Goal: Task Accomplishment & Management: Manage account settings

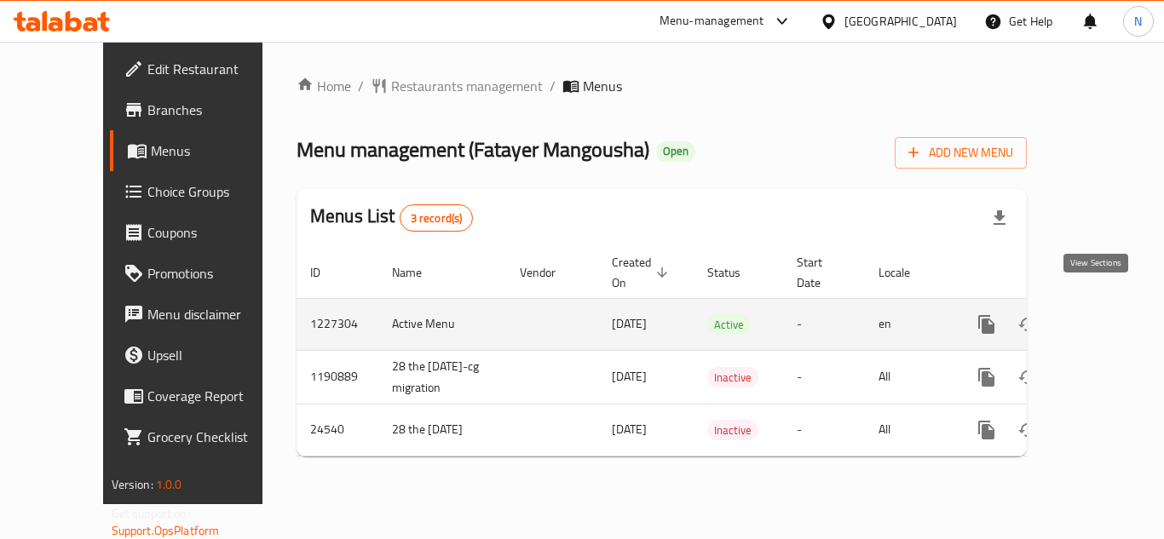
click at [1101, 314] on icon "enhanced table" at bounding box center [1109, 324] width 20 height 20
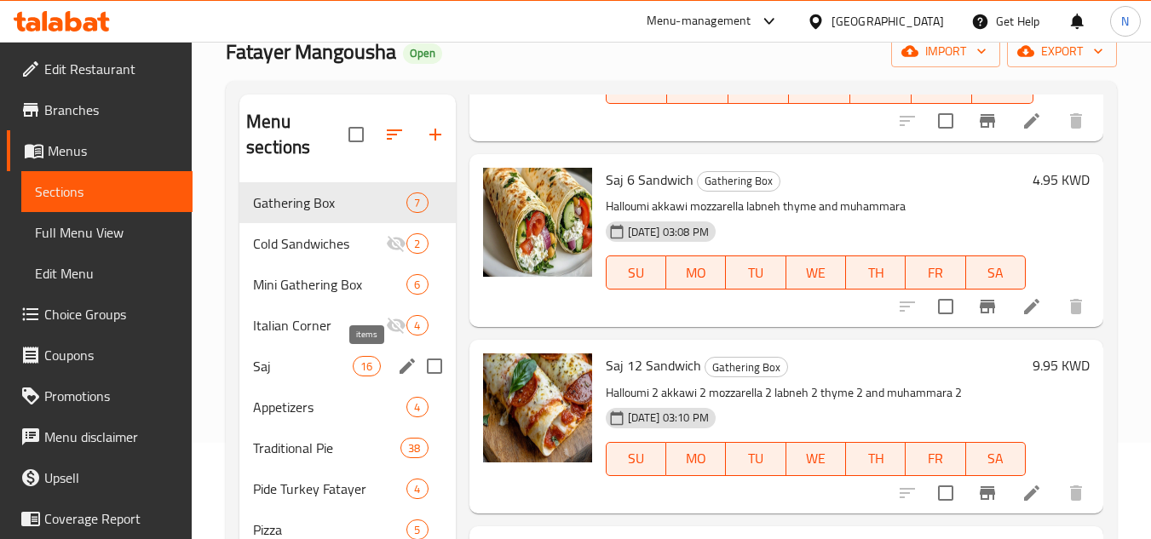
scroll to position [70, 0]
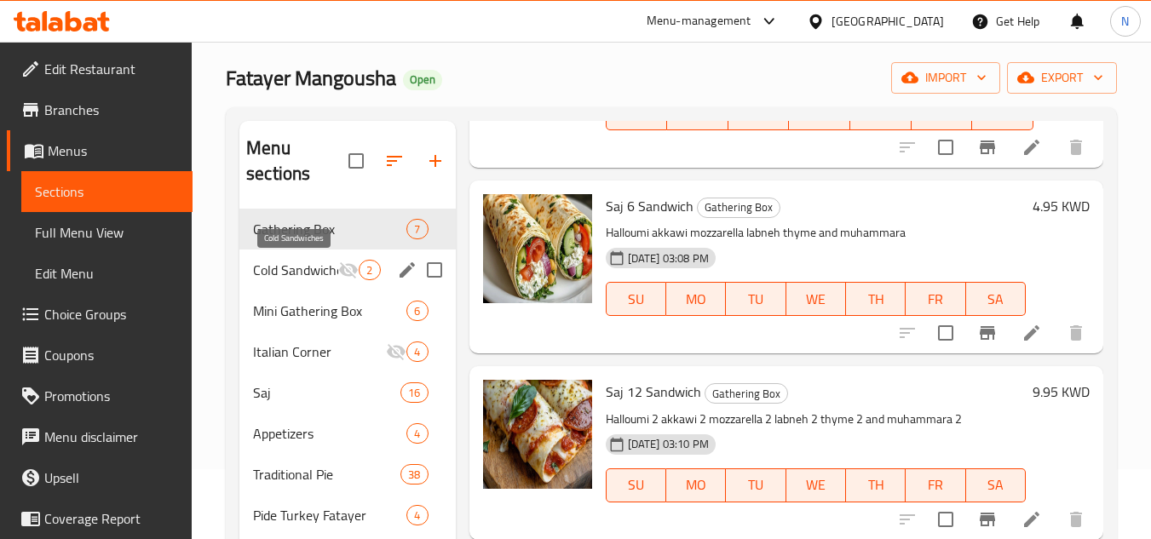
click at [297, 266] on span "Cold Sandwiches" at bounding box center [295, 270] width 85 height 20
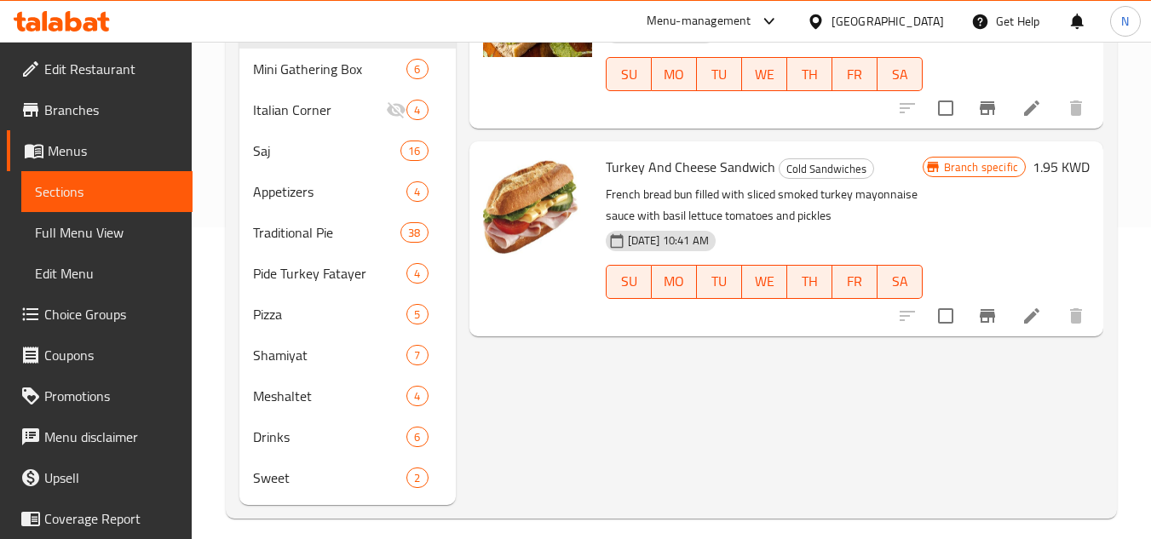
scroll to position [326, 0]
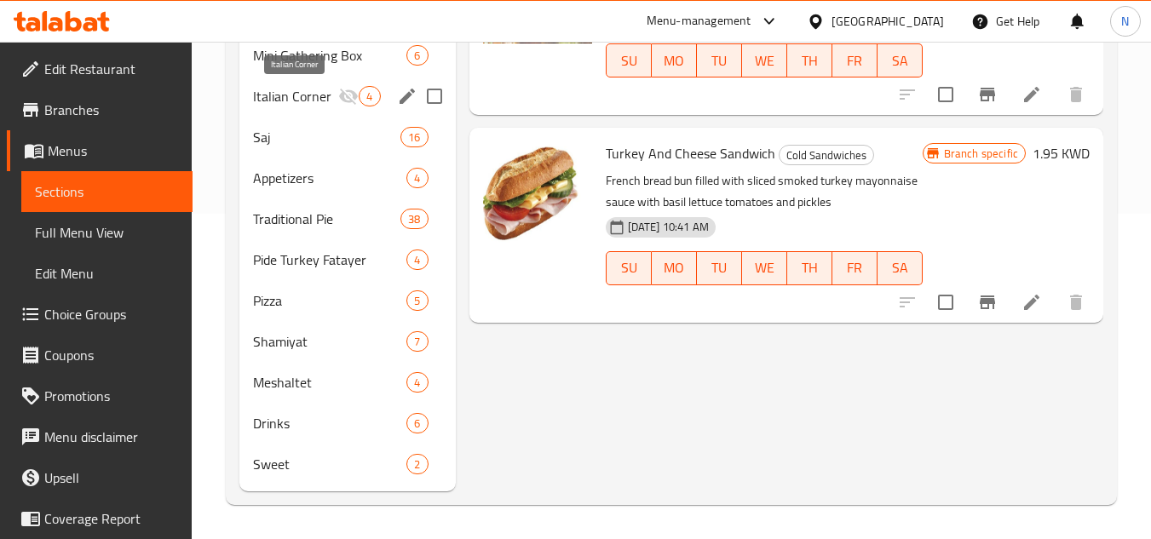
click at [299, 98] on span "Italian Corner" at bounding box center [295, 96] width 85 height 20
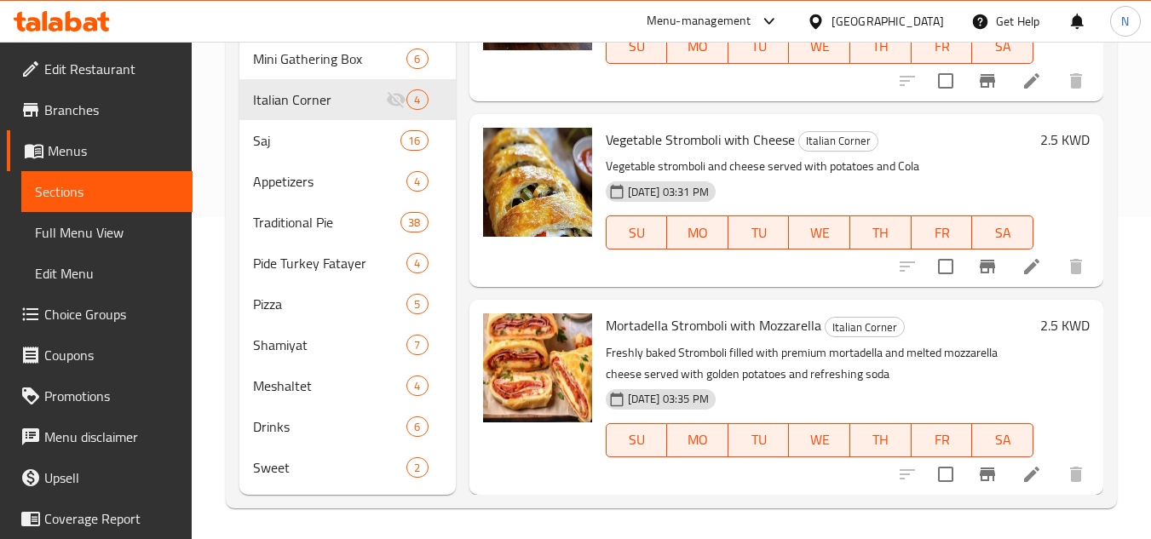
scroll to position [326, 0]
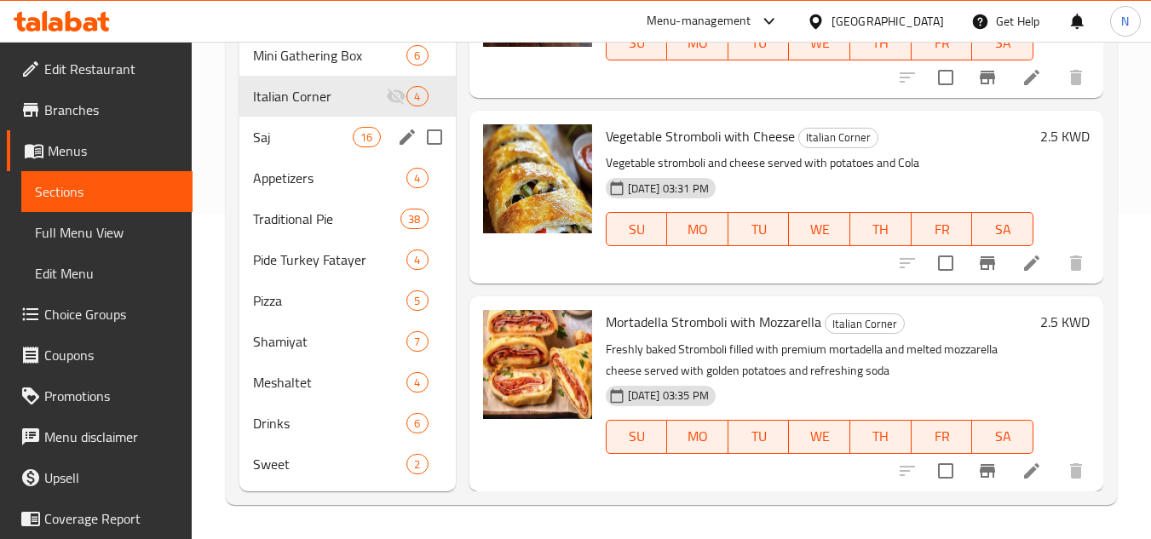
click at [280, 141] on span "Saj" at bounding box center [303, 137] width 100 height 20
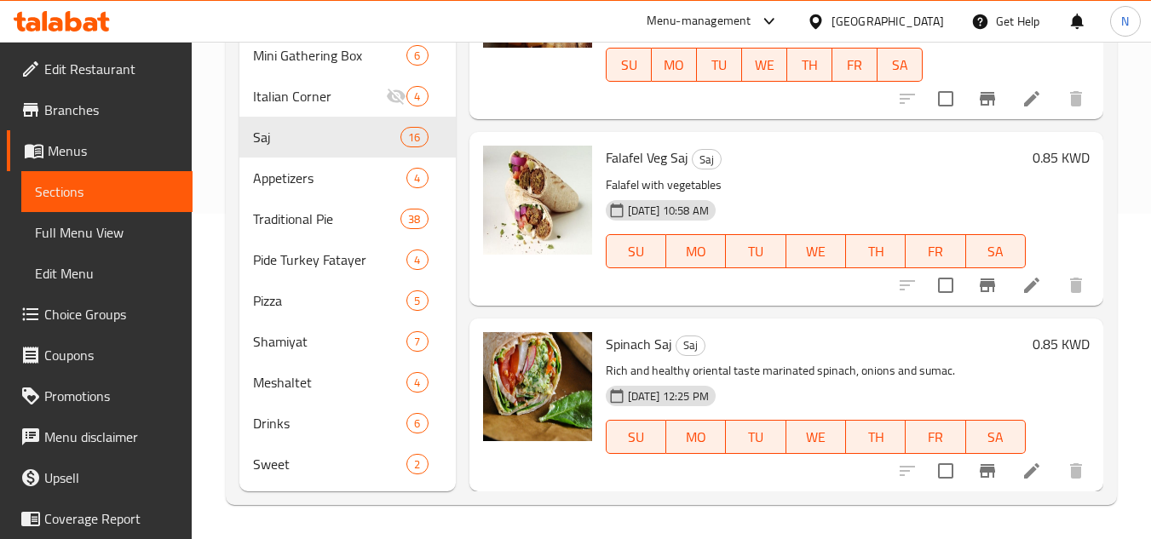
scroll to position [2505, 0]
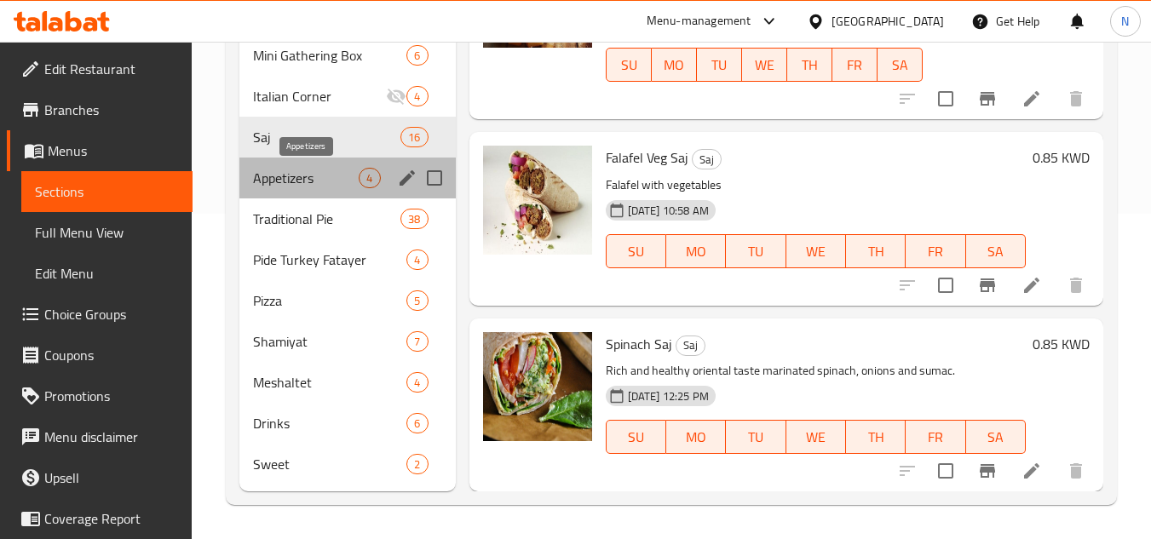
click at [273, 171] on span "Appetizers" at bounding box center [306, 178] width 106 height 20
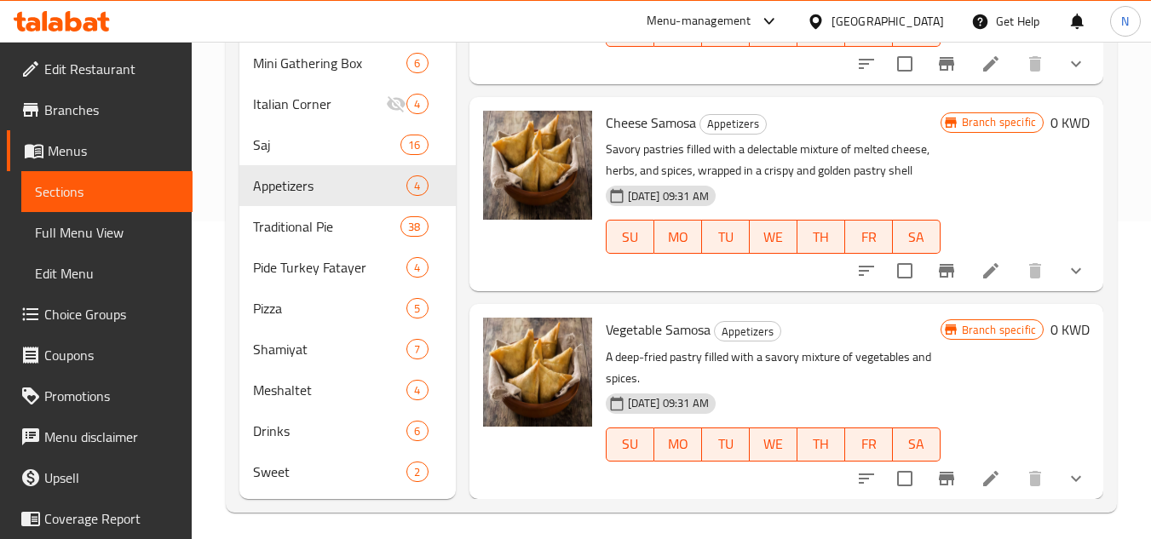
scroll to position [326, 0]
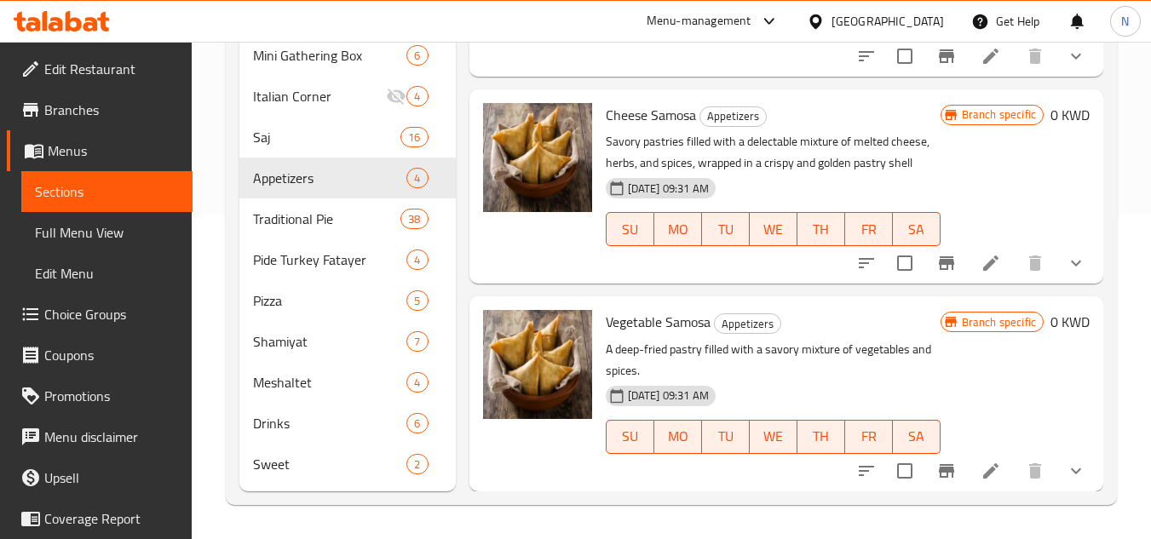
click at [219, 176] on div "Home / Restaurants management / Menus / Sections Fatayer Mangousha Open import …" at bounding box center [672, 127] width 960 height 823
click at [288, 463] on span "Sweet" at bounding box center [306, 464] width 106 height 20
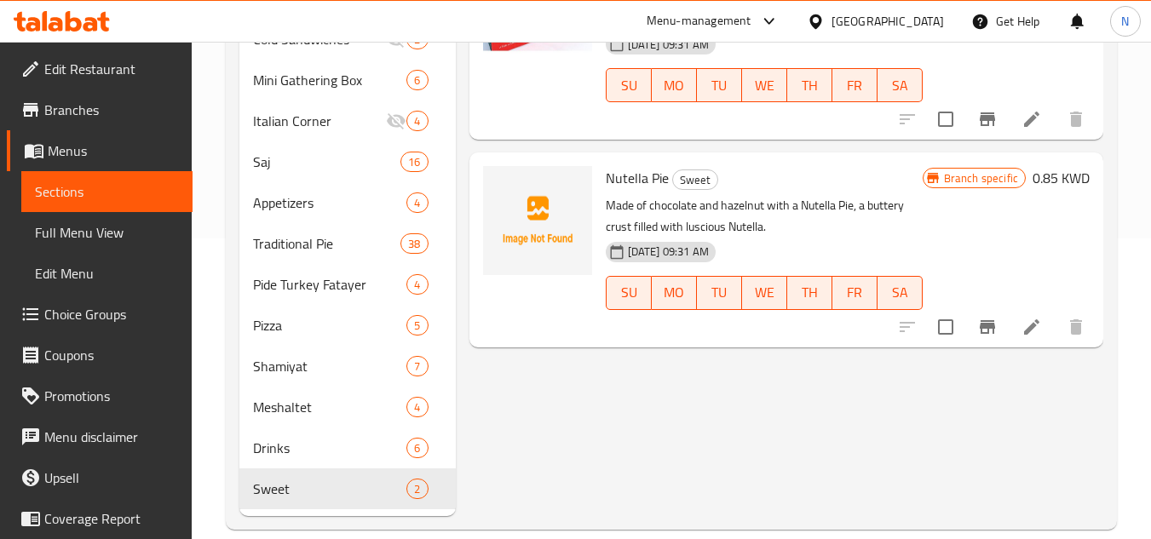
scroll to position [326, 0]
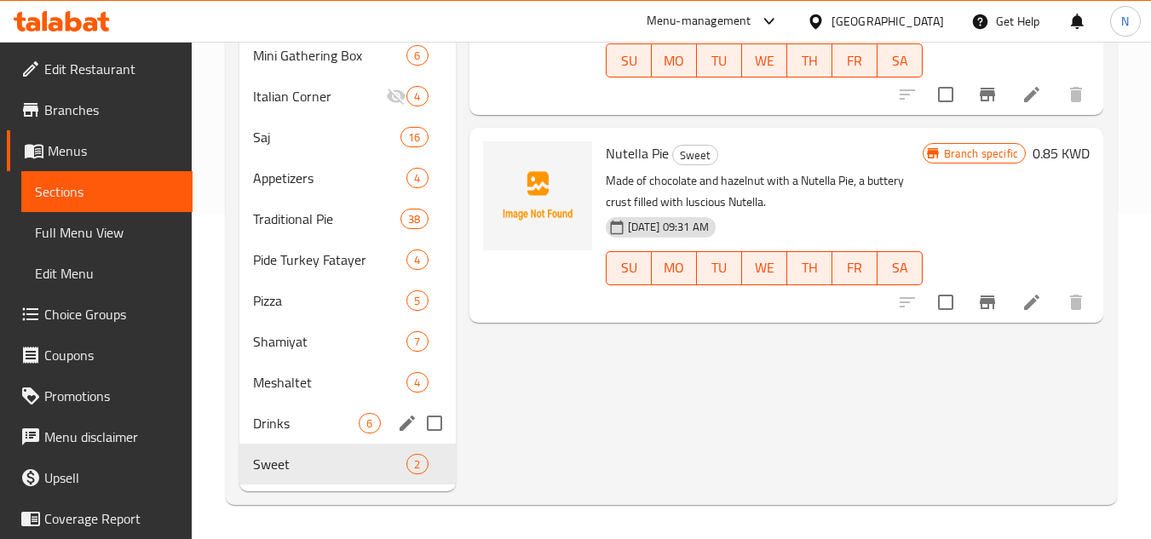
click at [303, 422] on span "Drinks" at bounding box center [306, 423] width 106 height 20
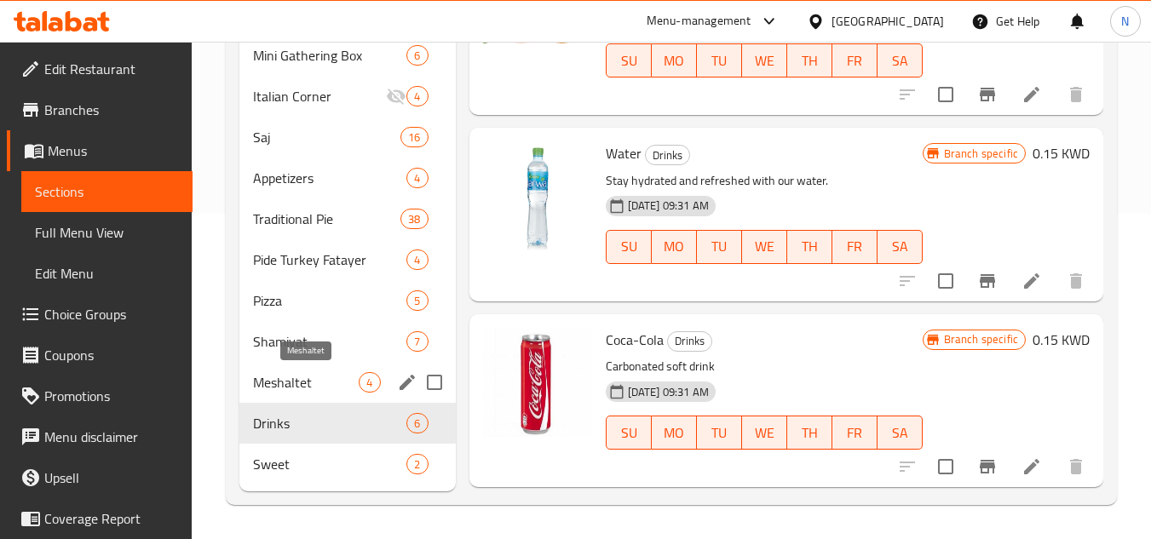
click at [295, 383] on span "Meshaltet" at bounding box center [306, 382] width 106 height 20
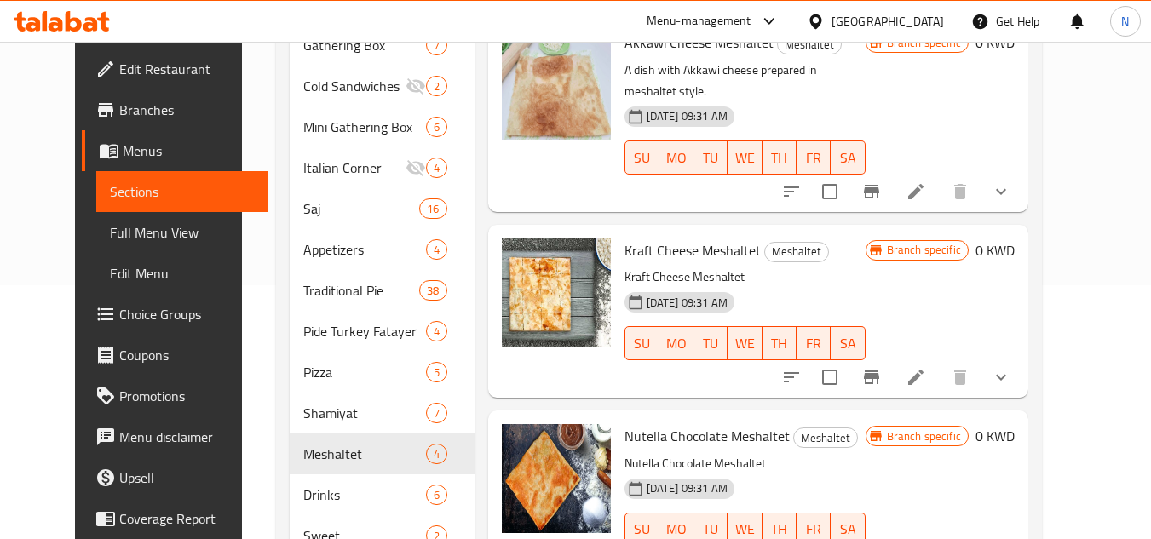
scroll to position [326, 0]
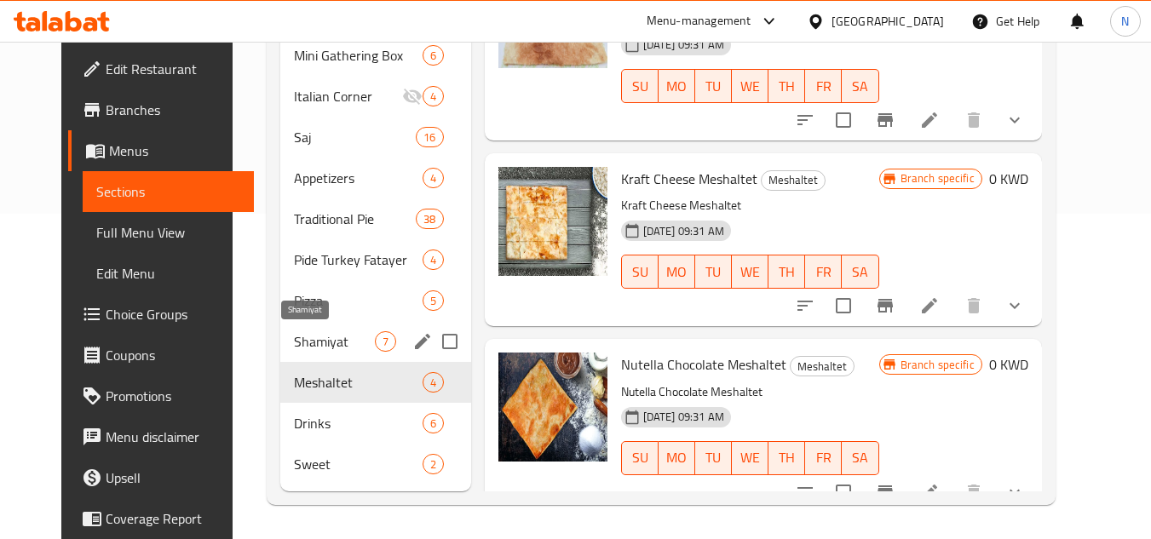
click at [311, 337] on span "Shamiyat" at bounding box center [334, 341] width 80 height 20
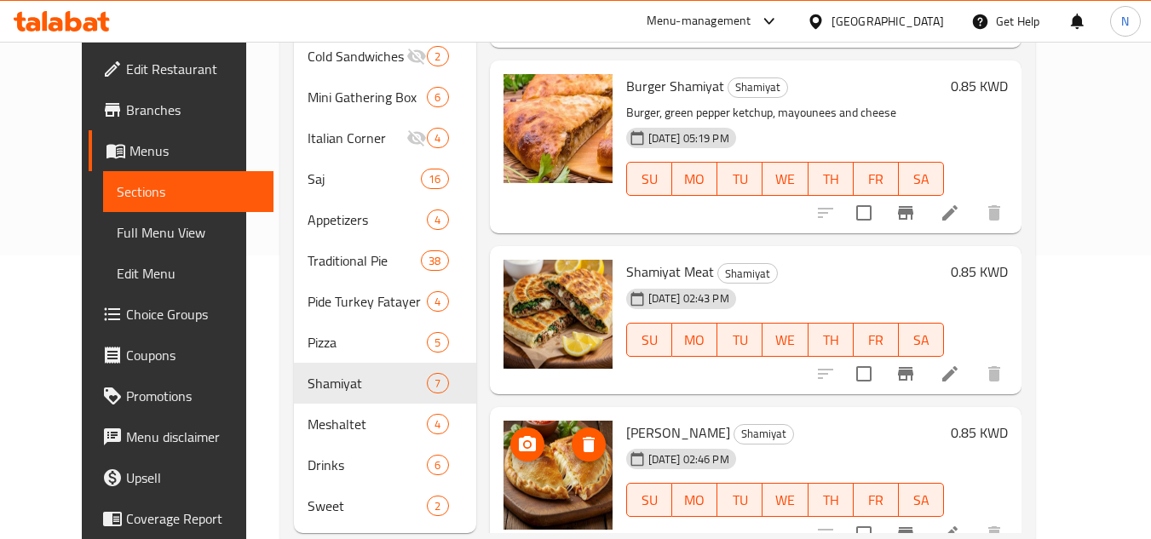
scroll to position [326, 0]
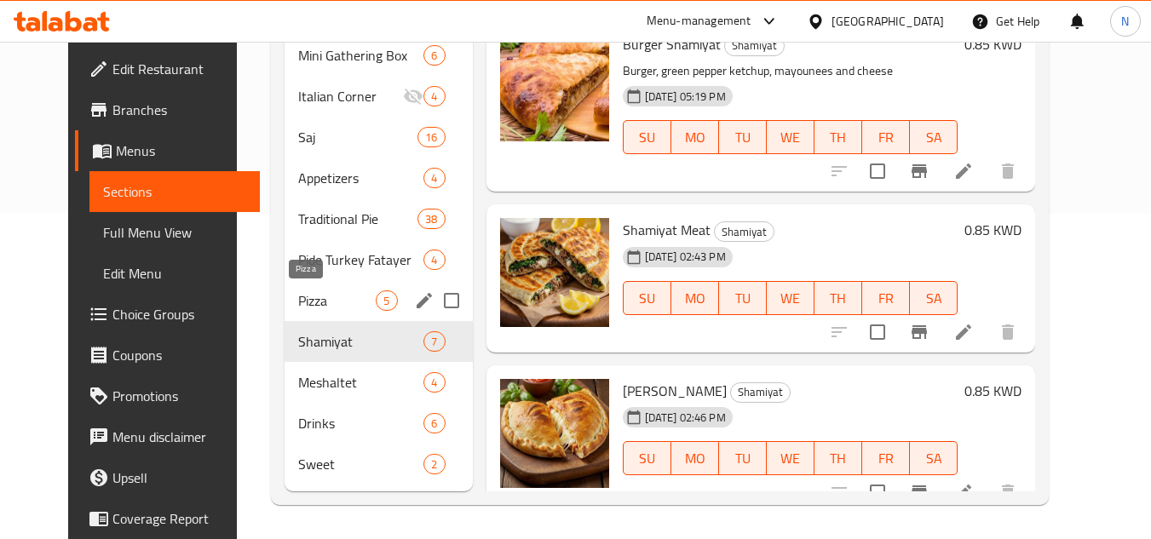
click at [298, 299] on span "Pizza" at bounding box center [337, 301] width 78 height 20
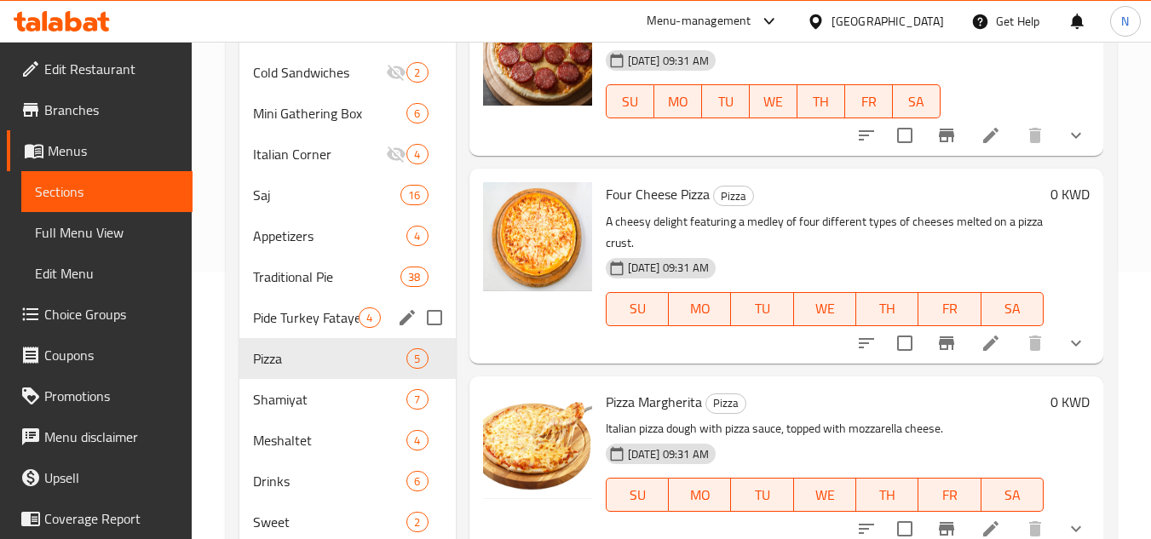
scroll to position [240, 0]
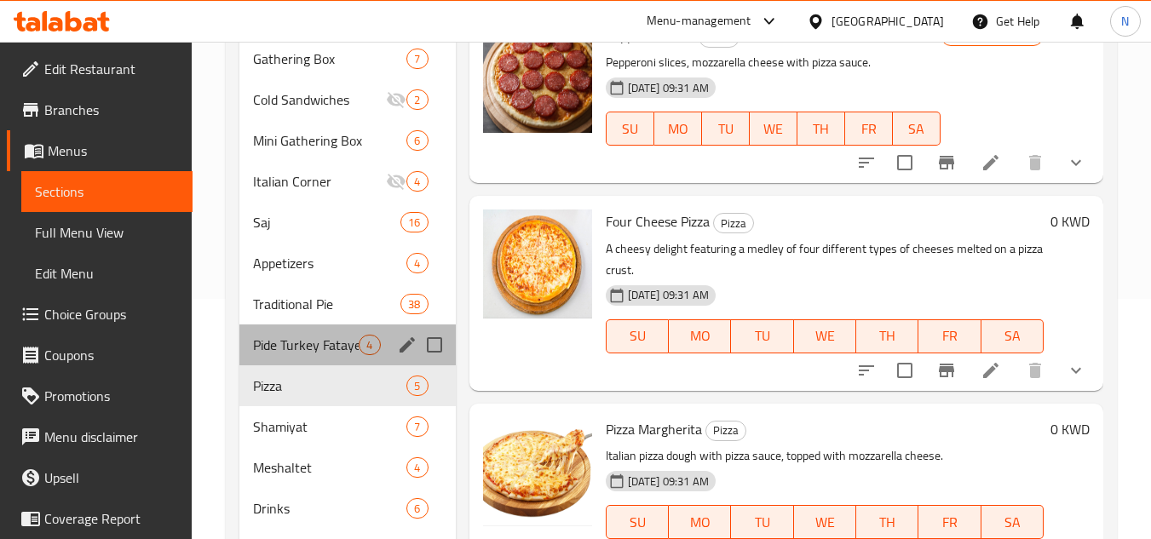
click at [320, 333] on div "Pide Turkey Fatayer 4" at bounding box center [347, 345] width 216 height 41
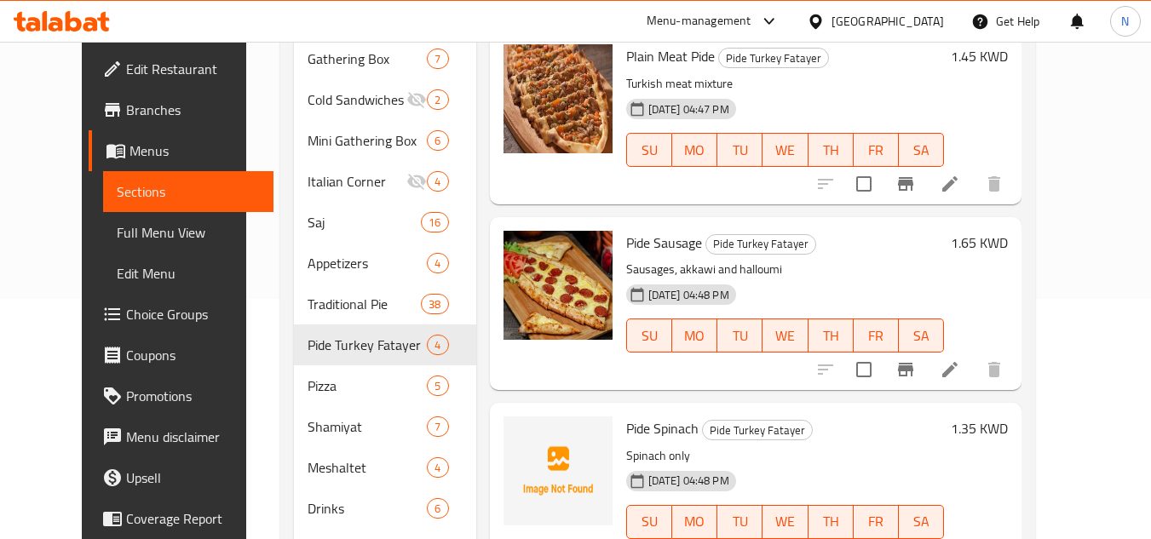
click at [117, 242] on span "Full Menu View" at bounding box center [189, 232] width 144 height 20
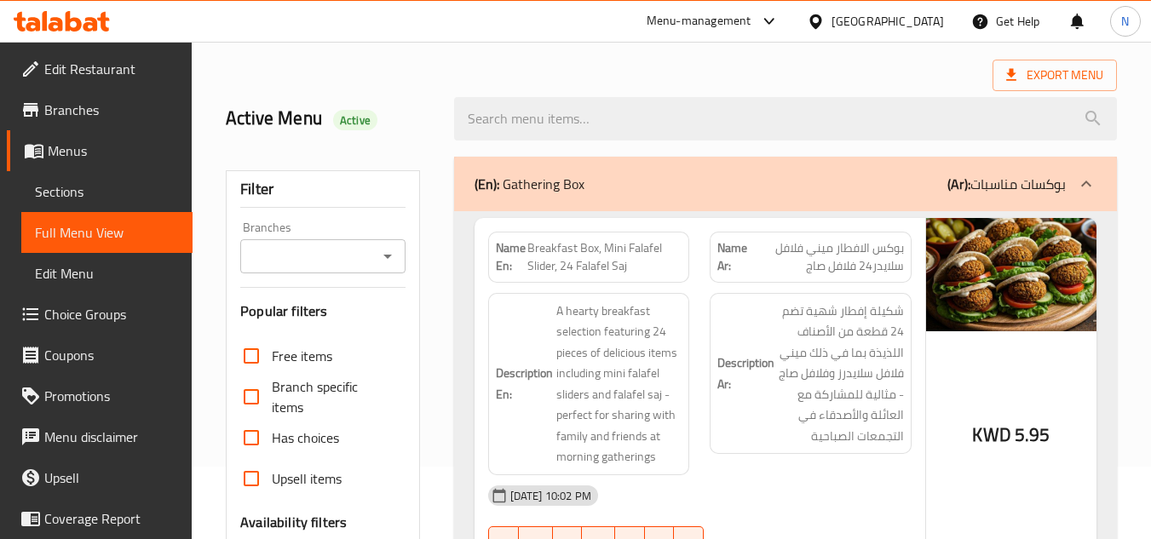
scroll to position [426, 0]
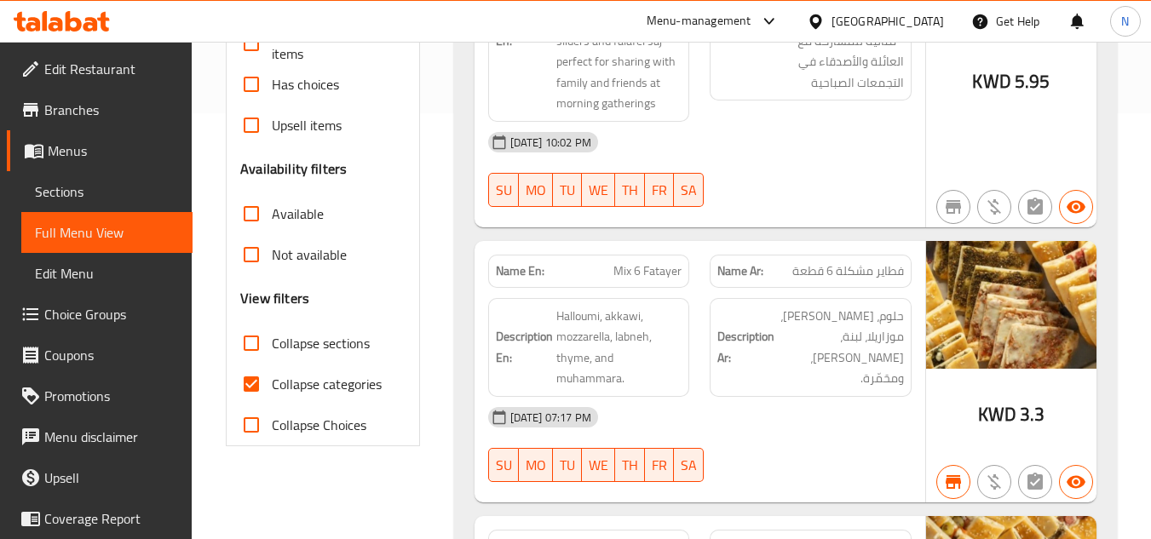
click at [255, 387] on input "Collapse categories" at bounding box center [251, 384] width 41 height 41
checkbox input "false"
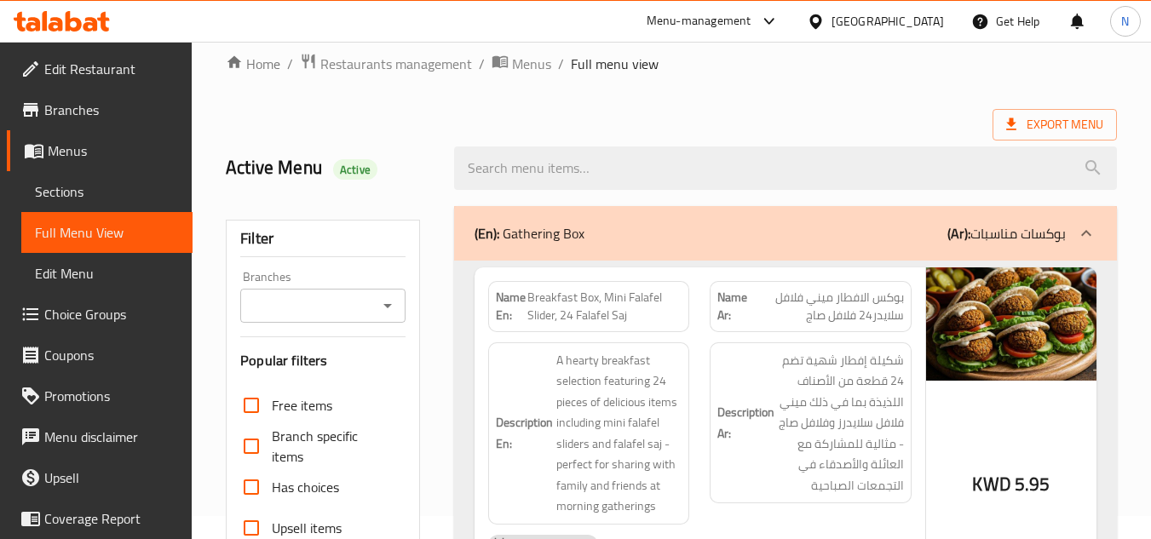
scroll to position [0, 0]
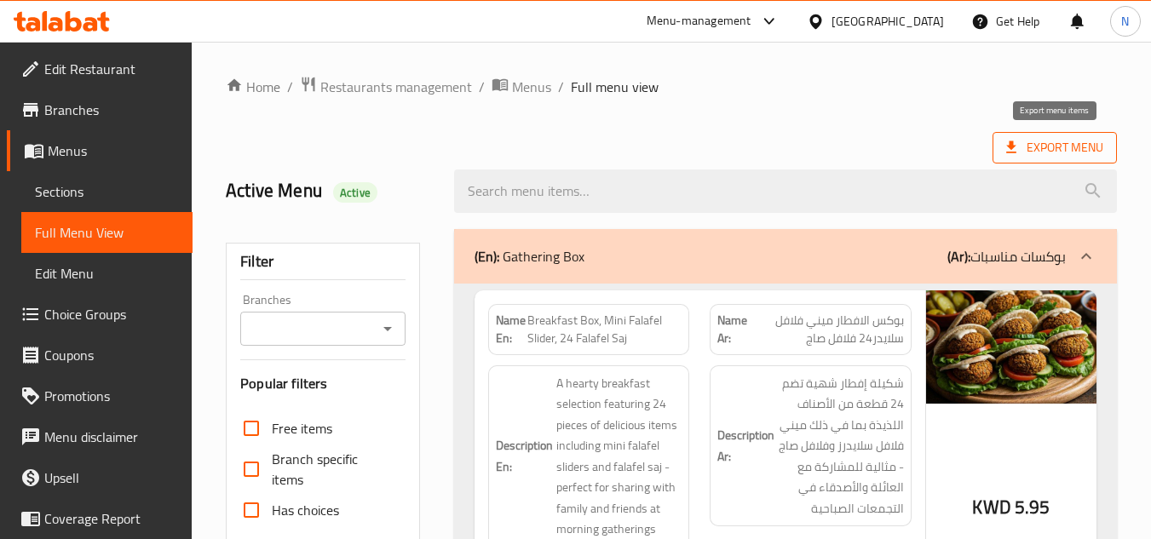
click at [1031, 150] on span "Export Menu" at bounding box center [1054, 147] width 97 height 21
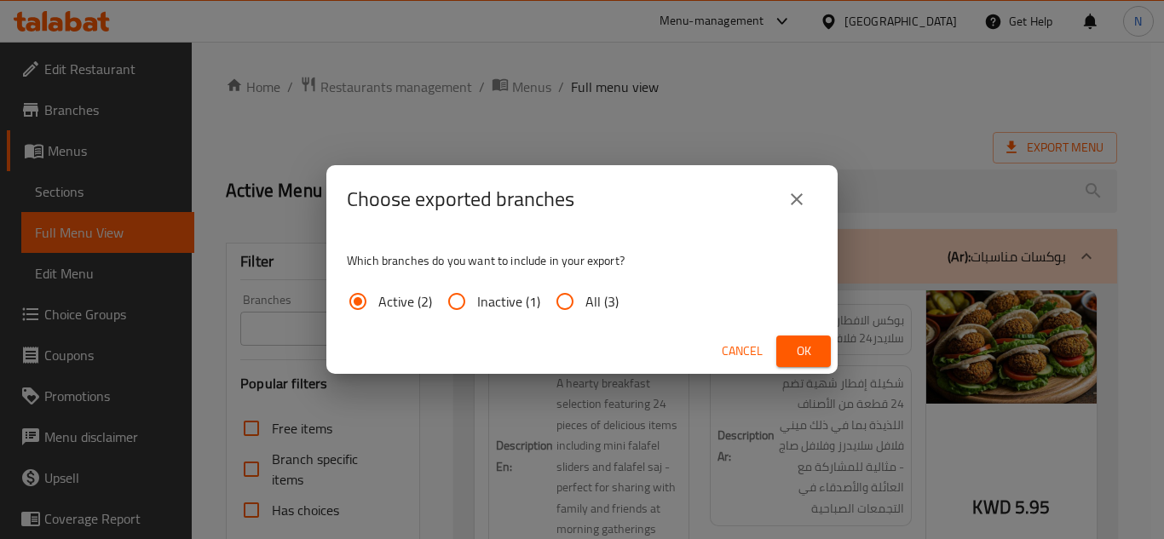
click at [595, 314] on label "All (3)" at bounding box center [582, 301] width 74 height 41
click at [585, 314] on input "All (3)" at bounding box center [565, 301] width 41 height 41
radio input "true"
click at [823, 361] on button "Ok" at bounding box center [803, 352] width 55 height 32
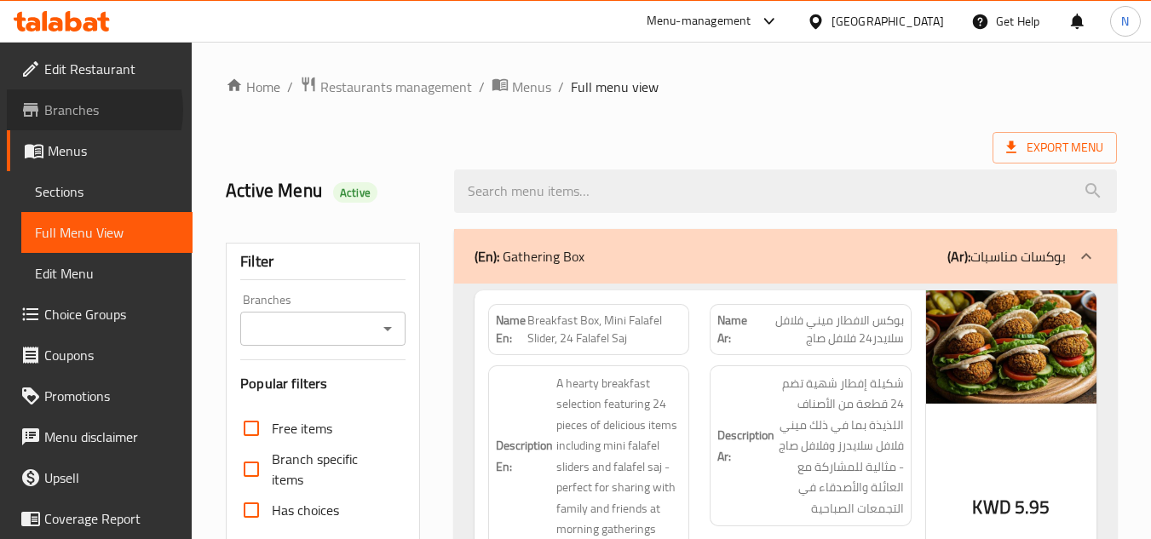
drag, startPoint x: 78, startPoint y: 110, endPoint x: 416, endPoint y: 207, distance: 352.0
click at [78, 110] on span "Branches" at bounding box center [111, 110] width 135 height 20
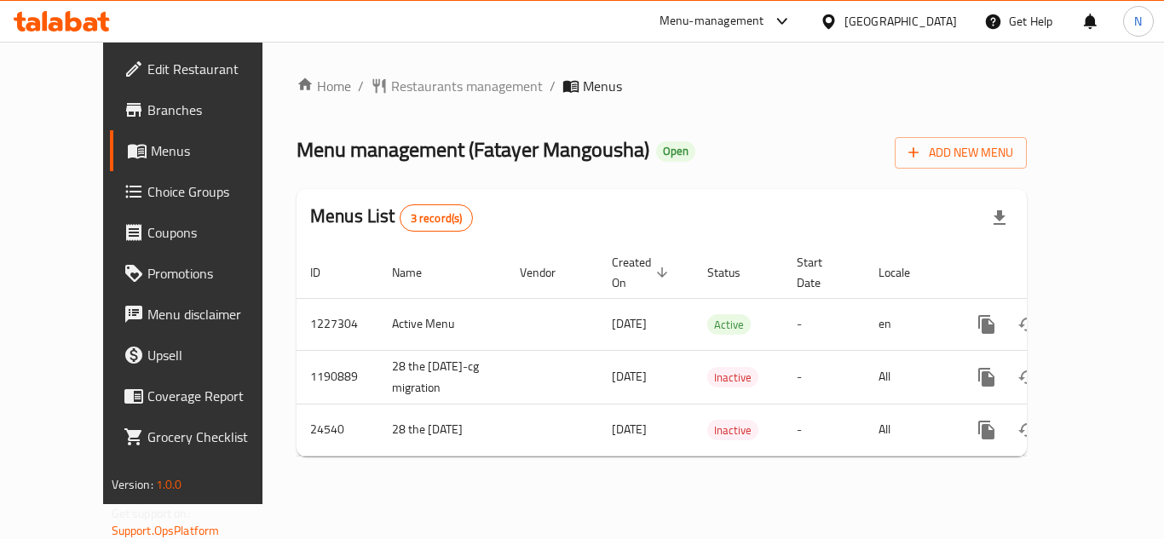
drag, startPoint x: 73, startPoint y: 102, endPoint x: 84, endPoint y: 103, distance: 11.1
click at [147, 103] on span "Branches" at bounding box center [215, 110] width 136 height 20
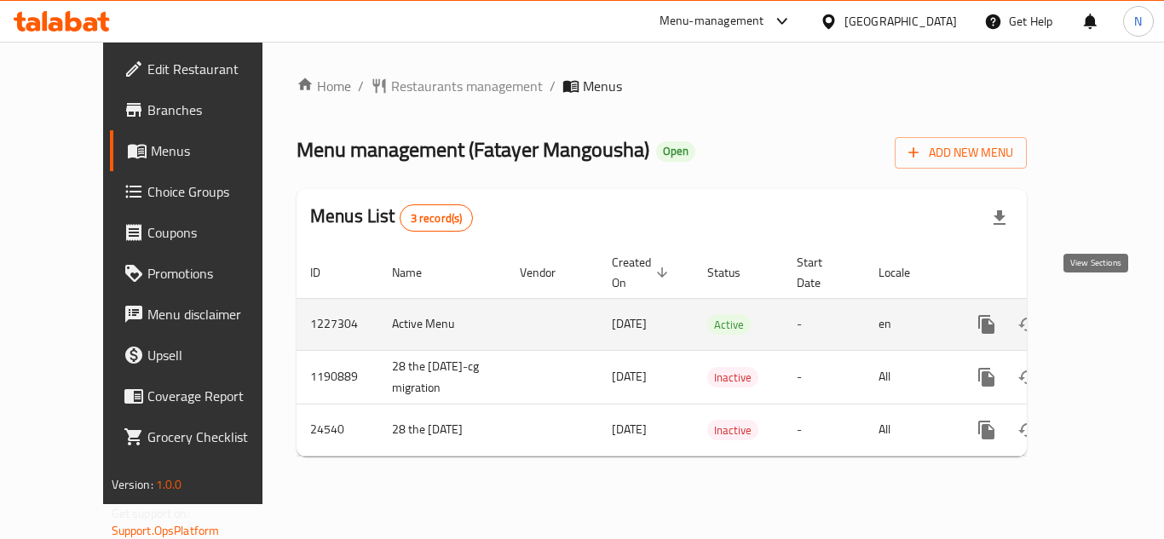
click at [1102, 317] on icon "enhanced table" at bounding box center [1109, 324] width 15 height 15
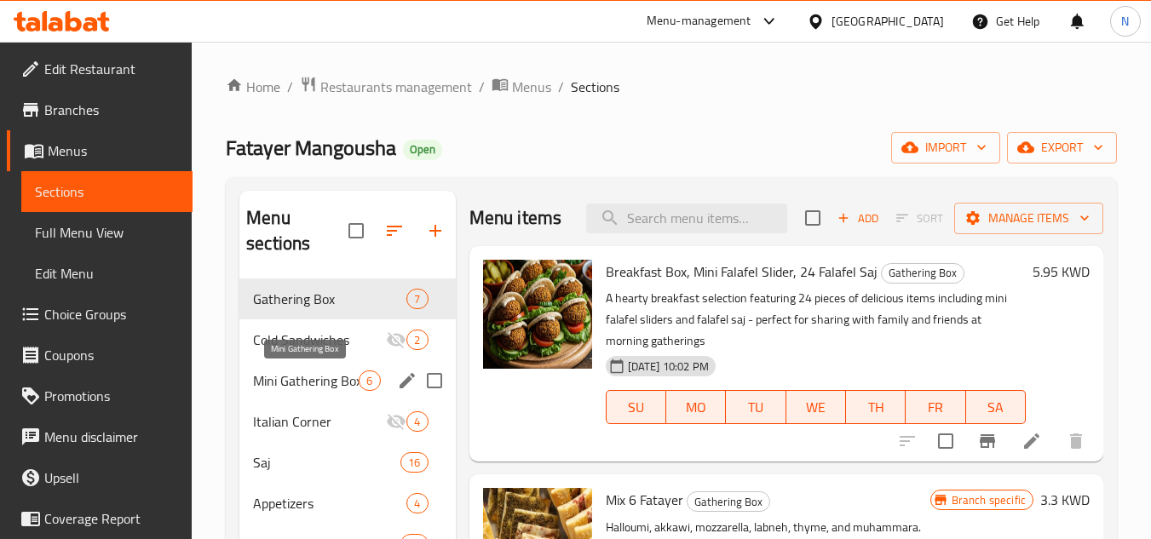
click at [297, 371] on span "Mini Gathering Box" at bounding box center [306, 381] width 106 height 20
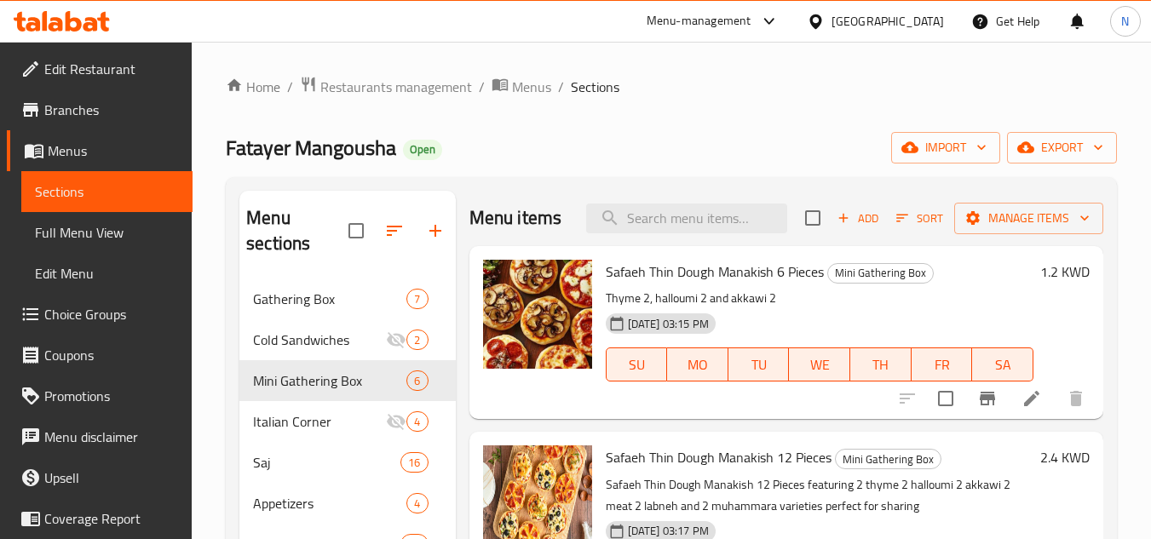
click at [729, 84] on ol "Home / Restaurants management / Menus / Sections" at bounding box center [671, 87] width 891 height 22
click at [980, 406] on icon "Branch-specific-item" at bounding box center [987, 399] width 15 height 14
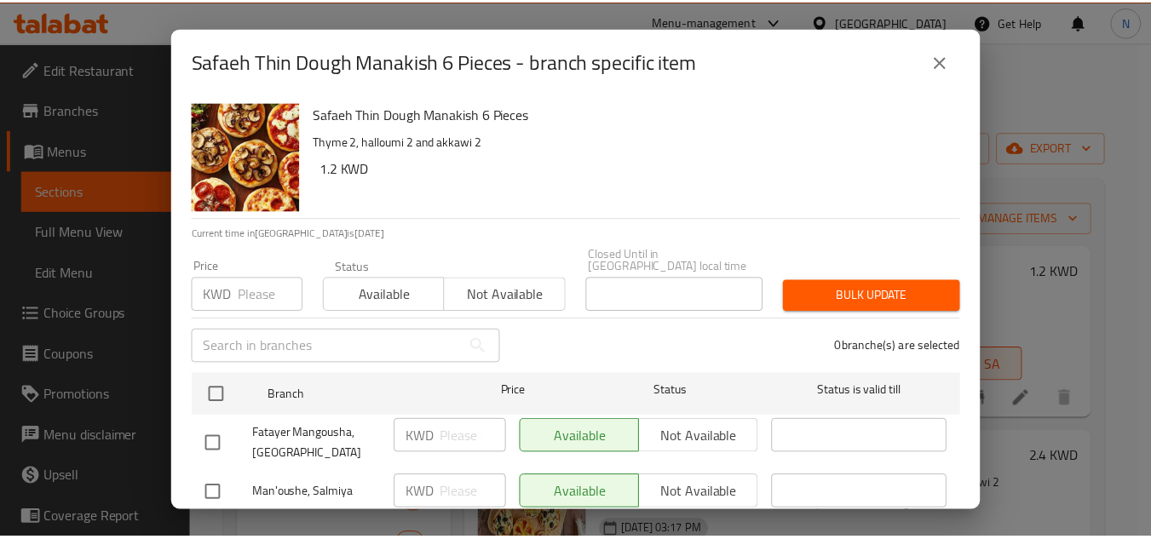
scroll to position [79, 0]
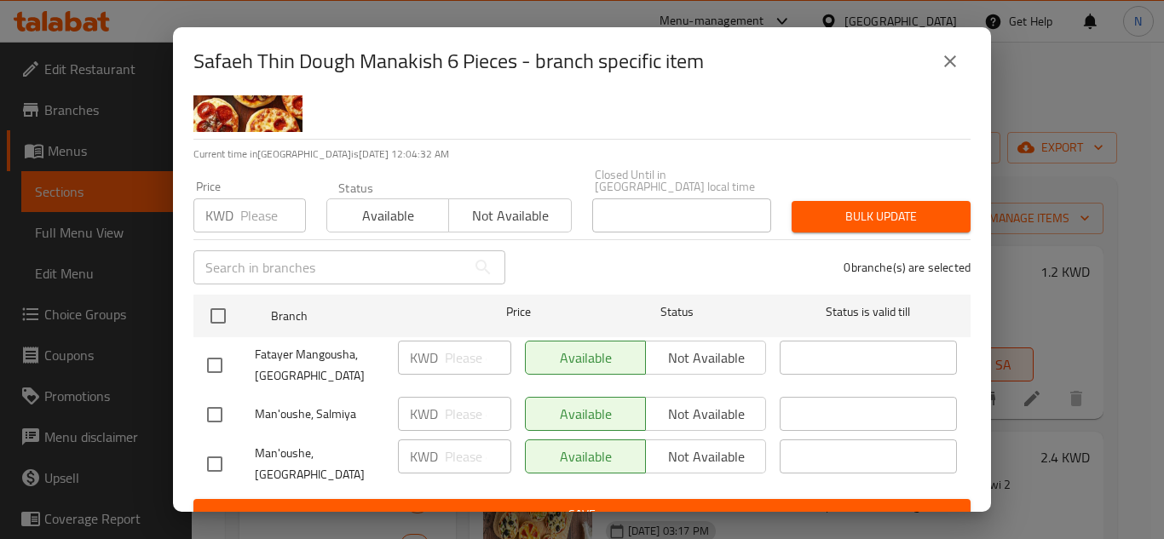
click at [214, 355] on input "checkbox" at bounding box center [215, 366] width 36 height 36
checkbox input "true"
click at [216, 397] on input "checkbox" at bounding box center [215, 415] width 36 height 36
checkbox input "true"
click at [455, 341] on input "number" at bounding box center [478, 358] width 66 height 34
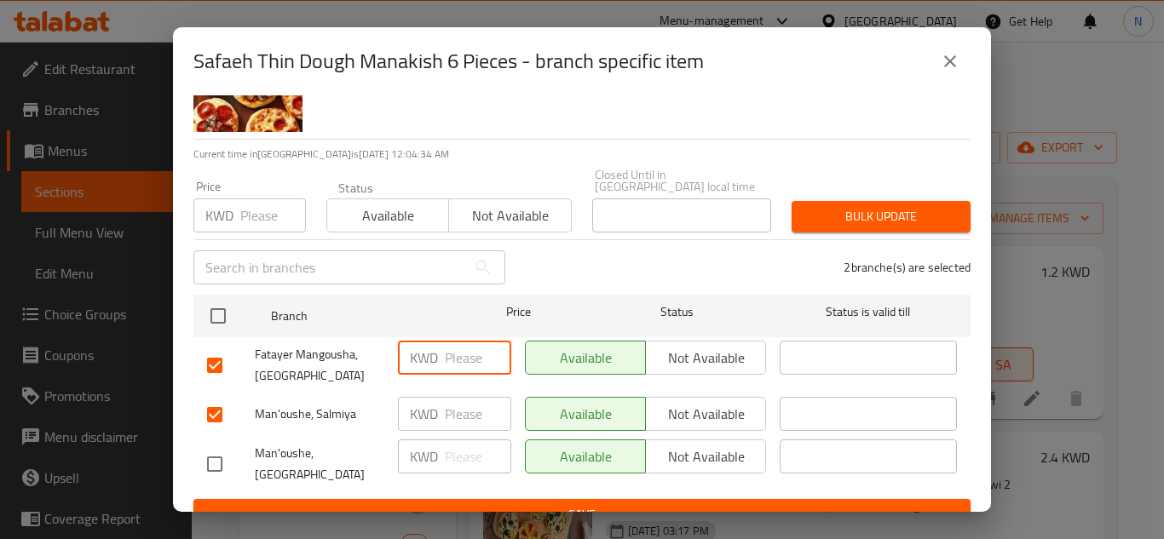
paste input "1.50"
type input "1.50"
click at [456, 406] on input "number" at bounding box center [478, 414] width 66 height 34
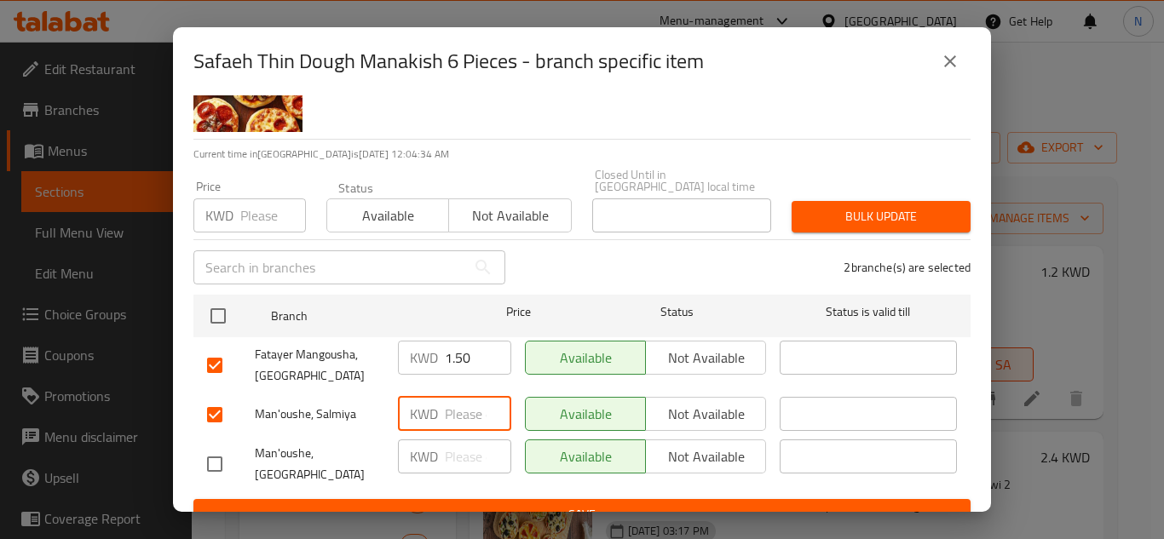
paste input "1.50"
type input "1.50"
click at [561, 504] on span "Save" at bounding box center [582, 514] width 750 height 21
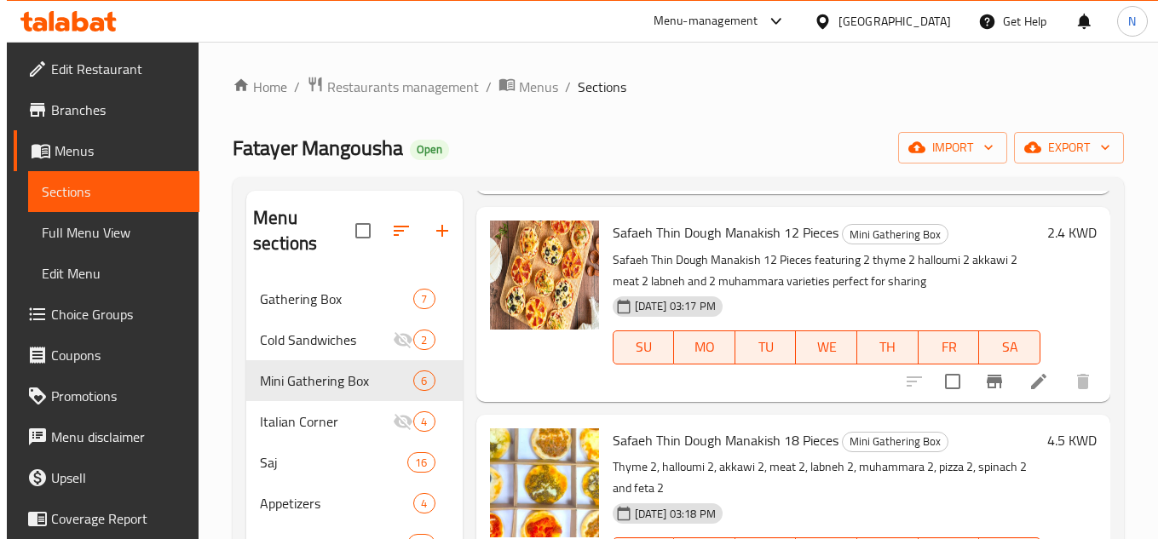
scroll to position [256, 0]
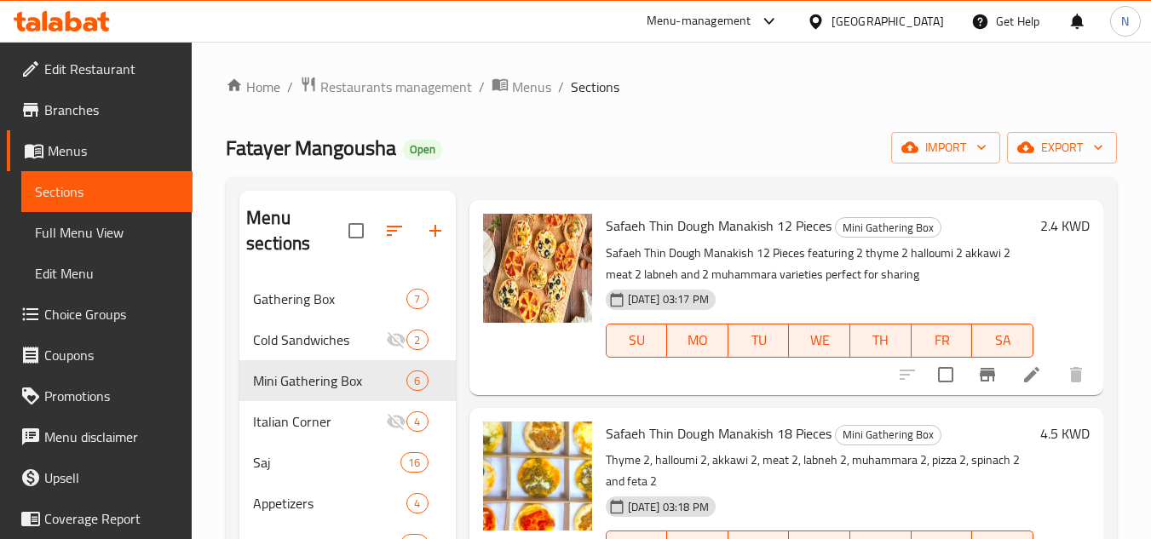
click at [980, 382] on icon "Branch-specific-item" at bounding box center [987, 375] width 15 height 14
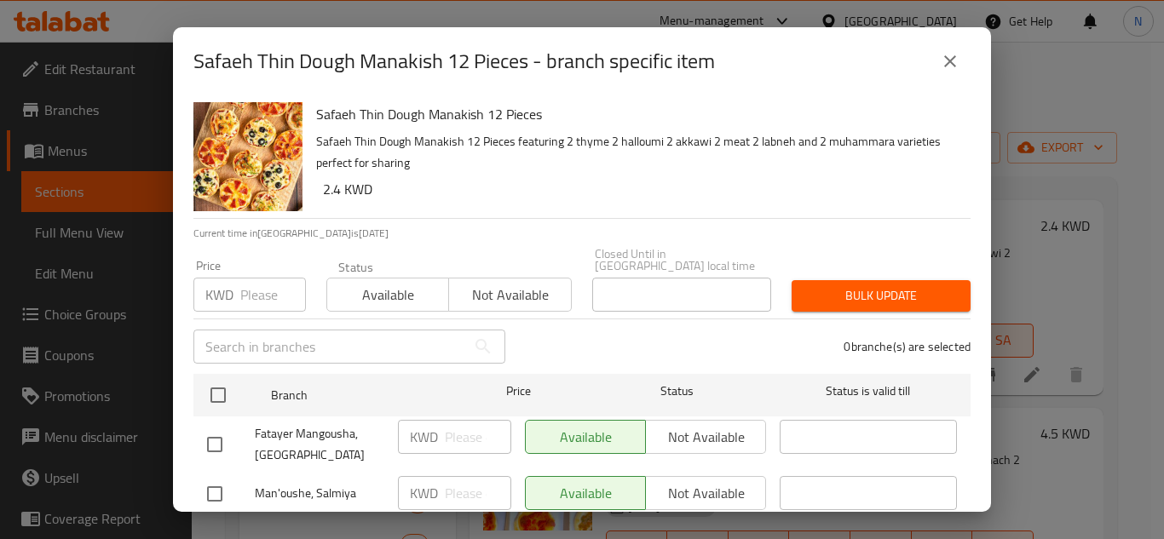
scroll to position [79, 0]
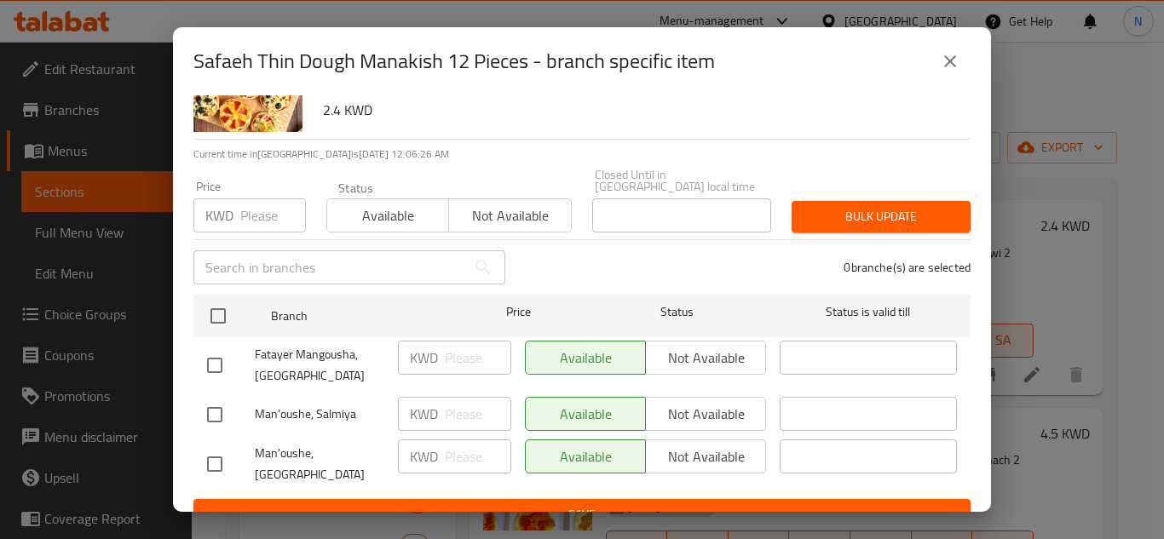
click at [208, 400] on input "checkbox" at bounding box center [215, 415] width 36 height 36
checkbox input "true"
click at [211, 355] on input "checkbox" at bounding box center [215, 366] width 36 height 36
checkbox input "true"
click at [449, 341] on input "number" at bounding box center [478, 358] width 66 height 34
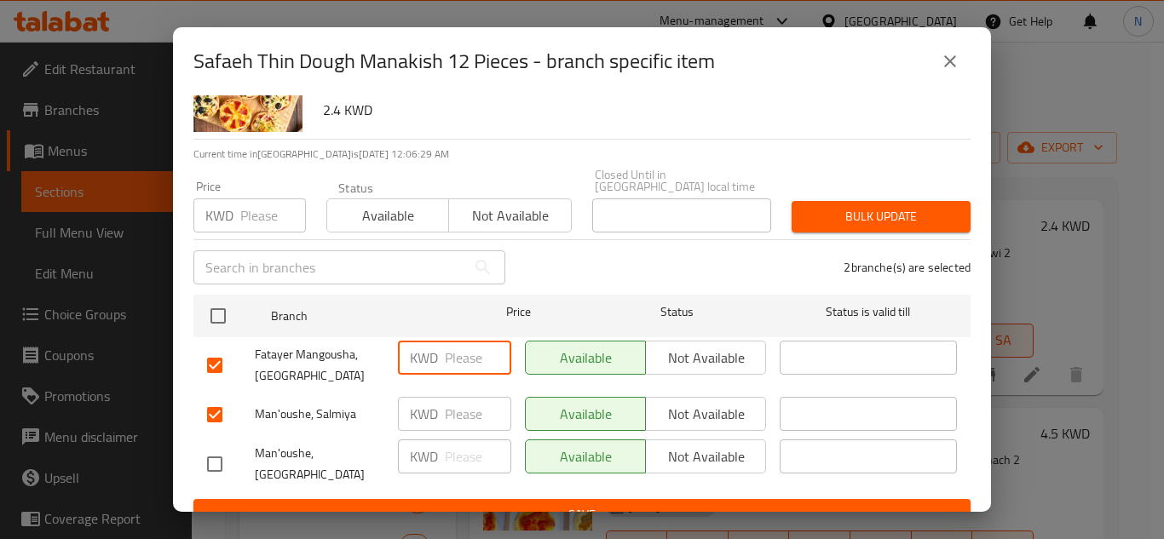
paste input "3.00"
type input "3.00"
click at [460, 397] on input "number" at bounding box center [478, 414] width 66 height 34
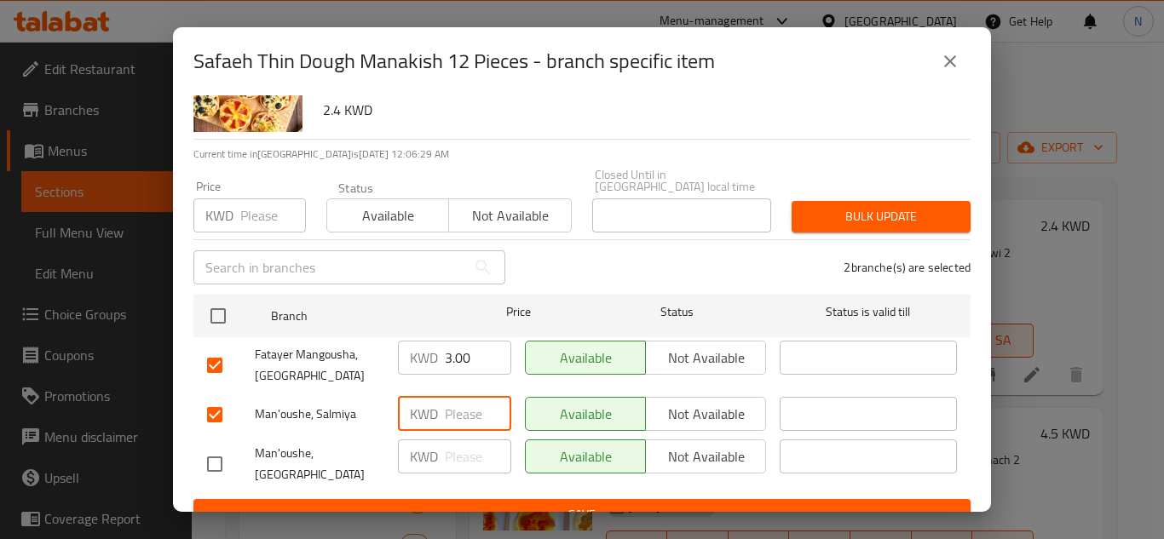
paste input "3.00"
type input "3.00"
click at [461, 504] on span "Save" at bounding box center [582, 514] width 750 height 21
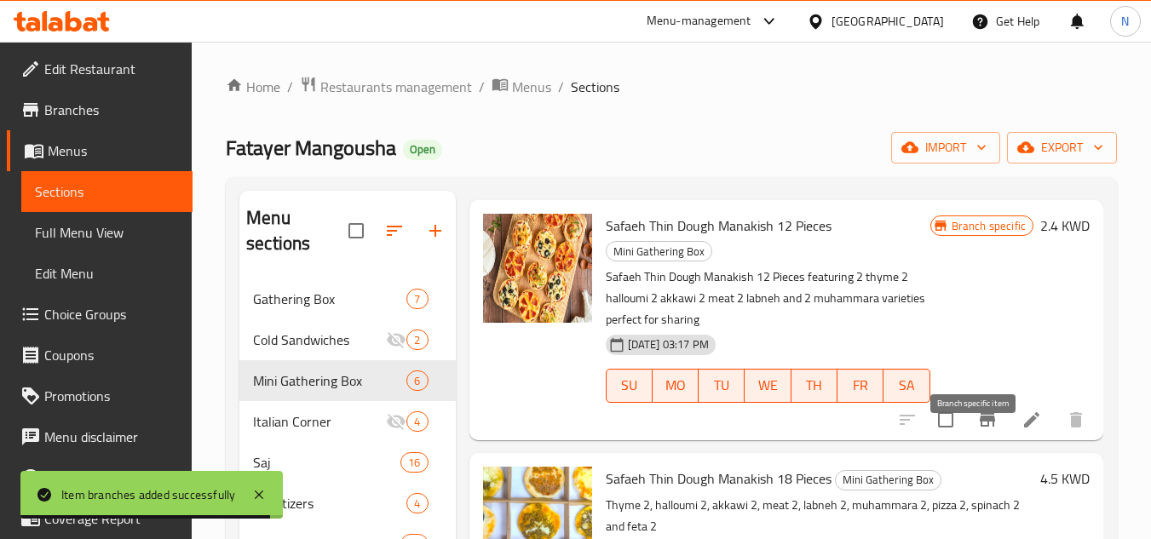
click at [981, 427] on icon "Branch-specific-item" at bounding box center [987, 420] width 15 height 14
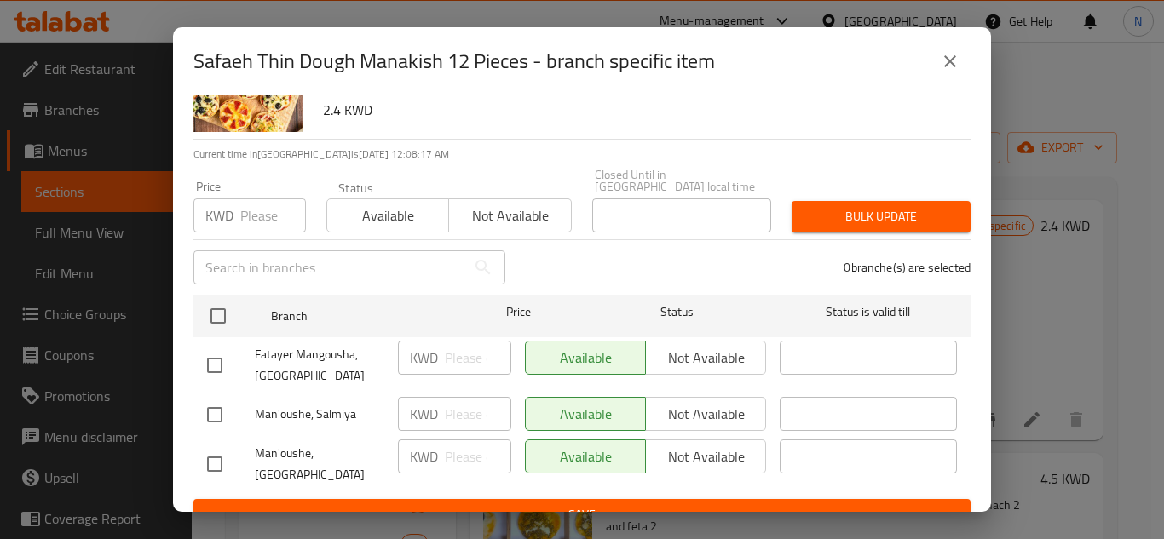
click at [218, 350] on input "checkbox" at bounding box center [215, 366] width 36 height 36
checkbox input "true"
click at [222, 401] on input "checkbox" at bounding box center [215, 415] width 36 height 36
checkbox input "true"
click at [457, 354] on input "number" at bounding box center [478, 358] width 66 height 34
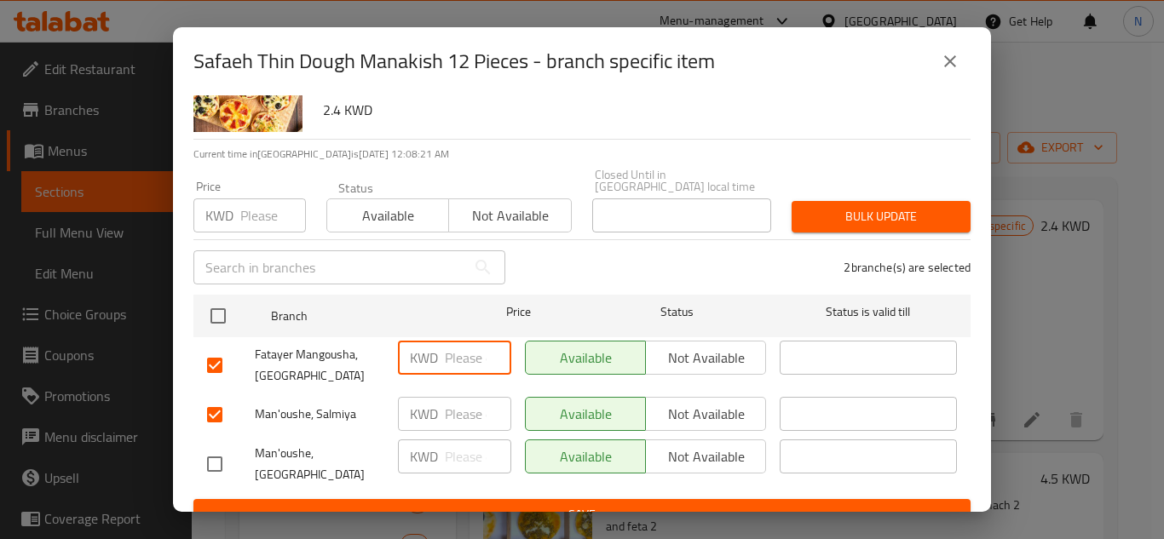
paste input "3.00"
type input "3.00"
click at [468, 403] on input "number" at bounding box center [478, 414] width 66 height 34
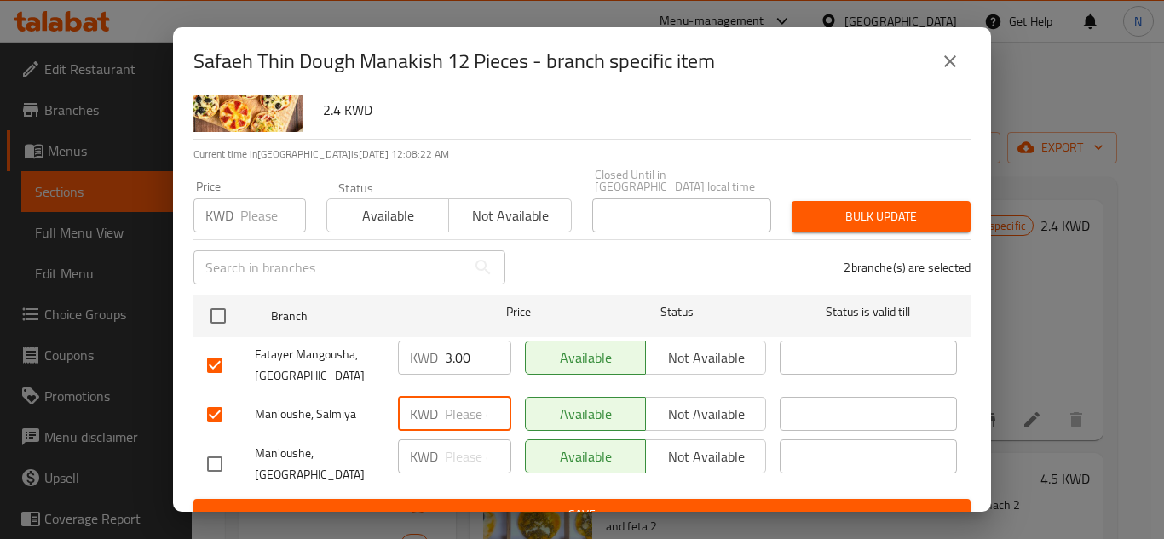
paste input "3.00"
type input "3.00"
click at [499, 504] on span "Save" at bounding box center [582, 514] width 750 height 21
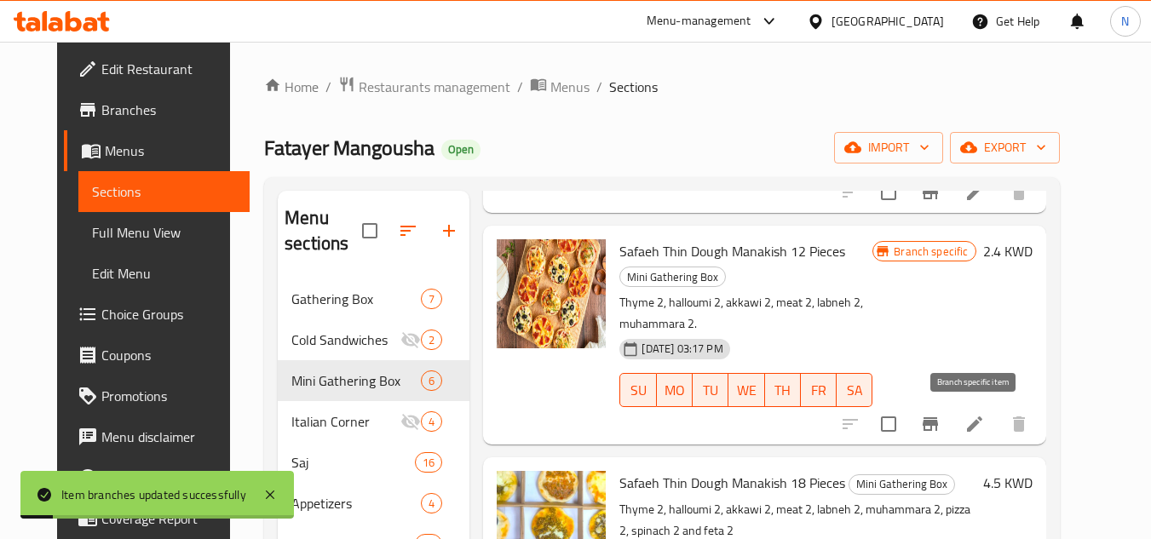
click at [941, 429] on icon "Branch-specific-item" at bounding box center [930, 424] width 20 height 20
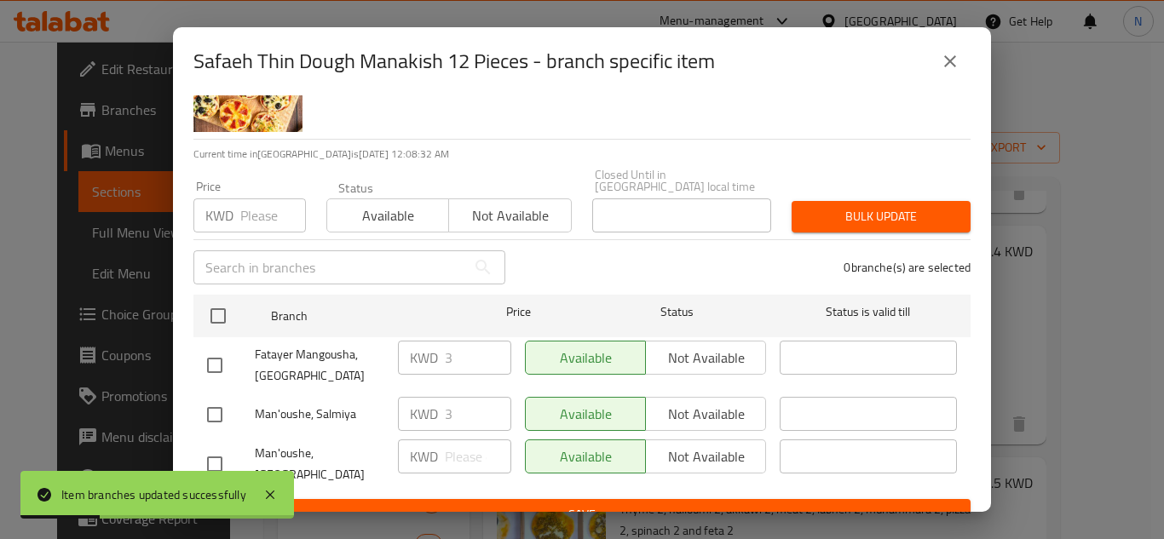
click at [954, 65] on icon "close" at bounding box center [950, 61] width 20 height 20
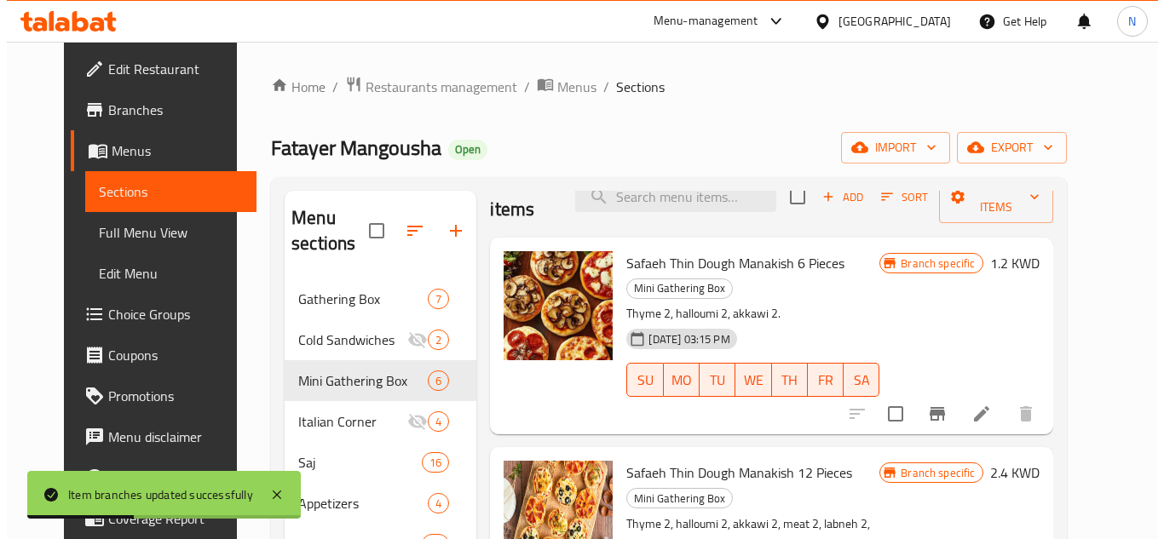
scroll to position [0, 0]
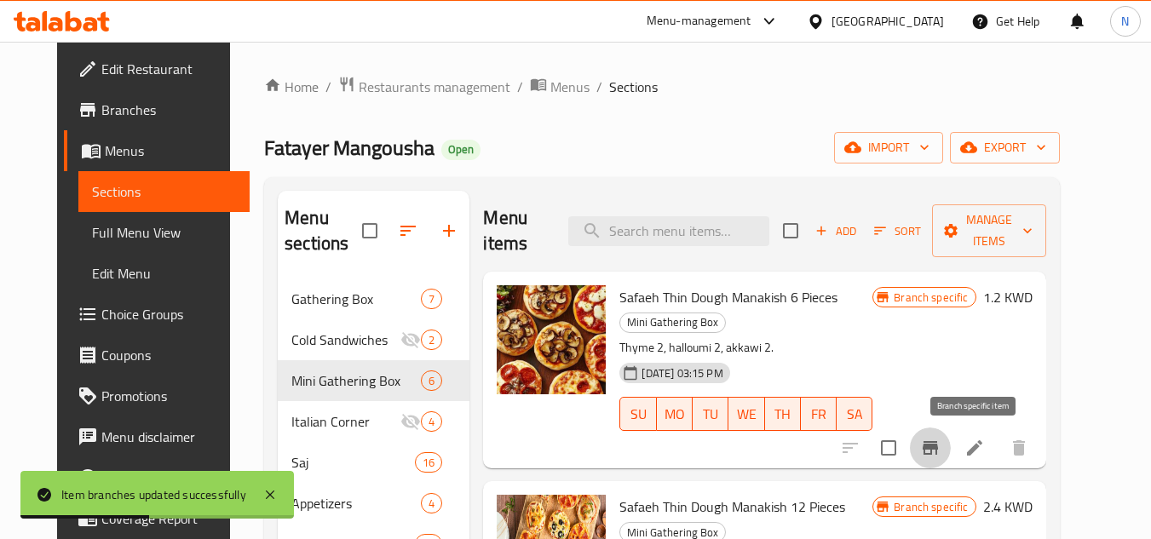
click at [941, 445] on icon "Branch-specific-item" at bounding box center [930, 448] width 20 height 20
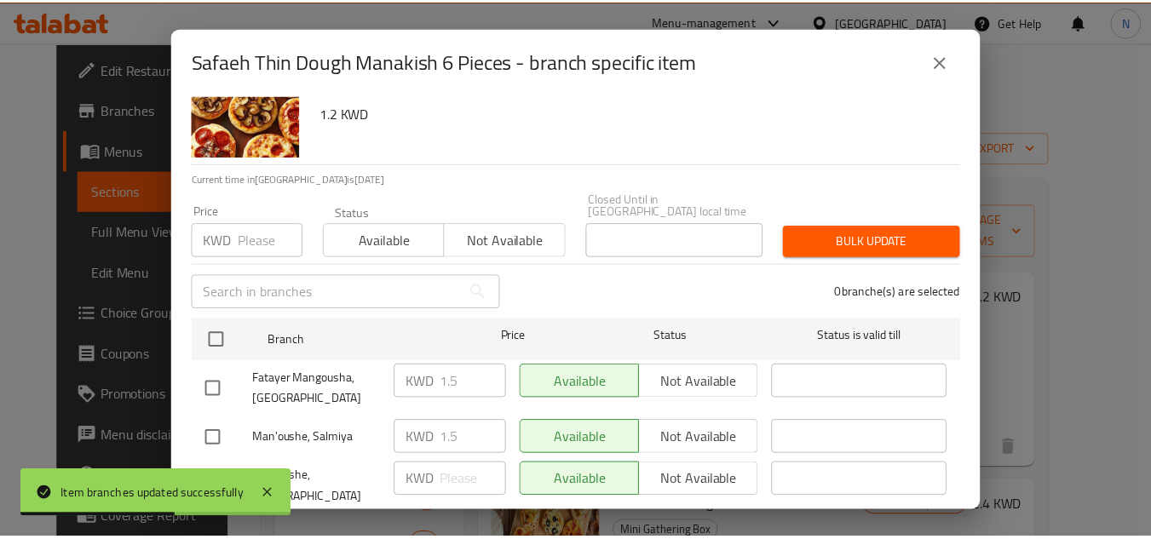
scroll to position [79, 0]
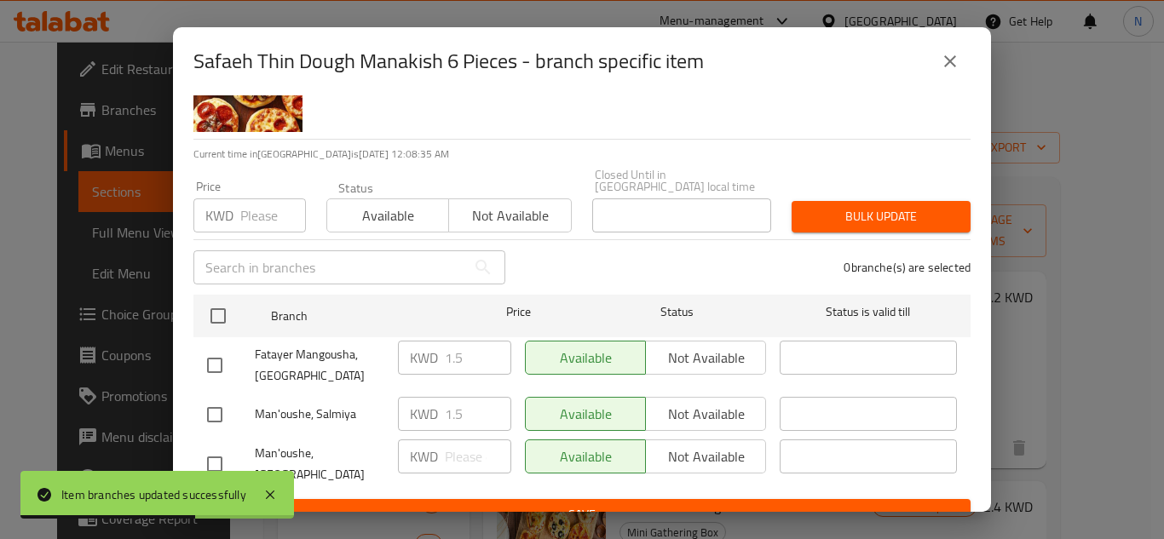
click at [955, 59] on icon "close" at bounding box center [950, 61] width 20 height 20
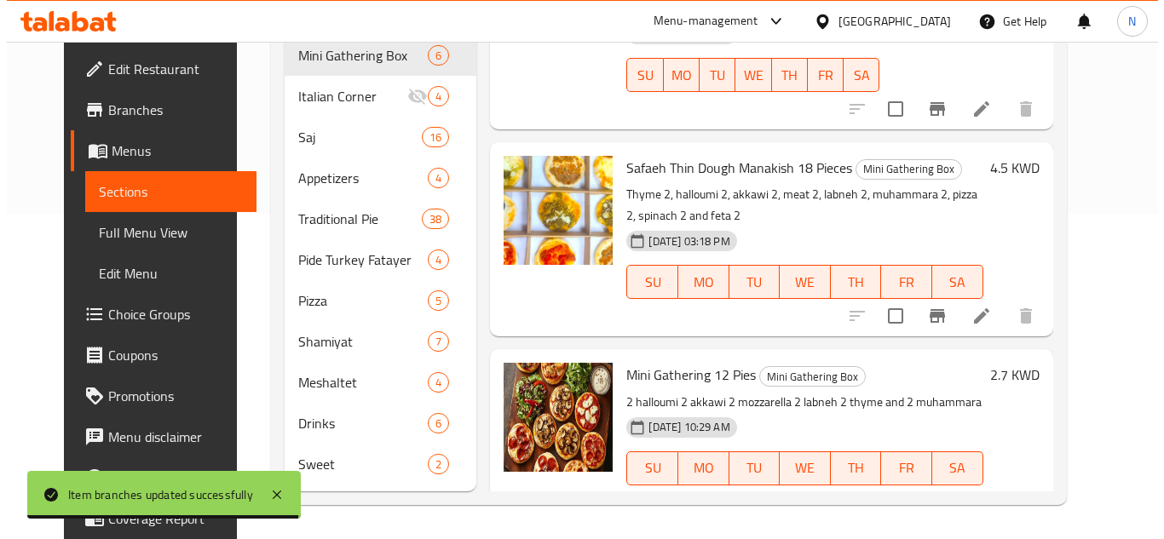
scroll to position [256, 0]
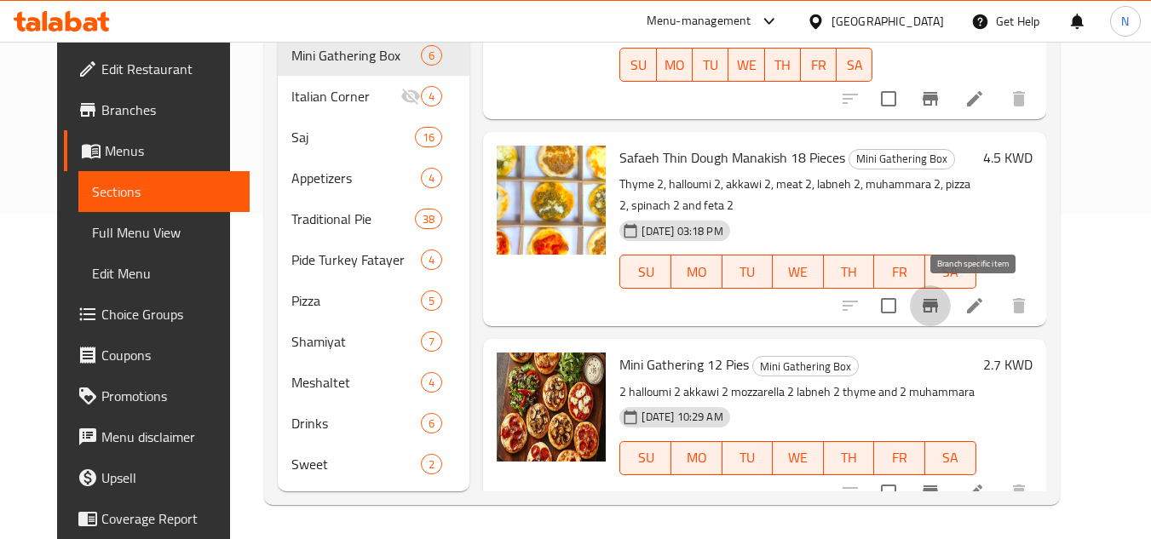
click at [941, 302] on icon "Branch-specific-item" at bounding box center [930, 306] width 20 height 20
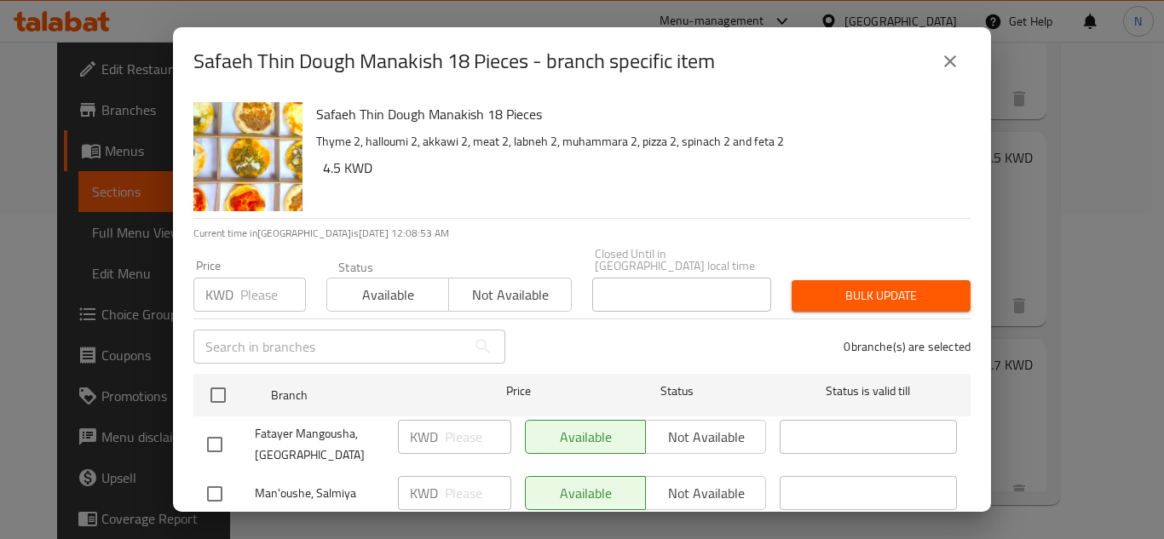
scroll to position [79, 0]
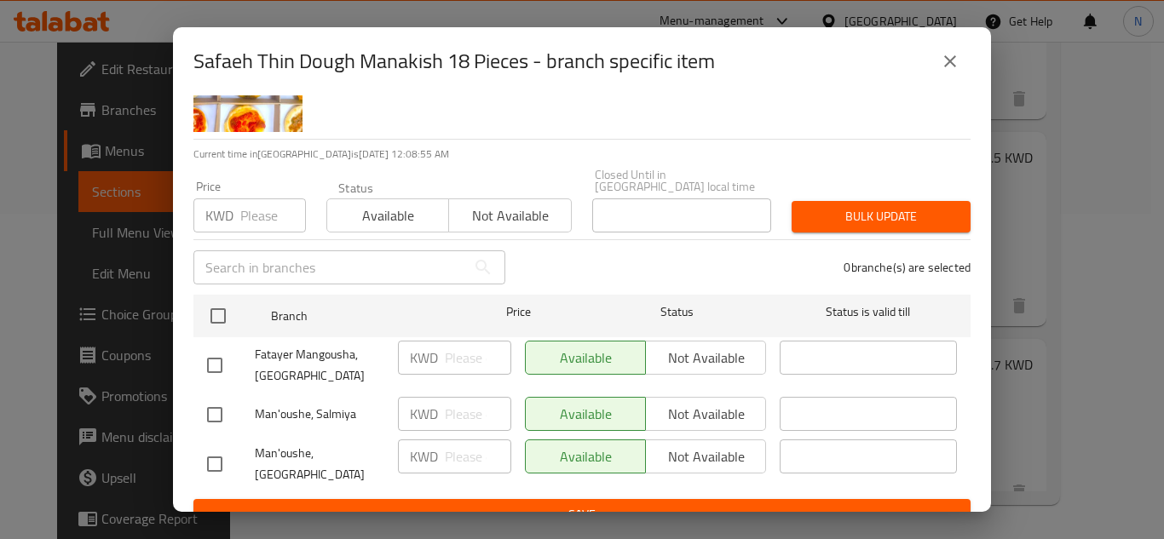
click at [212, 355] on input "checkbox" at bounding box center [215, 366] width 36 height 36
checkbox input "true"
click at [214, 411] on input "checkbox" at bounding box center [215, 415] width 36 height 36
checkbox input "true"
click at [447, 341] on input "number" at bounding box center [478, 358] width 66 height 34
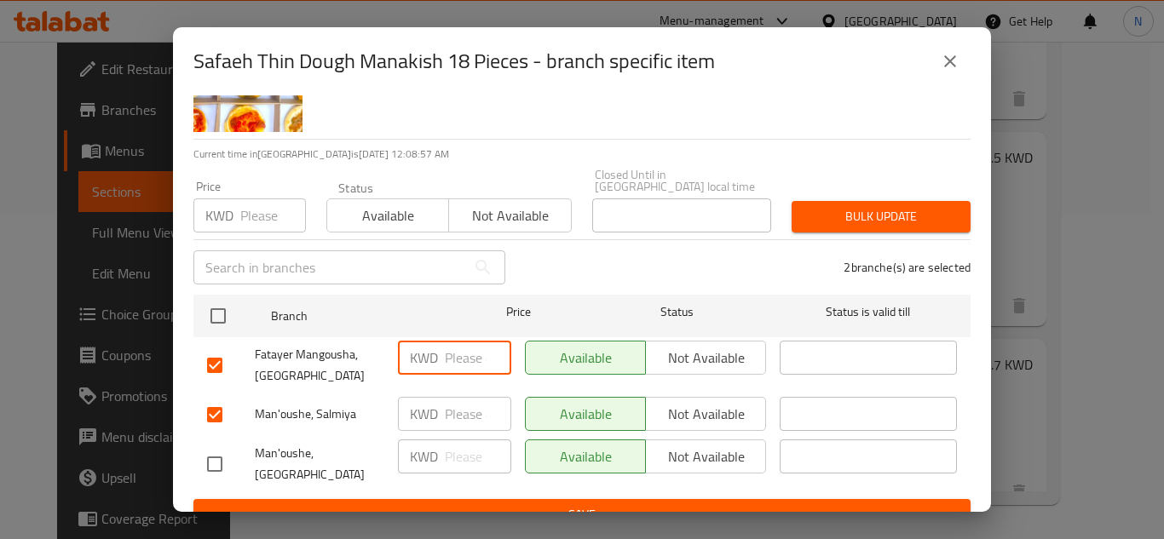
paste input "4.50"
type input "4.50"
click at [471, 407] on input "number" at bounding box center [478, 414] width 66 height 34
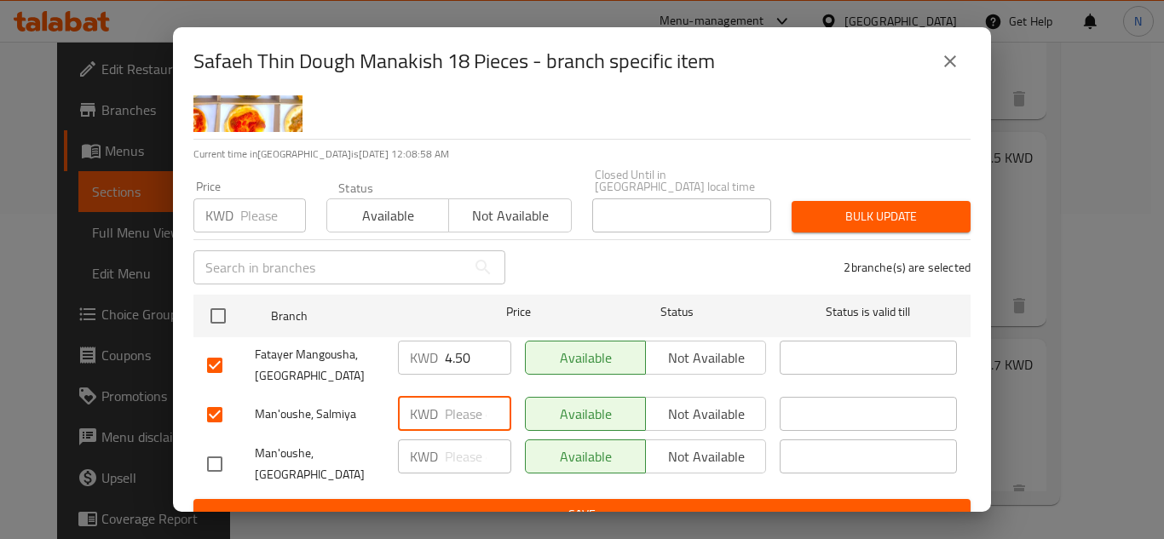
paste input "4.50"
type input "4.50"
click at [530, 504] on span "Save" at bounding box center [582, 514] width 750 height 21
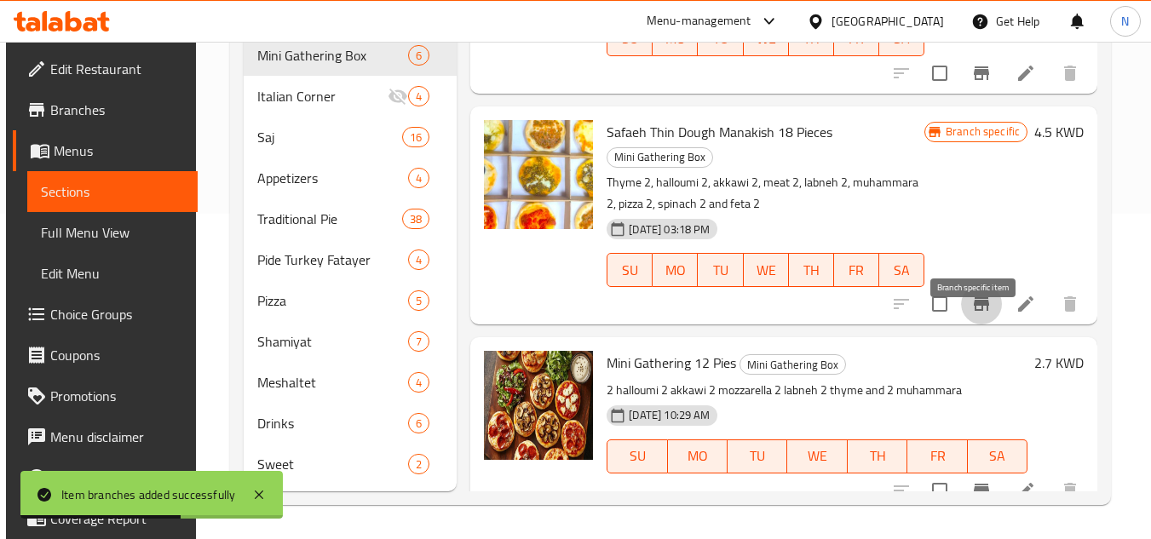
click at [977, 311] on icon "Branch-specific-item" at bounding box center [981, 304] width 15 height 14
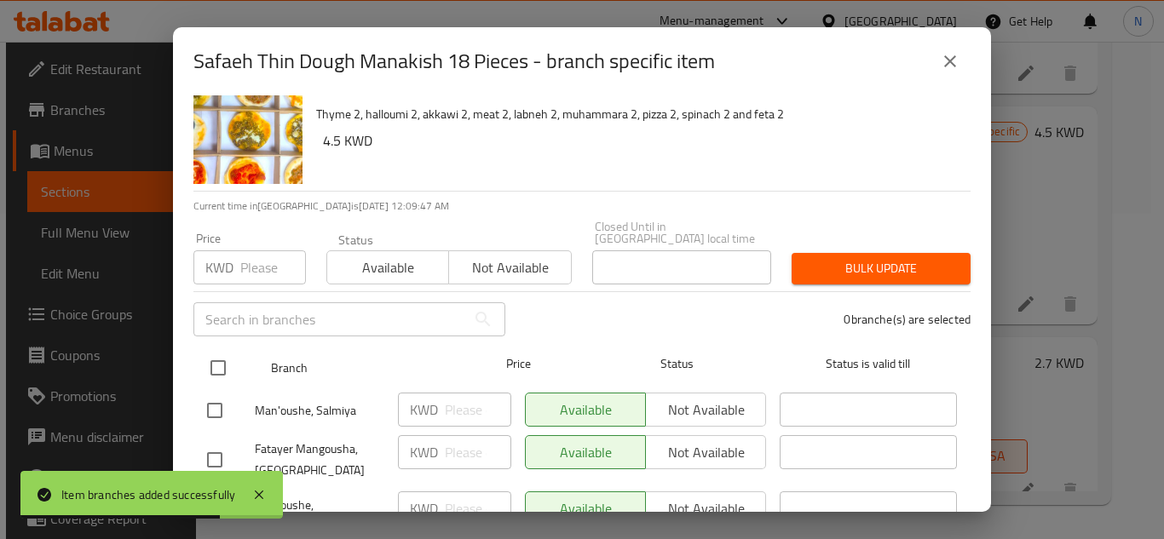
scroll to position [0, 0]
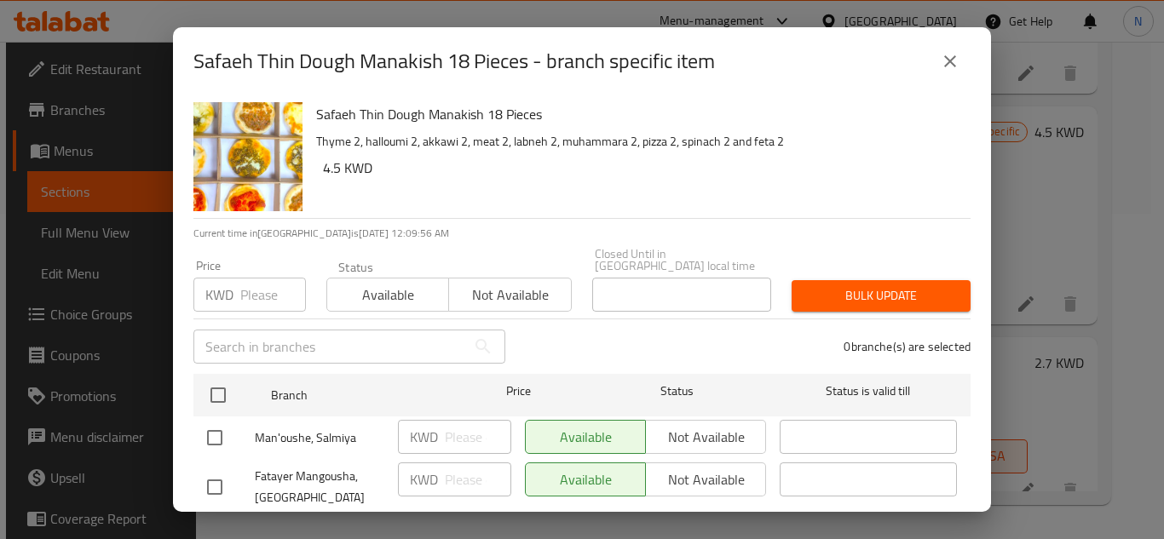
drag, startPoint x: 219, startPoint y: 429, endPoint x: 219, endPoint y: 461, distance: 32.4
click at [218, 429] on input "checkbox" at bounding box center [215, 438] width 36 height 36
checkbox input "true"
click at [219, 481] on input "checkbox" at bounding box center [215, 488] width 36 height 36
checkbox input "true"
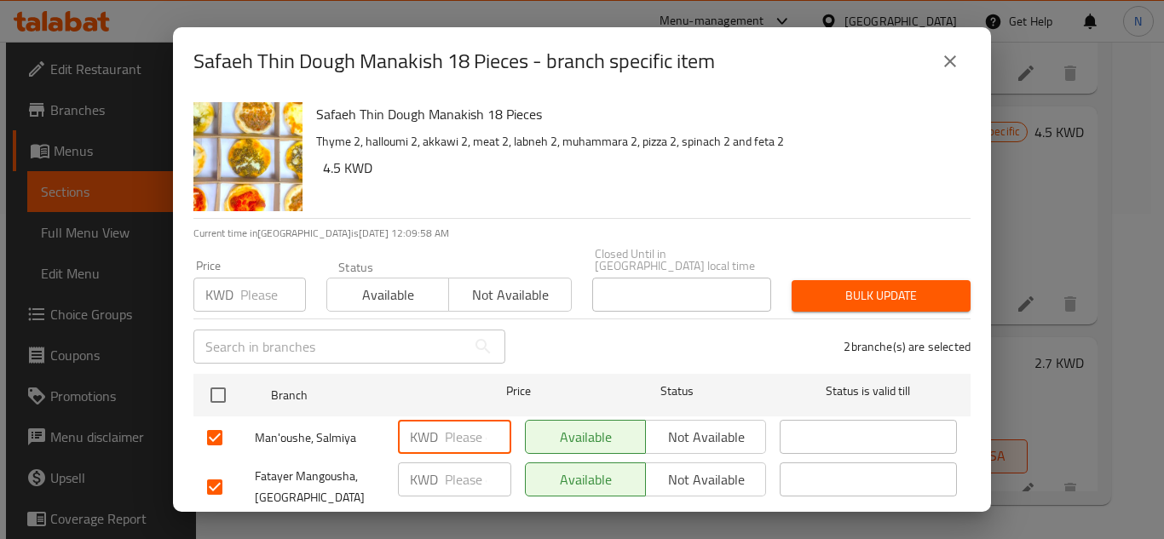
click at [458, 431] on input "number" at bounding box center [478, 437] width 66 height 34
paste input "4.50"
type input "4.50"
click at [452, 476] on input "number" at bounding box center [478, 480] width 66 height 34
paste input "4.50"
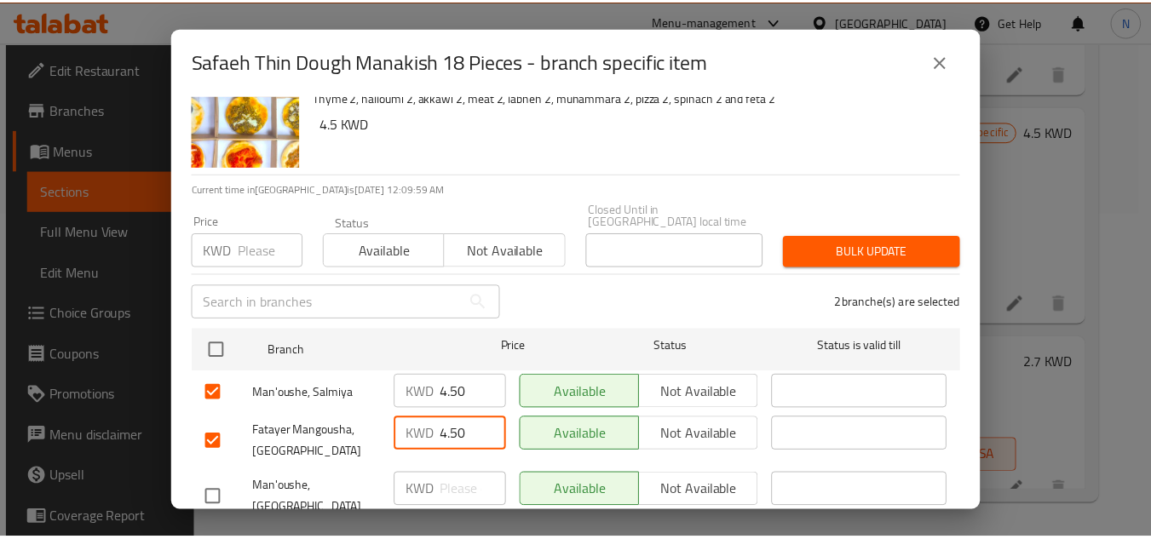
scroll to position [79, 0]
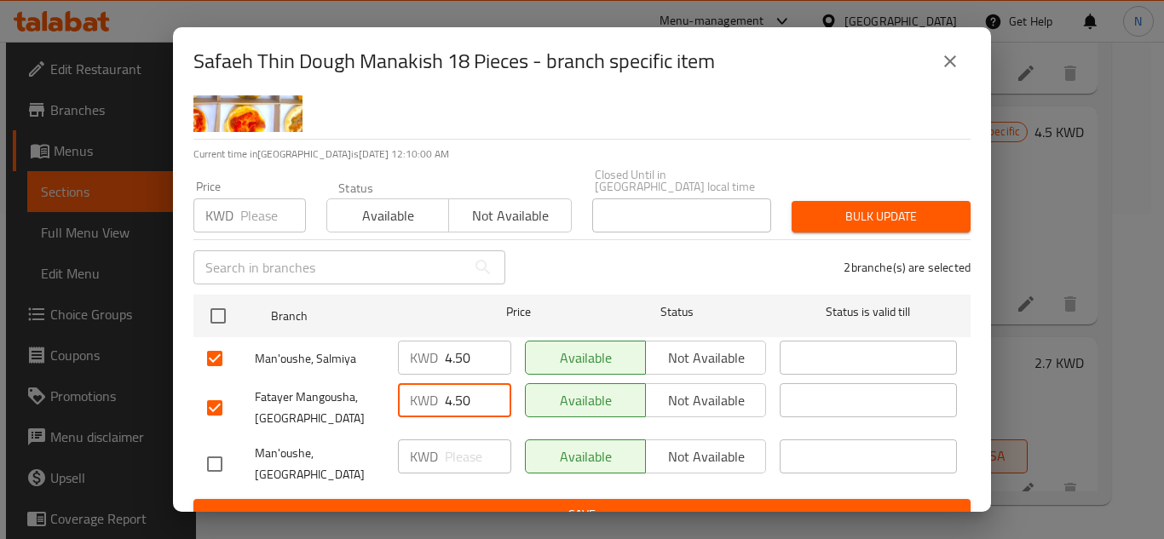
type input "4.50"
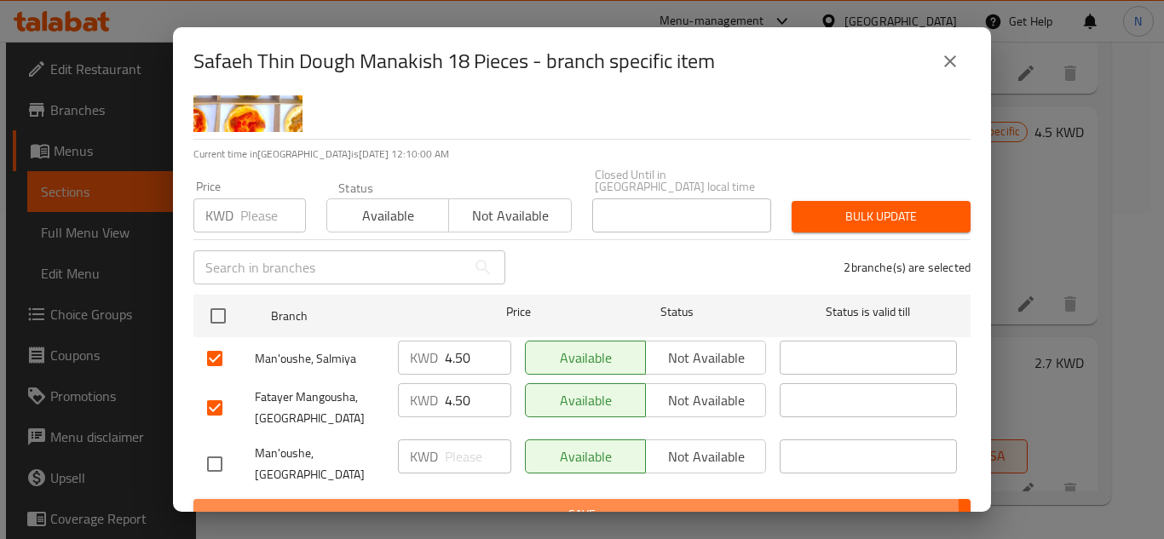
click at [472, 504] on span "Save" at bounding box center [582, 514] width 750 height 21
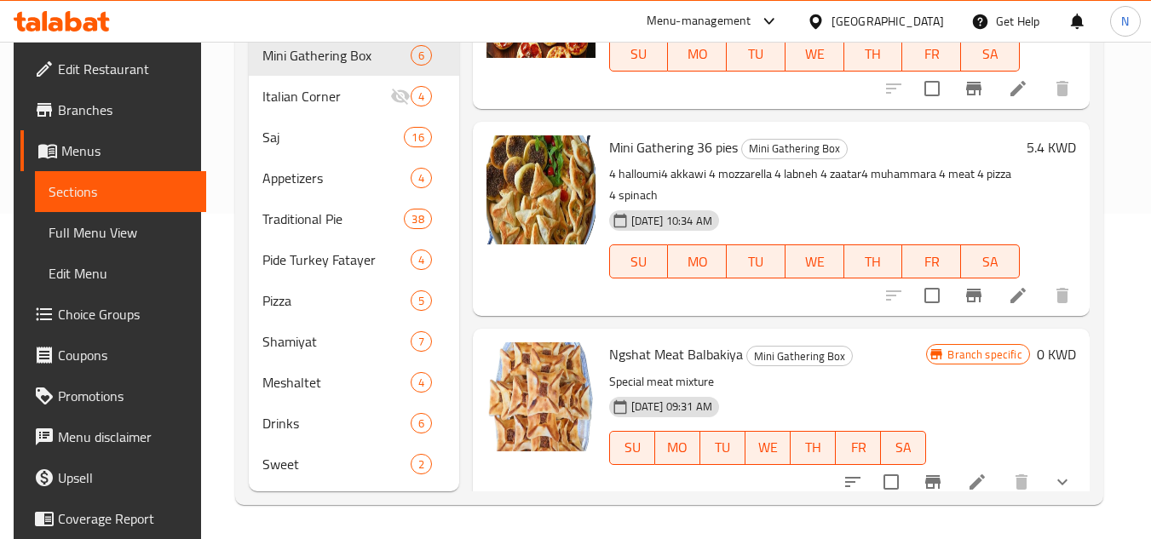
scroll to position [695, 0]
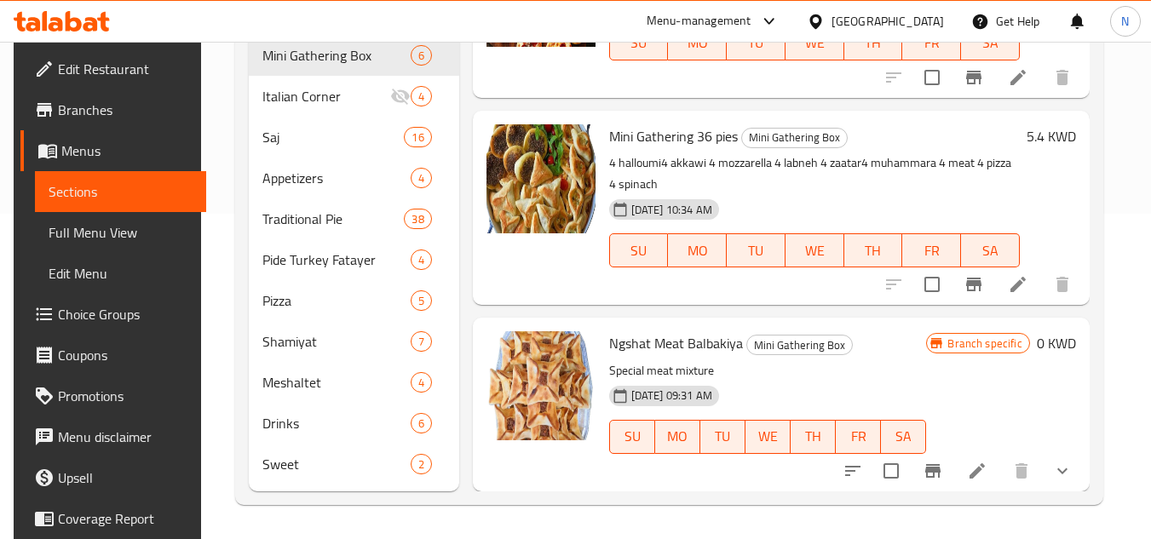
click at [666, 344] on span "Ngshat Meat Balbakiya" at bounding box center [676, 344] width 134 height 26
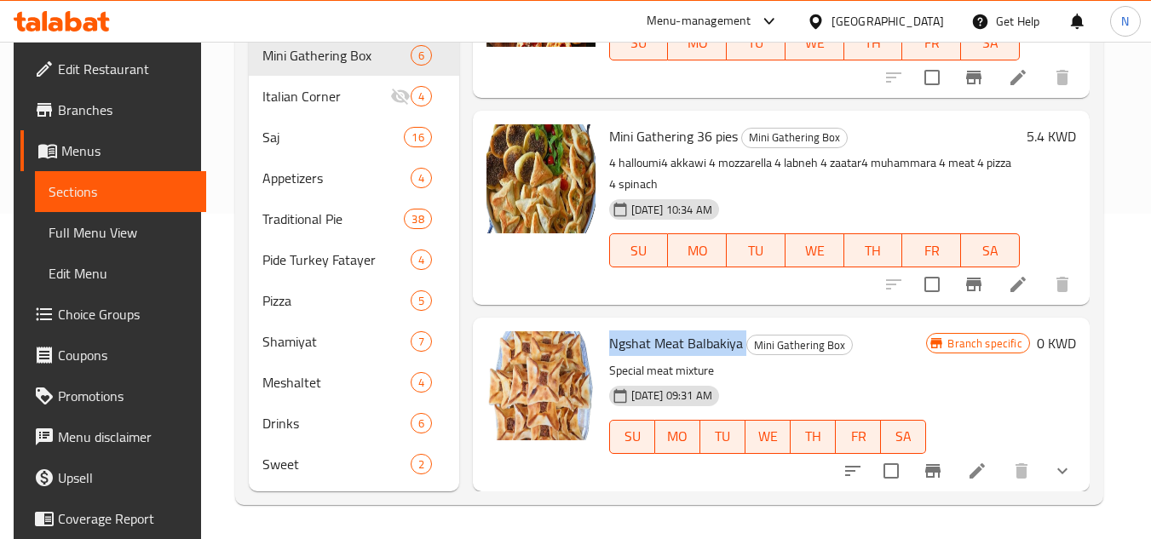
click at [666, 344] on span "Ngshat Meat Balbakiya" at bounding box center [676, 344] width 134 height 26
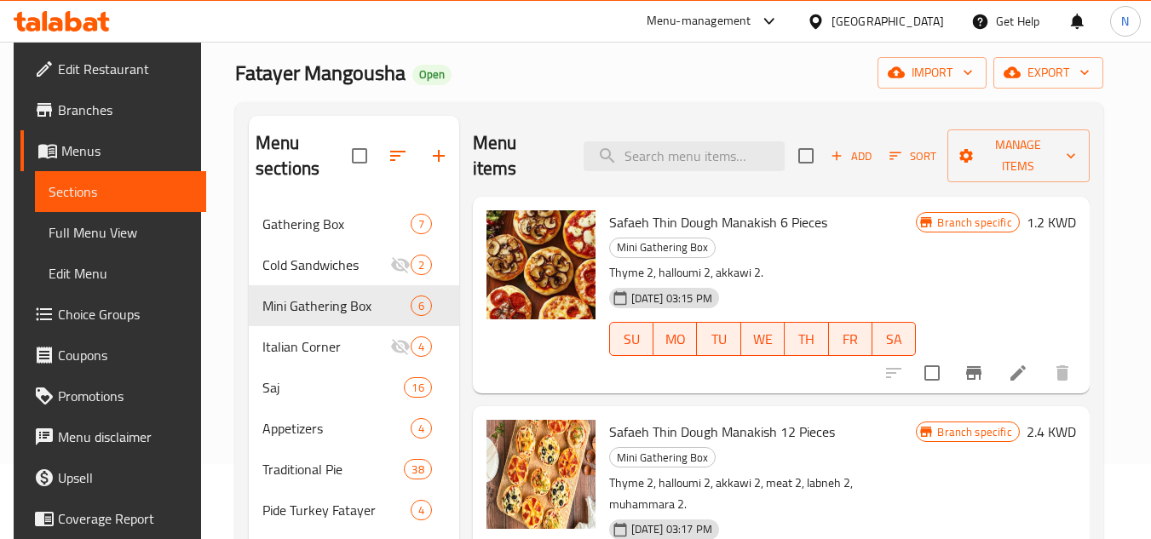
scroll to position [70, 0]
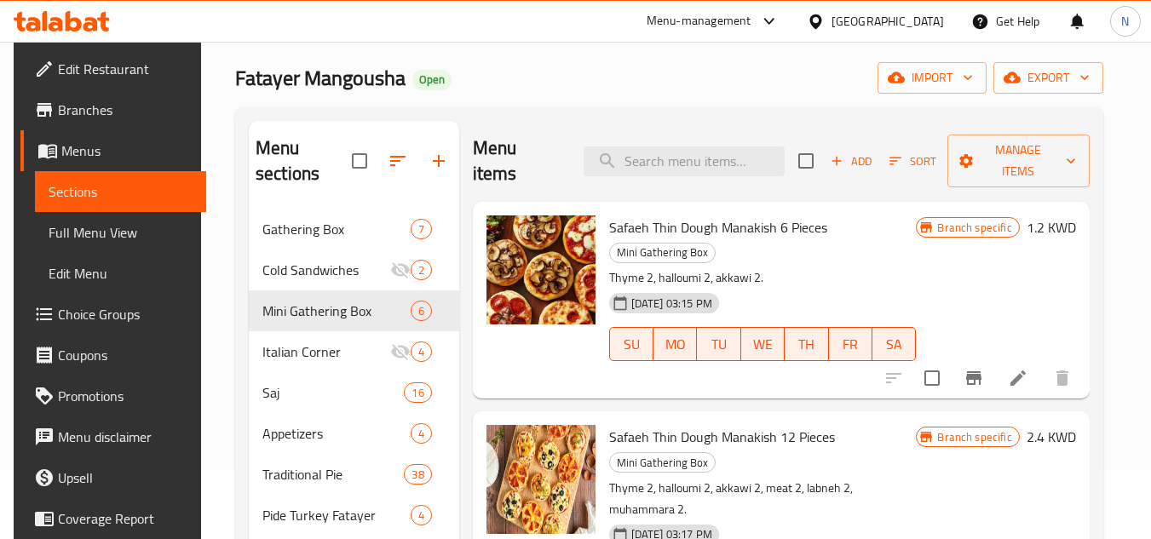
click at [852, 164] on span "Add" at bounding box center [851, 162] width 46 height 20
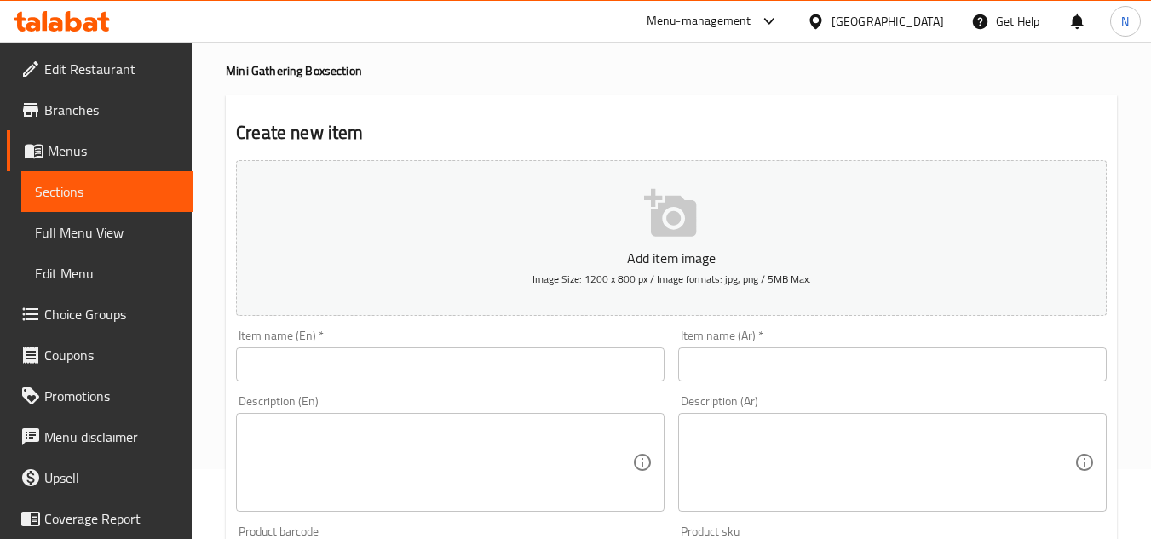
click at [420, 366] on input "text" at bounding box center [450, 365] width 429 height 34
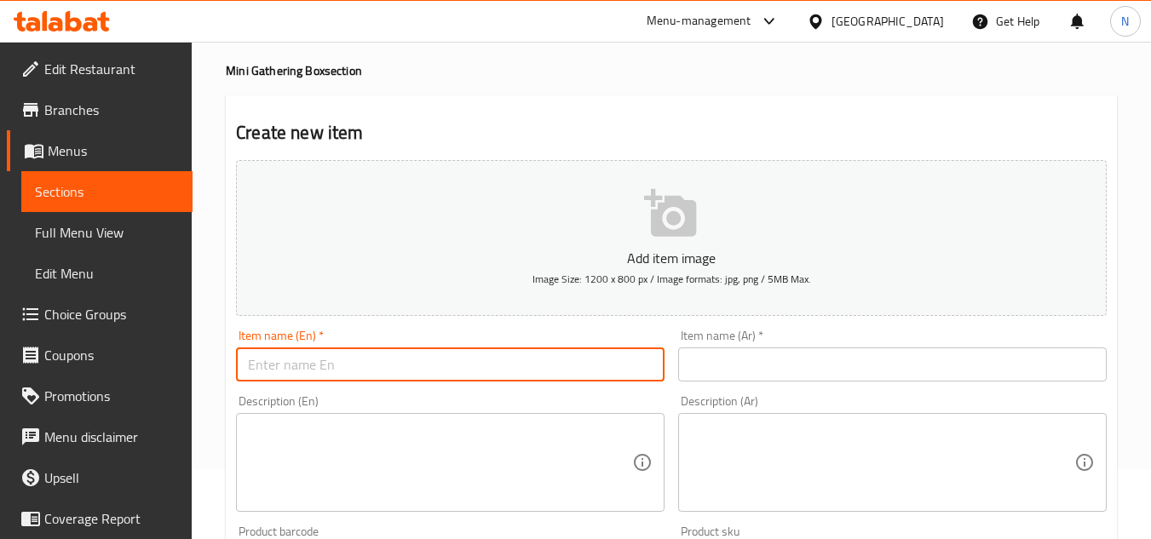
paste input "Nagshat Balbakiya 12 Pieces"
type input "Nagshat Balbakiya 12 Pieces"
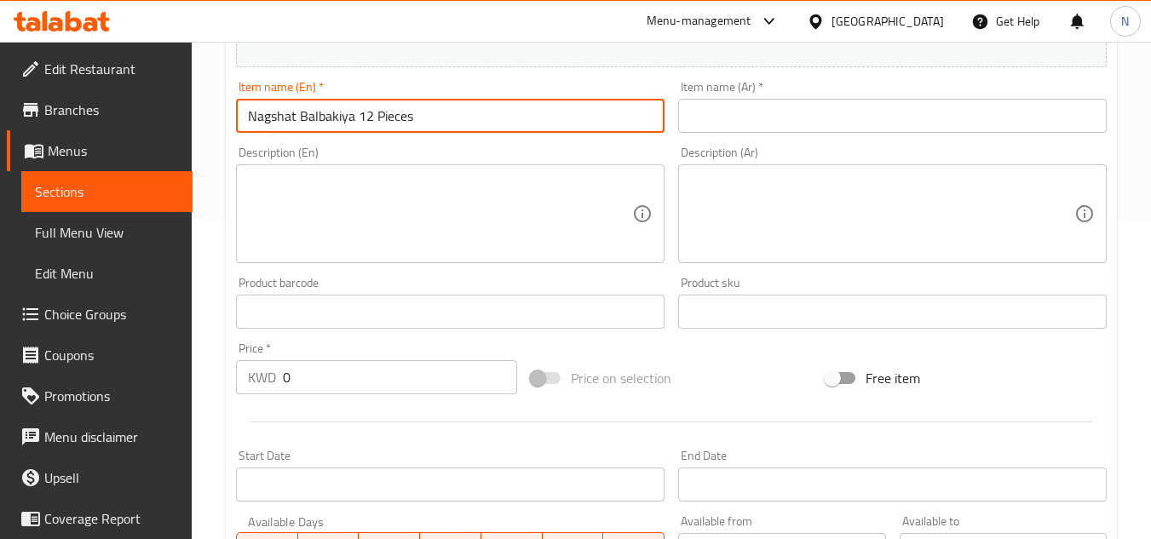
scroll to position [341, 0]
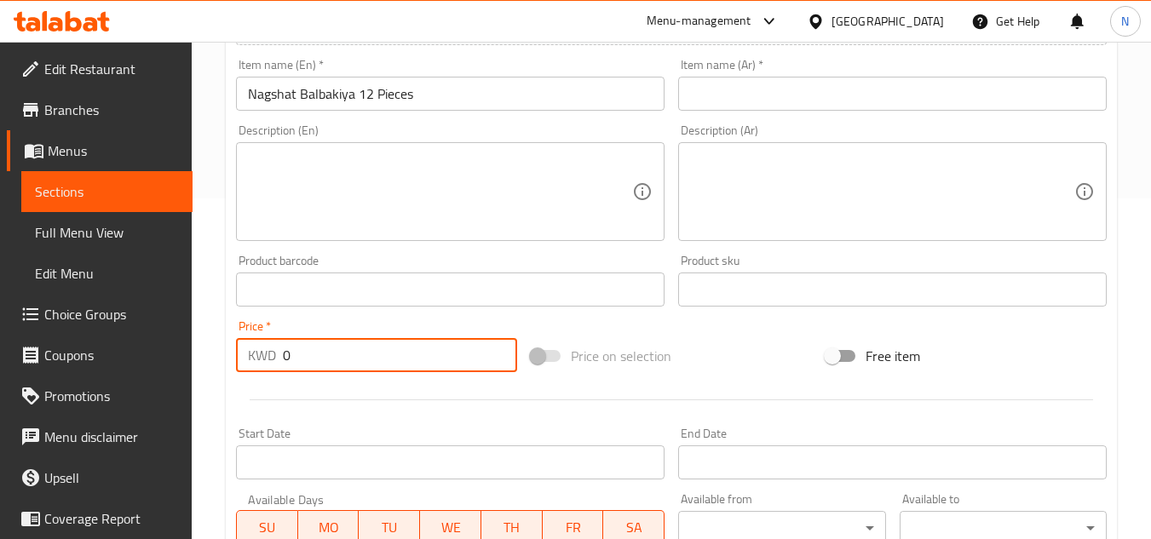
drag, startPoint x: 309, startPoint y: 358, endPoint x: 274, endPoint y: 367, distance: 36.2
click at [274, 367] on div "KWD 0 Price *" at bounding box center [376, 355] width 281 height 34
paste input "2.4"
type input "2.40"
click at [735, 94] on input "text" at bounding box center [892, 94] width 429 height 34
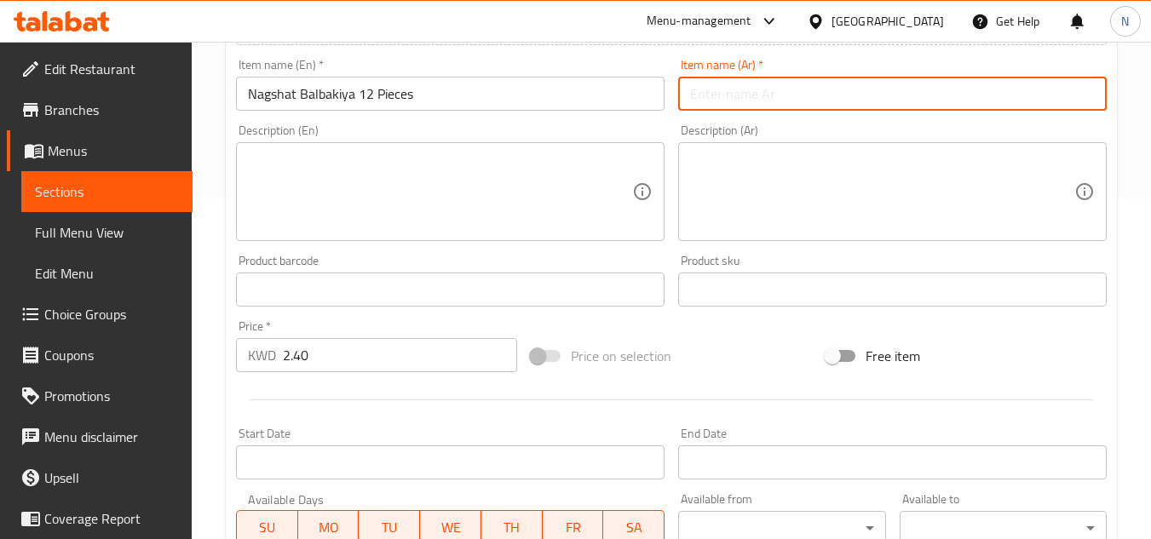
paste input "نقشات بعلبكية 12 حبة"
type input "نقشات بعلبكية 12 حبة"
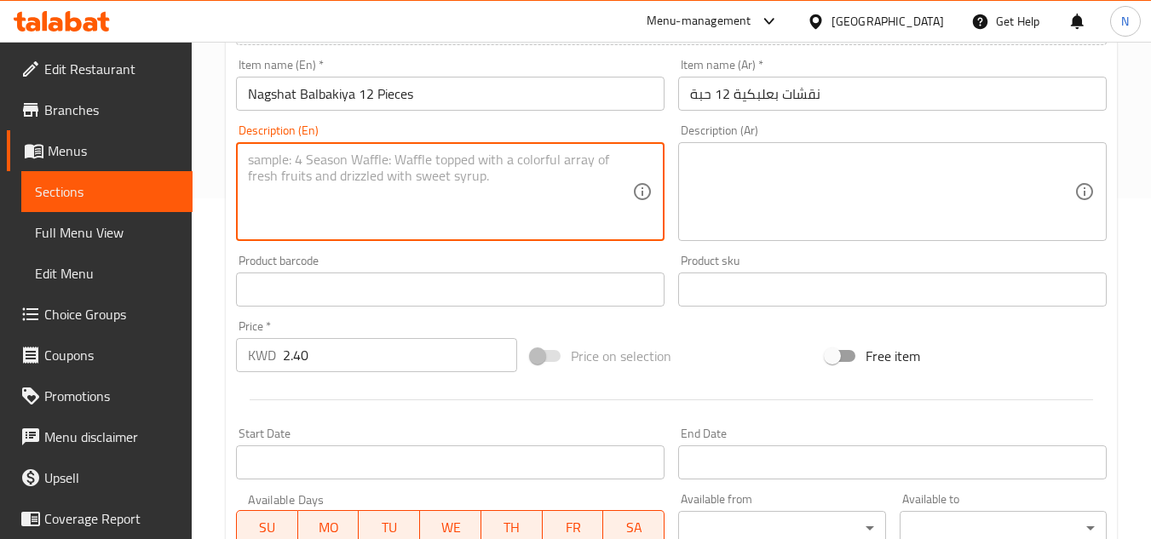
click at [435, 187] on textarea at bounding box center [440, 192] width 384 height 81
paste textarea "Special meat mixture"
click at [435, 147] on div "Special meat mixture Description (En)" at bounding box center [450, 191] width 429 height 99
click at [378, 163] on textarea "Special meat mixture" at bounding box center [440, 192] width 384 height 81
type textarea "Special meat mixture."
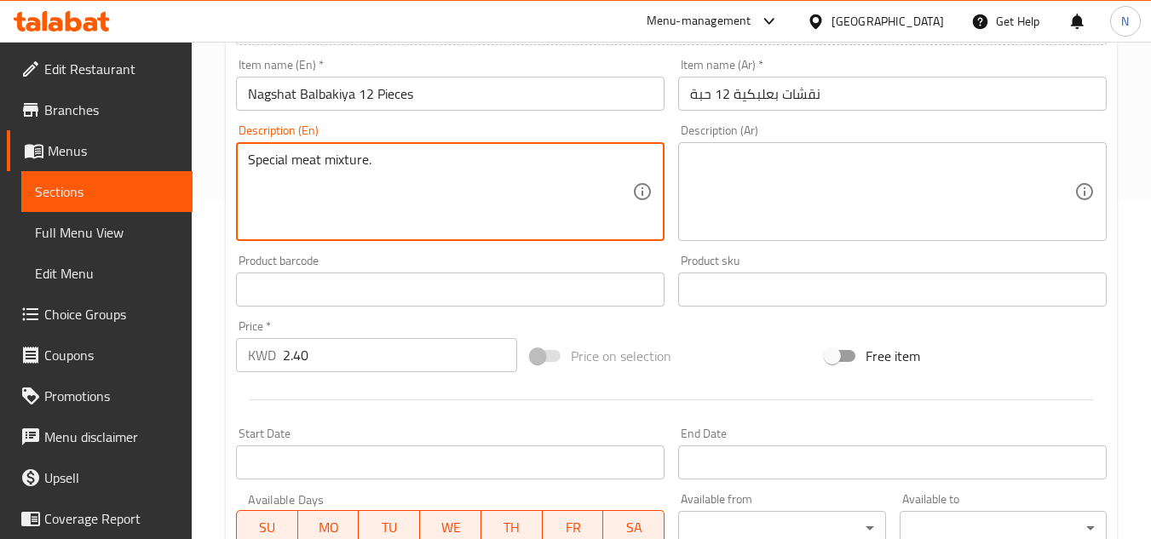
click at [832, 183] on textarea at bounding box center [882, 192] width 384 height 81
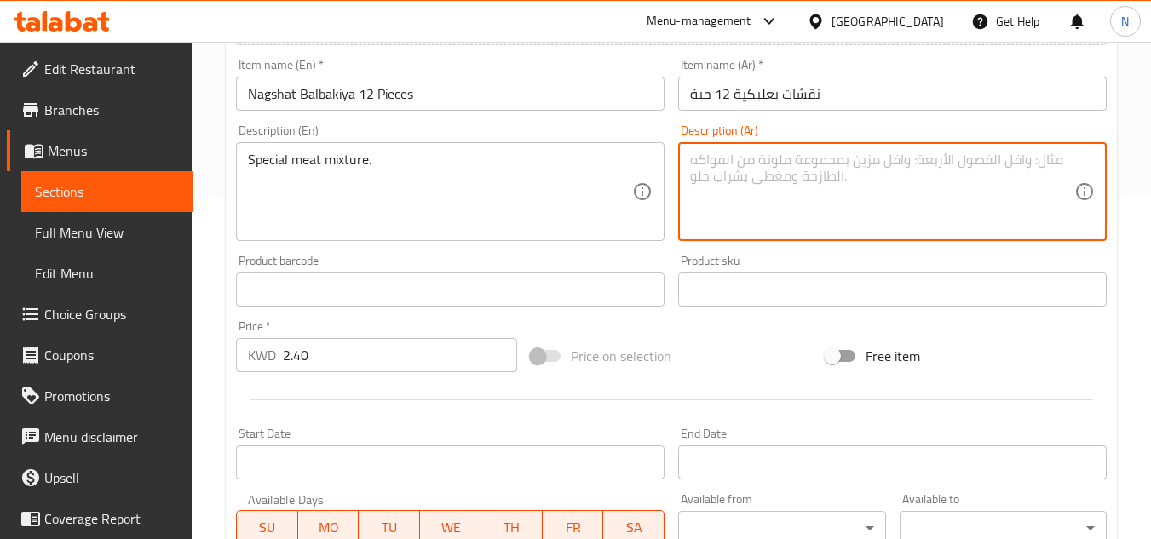
paste textarea "خلطة اللحم الخاصة"
click at [846, 153] on textarea "خلطة اللحم الخاصة" at bounding box center [882, 192] width 384 height 81
click at [792, 164] on textarea "خلطة اللحم الخاصة" at bounding box center [882, 192] width 384 height 81
type textarea "خلطة اللحم الخاصة."
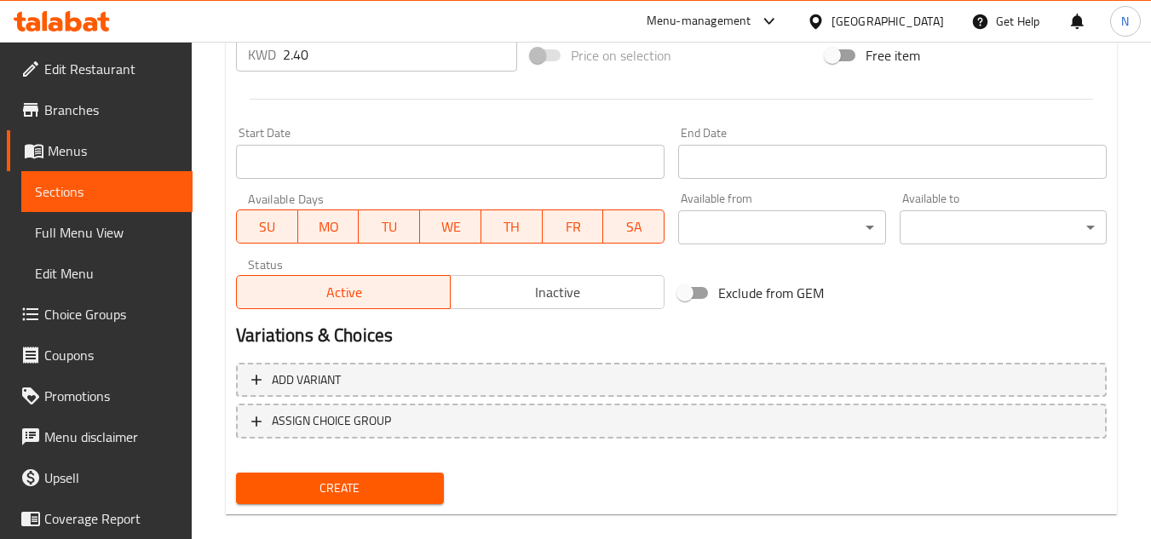
scroll to position [665, 0]
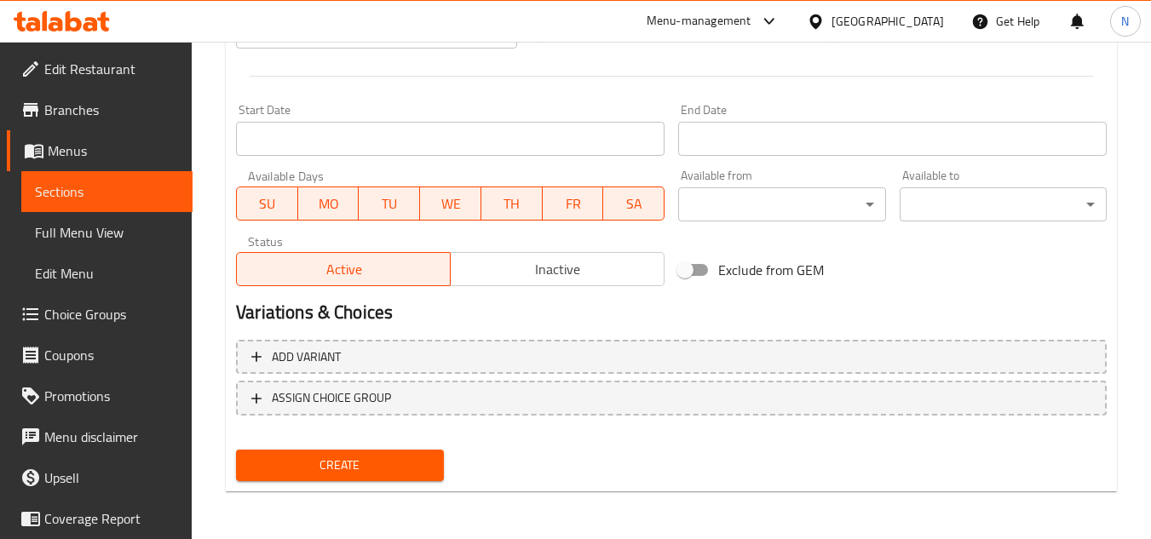
click at [325, 462] on span "Create" at bounding box center [340, 465] width 180 height 21
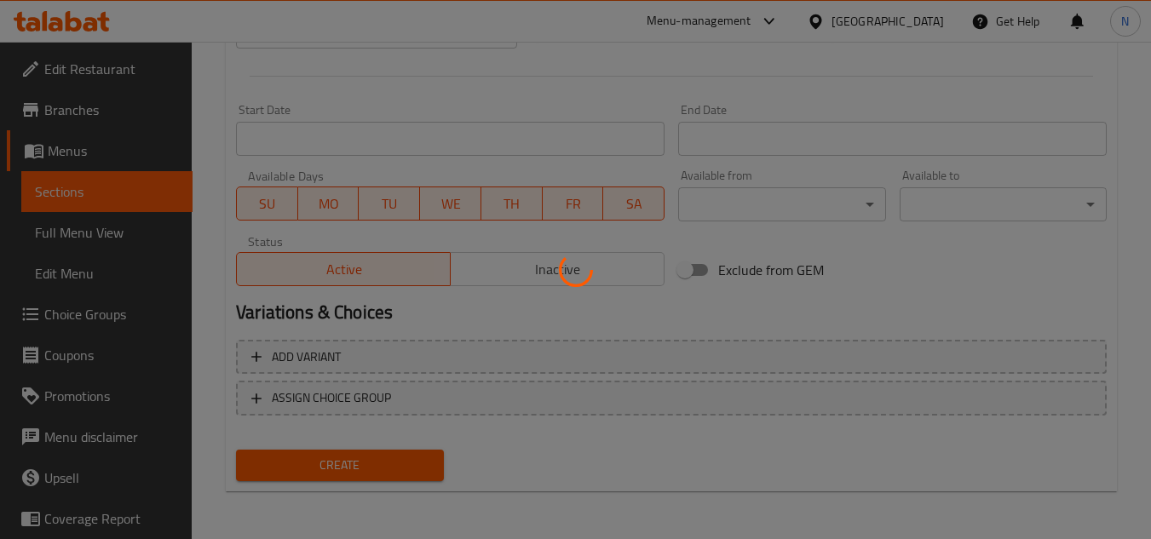
type input "0"
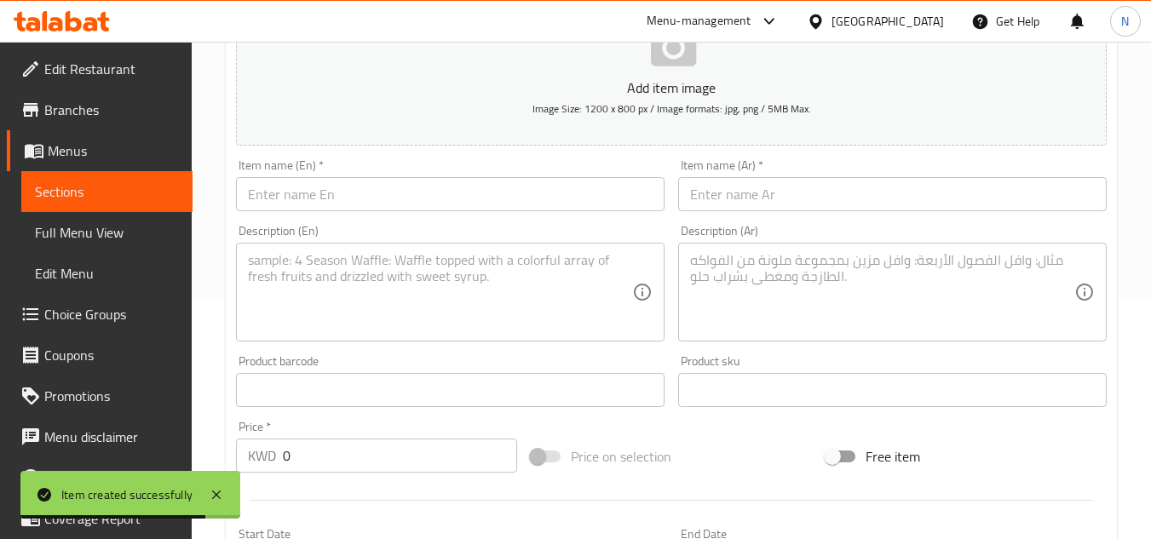
scroll to position [239, 0]
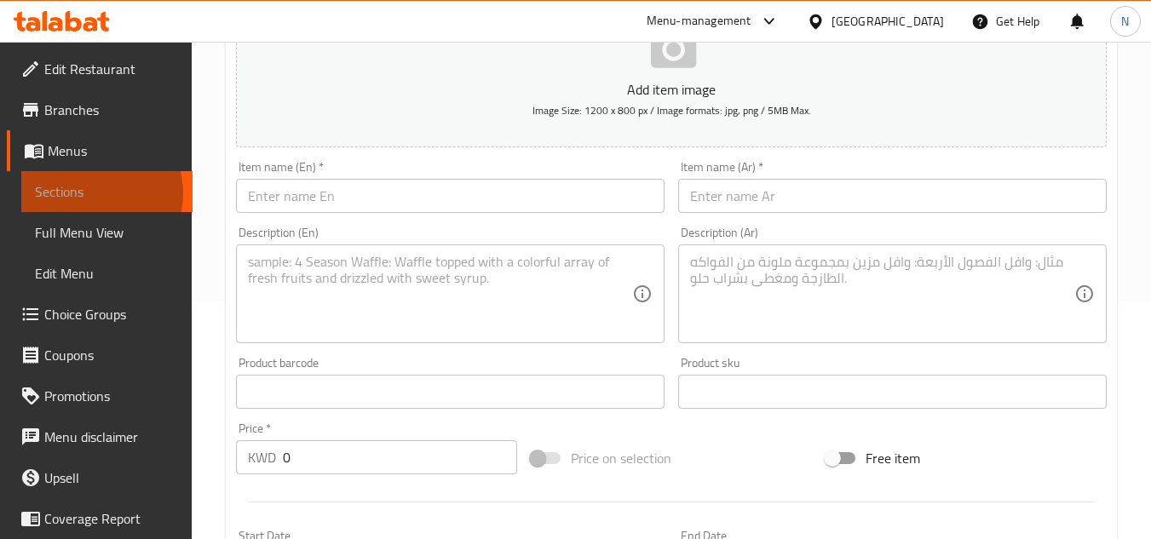
click at [92, 193] on span "Sections" at bounding box center [107, 192] width 144 height 20
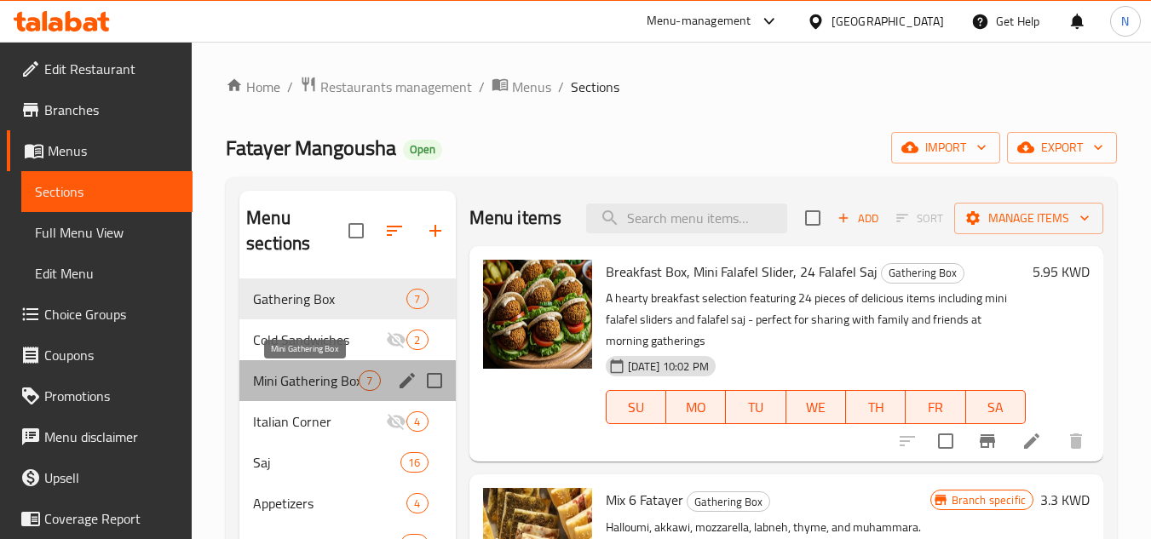
click at [302, 381] on span "Mini Gathering Box" at bounding box center [306, 381] width 106 height 20
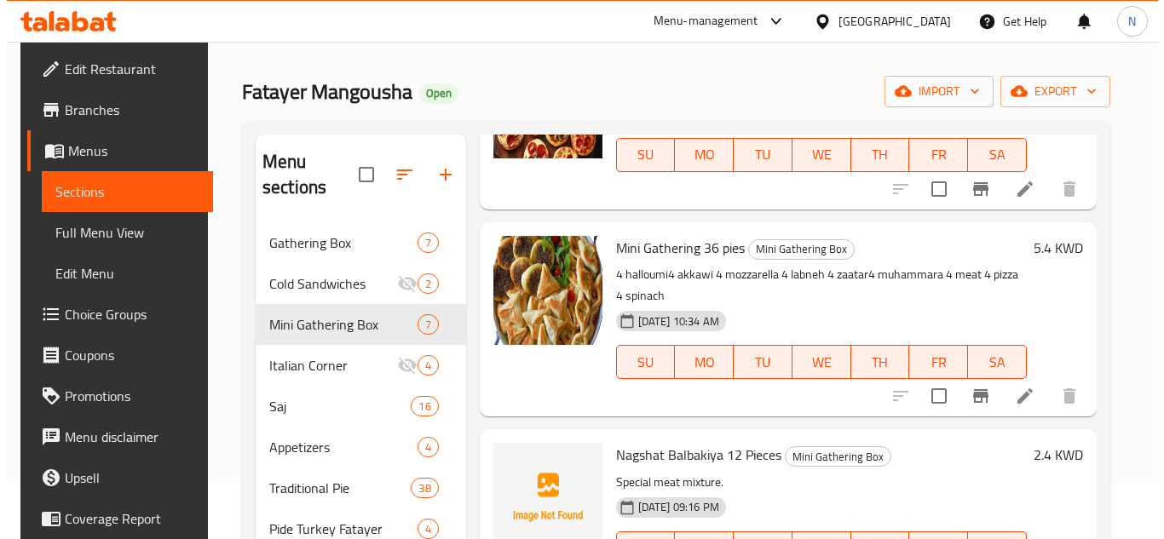
scroll to position [326, 0]
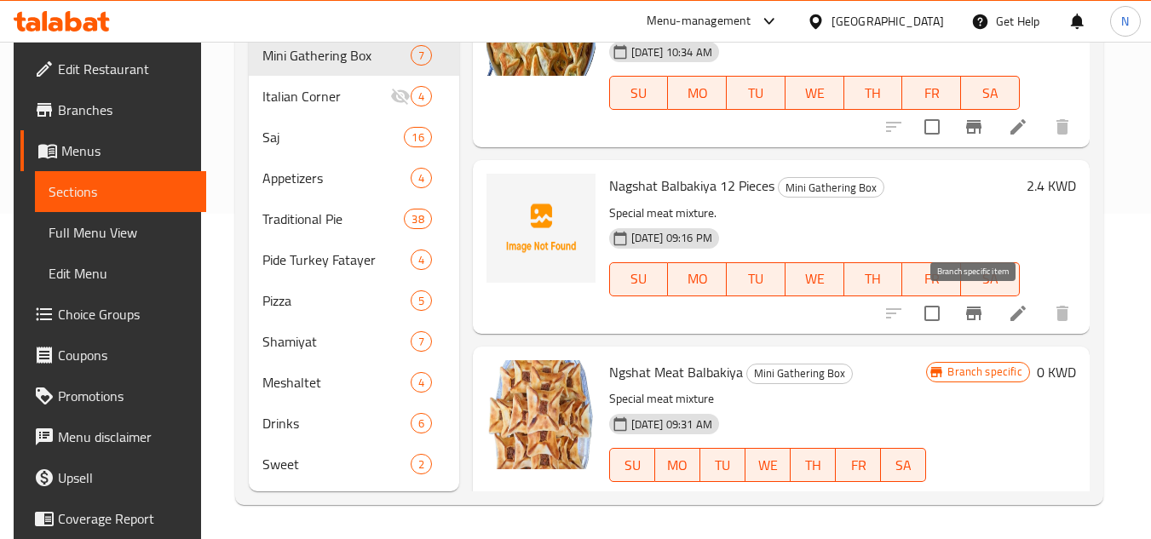
click at [972, 318] on icon "Branch-specific-item" at bounding box center [974, 313] width 20 height 20
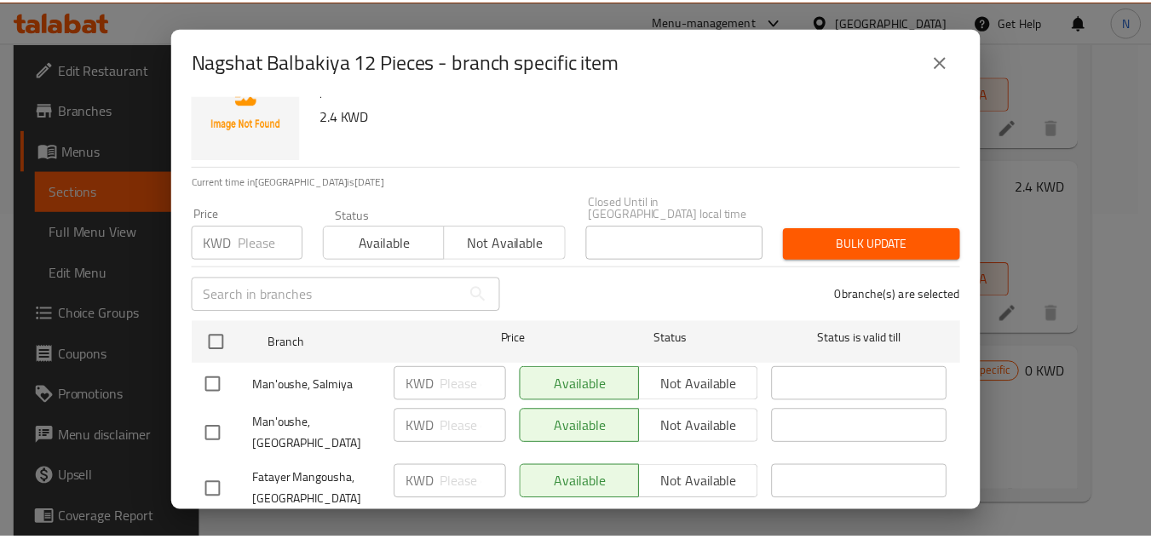
scroll to position [79, 0]
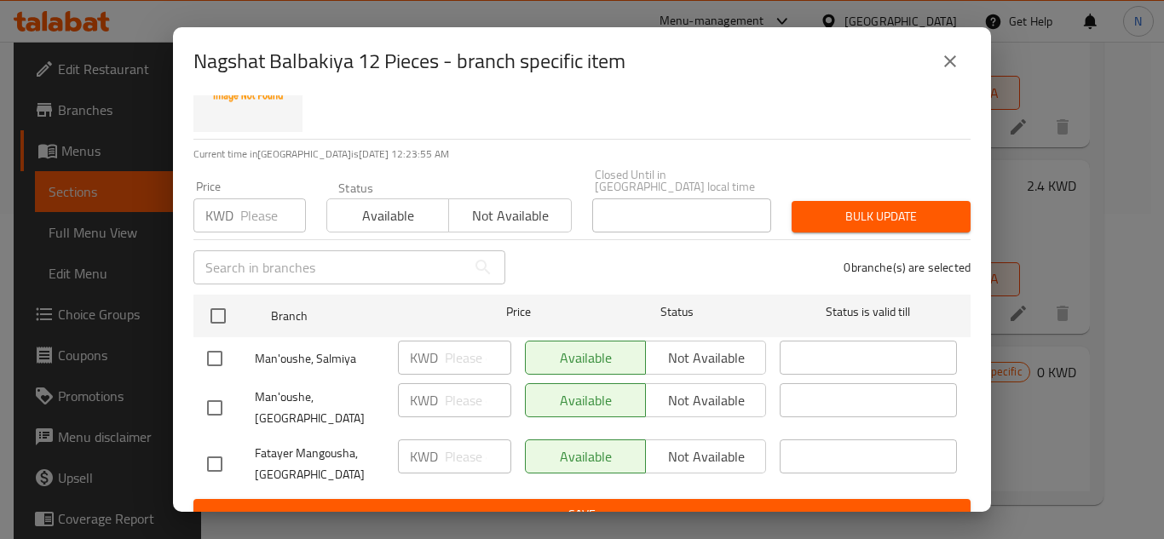
click at [210, 396] on input "checkbox" at bounding box center [215, 408] width 36 height 36
checkbox input "true"
click at [718, 389] on span "Not available" at bounding box center [706, 401] width 107 height 25
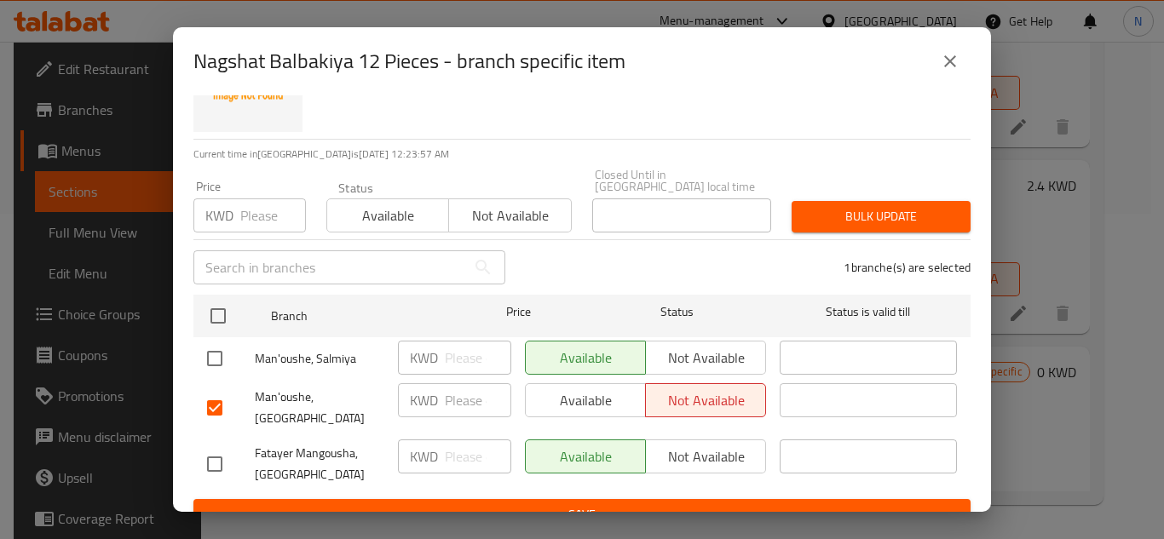
click at [705, 504] on span "Save" at bounding box center [582, 514] width 750 height 21
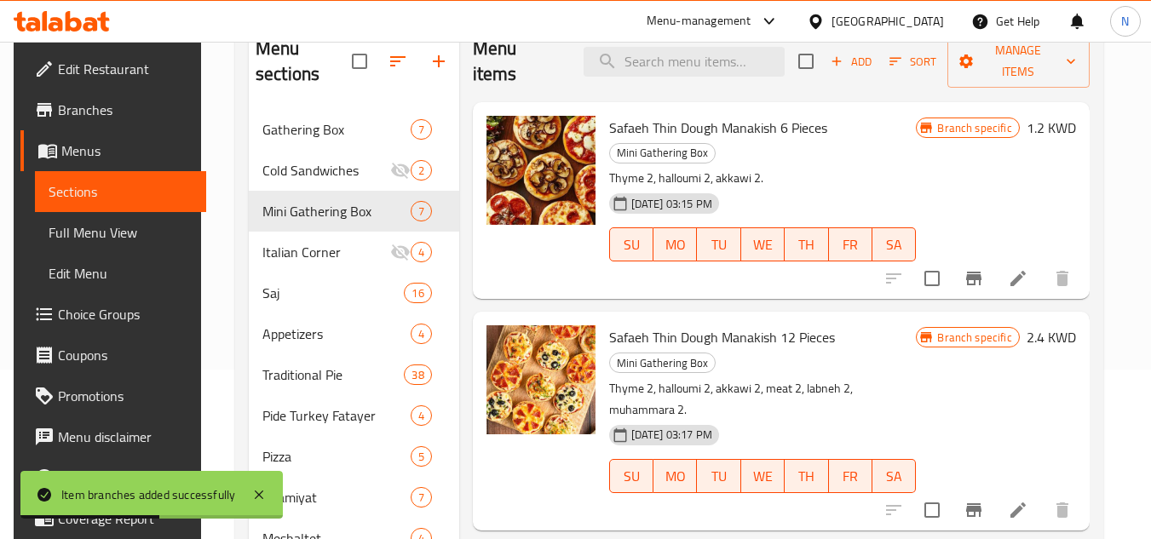
scroll to position [155, 0]
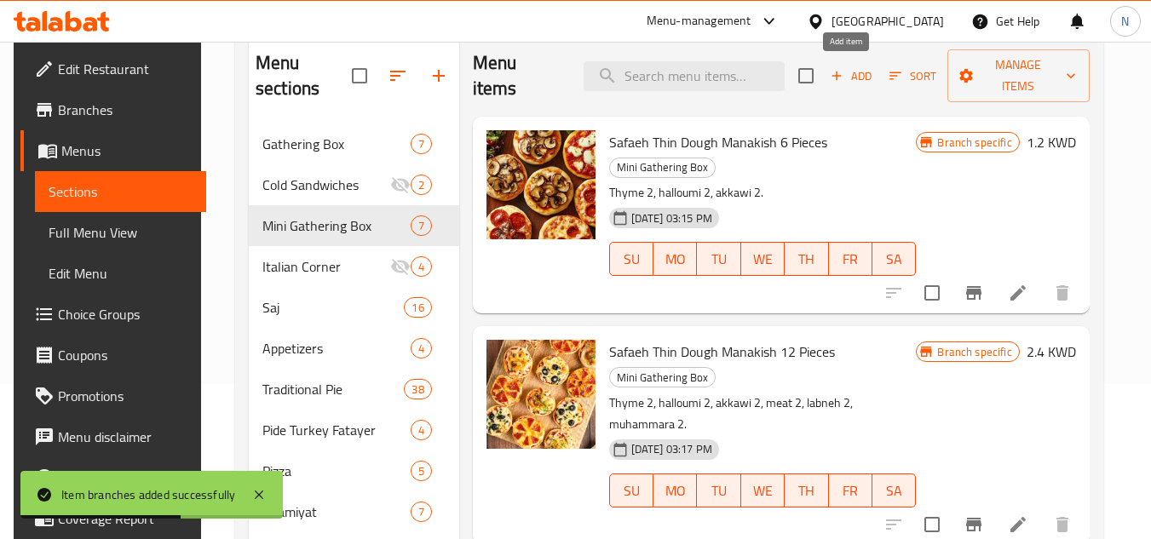
click at [856, 78] on span "Add" at bounding box center [851, 76] width 46 height 20
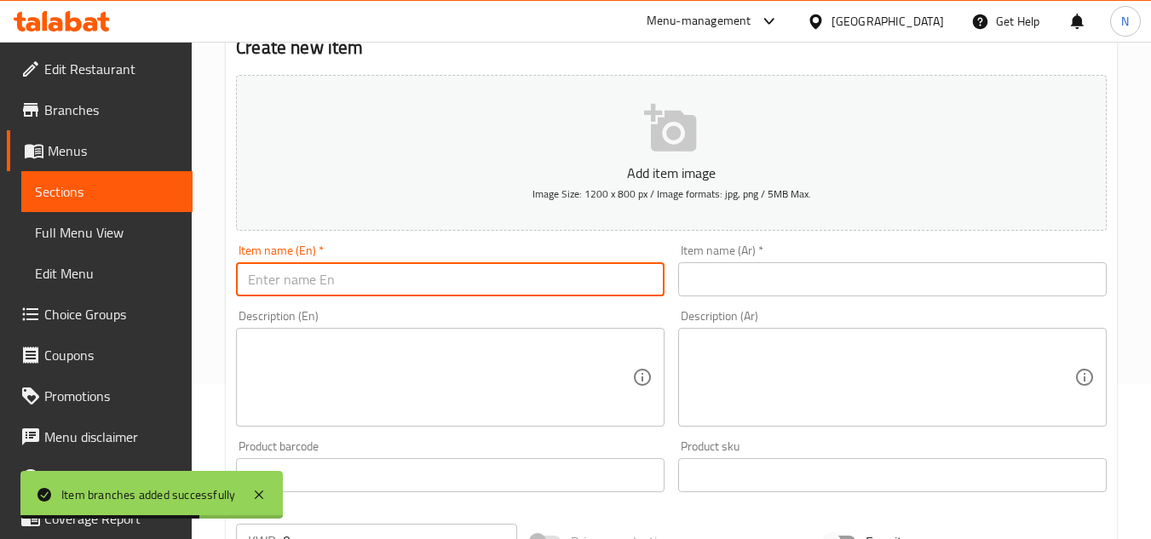
click at [281, 290] on input "text" at bounding box center [450, 279] width 429 height 34
paste input "Nagshat Balbakiya 18 Pieces"
type input "Nagshat Balbakiya 18 Pieces"
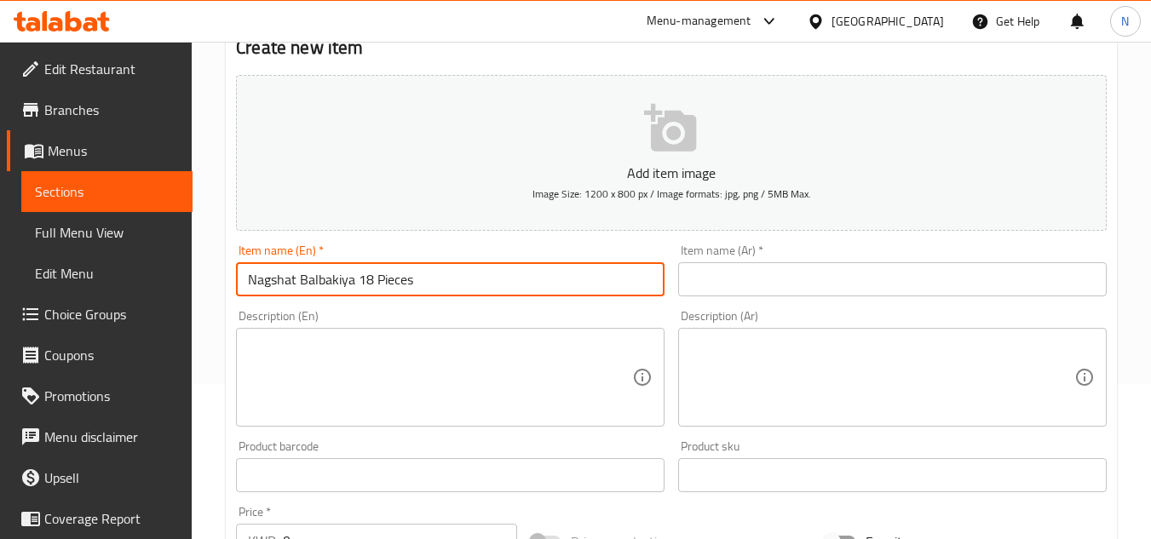
click at [726, 285] on input "text" at bounding box center [892, 279] width 429 height 34
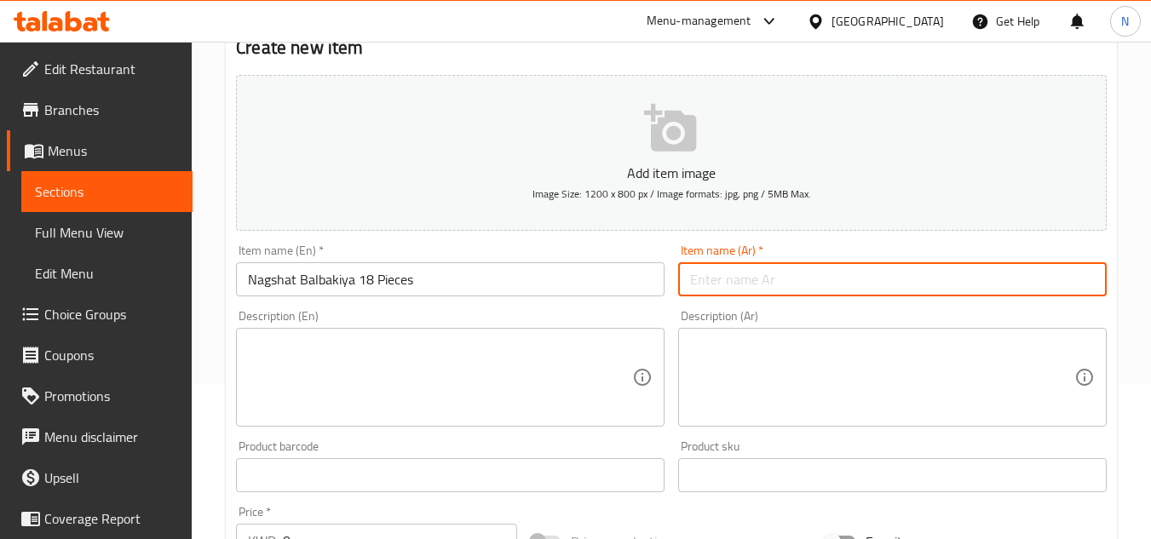
paste input "نقشات بعلبكية 18 حبة"
type input "نقشات بعلبكية 18 حبة"
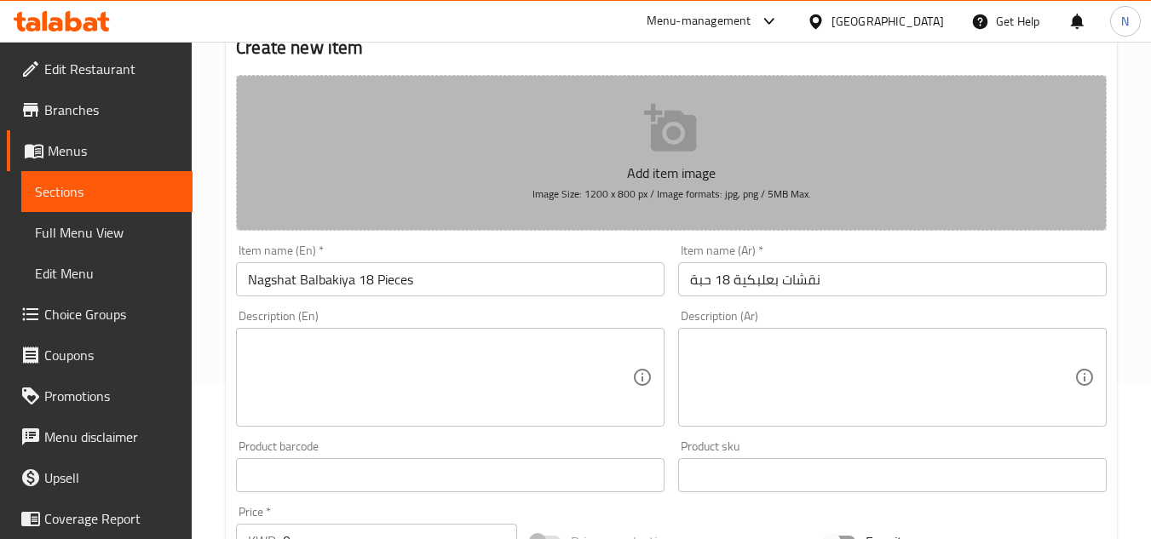
click at [542, 84] on button "Add item image Image Size: 1200 x 800 px / Image formats: jpg, png / 5MB Max." at bounding box center [671, 153] width 871 height 156
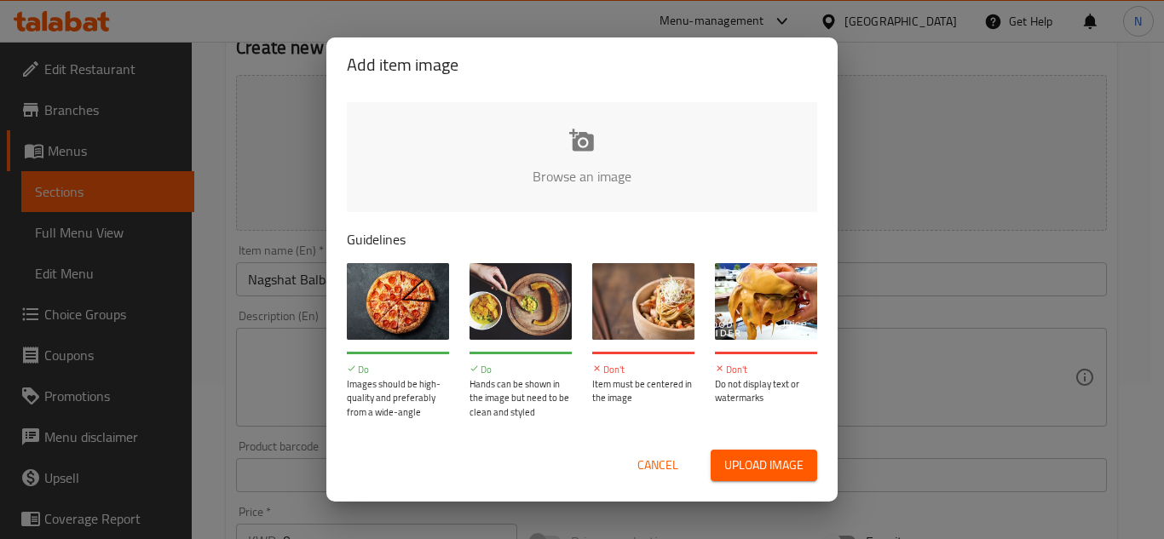
click at [646, 462] on span "Cancel" at bounding box center [657, 465] width 41 height 21
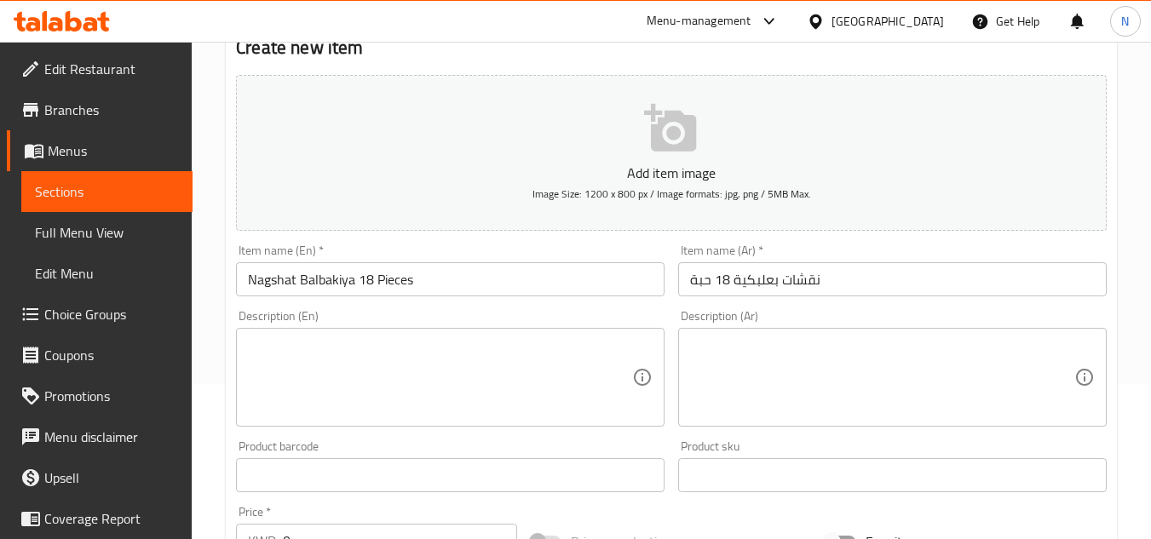
click at [403, 336] on div "Description (En)" at bounding box center [450, 377] width 429 height 99
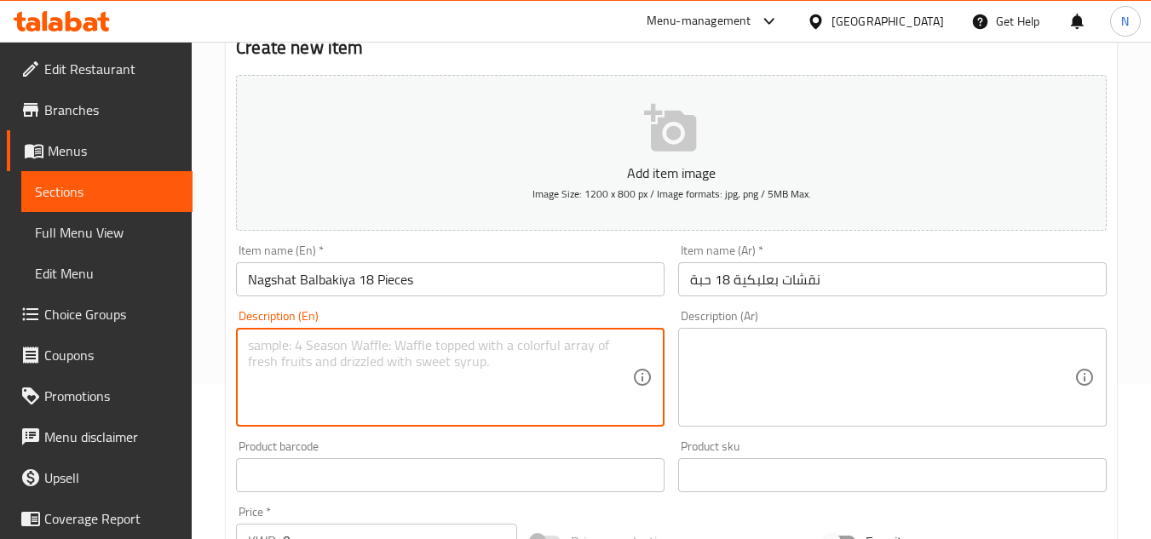
paste textarea "Special meat mixture"
click at [367, 345] on textarea "Special meat mixture" at bounding box center [440, 377] width 384 height 81
type textarea "Special meat mixture."
click at [781, 344] on textarea at bounding box center [882, 377] width 384 height 81
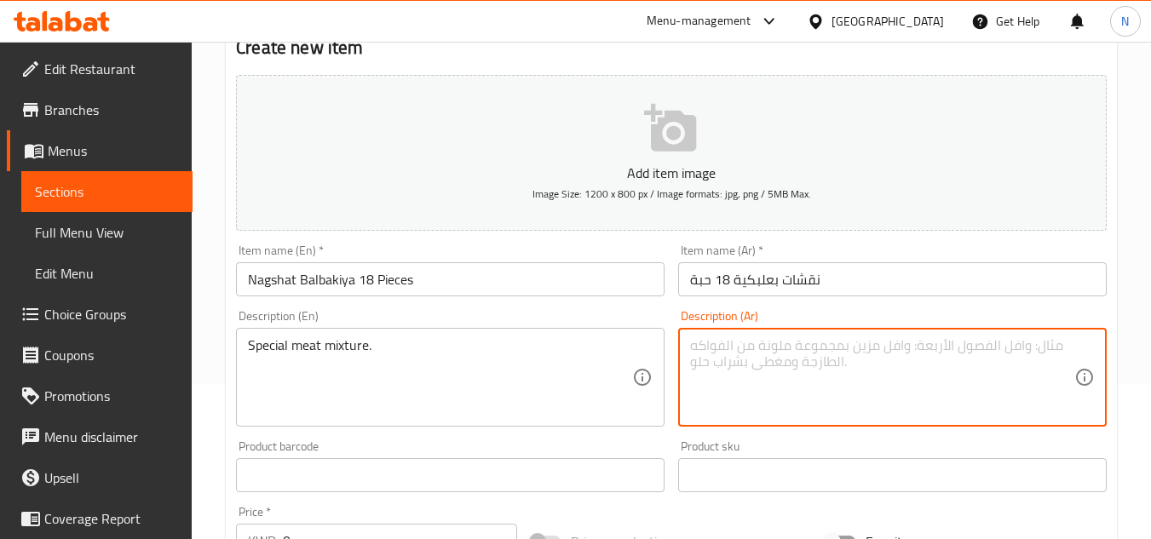
paste textarea "خلطة اللحم الخاصة"
click at [798, 342] on textarea "خلطة اللحم الخاصة" at bounding box center [882, 377] width 384 height 81
click at [791, 355] on textarea "خلطة اللحم الخاصة" at bounding box center [882, 377] width 384 height 81
type textarea "خلطة اللحم الخاصة."
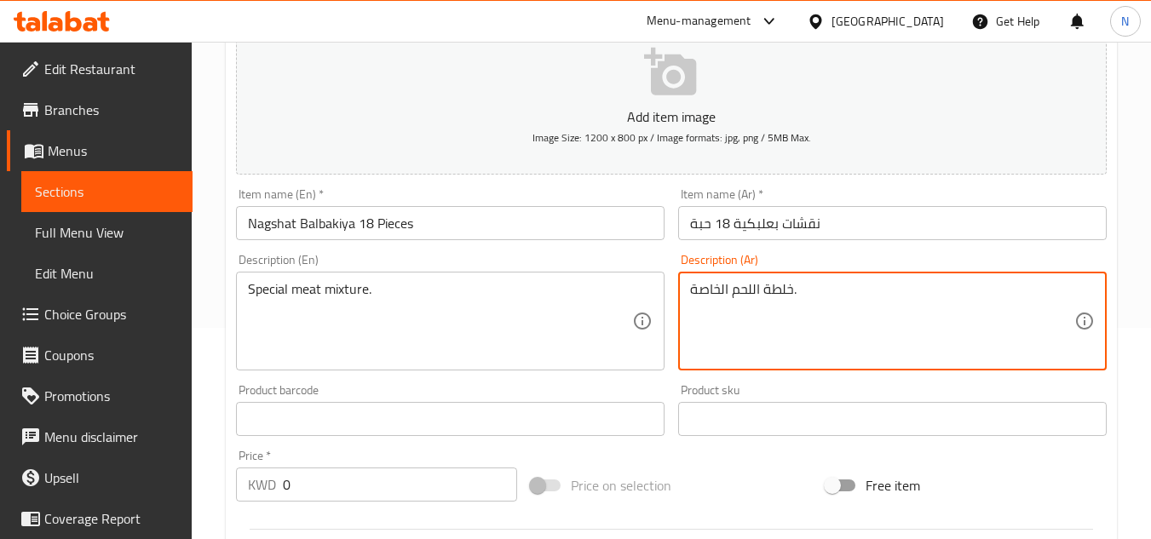
scroll to position [326, 0]
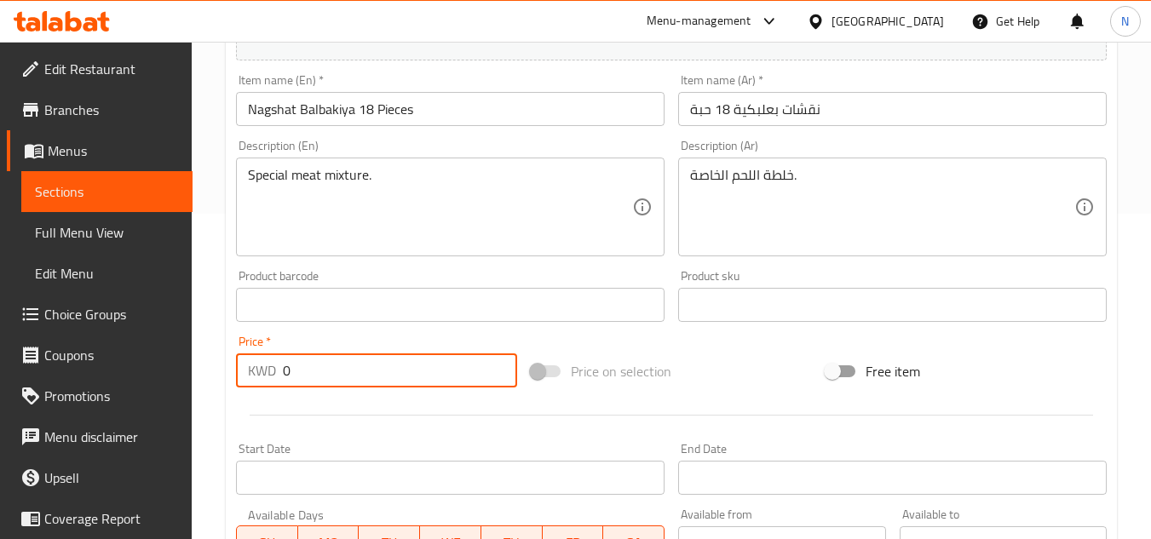
drag, startPoint x: 291, startPoint y: 374, endPoint x: 271, endPoint y: 381, distance: 20.8
click at [271, 381] on div "KWD 0 Price *" at bounding box center [376, 371] width 281 height 34
paste input "3.6"
type input "3.60"
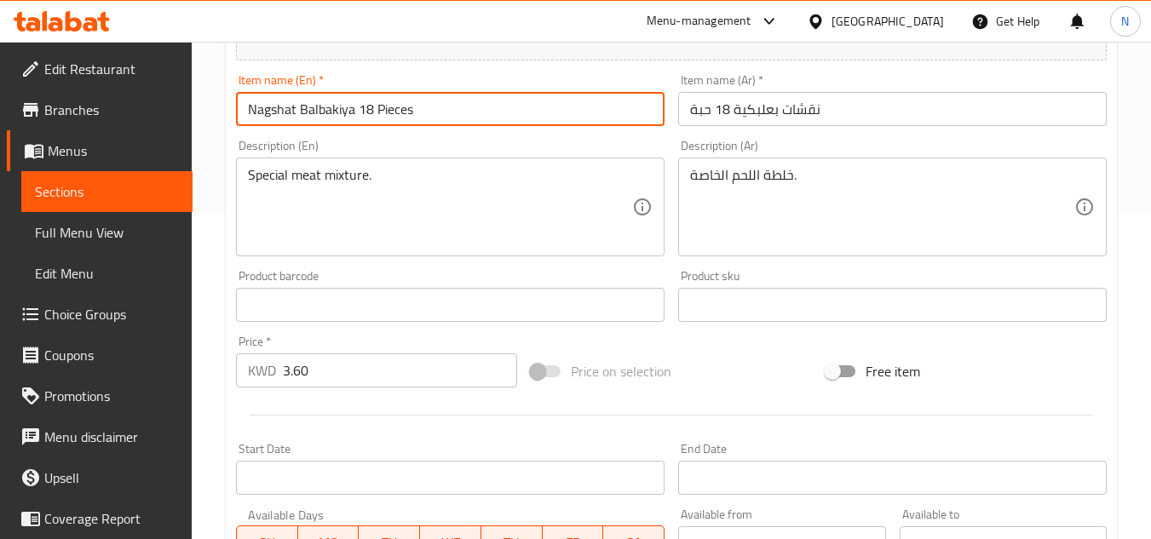
click at [348, 111] on input "Nagshat Balbakiya 18 Pieces" at bounding box center [450, 109] width 429 height 34
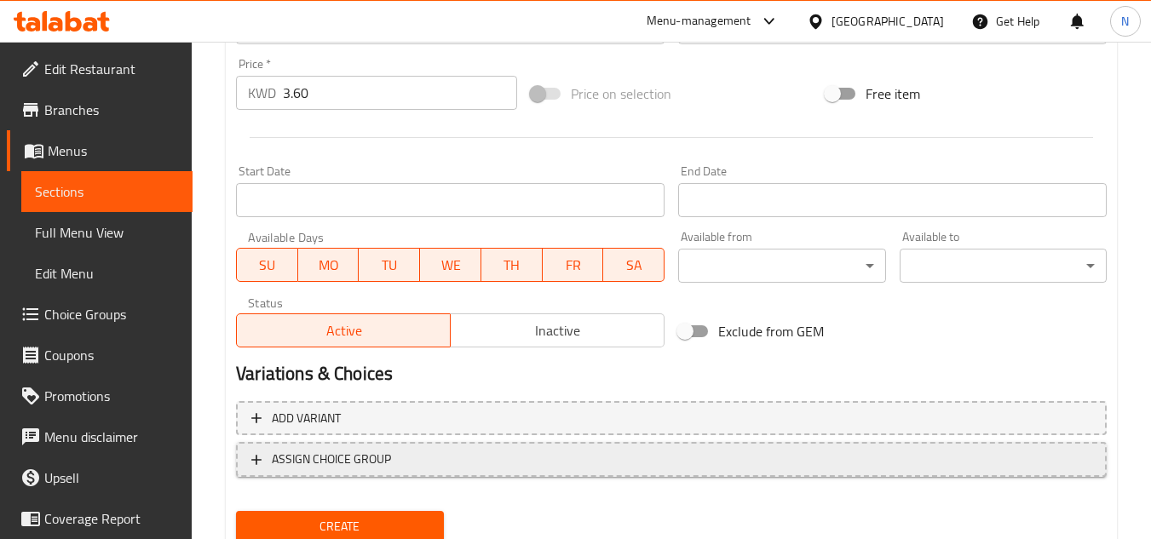
scroll to position [665, 0]
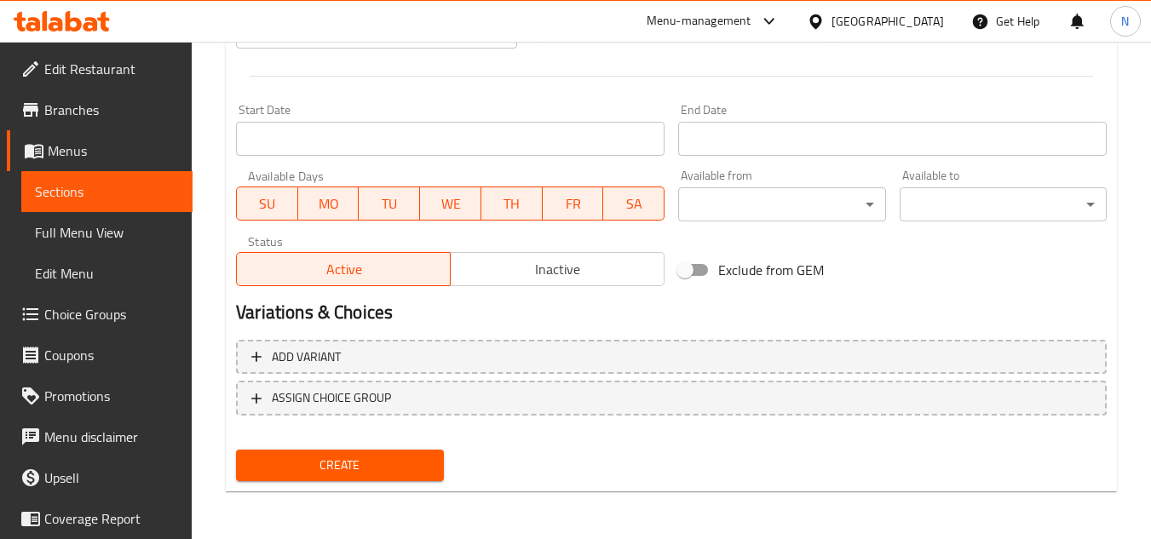
click at [377, 480] on button "Create" at bounding box center [339, 466] width 207 height 32
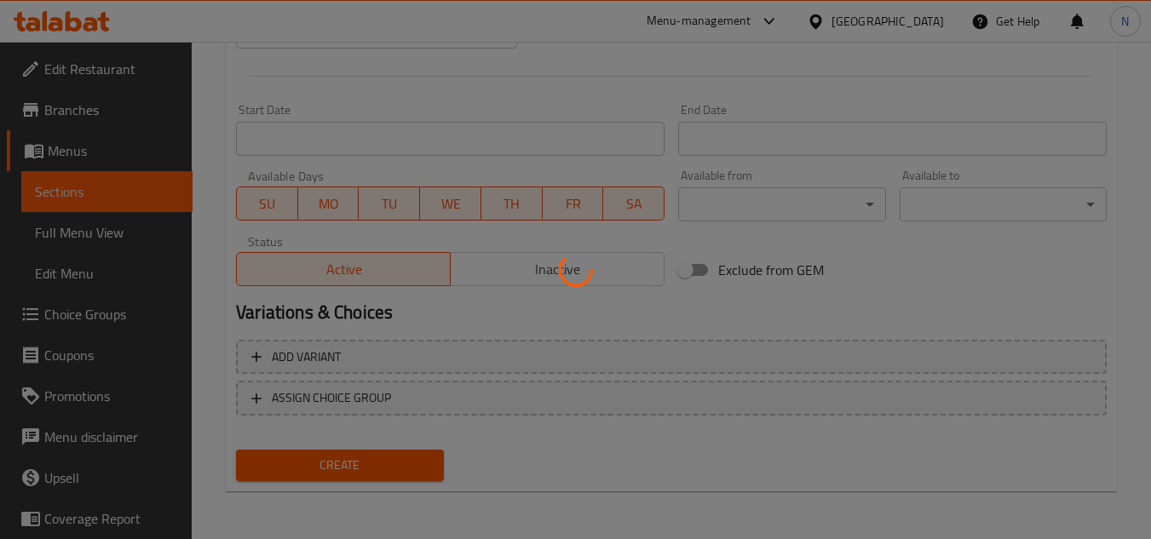
type input "0"
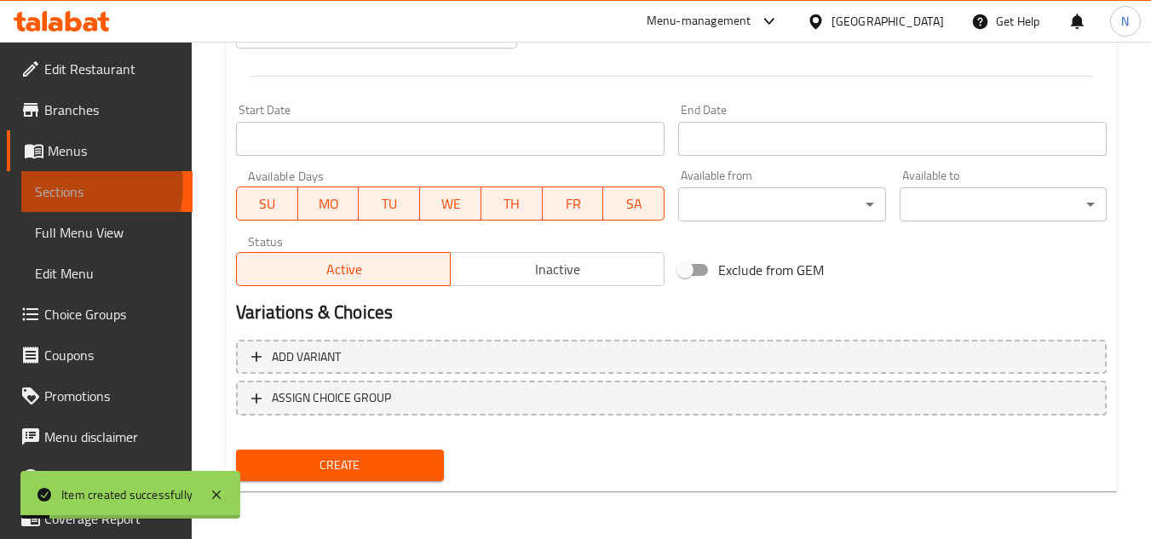
drag, startPoint x: 51, startPoint y: 186, endPoint x: 93, endPoint y: 208, distance: 47.3
click at [51, 186] on span "Sections" at bounding box center [107, 192] width 144 height 20
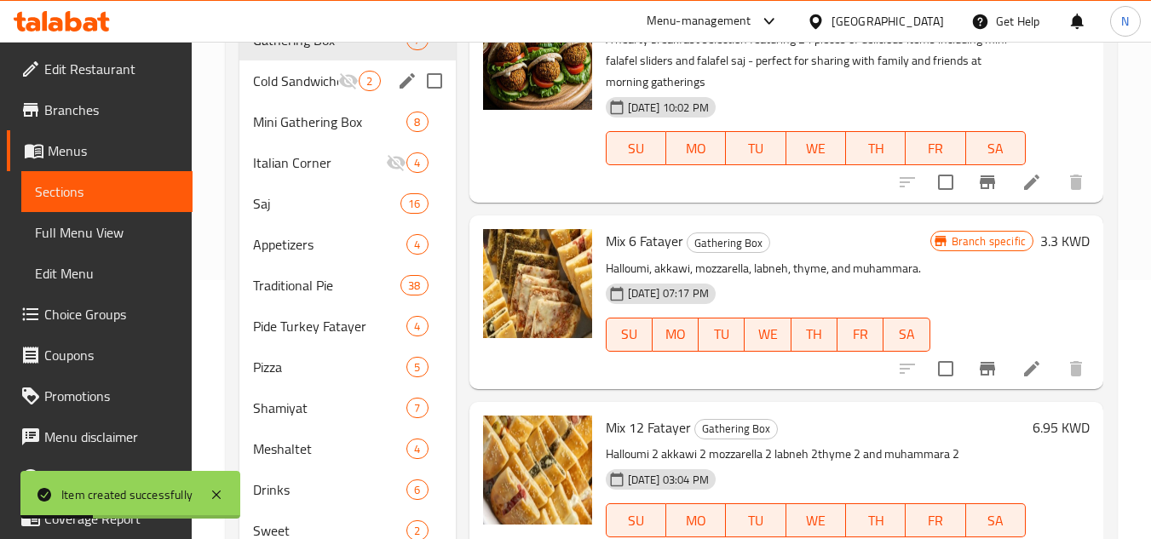
scroll to position [240, 0]
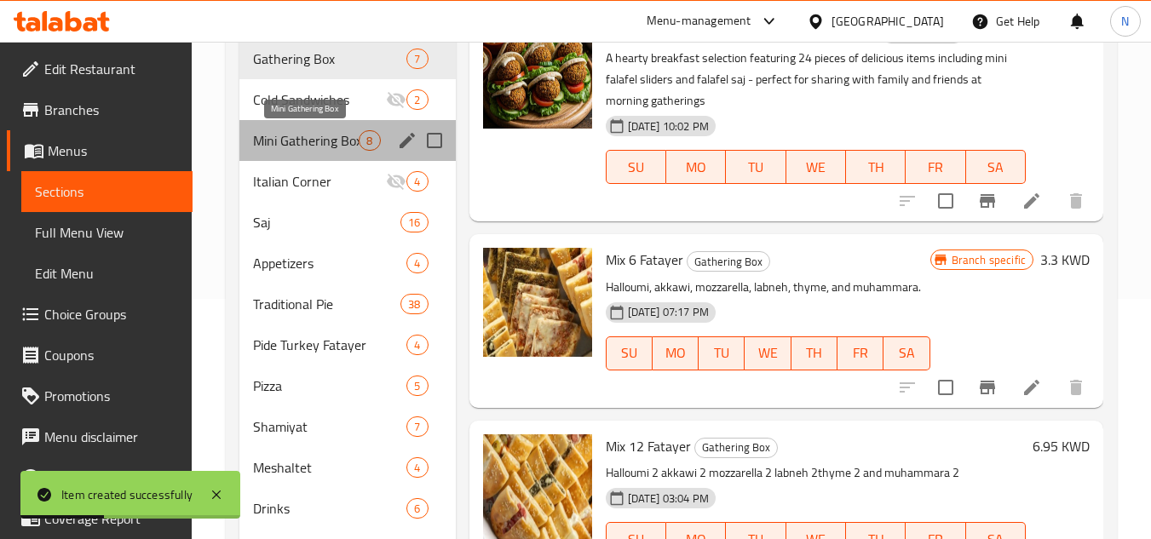
click at [285, 130] on span "Mini Gathering Box" at bounding box center [306, 140] width 106 height 20
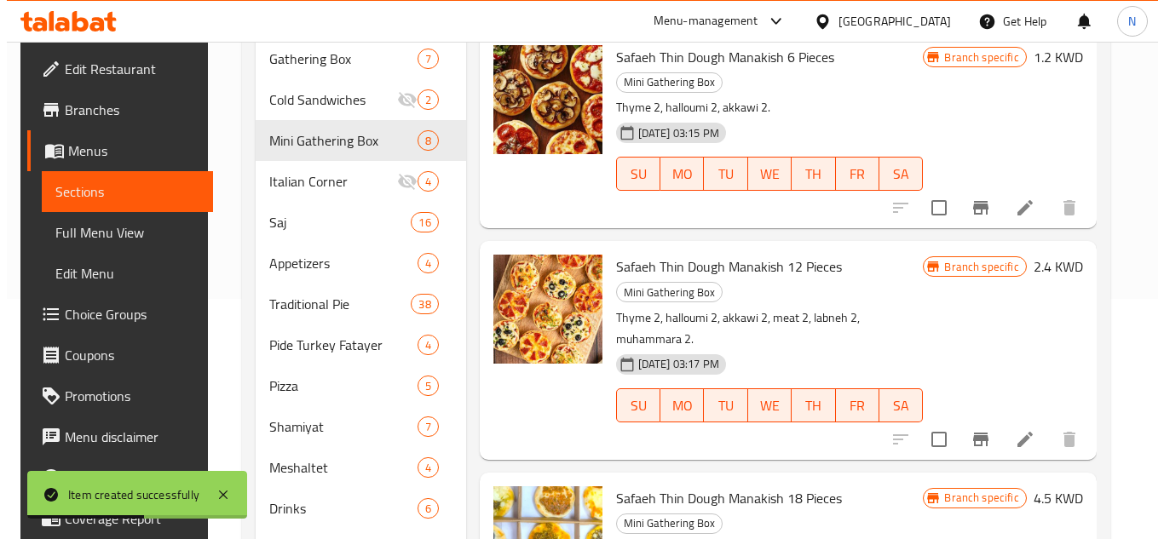
scroll to position [1046, 0]
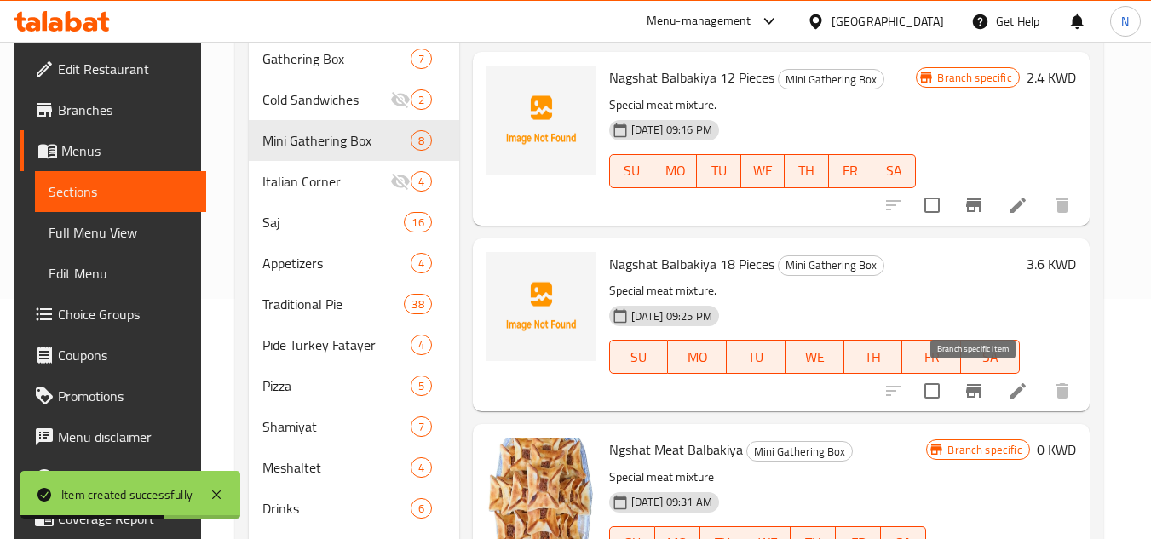
click at [973, 393] on icon "Branch-specific-item" at bounding box center [973, 391] width 15 height 14
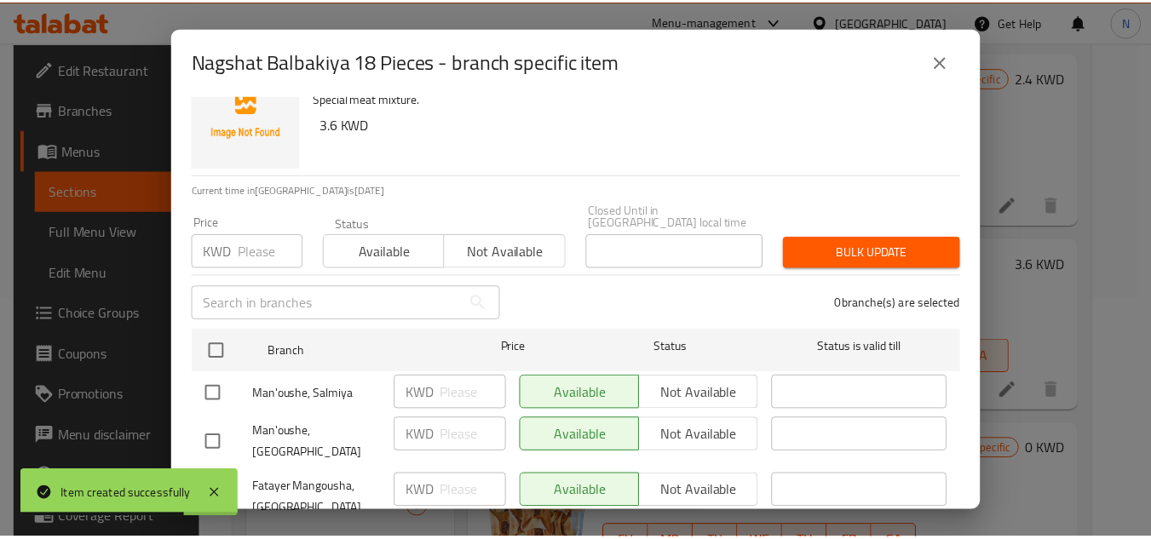
scroll to position [79, 0]
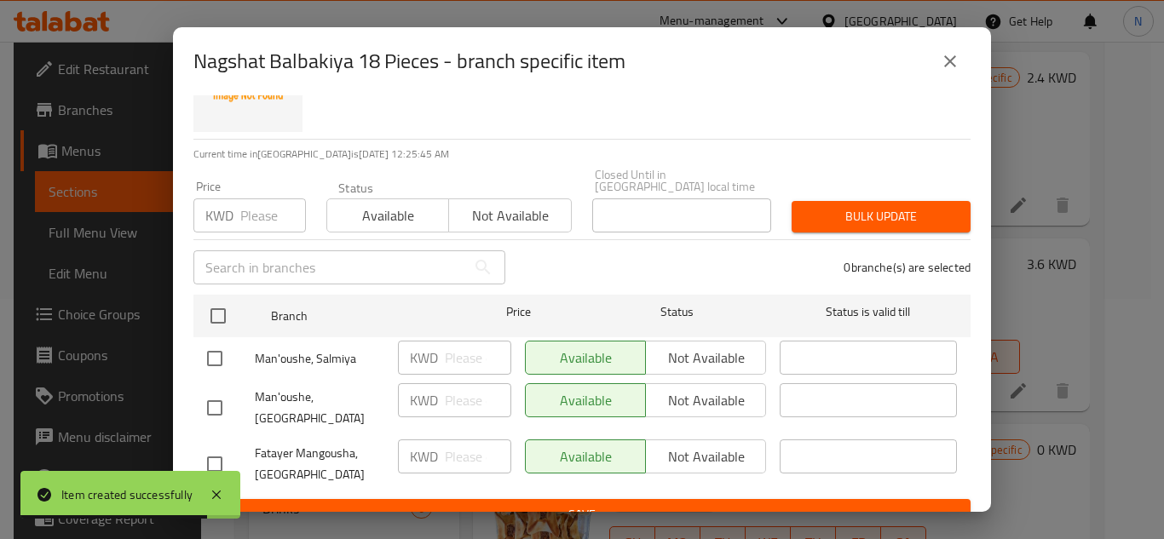
click at [203, 390] on input "checkbox" at bounding box center [215, 408] width 36 height 36
checkbox input "true"
click at [718, 383] on button "Not available" at bounding box center [705, 400] width 121 height 34
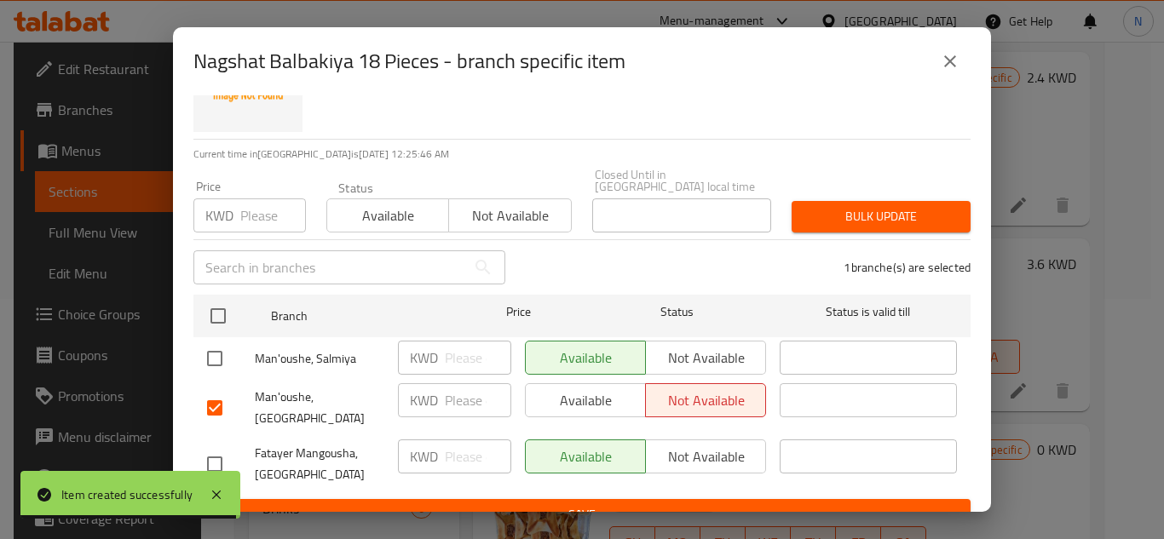
click at [677, 504] on span "Save" at bounding box center [582, 514] width 750 height 21
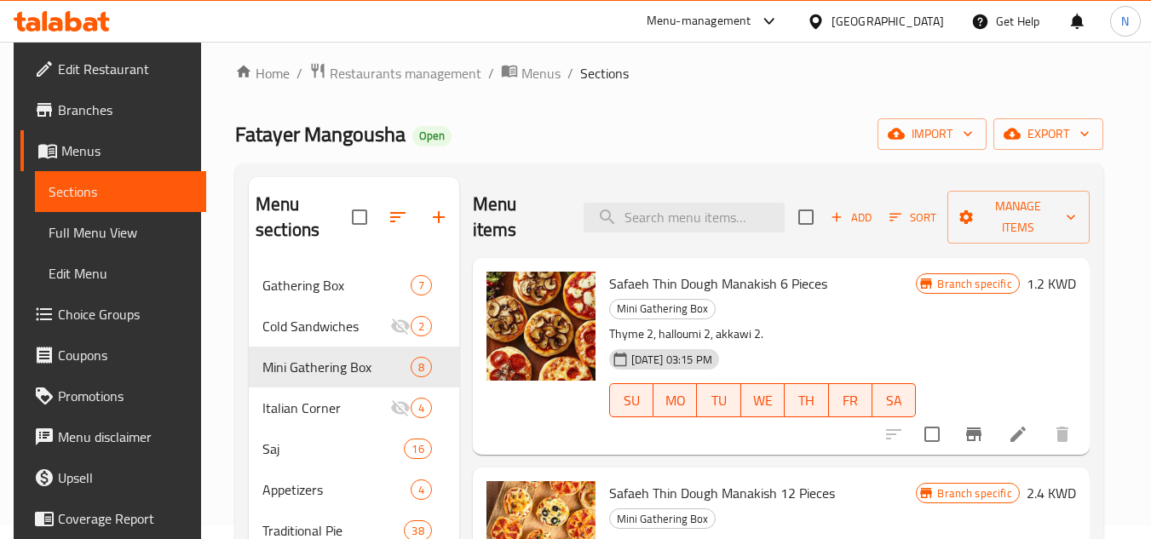
scroll to position [0, 0]
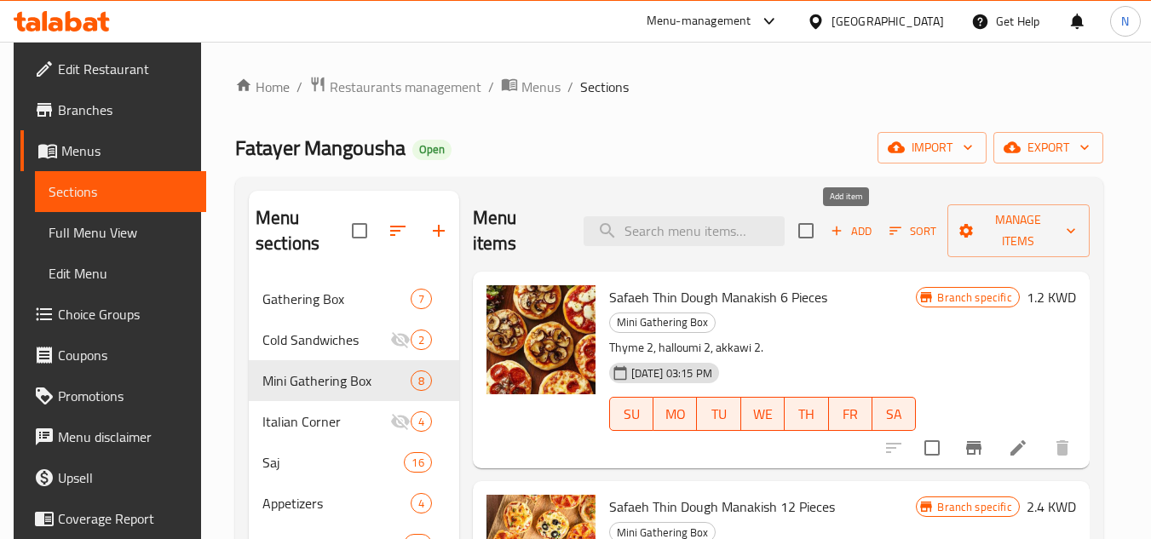
click at [851, 227] on span "Add" at bounding box center [851, 232] width 46 height 20
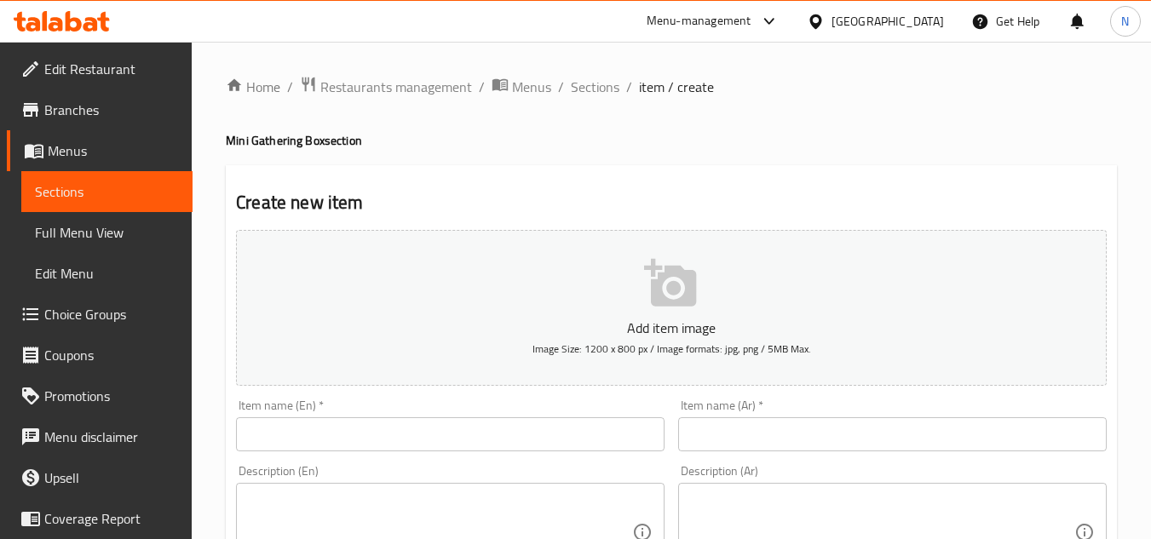
click at [365, 444] on input "text" at bounding box center [450, 435] width 429 height 34
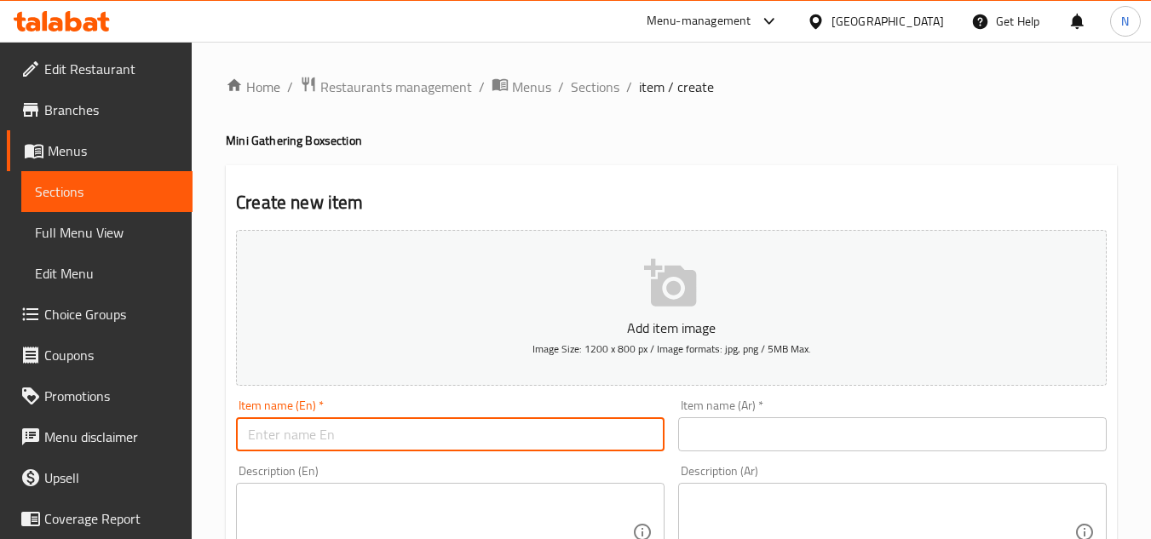
paste input "Nagshat Balbakiya 36 Pieces"
type input "Nagshat Balbakiya 36 Pieces"
click at [741, 441] on input "text" at bounding box center [892, 435] width 429 height 34
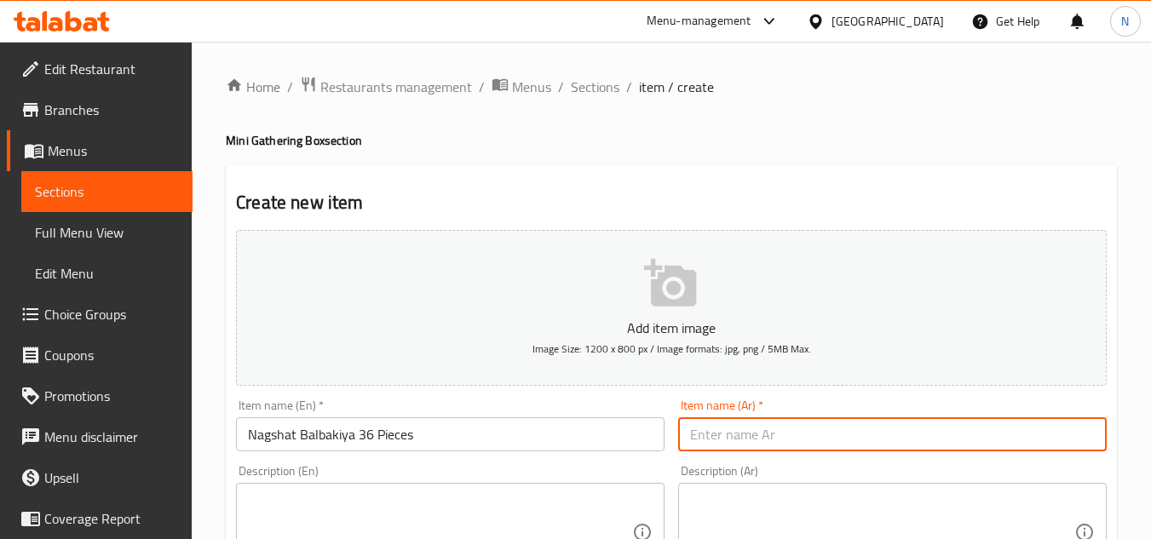
paste input "نقشات بعلبكية 24 حبة"
type input "نقشات بعلبكية 24 حبة"
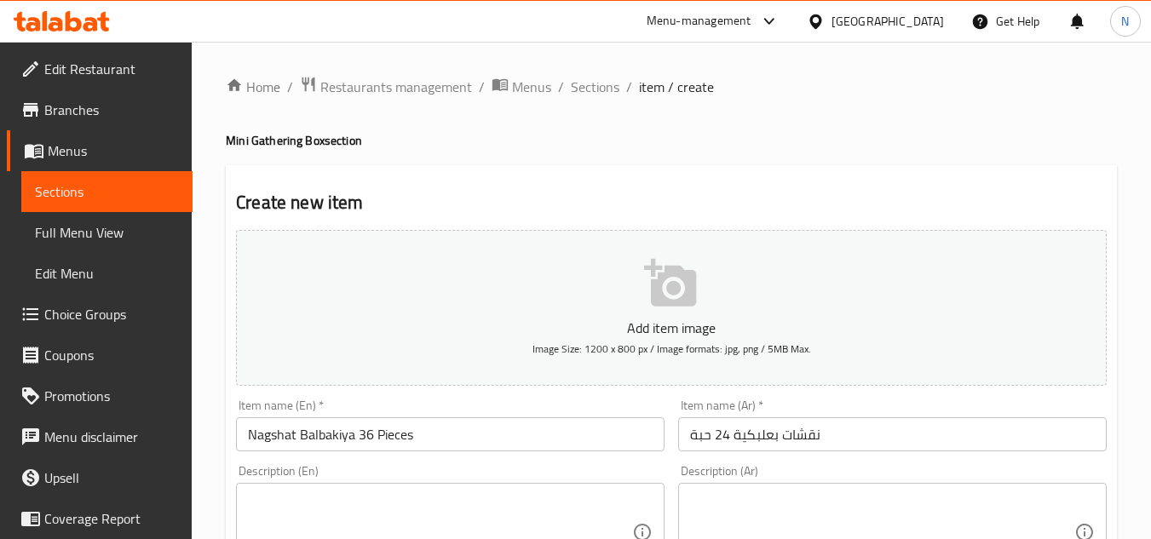
click at [459, 487] on div "Description (En)" at bounding box center [450, 532] width 429 height 99
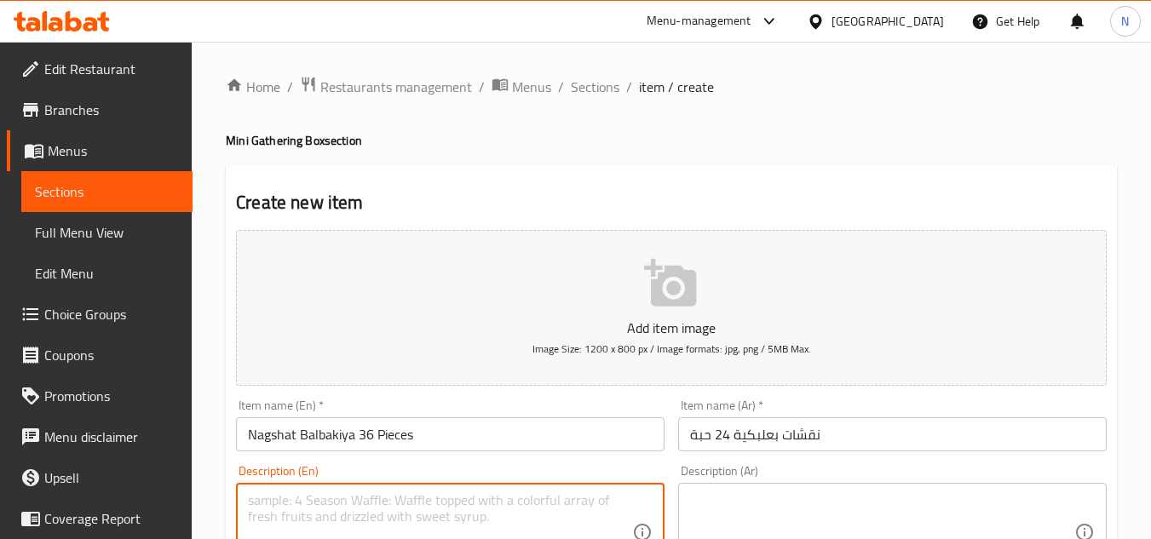
paste textarea "special meat mixture"
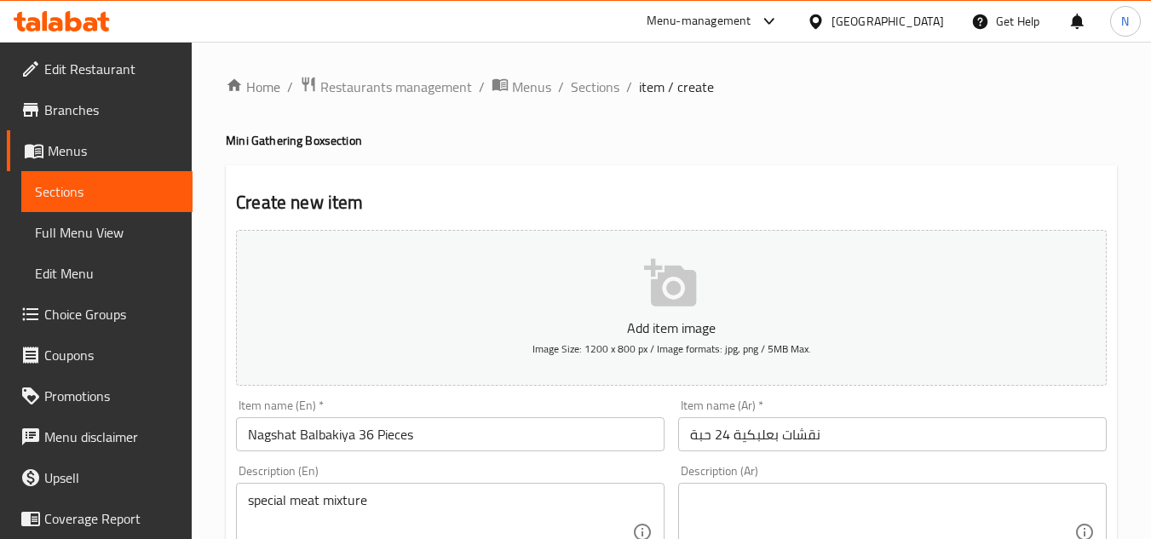
click at [382, 504] on textarea "special meat mixture" at bounding box center [440, 533] width 384 height 81
paste textarea "S"
click at [384, 504] on textarea "Special meat mixture" at bounding box center [440, 533] width 384 height 81
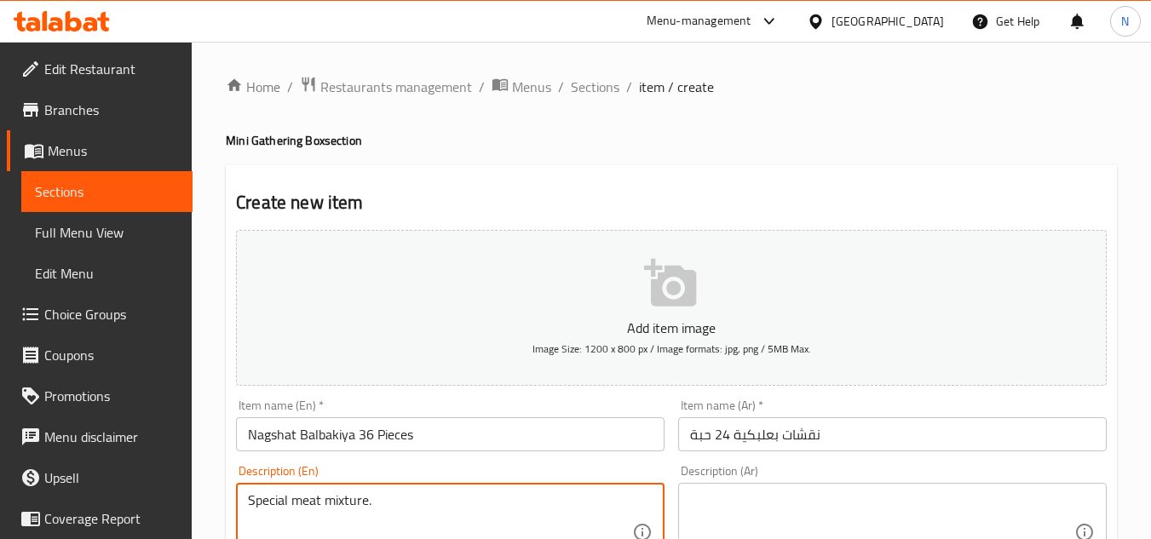
type textarea "Special meat mixture."
click at [780, 493] on textarea at bounding box center [882, 533] width 384 height 81
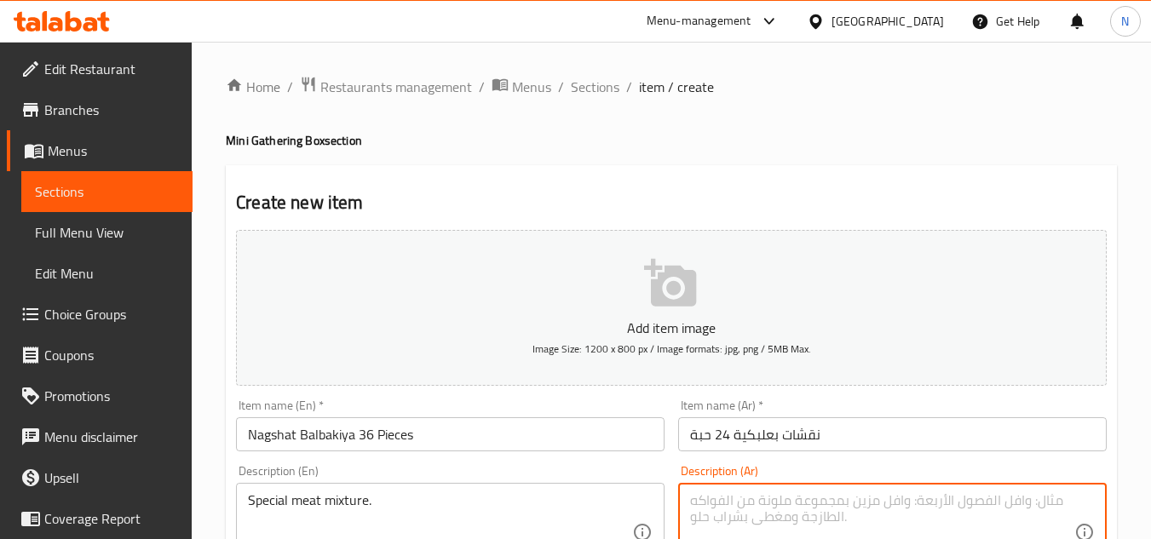
paste textarea "نقشات بعلبكية 24 حبة"
click at [827, 499] on textarea "نقشات بعلبكية 24 حبة" at bounding box center [882, 533] width 384 height 81
type textarea "نقشات بعلبكية 24 حبة."
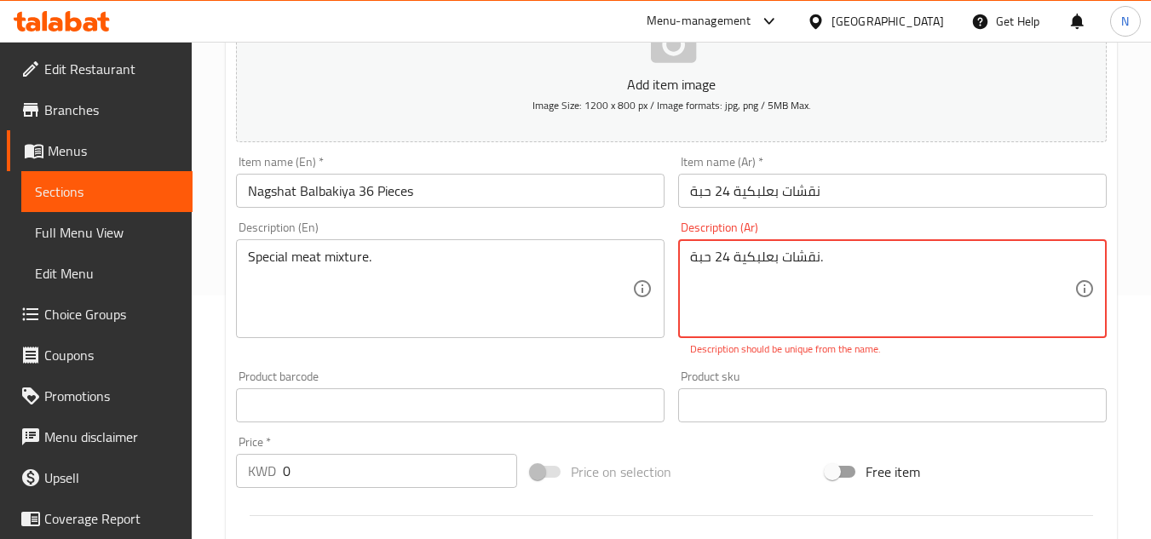
scroll to position [341, 0]
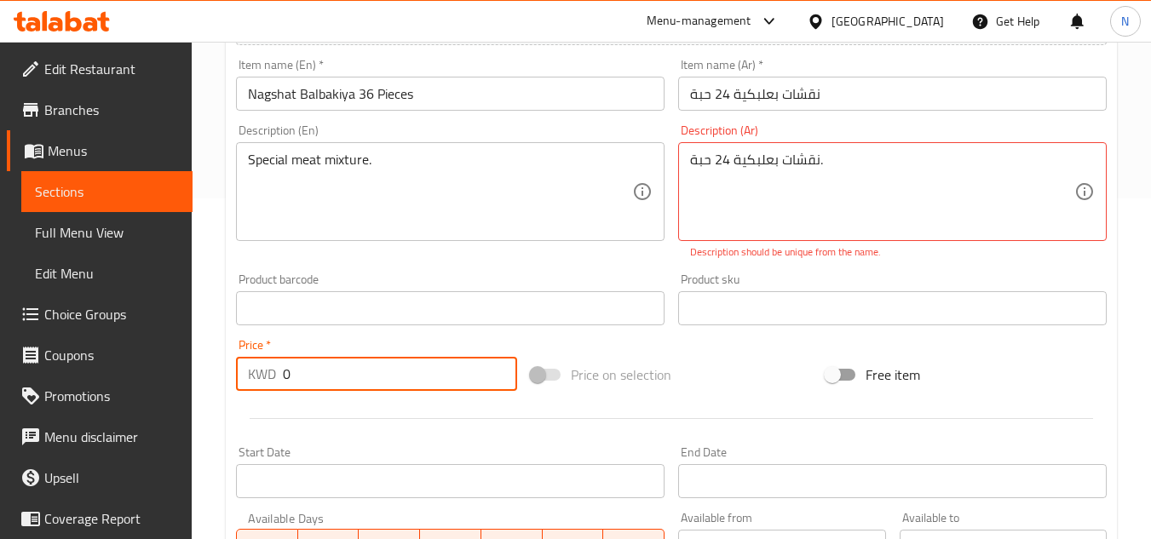
drag, startPoint x: 228, startPoint y: 391, endPoint x: 194, endPoint y: 400, distance: 35.1
click at [194, 400] on div "Home / Restaurants management / Menus / Sections / item / create Mini Gathering…" at bounding box center [672, 291] width 960 height 1181
paste input "7.2"
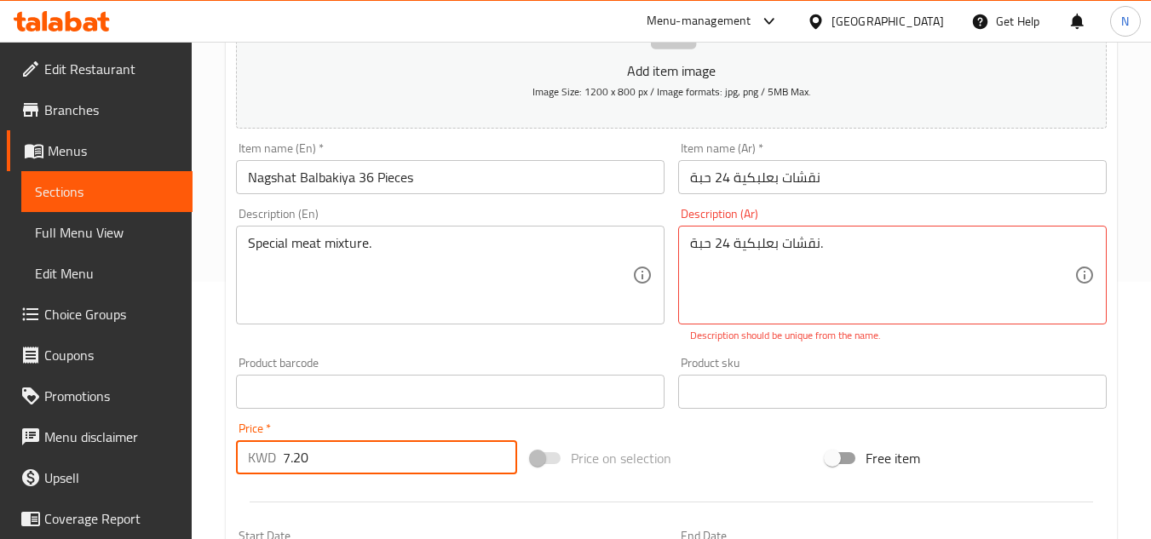
scroll to position [256, 0]
type input "7.20"
click at [363, 191] on input "Nagshat Balbakiya 36 Pieces" at bounding box center [450, 179] width 429 height 34
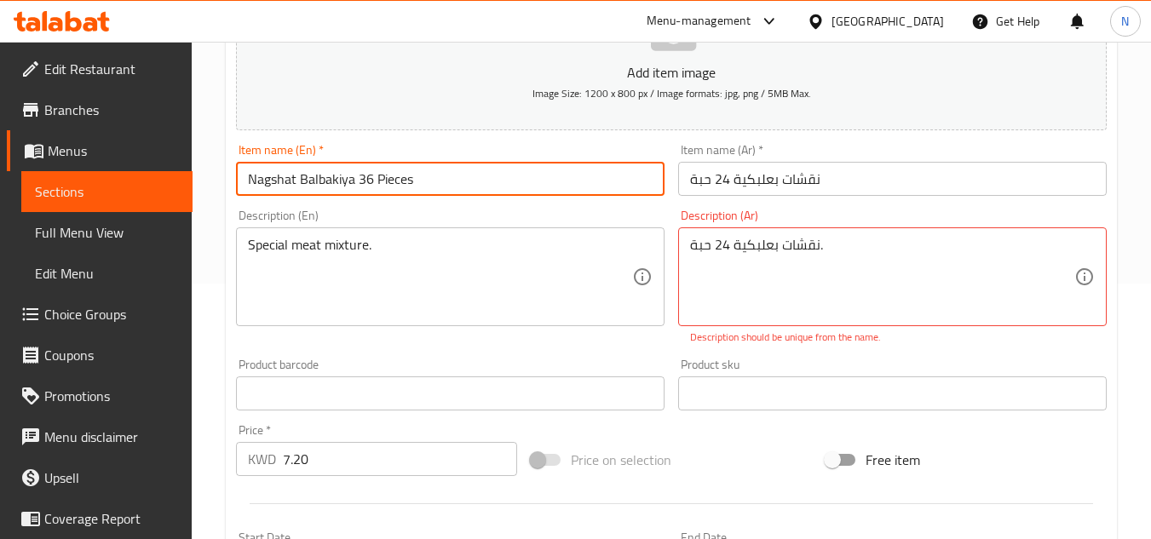
click at [363, 191] on input "Nagshat Balbakiya 36 Pieces" at bounding box center [450, 179] width 429 height 34
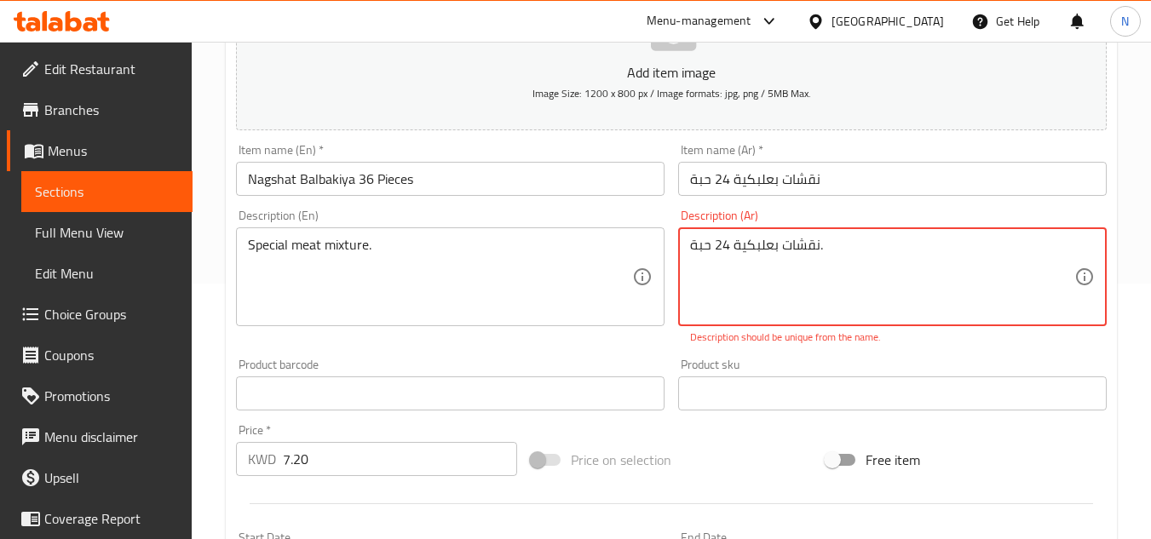
click at [797, 243] on textarea "نقشات بعلبكية 24 حبة." at bounding box center [882, 277] width 384 height 81
click at [739, 252] on textarea "نقشات بعلبكية 24 حبة." at bounding box center [882, 277] width 384 height 81
drag, startPoint x: 728, startPoint y: 249, endPoint x: 717, endPoint y: 249, distance: 11.1
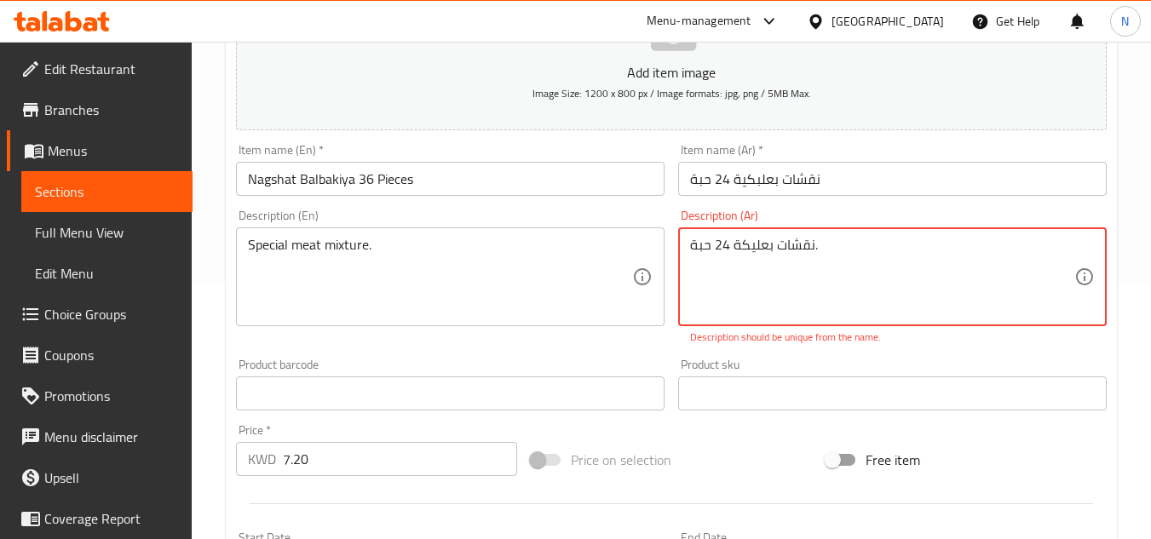
click at [717, 249] on textarea "نقشات بعليكة 24 حبة." at bounding box center [882, 277] width 384 height 81
drag, startPoint x: 709, startPoint y: 245, endPoint x: 677, endPoint y: 245, distance: 32.4
click at [677, 245] on div "Description (Ar) نقشات بعليكة 24 حبة. Description (Ar) Description should be un…" at bounding box center [893, 277] width 442 height 149
type textarea "نقشات بعليكة 24 حبة."
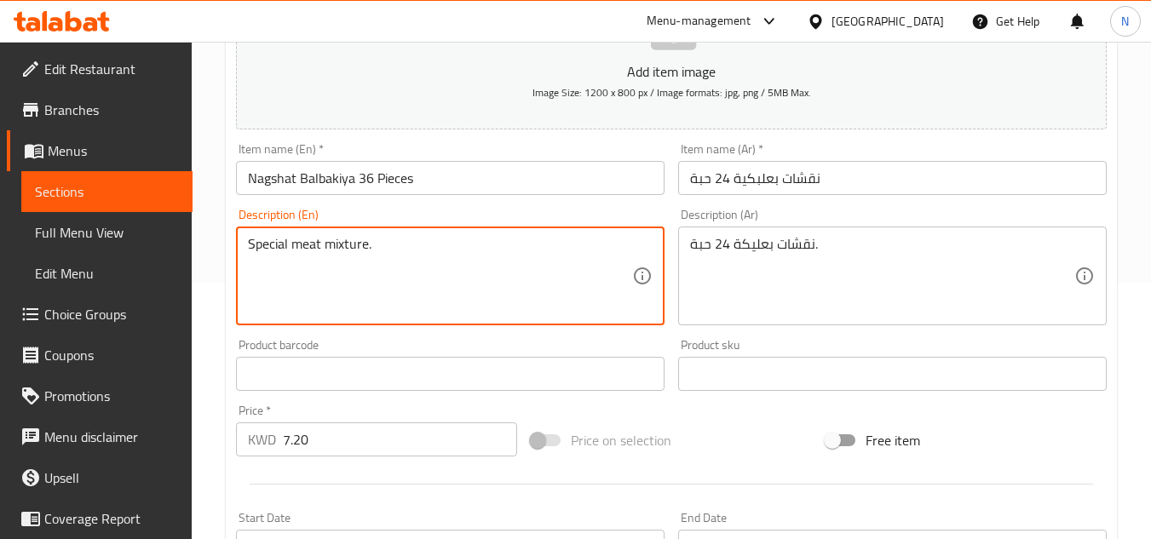
scroll to position [239, 0]
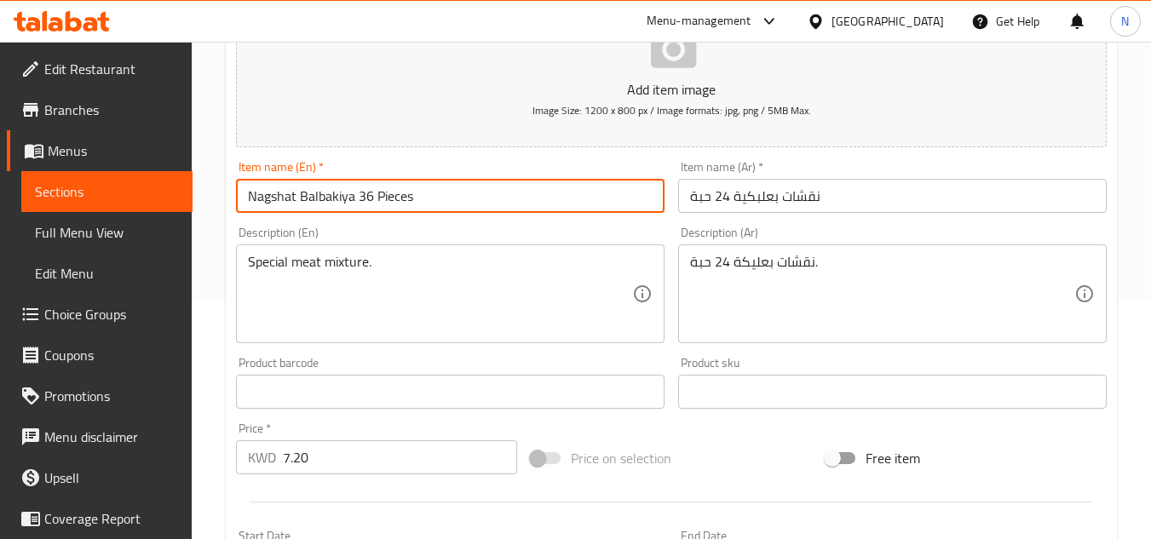
click at [293, 200] on input "Nagshat Balbakiya 36 Pieces" at bounding box center [450, 196] width 429 height 34
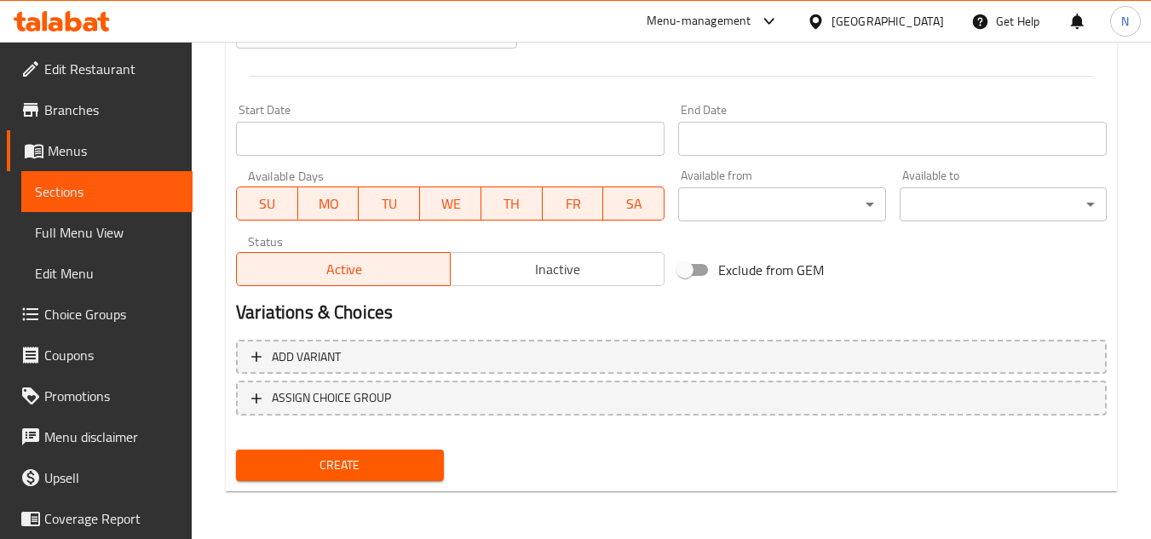
click at [338, 473] on span "Create" at bounding box center [340, 465] width 180 height 21
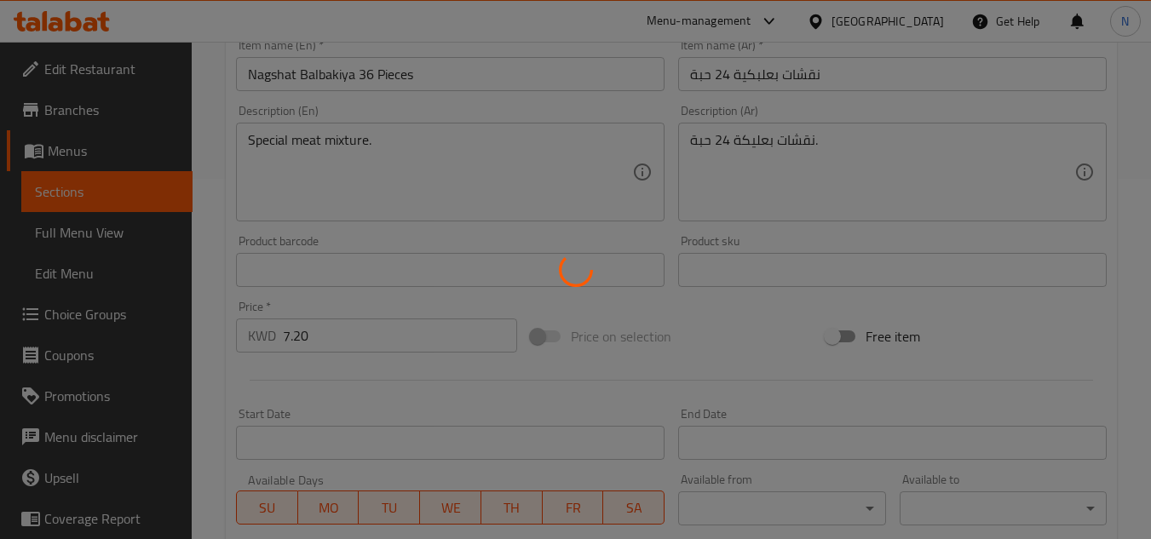
scroll to position [324, 0]
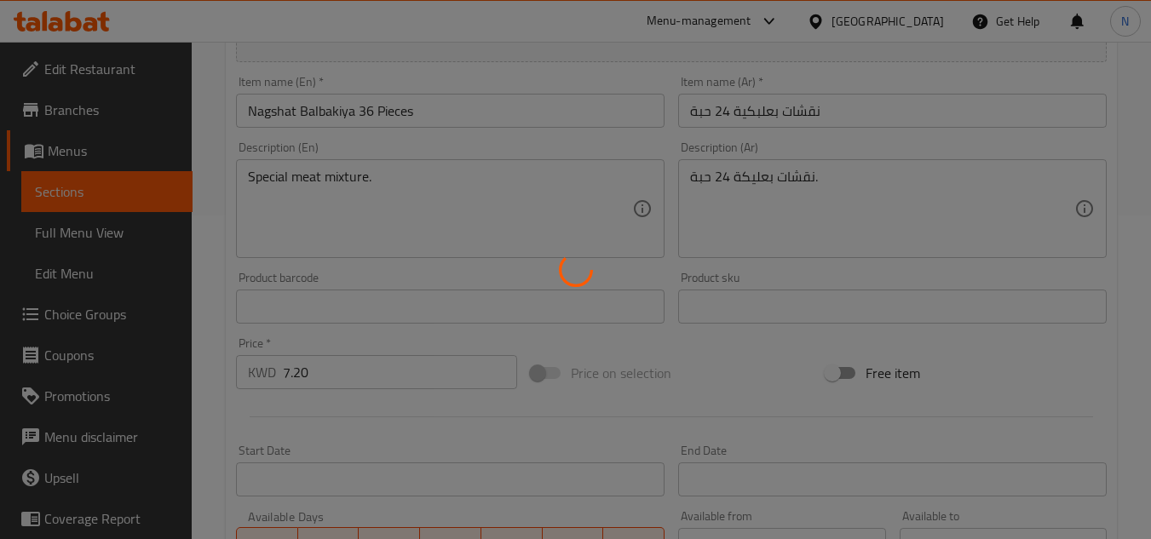
type input "0"
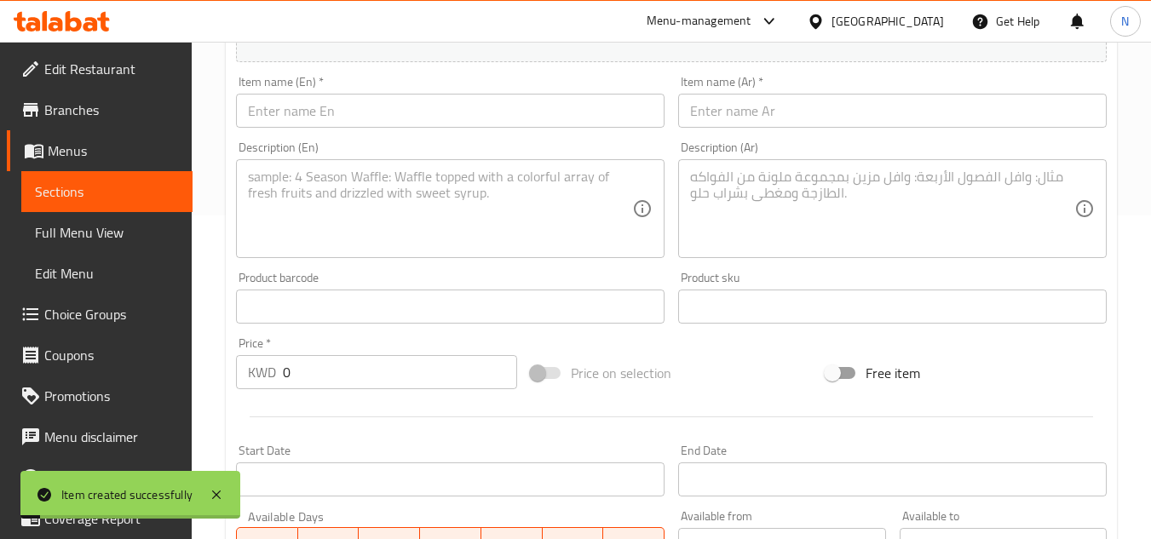
drag, startPoint x: 157, startPoint y: 194, endPoint x: 187, endPoint y: 193, distance: 30.7
click at [157, 194] on span "Sections" at bounding box center [107, 192] width 144 height 20
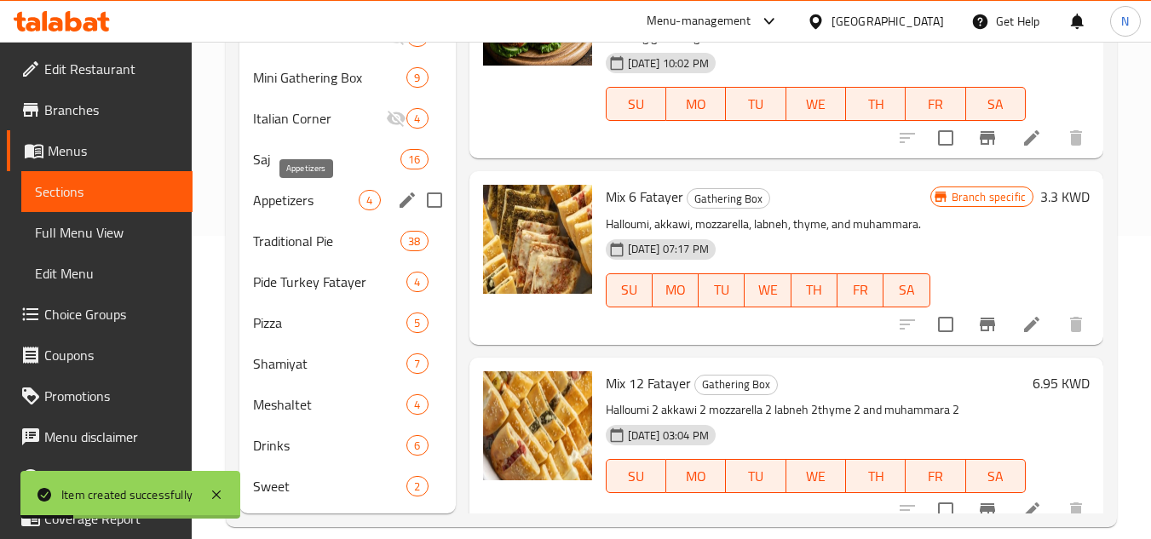
scroll to position [153, 0]
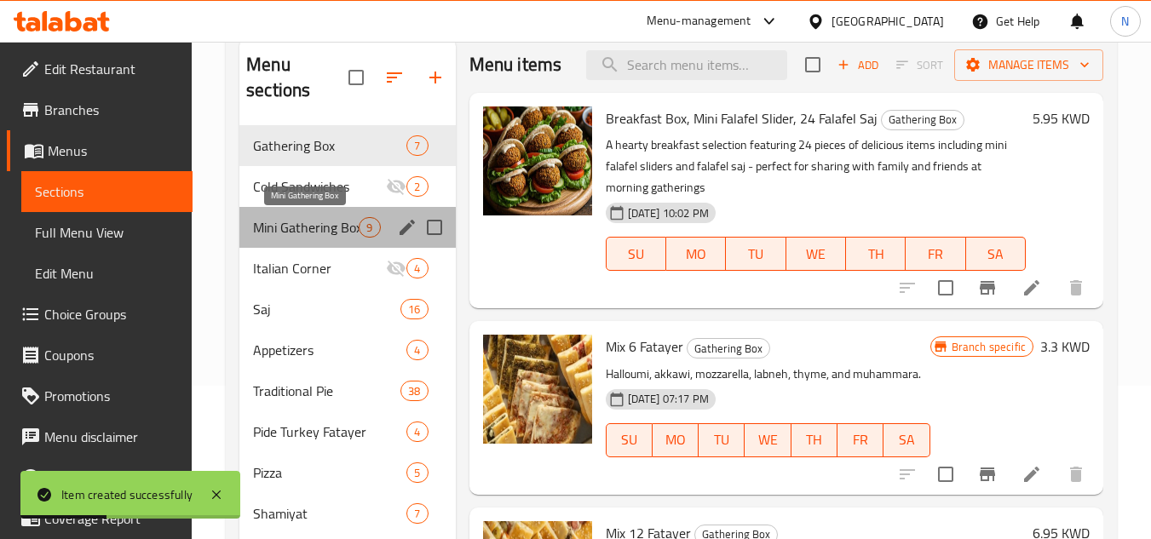
click at [304, 230] on span "Mini Gathering Box" at bounding box center [306, 227] width 106 height 20
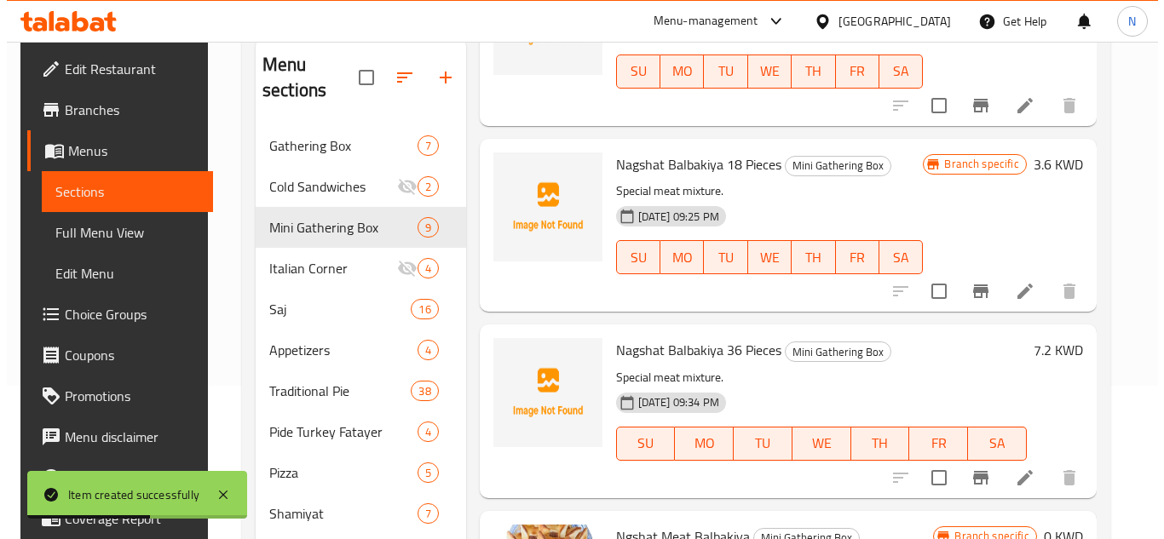
scroll to position [1253, 0]
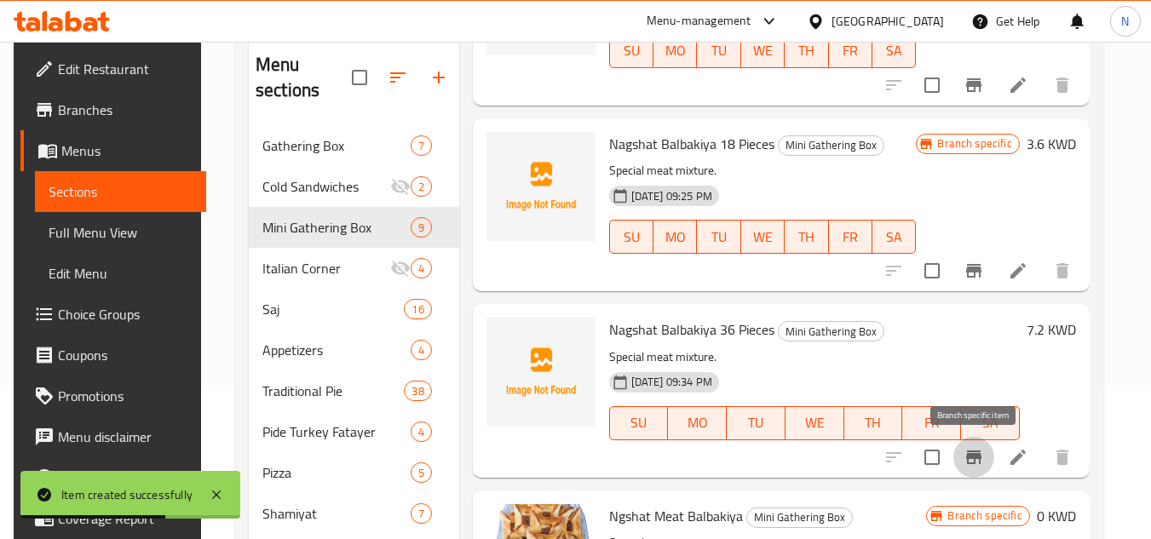
click at [977, 457] on icon "Branch-specific-item" at bounding box center [973, 458] width 15 height 14
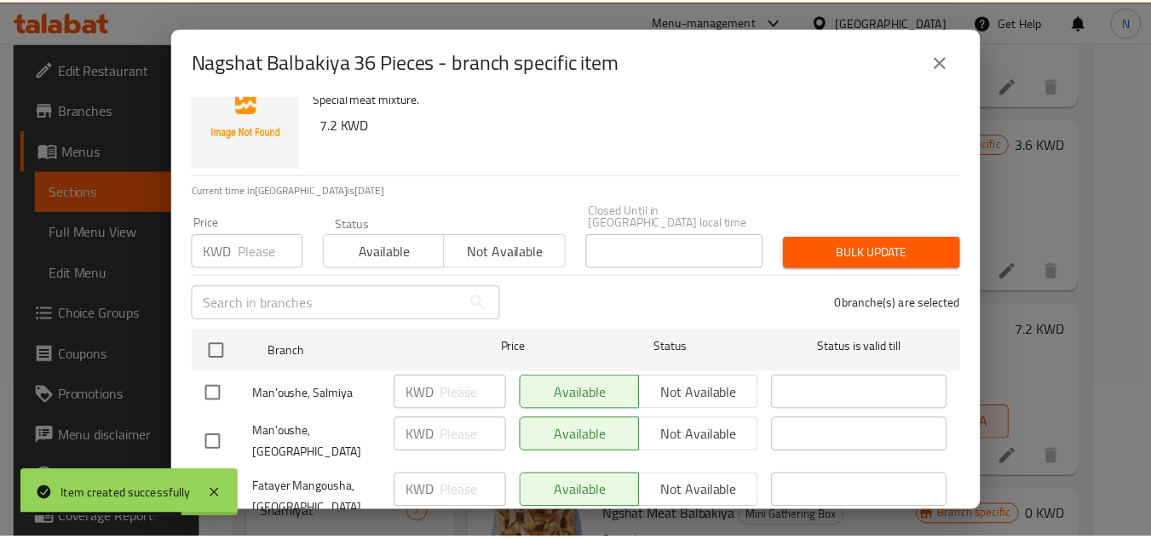
scroll to position [79, 0]
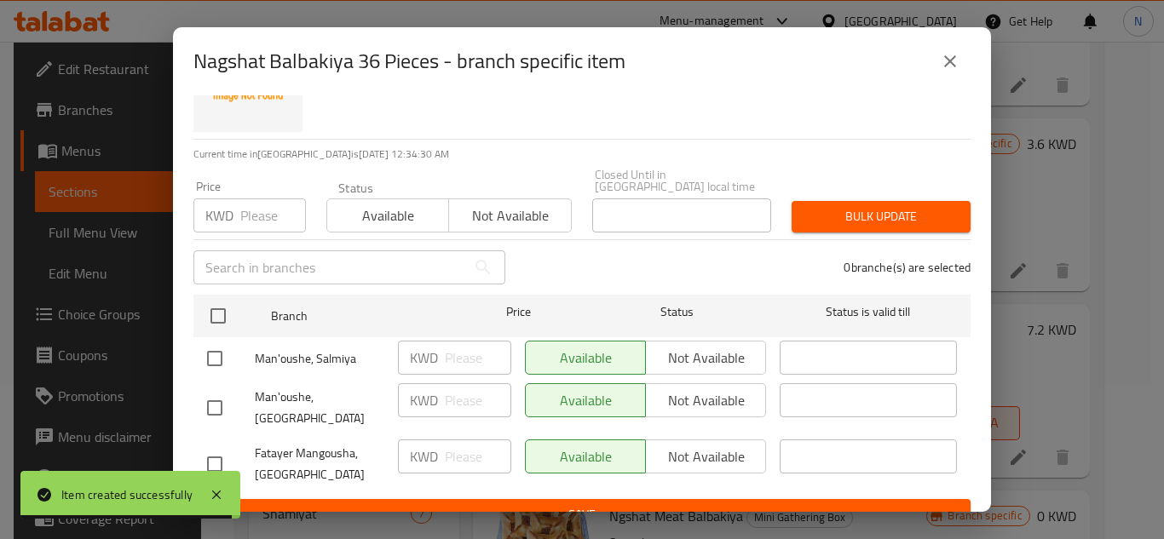
click at [218, 390] on input "checkbox" at bounding box center [215, 408] width 36 height 36
checkbox input "true"
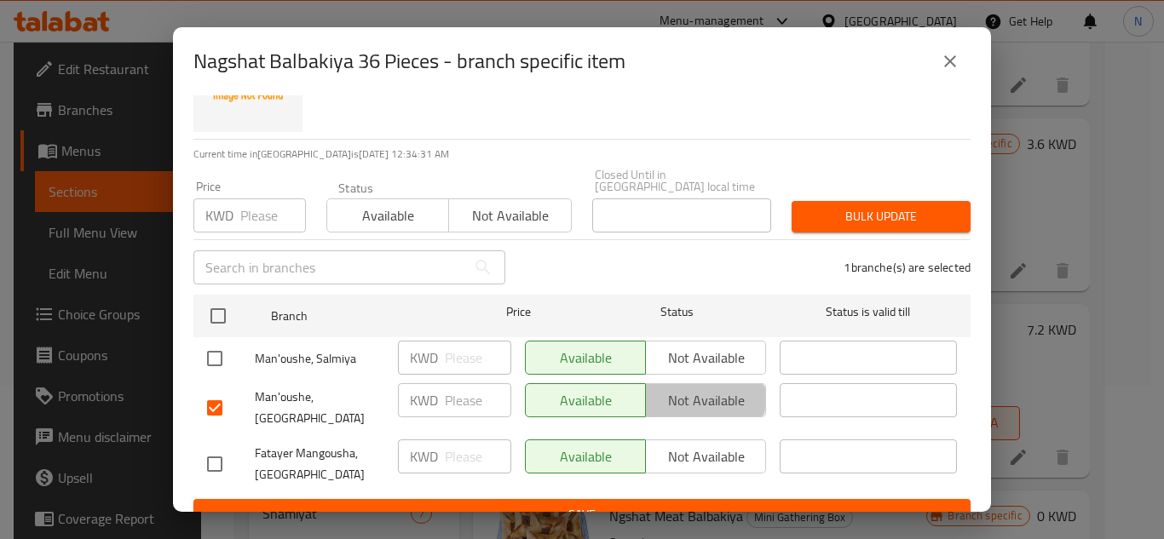
click at [689, 389] on span "Not available" at bounding box center [706, 401] width 107 height 25
click at [685, 499] on button "Save" at bounding box center [581, 515] width 777 height 32
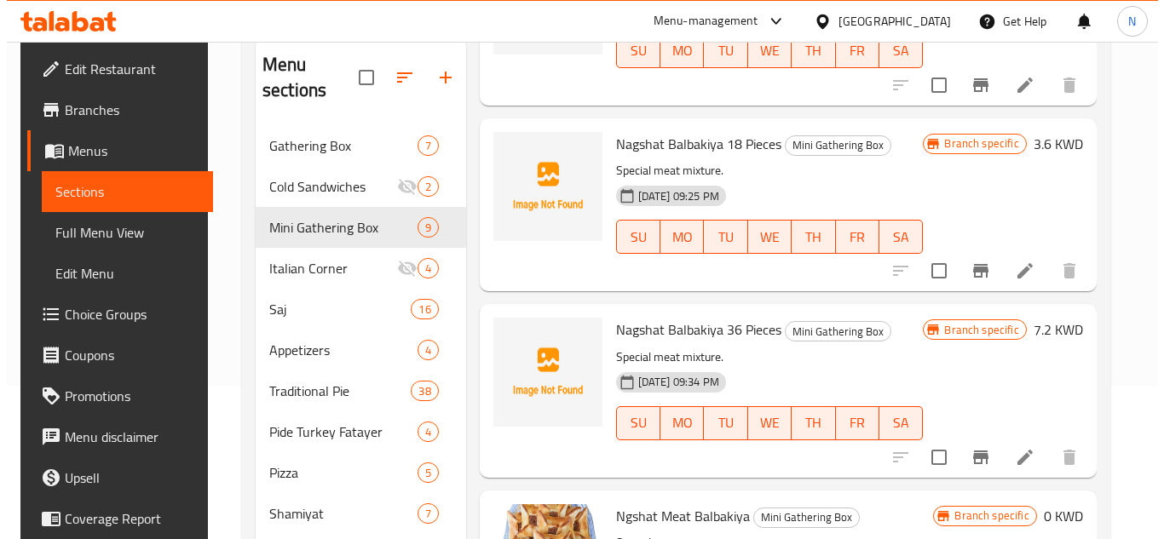
scroll to position [466, 0]
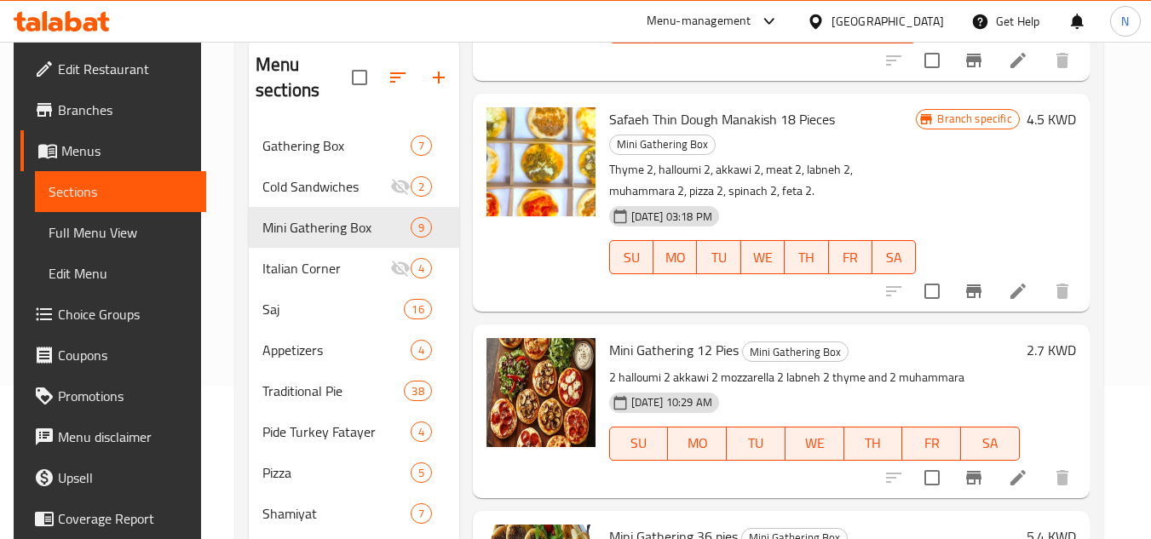
click at [700, 359] on span "Mini Gathering 12 Pies" at bounding box center [674, 350] width 130 height 26
click at [701, 358] on span "Mini Gathering 12 Pies" at bounding box center [674, 350] width 130 height 26
copy h6 "Mini Gathering 12 Pies"
click at [977, 480] on icon "Branch-specific-item" at bounding box center [974, 478] width 20 height 20
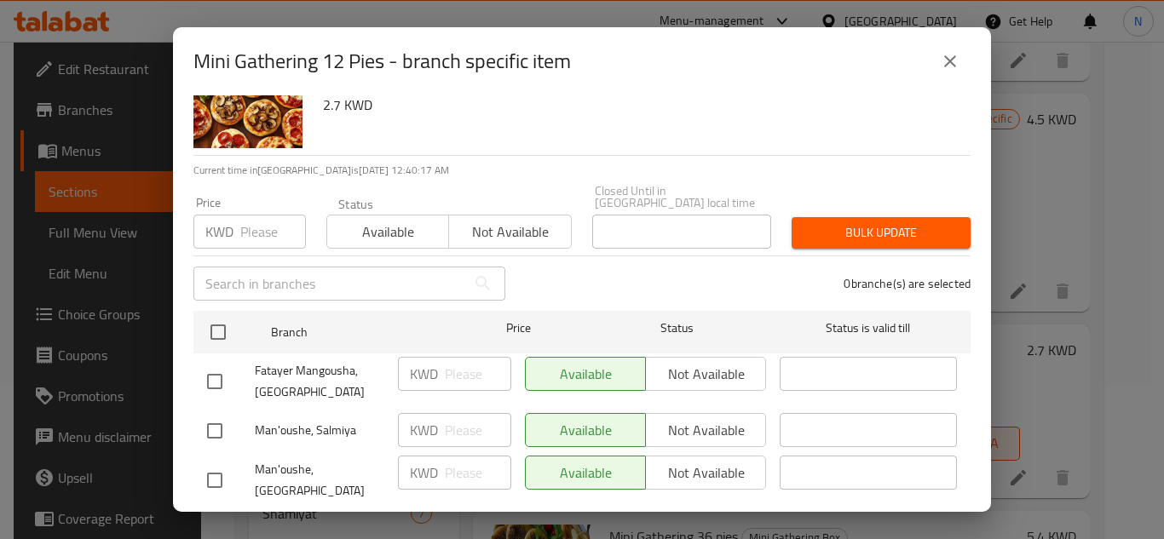
scroll to position [79, 0]
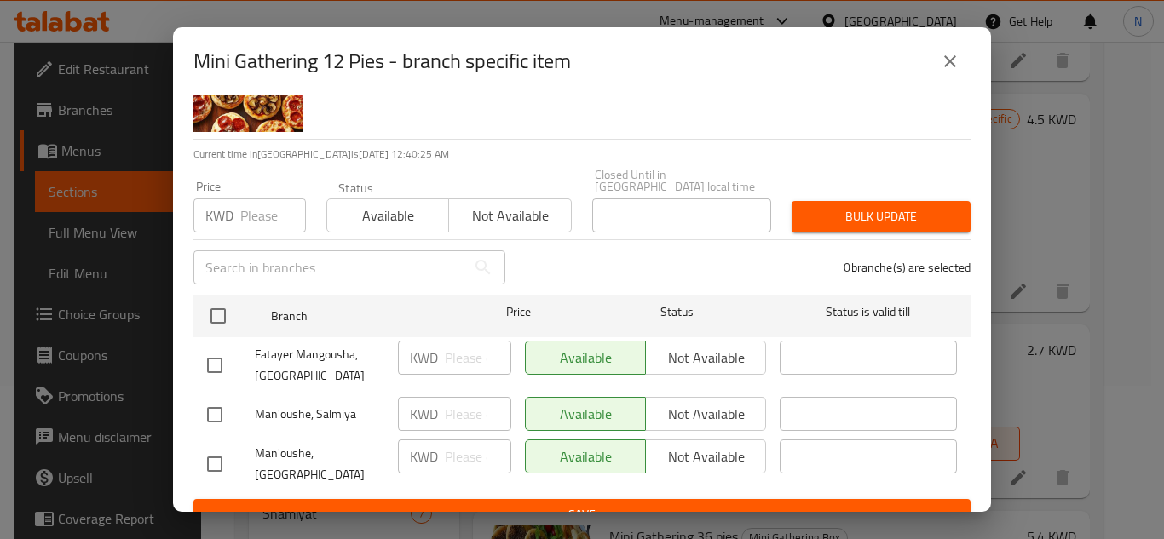
click at [217, 354] on input "checkbox" at bounding box center [215, 366] width 36 height 36
checkbox input "true"
click at [218, 404] on input "checkbox" at bounding box center [215, 415] width 36 height 36
checkbox input "true"
drag, startPoint x: 457, startPoint y: 350, endPoint x: 467, endPoint y: 409, distance: 59.7
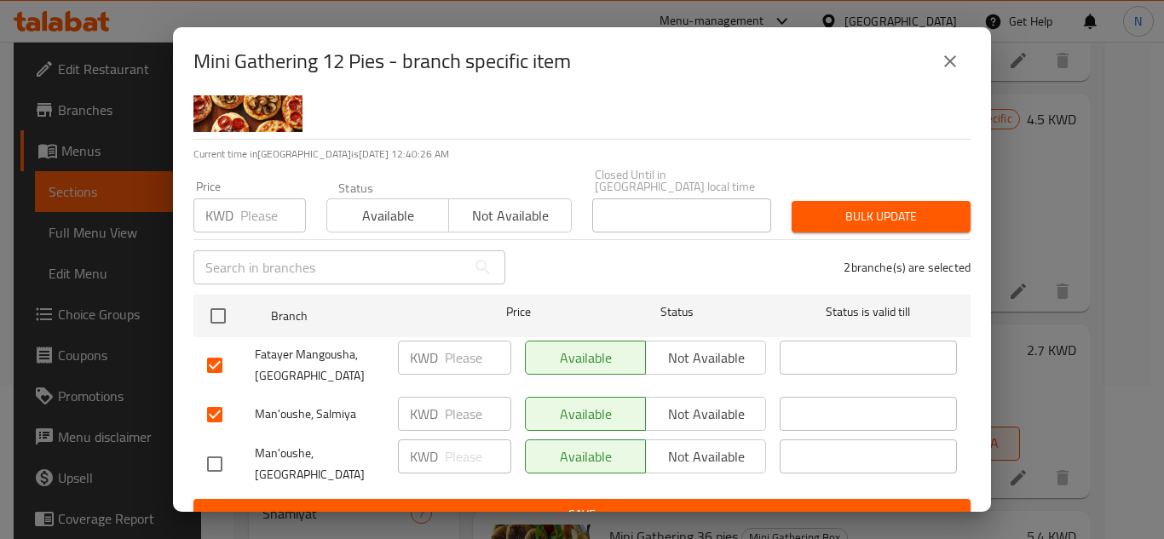
click at [456, 350] on input "number" at bounding box center [478, 358] width 66 height 34
paste input "2.70"
type input "2.70"
click at [457, 402] on input "number" at bounding box center [478, 414] width 66 height 34
paste input "2.70"
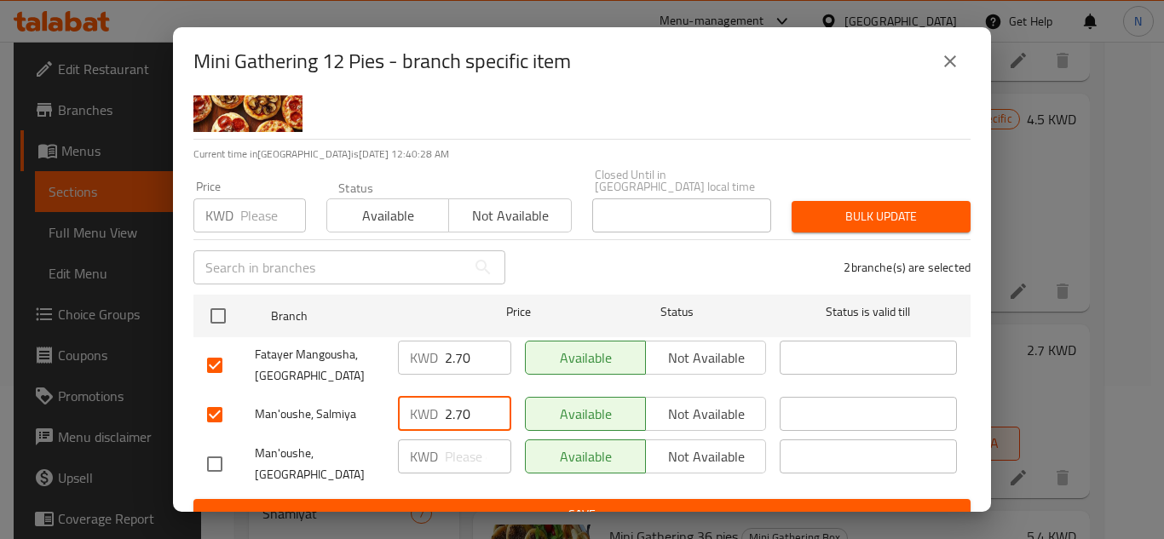
type input "2.70"
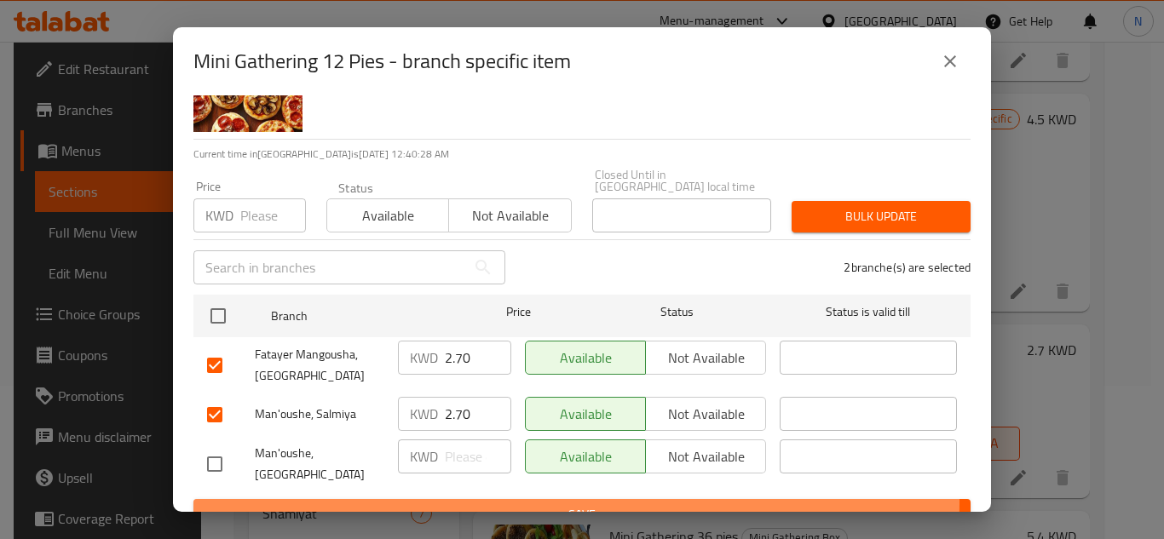
click at [487, 504] on span "Save" at bounding box center [582, 514] width 750 height 21
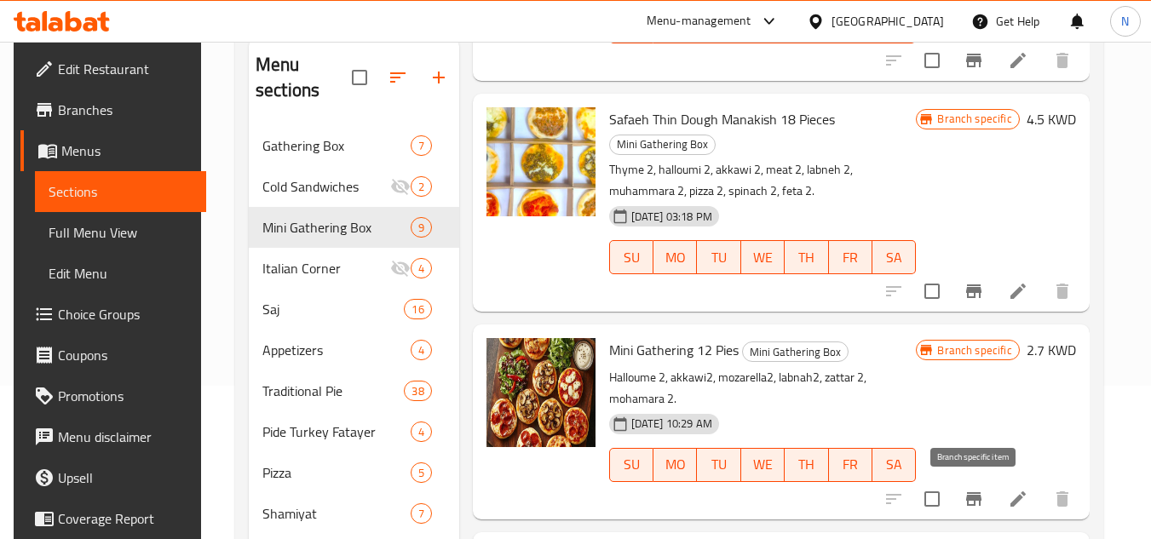
click at [971, 502] on icon "Branch-specific-item" at bounding box center [974, 499] width 20 height 20
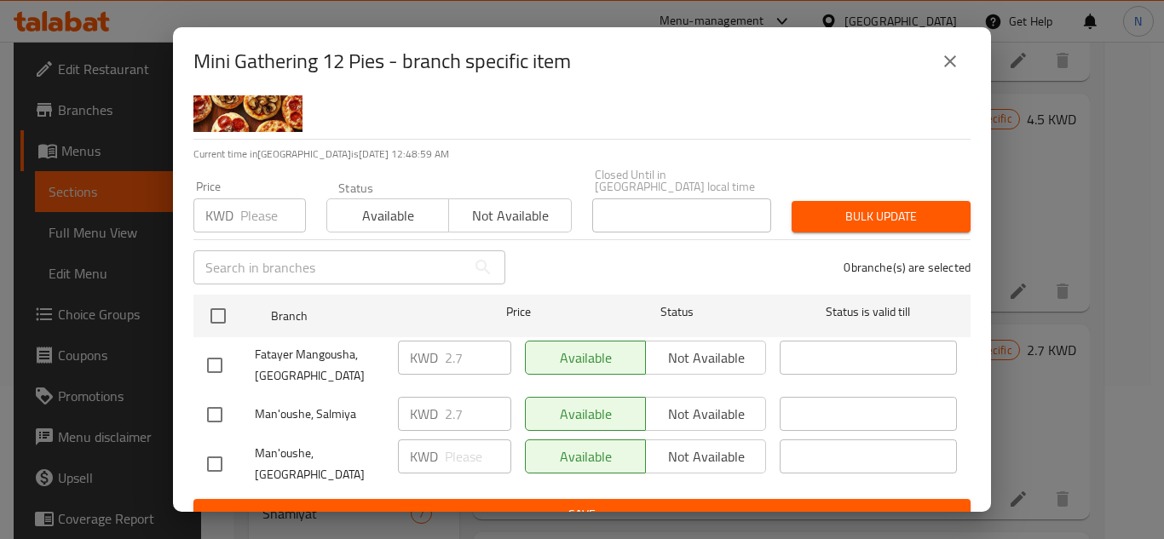
click at [960, 61] on button "close" at bounding box center [950, 61] width 41 height 41
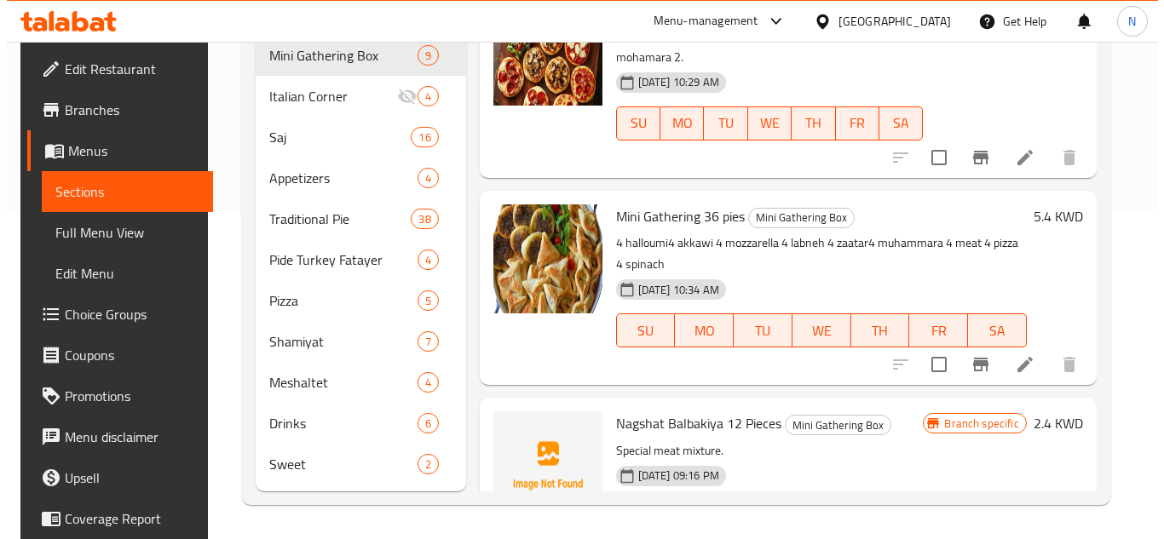
scroll to position [637, 0]
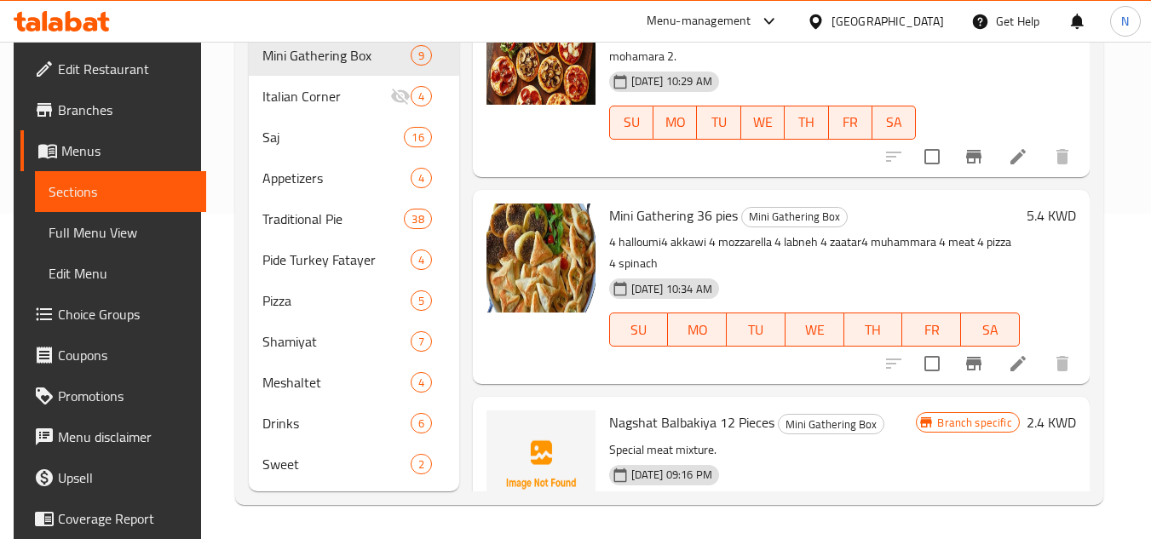
click at [1031, 286] on div "5.4 KWD" at bounding box center [1048, 287] width 56 height 167
click at [981, 364] on icon "Branch-specific-item" at bounding box center [973, 364] width 15 height 14
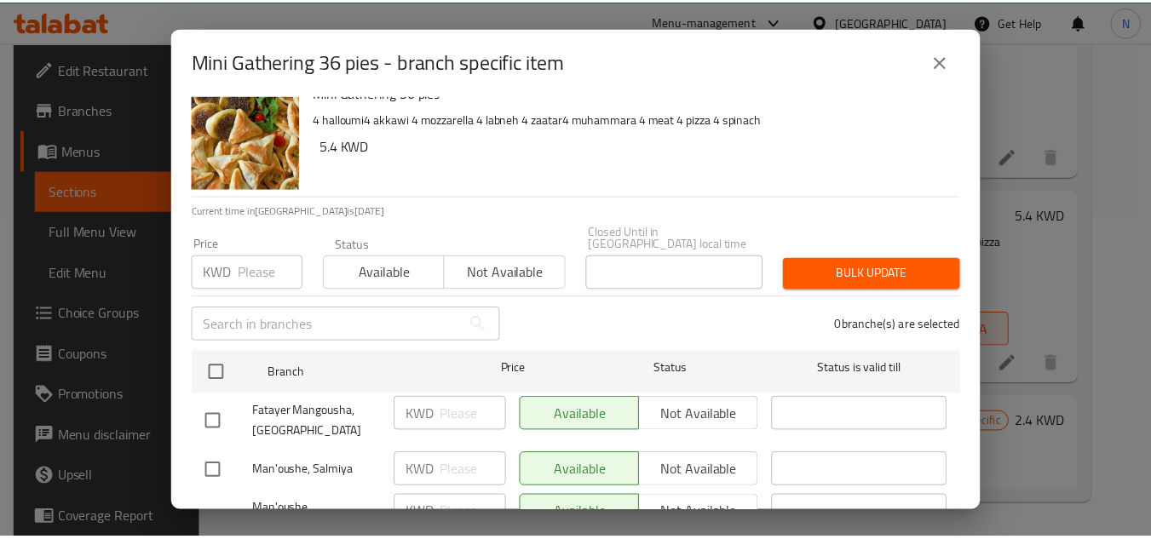
scroll to position [79, 0]
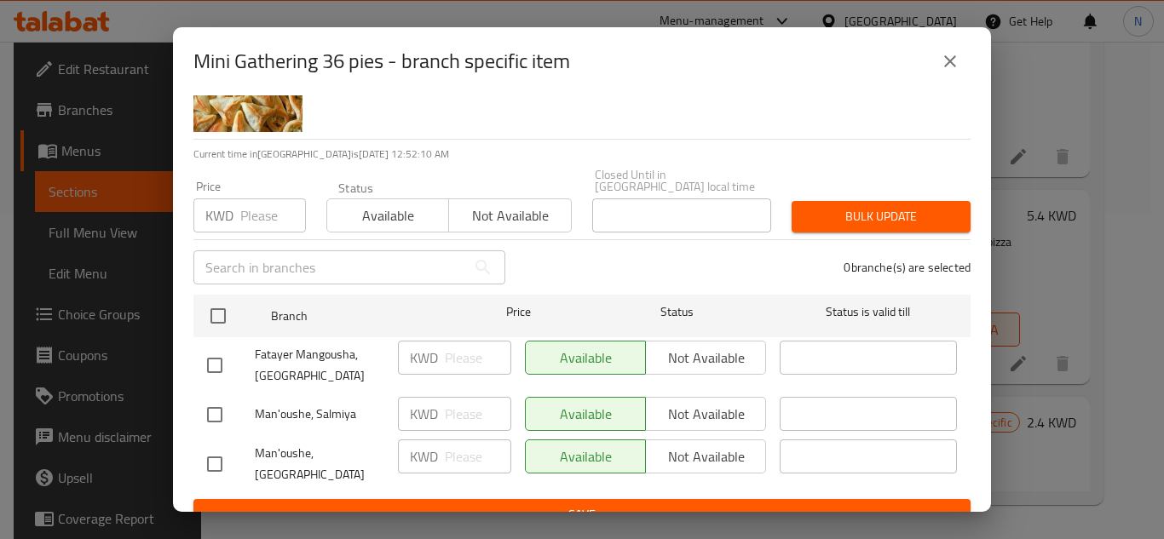
click at [209, 360] on input "checkbox" at bounding box center [215, 366] width 36 height 36
checkbox input "true"
click at [211, 403] on input "checkbox" at bounding box center [215, 415] width 36 height 36
checkbox input "true"
click at [447, 341] on input "number" at bounding box center [478, 358] width 66 height 34
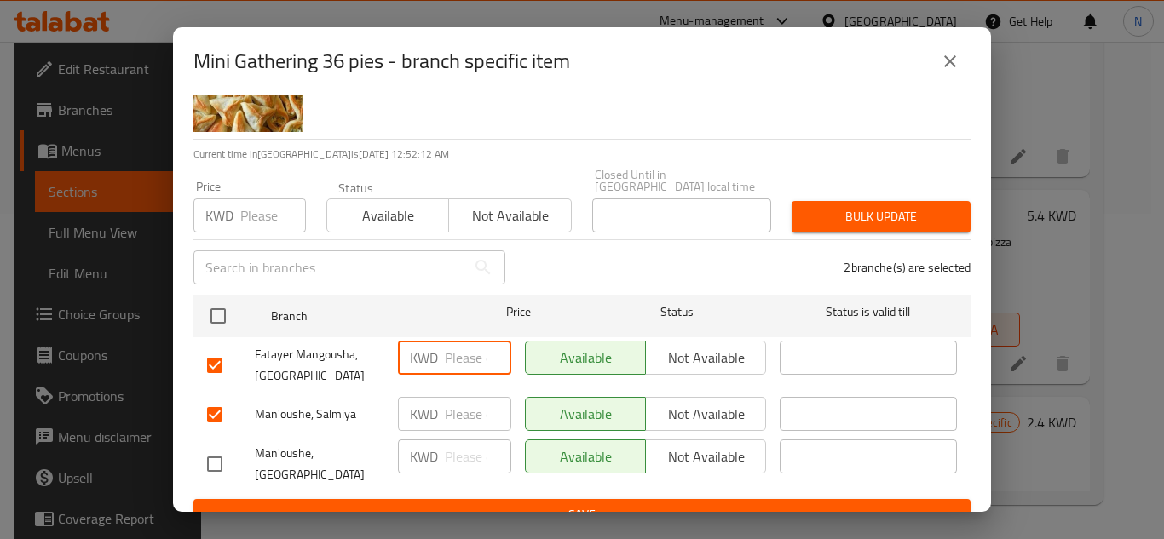
paste input "5.40"
type input "5.40"
click at [477, 399] on input "number" at bounding box center [478, 414] width 66 height 34
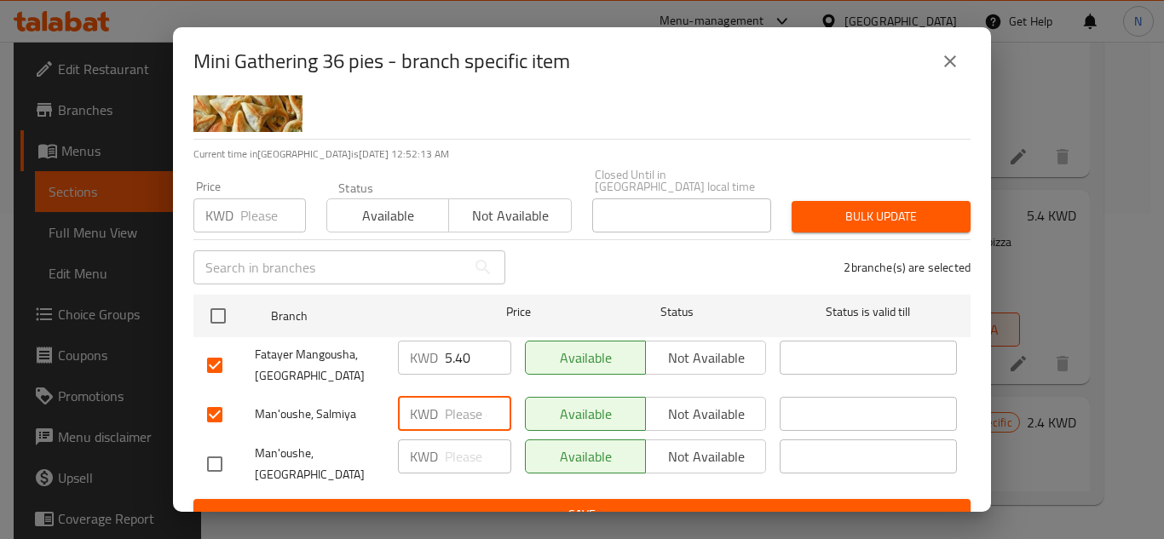
paste input "5.40"
type input "5.40"
click at [510, 504] on span "Save" at bounding box center [582, 514] width 750 height 21
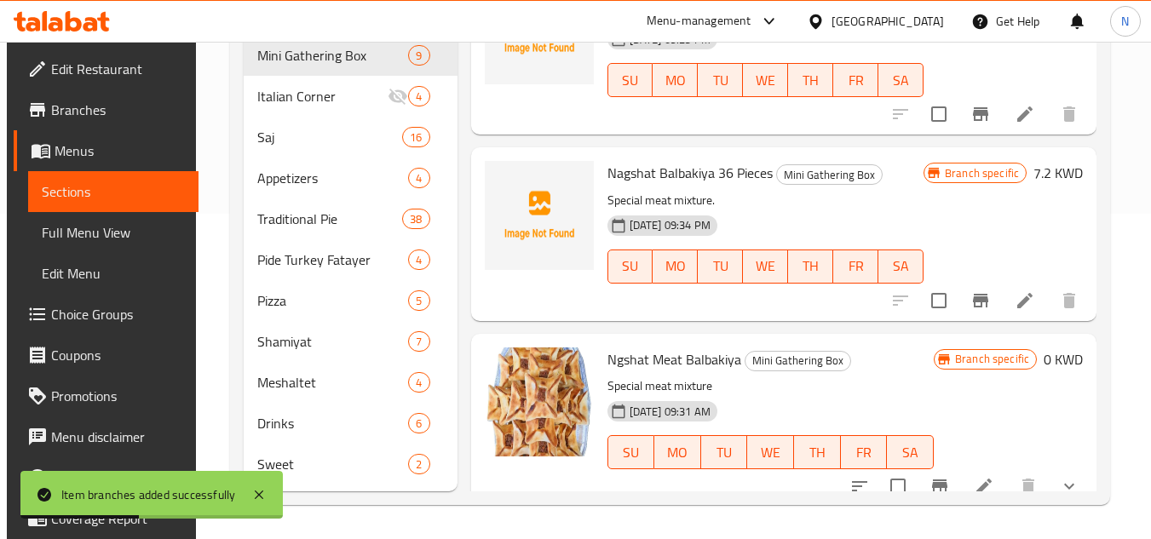
scroll to position [1274, 0]
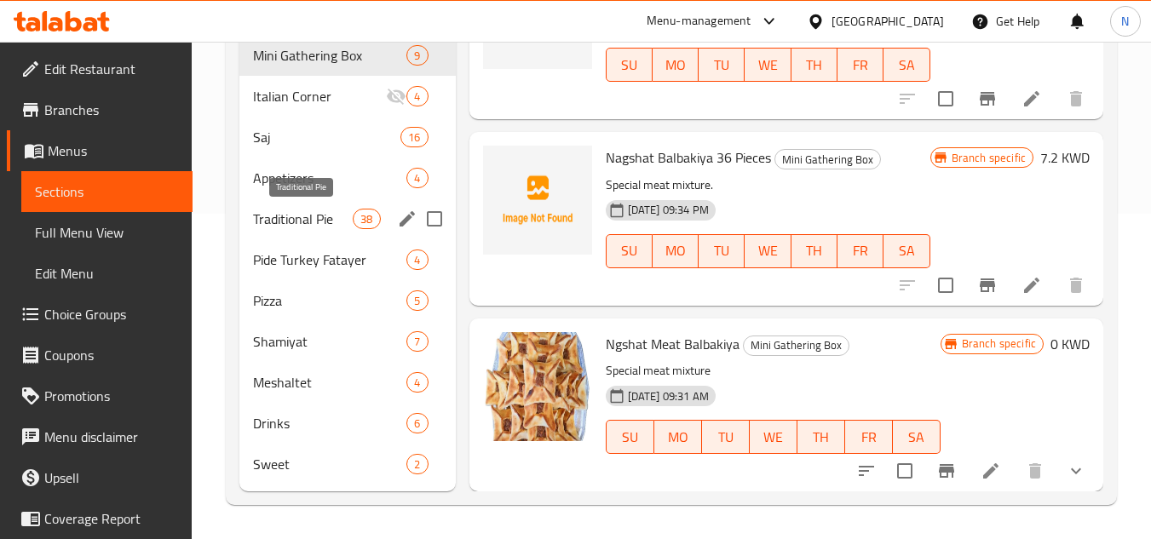
click at [286, 216] on span "Traditional Pie" at bounding box center [303, 219] width 100 height 20
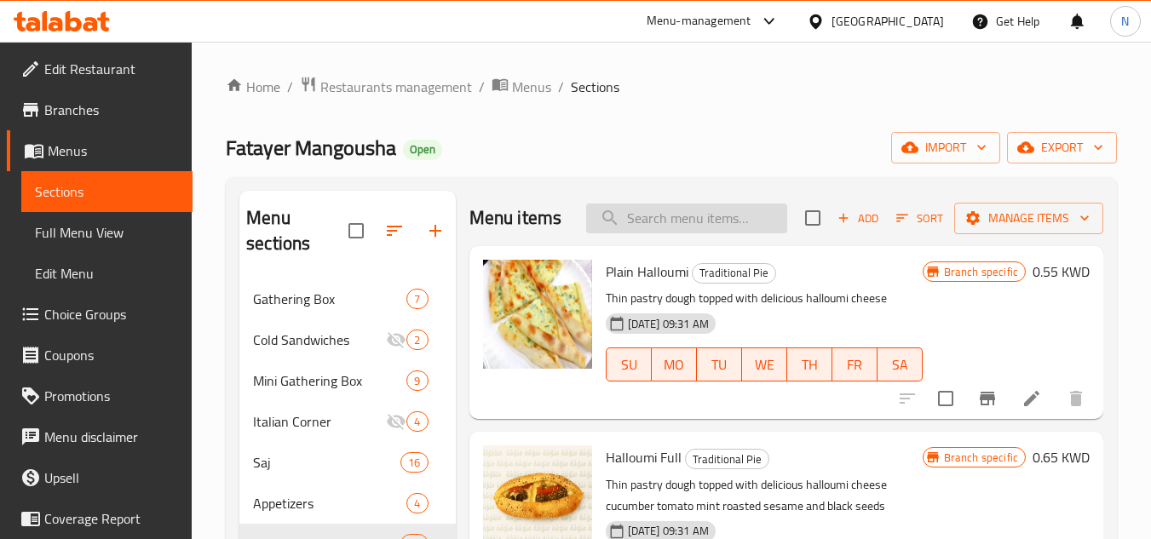
click at [626, 228] on input "search" at bounding box center [686, 219] width 201 height 30
paste input "Mix 4 FATAYER cheese"
type input "Mix 4 FATAYER cheese"
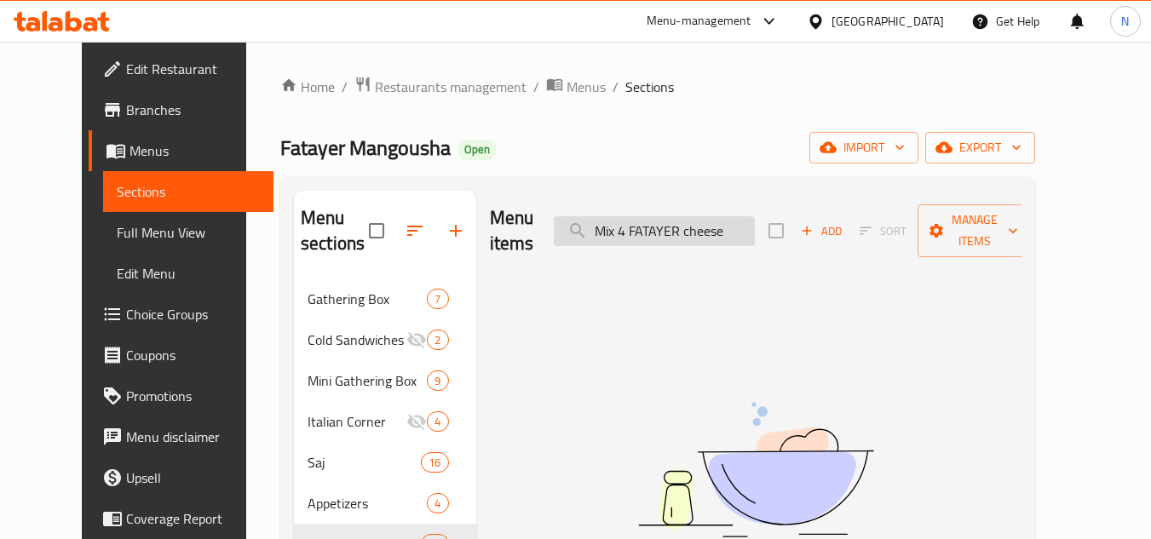
click at [677, 232] on input "Mix 4 FATAYER cheese" at bounding box center [654, 231] width 201 height 30
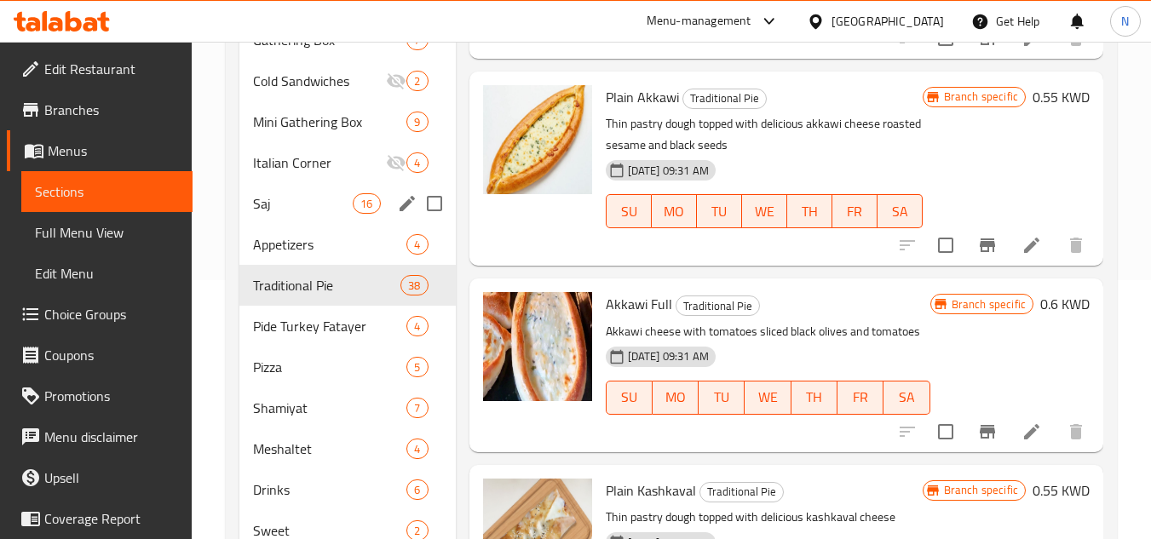
scroll to position [155, 0]
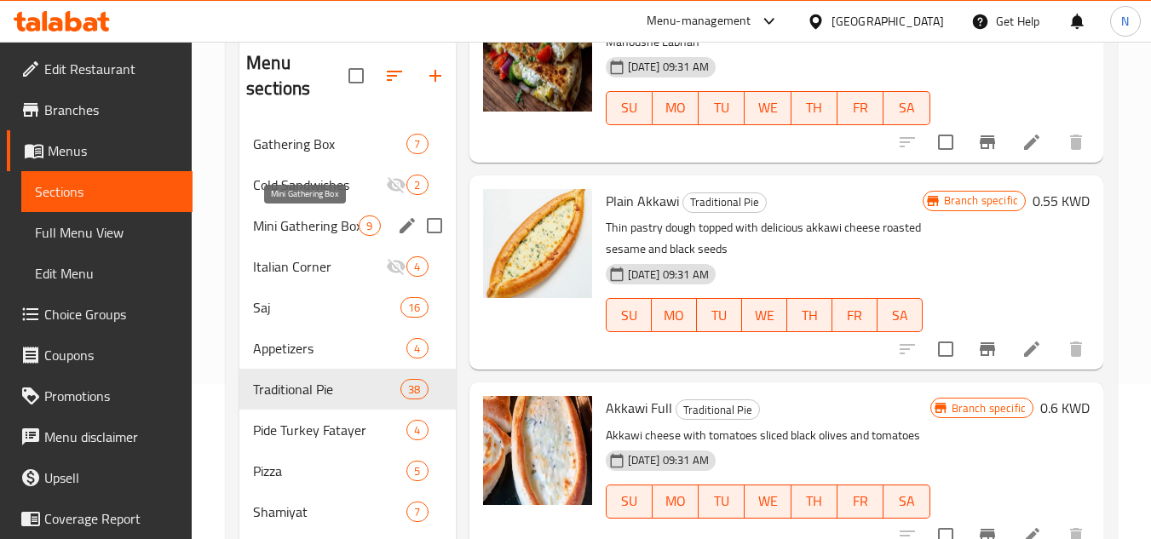
click at [324, 220] on span "Mini Gathering Box" at bounding box center [306, 226] width 106 height 20
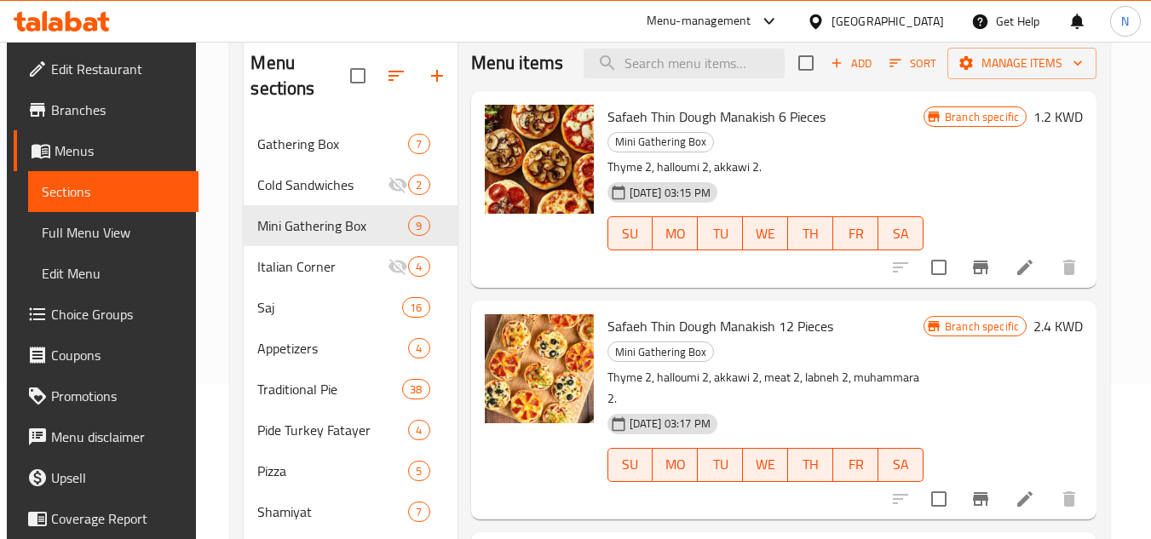
click at [864, 73] on span "Add" at bounding box center [851, 64] width 46 height 20
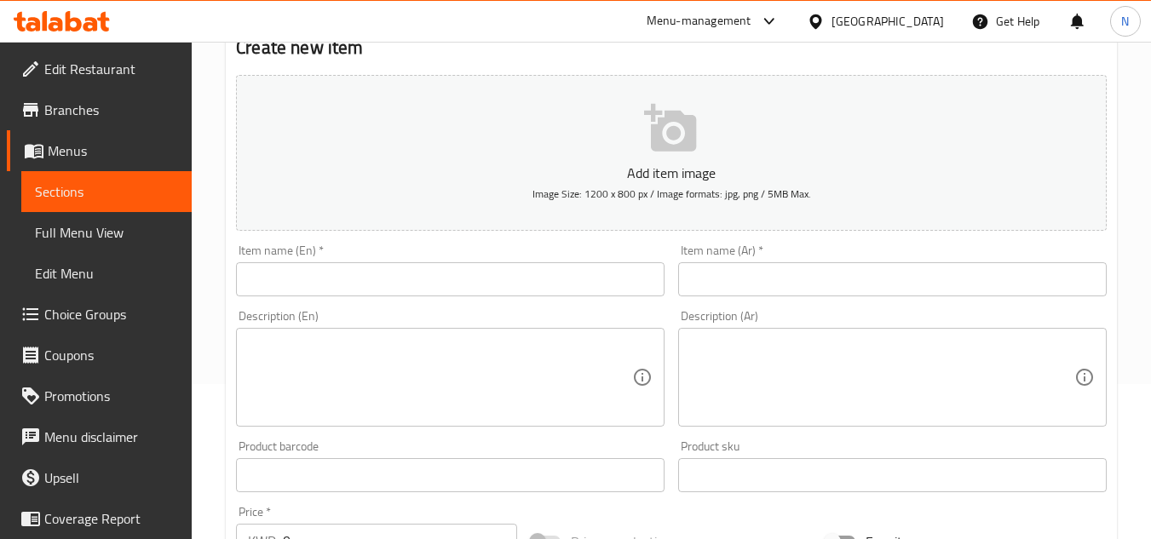
click at [434, 287] on input "text" at bounding box center [450, 279] width 429 height 34
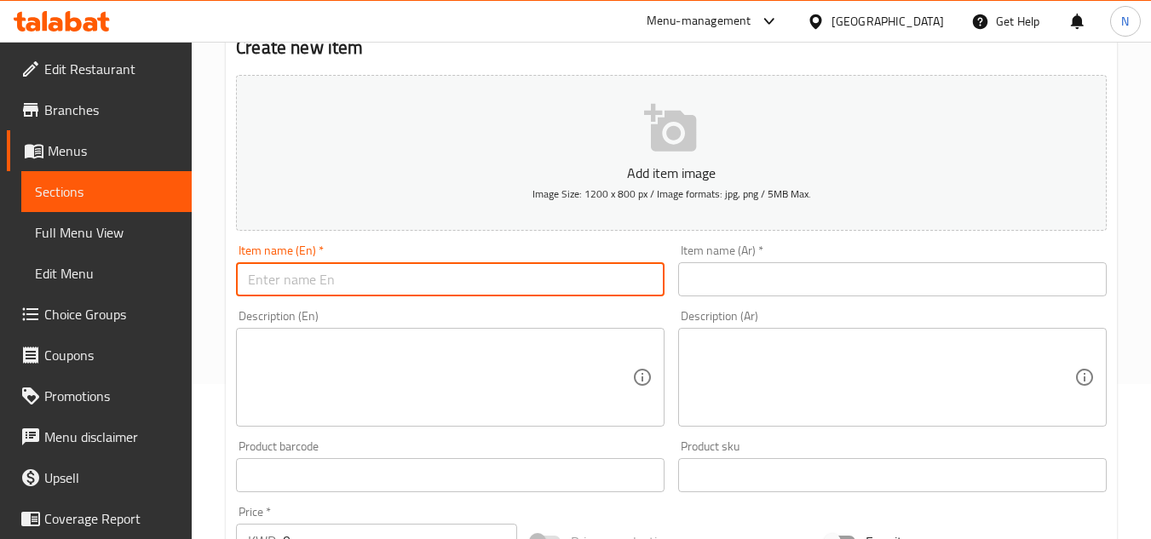
paste input "Mix 4 FATAYER cheese"
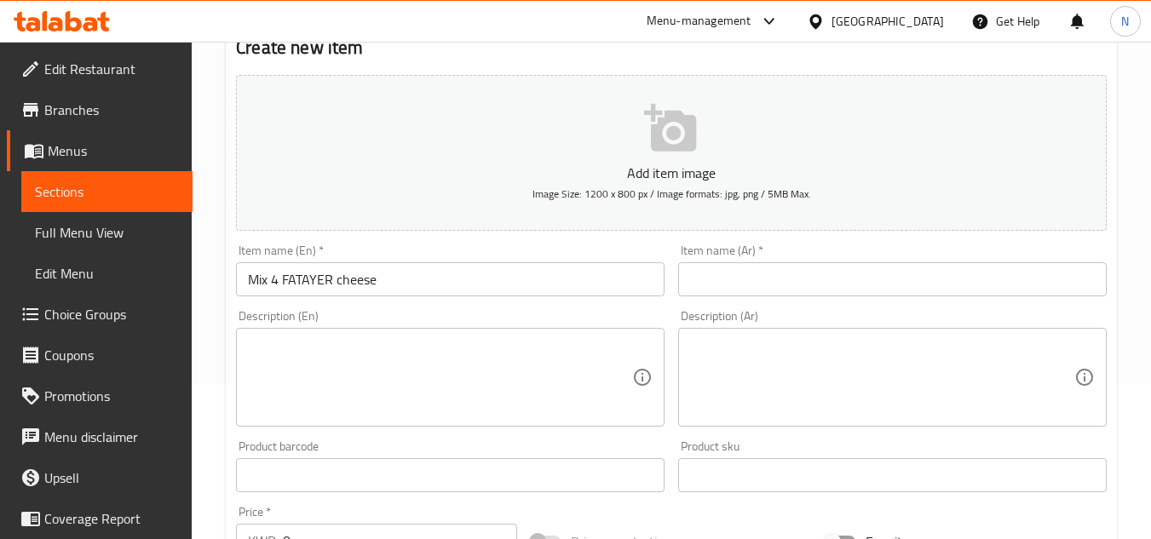
click at [360, 289] on input "Mix 4 FATAYER cheese" at bounding box center [450, 279] width 429 height 34
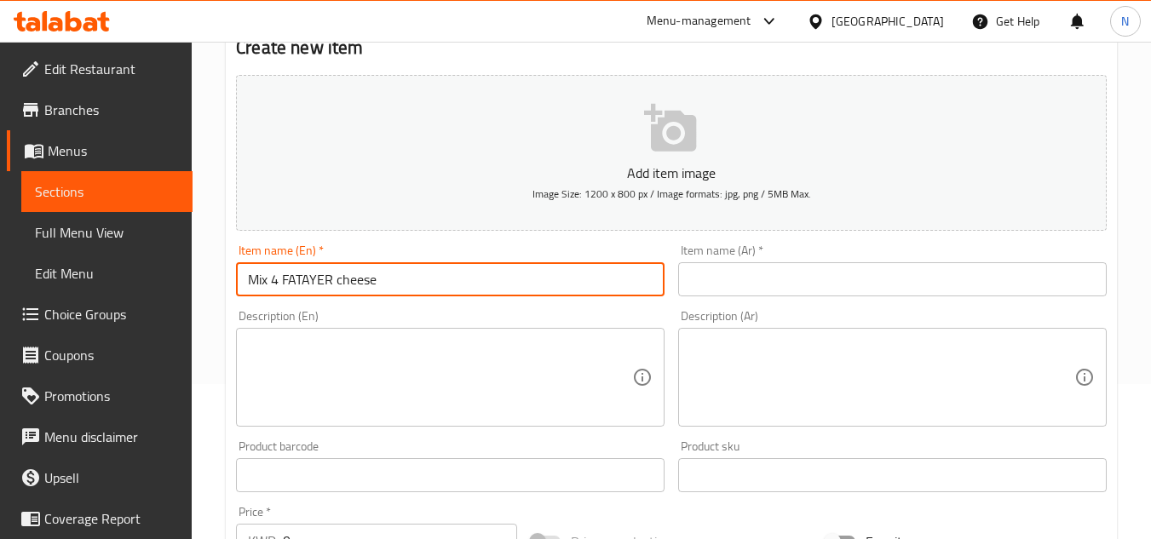
click at [360, 289] on input "Mix 4 FATAYER cheese" at bounding box center [450, 279] width 429 height 34
paste input "atayer C"
type input "Mix 4 Fatayer Cheese"
click at [822, 279] on input "text" at bounding box center [892, 279] width 429 height 34
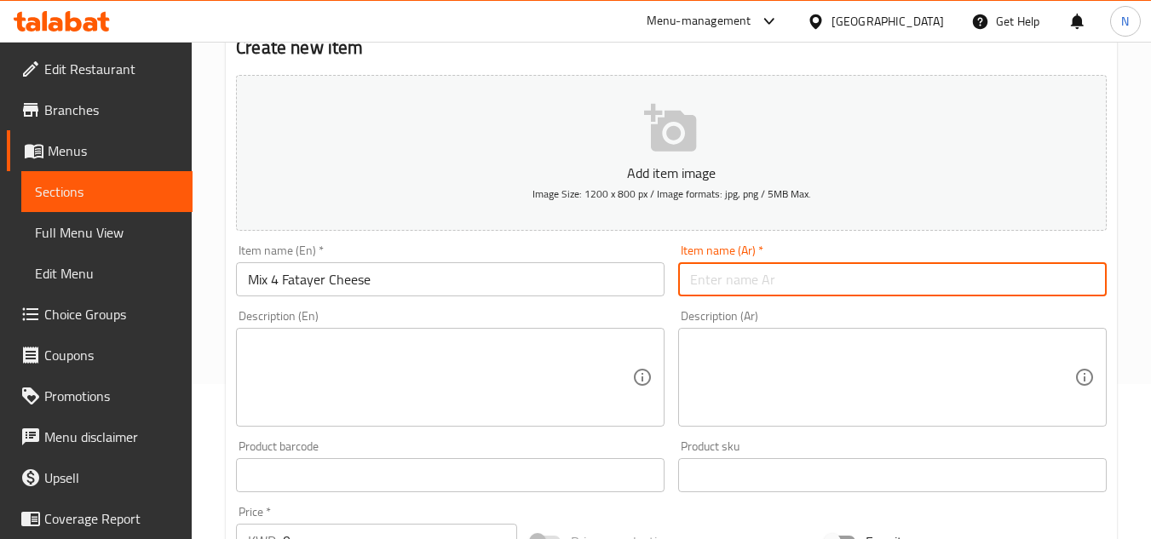
paste input "تشكيلة 4 فطاير اجبان"
type input "تشكيلة 4 فطاير اجبان"
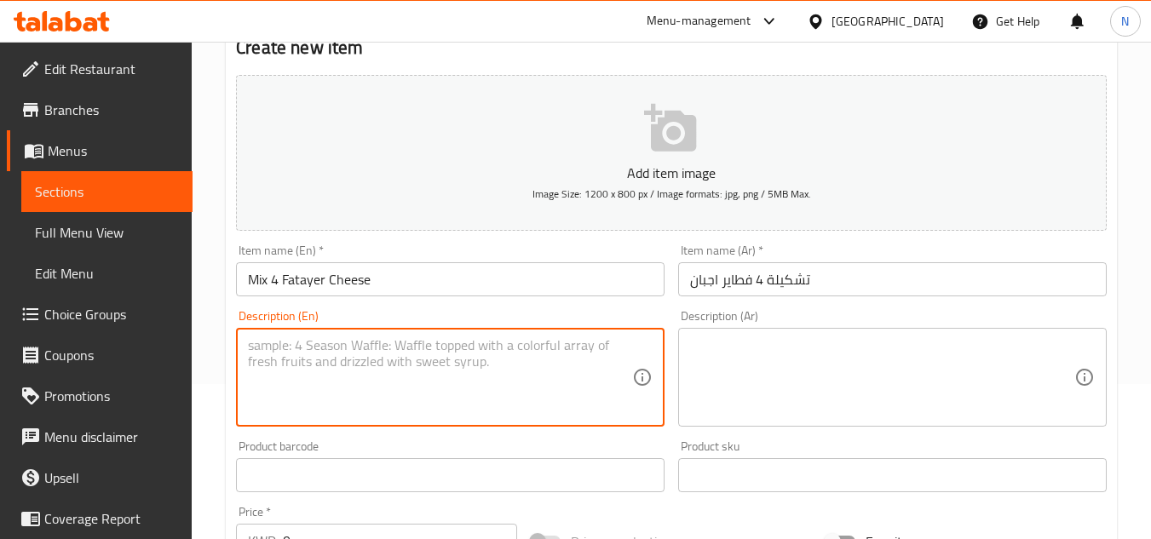
click at [472, 356] on textarea at bounding box center [440, 377] width 384 height 81
paste textarea "Pie sprinkled with toasted sesame and nigella seeds, in assorted flavors:hallou…"
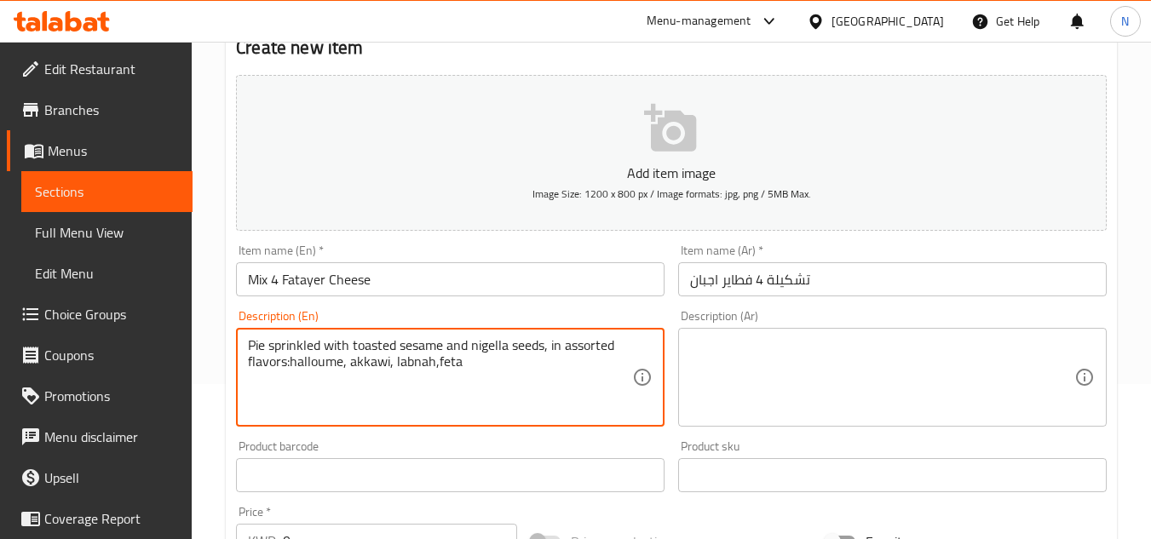
drag, startPoint x: 287, startPoint y: 361, endPoint x: 310, endPoint y: 376, distance: 27.2
click at [287, 361] on textarea "Pie sprinkled with toasted sesame and nigella seeds, in assorted flavors:hallou…" at bounding box center [440, 377] width 384 height 81
click at [295, 365] on textarea "Pie sprinkled with toasted sesame and nigella seeds, in assorted flavors:hallou…" at bounding box center [440, 377] width 384 height 81
drag, startPoint x: 289, startPoint y: 372, endPoint x: 285, endPoint y: 363, distance: 9.2
click at [285, 363] on textarea "Pie sprinkled with toasted sesame and nigella seeds, in assorted flavors:hallou…" at bounding box center [440, 377] width 384 height 81
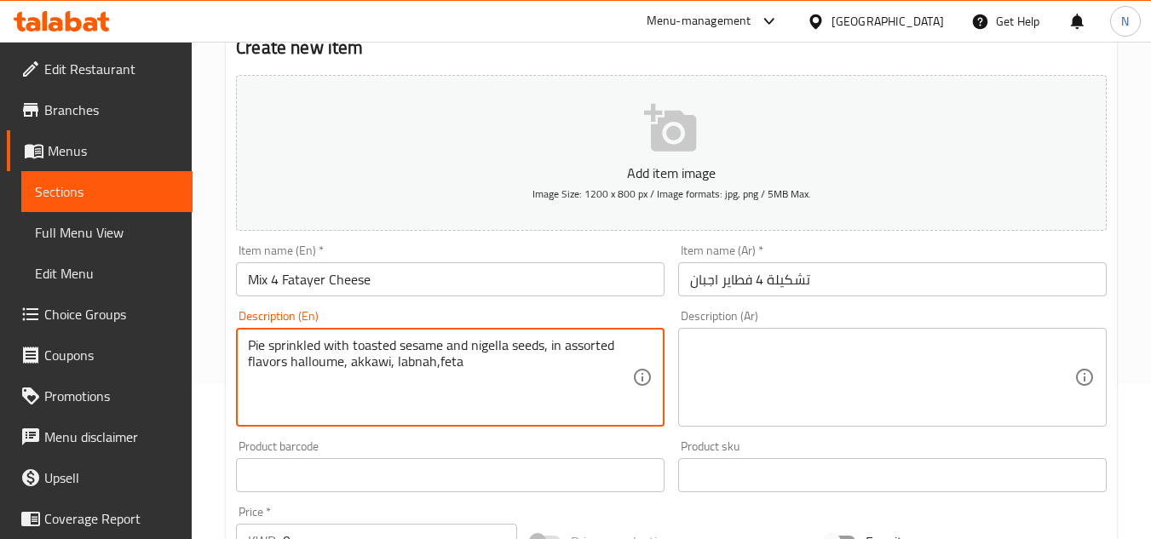
click at [351, 366] on textarea "Pie sprinkled with toasted sesame and nigella seeds, in assorted flavors hallou…" at bounding box center [440, 377] width 384 height 81
click at [435, 366] on textarea "Pie sprinkled with toasted sesame and nigella seeds, in assorted flavors hallou…" at bounding box center [440, 377] width 384 height 81
click at [436, 373] on textarea "Pie sprinkled with toasted sesame and nigella seeds, in assorted flavors hallou…" at bounding box center [440, 377] width 384 height 81
click at [440, 361] on textarea "Pie sprinkled with toasted sesame and nigella seeds, in assorted flavors hallou…" at bounding box center [440, 377] width 384 height 81
click at [437, 366] on textarea "Pie sprinkled with toasted sesame and nigella seeds, in assorted flavors hallou…" at bounding box center [440, 377] width 384 height 81
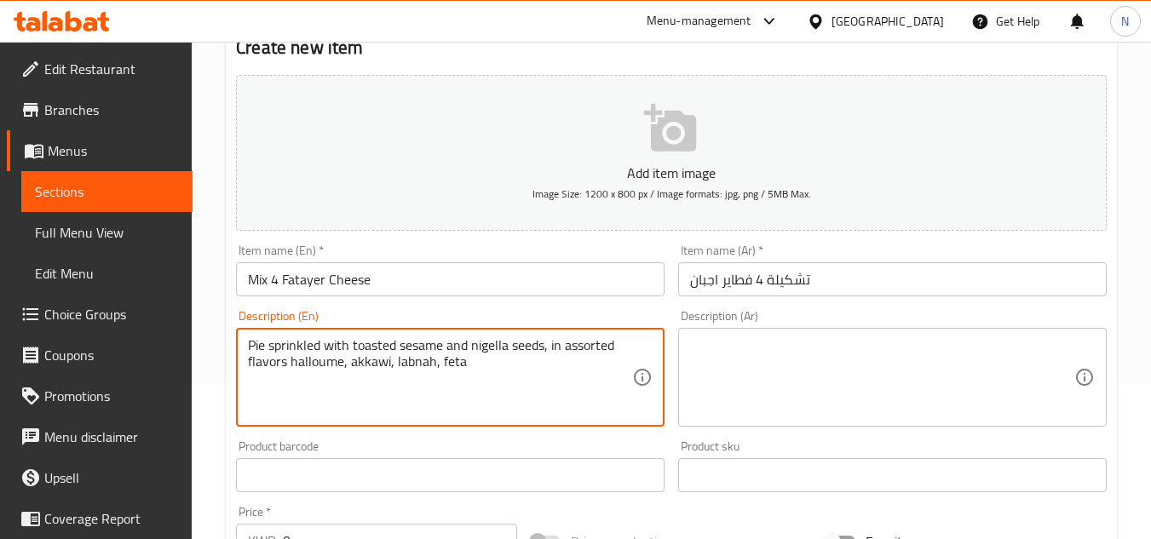
click at [463, 364] on textarea "Pie sprinkled with toasted sesame and nigella seeds, in assorted flavors hallou…" at bounding box center [440, 377] width 384 height 81
click at [391, 359] on textarea "Pie sprinkled with toasted sesame and nigella seeds, in assorted flavors hallou…" at bounding box center [440, 377] width 384 height 81
type textarea "Pie sprinkled with toasted sesame and nigella seeds, in assorted flavors hallou…"
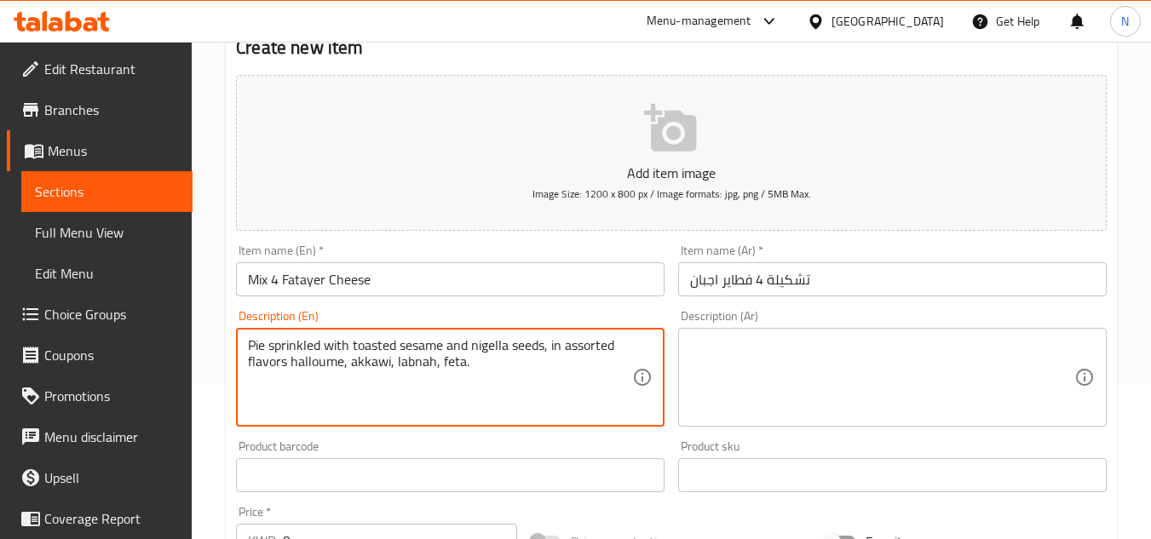
click at [758, 358] on textarea at bounding box center [882, 377] width 384 height 81
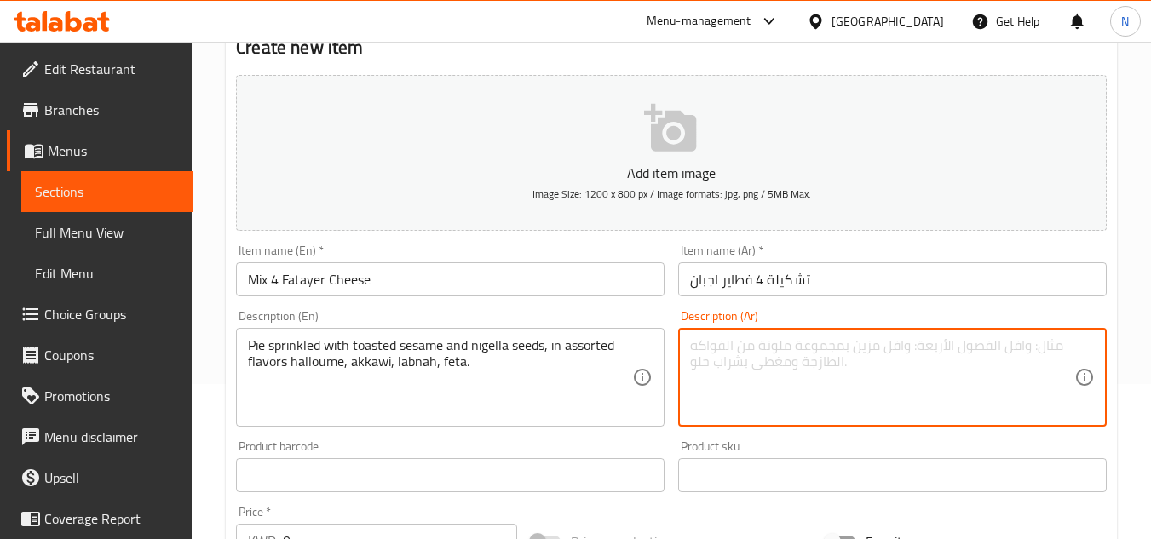
paste textarea "حلوم، عكاوي، لبنة، فيتا"
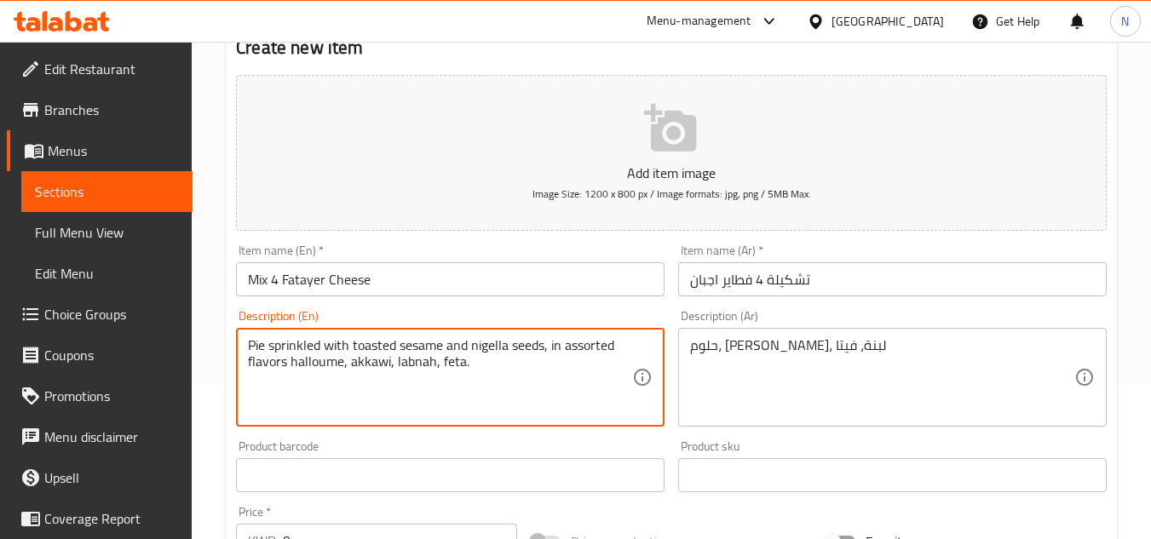
click at [413, 349] on textarea "Pie sprinkled with toasted sesame and nigella seeds, in assorted flavors hallou…" at bounding box center [440, 377] width 384 height 81
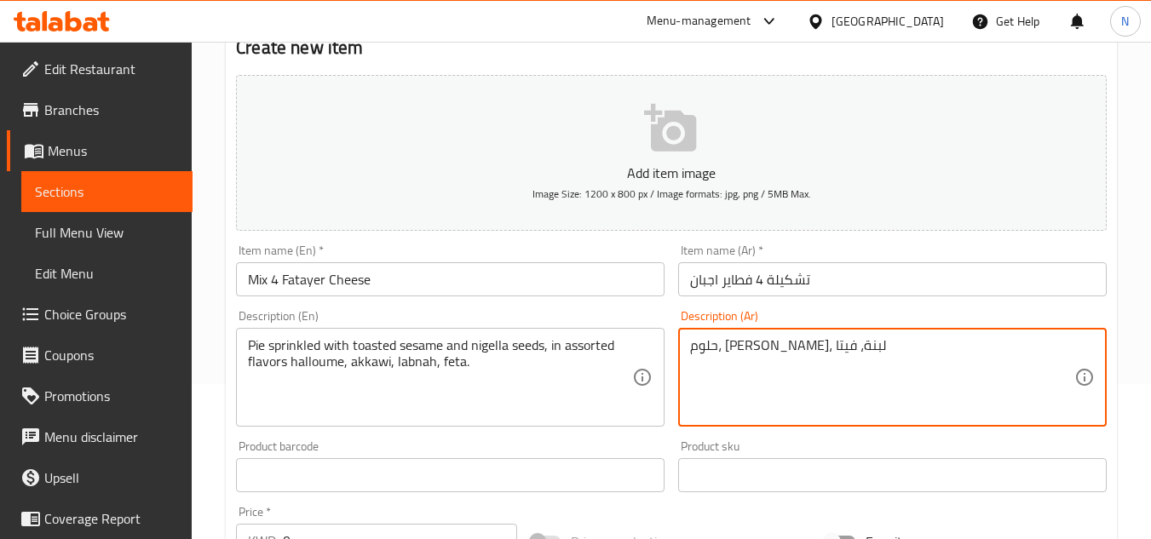
click at [692, 349] on textarea "حلوم، عكاوي، لبنة، فيتا" at bounding box center [882, 377] width 384 height 81
paste textarea "فطيرة مرشوشة بالسمسم المحمص وحبة البركة، بنكهات متنوعة: حلومي، عكاوي، لبنة، فيت…"
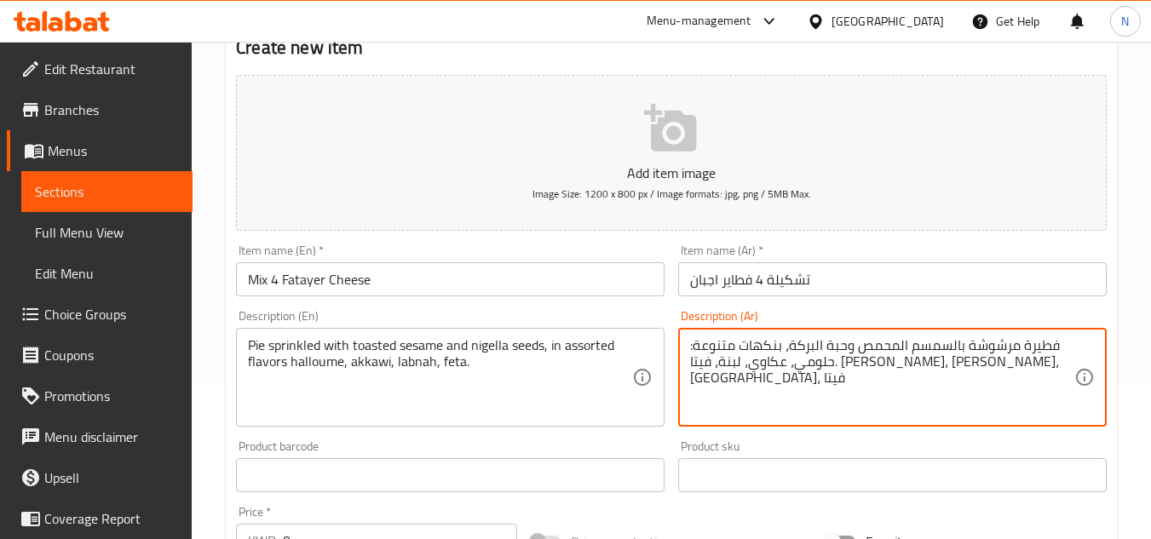
drag, startPoint x: 820, startPoint y: 365, endPoint x: 971, endPoint y: 363, distance: 150.8
click at [971, 363] on textarea "فطيرة مرشوشة بالسمسم المحمص وحبة البركة، بنكهات متنوعة: حلومي، عكاوي، لبنة، فيت…" at bounding box center [882, 377] width 384 height 81
drag, startPoint x: 696, startPoint y: 351, endPoint x: 680, endPoint y: 354, distance: 16.4
click at [680, 354] on div "فطيرة مرشوشة بالسمسم المحمص وحبة البركة، بنكهات متنوعة: حلوم، عكاوي، لبنة، فيتا…" at bounding box center [892, 377] width 429 height 99
click at [820, 360] on textarea "فطيرة مرشوشة بالسمسم المحمص وحبة البركة، بنكهات متنوعة حلوم، عكاوي، لبنة، فيتا" at bounding box center [882, 377] width 384 height 81
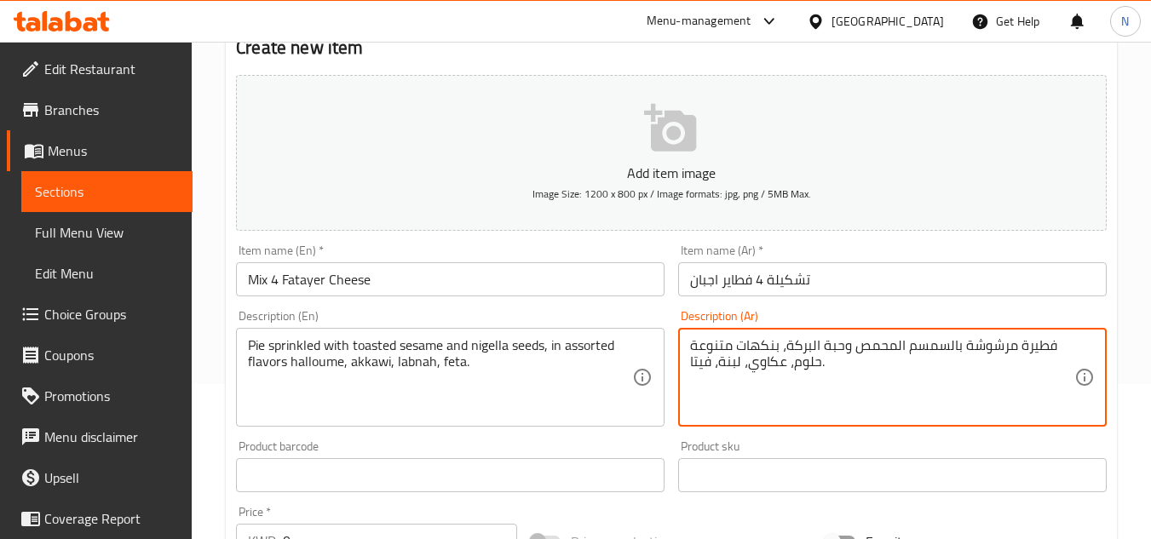
drag, startPoint x: 849, startPoint y: 356, endPoint x: 863, endPoint y: 351, distance: 15.4
click at [863, 351] on textarea "فطيرة مرشوشة بالسمسم المحمص وحبة البركة، بنكهات متنوعة حلوم، عكاوي، لبنة، فيتا." at bounding box center [882, 377] width 384 height 81
click at [841, 368] on textarea "فطيرة مرشوشة بالسمسم المحمص وحبة البركة، بنكهات متنوعة حلوم، عكاوي، لبنة، فيتا." at bounding box center [882, 377] width 384 height 81
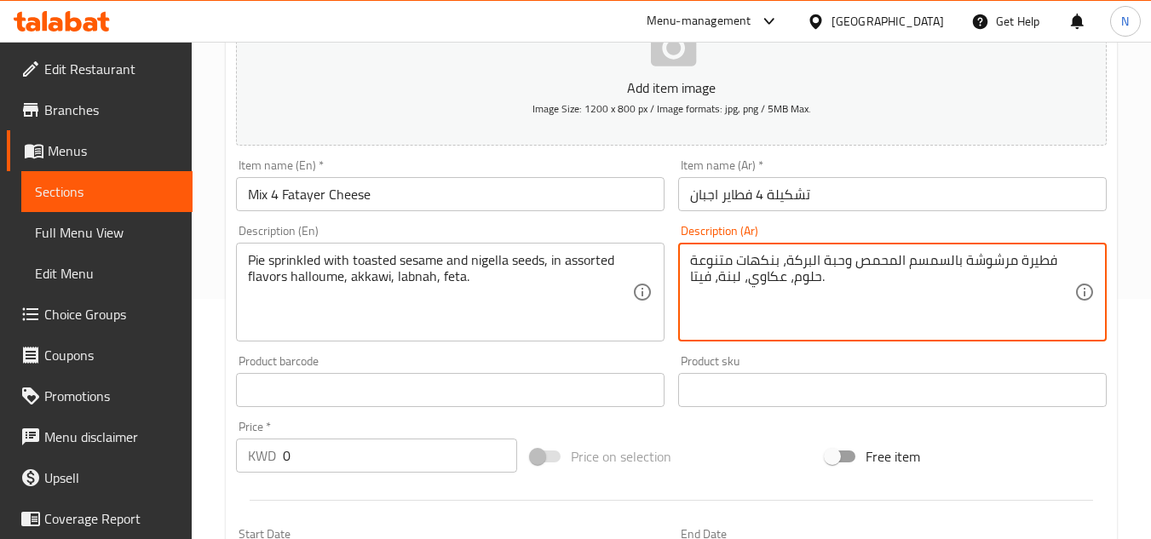
type textarea "فطيرة مرشوشة بالسمسم المحمص وحبة البركة، بنكهات متنوعة حلوم، عكاوي، لبنة، فيتا."
click at [70, 189] on span "Sections" at bounding box center [107, 192] width 144 height 20
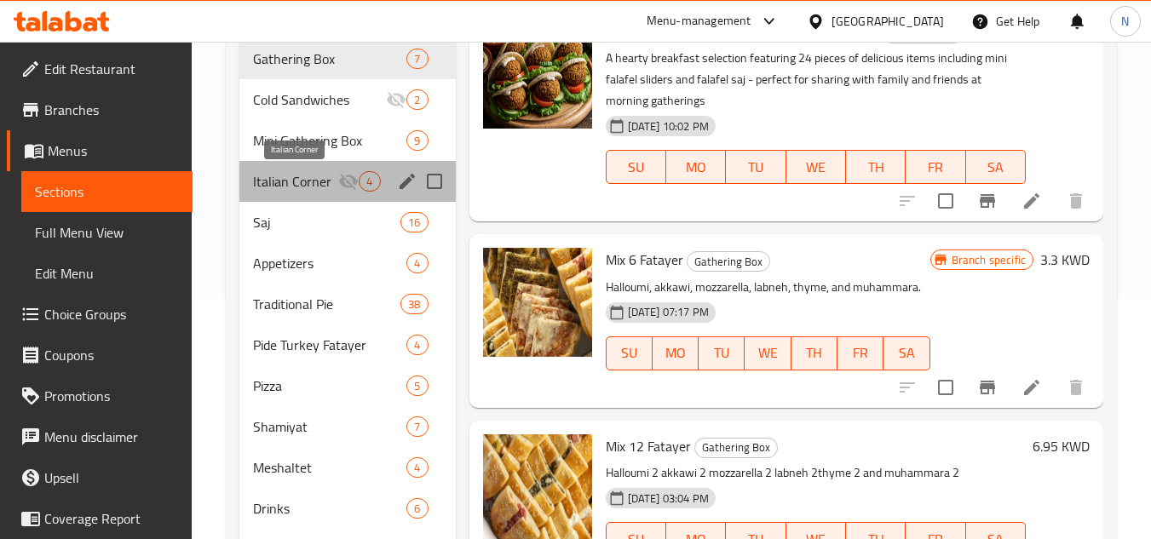
click at [291, 177] on span "Italian Corner" at bounding box center [295, 181] width 85 height 20
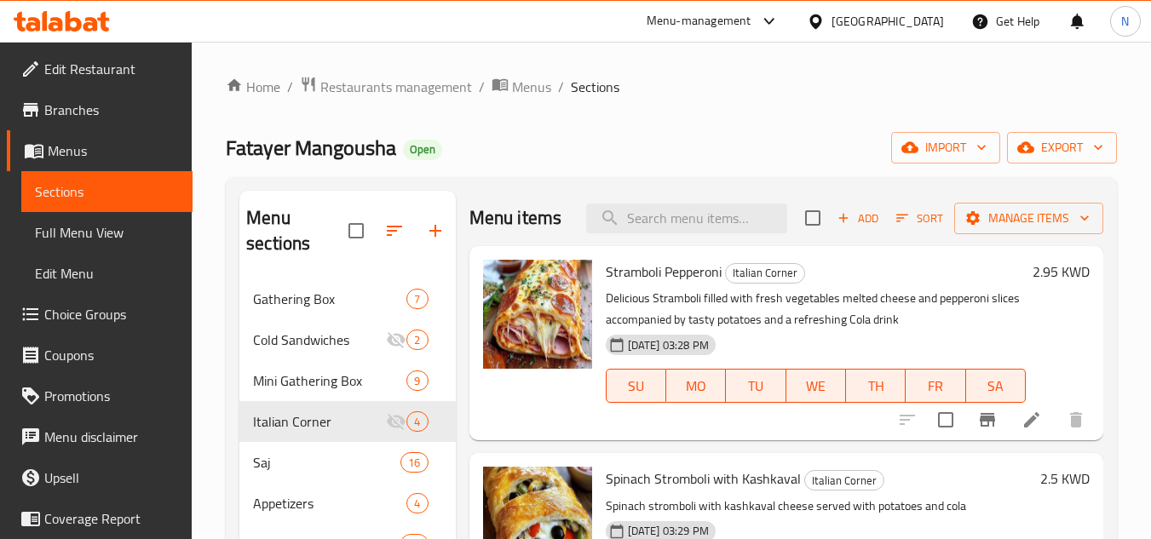
click at [980, 427] on icon "Branch-specific-item" at bounding box center [987, 420] width 15 height 14
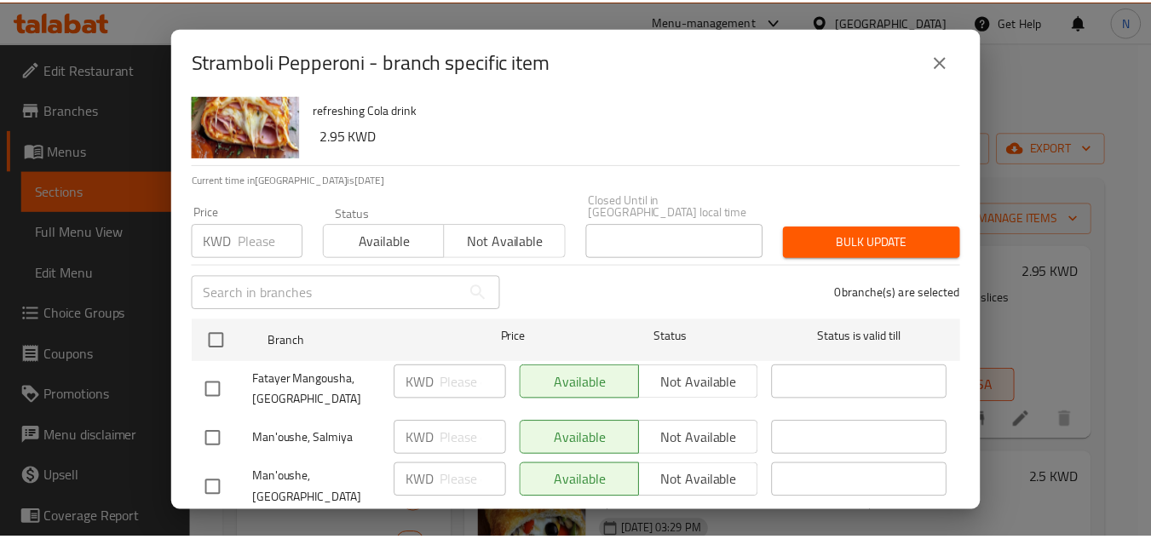
scroll to position [79, 0]
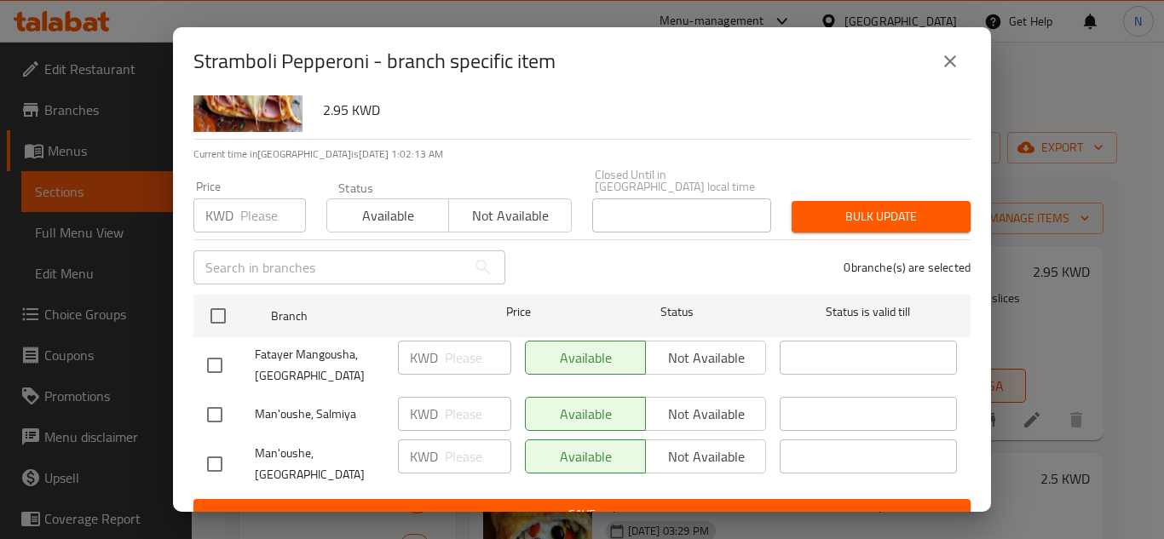
click at [223, 355] on input "checkbox" at bounding box center [215, 366] width 36 height 36
checkbox input "true"
click at [222, 413] on input "checkbox" at bounding box center [215, 415] width 36 height 36
checkbox input "true"
click at [453, 350] on input "number" at bounding box center [478, 358] width 66 height 34
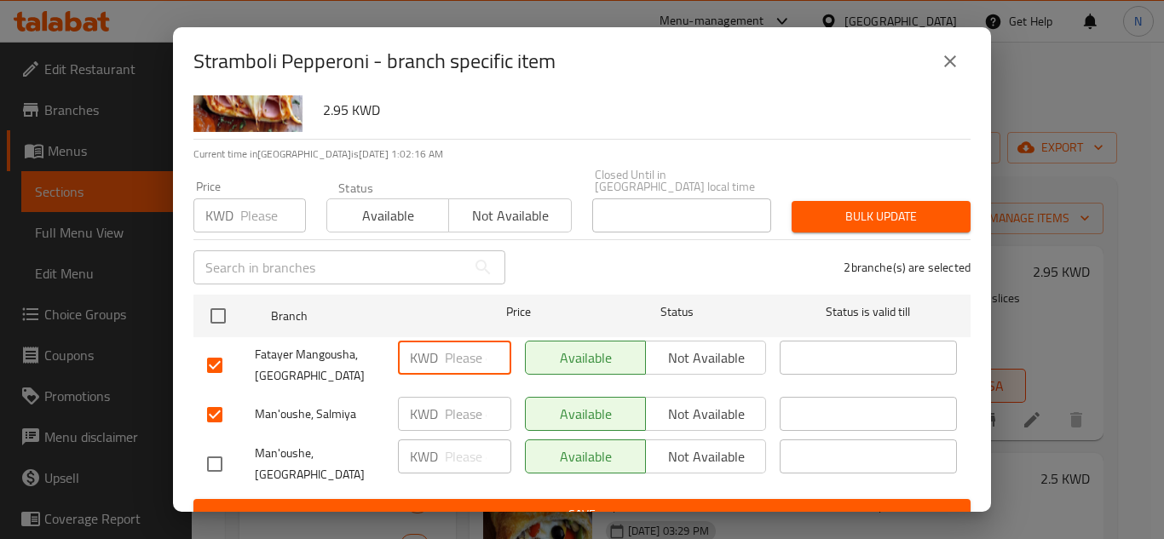
paste input "2.95"
type input "2.95"
click at [455, 399] on input "number" at bounding box center [478, 414] width 66 height 34
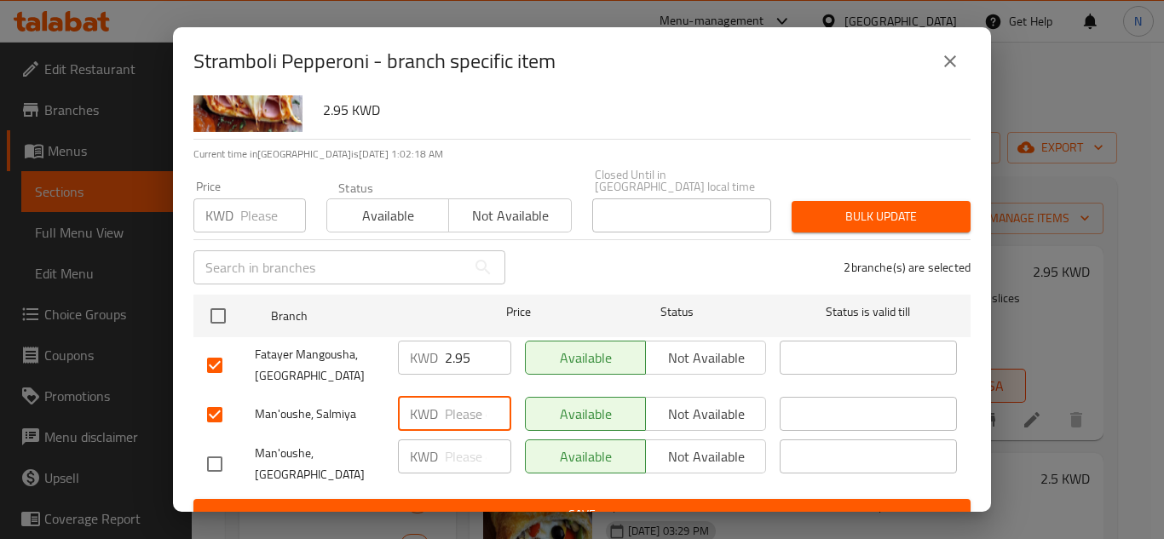
paste input "2.95"
type input "2.95"
drag, startPoint x: 495, startPoint y: 476, endPoint x: 579, endPoint y: 440, distance: 91.2
click at [496, 499] on button "Save" at bounding box center [581, 515] width 777 height 32
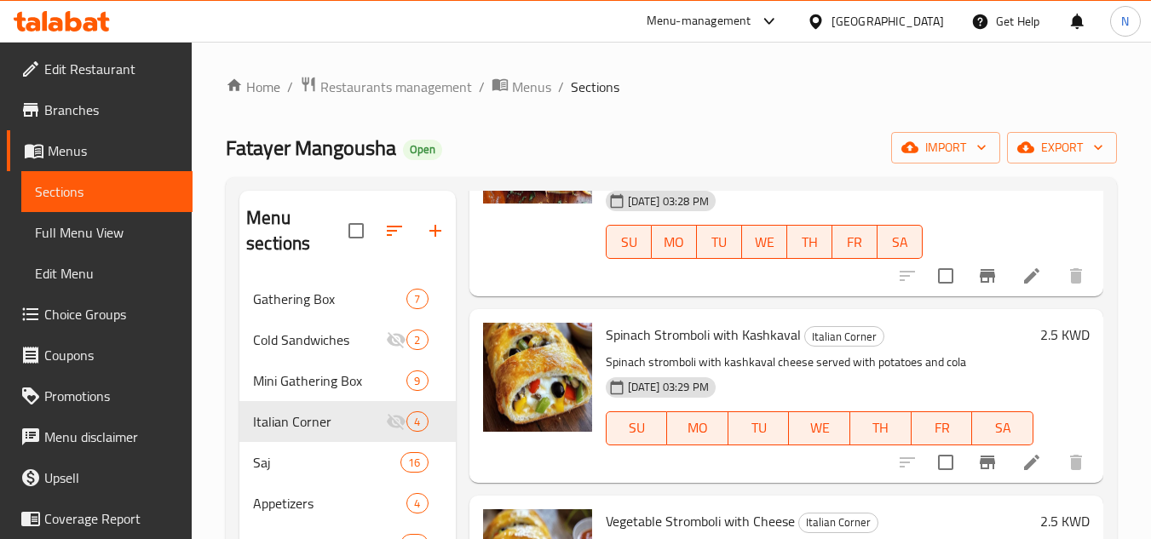
scroll to position [170, 0]
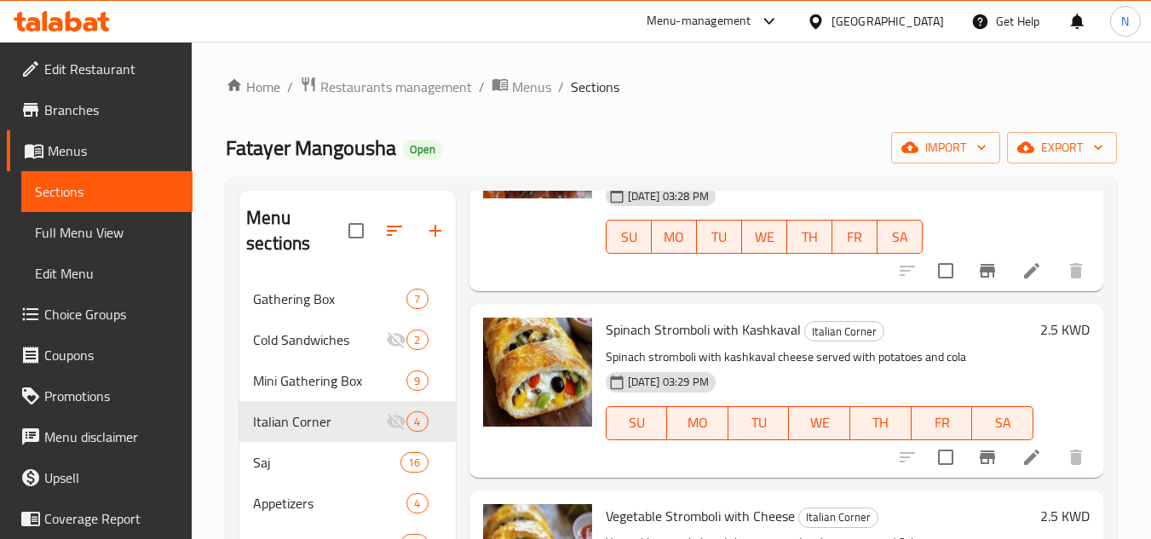
drag, startPoint x: 521, startPoint y: 52, endPoint x: 575, endPoint y: 174, distance: 133.5
click at [521, 52] on div "Home / Restaurants management / Menus / Sections Fatayer Mangousha Open import …" at bounding box center [672, 453] width 960 height 823
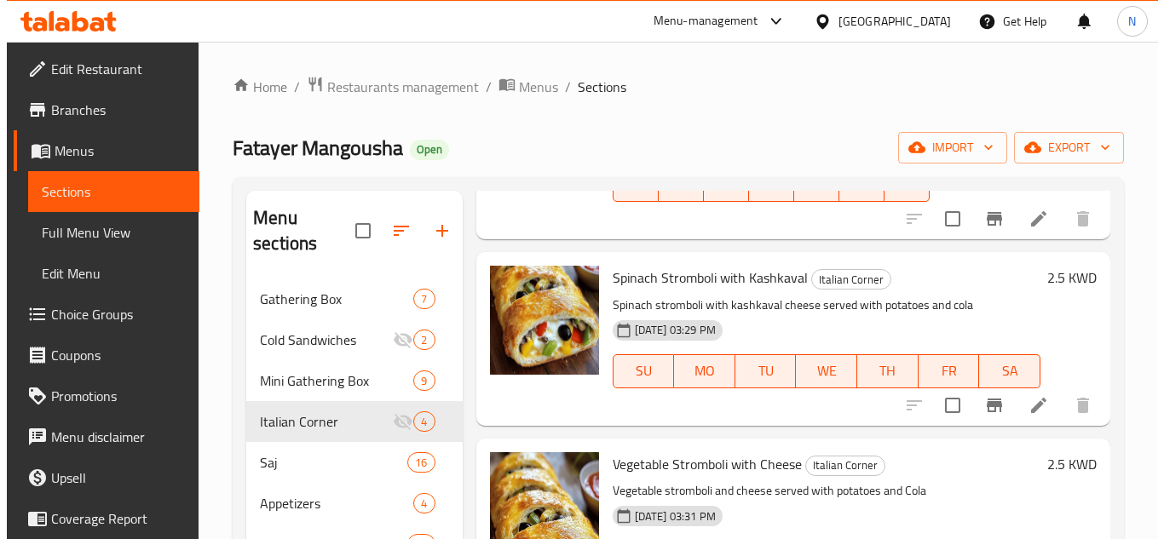
scroll to position [251, 0]
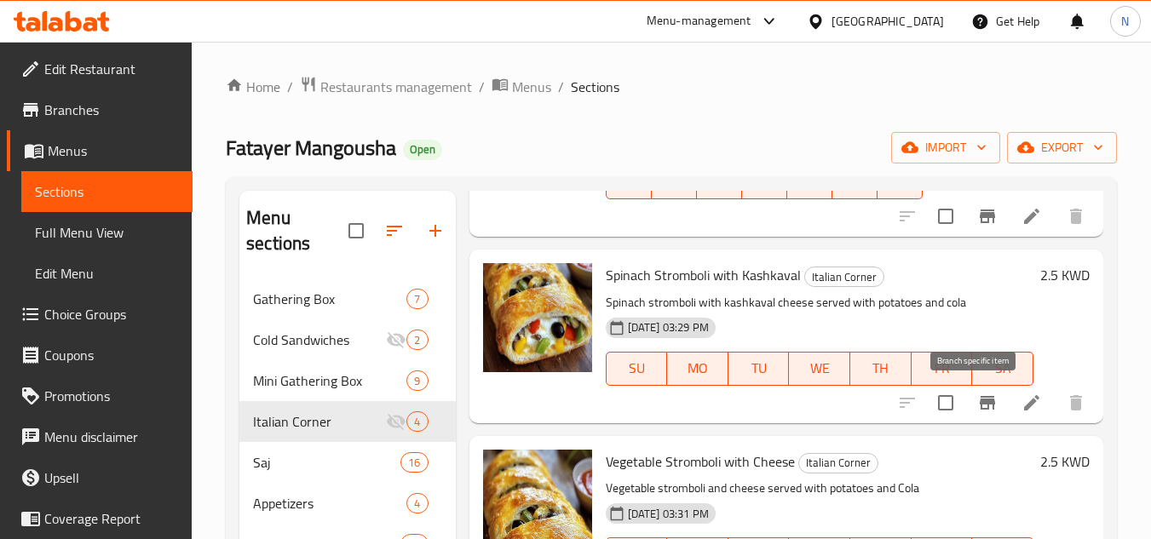
click at [980, 408] on icon "Branch-specific-item" at bounding box center [987, 403] width 15 height 14
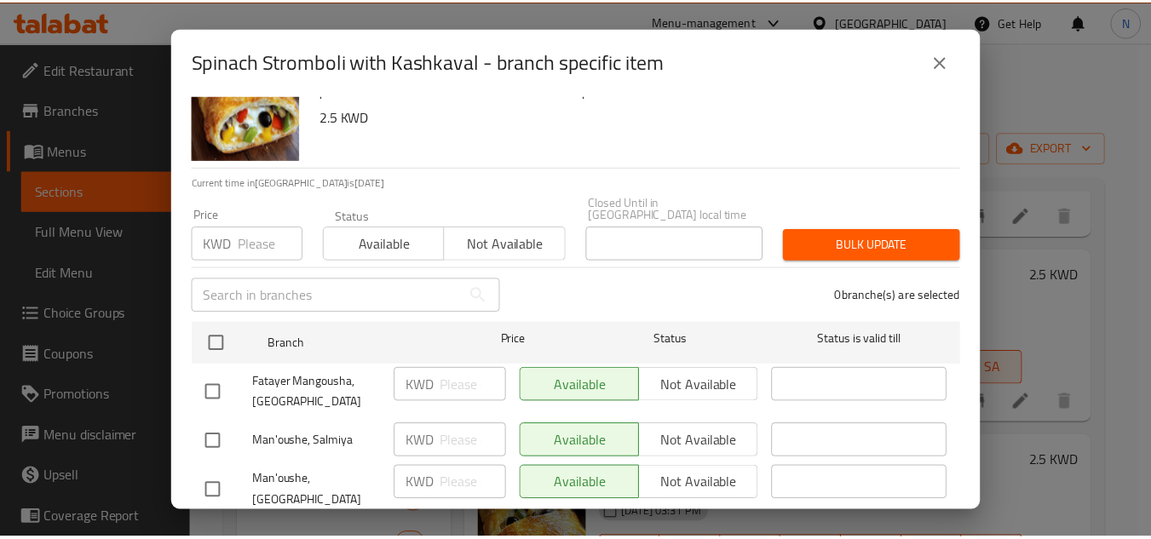
scroll to position [79, 0]
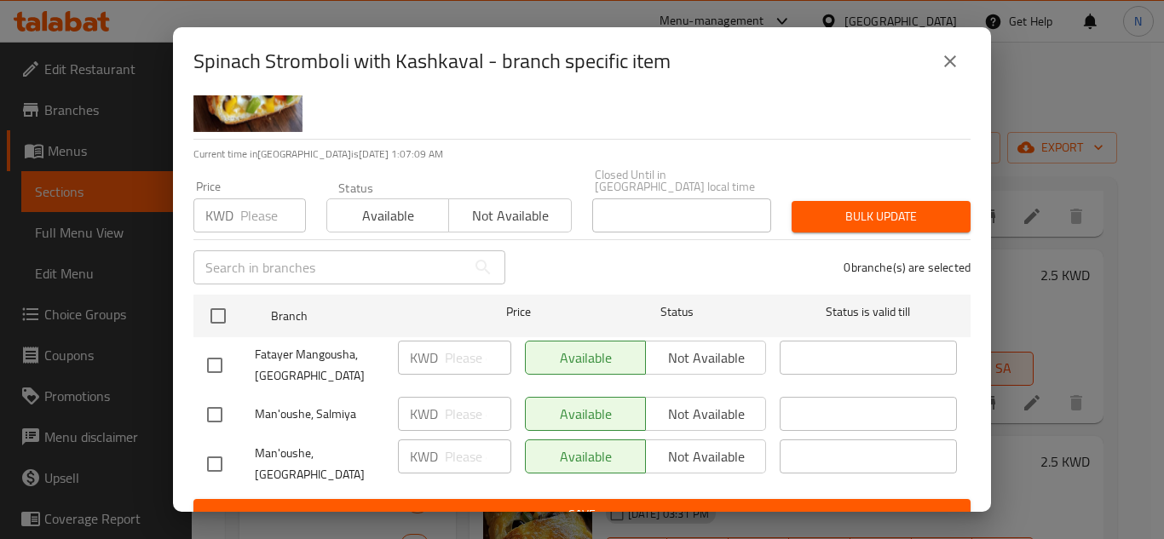
click at [219, 354] on input "checkbox" at bounding box center [215, 366] width 36 height 36
checkbox input "true"
click at [218, 397] on input "checkbox" at bounding box center [215, 415] width 36 height 36
checkbox input "true"
click at [451, 357] on input "number" at bounding box center [478, 358] width 66 height 34
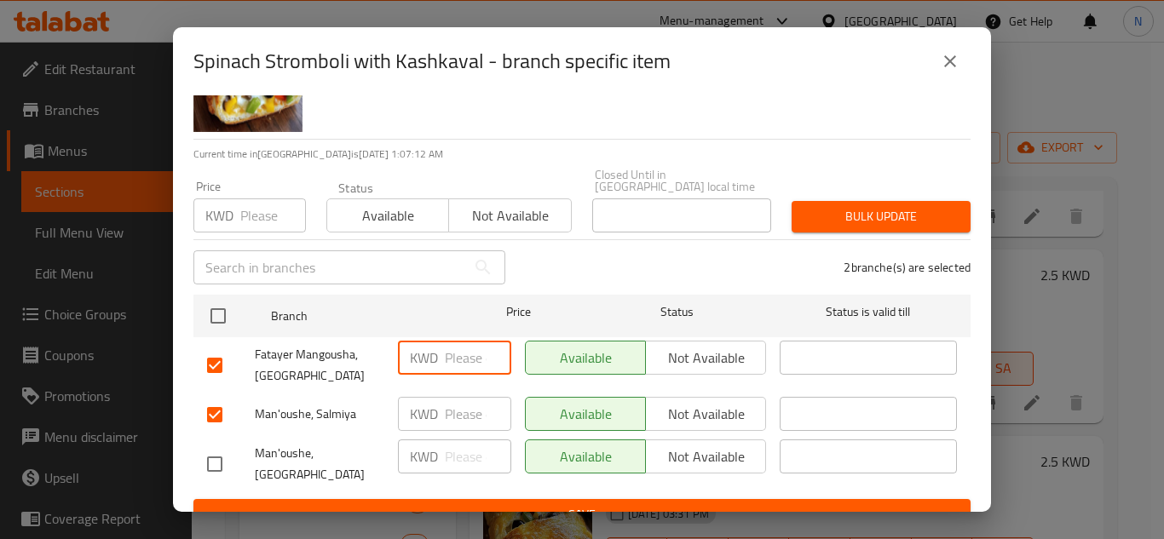
paste input "2.50"
type input "2.50"
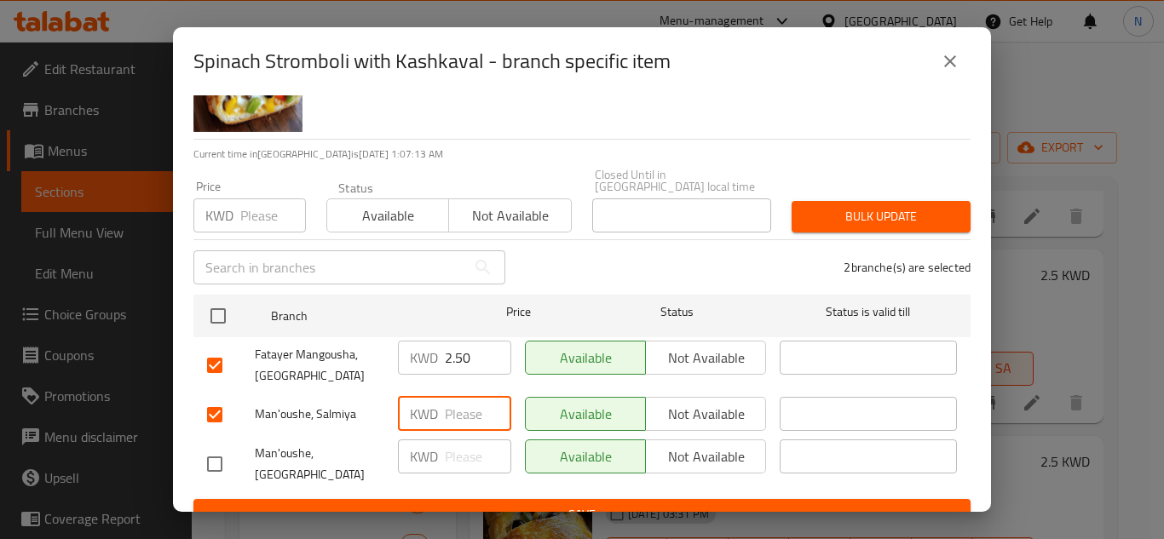
click at [448, 402] on input "number" at bounding box center [478, 414] width 66 height 34
paste input "2.50"
type input "2.50"
click at [495, 504] on span "Save" at bounding box center [582, 514] width 750 height 21
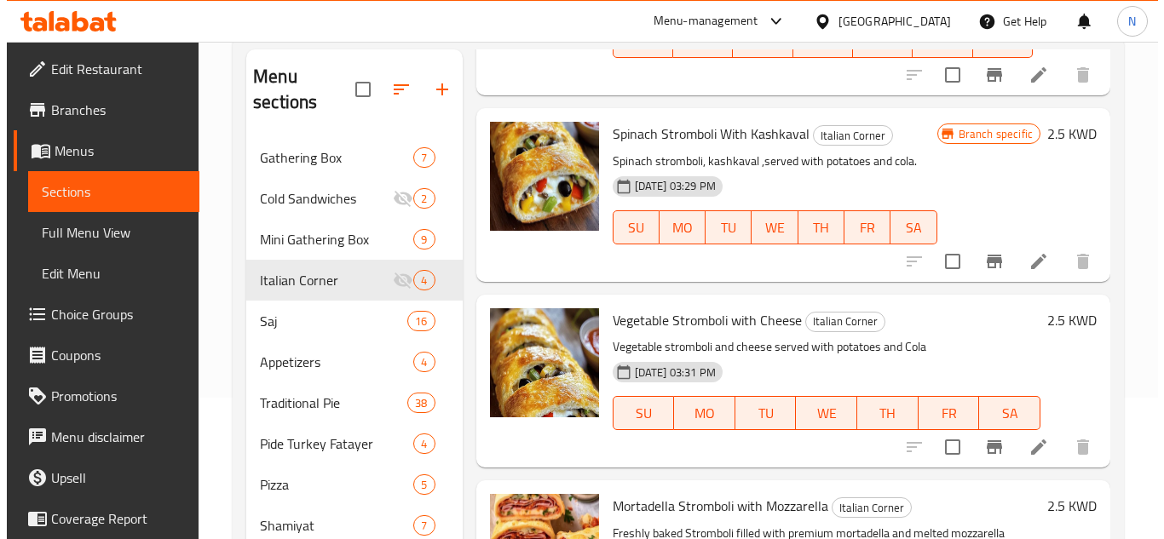
scroll to position [170, 0]
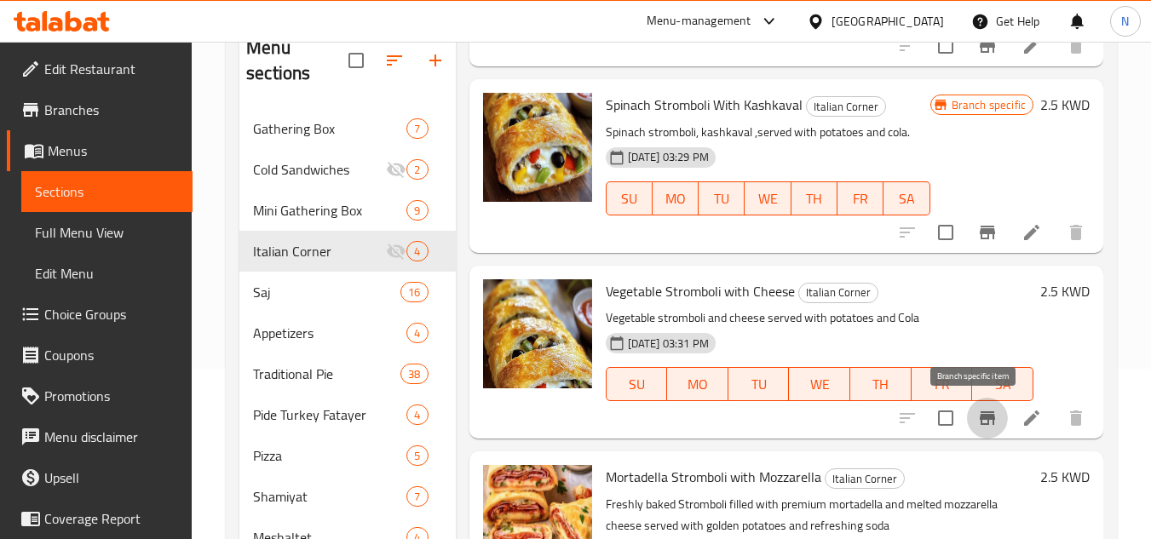
click at [980, 415] on icon "Branch-specific-item" at bounding box center [987, 419] width 15 height 14
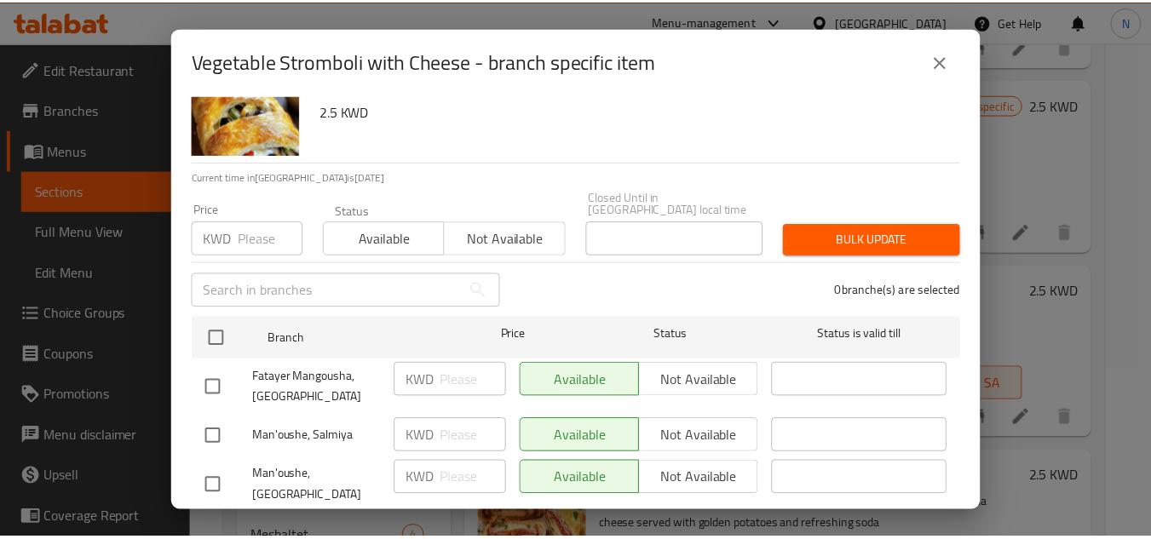
scroll to position [79, 0]
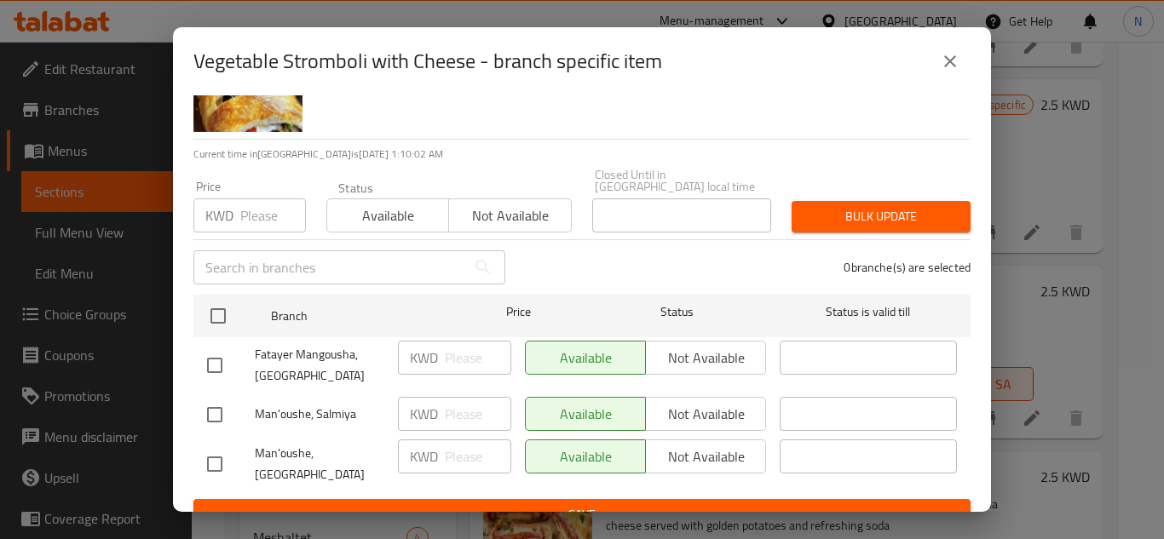
click at [211, 356] on input "checkbox" at bounding box center [215, 366] width 36 height 36
checkbox input "true"
click at [222, 408] on input "checkbox" at bounding box center [215, 415] width 36 height 36
checkbox input "true"
click at [454, 342] on input "number" at bounding box center [478, 358] width 66 height 34
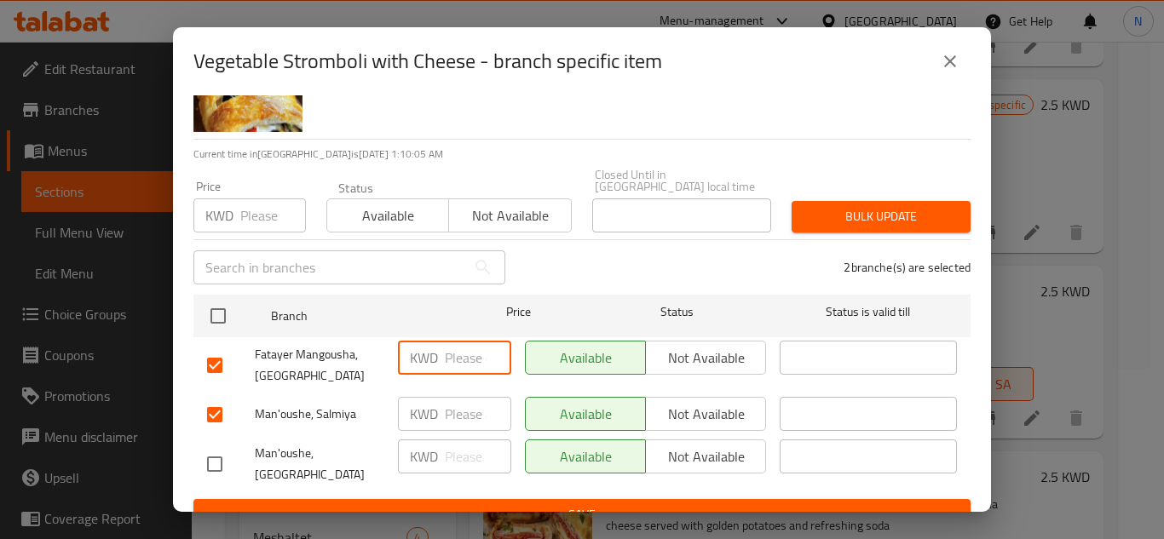
paste input "2.50"
type input "2.50"
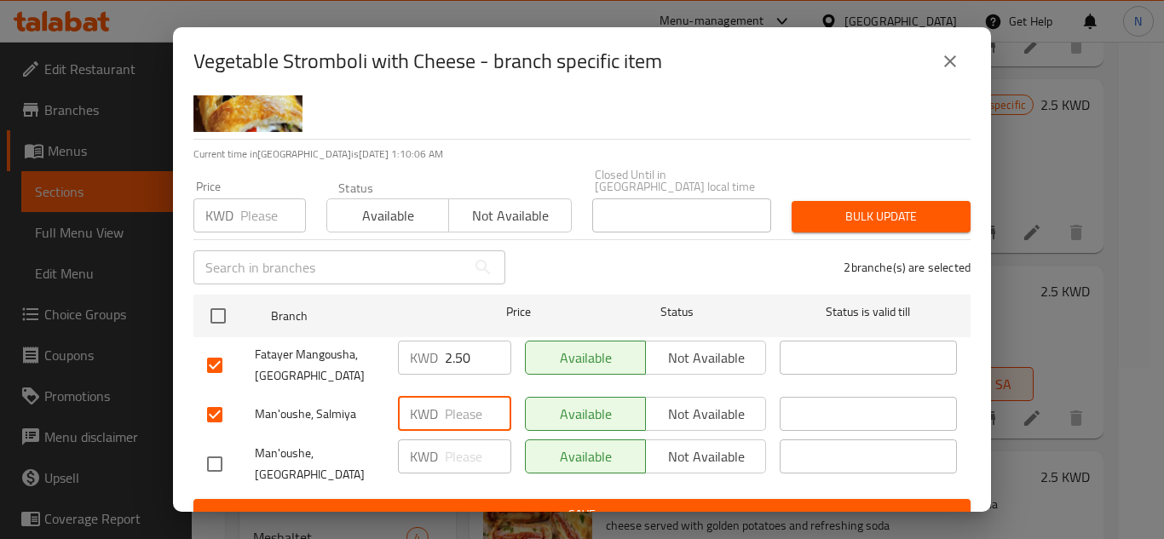
click at [445, 401] on input "number" at bounding box center [478, 414] width 66 height 34
paste input "2.50"
type input "2.50"
click at [545, 504] on span "Save" at bounding box center [582, 514] width 750 height 21
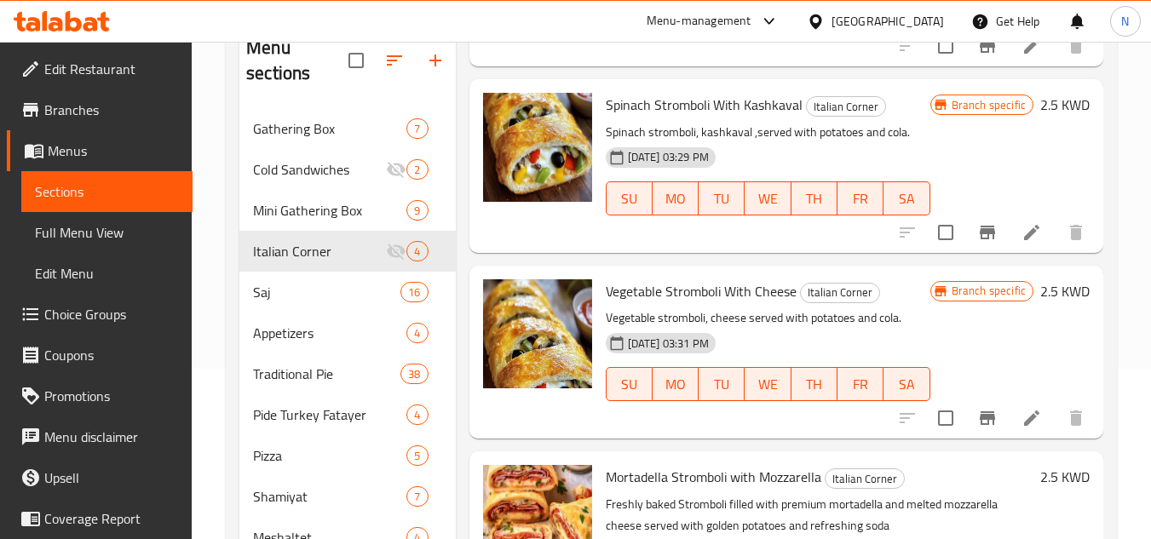
click at [956, 471] on h6 "Mortadella Stromboli with Mozzarella Italian Corner" at bounding box center [820, 477] width 428 height 24
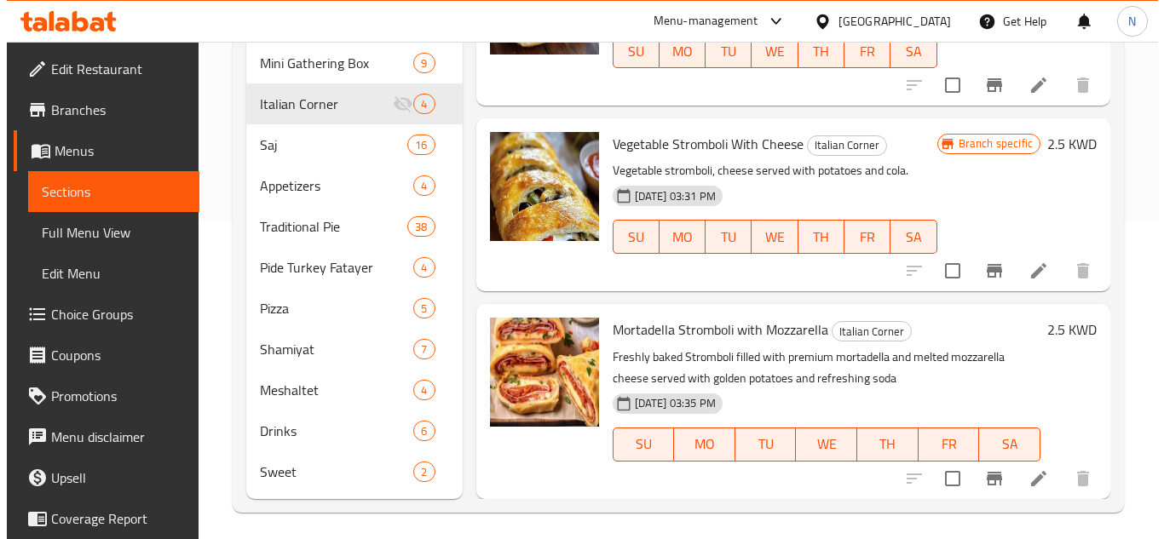
scroll to position [326, 0]
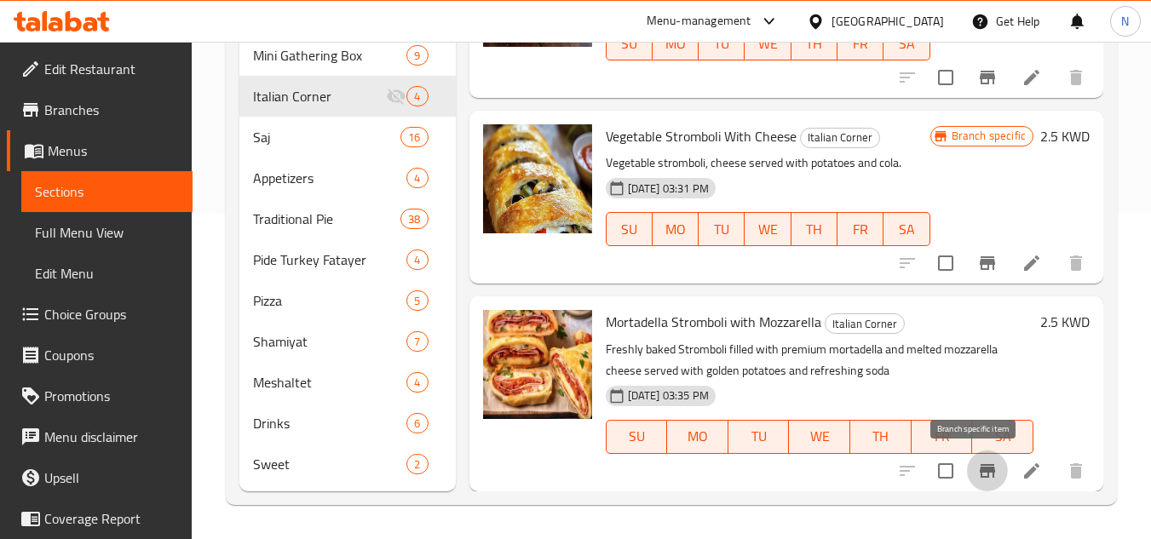
click at [980, 469] on icon "Branch-specific-item" at bounding box center [987, 471] width 15 height 14
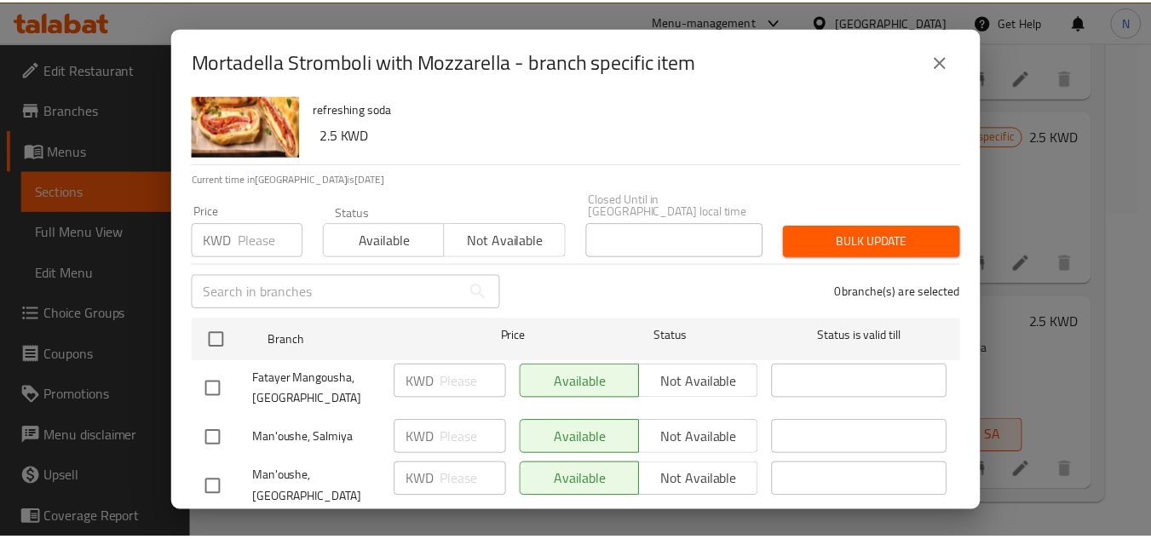
scroll to position [79, 0]
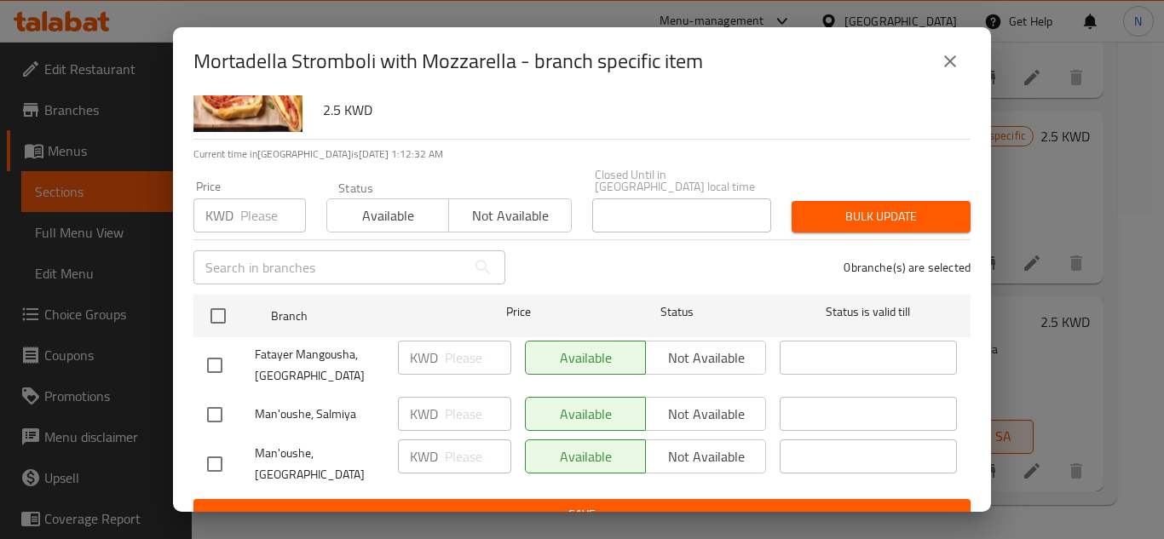
click at [215, 355] on input "checkbox" at bounding box center [215, 366] width 36 height 36
checkbox input "true"
click at [220, 407] on input "checkbox" at bounding box center [215, 415] width 36 height 36
checkbox input "true"
click at [450, 344] on input "number" at bounding box center [478, 358] width 66 height 34
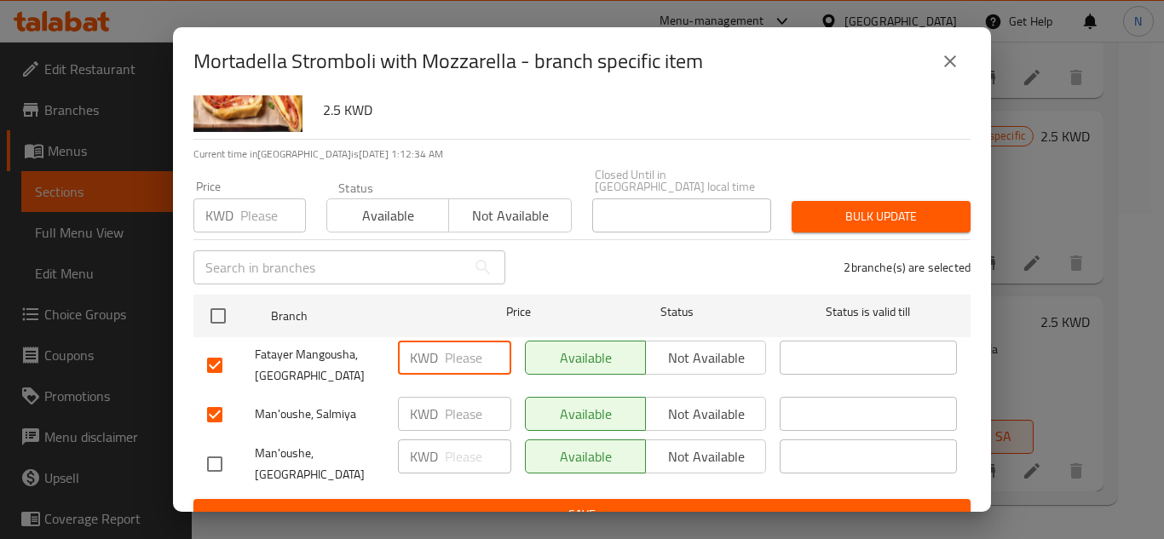
paste input "2.50"
type input "2.50"
click at [468, 401] on input "number" at bounding box center [478, 414] width 66 height 34
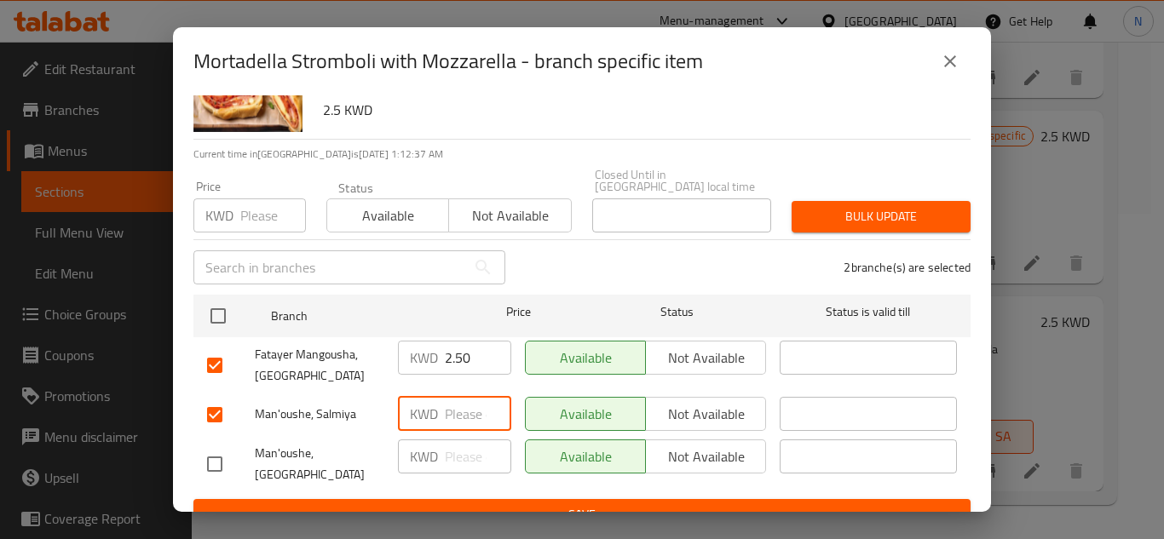
paste input "2.50"
type input "2.50"
click at [508, 504] on span "Save" at bounding box center [582, 514] width 750 height 21
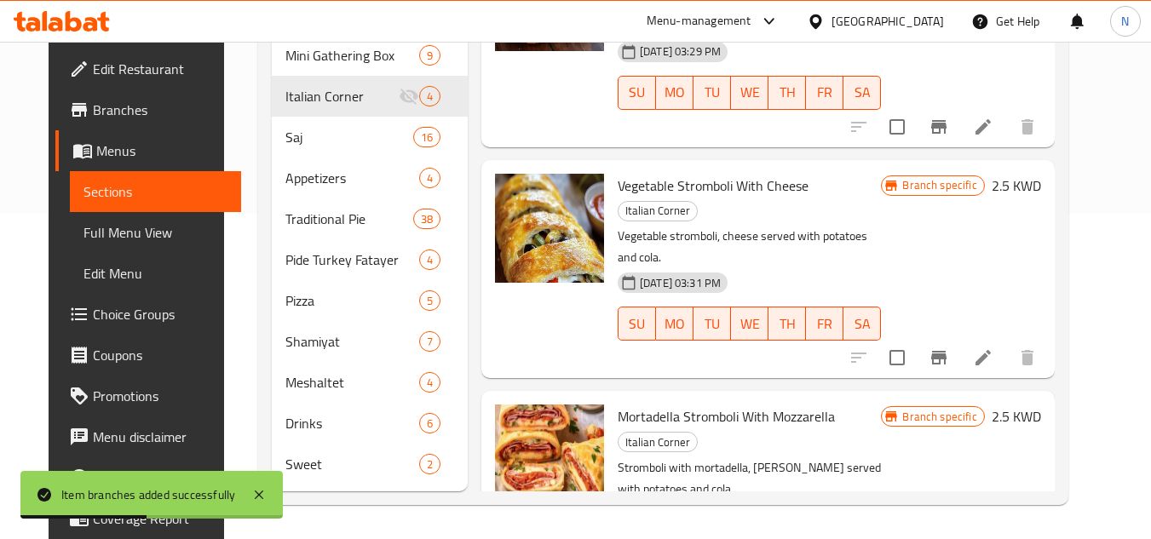
scroll to position [229, 0]
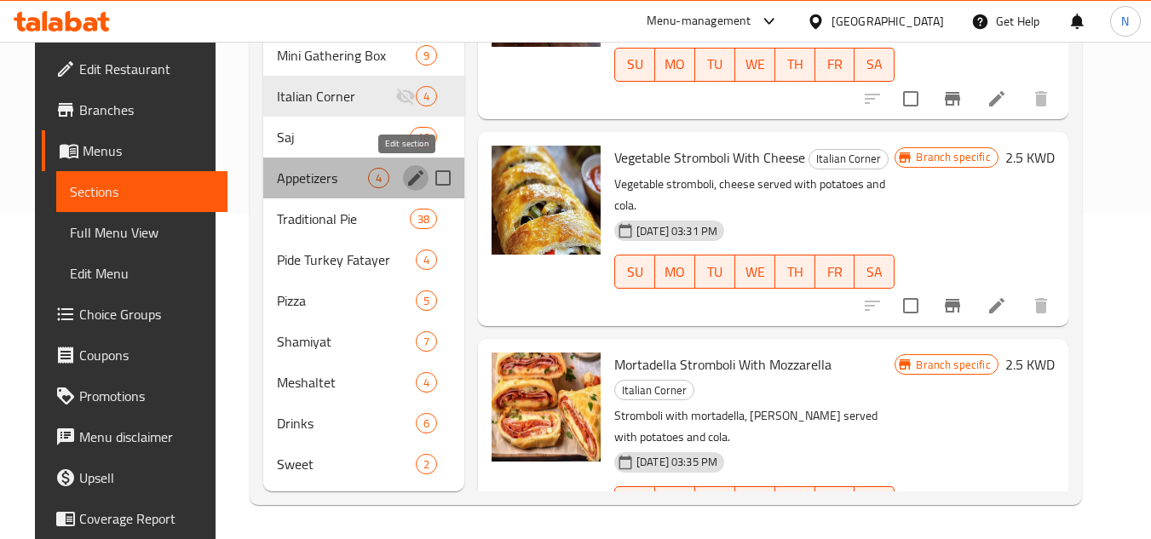
click at [412, 175] on icon "edit" at bounding box center [415, 177] width 15 height 15
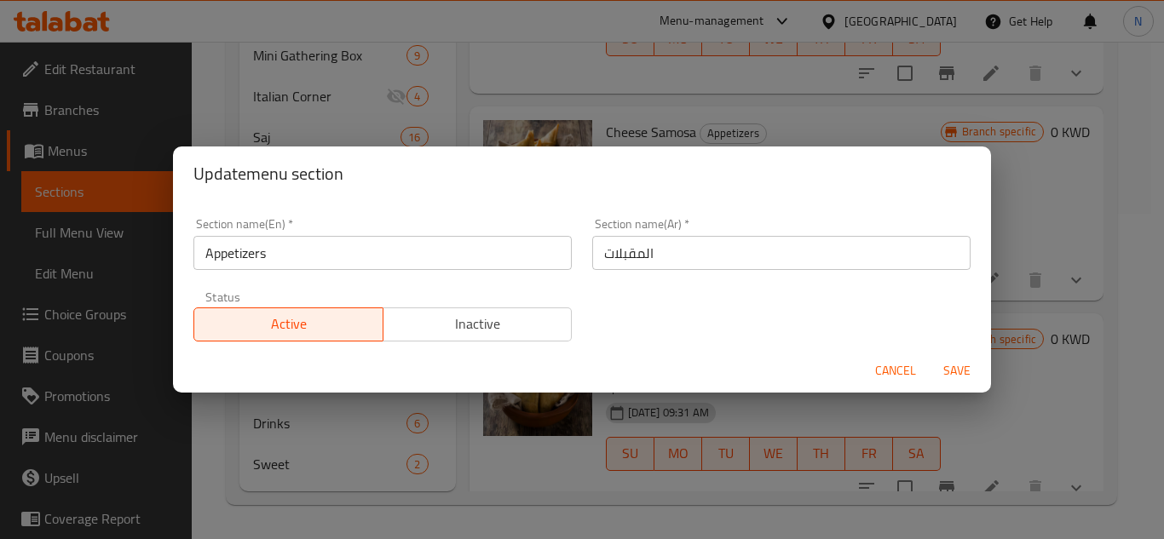
click at [900, 372] on span "Cancel" at bounding box center [895, 370] width 41 height 21
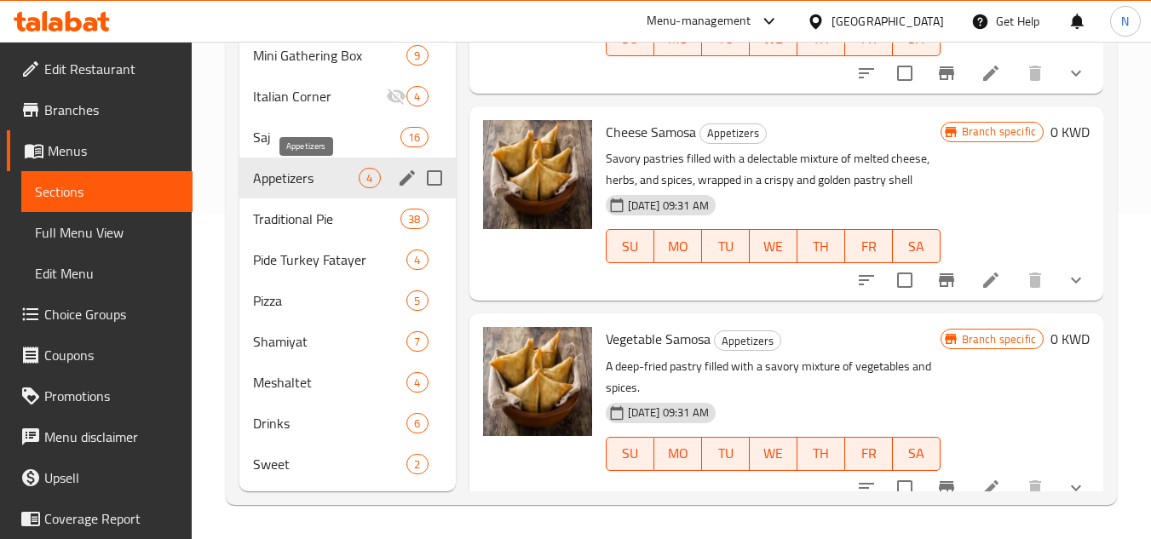
click at [319, 182] on span "Appetizers" at bounding box center [306, 178] width 106 height 20
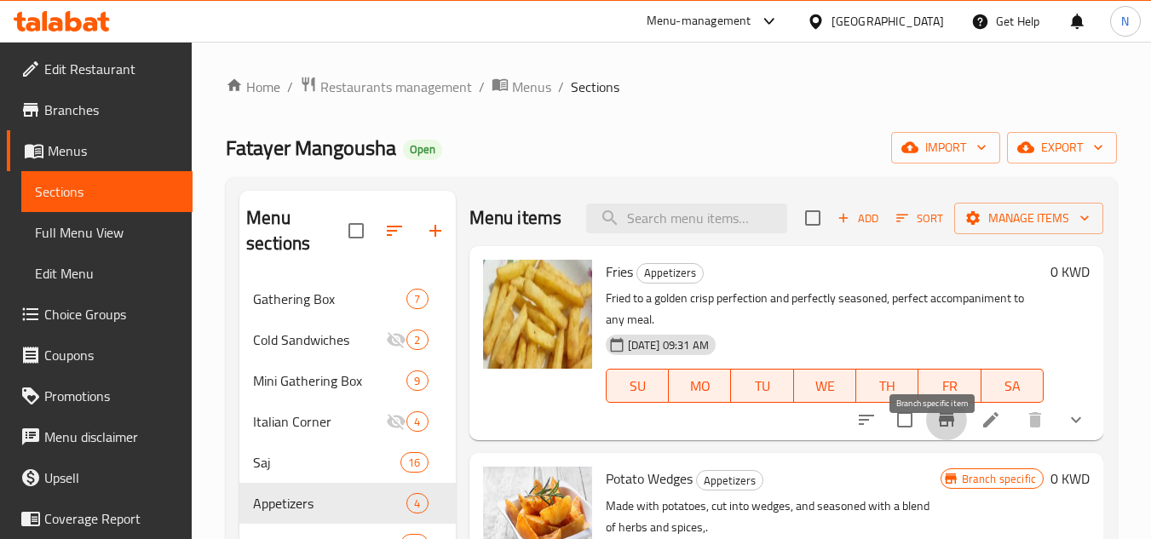
click at [939, 427] on icon "Branch-specific-item" at bounding box center [946, 420] width 15 height 14
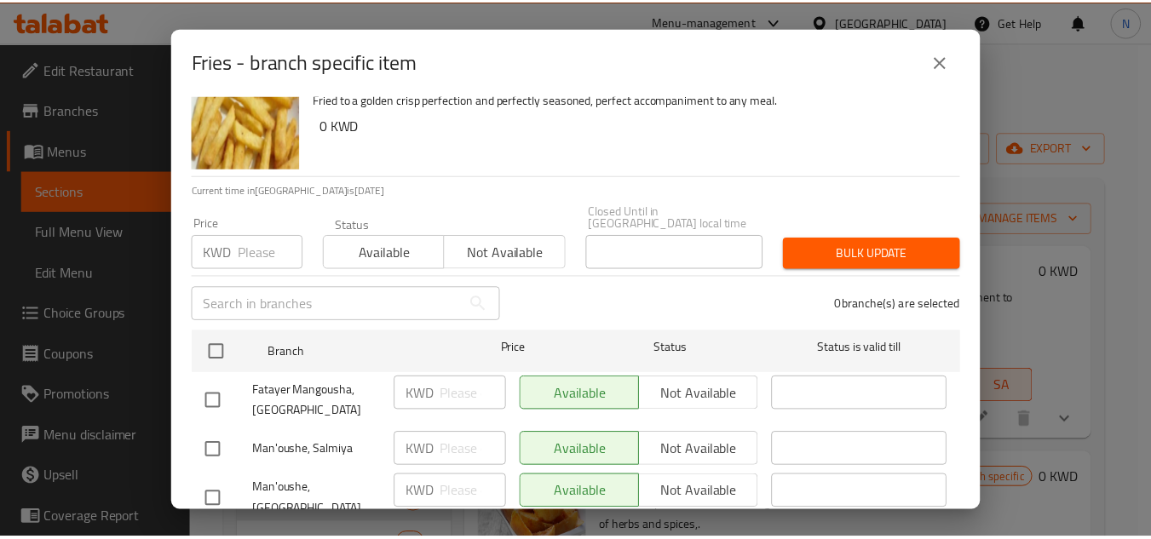
scroll to position [79, 0]
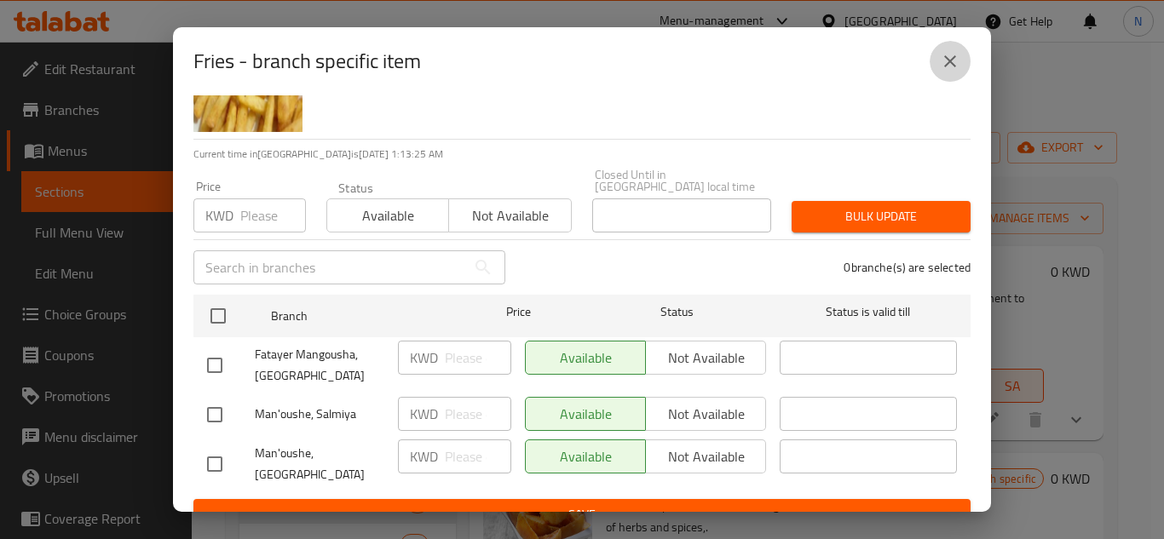
drag, startPoint x: 955, startPoint y: 57, endPoint x: 989, endPoint y: 239, distance: 185.5
click at [954, 57] on icon "close" at bounding box center [950, 61] width 12 height 12
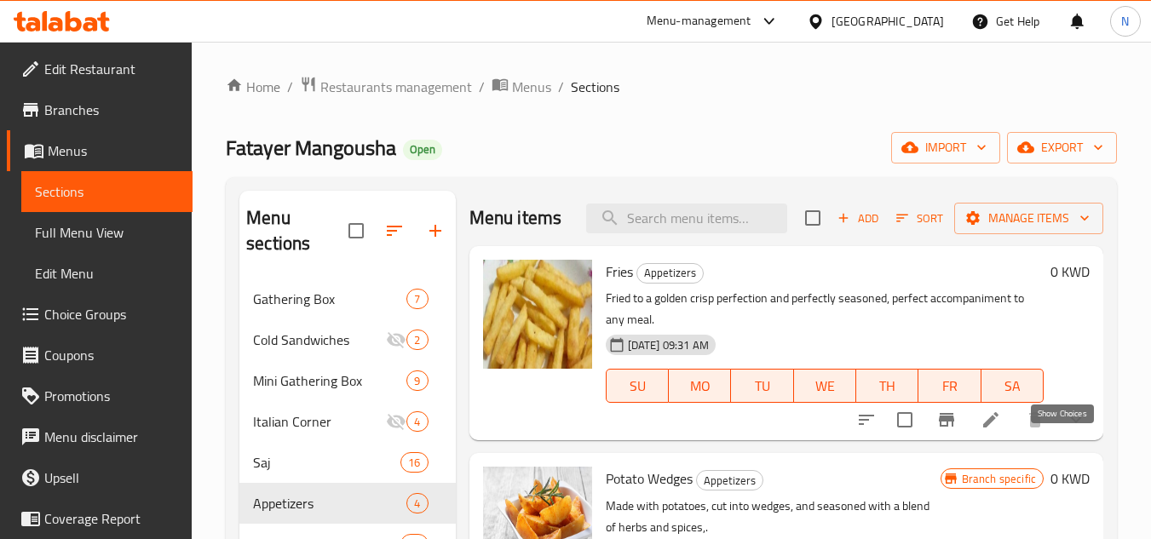
click at [1071, 430] on icon "show more" at bounding box center [1076, 420] width 20 height 20
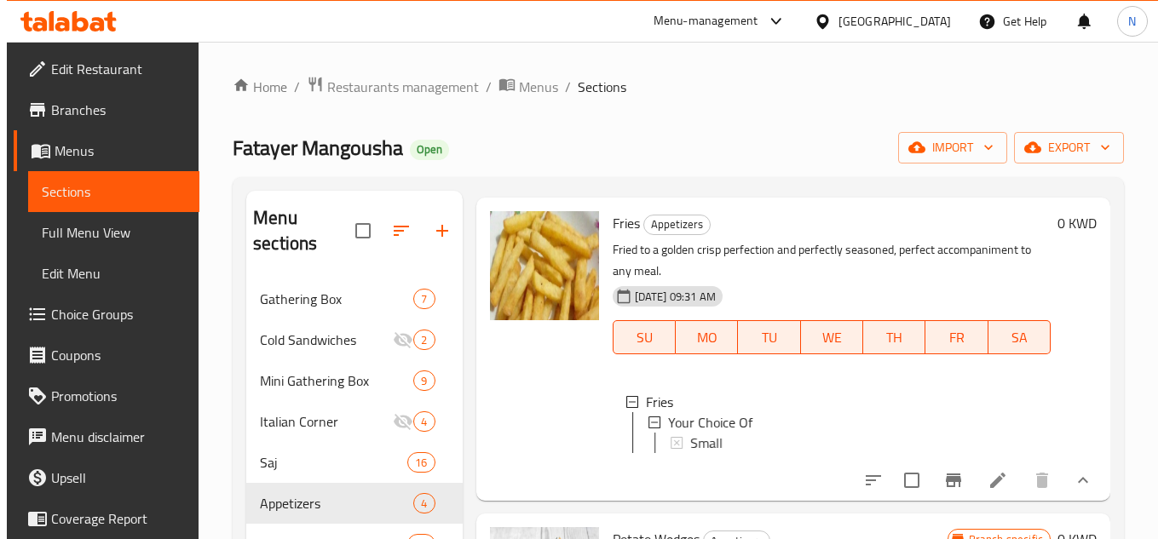
scroll to position [85, 0]
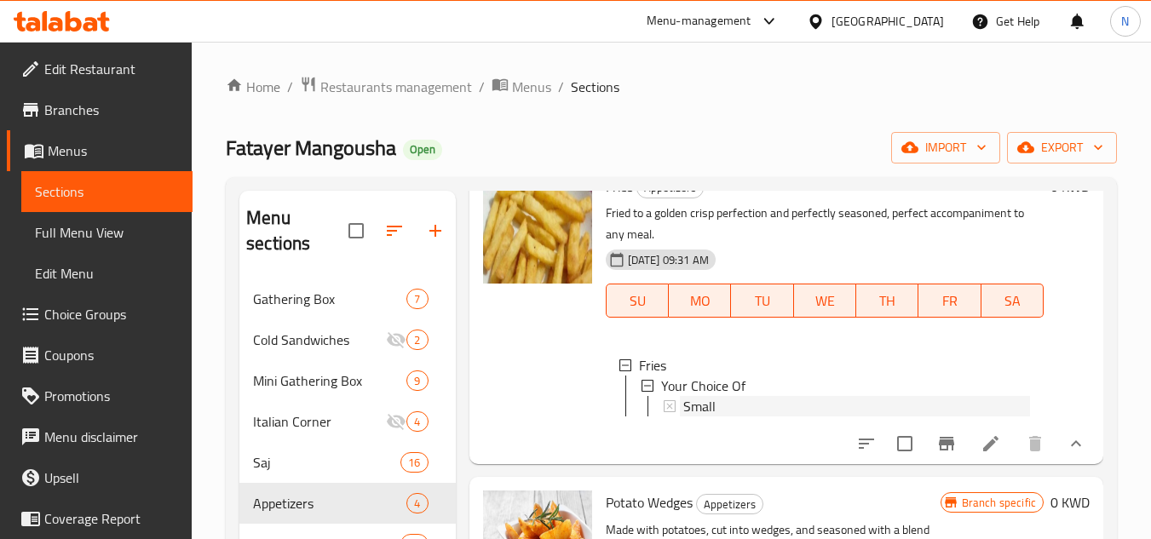
click at [755, 417] on div "Small" at bounding box center [856, 406] width 347 height 20
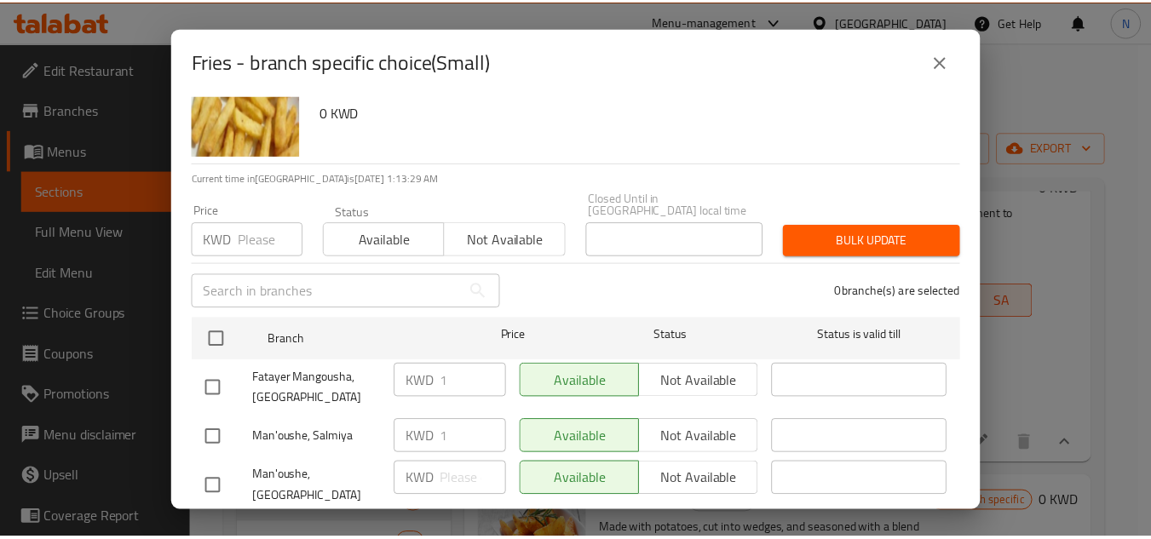
scroll to position [79, 0]
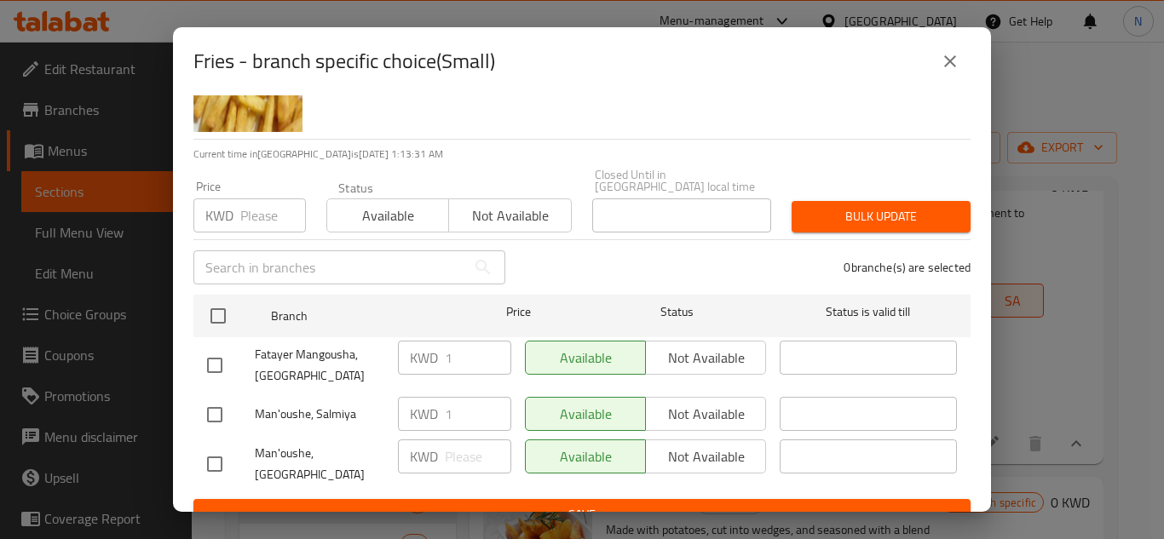
click at [959, 67] on icon "close" at bounding box center [950, 61] width 20 height 20
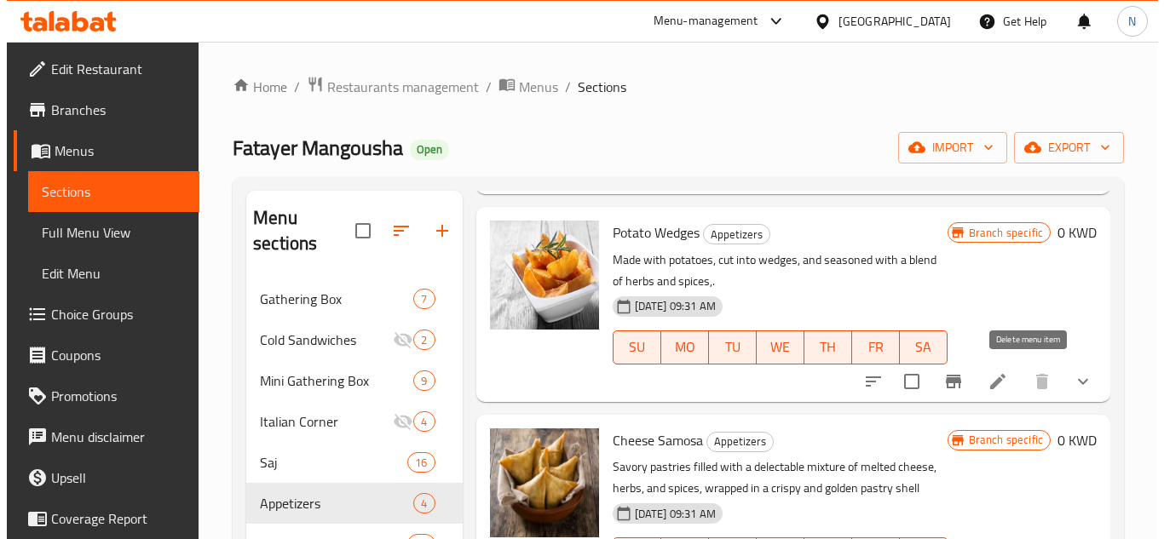
scroll to position [394, 0]
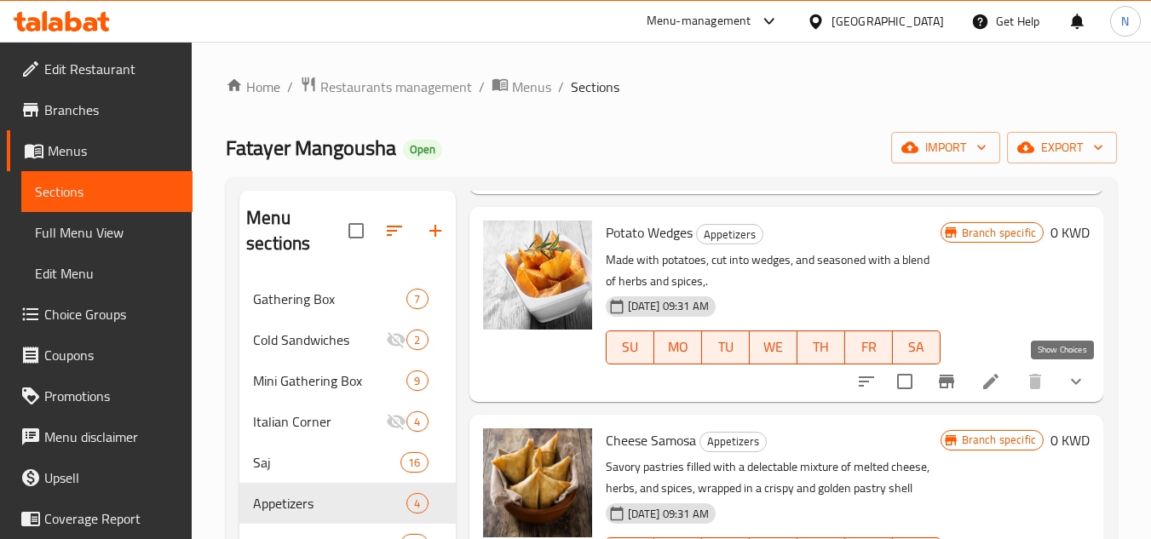
click at [1070, 390] on icon "show more" at bounding box center [1076, 382] width 20 height 20
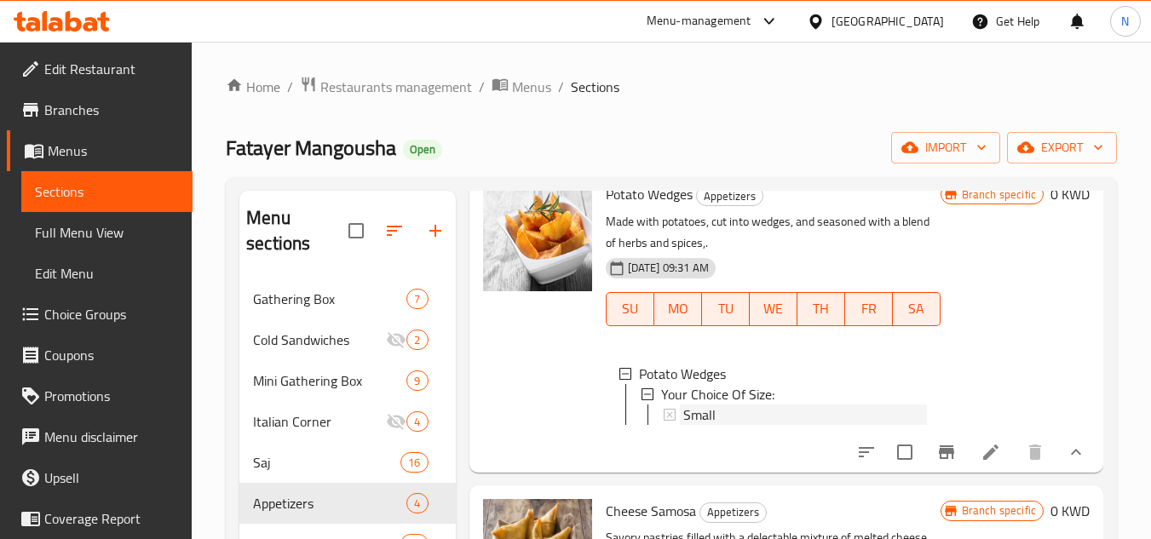
click at [698, 425] on span "Small" at bounding box center [699, 415] width 32 height 20
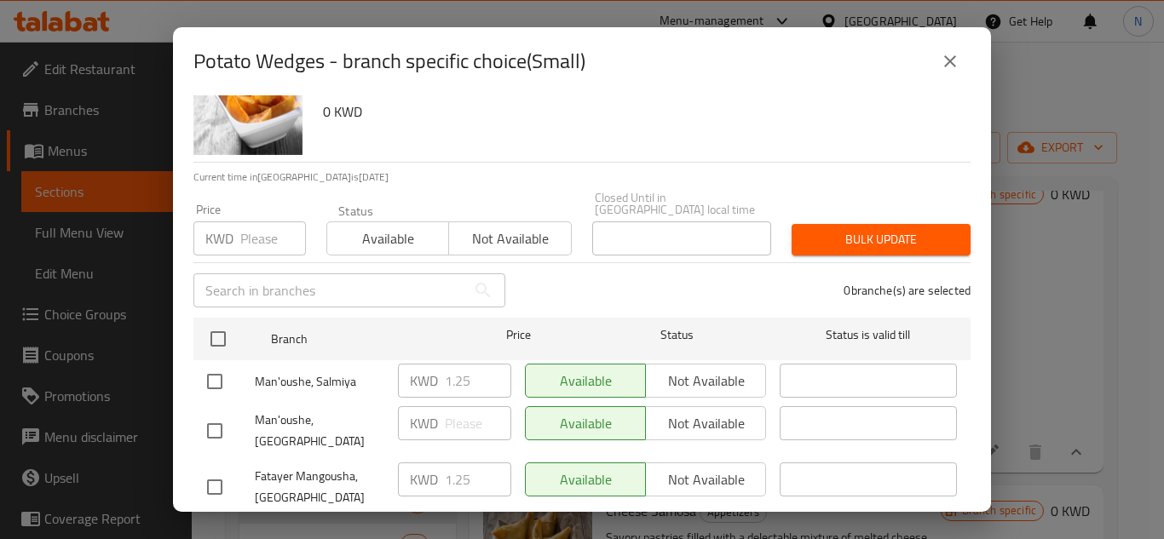
scroll to position [79, 0]
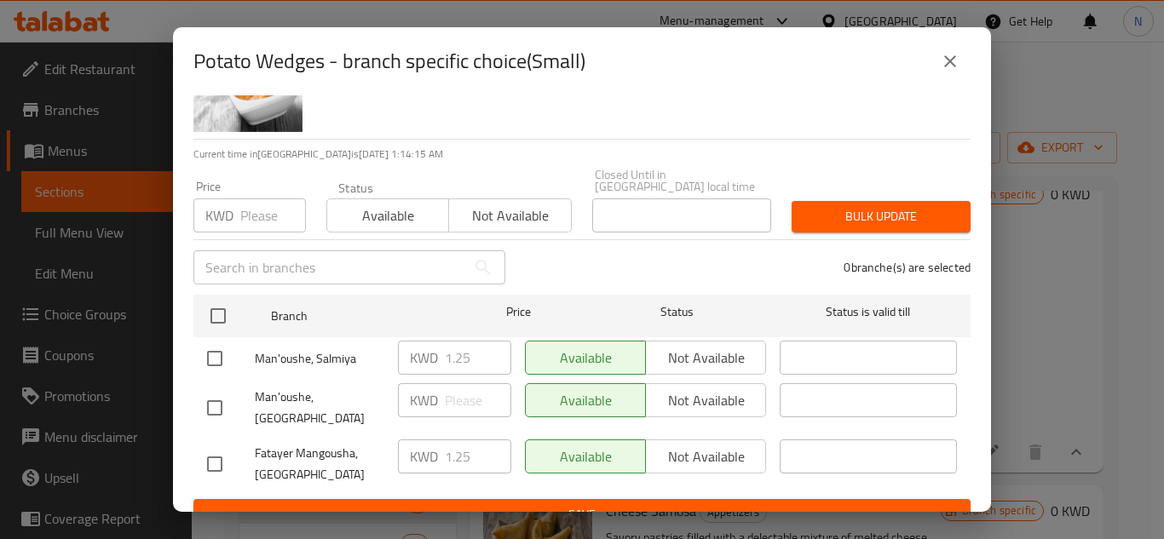
click at [947, 67] on icon "close" at bounding box center [950, 61] width 20 height 20
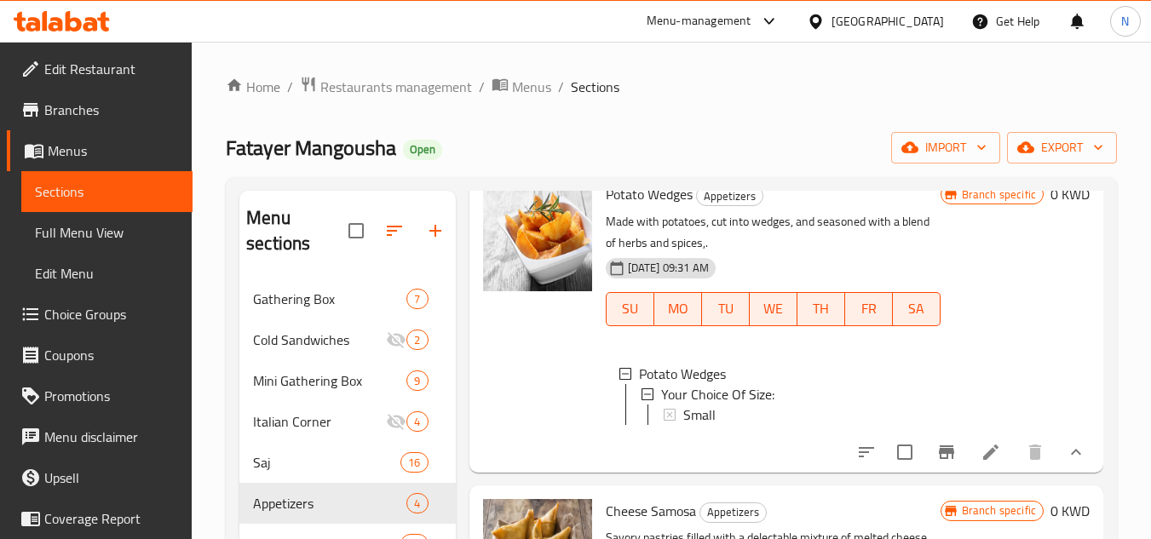
click at [721, 425] on div "Small" at bounding box center [805, 415] width 244 height 20
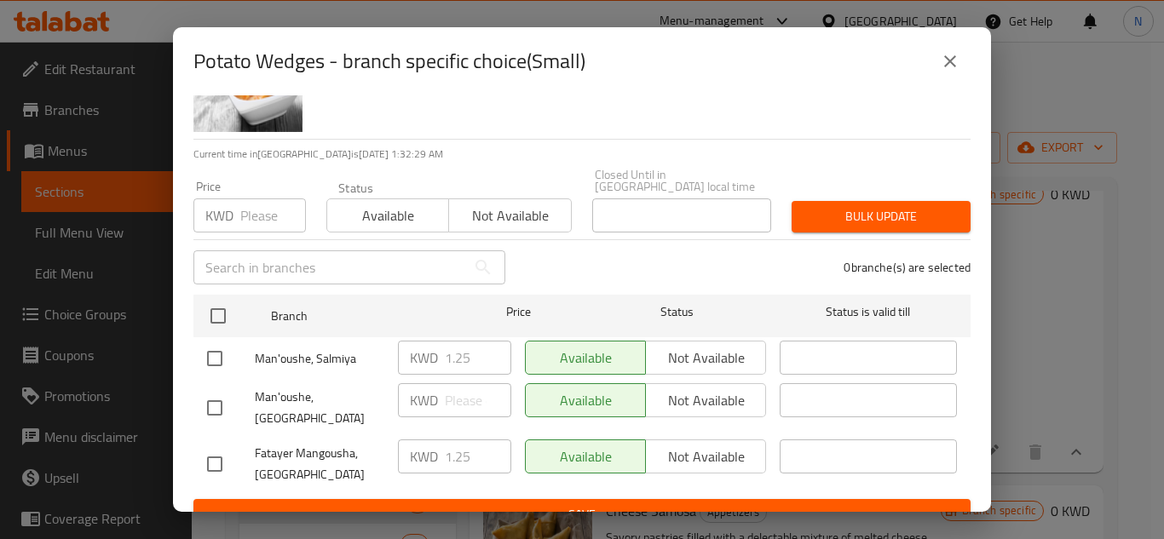
click at [960, 64] on icon "close" at bounding box center [950, 61] width 20 height 20
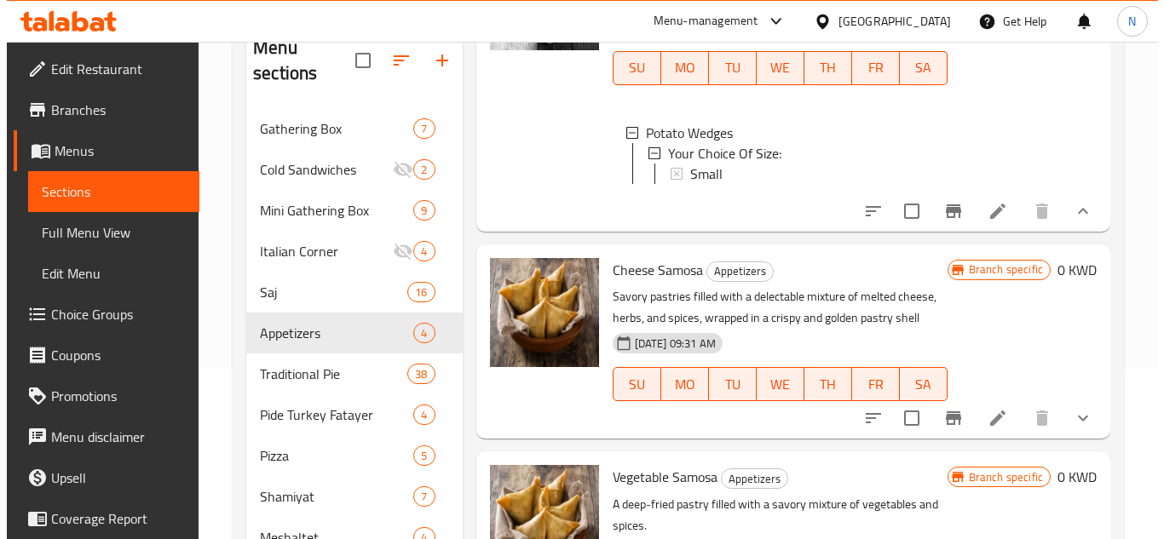
scroll to position [430, 0]
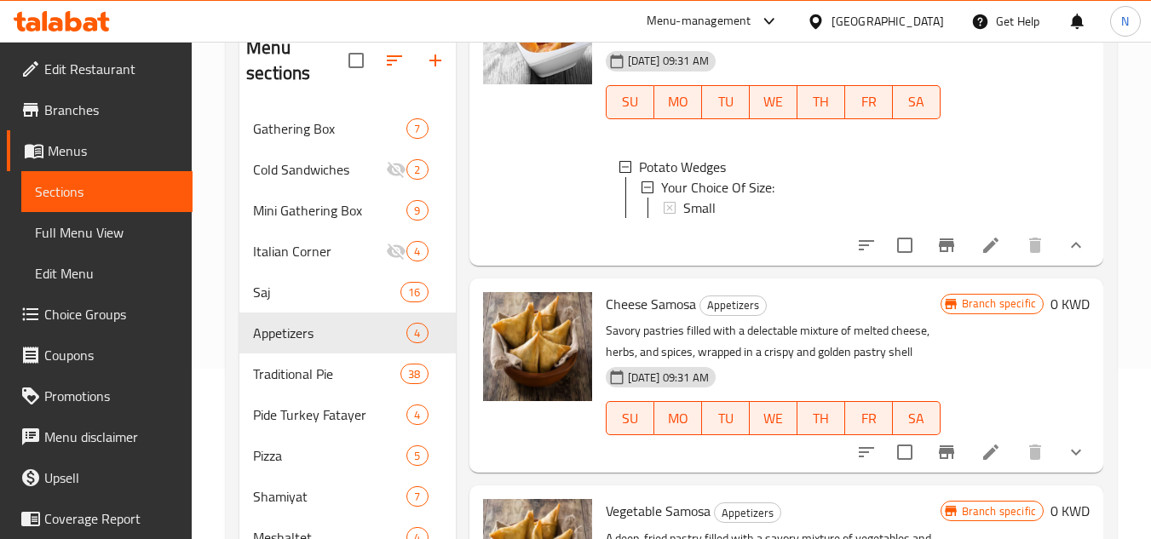
click at [741, 218] on div "Small" at bounding box center [805, 208] width 244 height 20
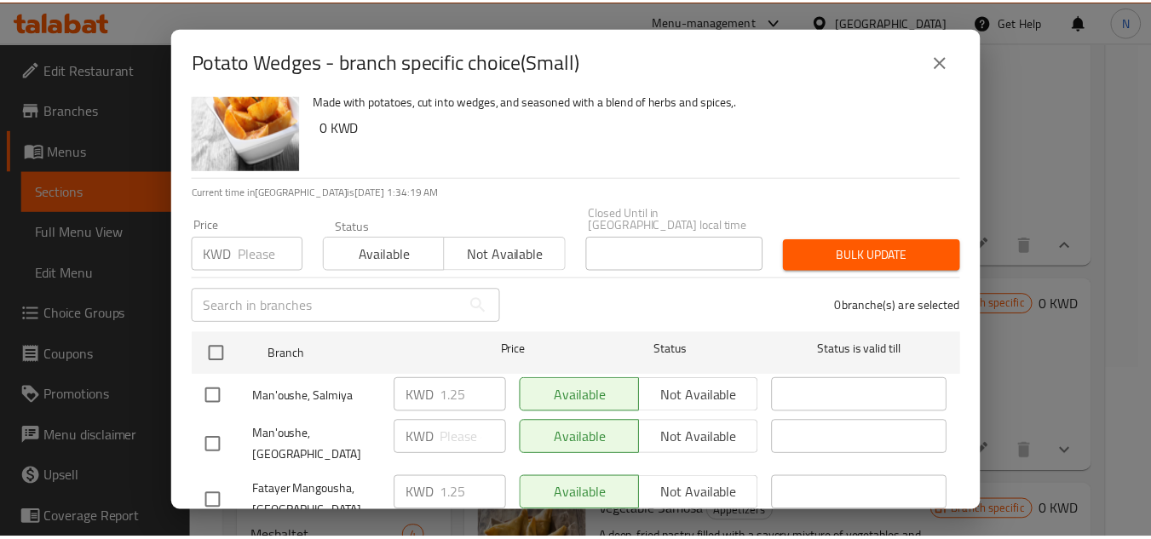
scroll to position [79, 0]
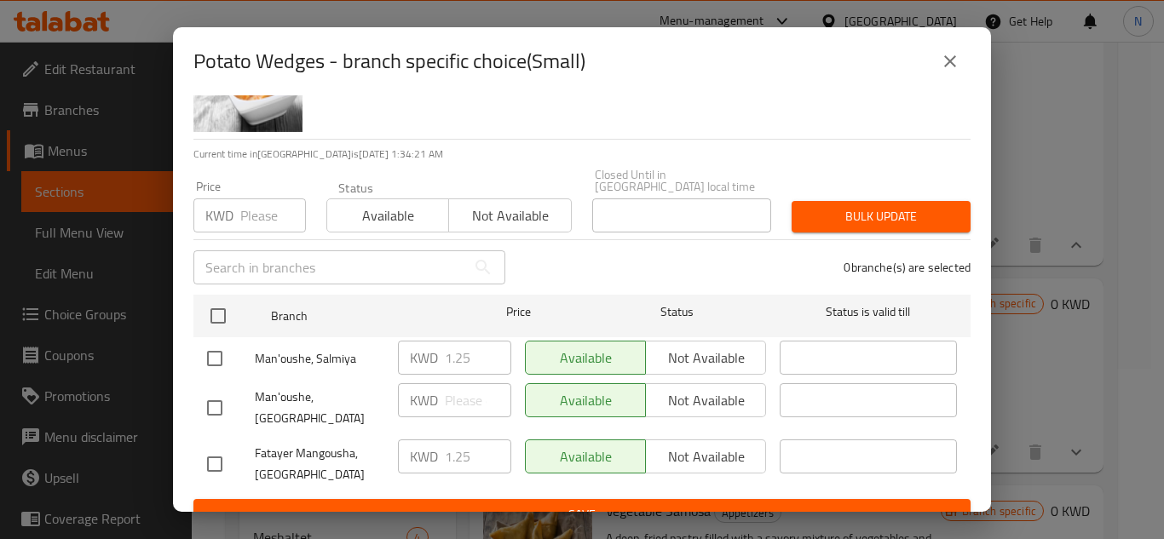
click at [956, 70] on icon "close" at bounding box center [950, 61] width 20 height 20
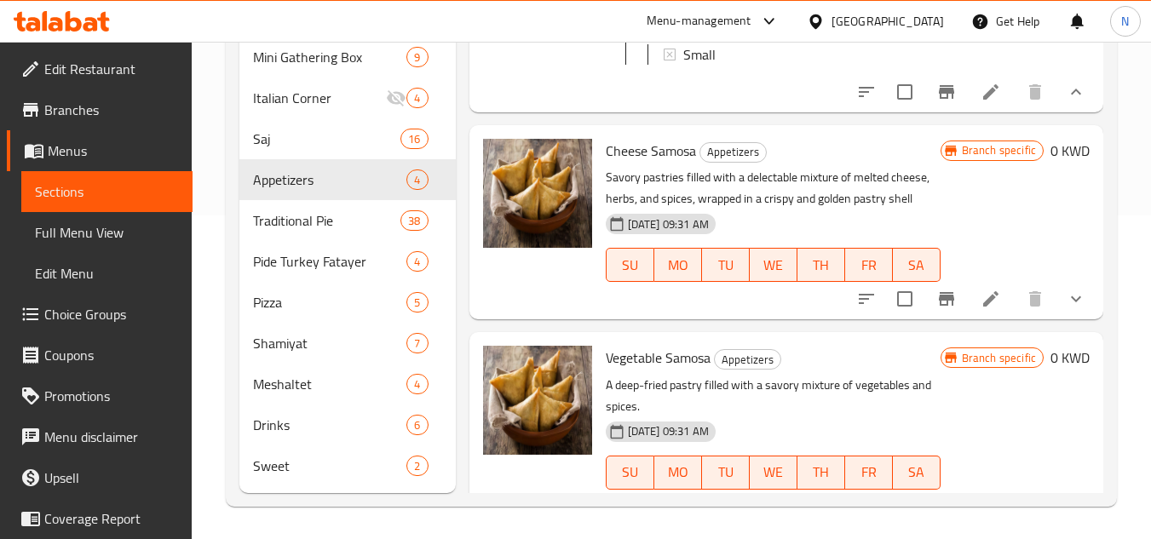
scroll to position [326, 0]
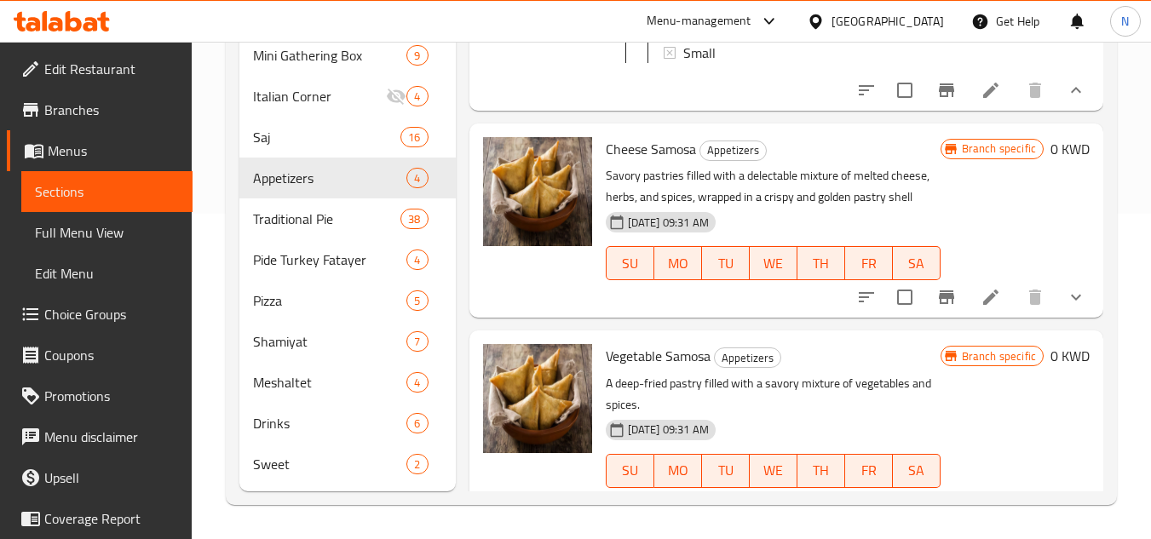
click at [1066, 308] on icon "show more" at bounding box center [1076, 297] width 20 height 20
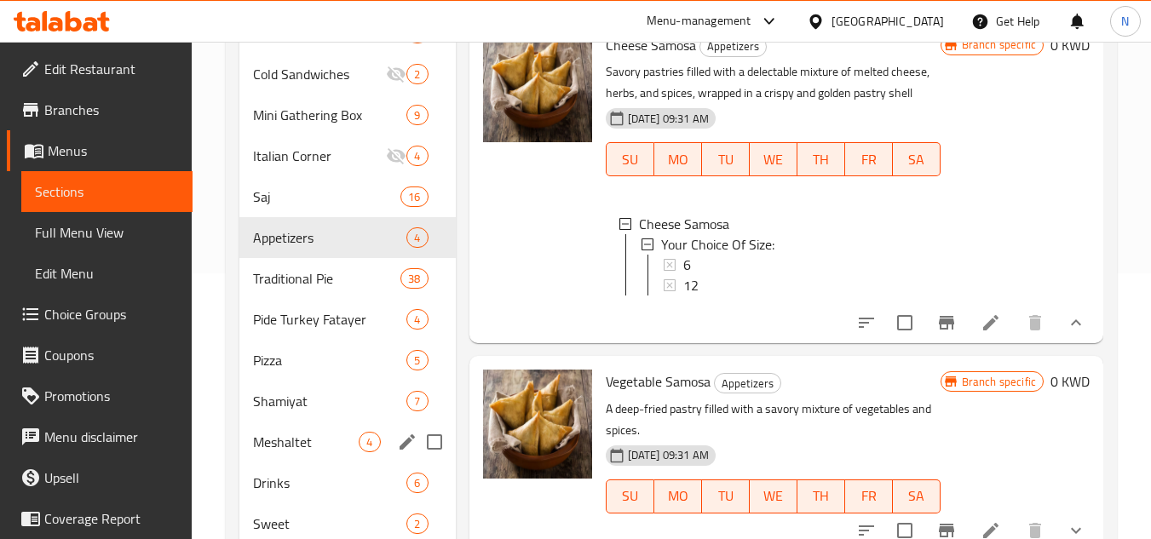
scroll to position [240, 0]
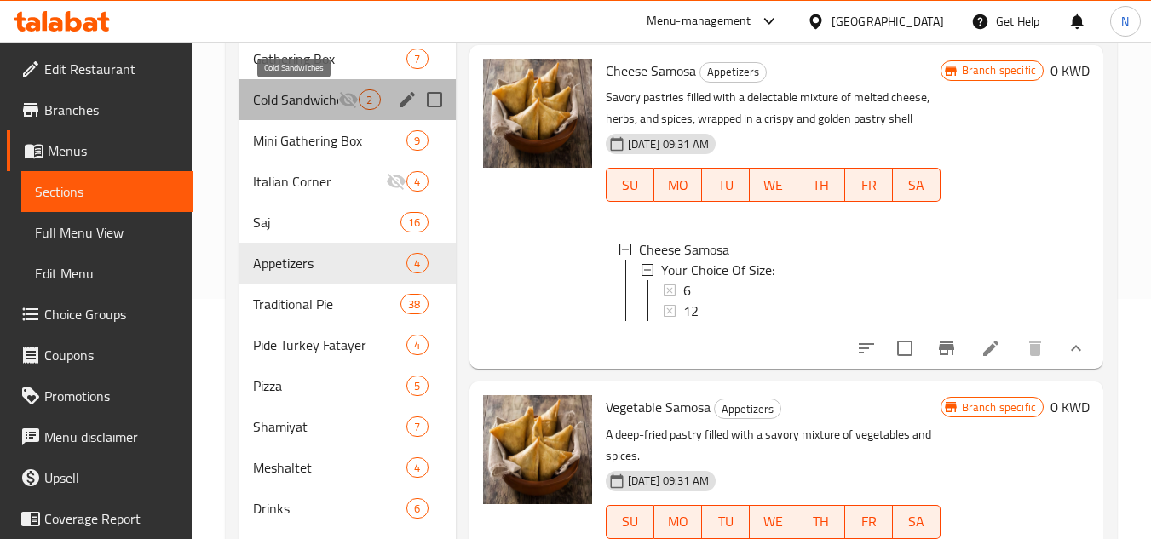
click at [313, 95] on span "Cold Sandwiches" at bounding box center [295, 99] width 85 height 20
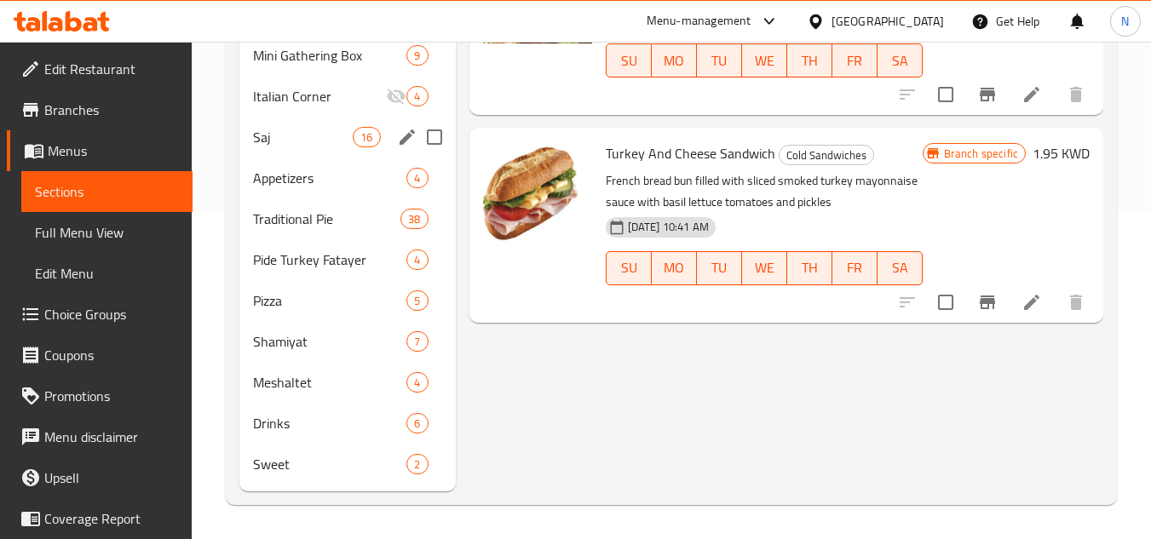
scroll to position [240, 0]
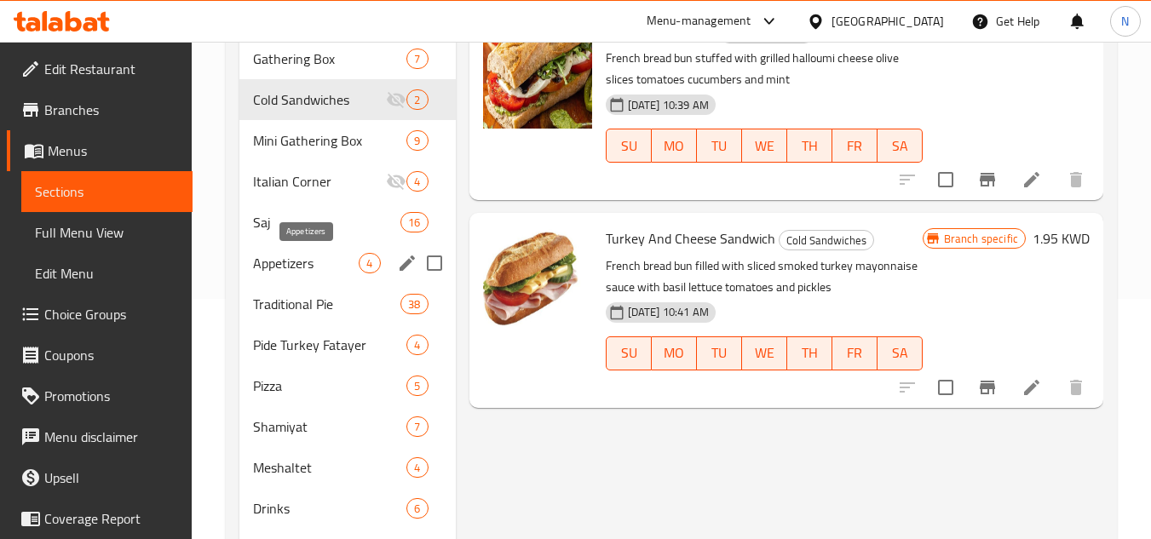
click at [267, 258] on span "Appetizers" at bounding box center [306, 263] width 106 height 20
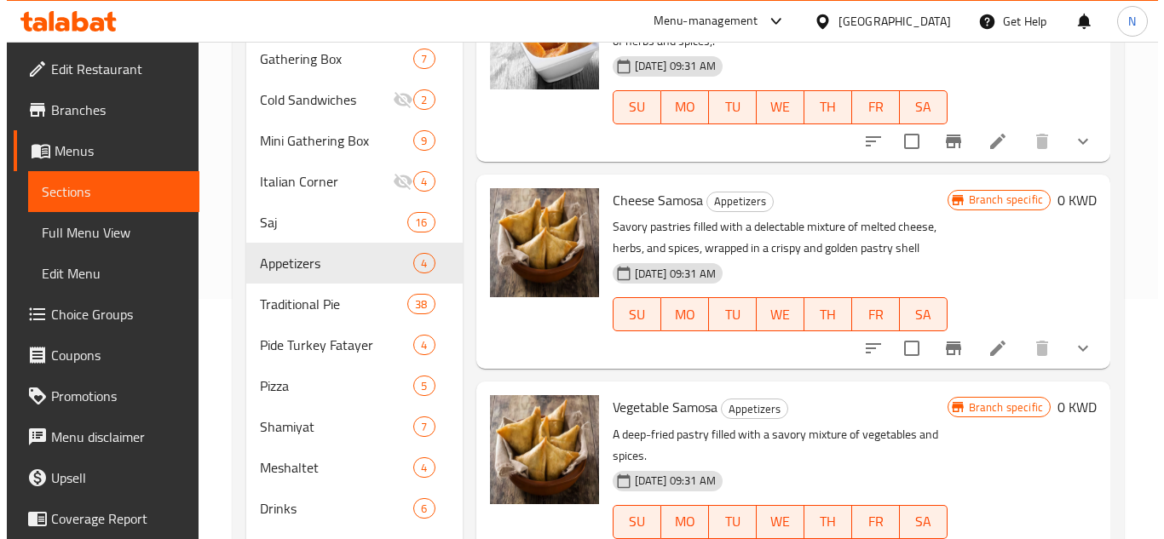
scroll to position [326, 0]
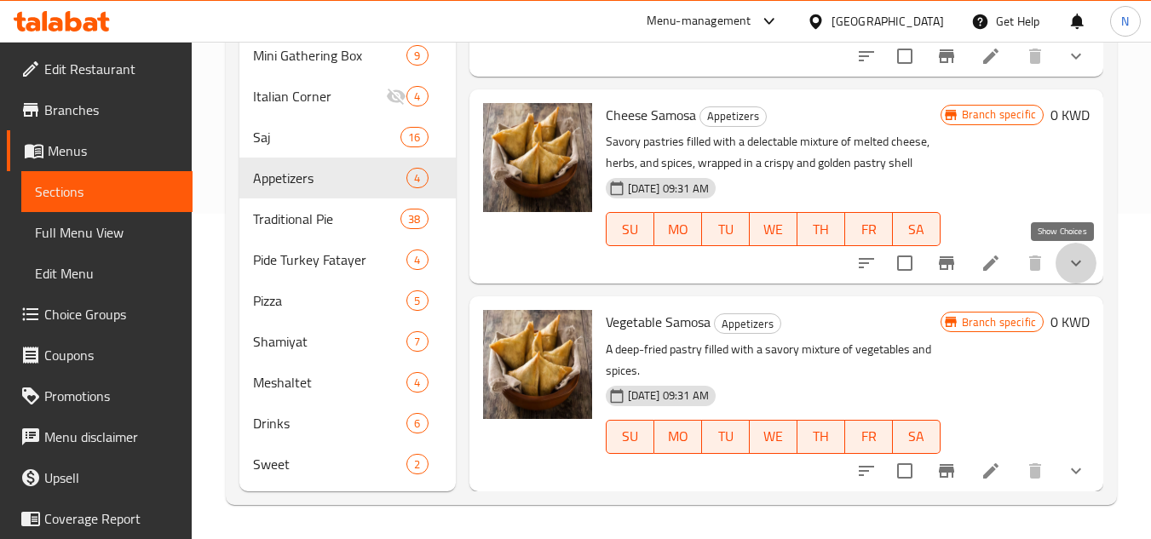
click at [1066, 268] on icon "show more" at bounding box center [1076, 263] width 20 height 20
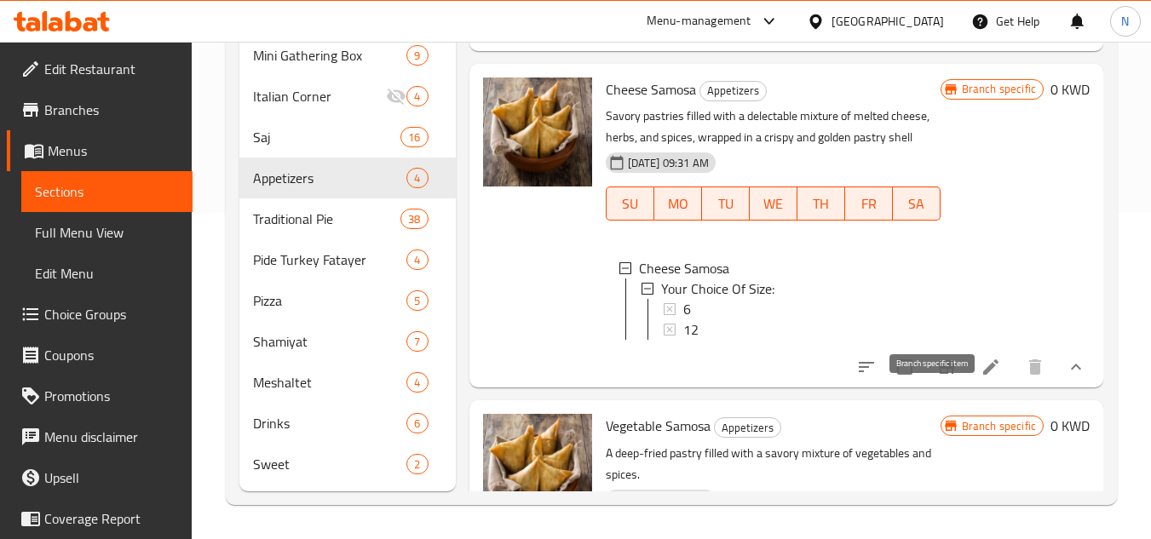
click at [937, 378] on icon "Branch-specific-item" at bounding box center [947, 367] width 20 height 20
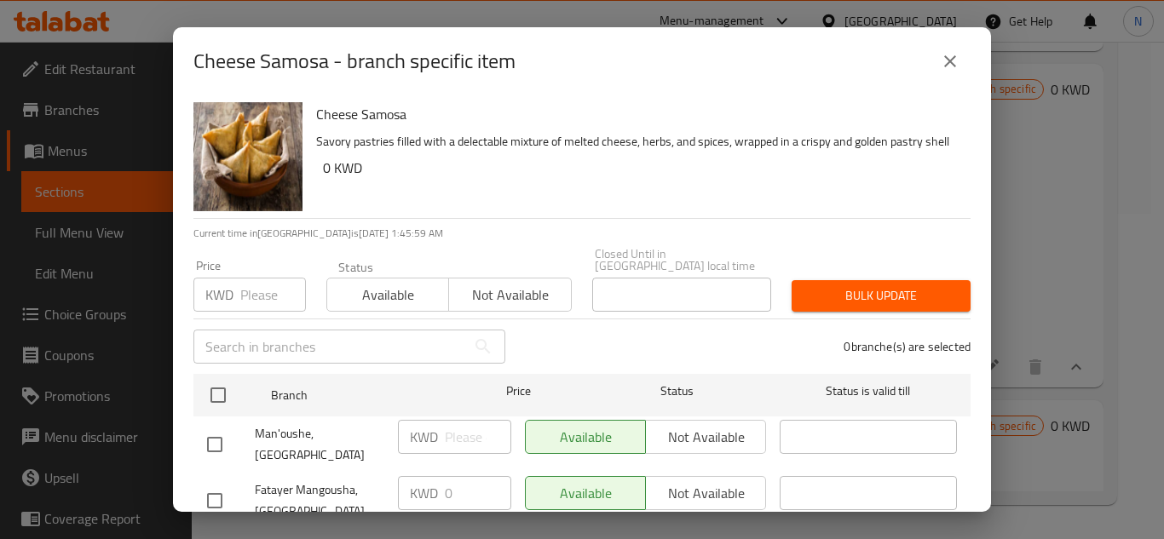
click at [219, 430] on input "checkbox" at bounding box center [215, 445] width 36 height 36
click at [211, 429] on input "checkbox" at bounding box center [215, 445] width 36 height 36
checkbox input "false"
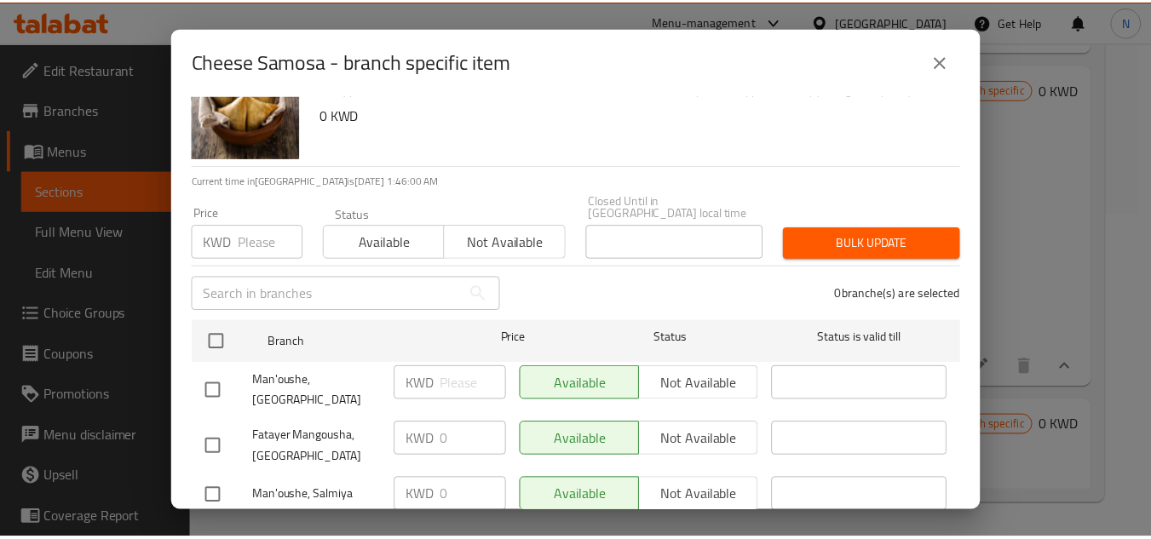
scroll to position [79, 0]
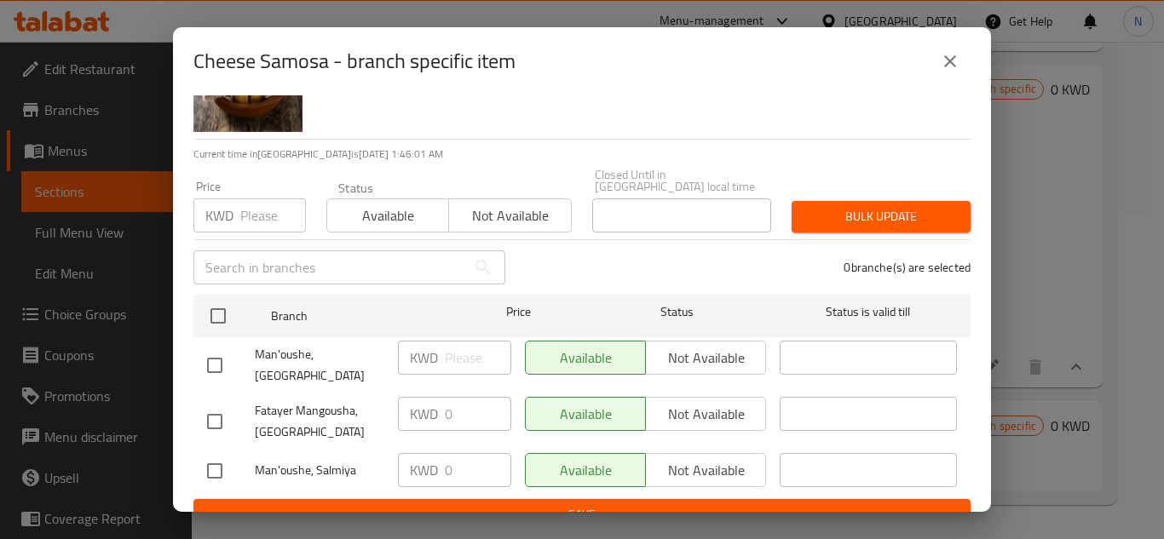
click at [218, 404] on input "checkbox" at bounding box center [215, 422] width 36 height 36
checkbox input "true"
click at [216, 453] on input "checkbox" at bounding box center [215, 471] width 36 height 36
checkbox input "true"
drag, startPoint x: 454, startPoint y: 394, endPoint x: 418, endPoint y: 404, distance: 38.0
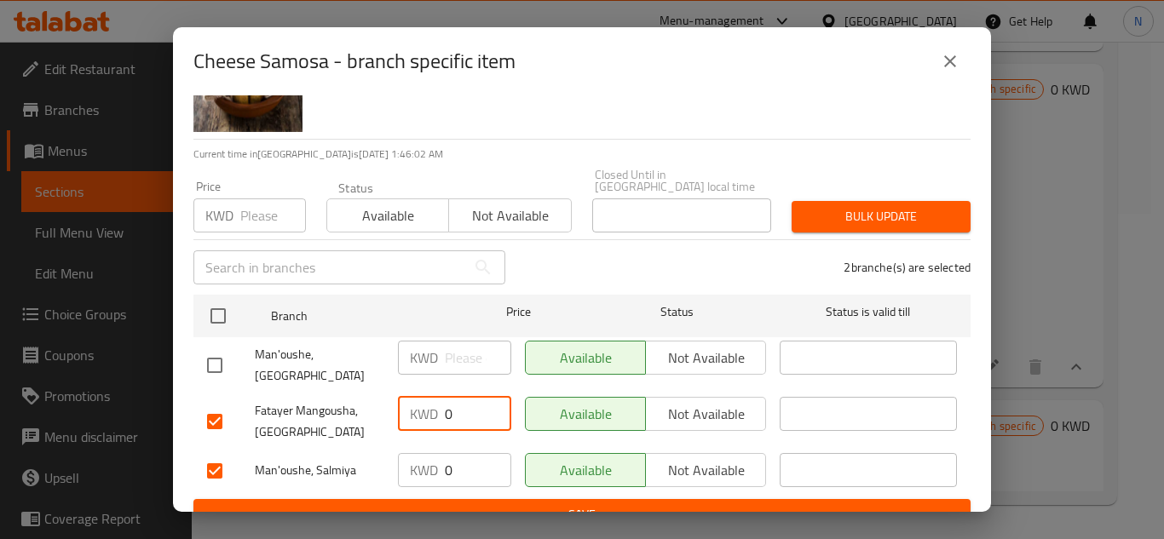
click at [418, 404] on div "KWD 0 ​" at bounding box center [454, 414] width 113 height 34
paste input "1.0"
type input "1.00"
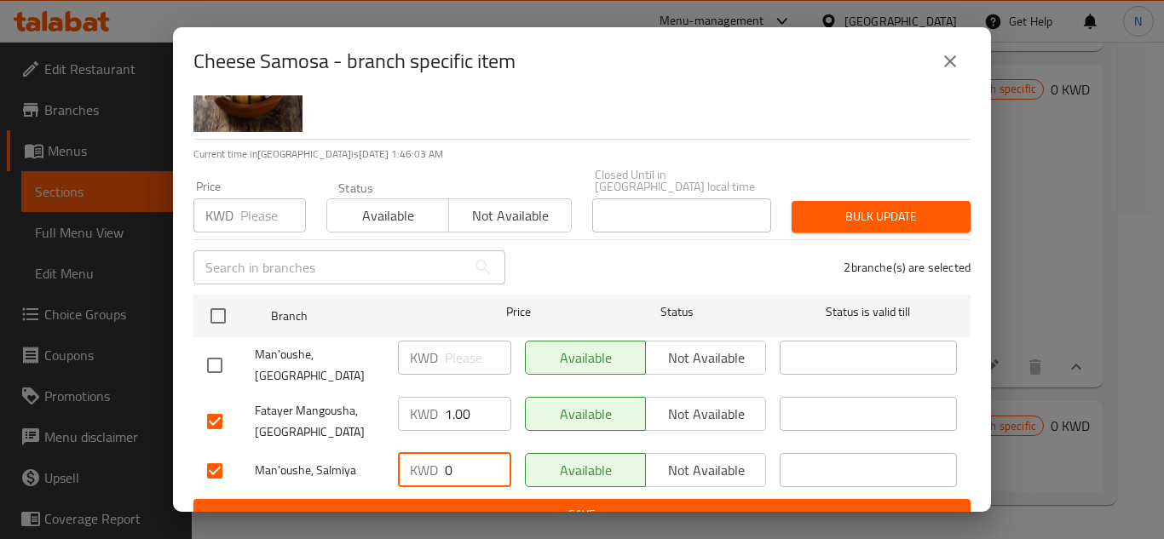
drag, startPoint x: 461, startPoint y: 451, endPoint x: 420, endPoint y: 450, distance: 40.9
click at [420, 453] on div "KWD 0 ​" at bounding box center [454, 470] width 113 height 34
paste input "1.0"
type input "1.00"
click at [464, 504] on span "Save" at bounding box center [582, 514] width 750 height 21
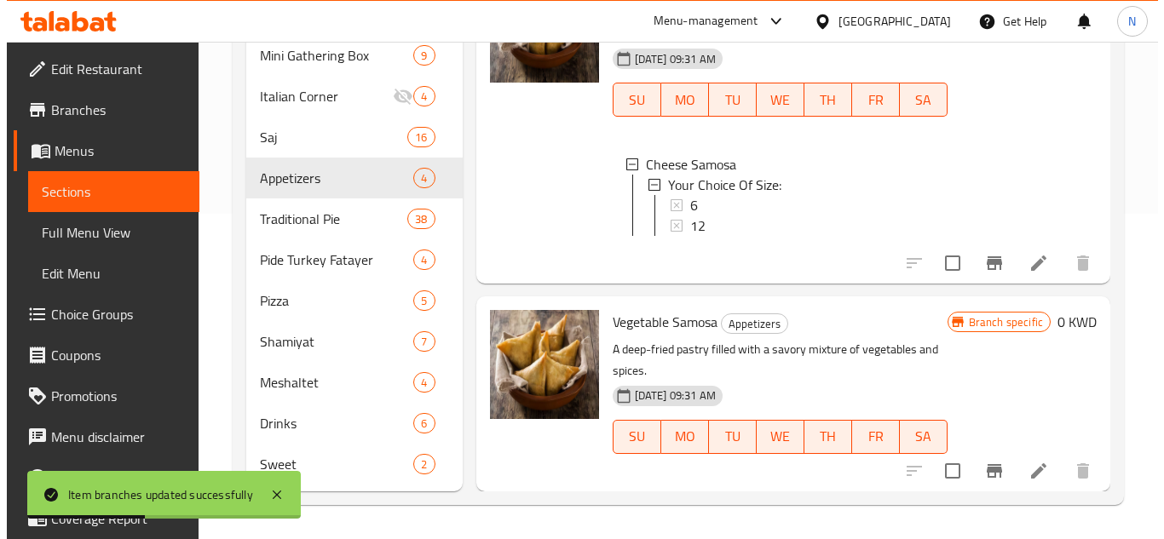
scroll to position [414, 0]
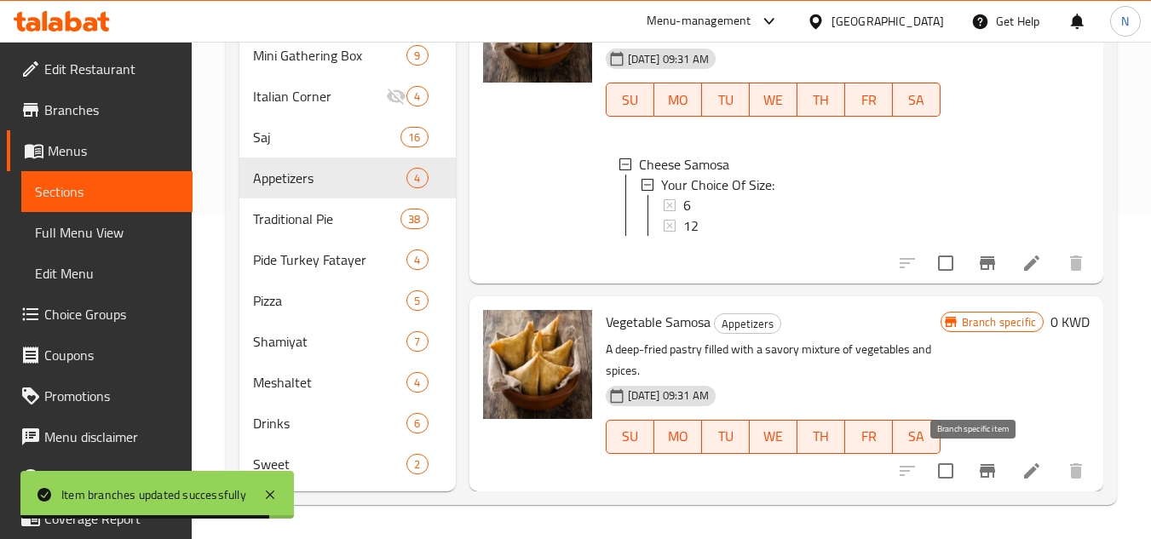
click at [977, 480] on icon "Branch-specific-item" at bounding box center [987, 471] width 20 height 20
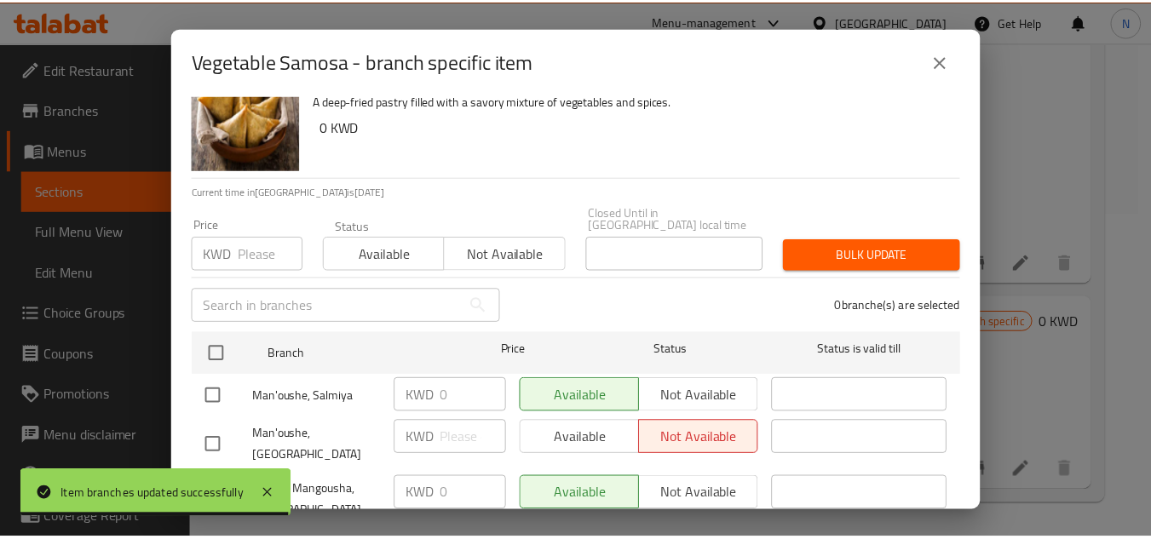
scroll to position [79, 0]
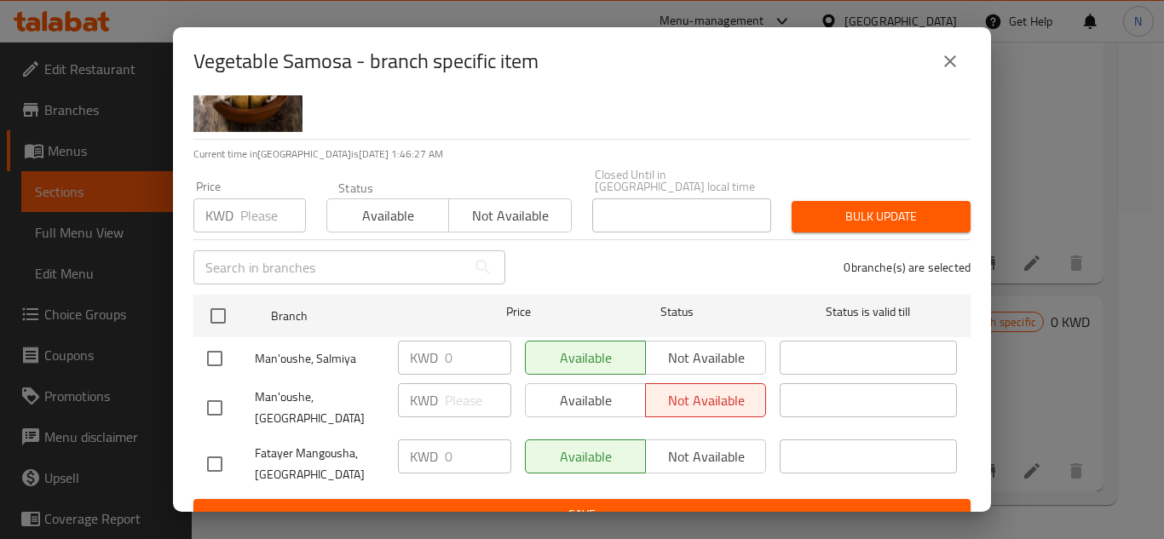
drag, startPoint x: 215, startPoint y: 352, endPoint x: 214, endPoint y: 383, distance: 31.5
click at [214, 352] on input "checkbox" at bounding box center [215, 359] width 36 height 36
checkbox input "true"
drag, startPoint x: 212, startPoint y: 432, endPoint x: 230, endPoint y: 424, distance: 19.8
click at [212, 447] on input "checkbox" at bounding box center [215, 465] width 36 height 36
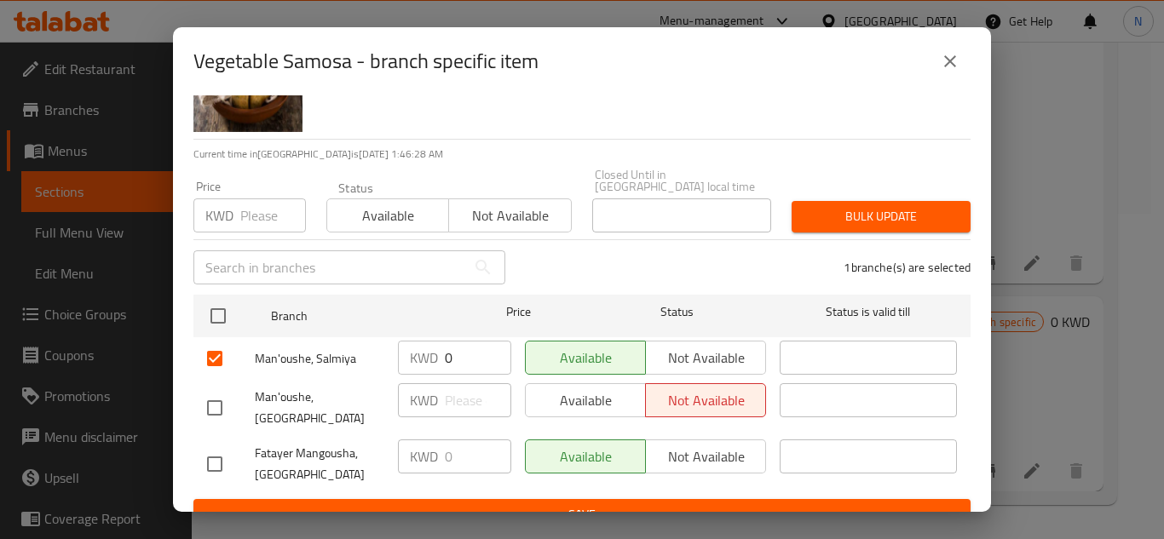
checkbox input "true"
drag, startPoint x: 464, startPoint y: 353, endPoint x: 429, endPoint y: 364, distance: 36.7
click at [429, 364] on div "KWD 0 ​" at bounding box center [454, 358] width 127 height 49
paste input "1.0"
type input "1.00"
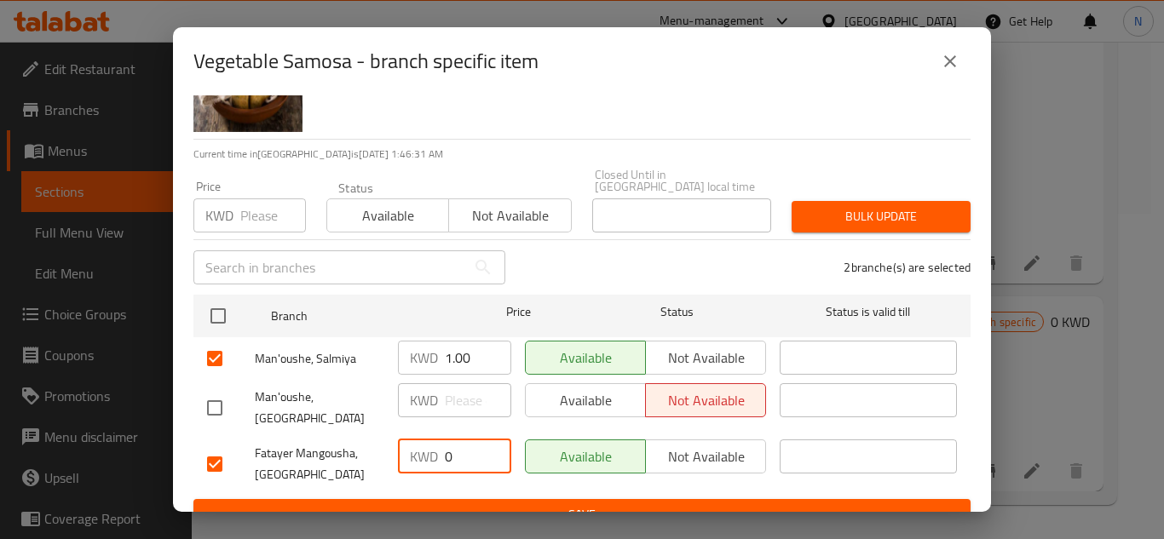
drag, startPoint x: 453, startPoint y: 443, endPoint x: 417, endPoint y: 464, distance: 42.4
click at [417, 464] on div "KWD 0 ​" at bounding box center [454, 464] width 127 height 63
paste input "1.0"
type input "1.00"
click at [535, 504] on span "Save" at bounding box center [582, 514] width 750 height 21
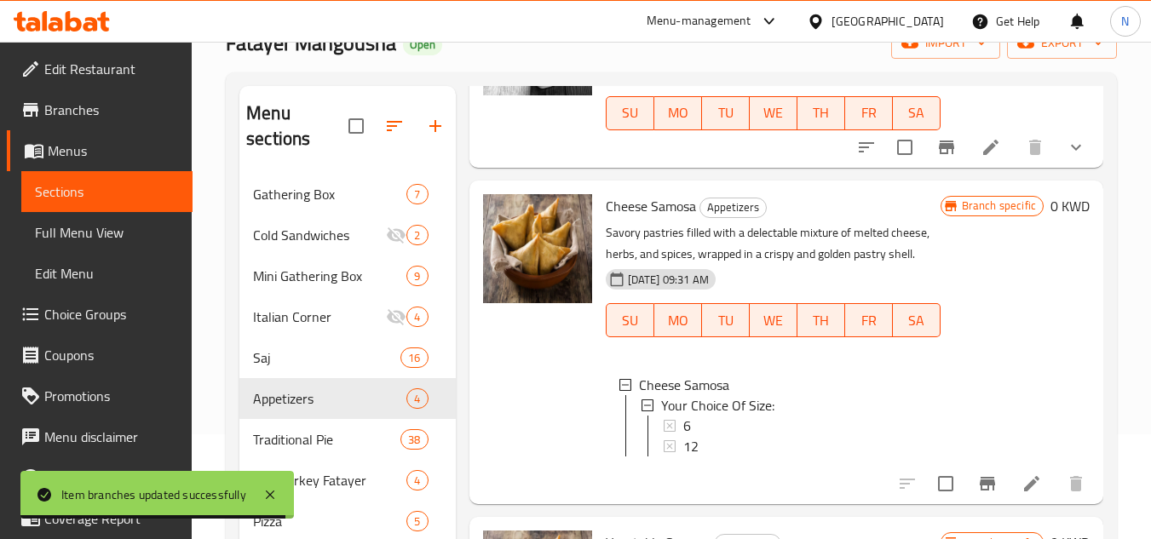
scroll to position [70, 0]
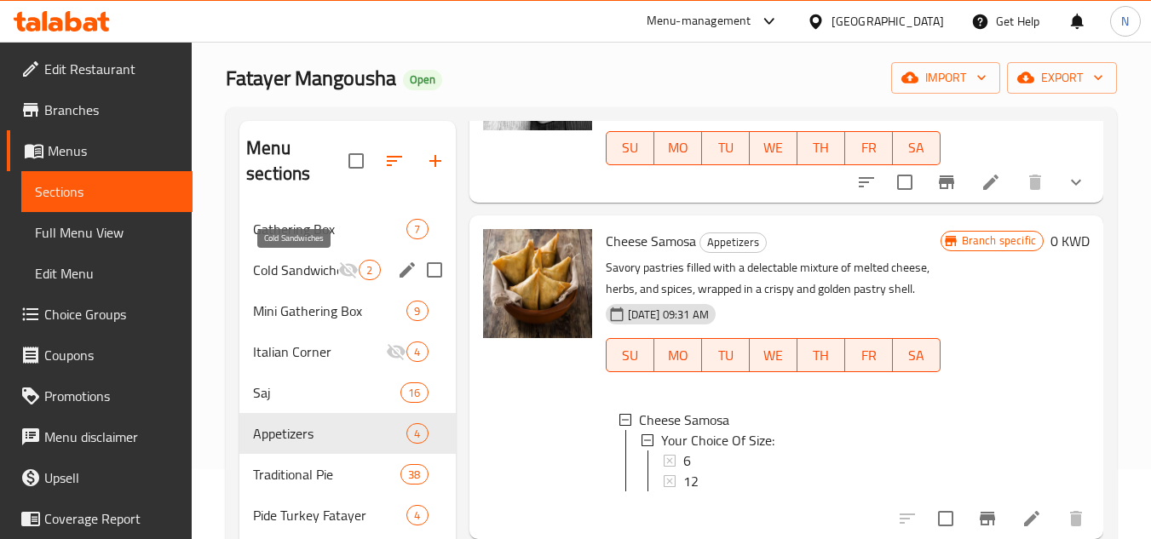
drag, startPoint x: 289, startPoint y: 264, endPoint x: 353, endPoint y: 264, distance: 63.9
click at [289, 264] on span "Cold Sandwiches" at bounding box center [295, 270] width 85 height 20
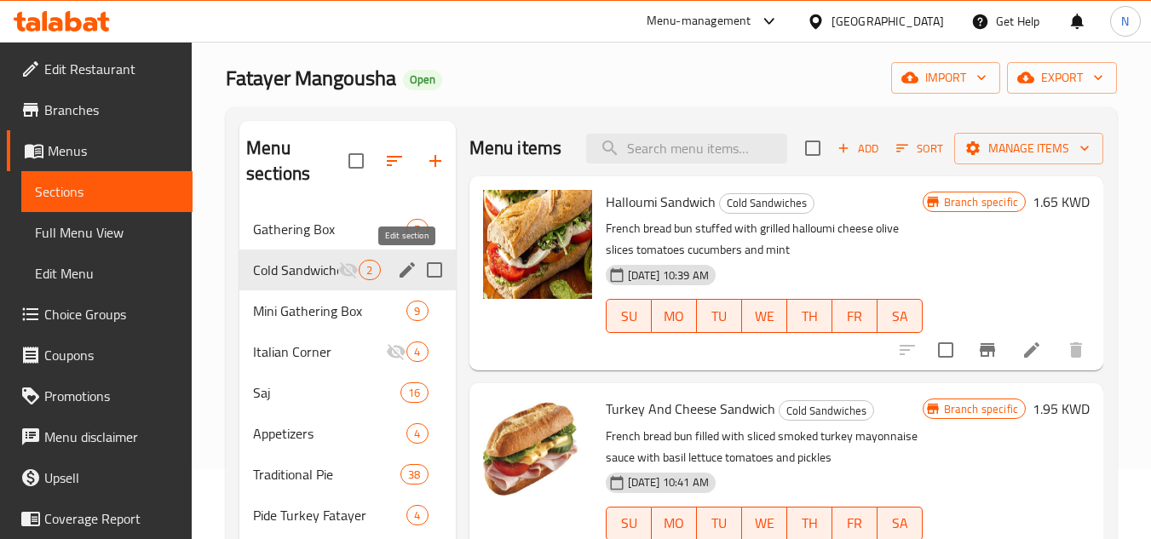
click at [414, 265] on icon "edit" at bounding box center [407, 269] width 15 height 15
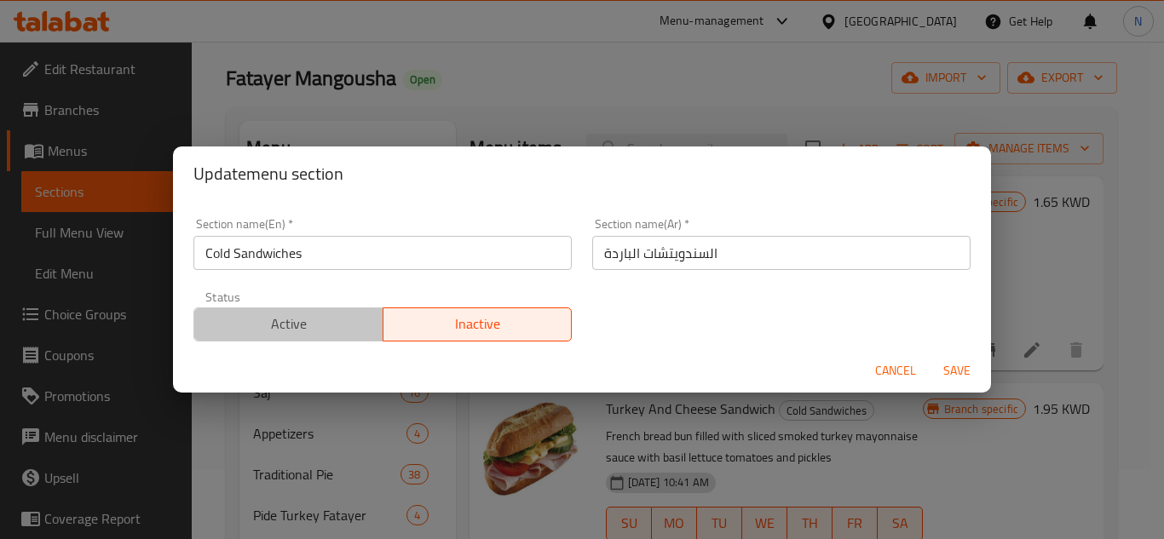
click at [316, 334] on span "Active" at bounding box center [289, 324] width 176 height 25
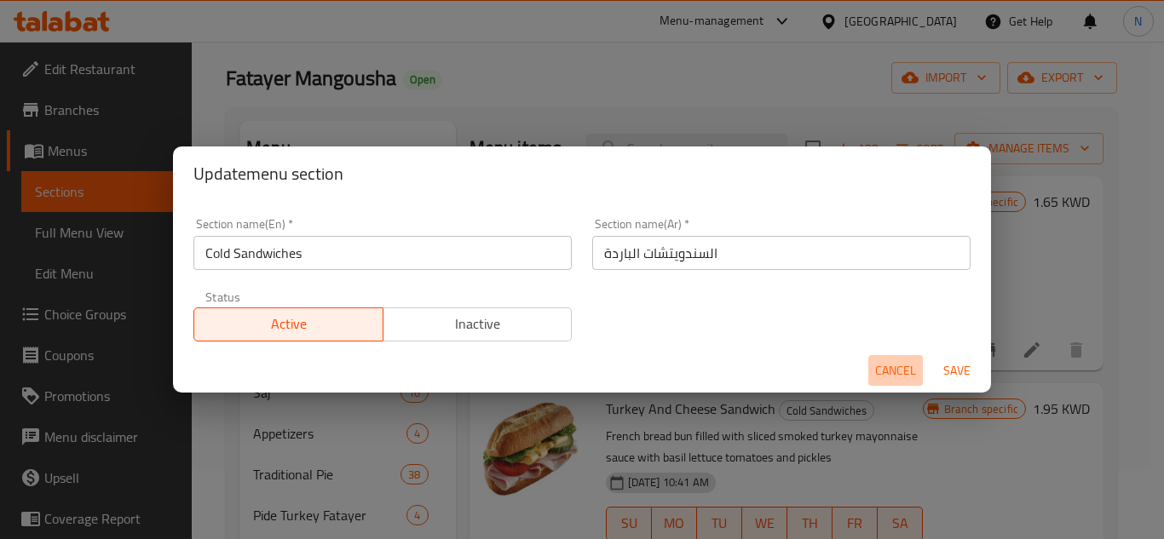
click at [897, 372] on span "Cancel" at bounding box center [895, 370] width 41 height 21
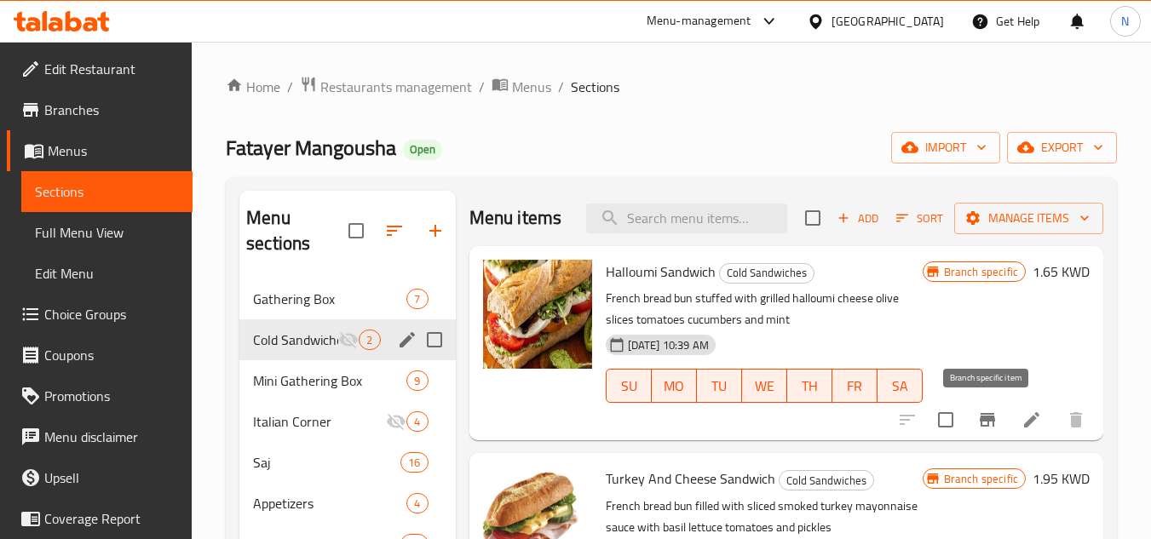
click at [997, 419] on icon "Branch-specific-item" at bounding box center [987, 420] width 20 height 20
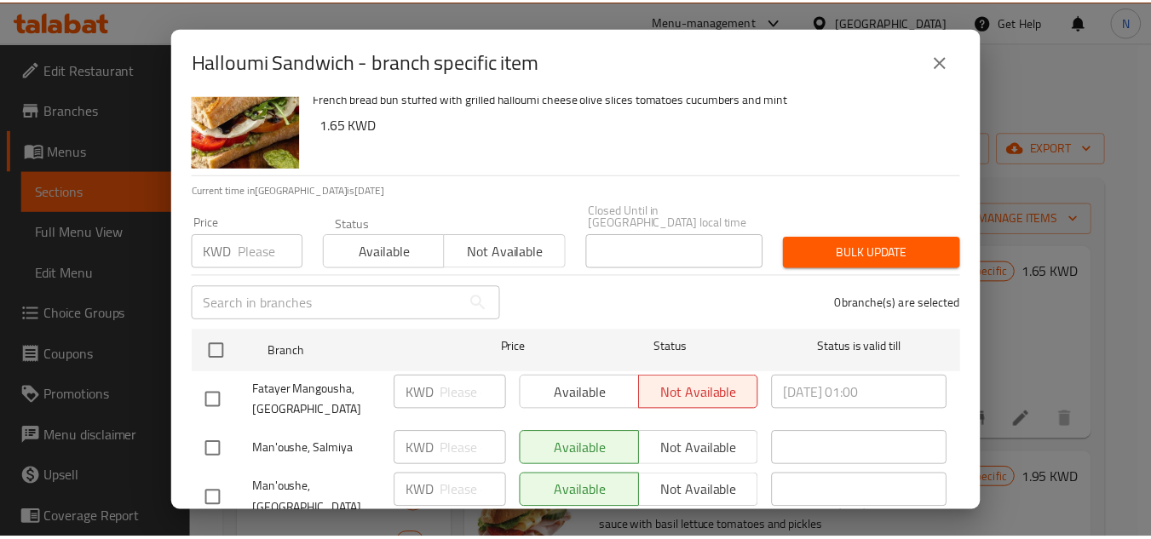
scroll to position [79, 0]
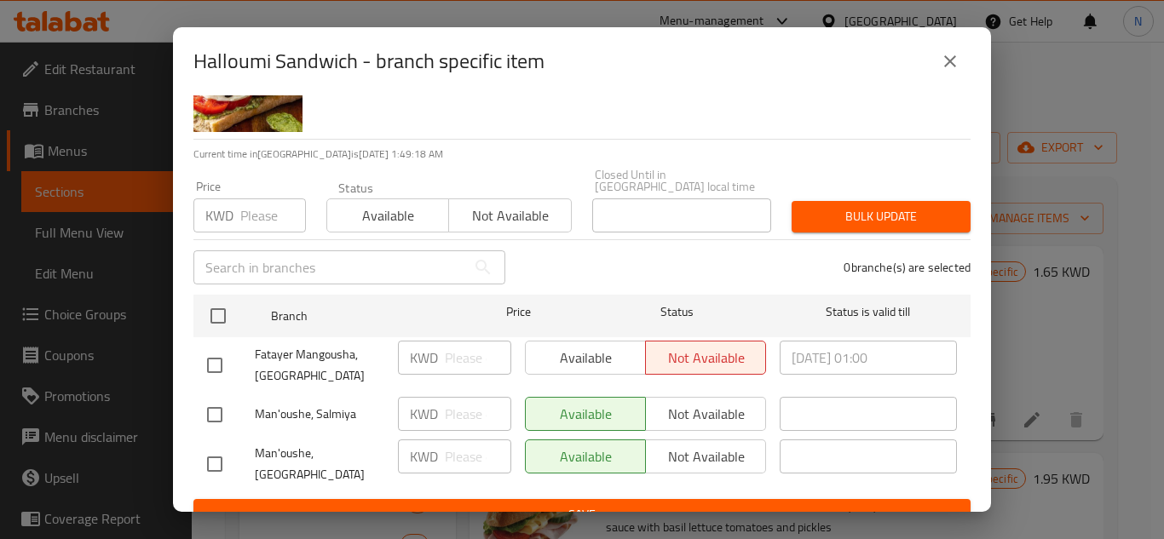
click at [205, 358] on input "checkbox" at bounding box center [215, 366] width 36 height 36
checkbox input "true"
click at [219, 399] on input "checkbox" at bounding box center [215, 415] width 36 height 36
checkbox input "true"
click at [469, 355] on input "number" at bounding box center [478, 358] width 66 height 34
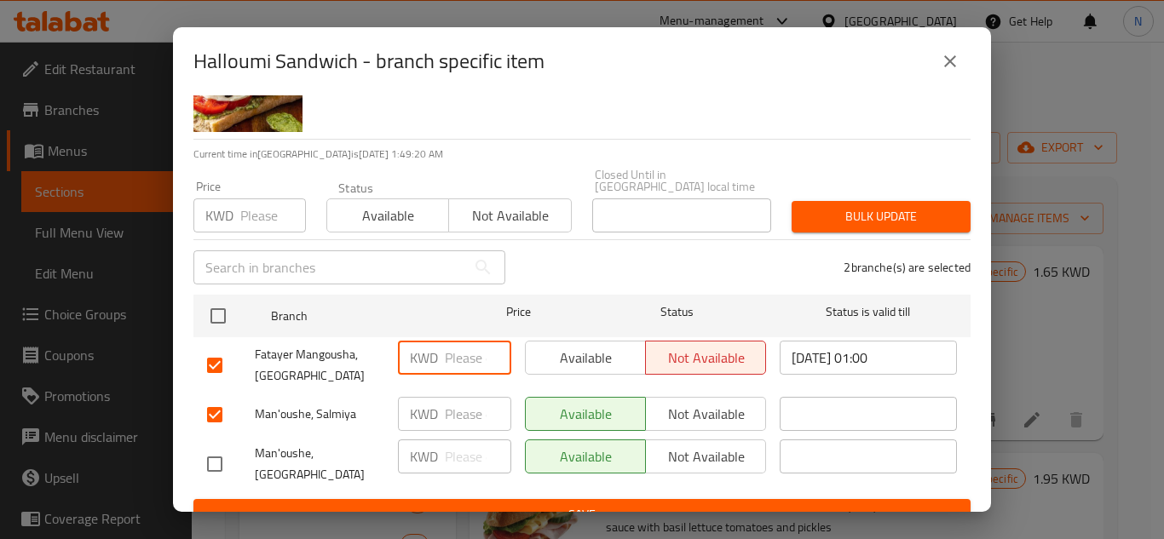
paste input "1.65"
type input "1.65"
click at [459, 406] on input "number" at bounding box center [478, 414] width 66 height 34
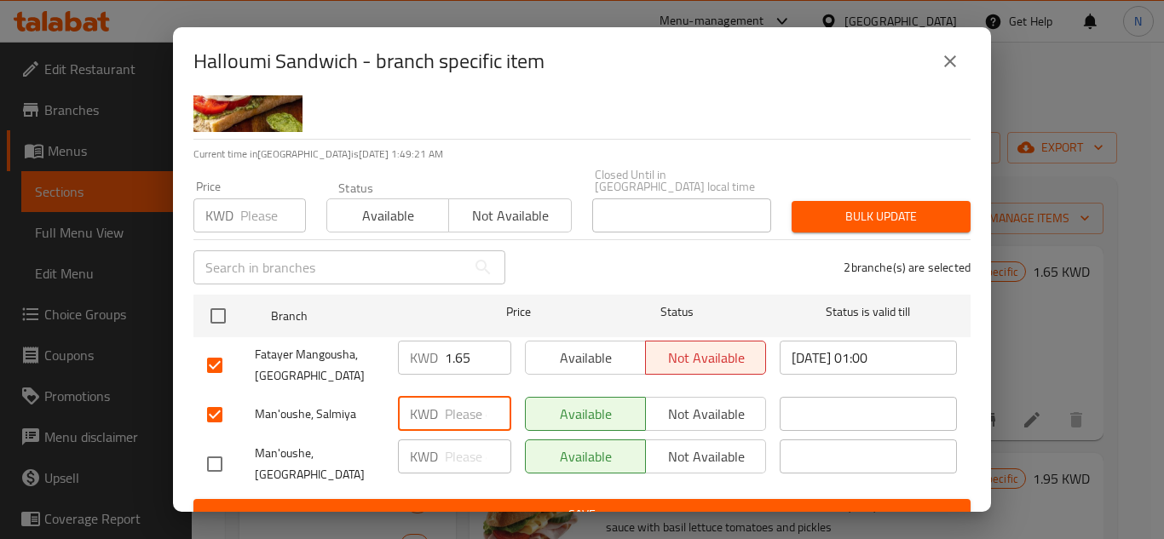
paste input "1.65"
type input "1.65"
click at [487, 504] on span "Save" at bounding box center [582, 514] width 750 height 21
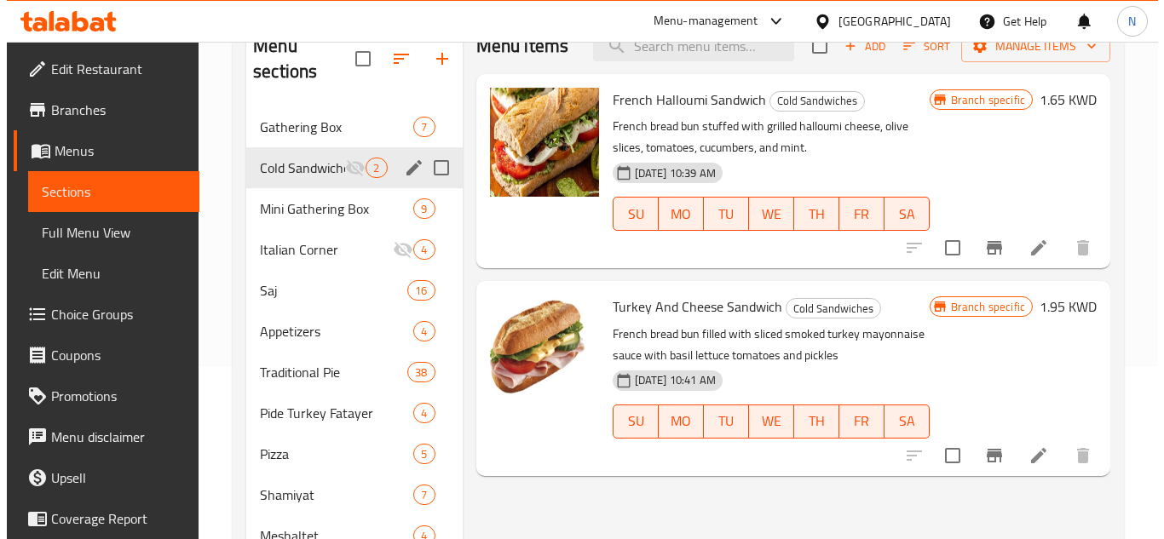
scroll to position [256, 0]
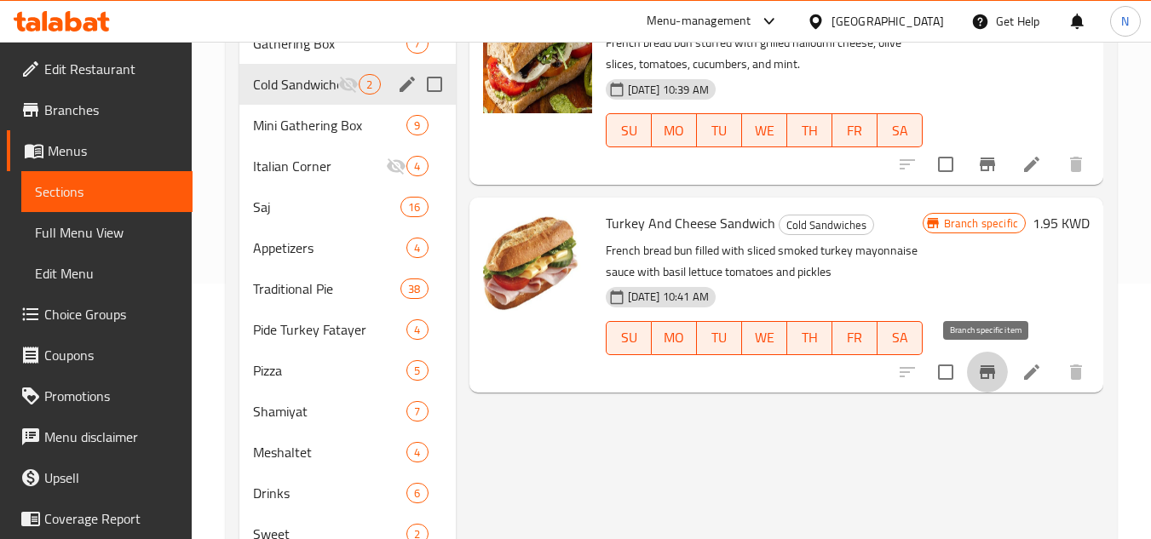
click at [978, 368] on icon "Branch-specific-item" at bounding box center [987, 372] width 20 height 20
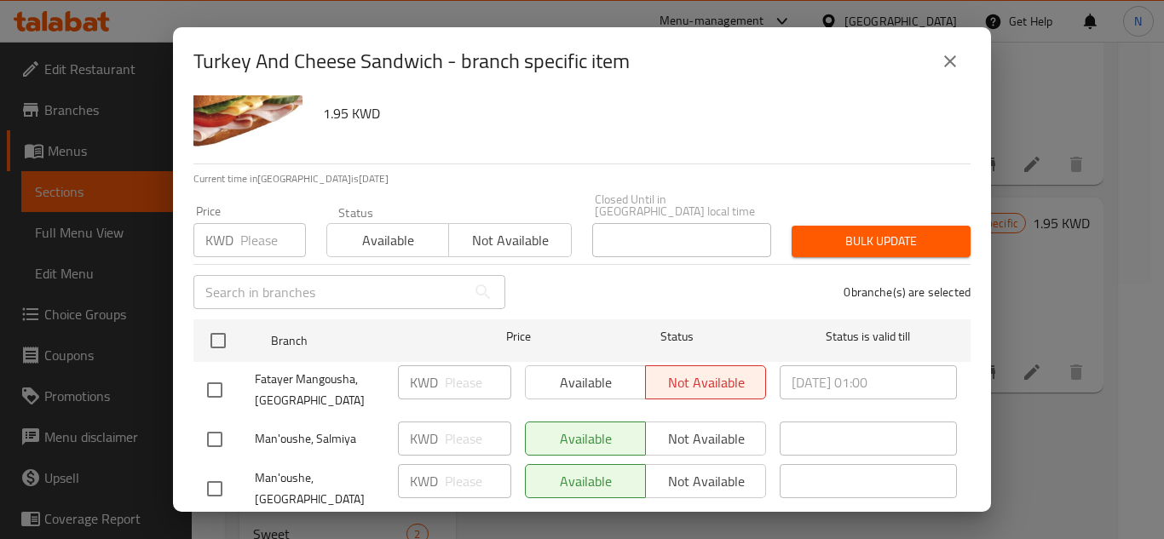
scroll to position [79, 0]
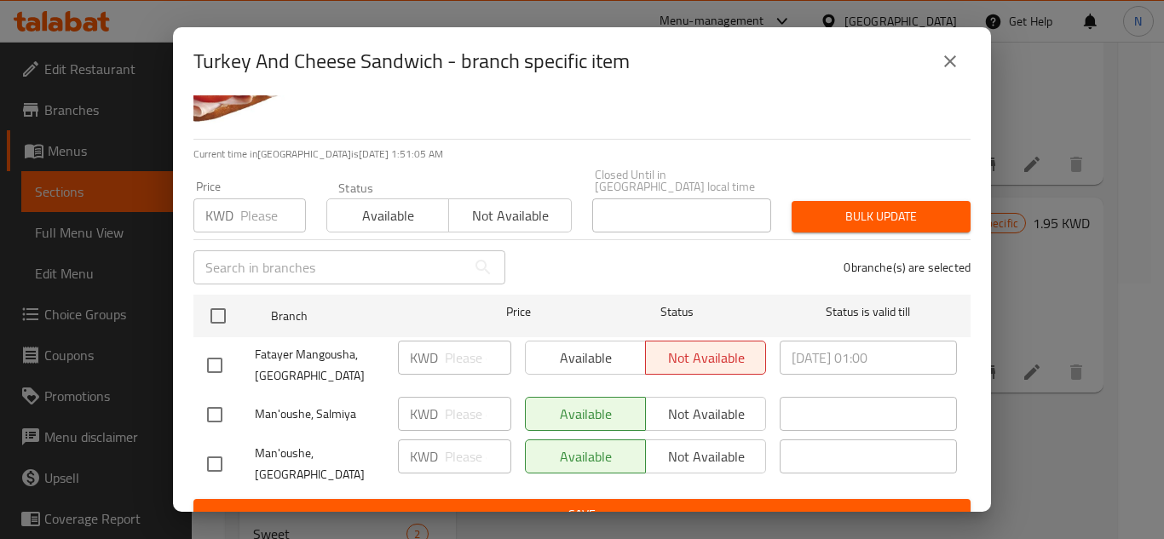
click at [213, 355] on input "checkbox" at bounding box center [215, 366] width 36 height 36
checkbox input "true"
click at [217, 401] on input "checkbox" at bounding box center [215, 415] width 36 height 36
checkbox input "true"
click at [452, 345] on input "number" at bounding box center [478, 358] width 66 height 34
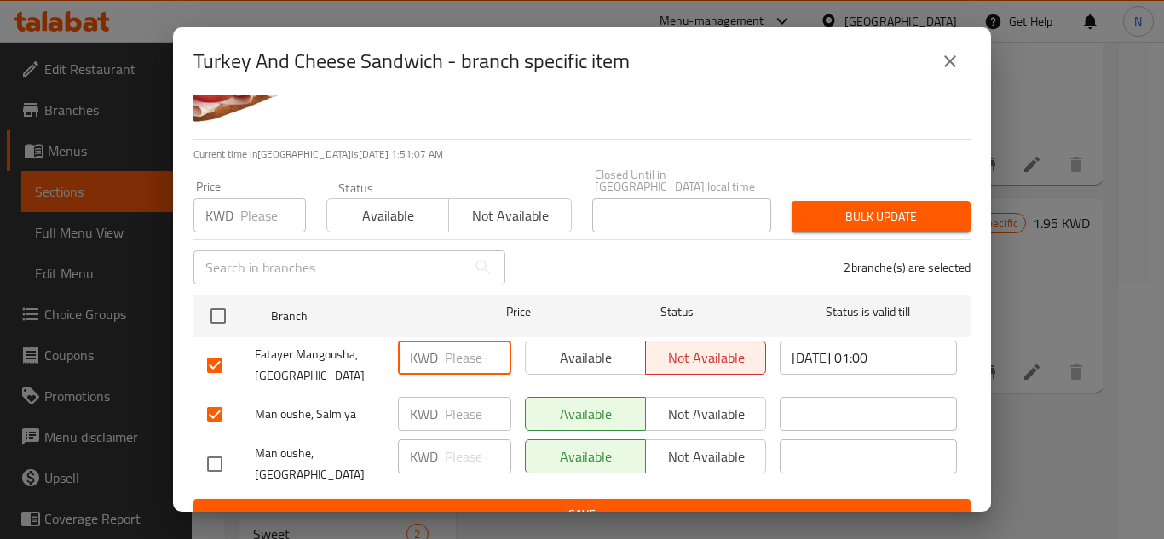
paste input "1.95"
type input "1.95"
click at [470, 403] on input "number" at bounding box center [478, 414] width 66 height 34
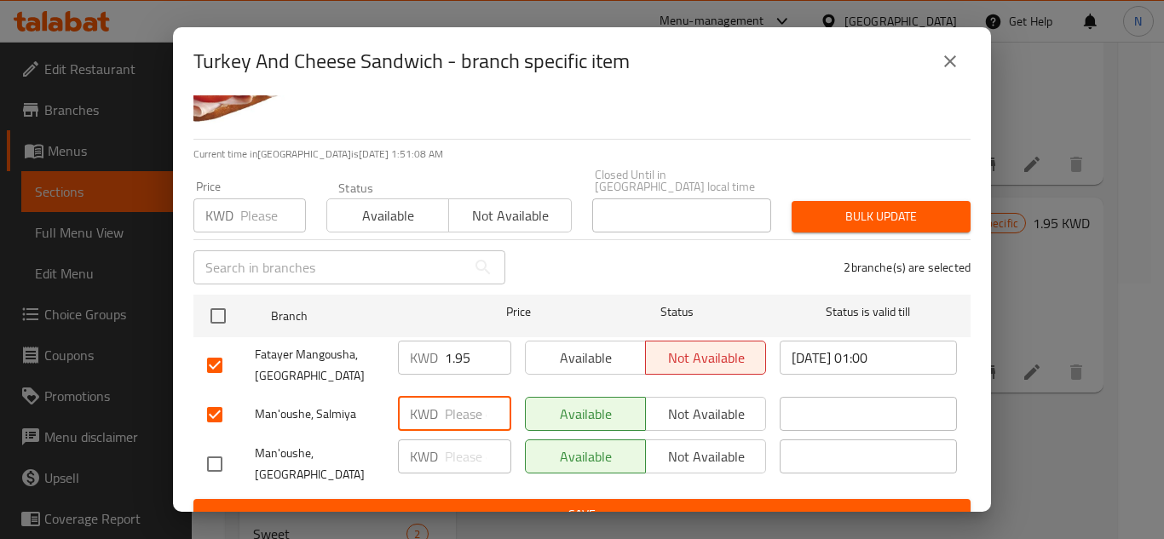
paste input "1.95"
type input "1.95"
drag, startPoint x: 560, startPoint y: 493, endPoint x: 591, endPoint y: 496, distance: 31.6
click at [560, 504] on span "Save" at bounding box center [582, 514] width 750 height 21
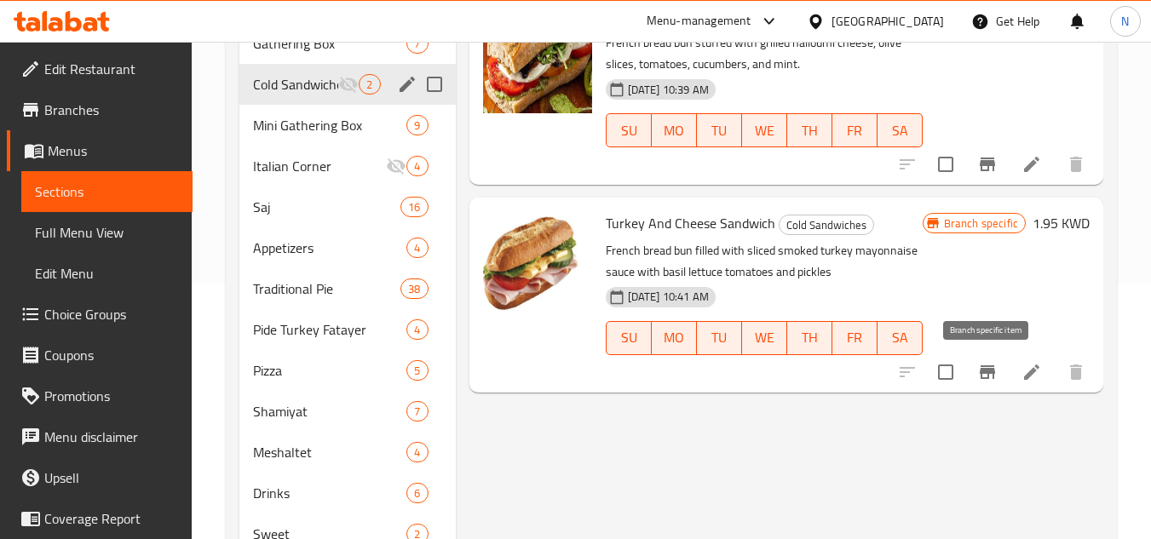
click at [989, 372] on icon "Branch-specific-item" at bounding box center [987, 373] width 15 height 14
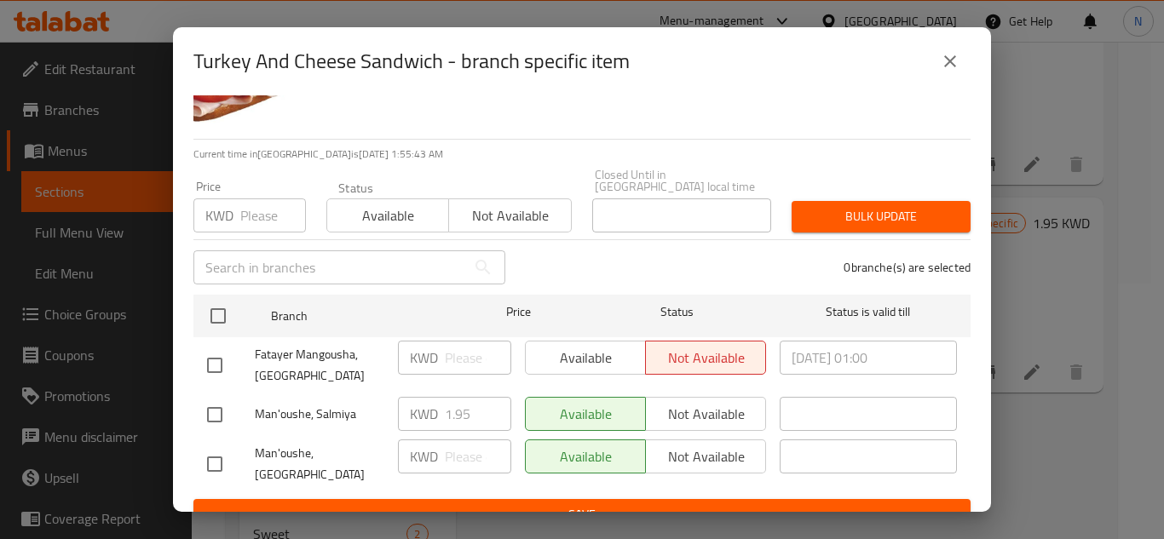
click at [214, 352] on input "checkbox" at bounding box center [215, 366] width 36 height 36
checkbox input "true"
click at [456, 350] on input "number" at bounding box center [478, 358] width 66 height 34
paste input "1.95"
type input "1.95"
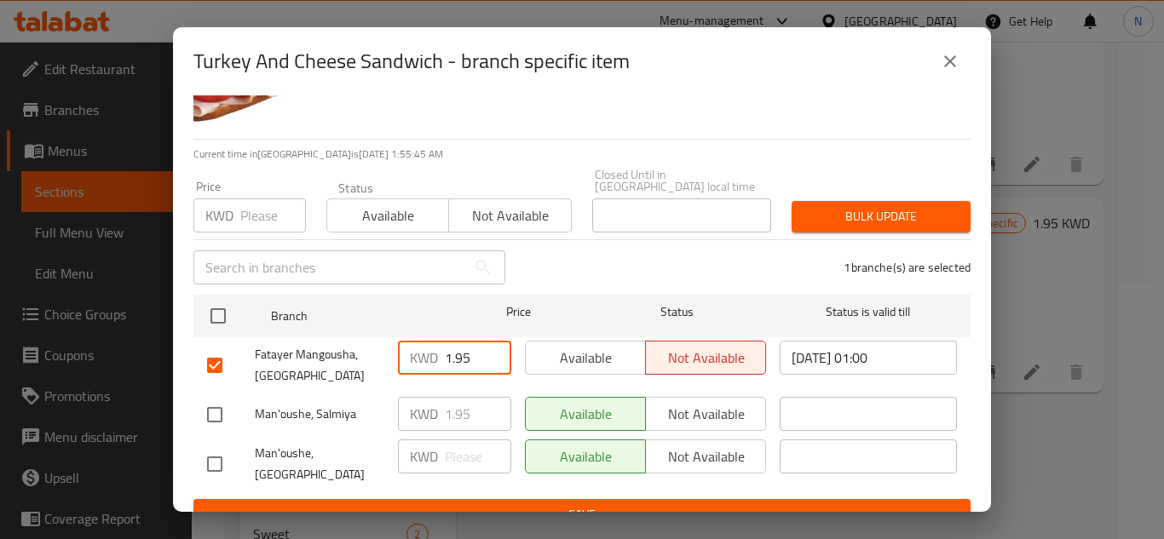
click at [500, 504] on span "Save" at bounding box center [582, 514] width 750 height 21
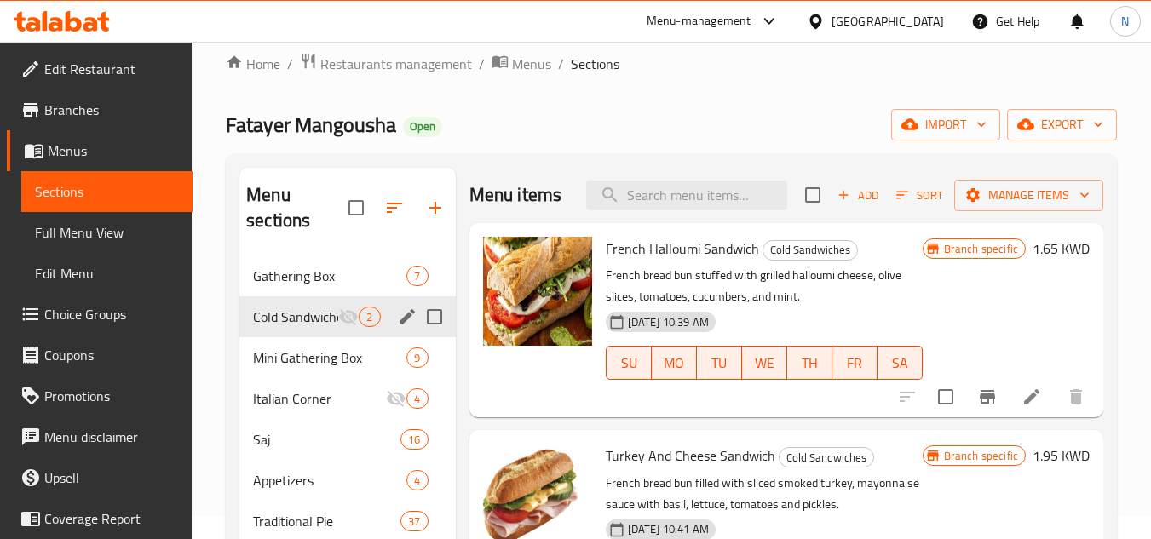
scroll to position [0, 0]
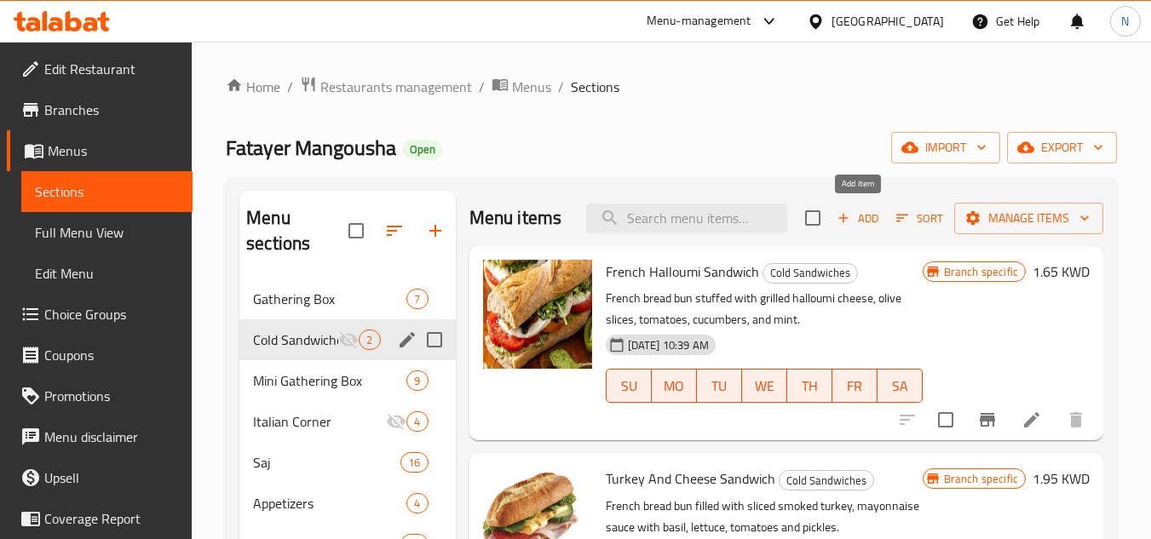
click at [879, 227] on span "Add" at bounding box center [858, 219] width 46 height 20
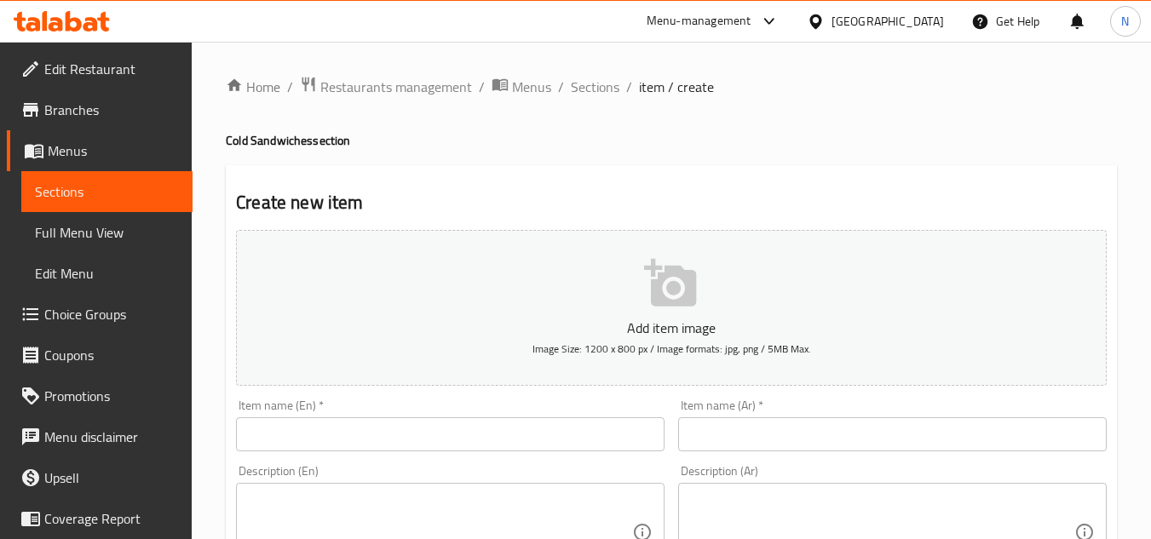
click at [409, 425] on input "text" at bounding box center [450, 435] width 429 height 34
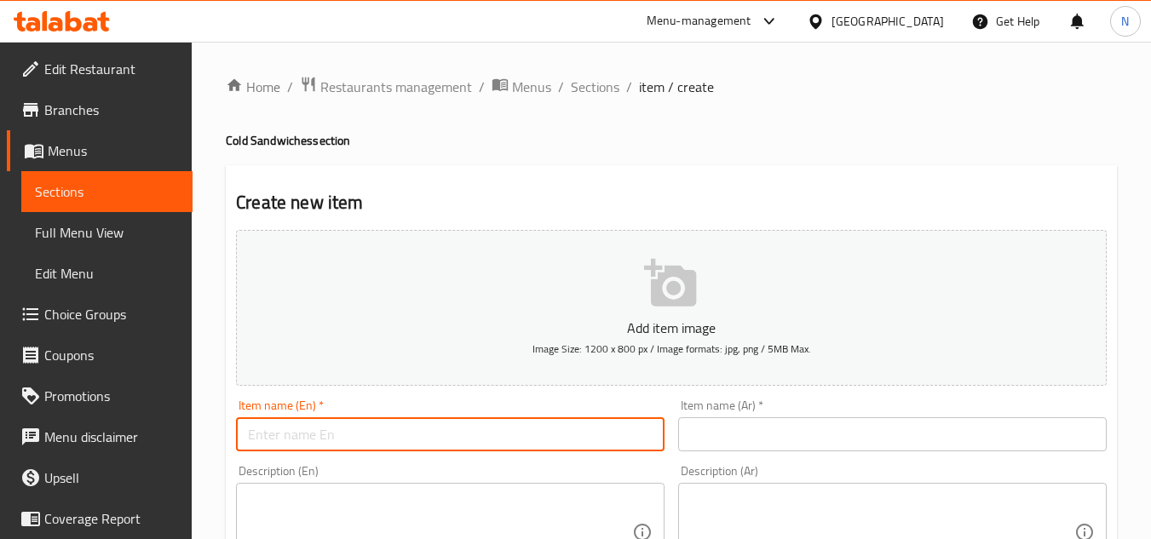
paste input "Labneh Sandwich"
type input "Labneh Sandwich"
click at [770, 434] on input "text" at bounding box center [892, 435] width 429 height 34
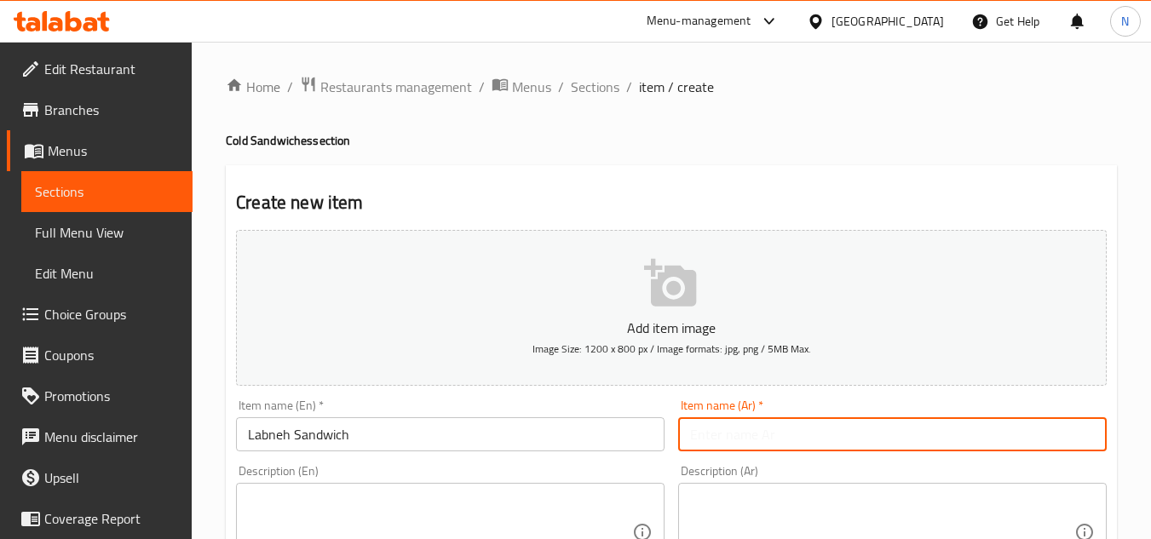
paste input "صمون اللبنة الفرنسية"
type input "صمون اللبنة الفرنسية"
click at [251, 447] on input "Labneh Sandwich" at bounding box center [450, 435] width 429 height 34
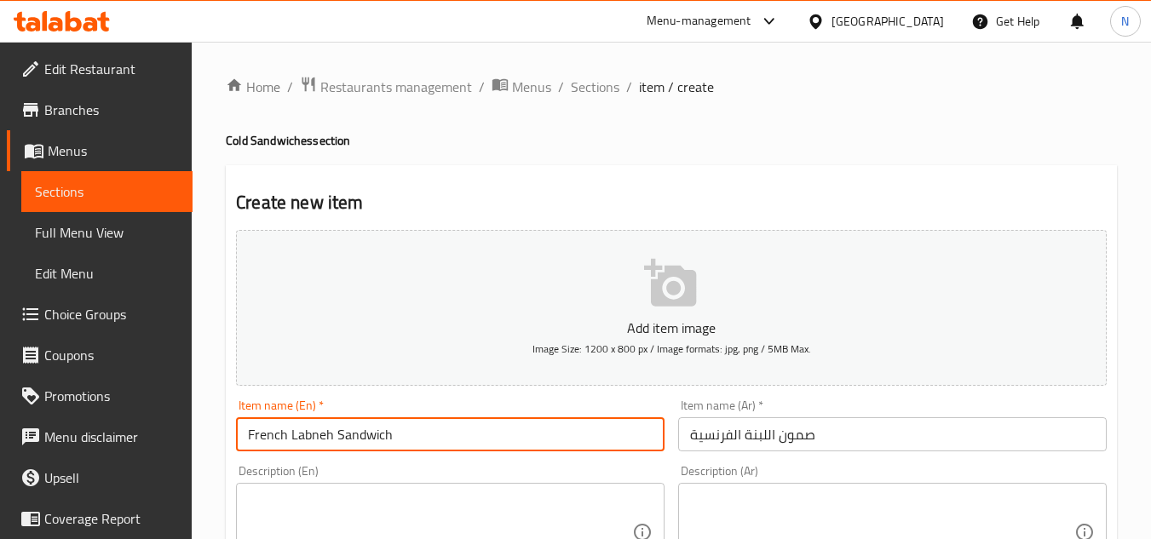
type input "French Labneh Sandwich"
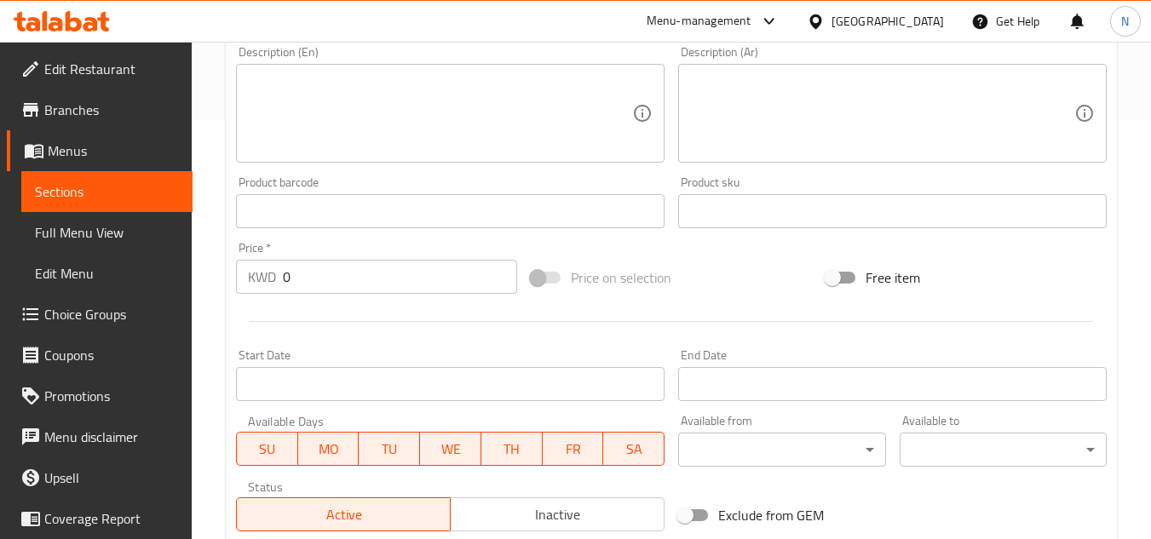
scroll to position [426, 0]
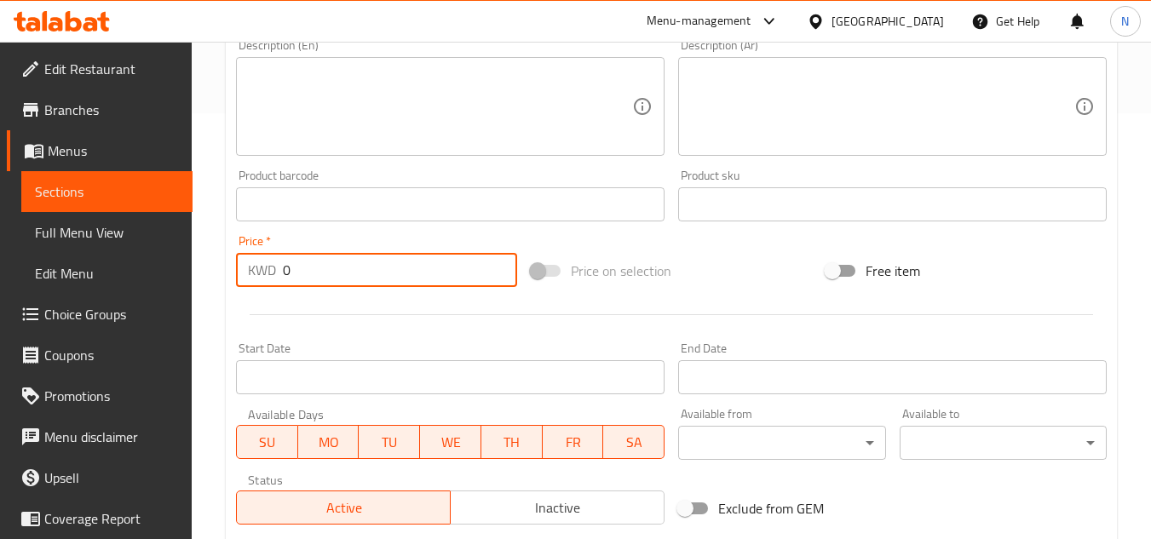
drag, startPoint x: 291, startPoint y: 266, endPoint x: 263, endPoint y: 279, distance: 30.9
click at [263, 279] on div "KWD 0 Price *" at bounding box center [376, 270] width 281 height 34
paste input "1.45"
type input "1.45"
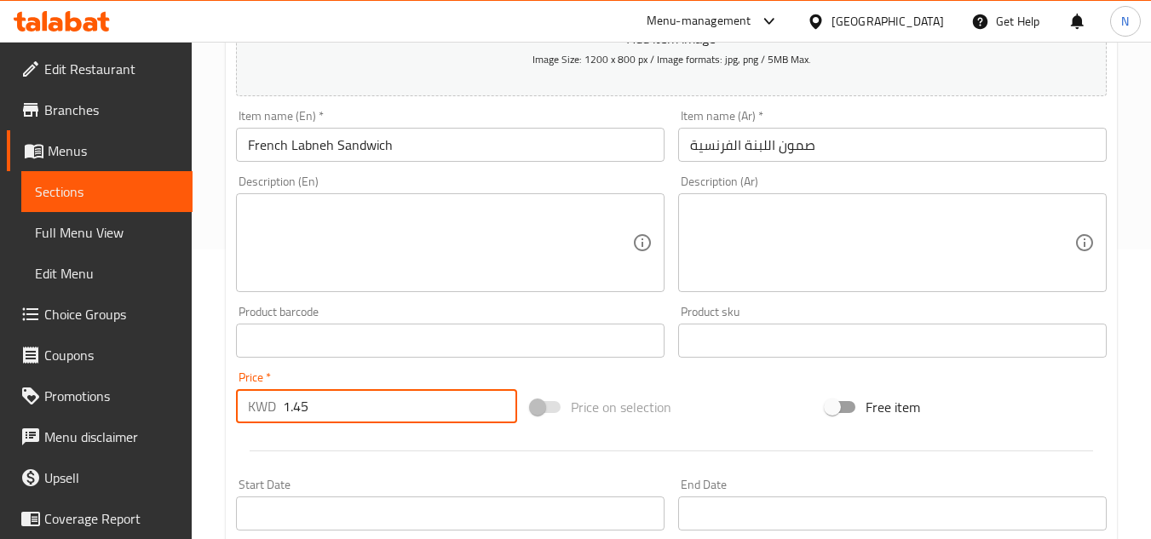
scroll to position [256, 0]
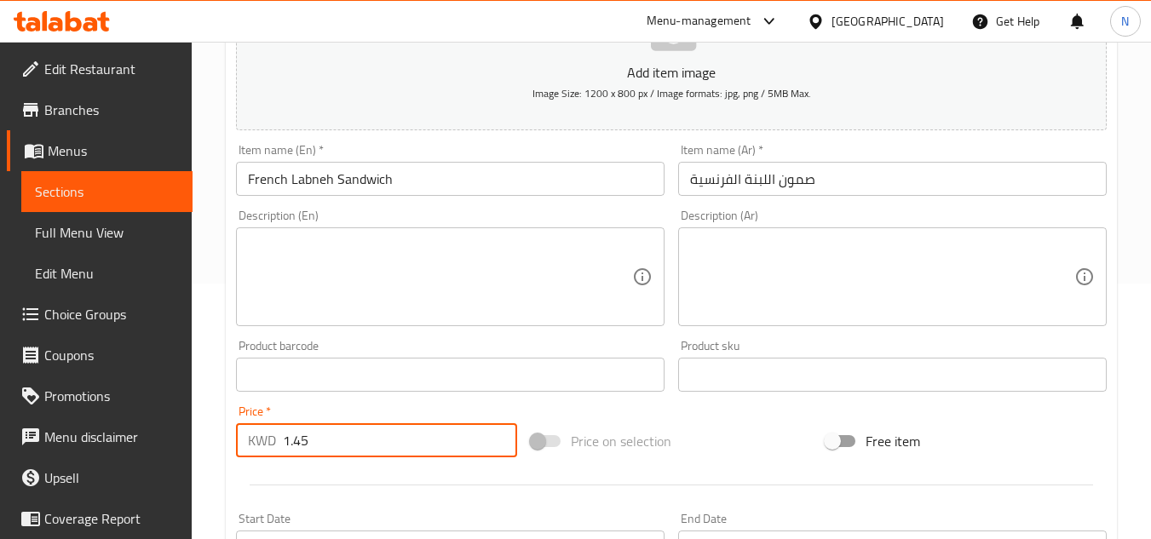
click at [448, 257] on textarea at bounding box center [440, 277] width 384 height 81
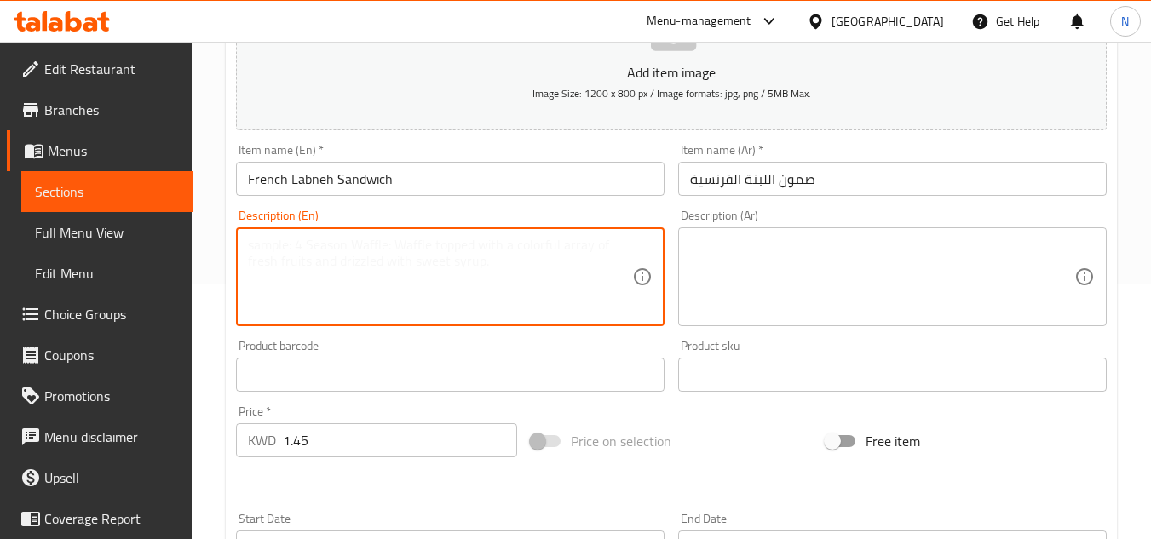
paste textarea "French bread loaf stuffed with labneh, olive oil, olive slices, tomato slices, …"
click at [416, 256] on textarea "French bread loaf stuffed with labneh, olive oil, olive slices, tomato slices, …" at bounding box center [440, 277] width 384 height 81
drag, startPoint x: 401, startPoint y: 260, endPoint x: 462, endPoint y: 336, distance: 97.0
click at [401, 261] on textarea "French bread loaf stuffed with labneh, olive oil, olive slices, tomato slices, …" at bounding box center [440, 277] width 384 height 81
type textarea "French bread loaf stuffed with labneh, olive oil, olive slices, tomato slices, …"
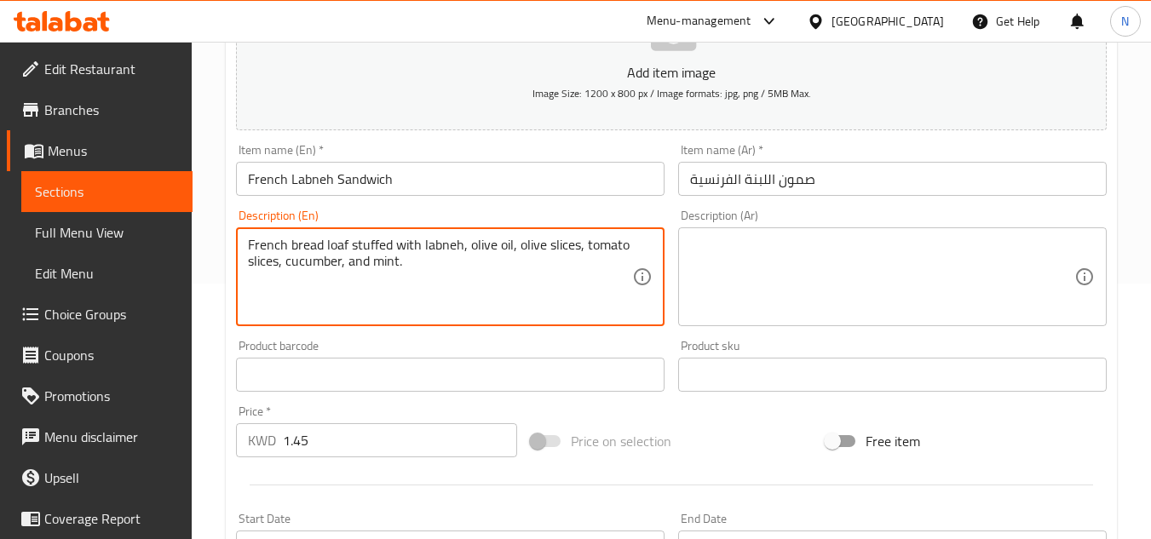
click at [909, 237] on textarea at bounding box center [882, 277] width 384 height 81
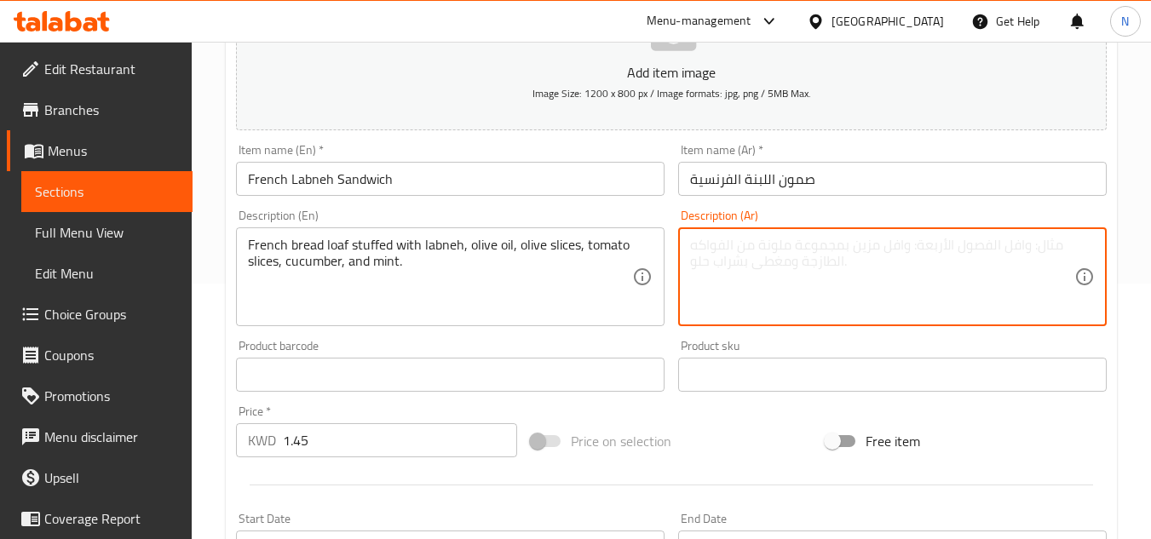
paste textarea "صمون الخبز الفرنسي محشو بلبنة، زيت زيتون، شرائح زيتون، شرائح طماطم، خيار، نعناع"
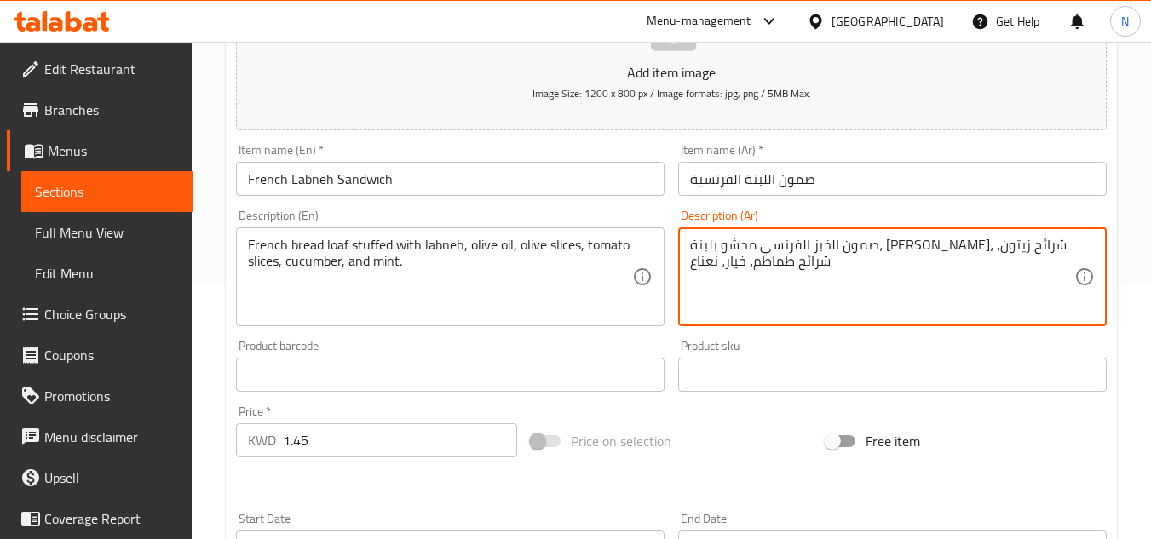
click at [810, 270] on textarea "صمون الخبز الفرنسي محشو بلبنة، زيت زيتون، شرائح زيتون، شرائح طماطم، خيار، نعناع" at bounding box center [882, 277] width 384 height 81
click at [799, 265] on textarea "صمون الخبز الفرنسي محشو بلبنة، زيت زيتون، شرائح زيتون، شرائح طماطم، خيار، نعناع" at bounding box center [882, 277] width 384 height 81
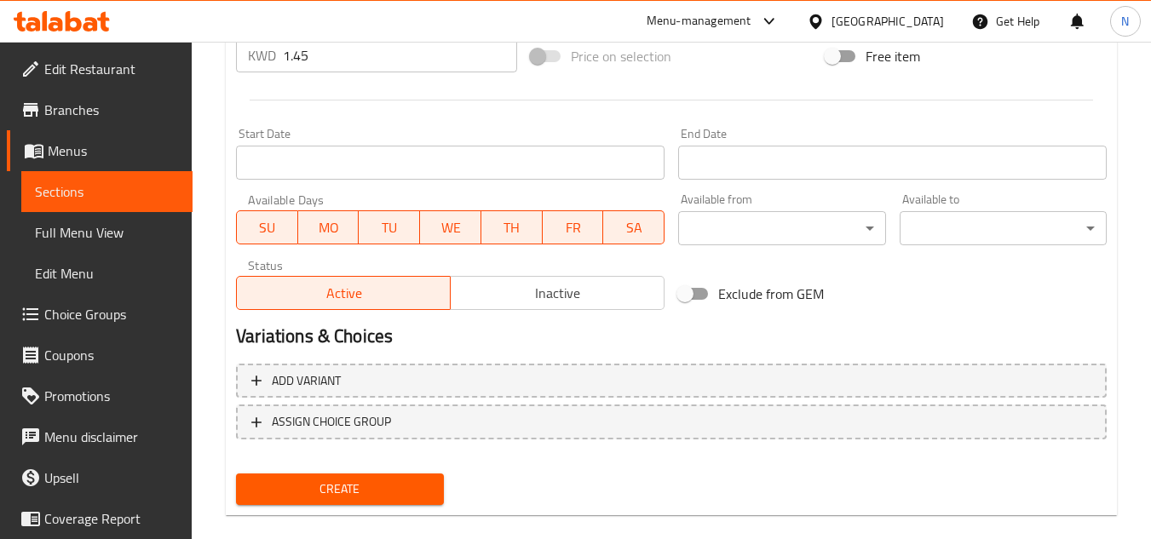
scroll to position [665, 0]
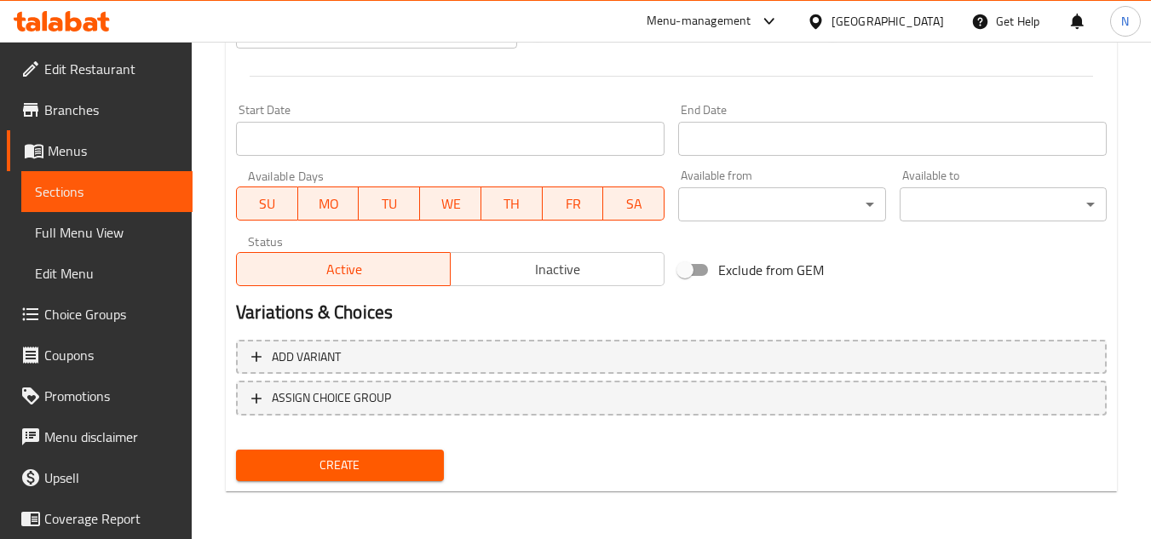
type textarea "صمون الخبز الفرنسي محشو بلبنة، زيت زيتون، شرائح زيتون، شرائح طماطم، خيار، نعناع."
click at [361, 470] on span "Create" at bounding box center [340, 465] width 180 height 21
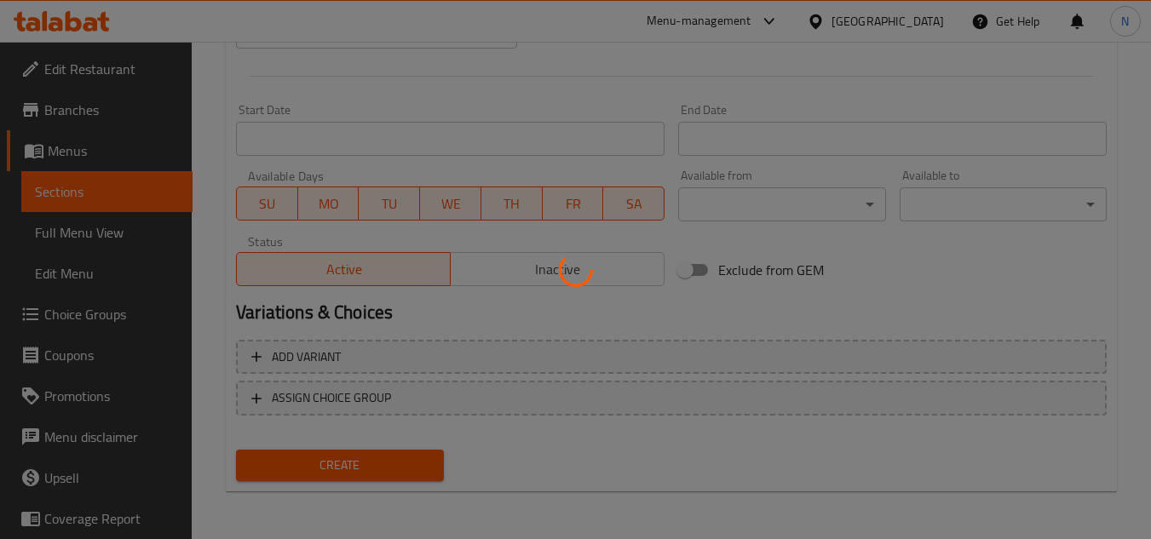
type input "0"
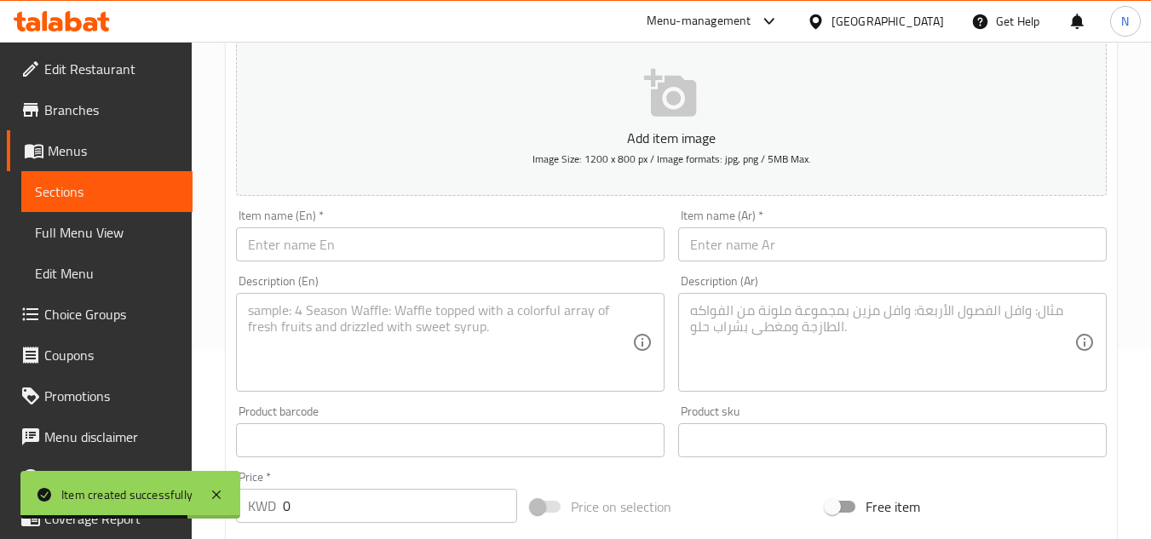
scroll to position [68, 0]
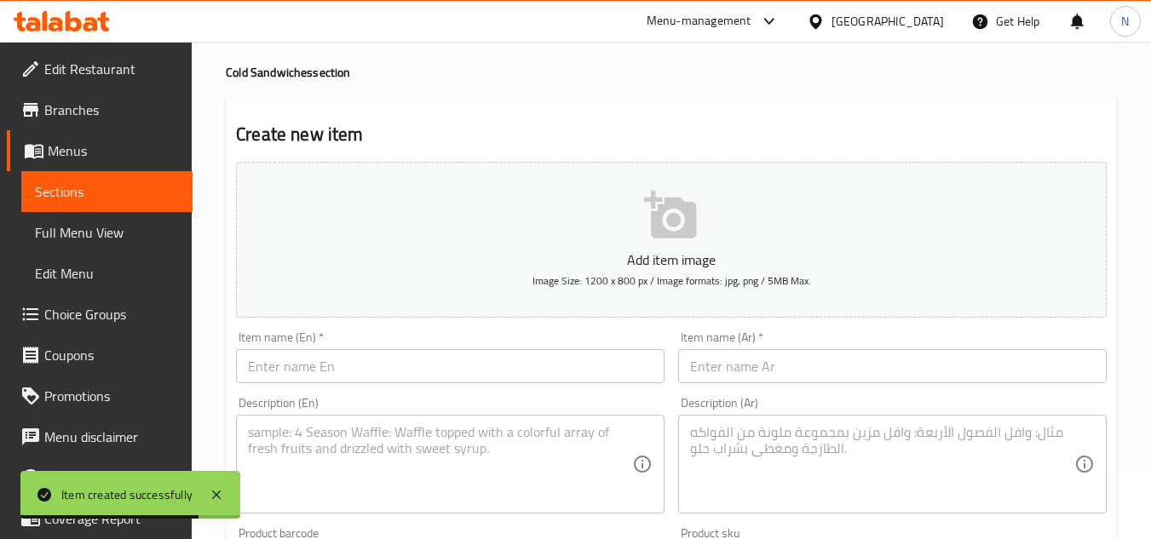
click at [305, 382] on input "text" at bounding box center [450, 366] width 429 height 34
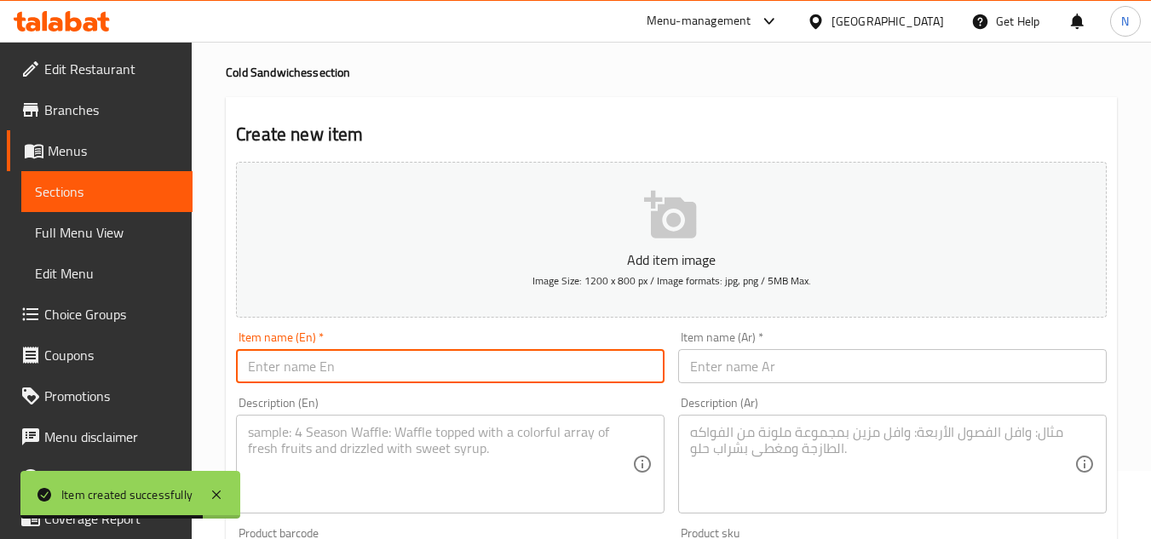
paste input "Feta Sandwich"
type input "Feta Sandwich"
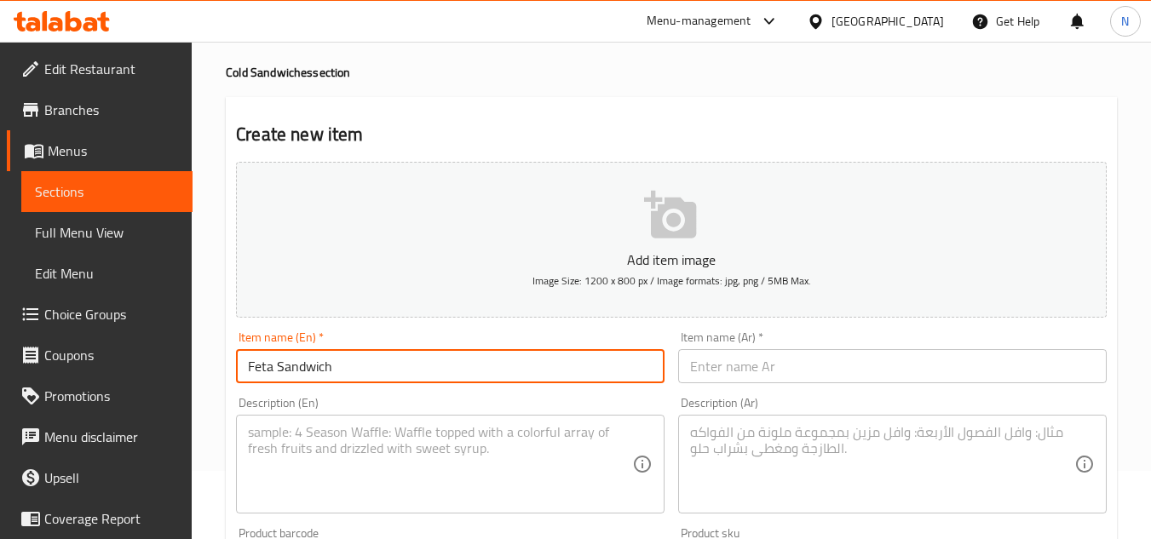
click at [717, 366] on input "text" at bounding box center [892, 366] width 429 height 34
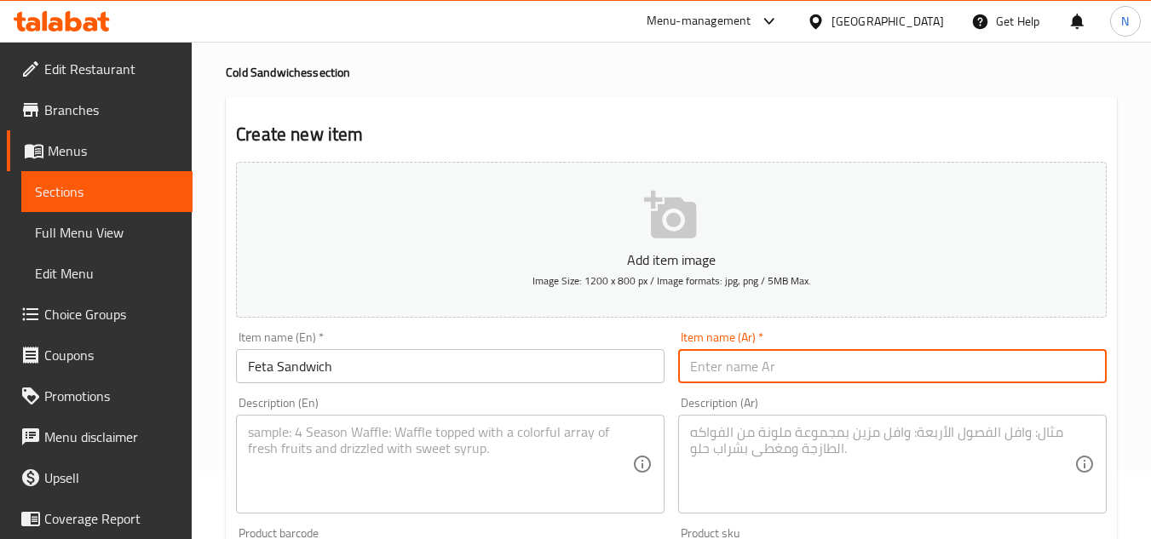
paste input "صمون فيتا الفرنسي"
type input "صمون فيتا الفرنسي"
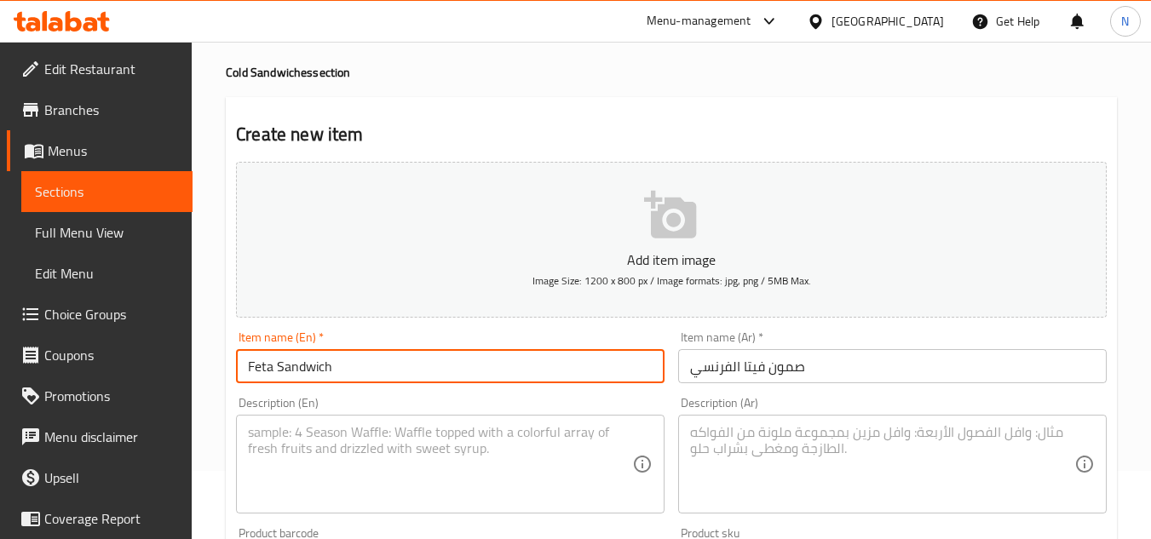
drag, startPoint x: 251, startPoint y: 372, endPoint x: 272, endPoint y: 418, distance: 50.7
click at [250, 372] on input "Feta Sandwich" at bounding box center [450, 366] width 429 height 34
type input "French Feta Sandwich"
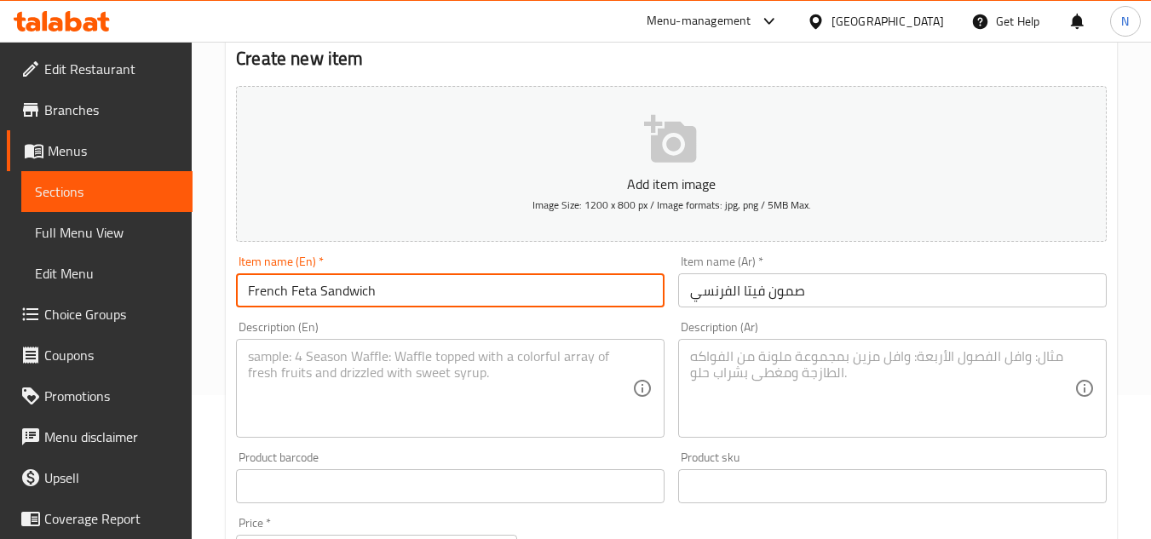
scroll to position [409, 0]
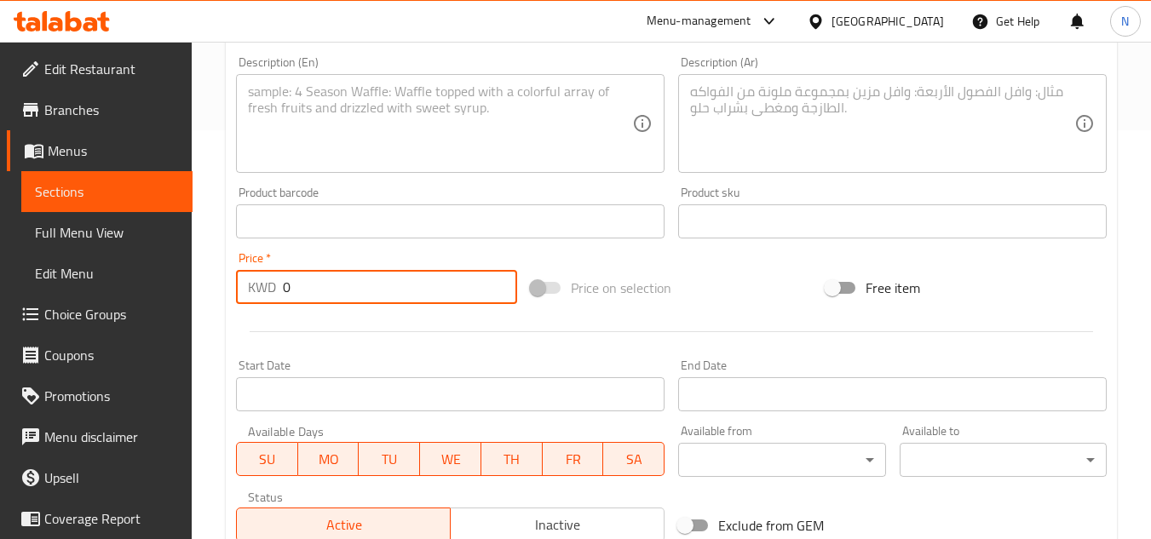
drag, startPoint x: 293, startPoint y: 296, endPoint x: 261, endPoint y: 314, distance: 37.0
click at [261, 314] on div "Add item image Image Size: 1200 x 800 px / Image formats: jpg, png / 5MB Max. I…" at bounding box center [671, 181] width 885 height 735
paste input "1.45"
type input "1.45"
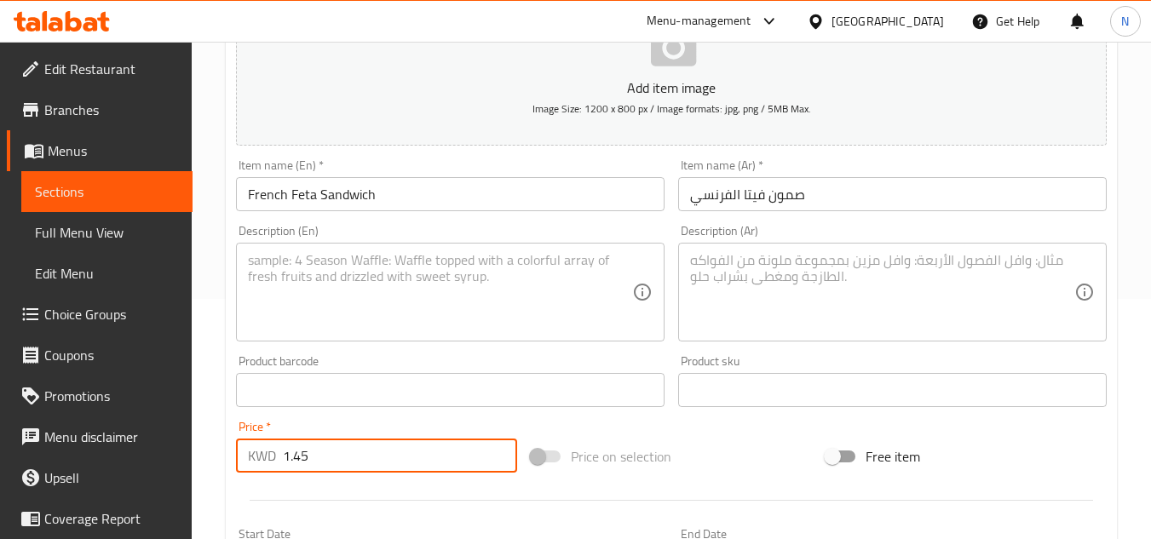
scroll to position [239, 0]
click at [299, 286] on textarea at bounding box center [440, 294] width 384 height 81
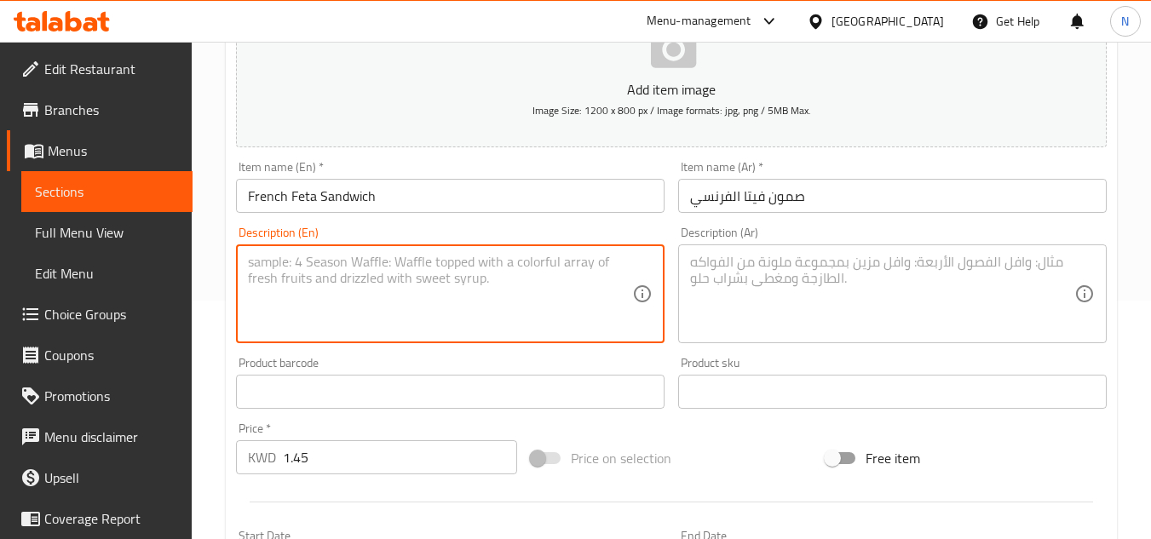
paste textarea "French bread loaf stuffed with feta cheese, olive oil, olive slices, tomato sli…"
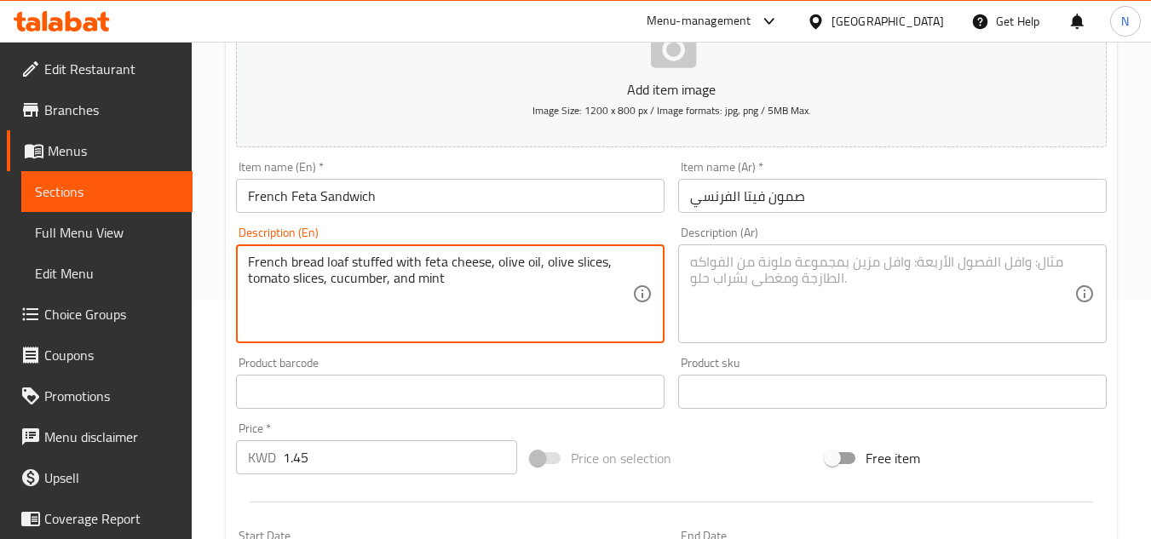
click at [448, 281] on textarea "French bread loaf stuffed with feta cheese, olive oil, olive slices, tomato sli…" at bounding box center [440, 294] width 384 height 81
type textarea "French bread loaf stuffed with feta cheese, olive oil, olive slices, tomato sli…"
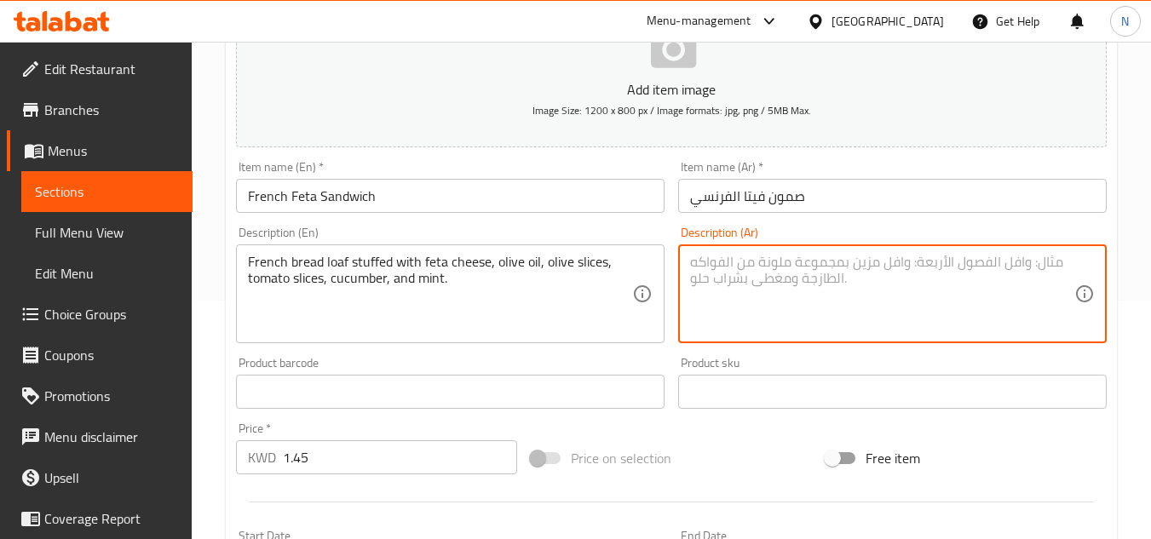
click at [836, 284] on textarea at bounding box center [882, 294] width 384 height 81
paste textarea "صمون الخبز الفرنسي محشو بجبنة الفيتا ، زيت زيتون، شرائح زيتون، شرائح طماطم، خيا…"
click at [872, 277] on textarea "صمون الخبز الفرنسي محشو بجبنة الفيتا ، زيت زيتون، شرائح زيتون، شرائح طماطم، خيا…" at bounding box center [882, 294] width 384 height 81
click at [830, 262] on textarea "صمون الخبز الفرنسي محشو بجبنة الفيتا ، زيت زيتون، شرائح زيتون، شرائح طماطم، خيا…" at bounding box center [882, 294] width 384 height 81
drag, startPoint x: 827, startPoint y: 269, endPoint x: 824, endPoint y: 257, distance: 13.2
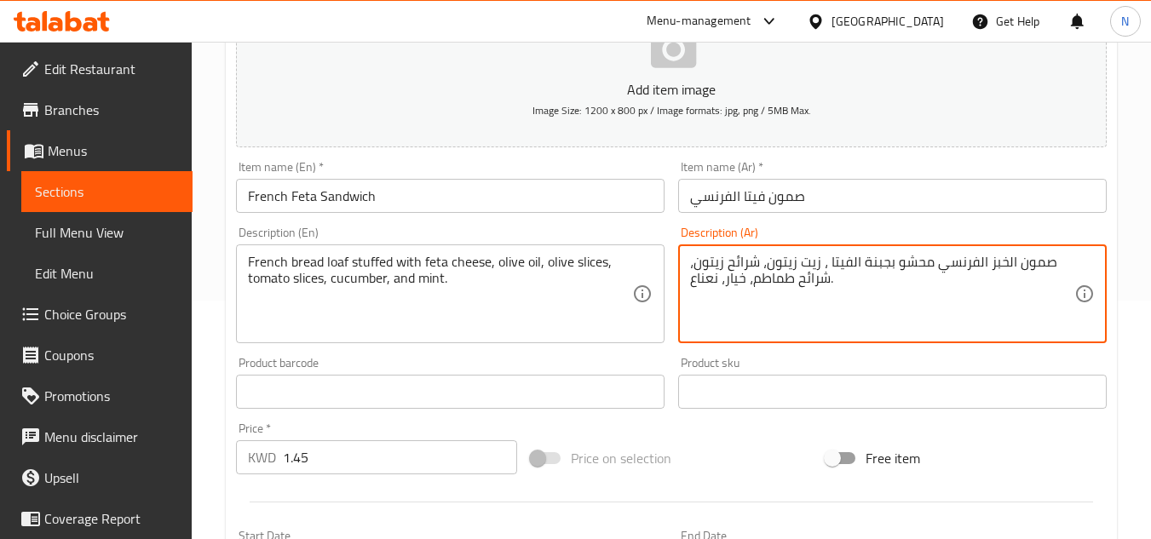
click at [824, 257] on textarea "صمون الخبز الفرنسي محشو بجبنة الفيتا ، زيت زيتون، شرائح زيتون، شرائح طماطم، خيا…" at bounding box center [882, 294] width 384 height 81
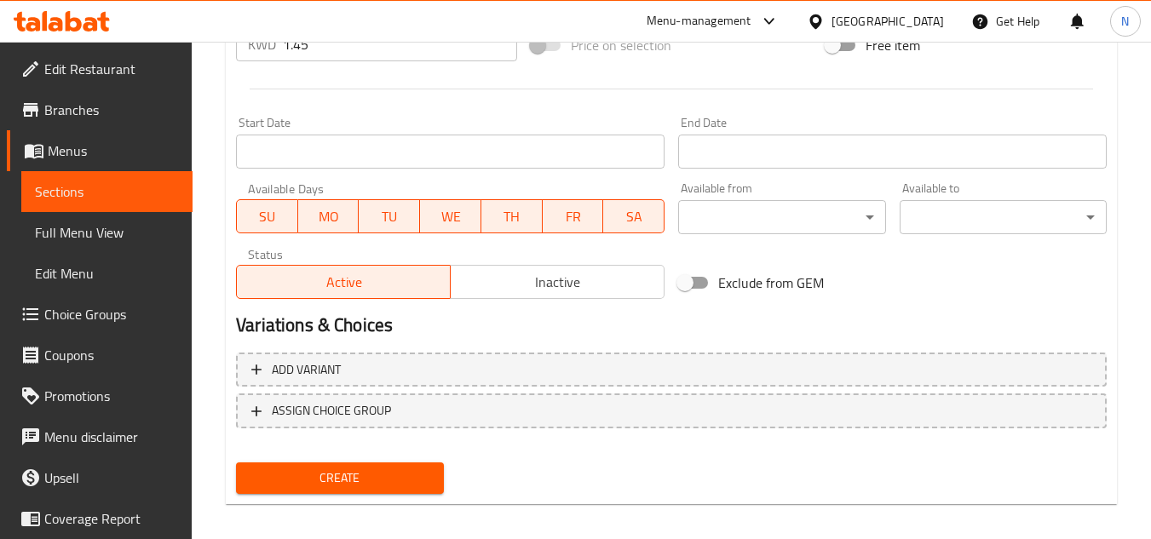
scroll to position [665, 0]
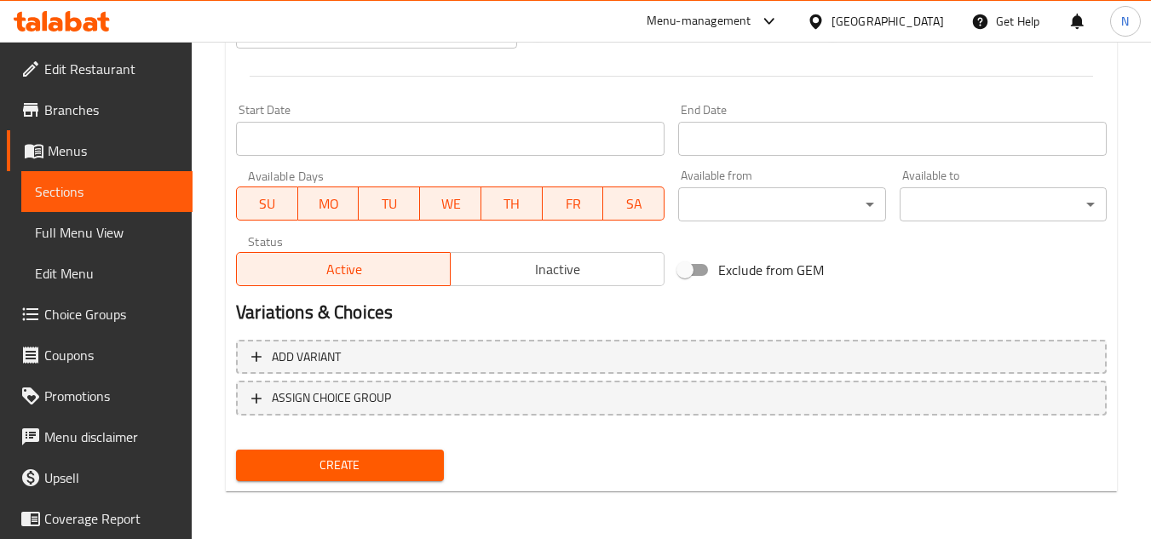
type textarea "صمون الخبز الفرنسي محشو بجبنة الفيتا، زيت زيتون، شرائح زيتون، شرائح طماطم، خيار…"
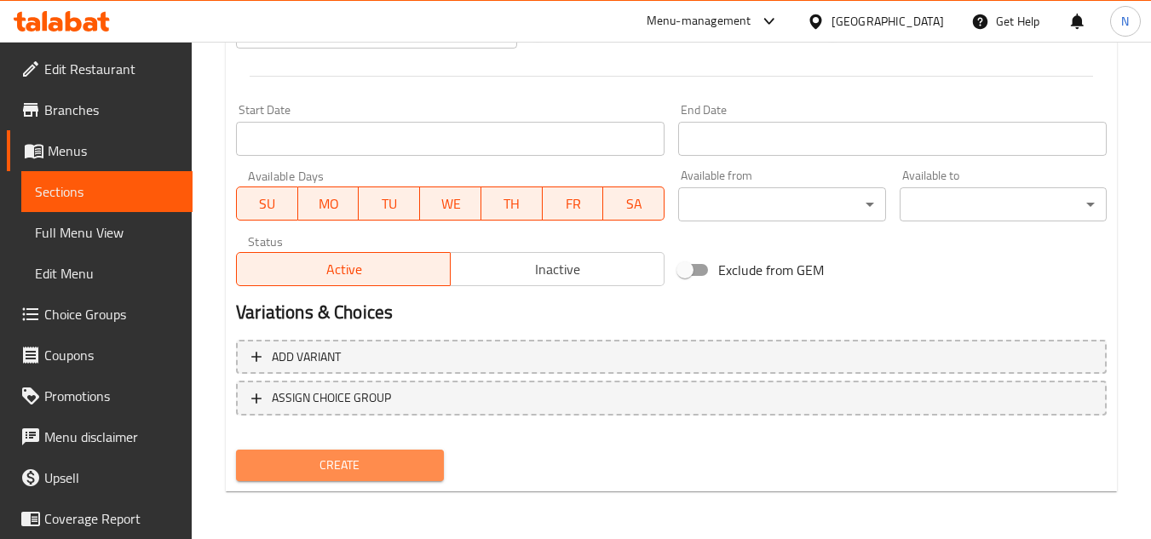
click at [340, 463] on span "Create" at bounding box center [340, 465] width 180 height 21
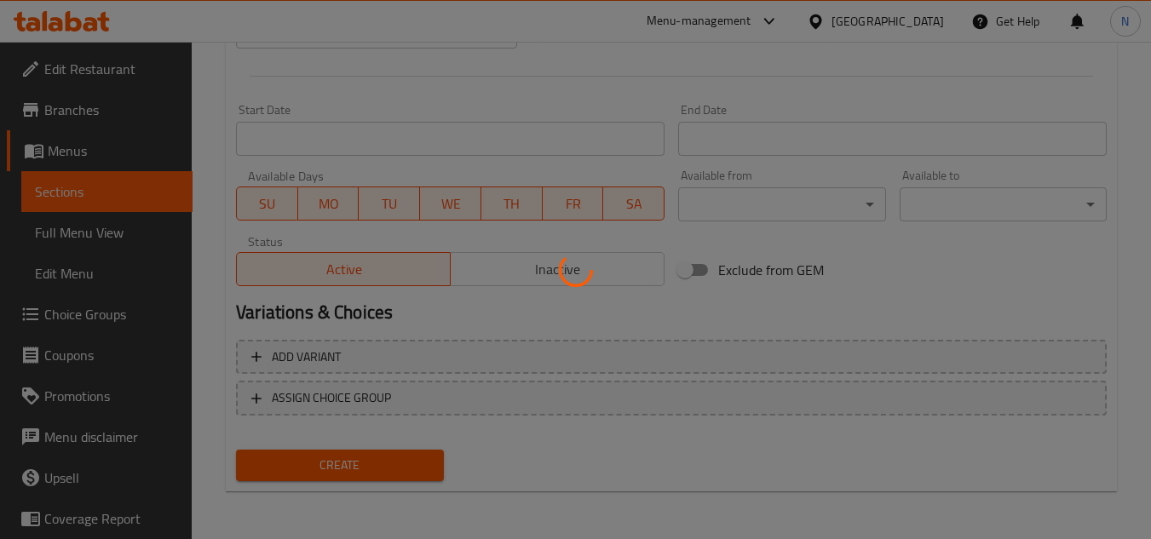
type input "0"
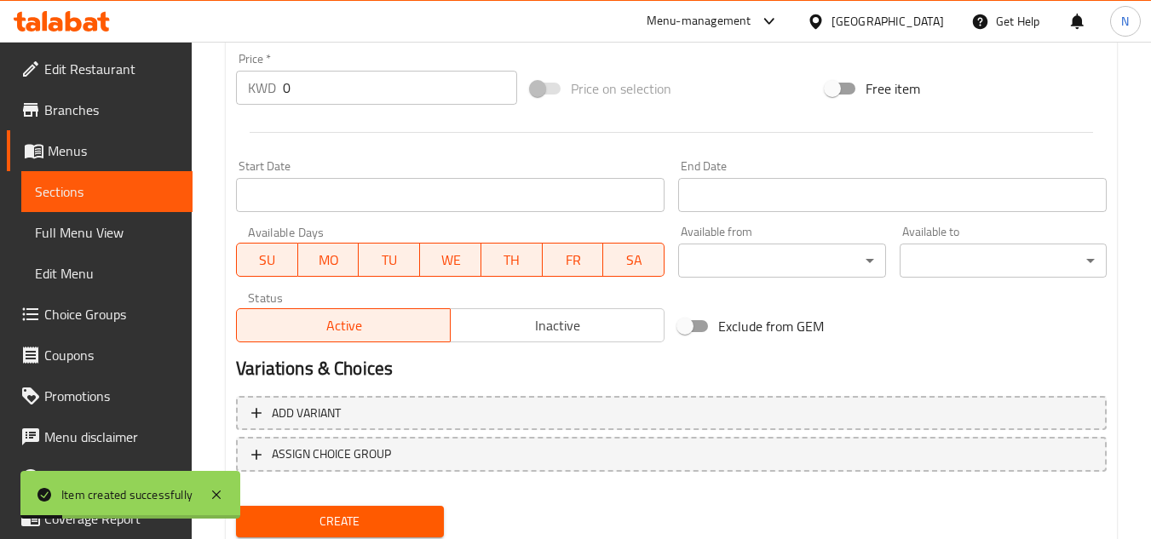
scroll to position [579, 0]
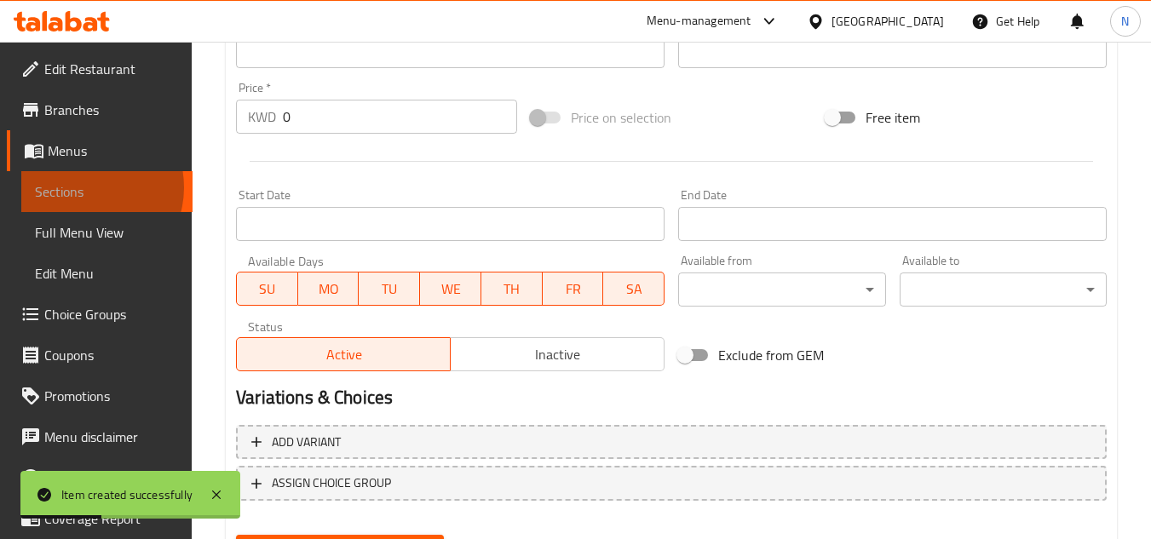
click at [84, 188] on span "Sections" at bounding box center [107, 192] width 144 height 20
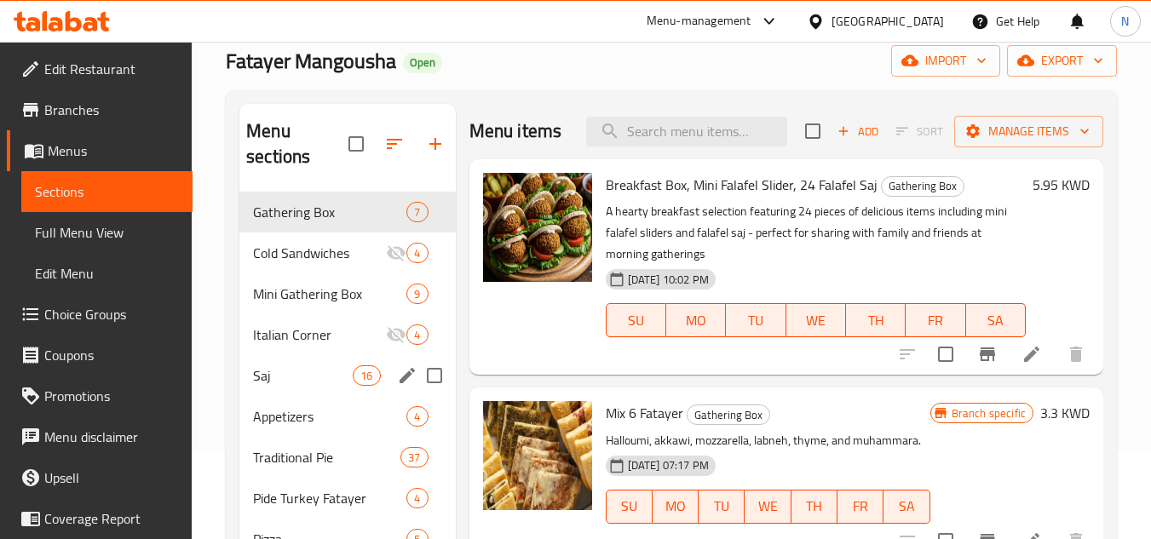
scroll to position [70, 0]
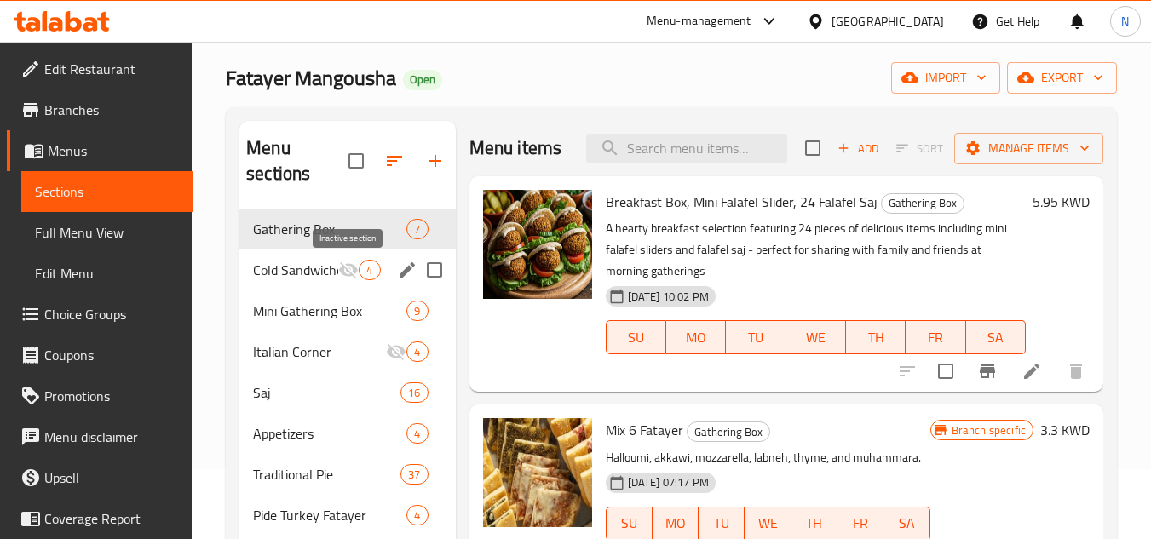
click at [351, 275] on icon "Menu sections" at bounding box center [348, 270] width 19 height 16
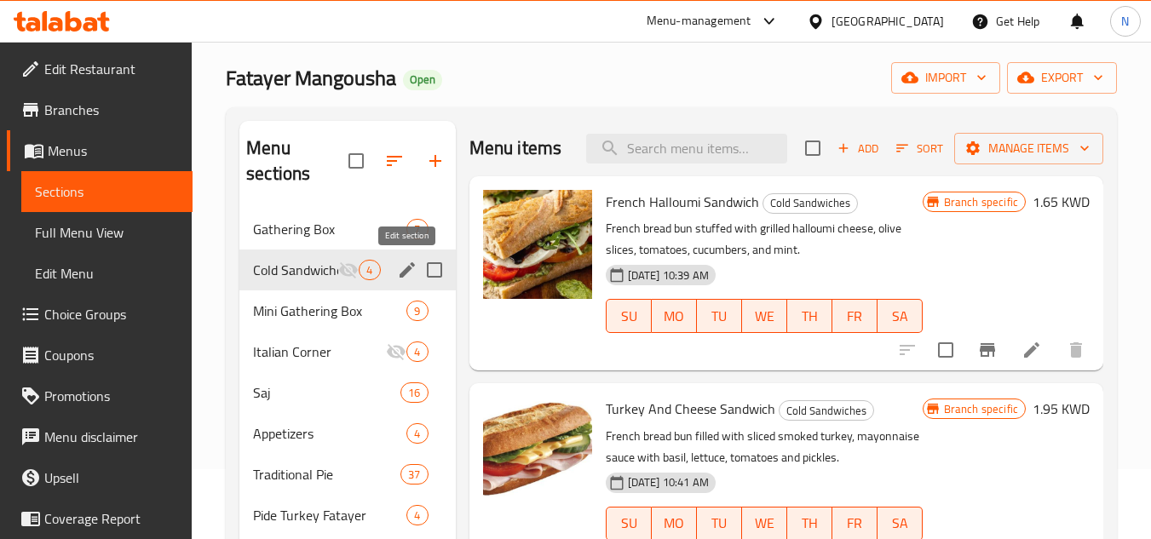
click at [406, 274] on icon "edit" at bounding box center [407, 269] width 15 height 15
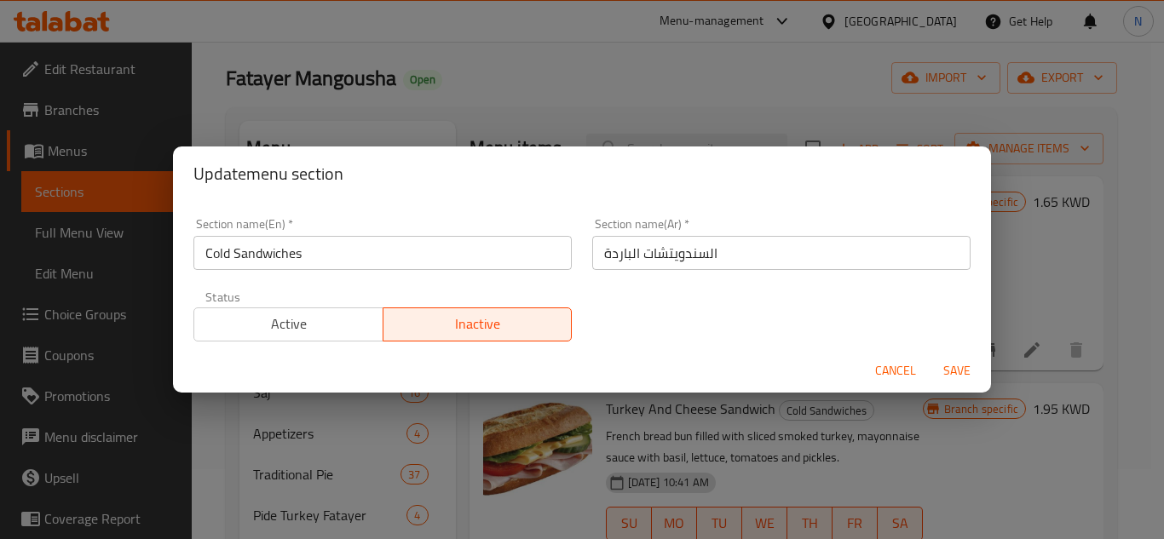
click at [257, 329] on span "Active" at bounding box center [289, 324] width 176 height 25
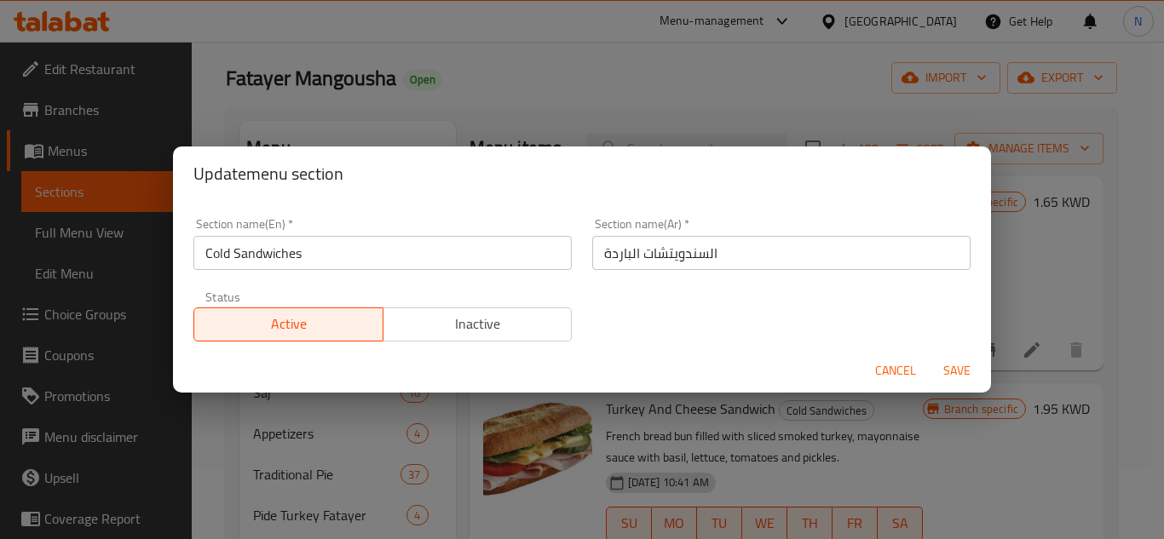
click at [963, 371] on span "Save" at bounding box center [957, 370] width 41 height 21
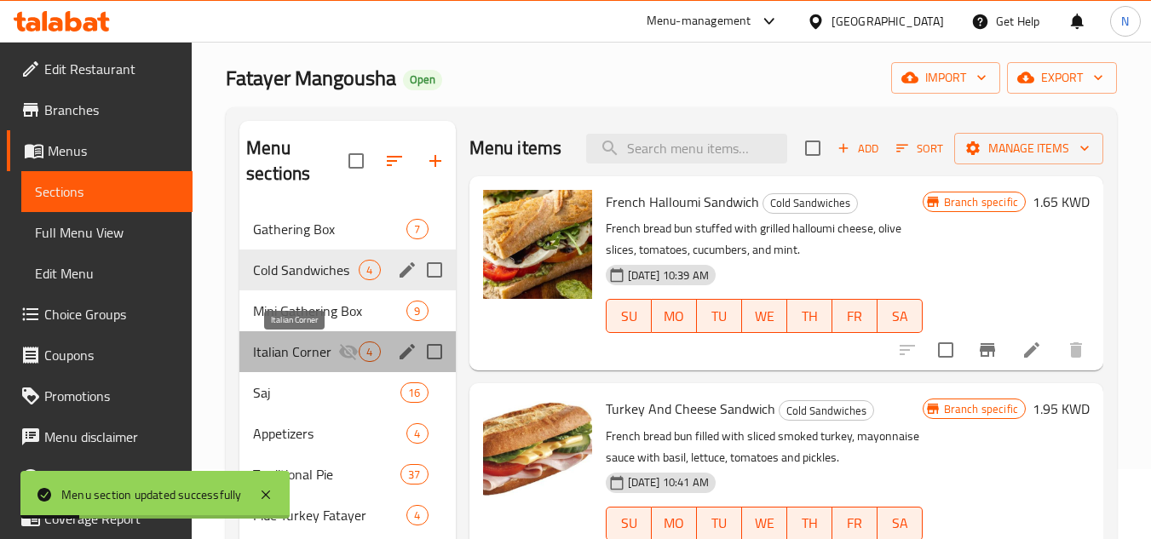
click at [314, 356] on span "Italian Corner" at bounding box center [295, 352] width 85 height 20
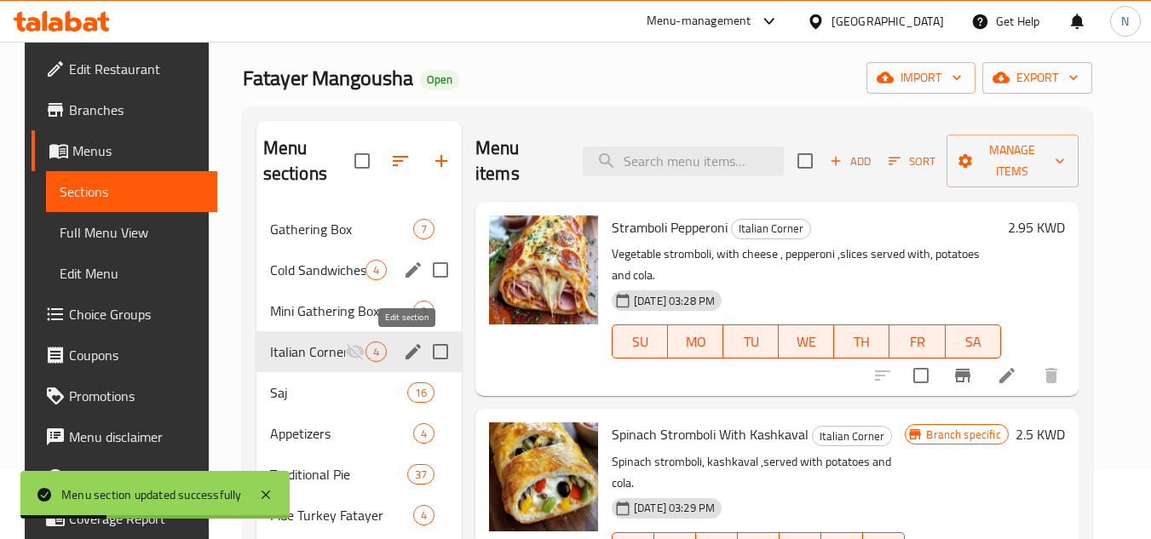
click at [408, 354] on icon "edit" at bounding box center [413, 351] width 15 height 15
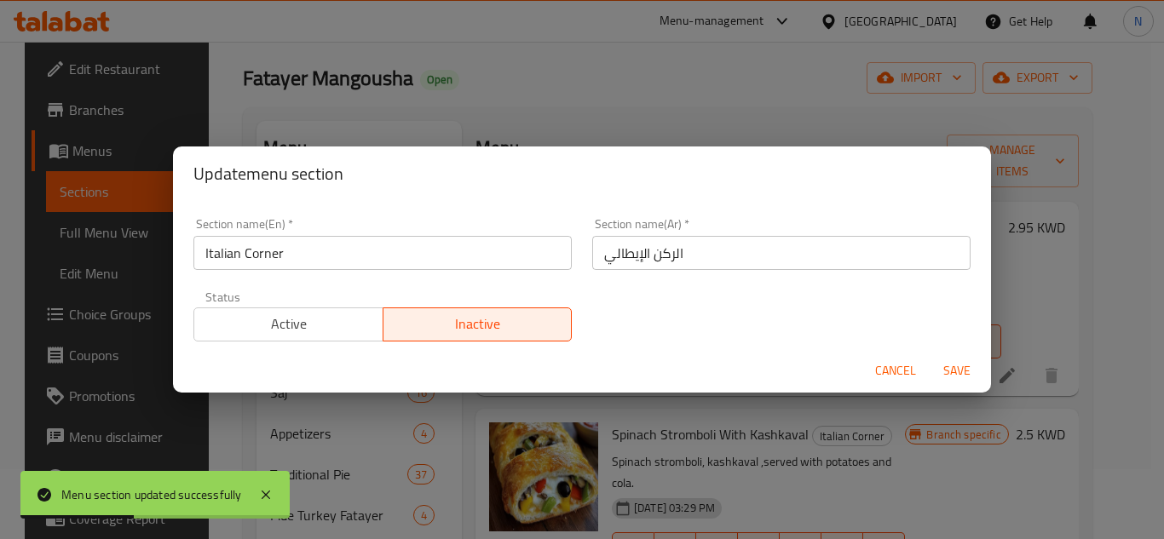
click at [294, 334] on span "Active" at bounding box center [289, 324] width 176 height 25
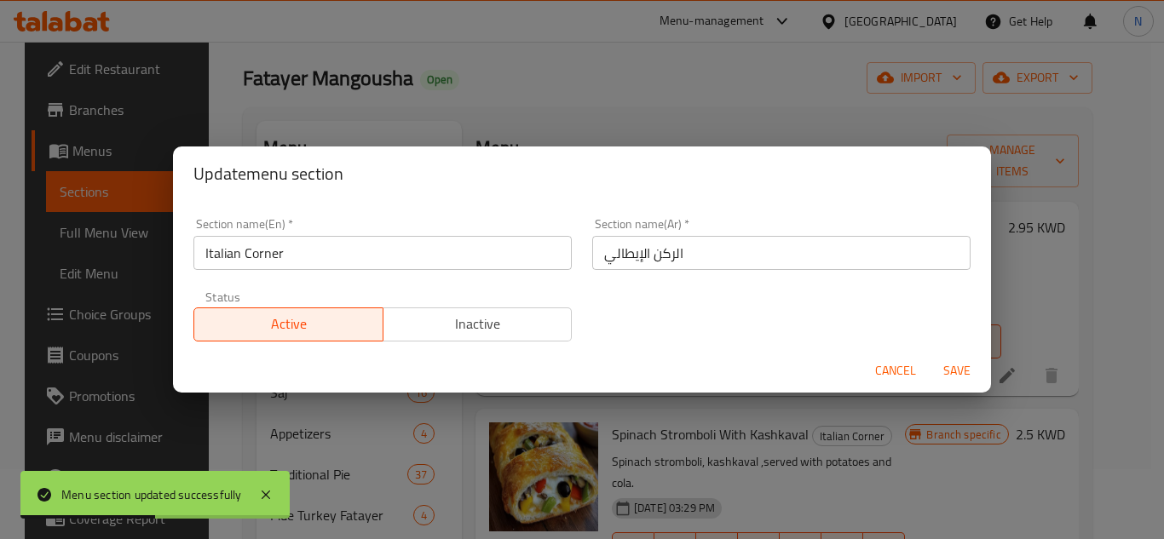
click at [954, 378] on span "Save" at bounding box center [957, 370] width 41 height 21
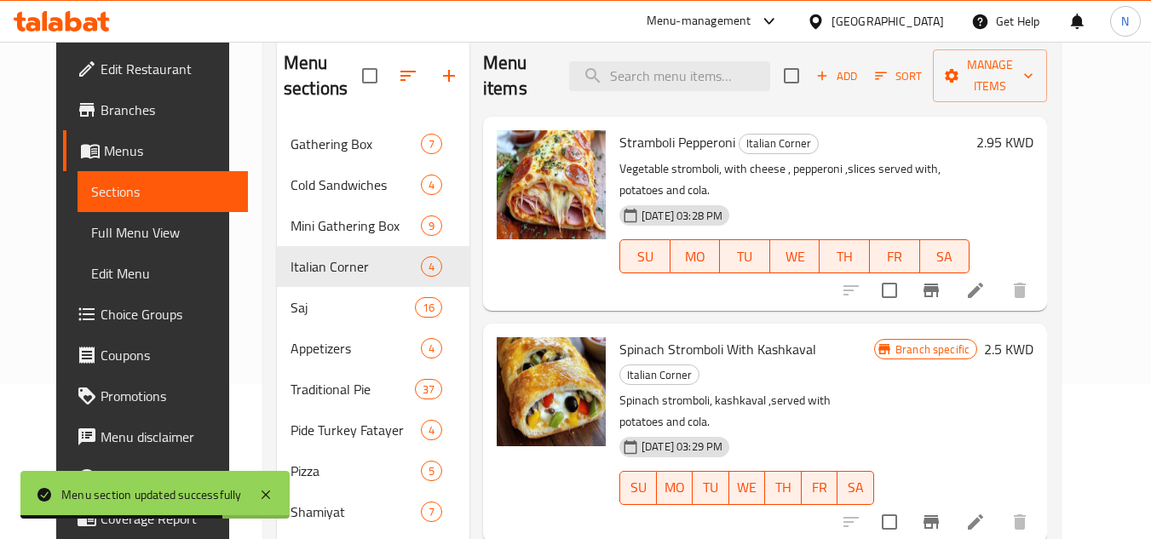
scroll to position [70, 0]
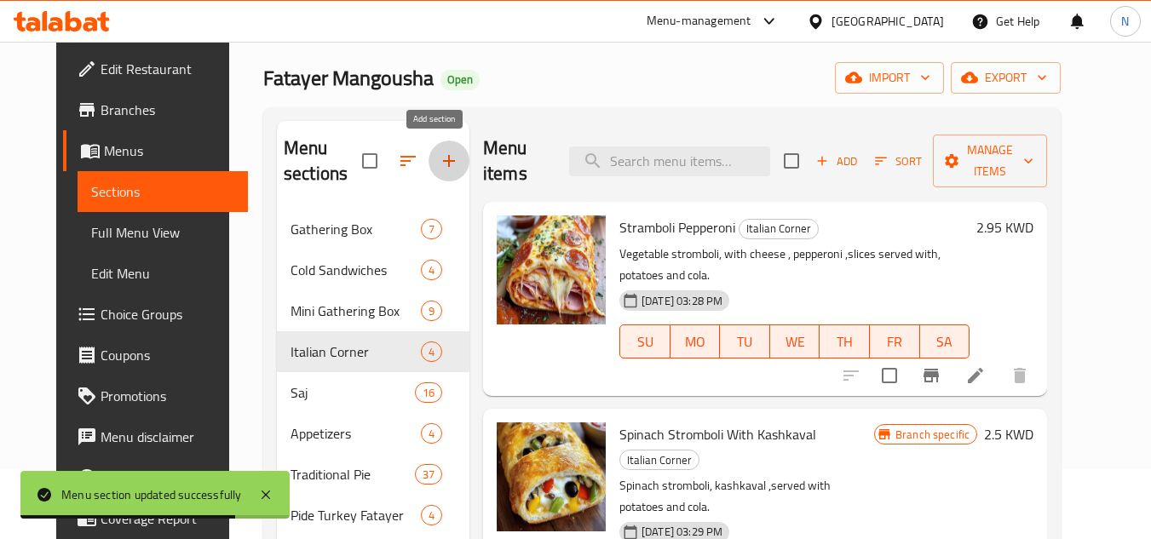
click at [439, 158] on icon "button" at bounding box center [449, 161] width 20 height 20
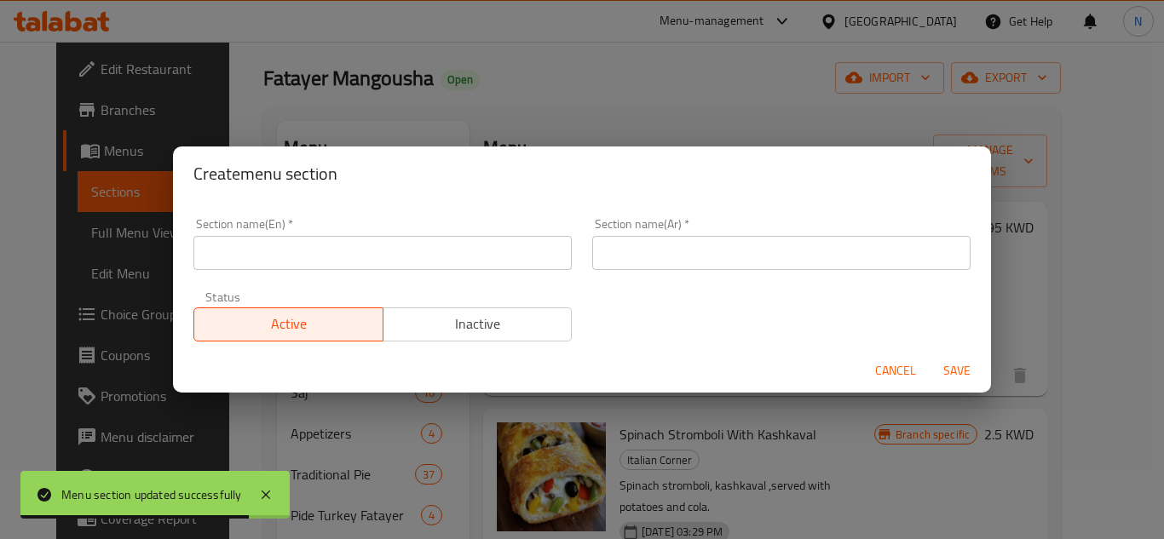
click at [299, 271] on div "Section name(En)   * Section name(En) *" at bounding box center [382, 244] width 399 height 72
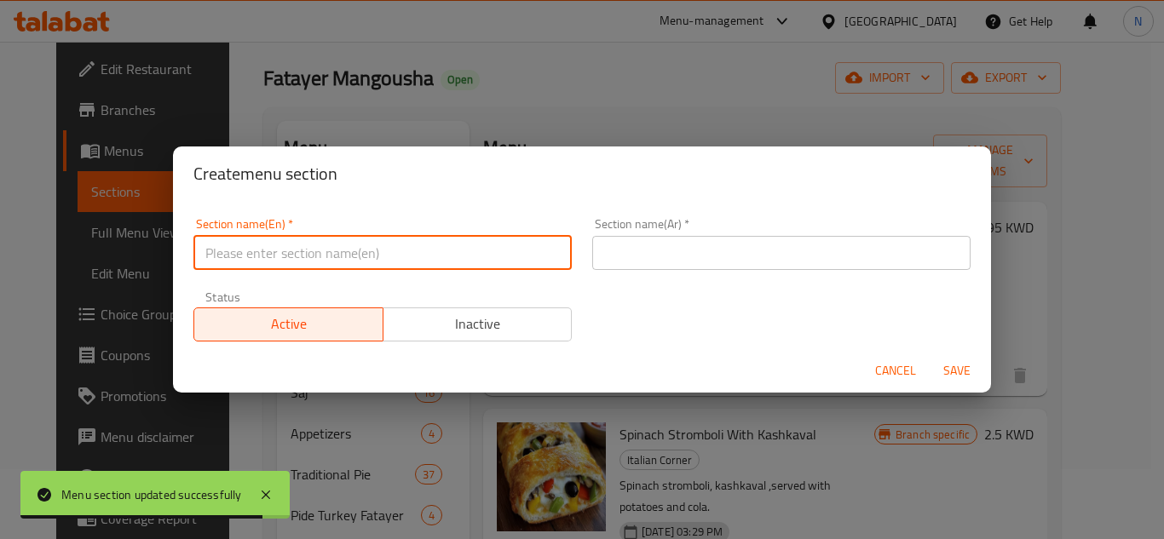
click at [321, 262] on input "text" at bounding box center [382, 253] width 378 height 34
paste input "Hot Sandwiches"
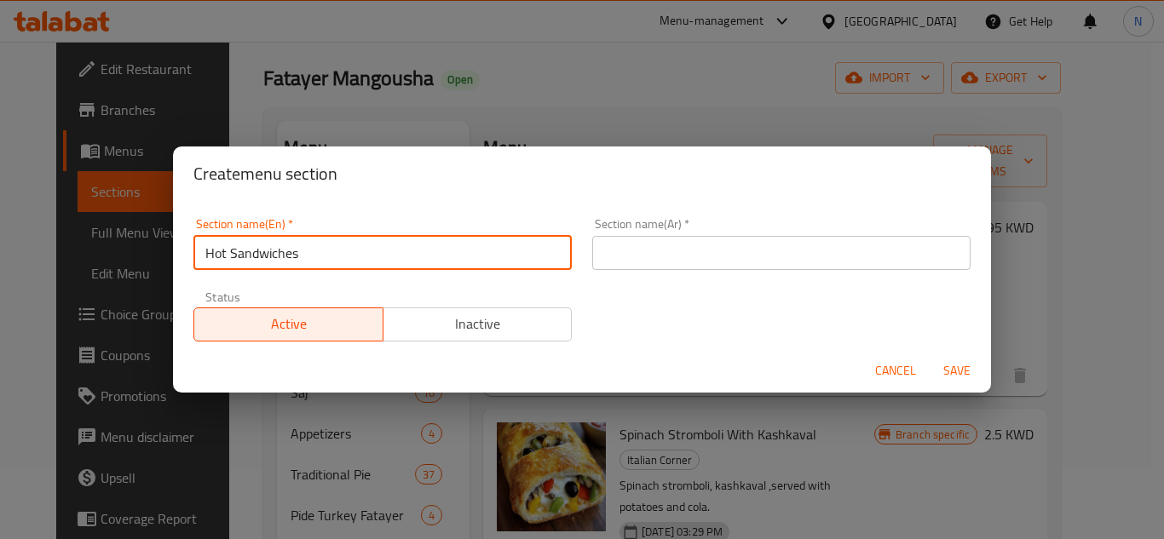
type input "Hot Sandwiches"
click at [608, 260] on input "text" at bounding box center [781, 253] width 378 height 34
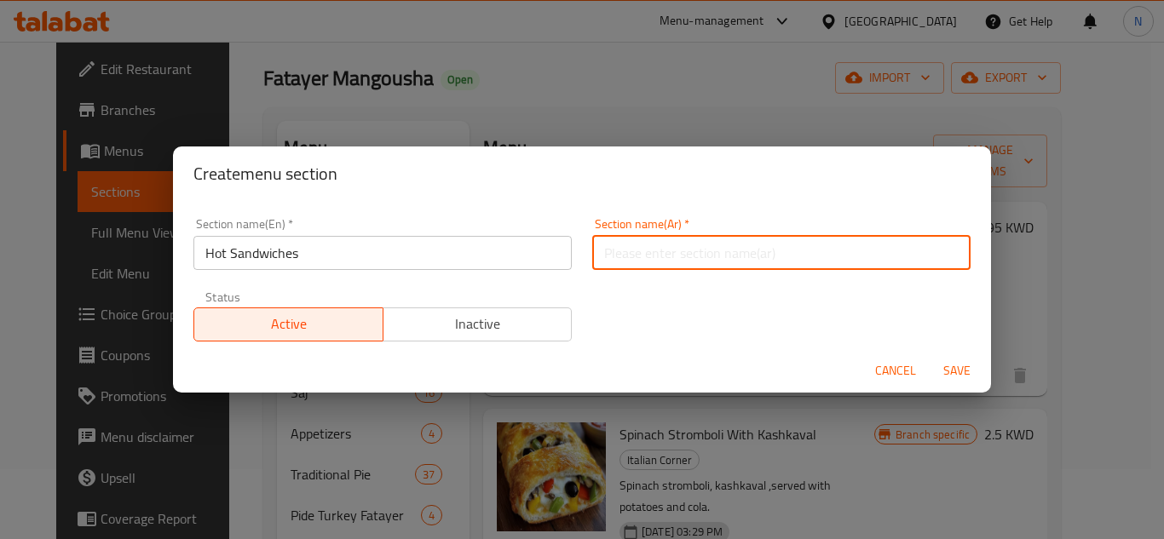
paste input "السندويتشات الساخنة"
type input "السندويتشات الساخنة"
click at [969, 370] on span "Save" at bounding box center [957, 370] width 41 height 21
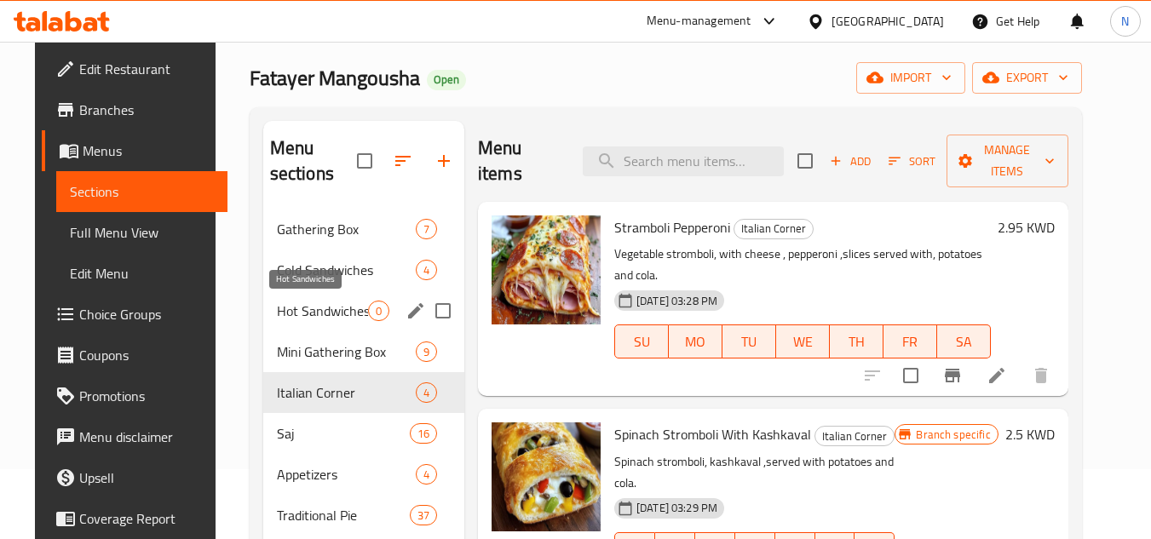
click at [315, 317] on span "Hot Sandwiches" at bounding box center [322, 311] width 91 height 20
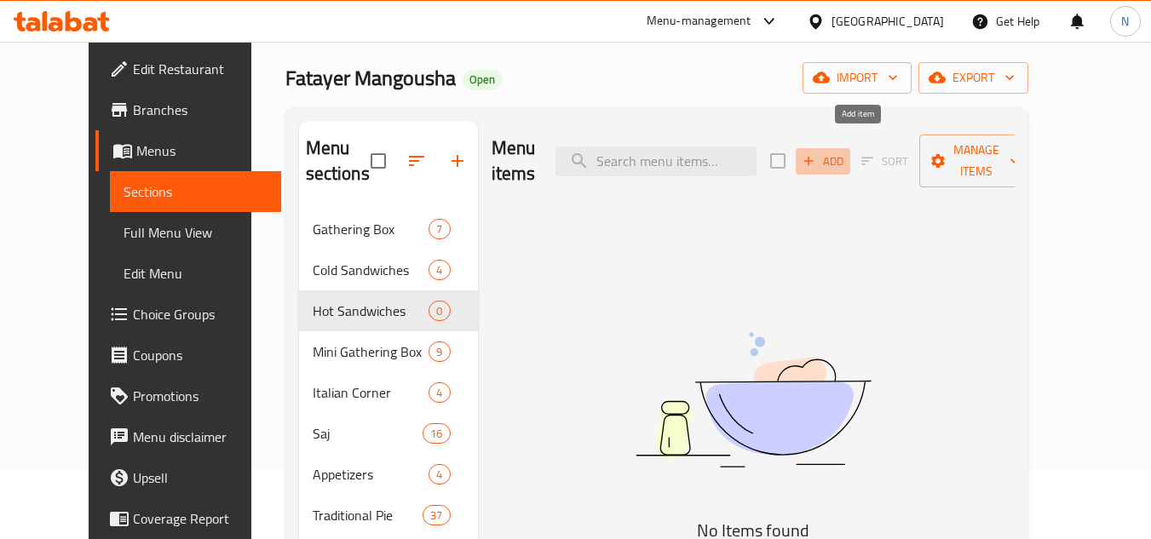
click at [846, 152] on span "Add" at bounding box center [823, 162] width 46 height 20
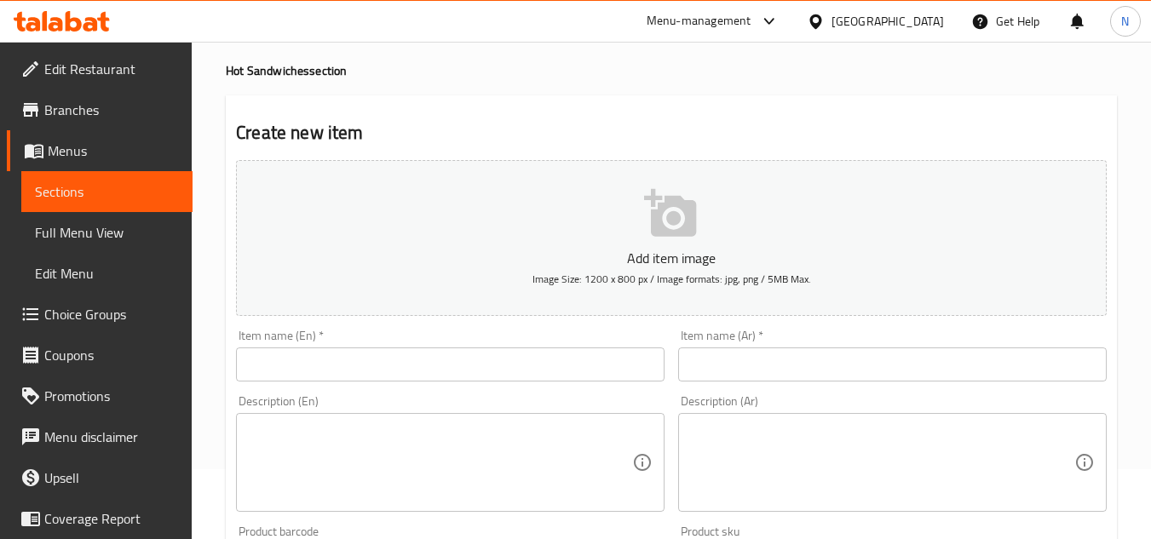
click at [467, 361] on input "text" at bounding box center [450, 365] width 429 height 34
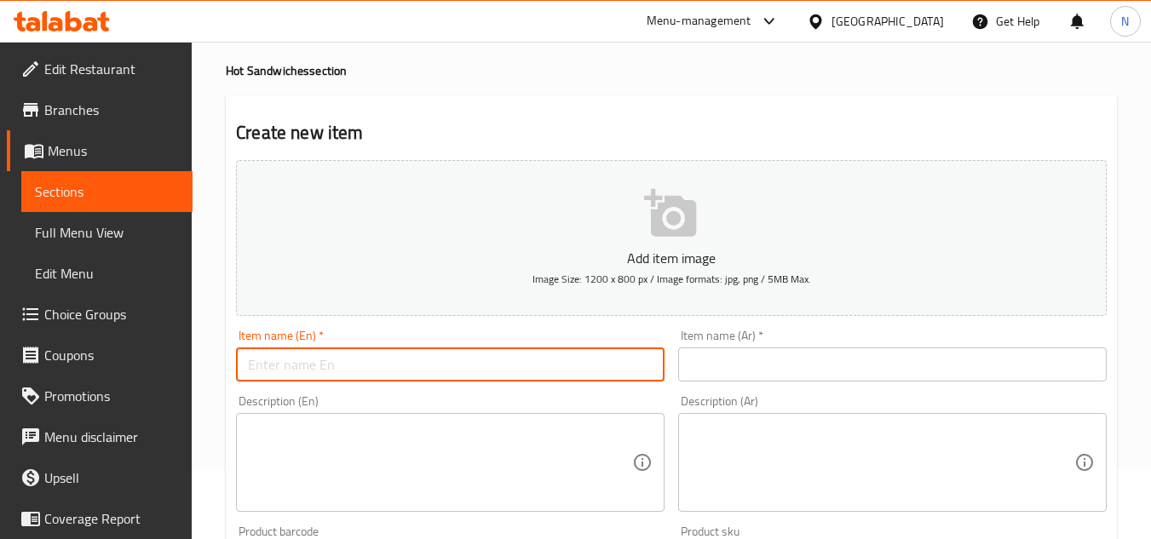
paste input "Chicken Bbq Sandwich"
click at [251, 372] on input "Chicken Bbq Sandwich" at bounding box center [450, 365] width 429 height 34
click at [335, 372] on input "Grilled Chicken Bbq Sandwich" at bounding box center [450, 365] width 429 height 34
click at [364, 372] on input "Grilled Chicken Bbq Sandwich" at bounding box center [450, 365] width 429 height 34
click at [401, 372] on input "Grilled Chicken Bbq Breasts Sandwich" at bounding box center [450, 365] width 429 height 34
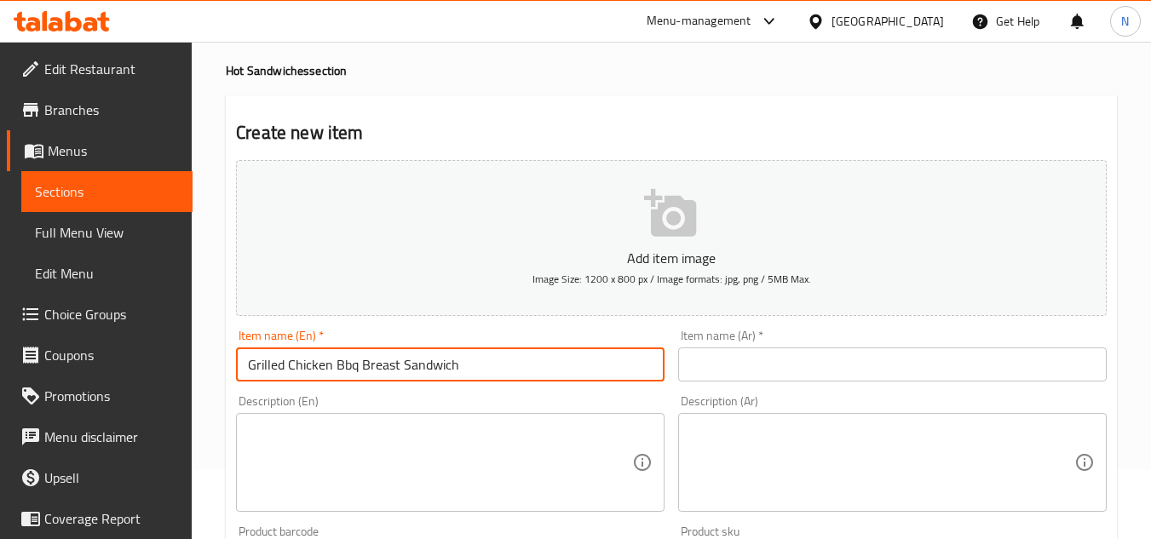
type input "Grilled Chicken Bbq Breast Sandwich"
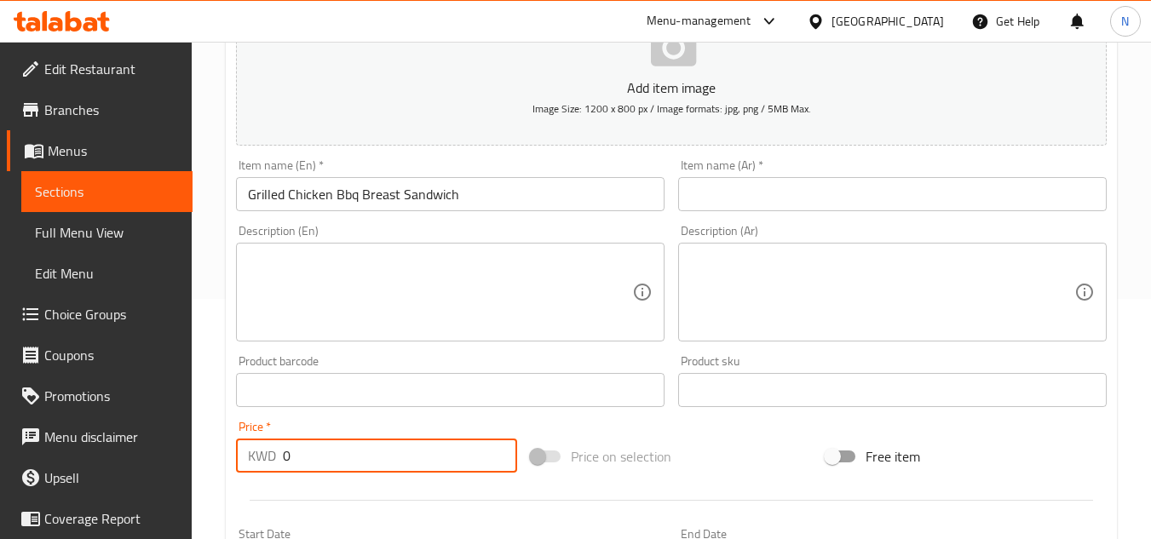
drag, startPoint x: 297, startPoint y: 470, endPoint x: 268, endPoint y: 470, distance: 29.8
click at [268, 470] on div "KWD 0 Price *" at bounding box center [376, 456] width 281 height 34
paste input "1.95"
type input "1.95"
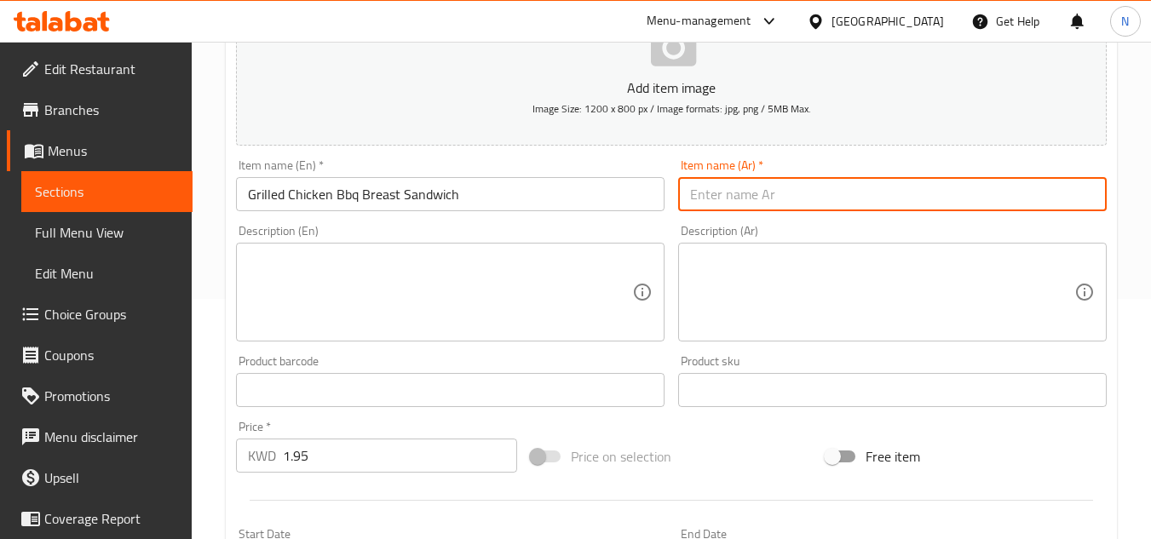
click at [775, 191] on input "text" at bounding box center [892, 194] width 429 height 34
paste input "صدوردجاج الباركيو المشوي"
click at [812, 199] on input "صدوردجاج الباركيو المشوي" at bounding box center [892, 194] width 429 height 34
click at [692, 205] on input "صدور دجاج الباركيو المشوي" at bounding box center [892, 194] width 429 height 34
type input "سندويتش صدور دجاج الباركيو المشوي"
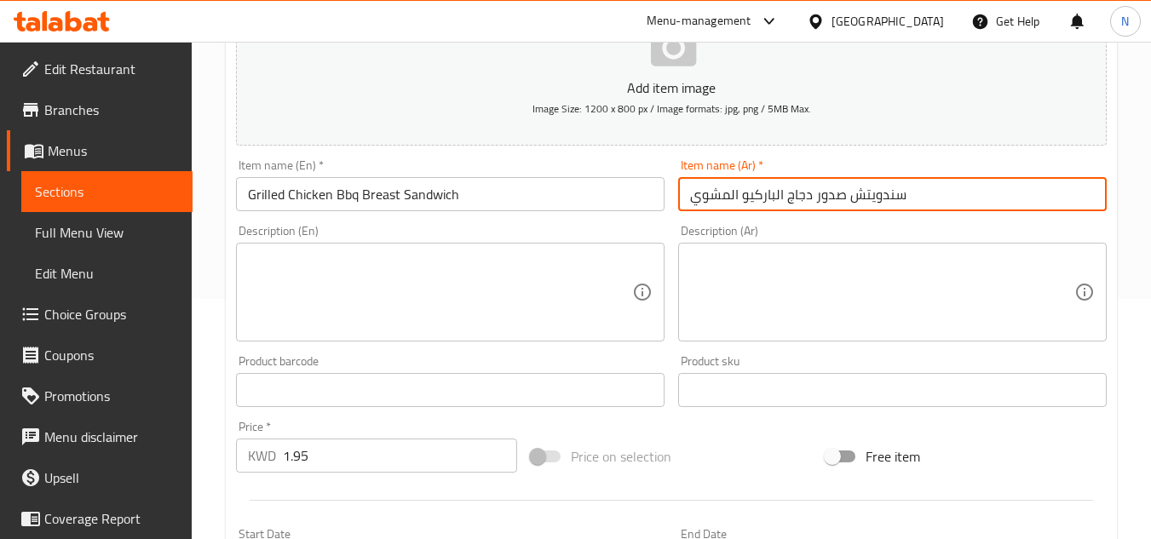
click at [306, 276] on textarea at bounding box center [440, 292] width 384 height 81
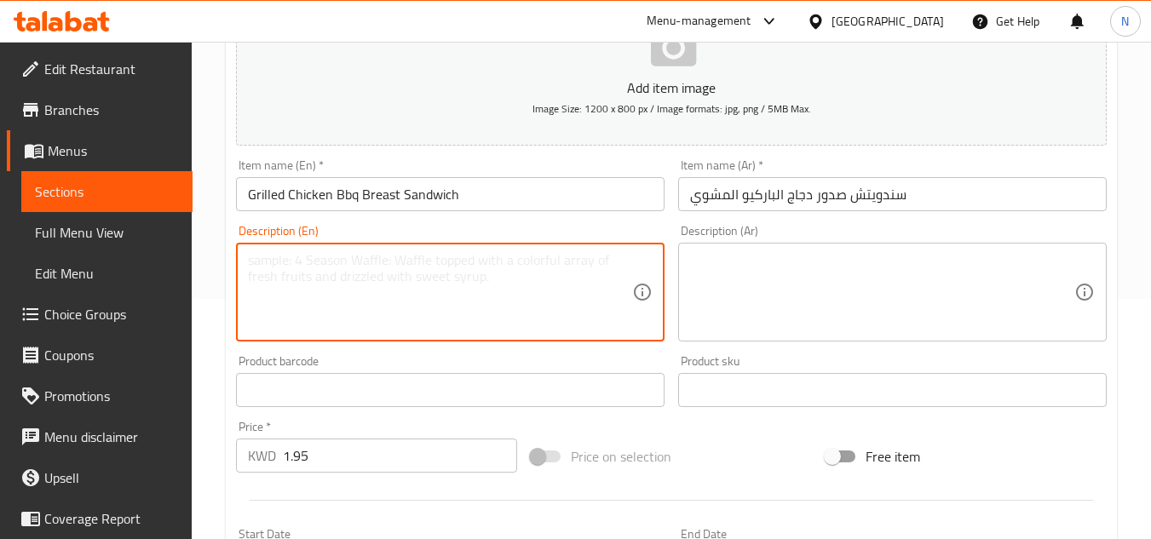
paste textarea "French bread stuffed with grilled chicken breast, mayonnaise and barbecue sauce…"
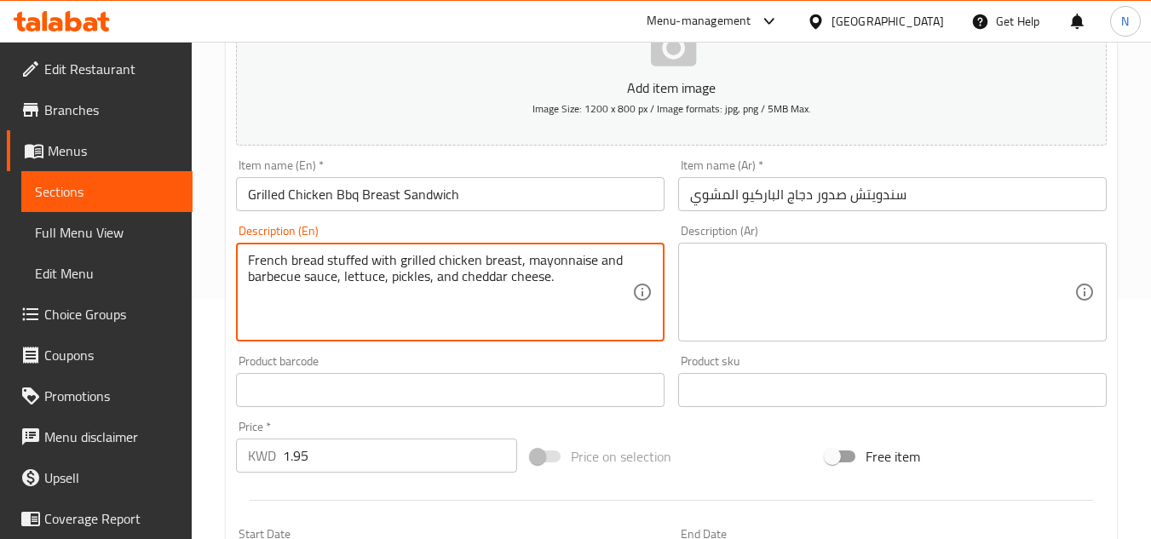
click at [572, 275] on textarea "French bread stuffed with grilled chicken breast, mayonnaise and barbecue sauce…" at bounding box center [440, 292] width 384 height 81
type textarea "French bread stuffed with grilled chicken breast, mayonnaise and barbecue sauce…"
click at [789, 284] on textarea at bounding box center [882, 292] width 384 height 81
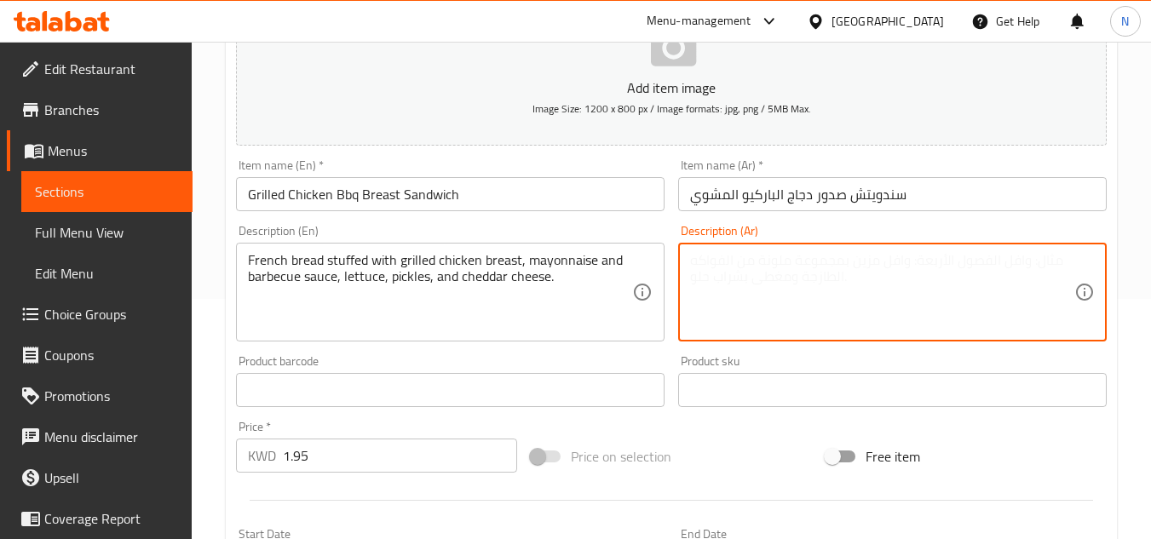
paste textarea "الخبز الفرنس محشو صدر بالدجاج المشوي، مايونيز وصلصة باربيكيو، خس، مخلل، جبنة شي…"
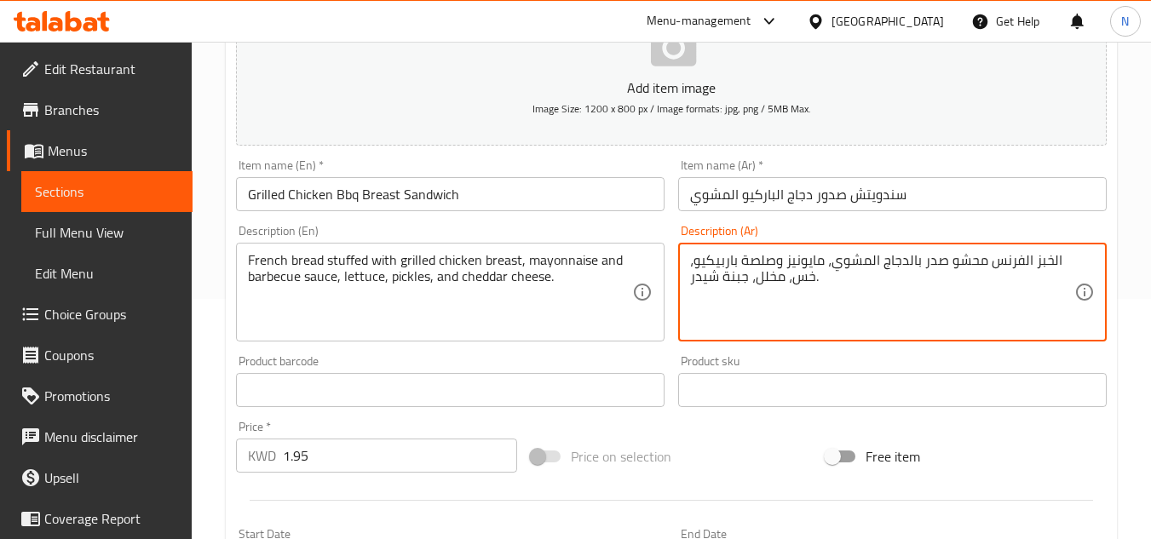
click at [839, 271] on textarea "الخبز الفرنس محشو صدر بالدجاج المشوي، مايونيز وصلصة باربيكيو، خس، مخلل، جبنة شي…" at bounding box center [882, 292] width 384 height 81
click at [822, 280] on textarea "الخبز الفرنس محشو صدر بالدجاج المشوي، مايونيز وصلصة باربيكيو، خس، مخلل، جبنة شي…" at bounding box center [882, 292] width 384 height 81
type textarea "الخبز الفرنس محشو صدر بالدجاج المشوي، مايونيز وصلصة باربيكيو، خس، مخلل، جبنة شي…"
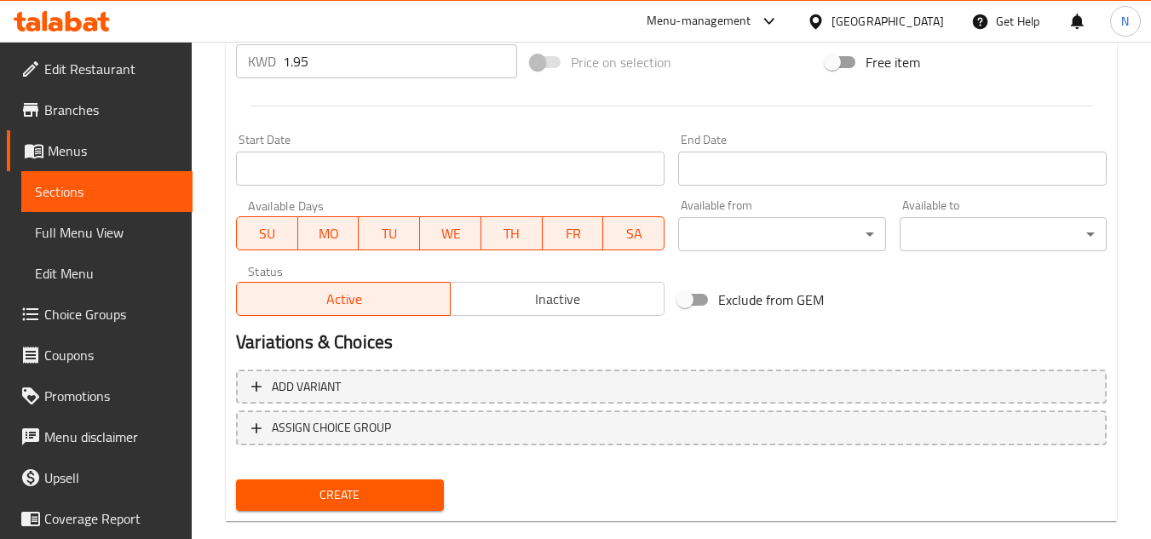
scroll to position [665, 0]
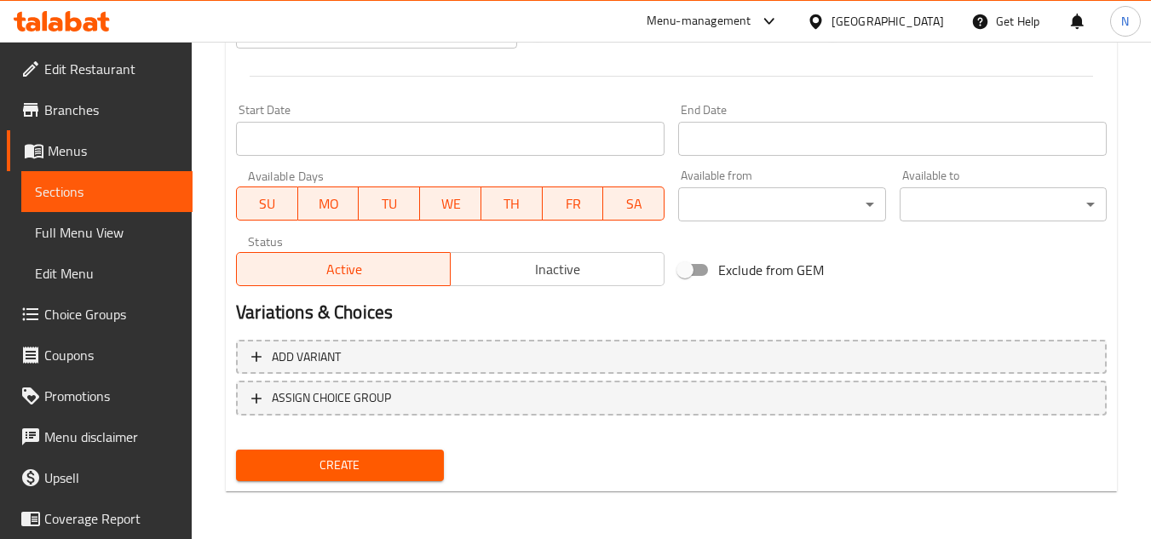
click at [369, 463] on span "Create" at bounding box center [340, 465] width 180 height 21
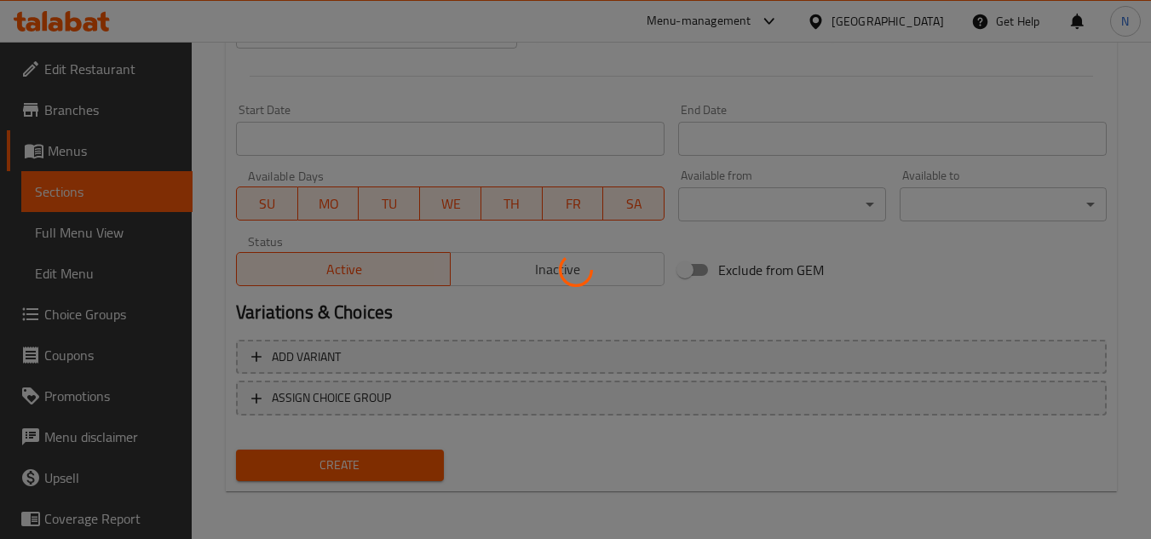
type input "0"
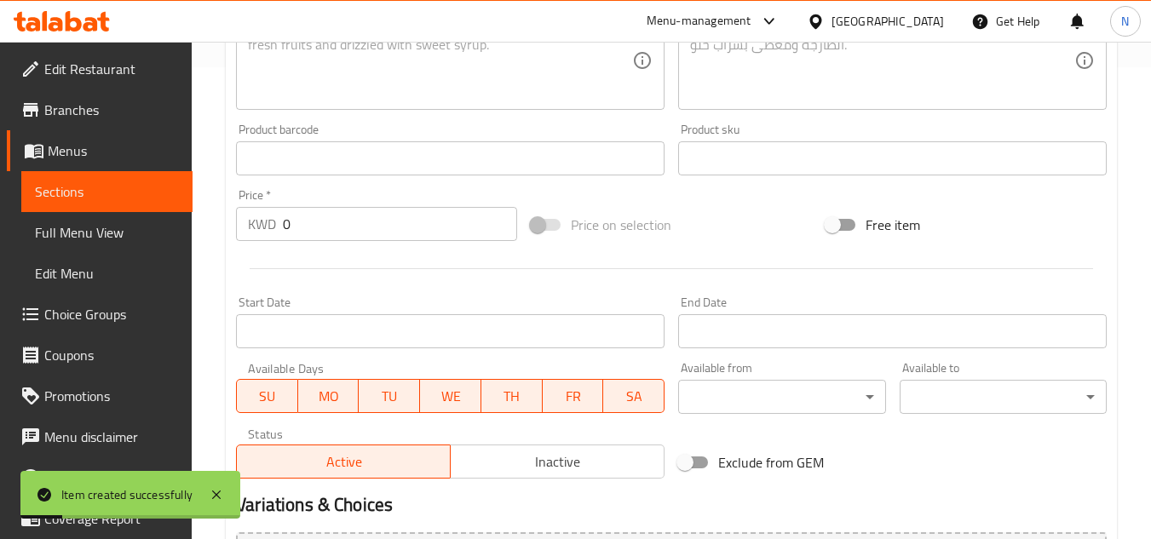
scroll to position [239, 0]
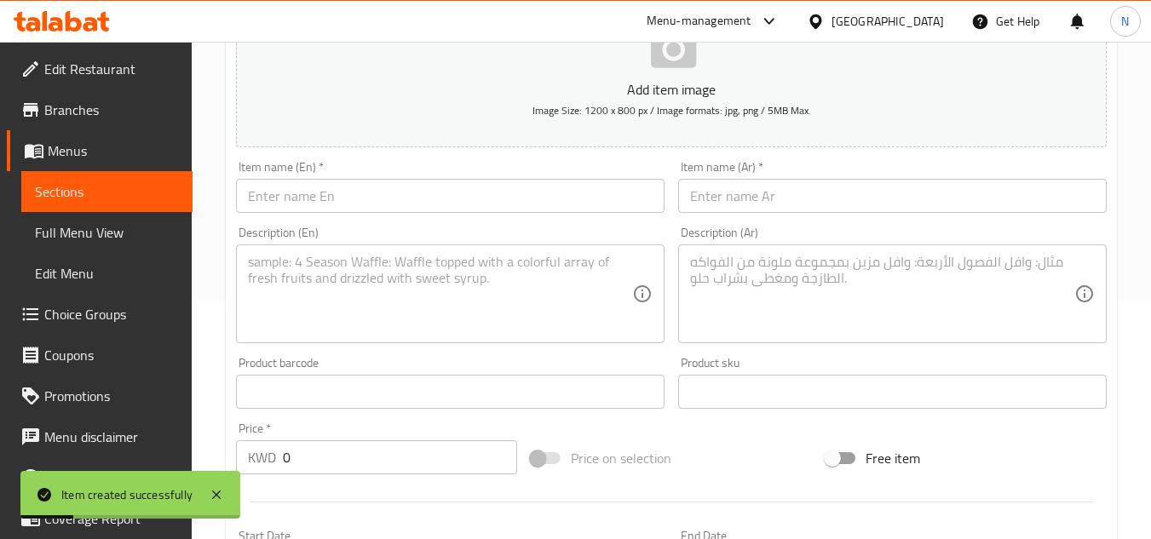
click at [350, 197] on input "text" at bounding box center [450, 196] width 429 height 34
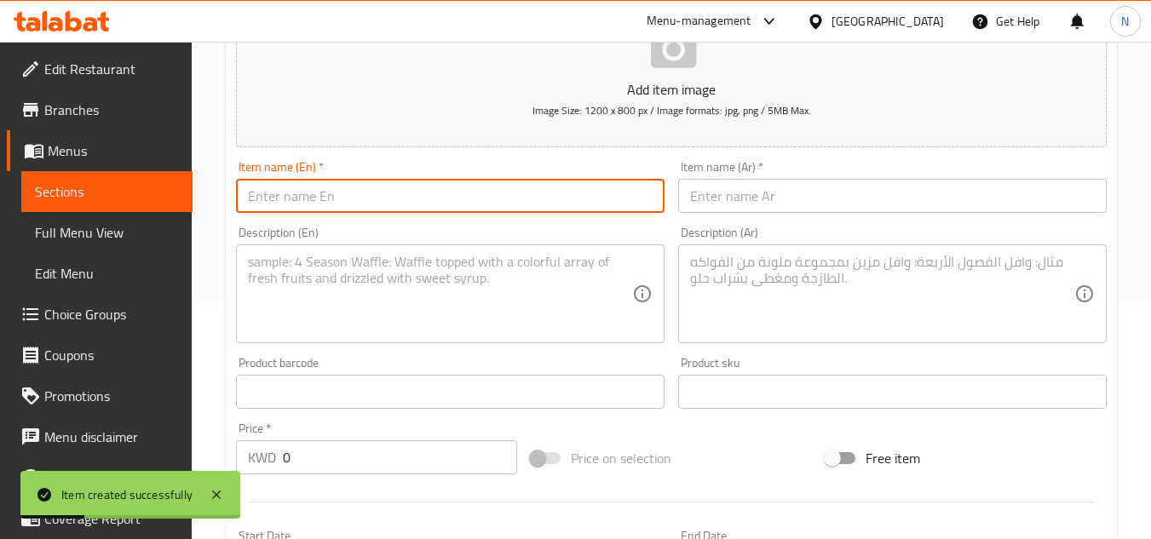
paste input "Chicken And Rocket Leaves Sandwich"
type input "Chicken And Rocket Leaves Sandwich"
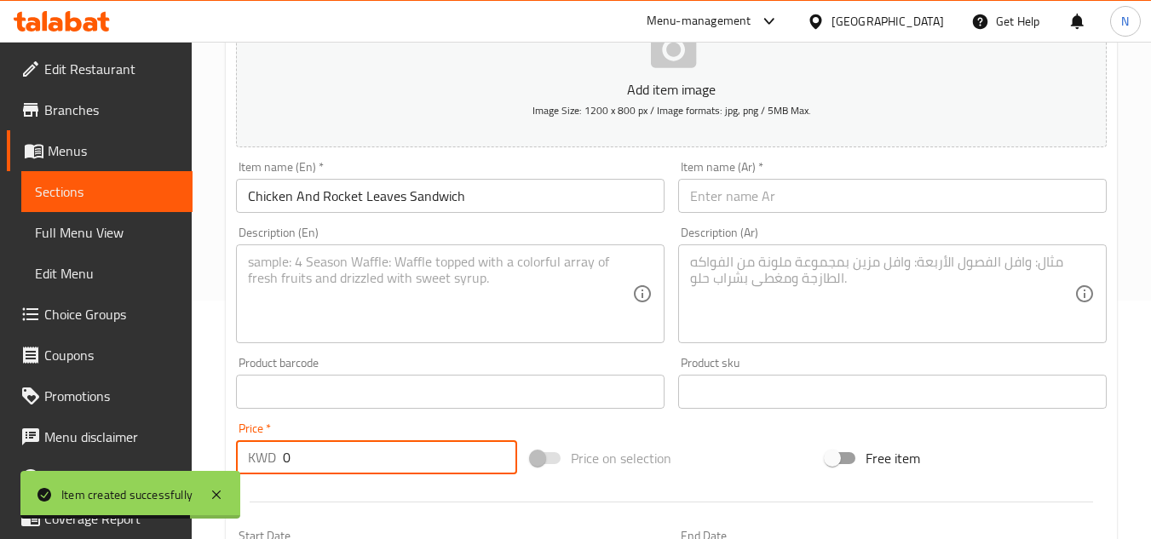
drag, startPoint x: 299, startPoint y: 456, endPoint x: 245, endPoint y: 471, distance: 55.8
click at [245, 471] on div "KWD 0 Price *" at bounding box center [376, 458] width 281 height 34
paste input "1.95"
type input "1.95"
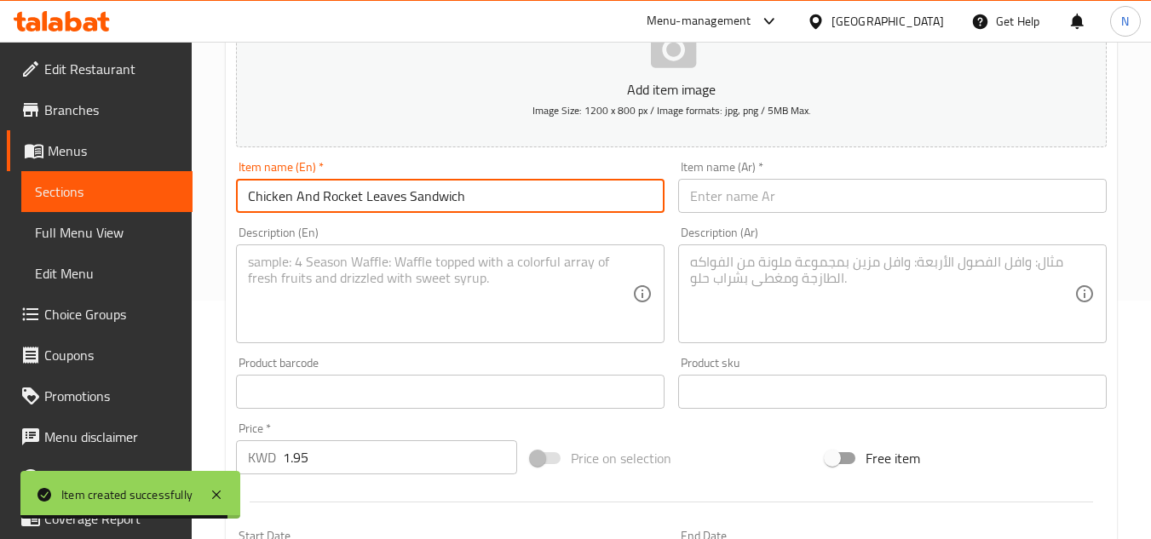
click at [343, 204] on input "Chicken And Rocket Leaves Sandwich" at bounding box center [450, 196] width 429 height 34
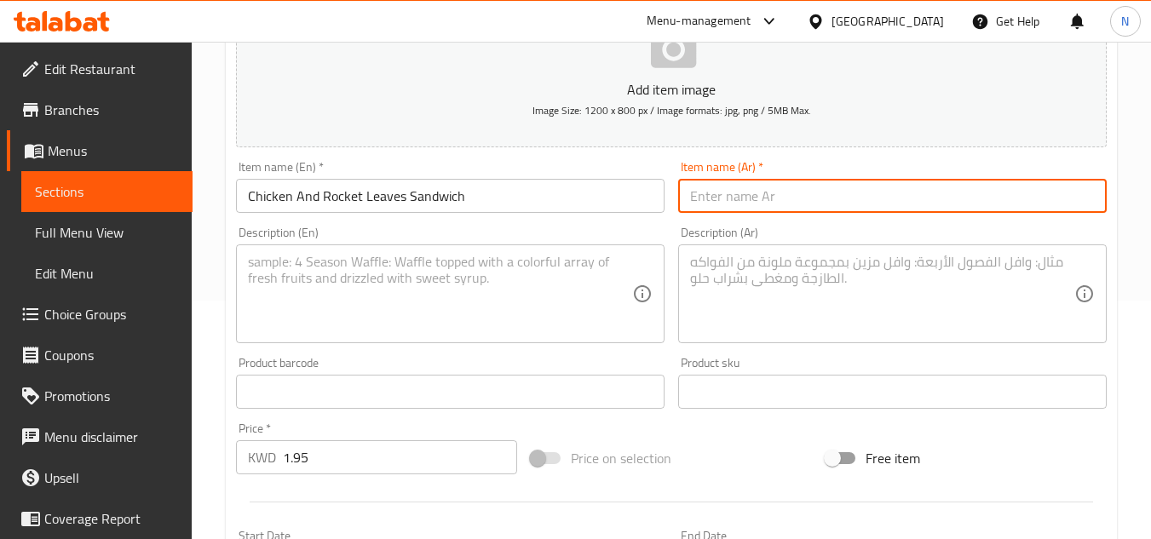
click at [798, 181] on input "text" at bounding box center [892, 196] width 429 height 34
paste input "ساندويتش دجاج وأوراق جرجير"
click at [839, 202] on input "ساندويتش دجاج وأوراق جرجير" at bounding box center [892, 196] width 429 height 34
type input "سندويتش دجاج وأوراق جرجير"
click at [331, 280] on textarea at bounding box center [440, 294] width 384 height 81
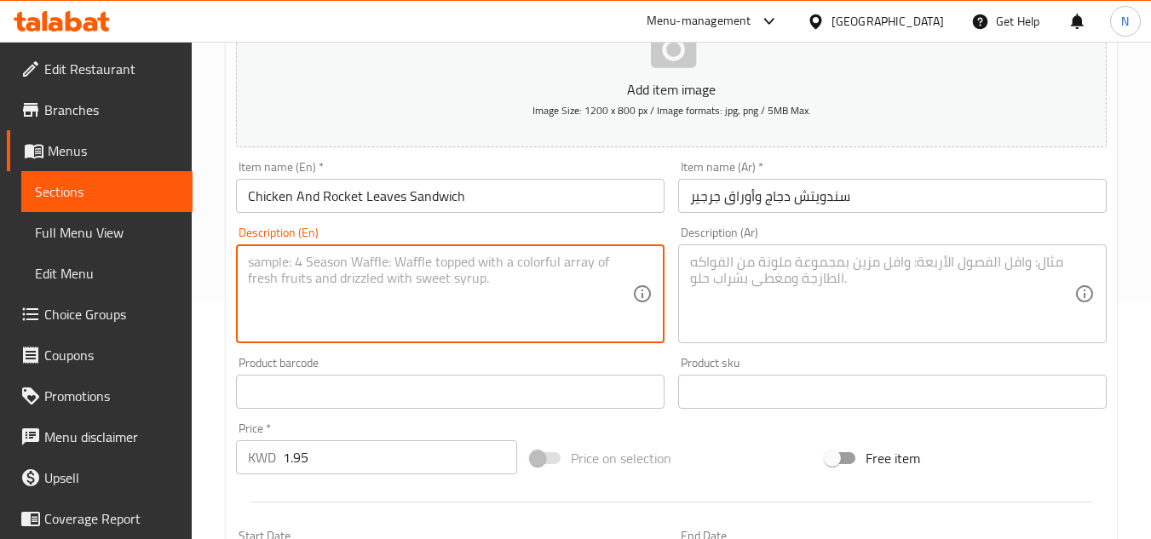
paste textarea "French bread stuffed with grilled chicken breast, arugula, lettuce, pickles, ch…"
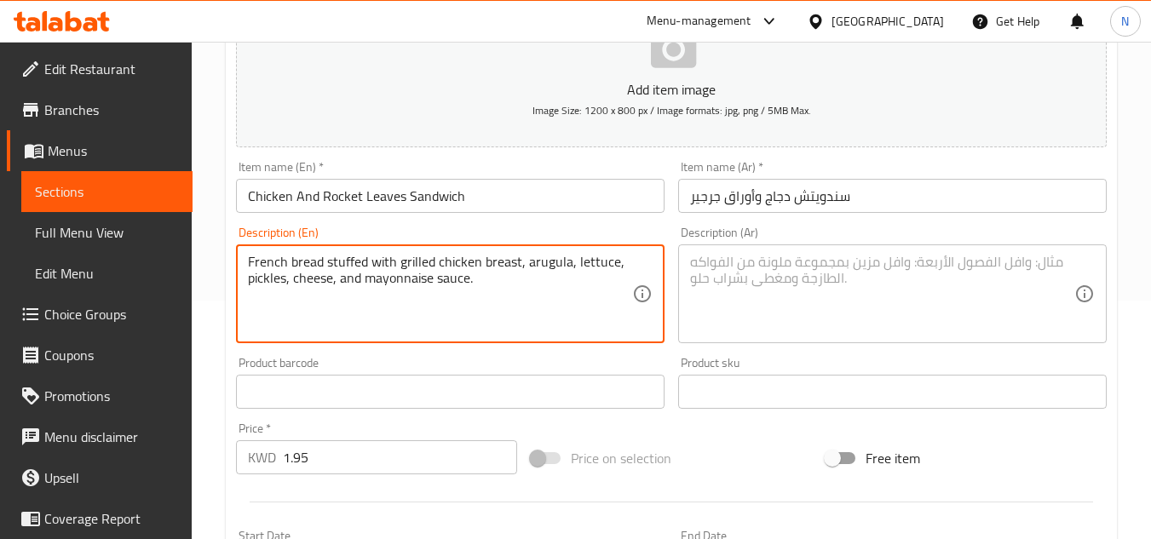
click at [519, 290] on textarea "French bread stuffed with grilled chicken breast, arugula, lettuce, pickles, ch…" at bounding box center [440, 294] width 384 height 81
click at [498, 280] on textarea "French bread stuffed with grilled chicken breast, arugula, lettuce, pickles, ch…" at bounding box center [440, 294] width 384 height 81
type textarea "French bread stuffed with grilled chicken breast, arugula, lettuce, pickles, ch…"
click at [875, 262] on textarea at bounding box center [882, 294] width 384 height 81
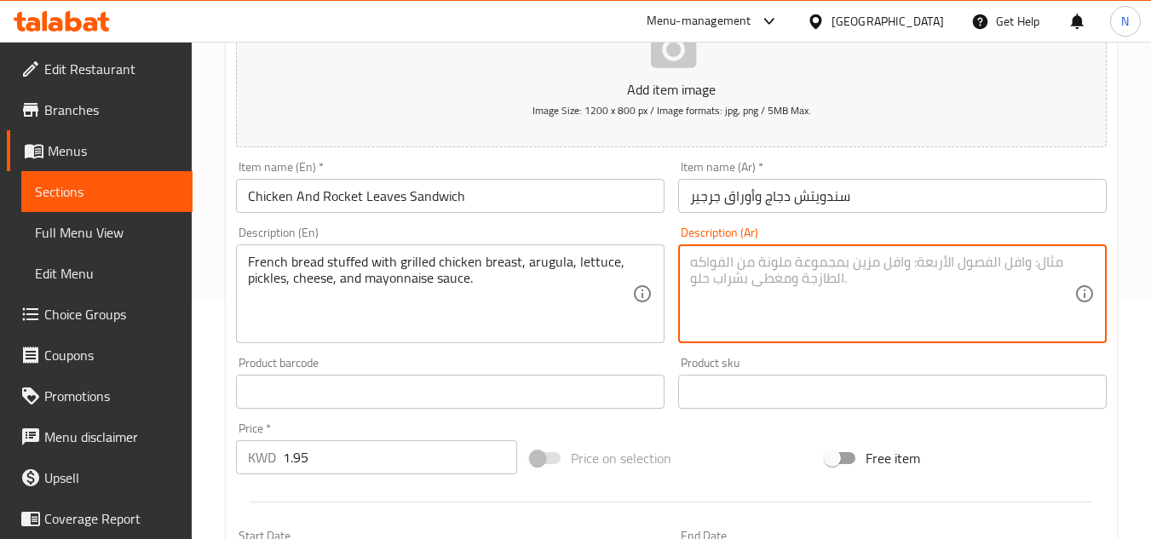
paste textarea "الخبز الفرنس محشو صدر الدجاج المشوي، جرجير، خس، مخلل، جبنة، صلصة مايونيز،"
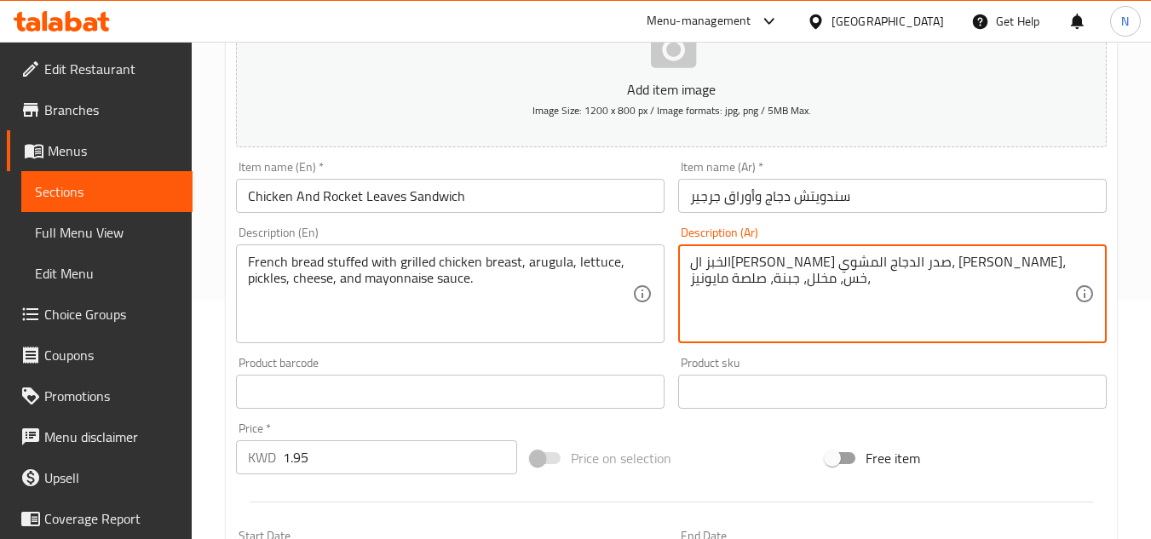
click at [997, 262] on textarea "الخبز الفرنس محشو صدر الدجاج المشوي، جرجير، خس، مخلل، جبنة، صلصة مايونيز،" at bounding box center [882, 294] width 384 height 81
type textarea "الخبز الفرنس محشو صدر الدجاج المشوي، جرجير، خس، مخلل، جبنة، صلصة مايونيز،"
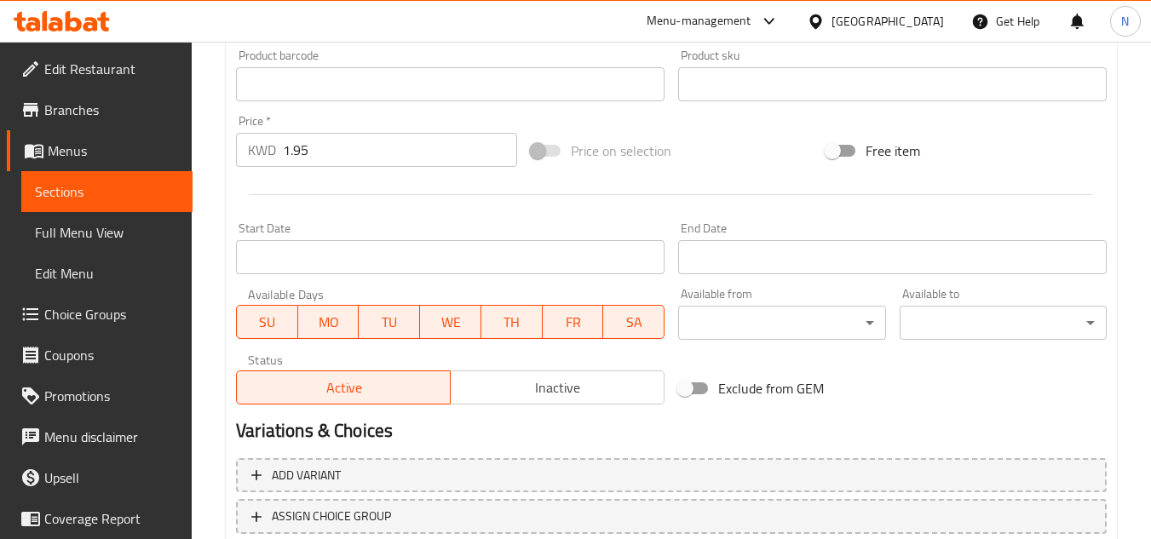
scroll to position [665, 0]
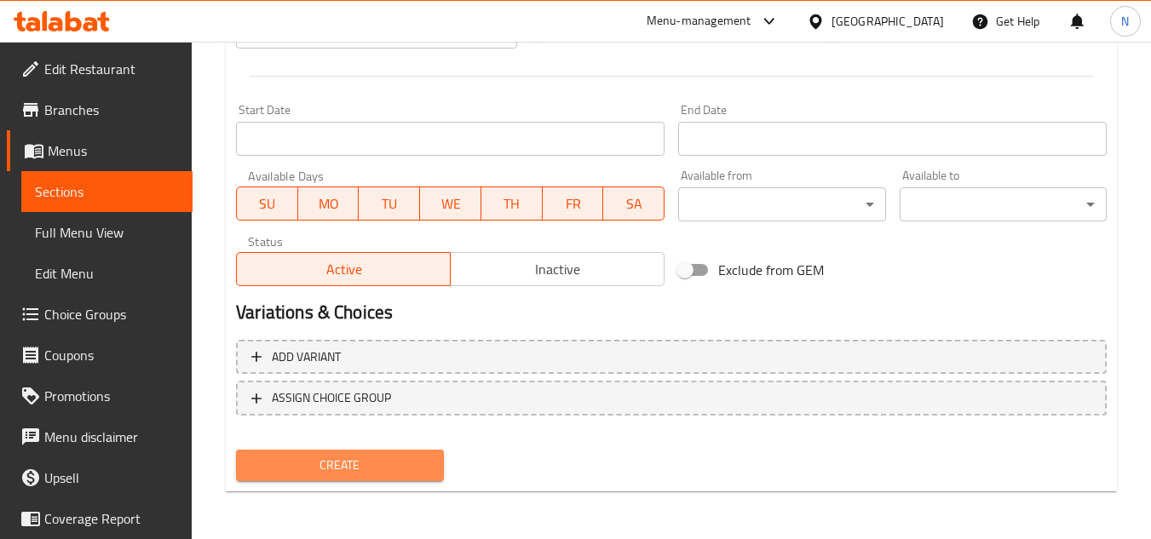
click at [369, 464] on span "Create" at bounding box center [340, 465] width 180 height 21
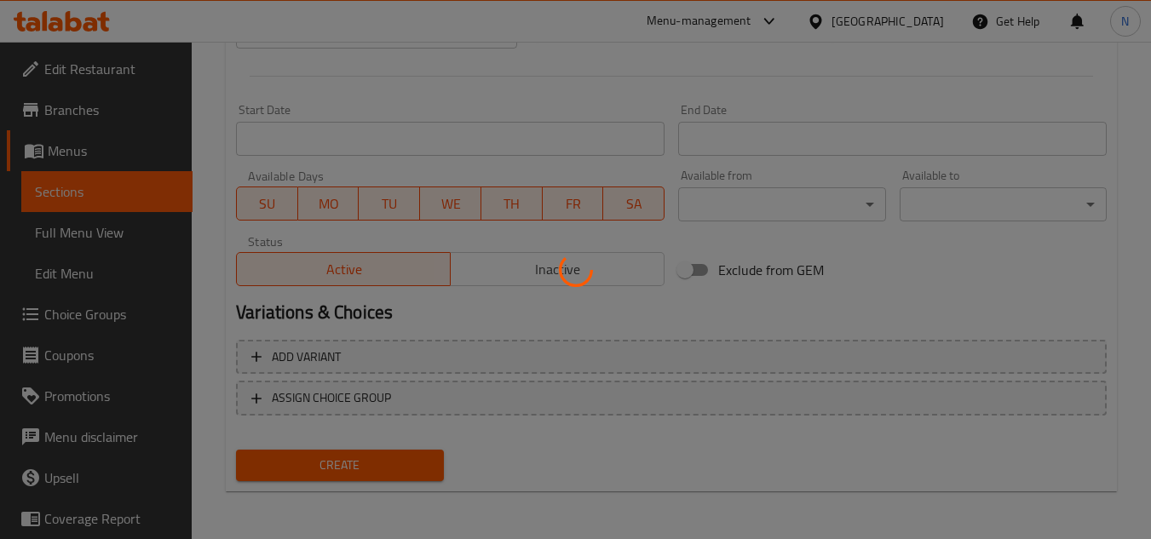
type input "0"
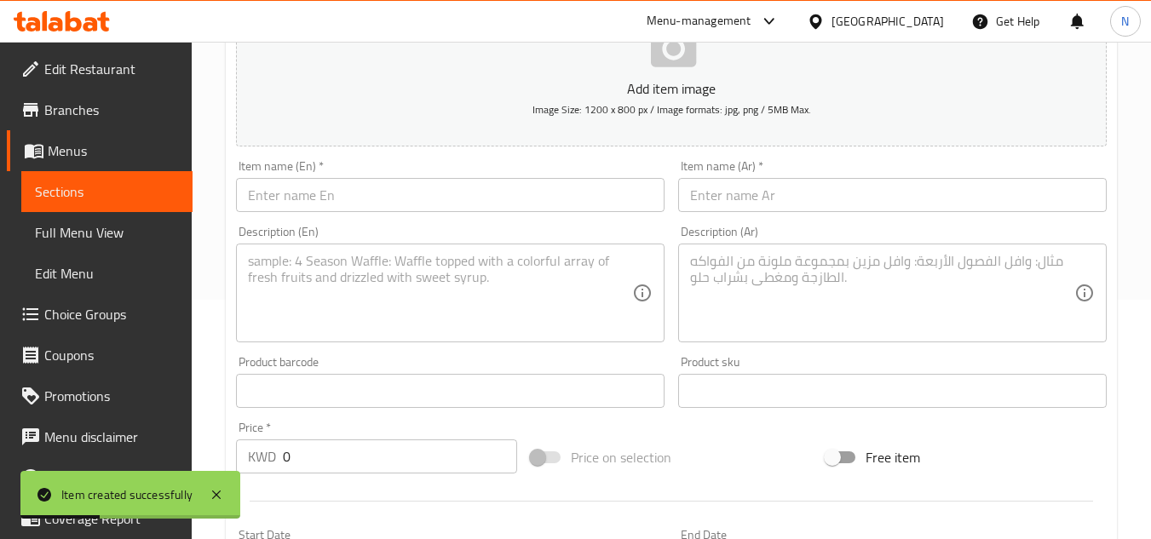
scroll to position [239, 0]
click at [99, 193] on span "Sections" at bounding box center [107, 192] width 144 height 20
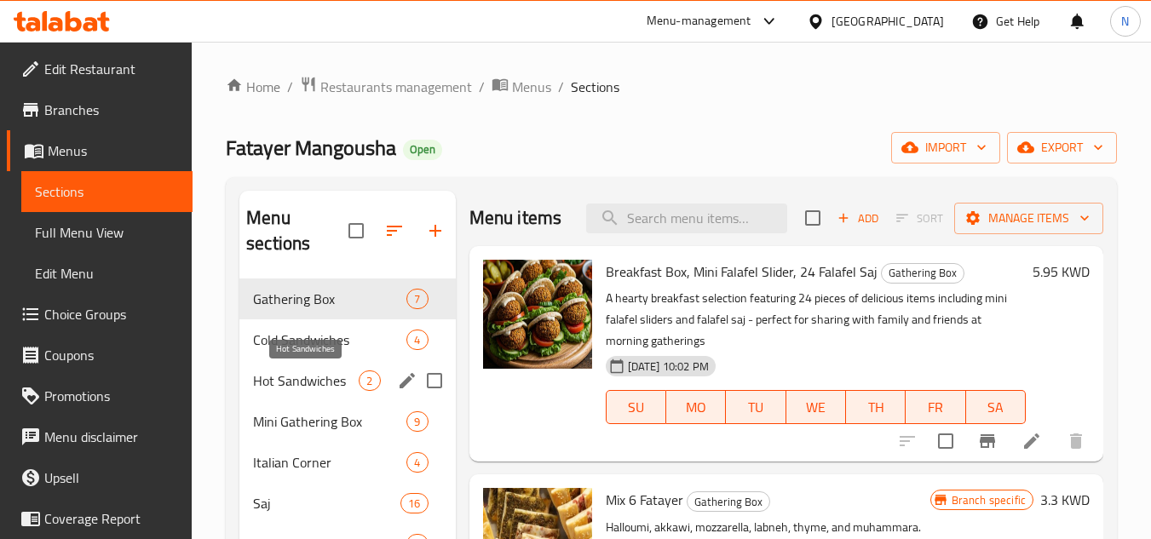
click at [316, 386] on span "Hot Sandwiches" at bounding box center [306, 381] width 106 height 20
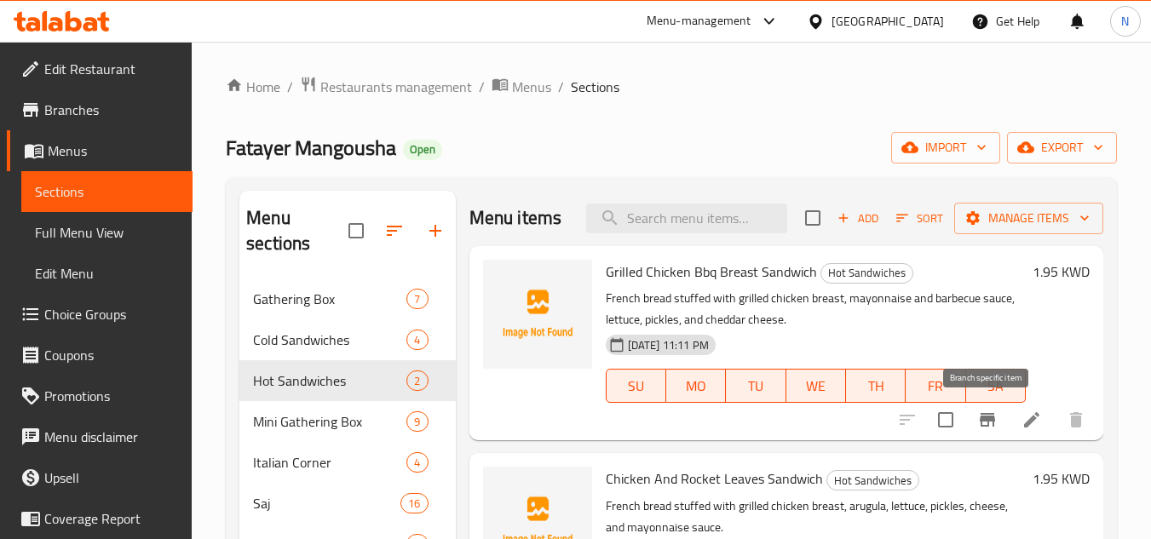
click at [994, 431] on button "Branch-specific-item" at bounding box center [987, 420] width 41 height 41
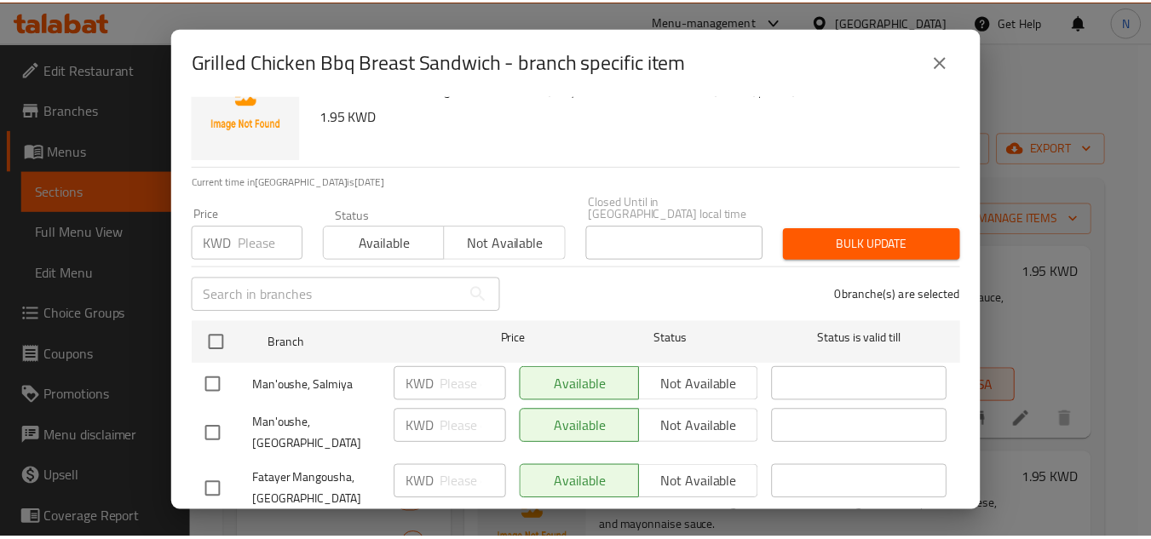
scroll to position [79, 0]
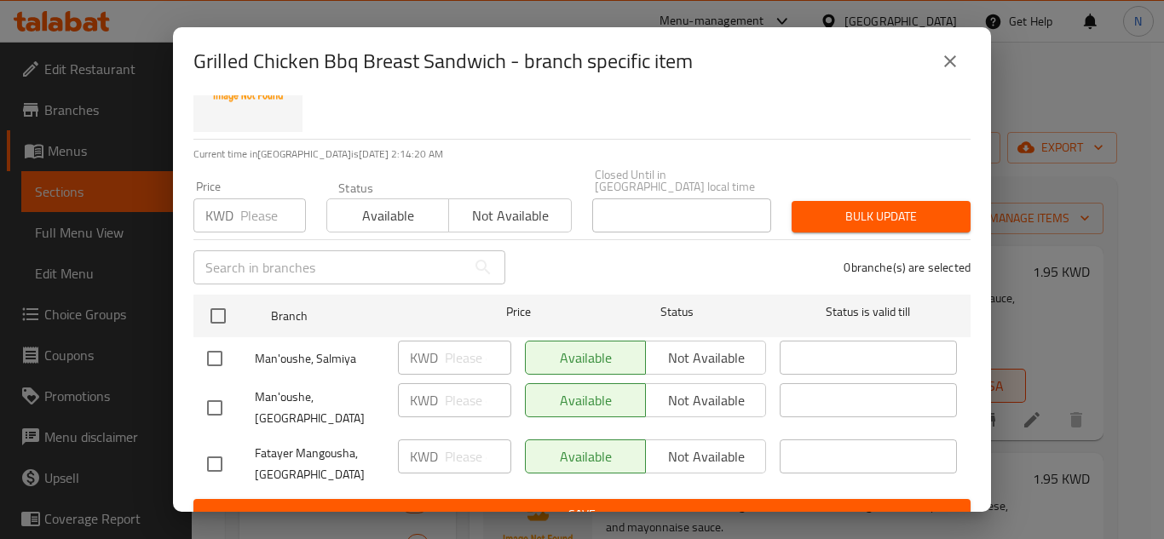
click at [208, 390] on input "checkbox" at bounding box center [215, 408] width 36 height 36
checkbox input "true"
click at [677, 389] on span "Not available" at bounding box center [706, 401] width 107 height 25
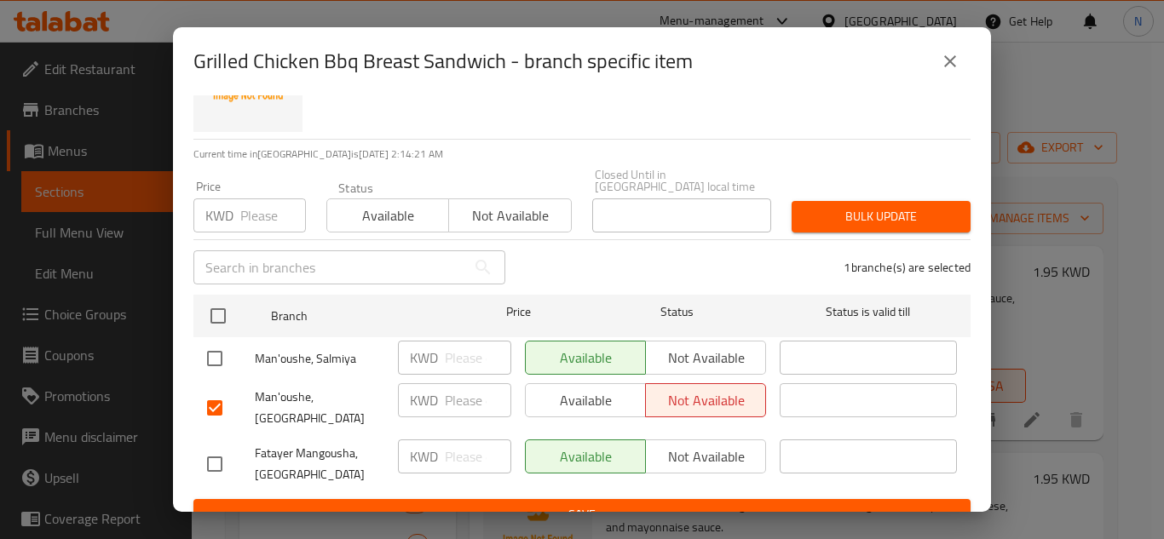
click at [727, 504] on span "Save" at bounding box center [582, 514] width 750 height 21
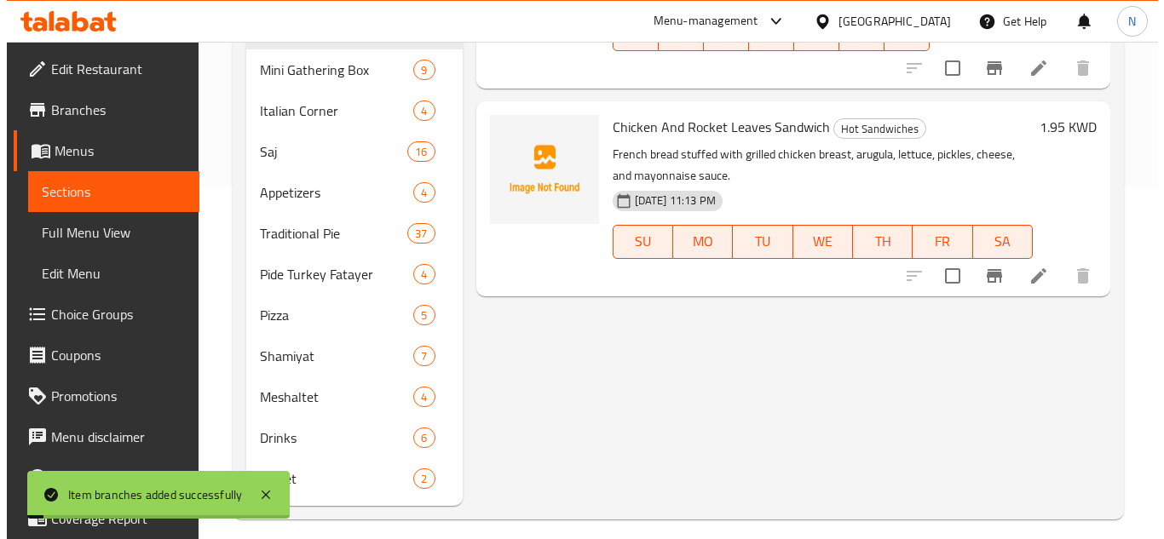
scroll to position [366, 0]
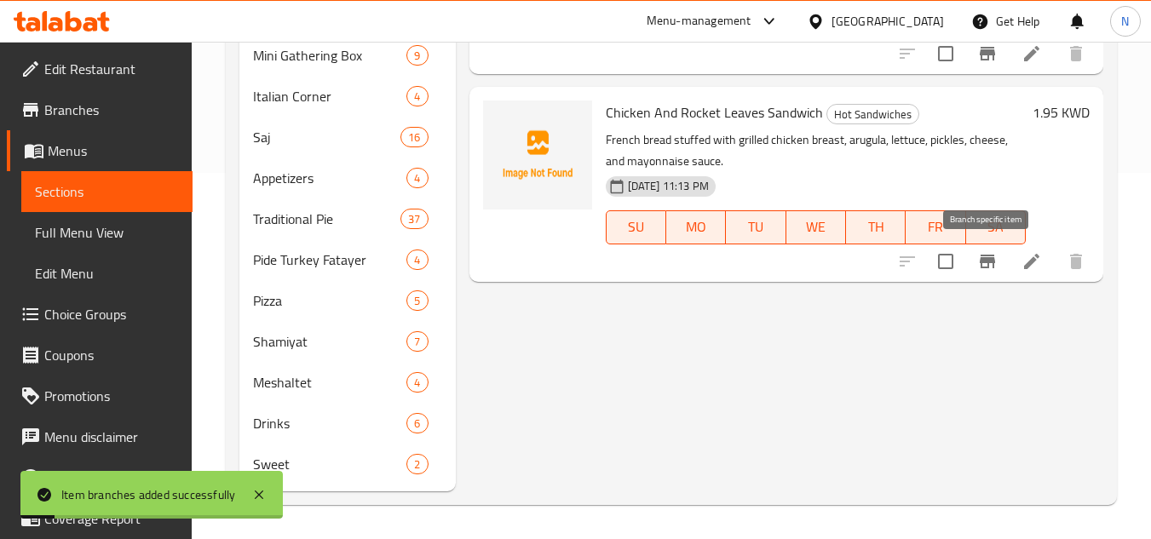
click at [983, 253] on icon "Branch-specific-item" at bounding box center [987, 261] width 20 height 20
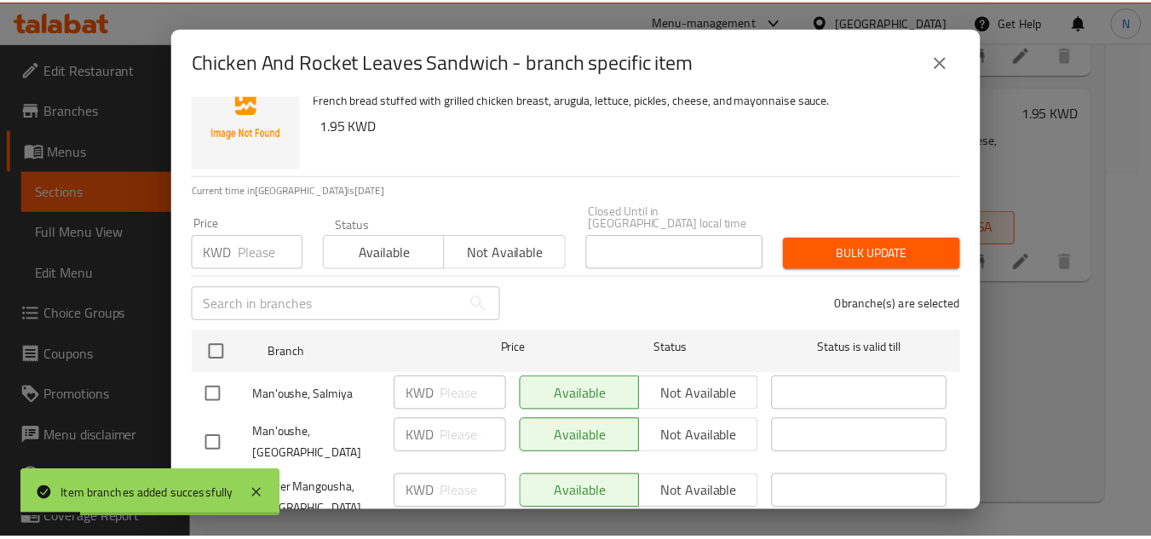
scroll to position [79, 0]
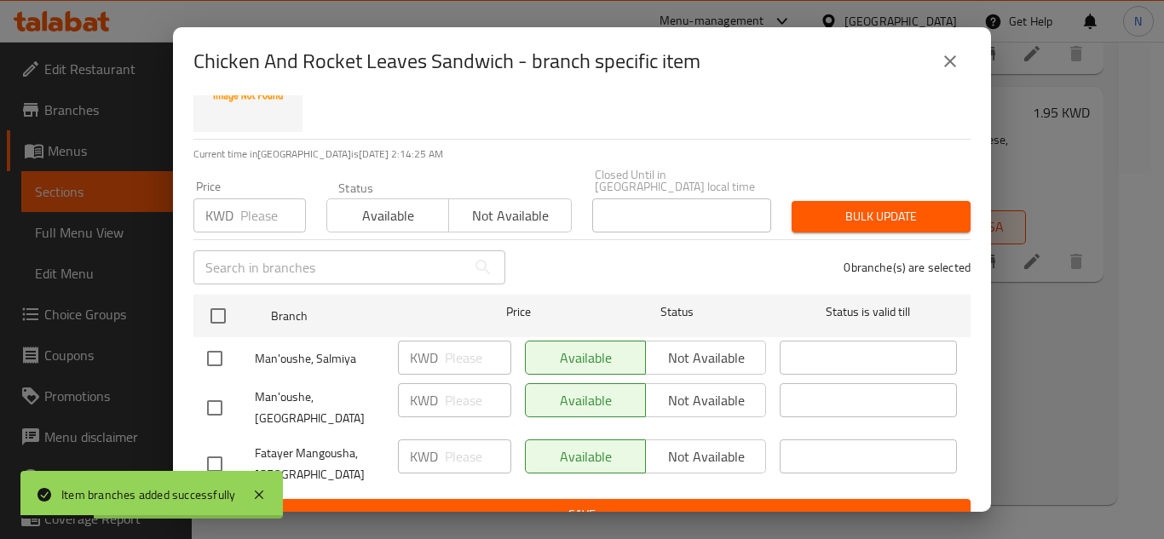
click at [215, 396] on input "checkbox" at bounding box center [215, 408] width 36 height 36
checkbox input "true"
click at [696, 394] on span "Not available" at bounding box center [706, 401] width 107 height 25
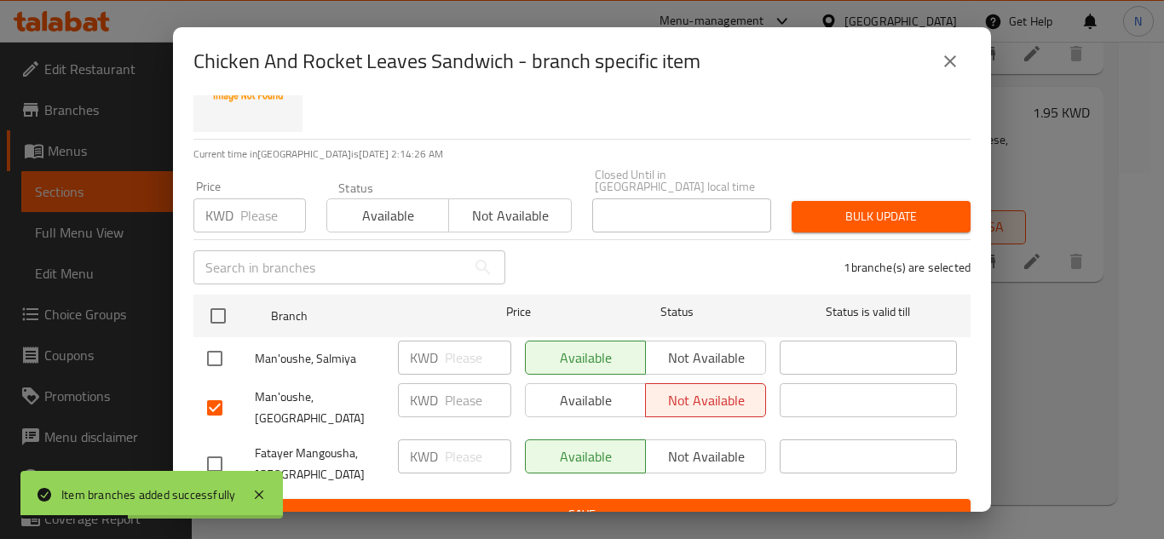
click at [661, 504] on span "Save" at bounding box center [582, 514] width 750 height 21
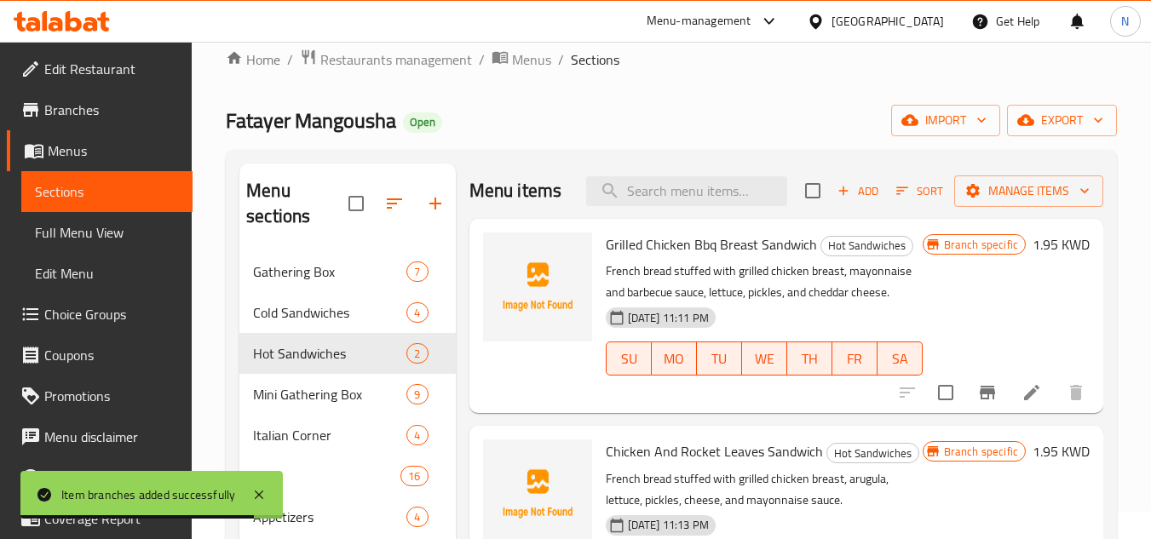
scroll to position [26, 0]
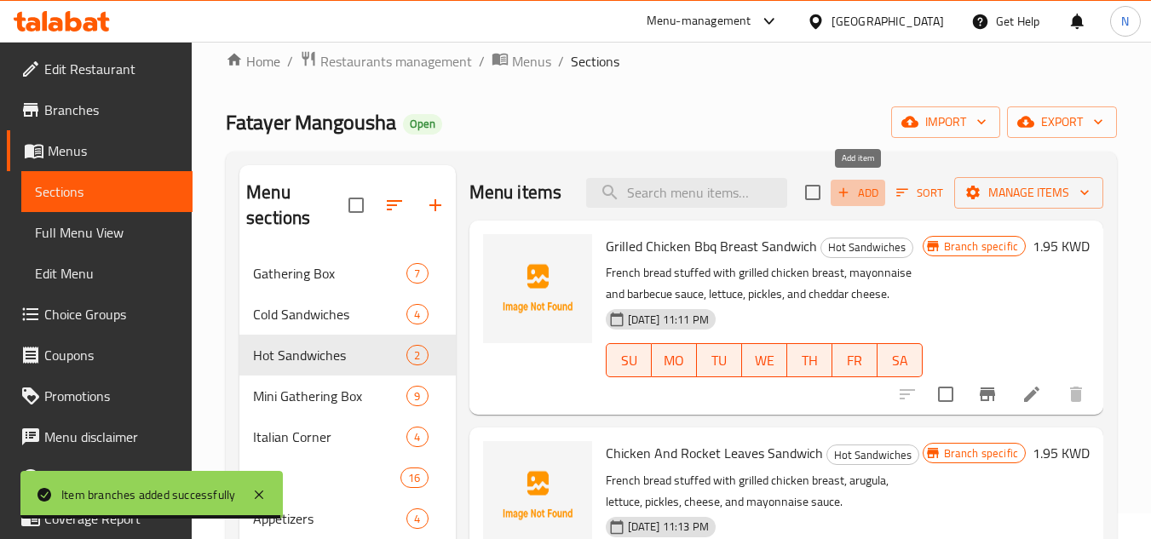
click at [862, 195] on span "Add" at bounding box center [858, 193] width 46 height 20
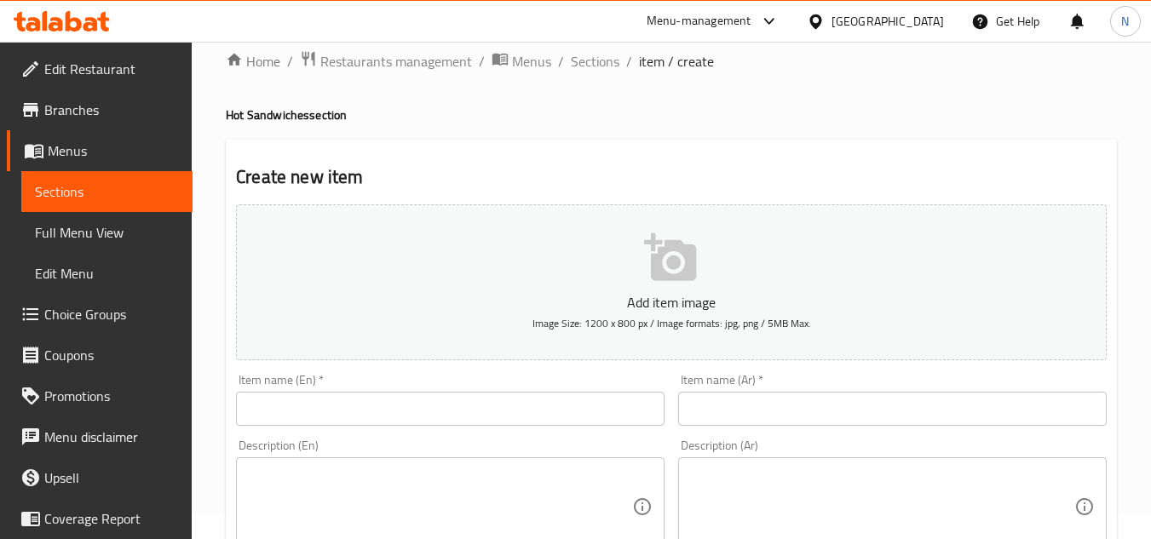
click at [285, 418] on input "text" at bounding box center [450, 409] width 429 height 34
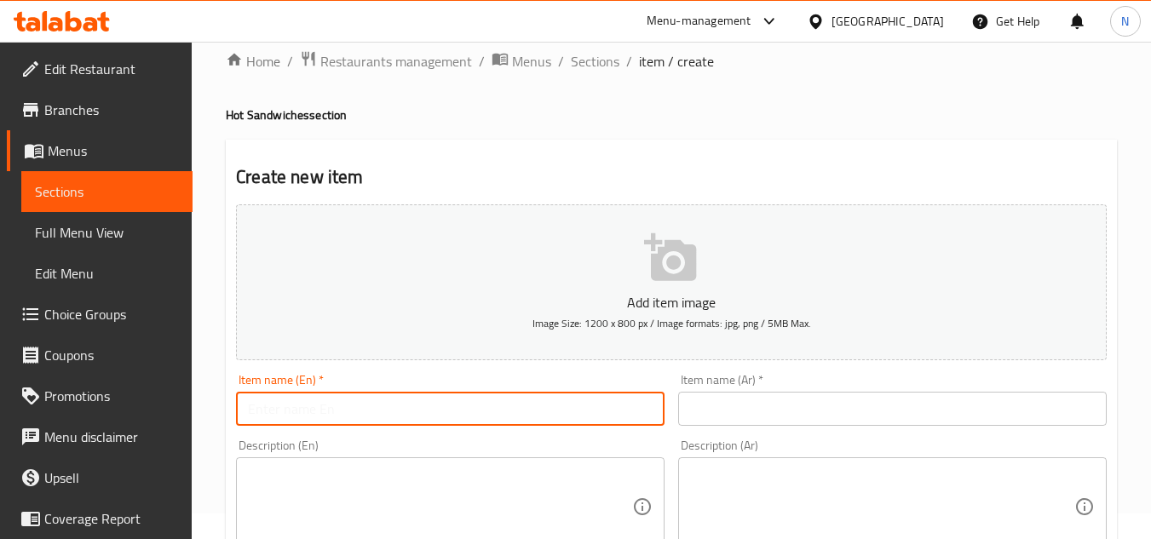
paste input "Chicken Mexican Sandwich"
type input "Chicken Mexican Sandwich"
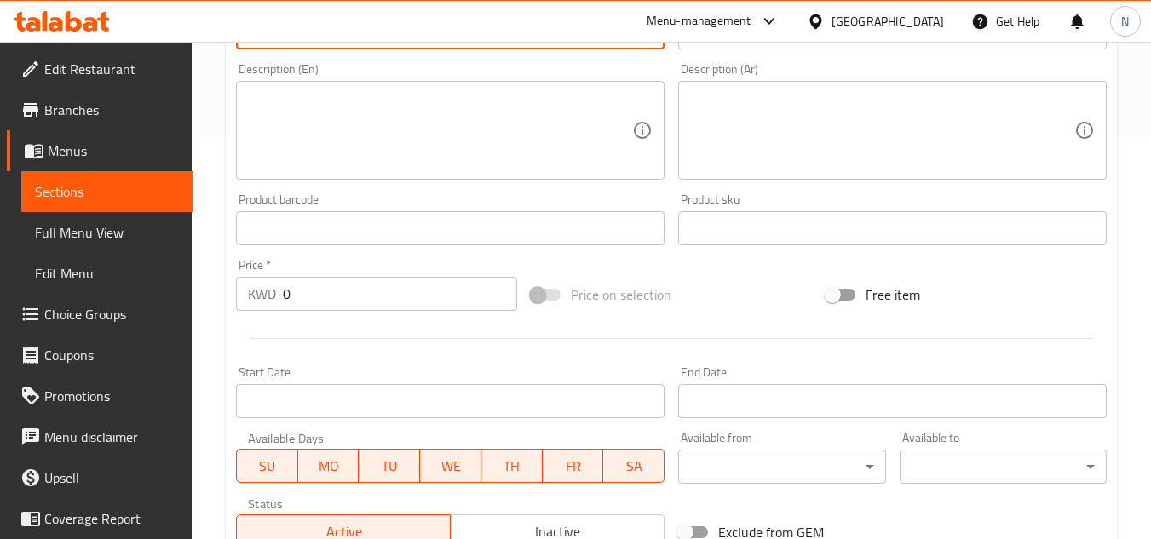
scroll to position [452, 0]
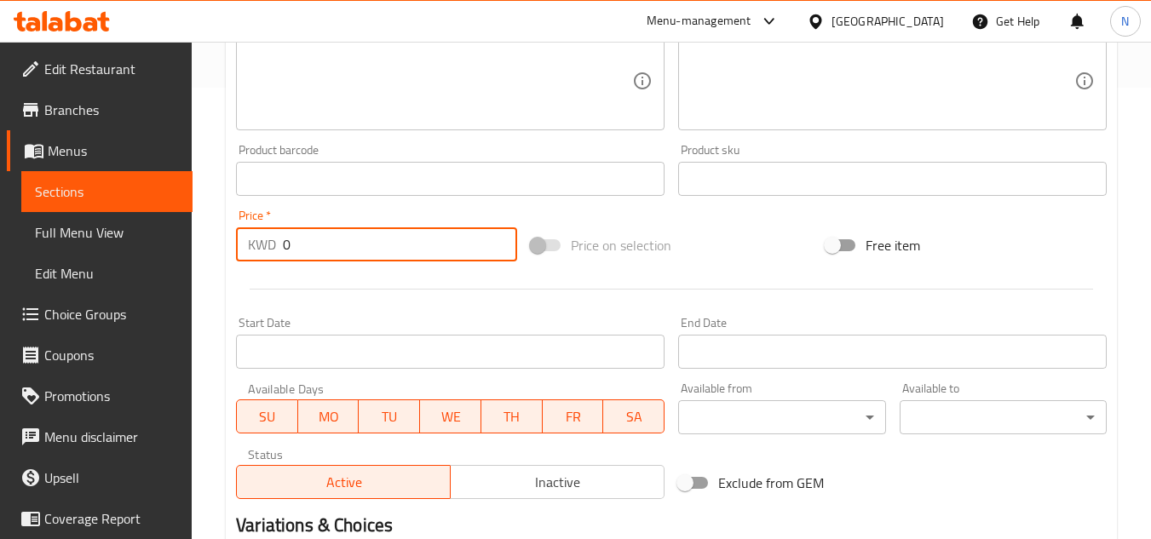
drag, startPoint x: 296, startPoint y: 247, endPoint x: 267, endPoint y: 257, distance: 30.5
click at [267, 257] on div "KWD 0 Price *" at bounding box center [376, 245] width 281 height 34
paste input "1.95"
type input "1.95"
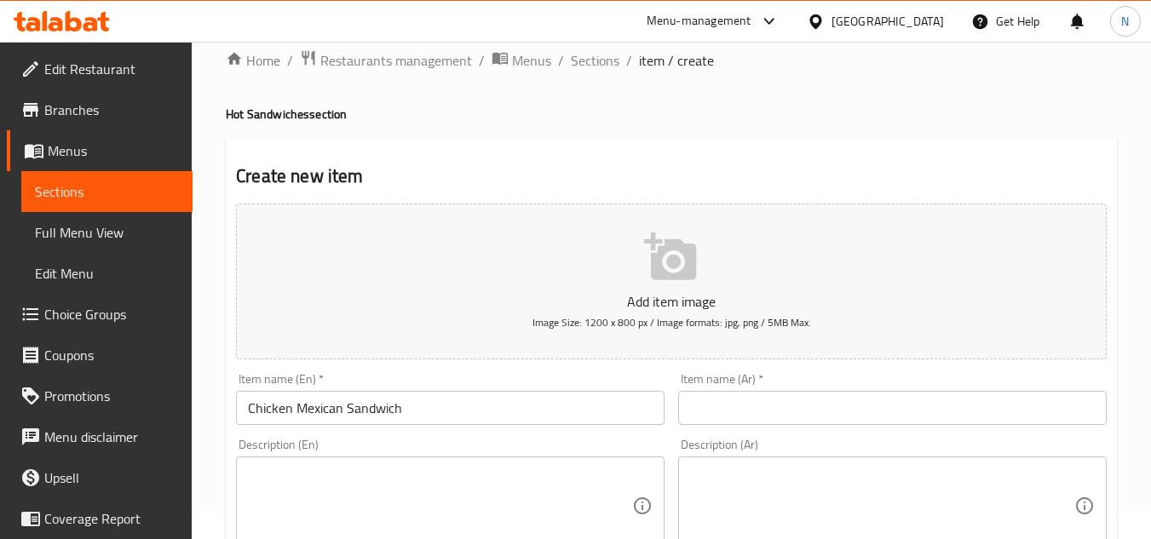
scroll to position [26, 0]
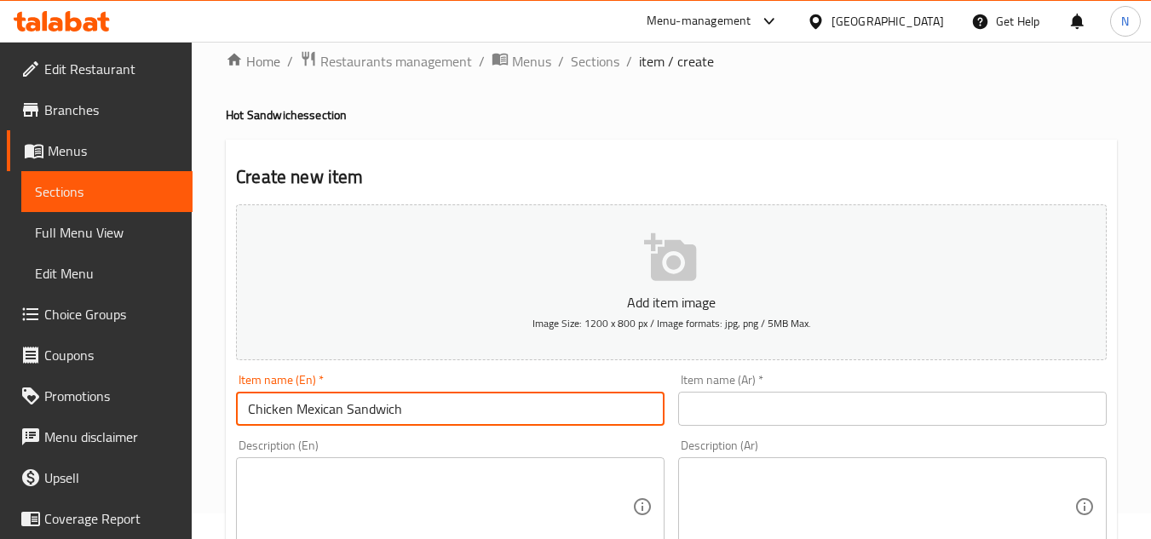
click at [250, 416] on input "Chicken Mexican Sandwich" at bounding box center [450, 409] width 429 height 34
type input "Grilled Chicken Mexican Sandwich"
click at [779, 413] on input "text" at bounding box center [892, 409] width 429 height 34
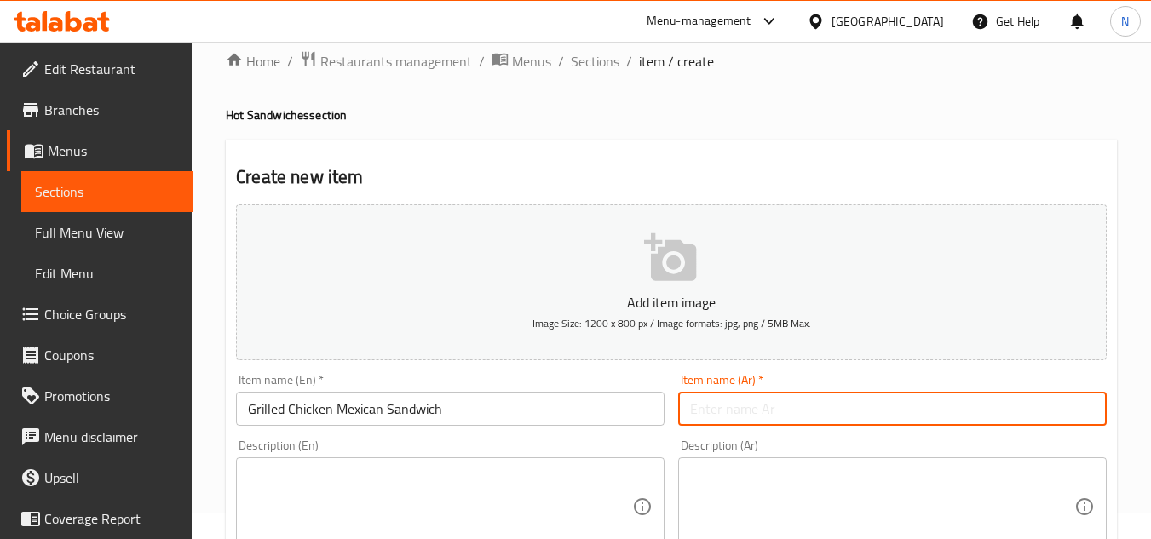
paste input "صدور دجاج مشوية مكسيكية"
type input "صدور دجاج مشوية مكسيكية"
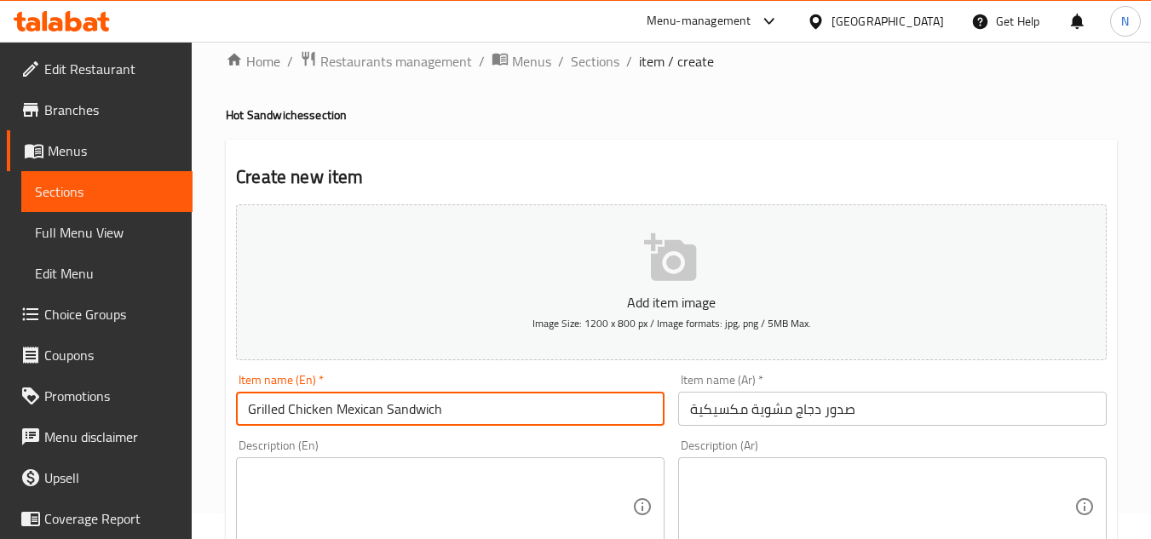
click at [388, 414] on input "Grilled Chicken Mexican Sandwich" at bounding box center [450, 409] width 429 height 34
click at [335, 412] on input "Grilled Chicken Mexican Sandwich" at bounding box center [450, 409] width 429 height 34
type input "Grilled Chicken Breast Mexican Sandwich"
drag, startPoint x: 693, startPoint y: 414, endPoint x: 696, endPoint y: 453, distance: 38.5
click at [693, 415] on input "صدور دجاج مشوية مكسيكية" at bounding box center [892, 409] width 429 height 34
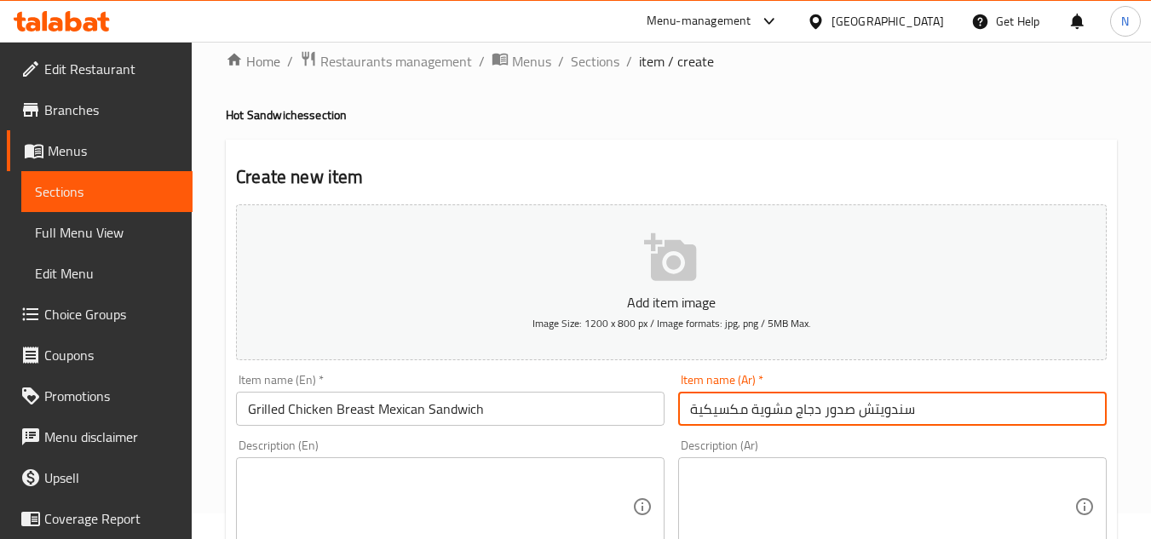
type input "سندويتش صدور دجاج مشوية مكسيكية"
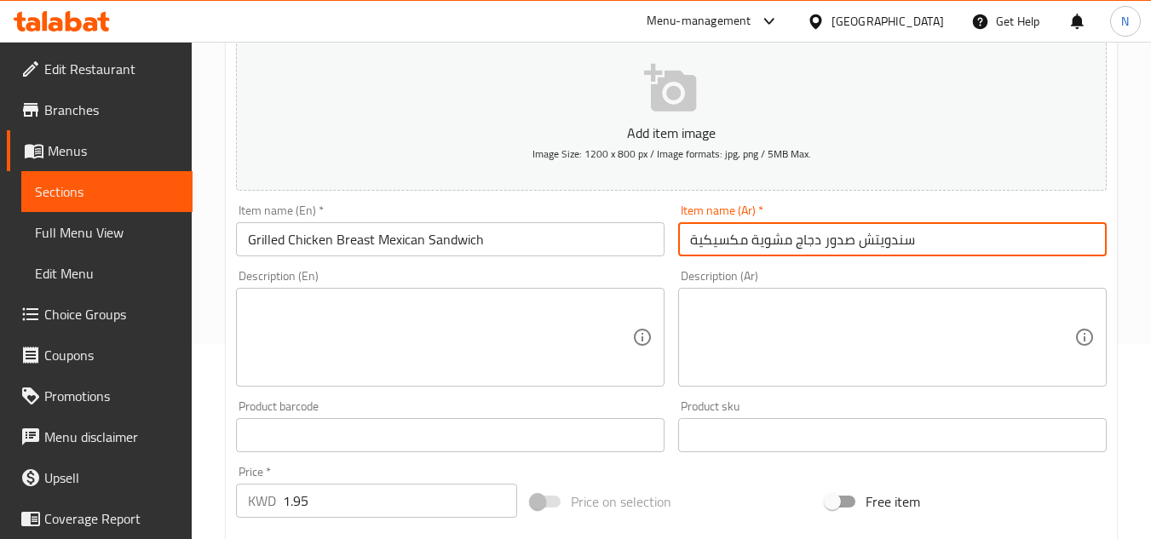
scroll to position [196, 0]
click at [294, 332] on textarea at bounding box center [440, 337] width 384 height 81
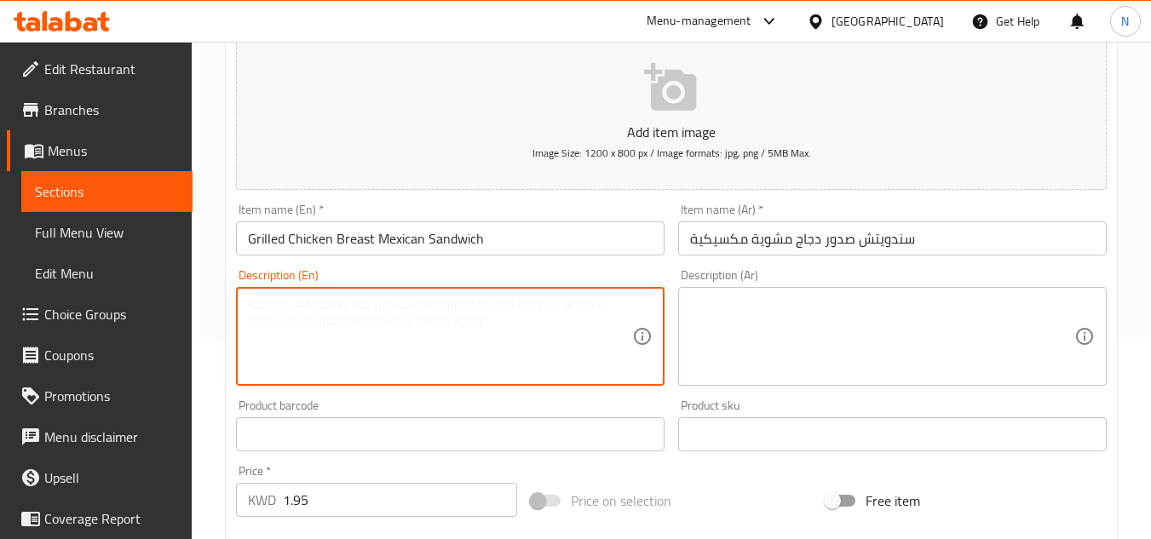
paste textarea "Fresh bread, mayonnaise, barbecue sauce, lettuce, grilled chicken breast, chedd…"
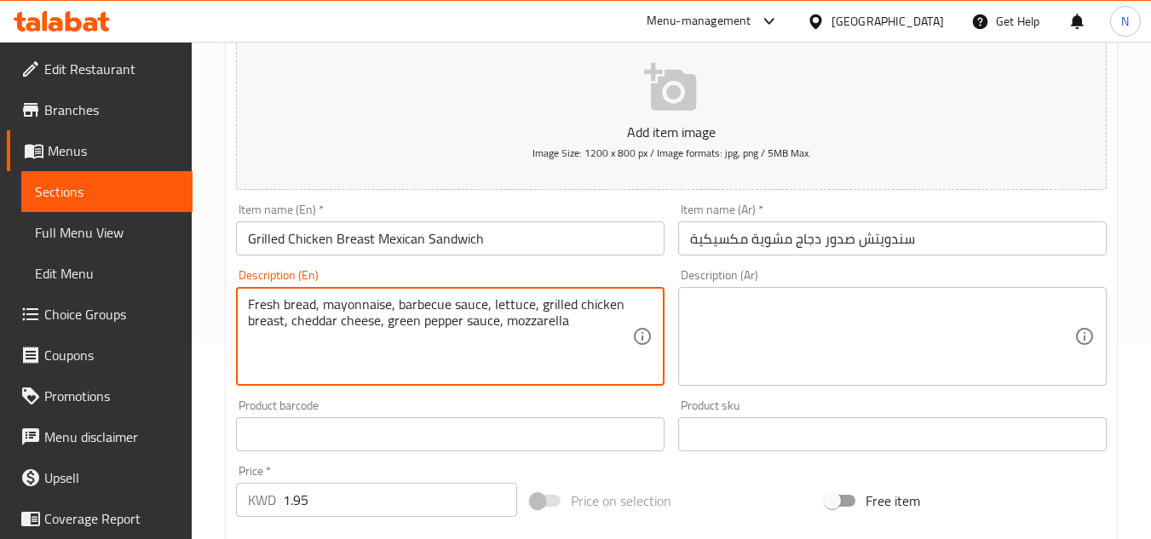
click at [599, 325] on textarea "Fresh bread, mayonnaise, barbecue sauce, lettuce, grilled chicken breast, chedd…" at bounding box center [440, 337] width 384 height 81
type textarea "Fresh bread, mayonnaise, barbecue sauce, lettuce, grilled chicken breast, chedd…"
click at [905, 331] on textarea at bounding box center [882, 337] width 384 height 81
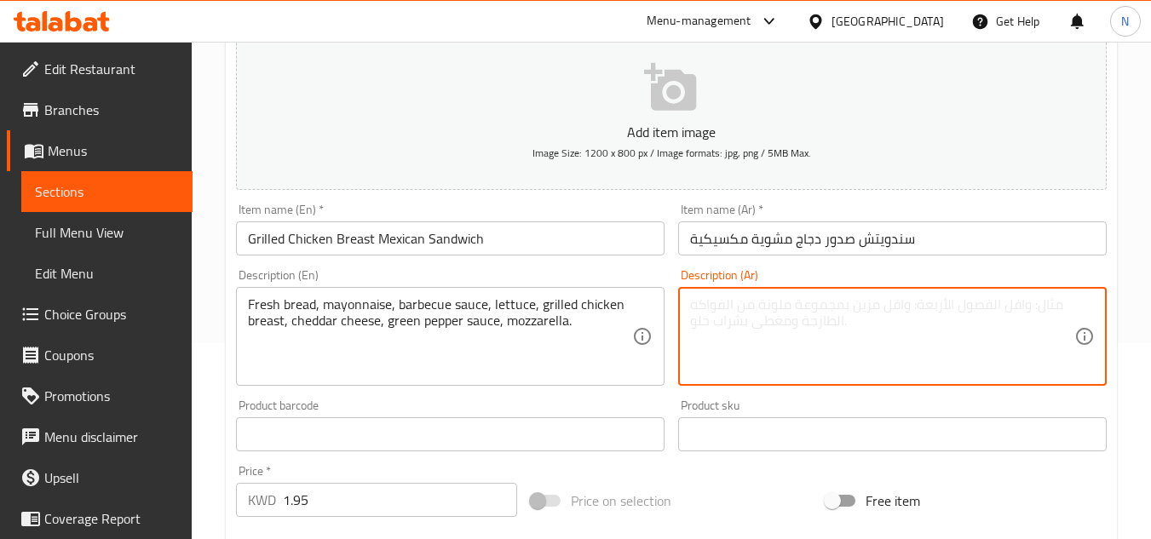
paste textarea "خبز صازج مايونيز، صلصة باربيكيو، خس ، صدر دجاج مشوي، جبن شيدر خضراوات، صلصة الف…"
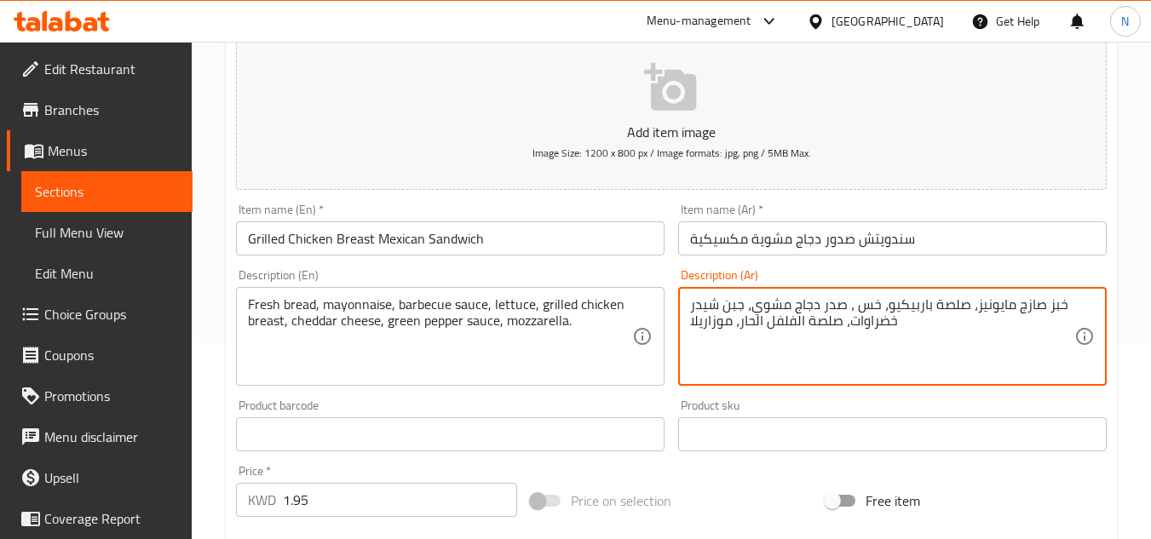
click at [1037, 305] on textarea "خبز صازج مايونيز، صلصة باربيكيو، خس ، صدر دجاج مشوي، جبن شيدر خضراوات، صلصة الف…" at bounding box center [882, 337] width 384 height 81
click at [903, 326] on textarea "خبز صازج مايونيز، صلصة باربيكيو، خس ، صدر دجاج مشوي، جبن شيدر خضراوات، صلصة الف…" at bounding box center [882, 337] width 384 height 81
type textarea "خبز صازج مايونيز، صلصة باربيكيو، خس ، صدر دجاج مشوي، جبن شيدر خضراوات، صلصة الف…"
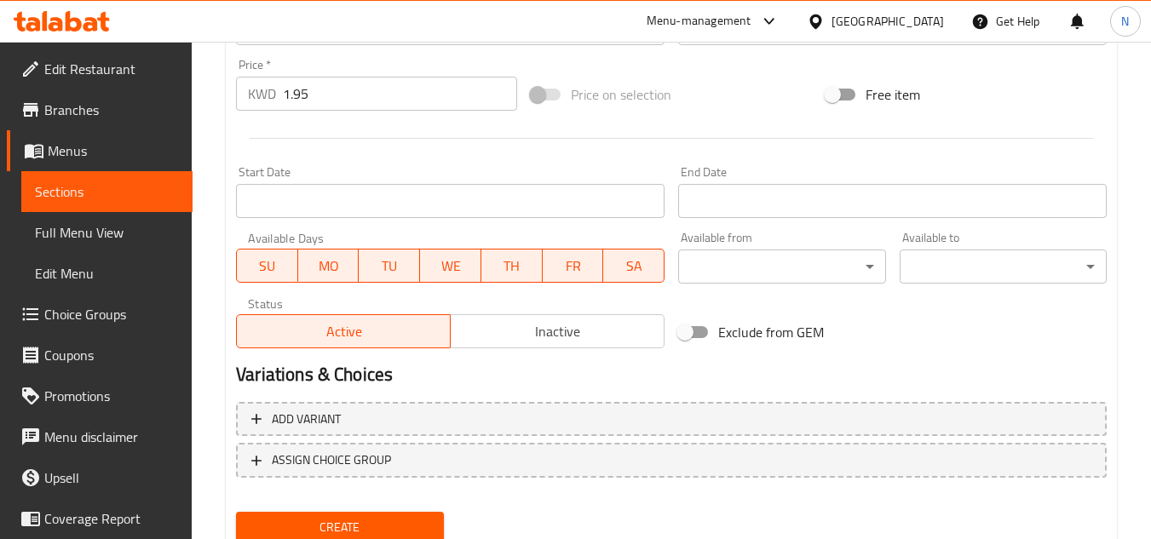
scroll to position [622, 0]
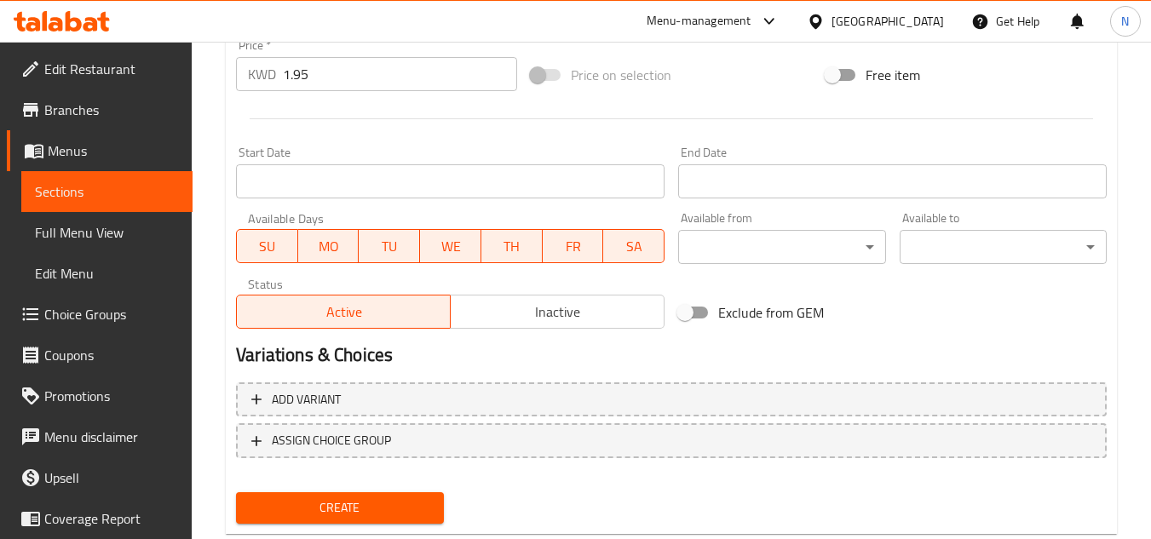
click at [428, 510] on span "Create" at bounding box center [340, 508] width 180 height 21
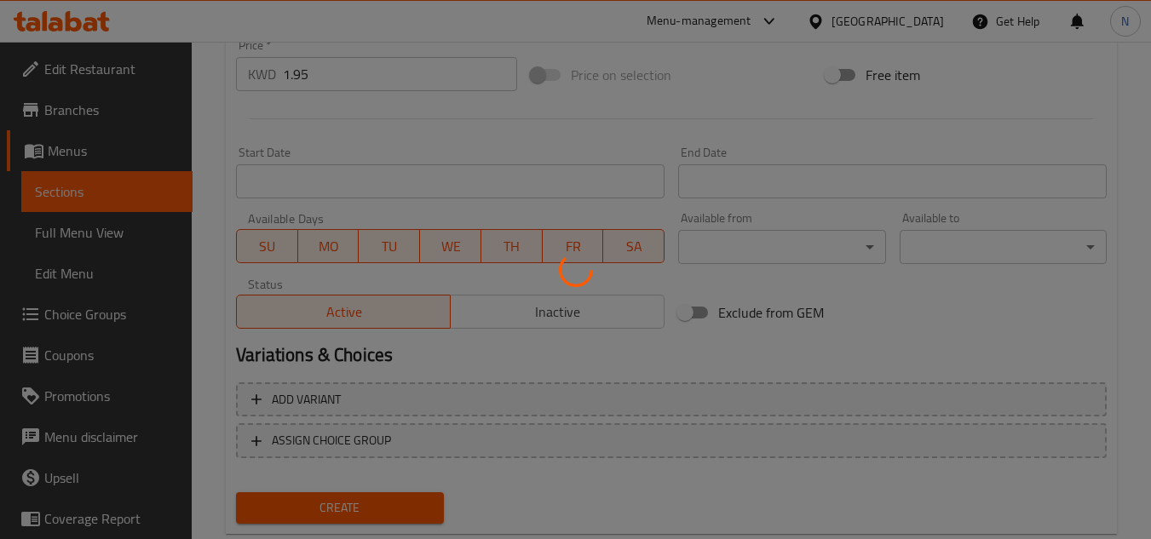
type input "0"
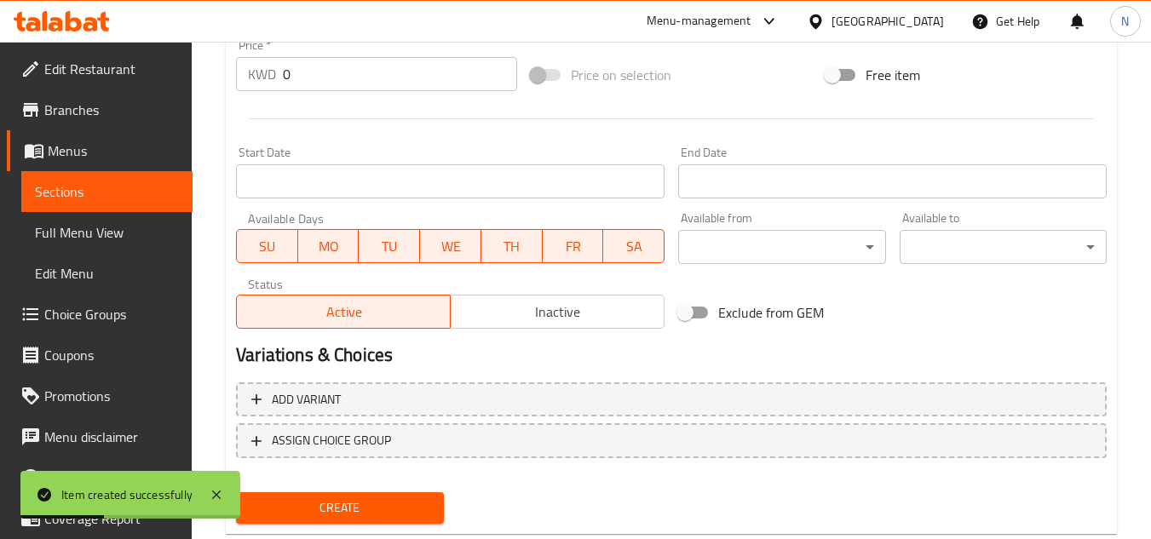
drag, startPoint x: 70, startPoint y: 194, endPoint x: 111, endPoint y: 215, distance: 45.7
click at [70, 194] on span "Sections" at bounding box center [107, 192] width 144 height 20
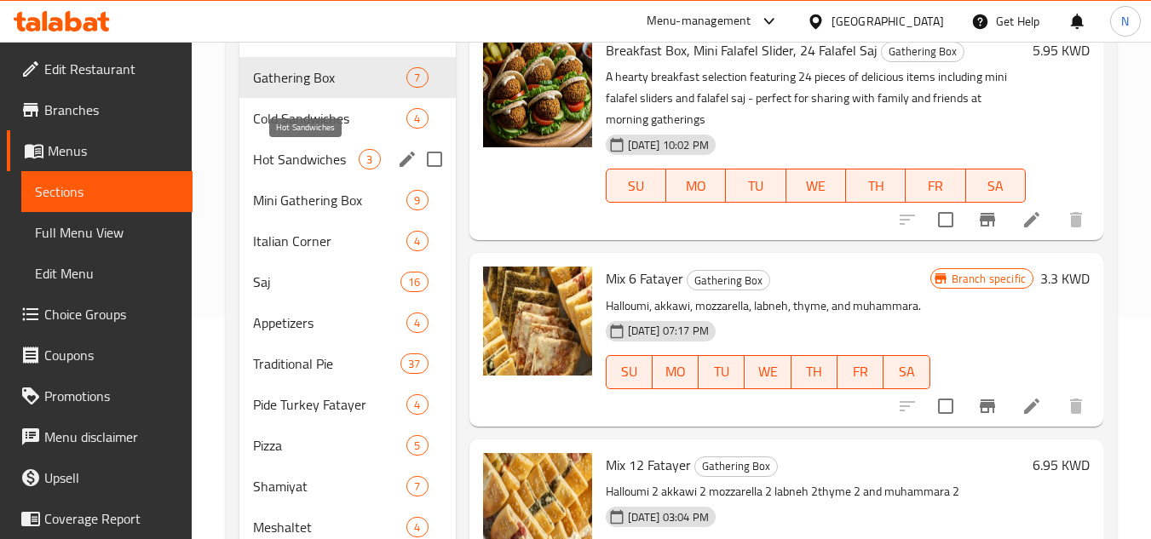
scroll to position [196, 0]
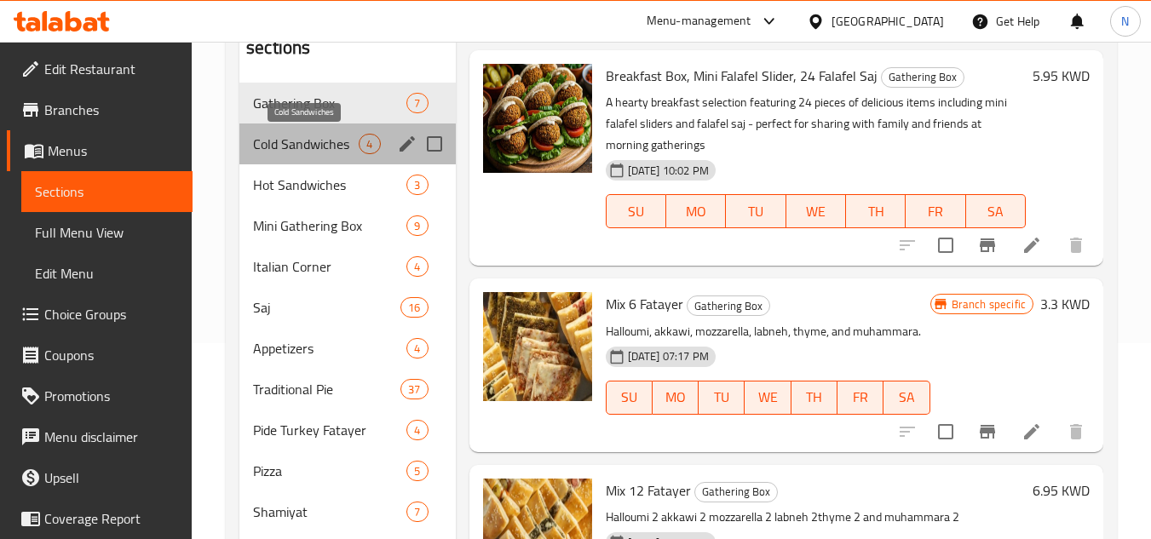
click at [300, 147] on span "Cold Sandwiches" at bounding box center [306, 144] width 106 height 20
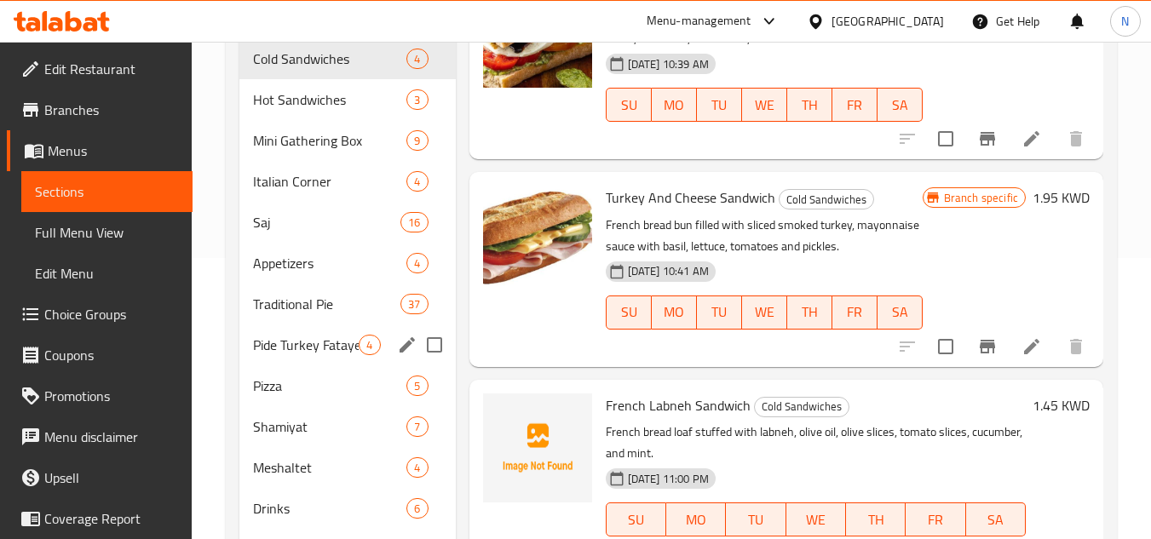
scroll to position [196, 0]
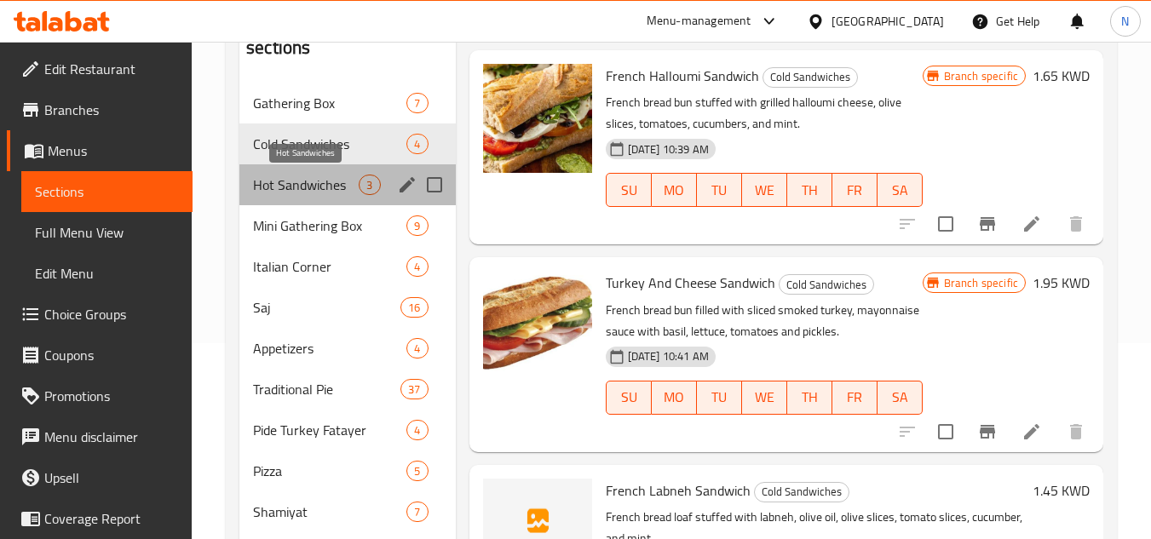
click at [310, 186] on span "Hot Sandwiches" at bounding box center [306, 185] width 106 height 20
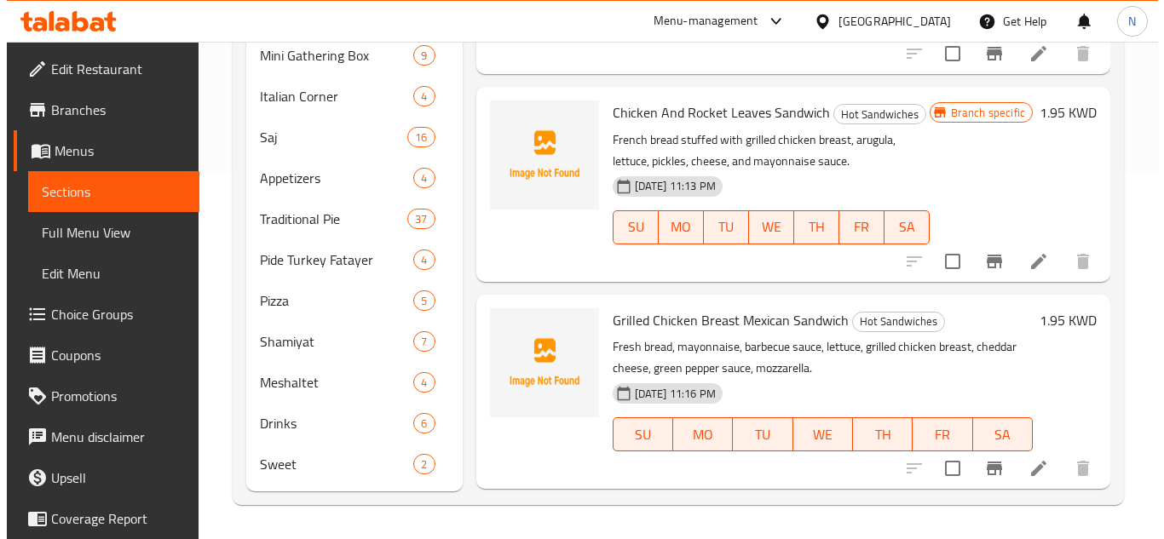
scroll to position [47, 0]
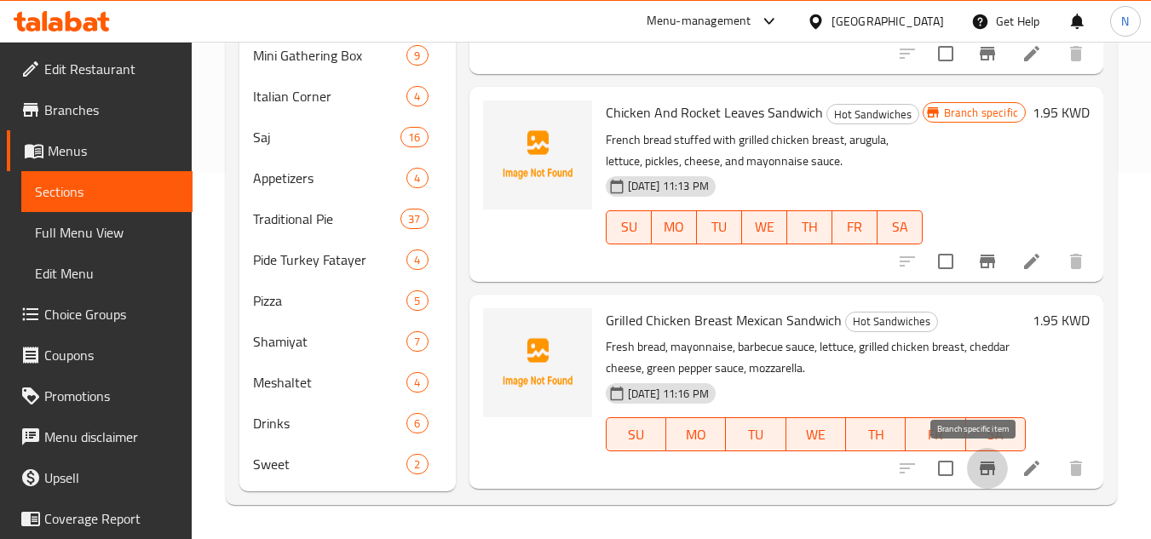
click at [981, 476] on icon "Branch-specific-item" at bounding box center [987, 469] width 15 height 14
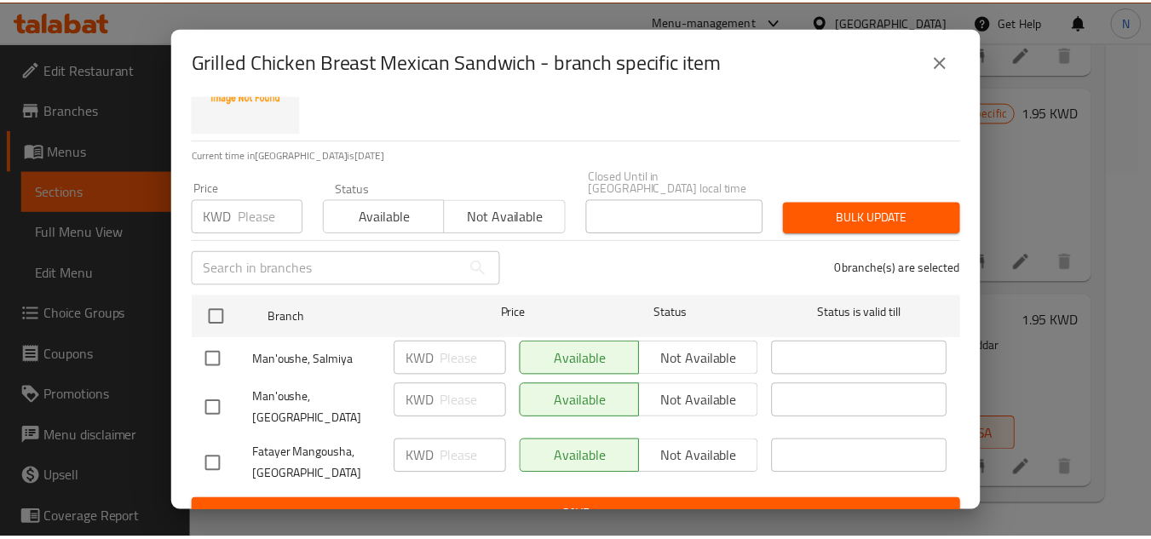
scroll to position [79, 0]
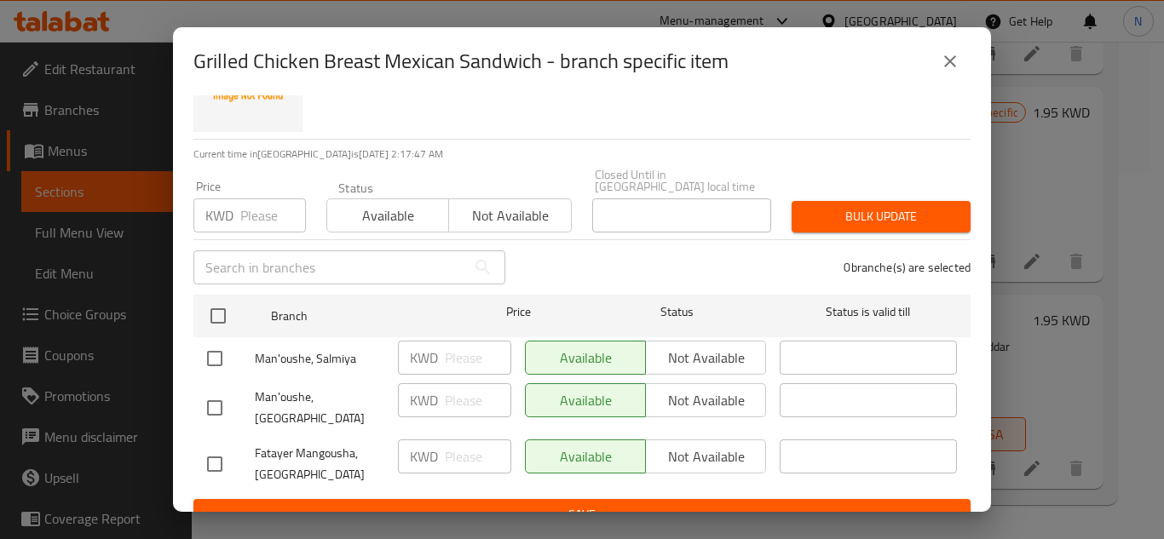
drag, startPoint x: 216, startPoint y: 390, endPoint x: 406, endPoint y: 380, distance: 189.5
click at [216, 391] on input "checkbox" at bounding box center [215, 408] width 36 height 36
checkbox input "true"
click at [683, 383] on button "Not available" at bounding box center [705, 400] width 121 height 34
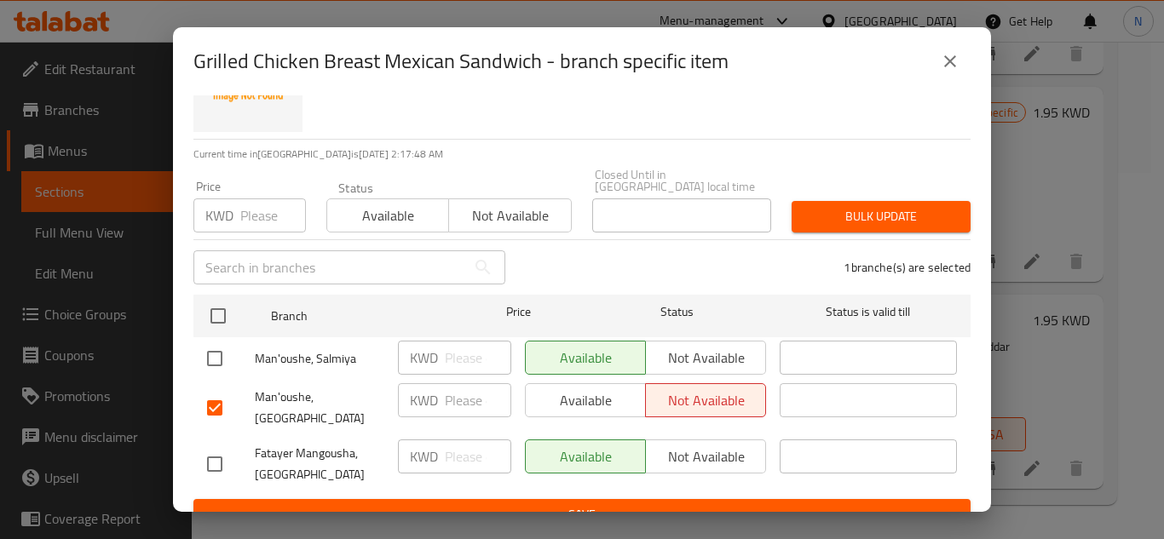
click at [670, 499] on button "Save" at bounding box center [581, 515] width 777 height 32
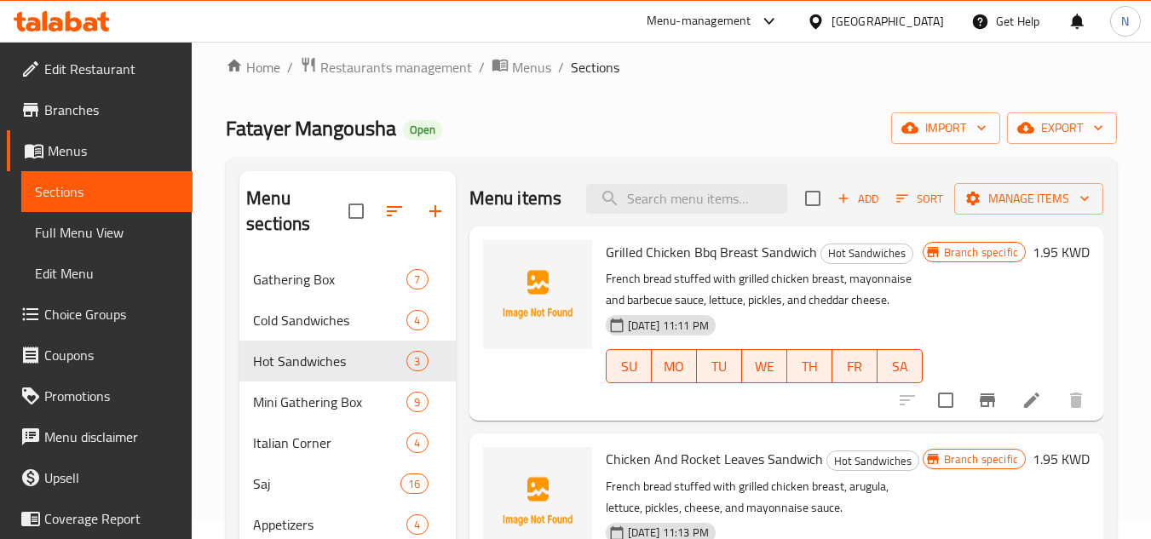
scroll to position [0, 0]
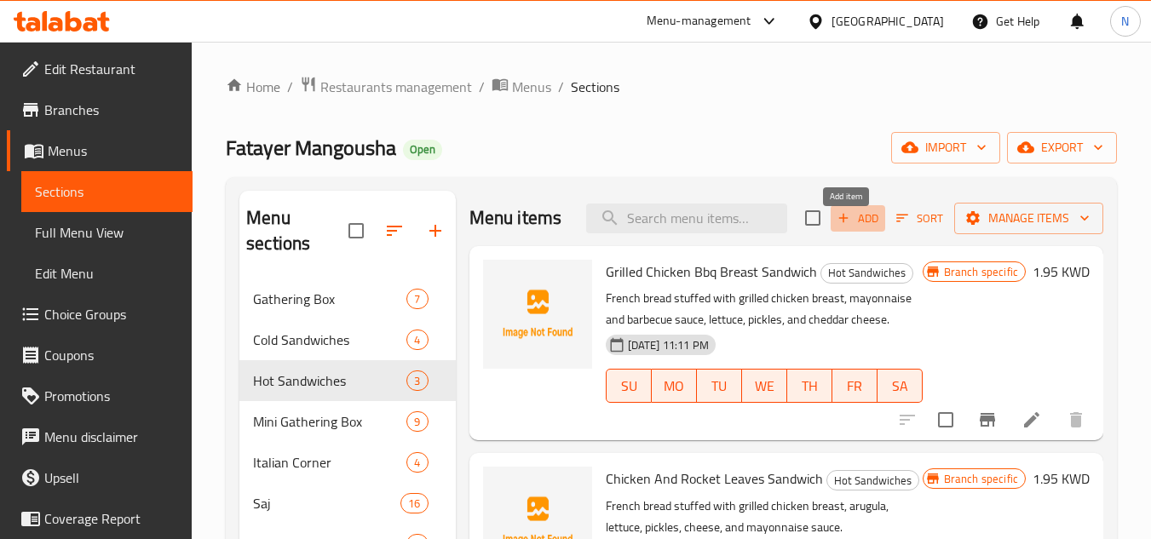
click at [865, 228] on span "Add" at bounding box center [858, 219] width 46 height 20
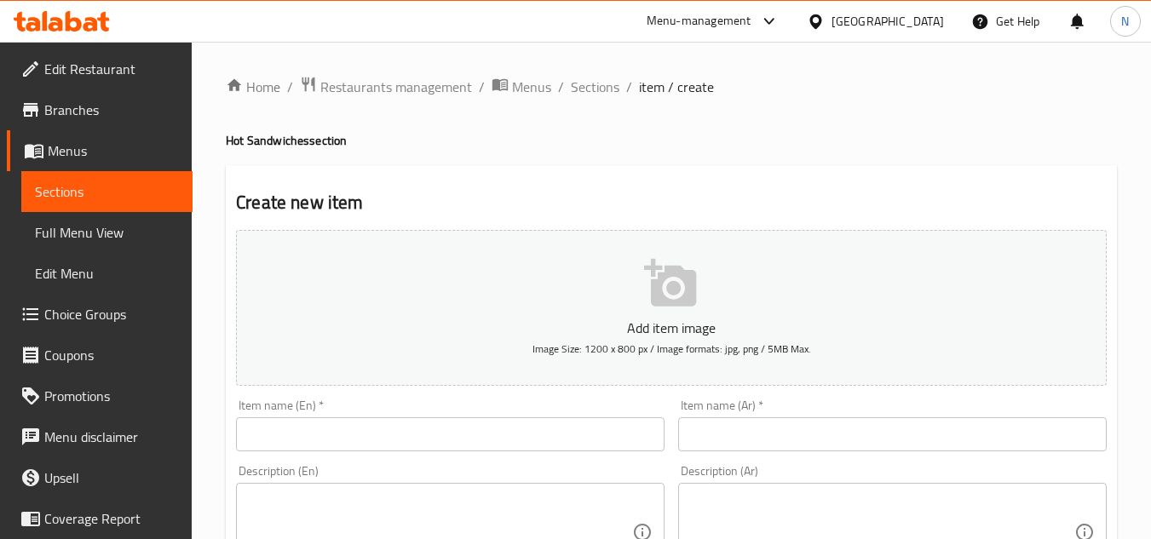
click at [453, 424] on input "text" at bounding box center [450, 435] width 429 height 34
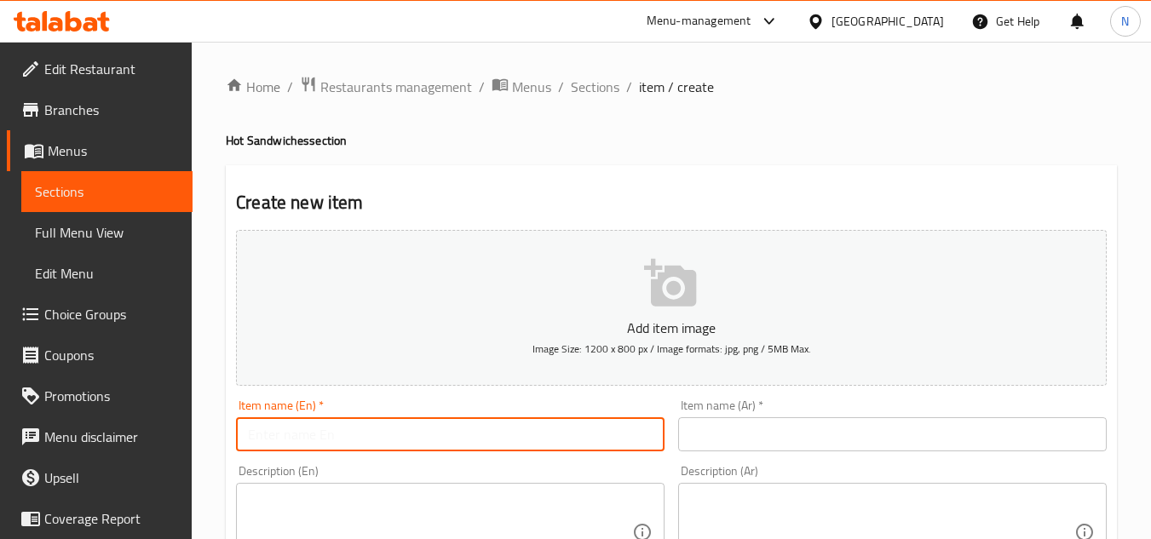
paste input "Taouk Sandwich"
type input "Taouk Sandwich"
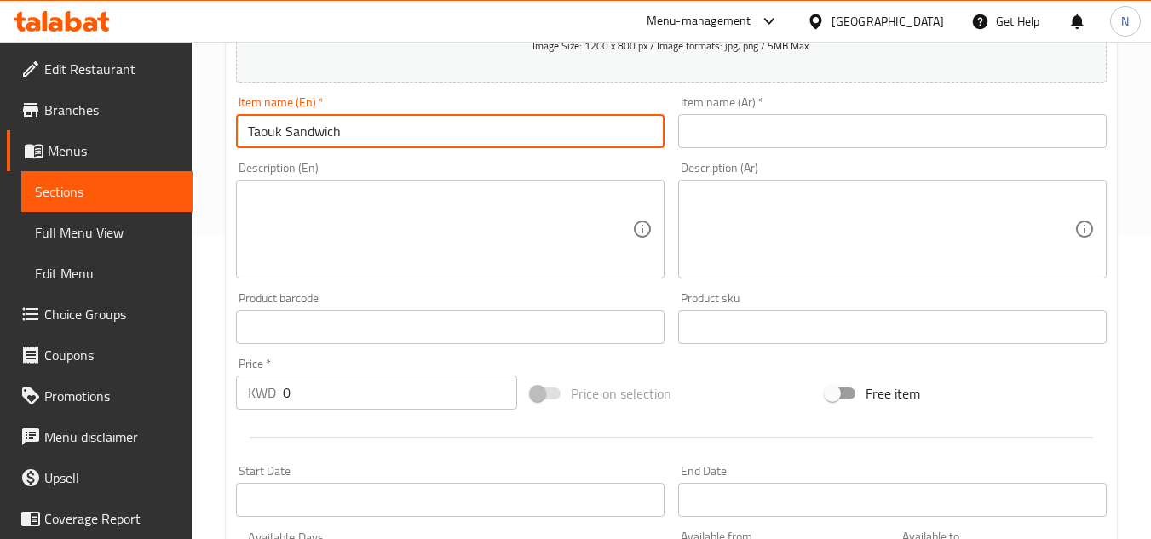
scroll to position [341, 0]
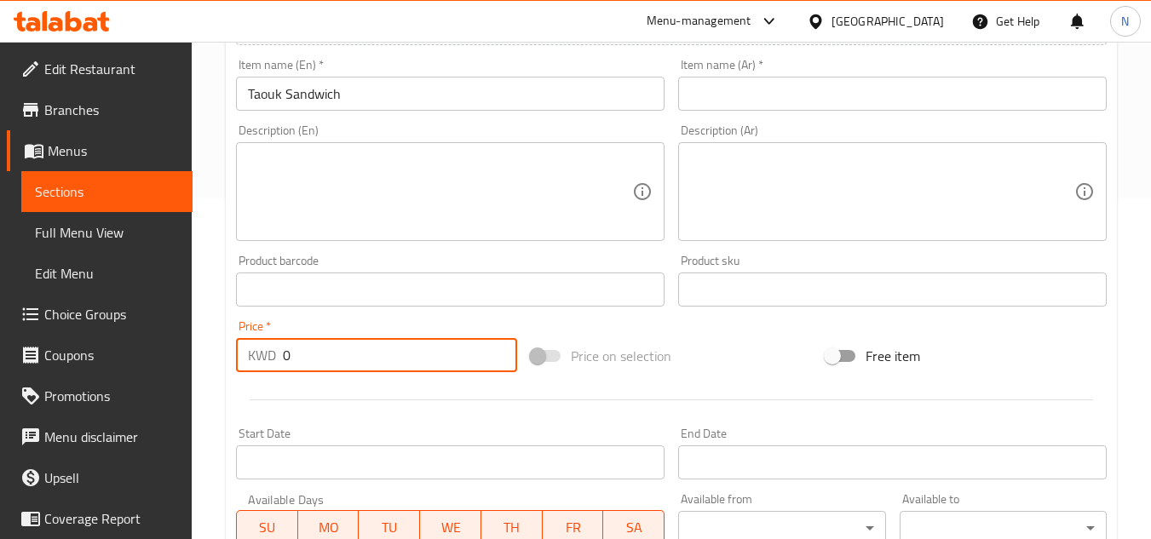
drag, startPoint x: 303, startPoint y: 351, endPoint x: 262, endPoint y: 378, distance: 49.4
click at [262, 378] on div "Price   * KWD 0 Price *" at bounding box center [376, 347] width 295 height 66
paste input "1.5"
type input "1.50"
click at [704, 94] on input "text" at bounding box center [892, 94] width 429 height 34
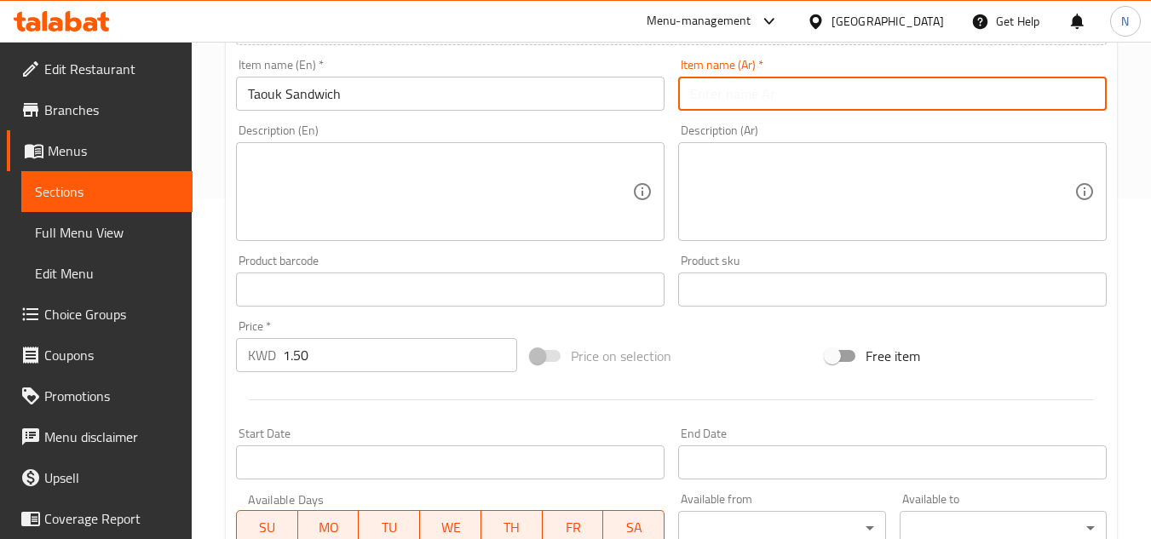
paste input "ساندويتش الطاووق"
type input "ساندويتش الطاووق"
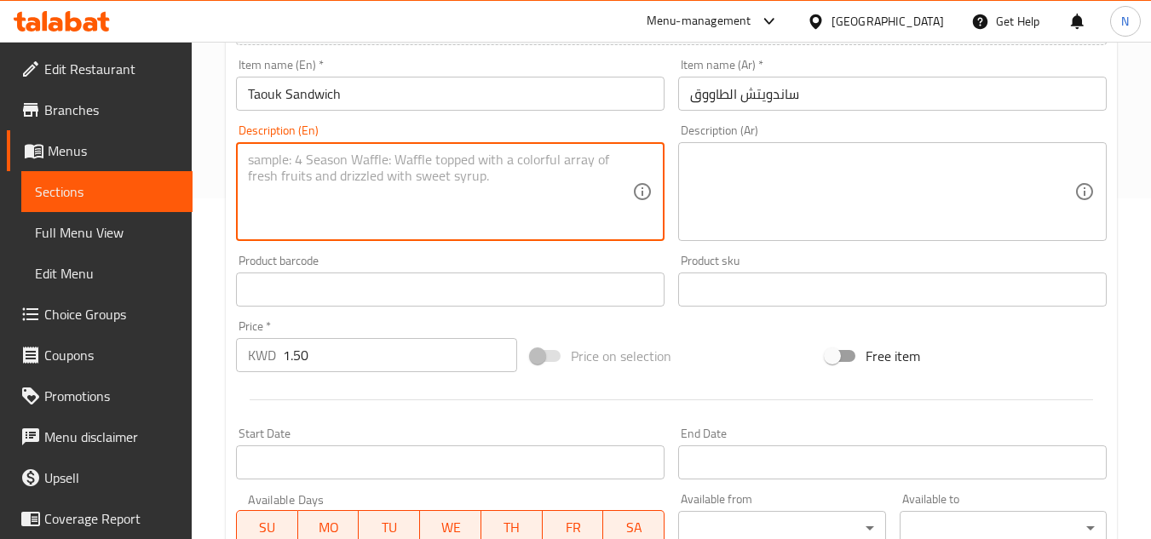
click at [390, 163] on textarea at bounding box center [440, 192] width 384 height 81
paste textarea "Grilled chicken breast, mayonnaise, chopped onion, parsley"
click at [589, 155] on textarea "Grilled chicken breast, mayonnaise, chopped onion, parsley" at bounding box center [440, 192] width 384 height 81
type textarea "Grilled chicken breast, mayonnaise, chopped onion, parsley."
click at [821, 173] on textarea at bounding box center [882, 192] width 384 height 81
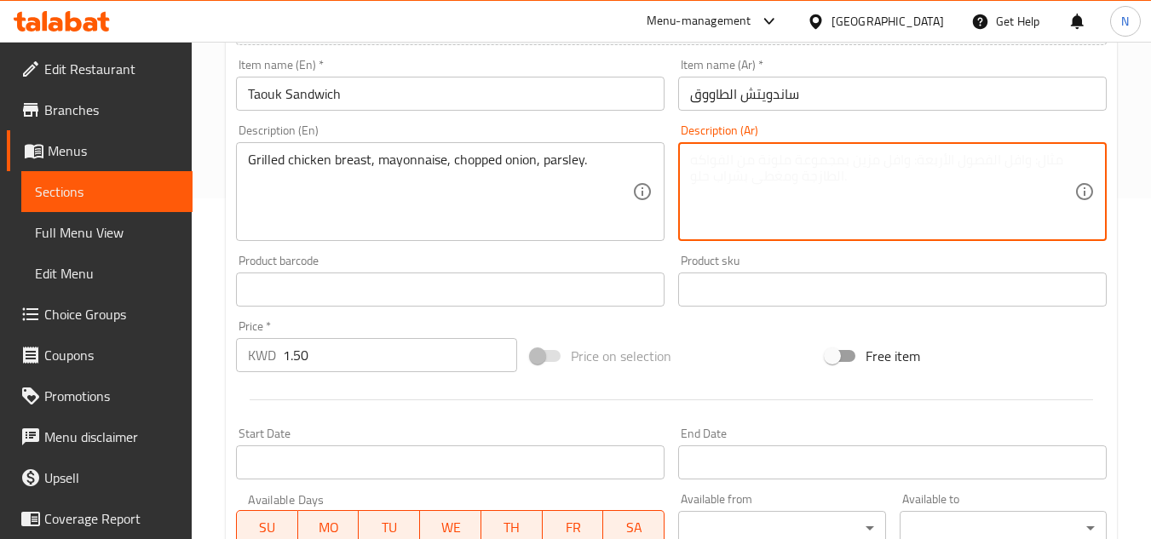
paste textarea "صدر دجاج مشوي، مايونيز، بصل مفروم، بقدونس"
click at [995, 152] on textarea "صدر دجاج مشوي، مايونيز، بصل مفروم، بقدونس" at bounding box center [882, 192] width 384 height 81
type textarea "صدر دجاج مشوي، مايونيز، بصل مفروم، بقدونس."
click at [279, 90] on input "Taouk Sandwich" at bounding box center [450, 94] width 429 height 34
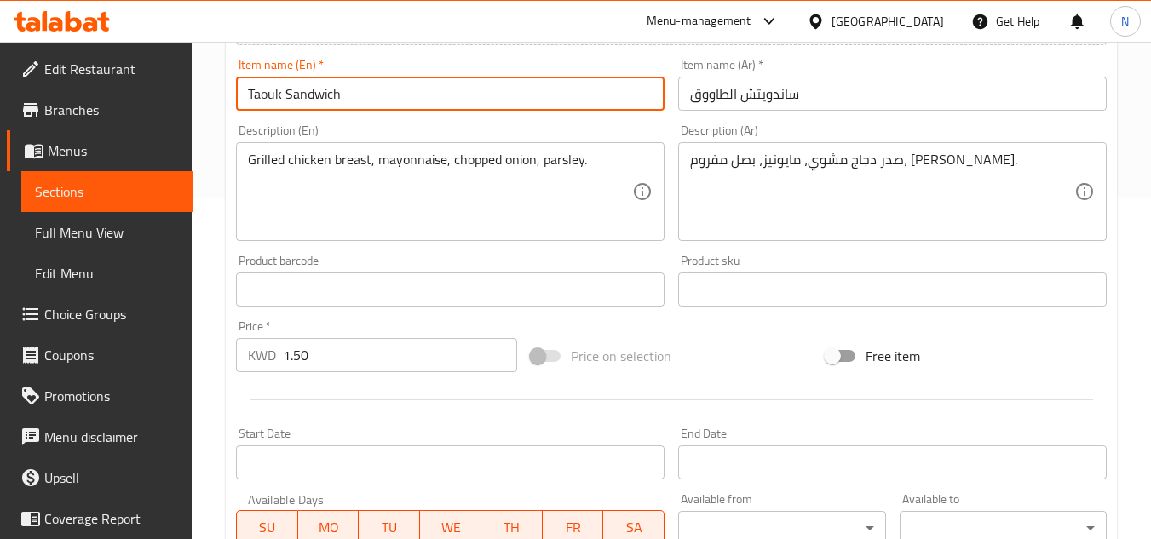
click at [279, 90] on input "Taouk Sandwich" at bounding box center [450, 94] width 429 height 34
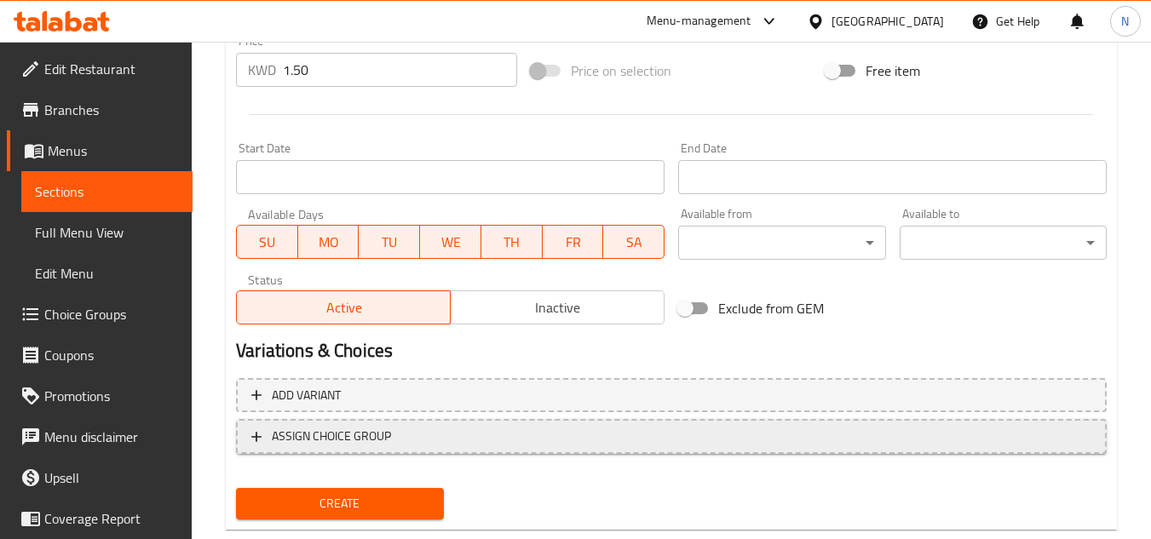
scroll to position [665, 0]
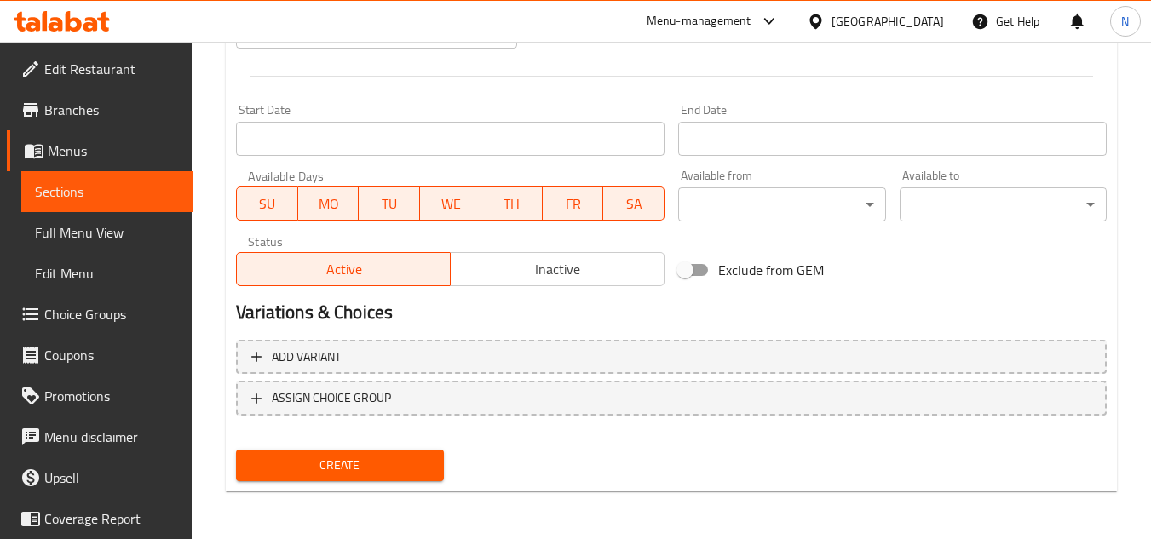
click at [320, 471] on span "Create" at bounding box center [340, 465] width 180 height 21
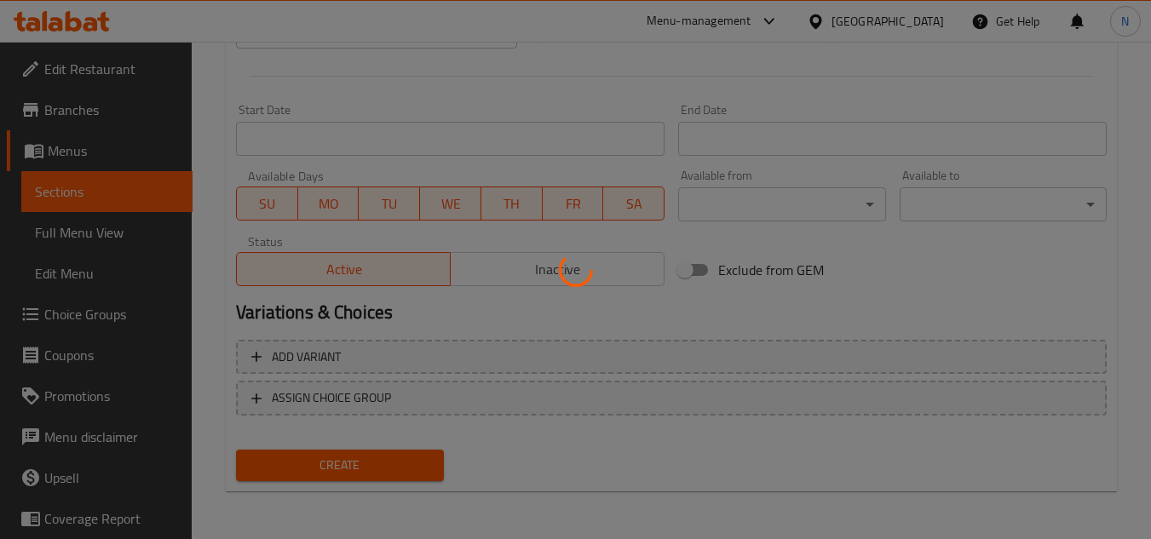
type input "0"
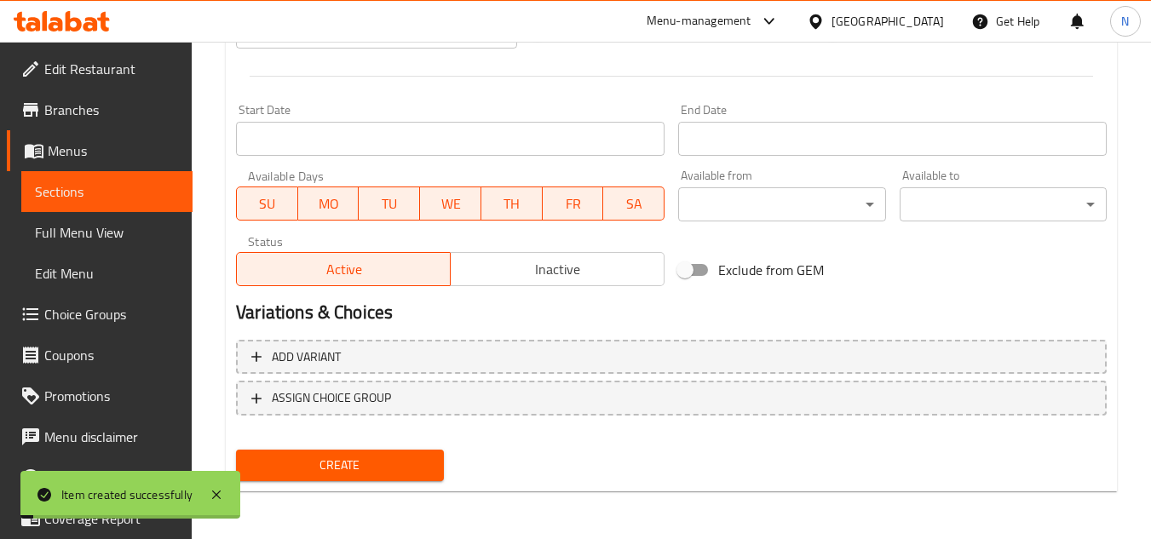
click at [125, 198] on span "Sections" at bounding box center [107, 192] width 144 height 20
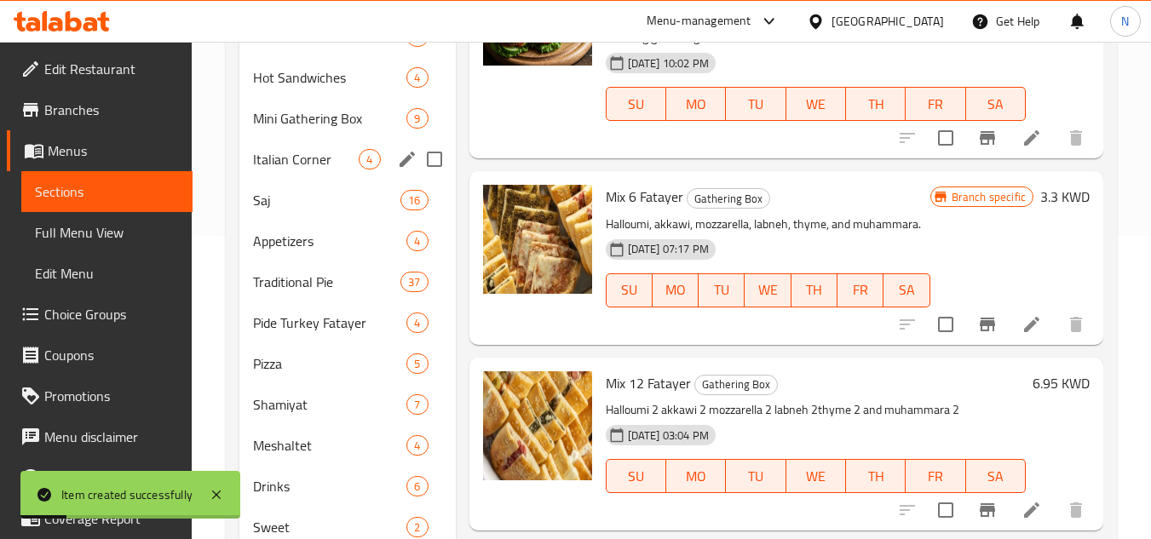
scroll to position [196, 0]
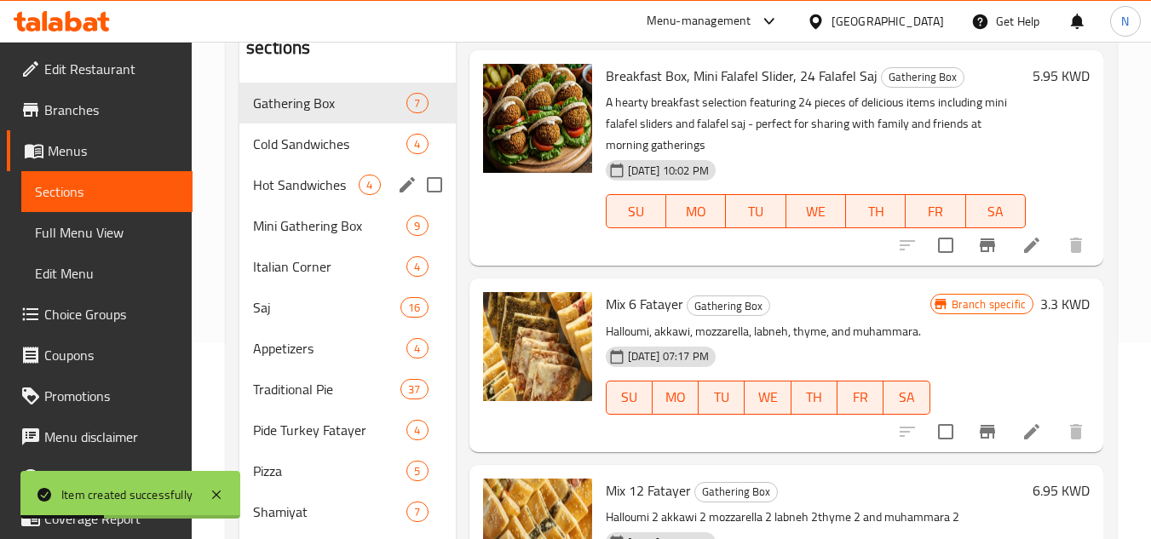
click at [295, 193] on span "Hot Sandwiches" at bounding box center [306, 185] width 106 height 20
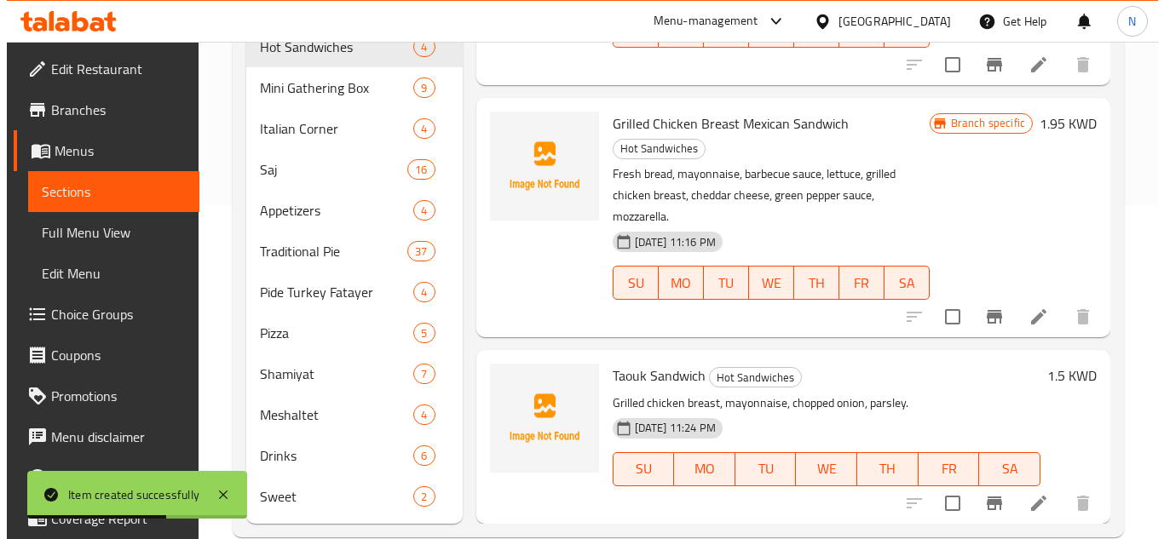
scroll to position [366, 0]
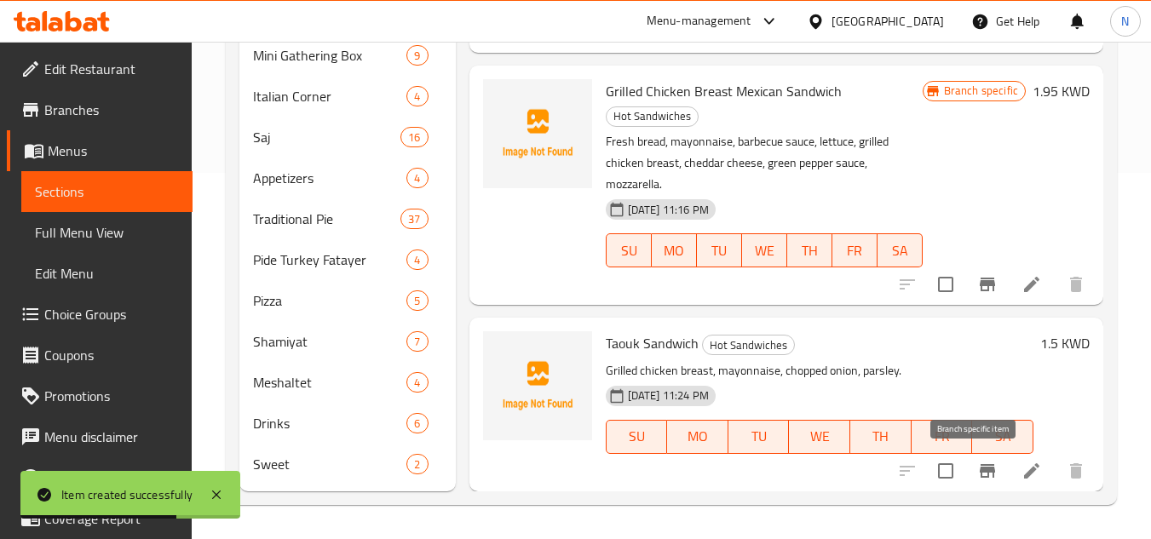
click at [977, 478] on icon "Branch-specific-item" at bounding box center [987, 471] width 20 height 20
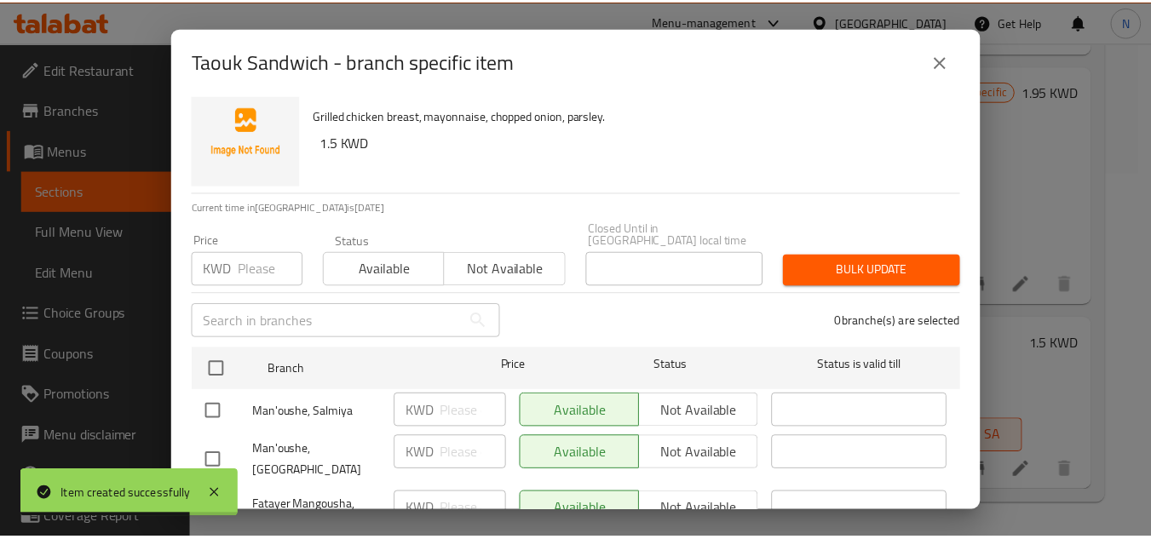
scroll to position [79, 0]
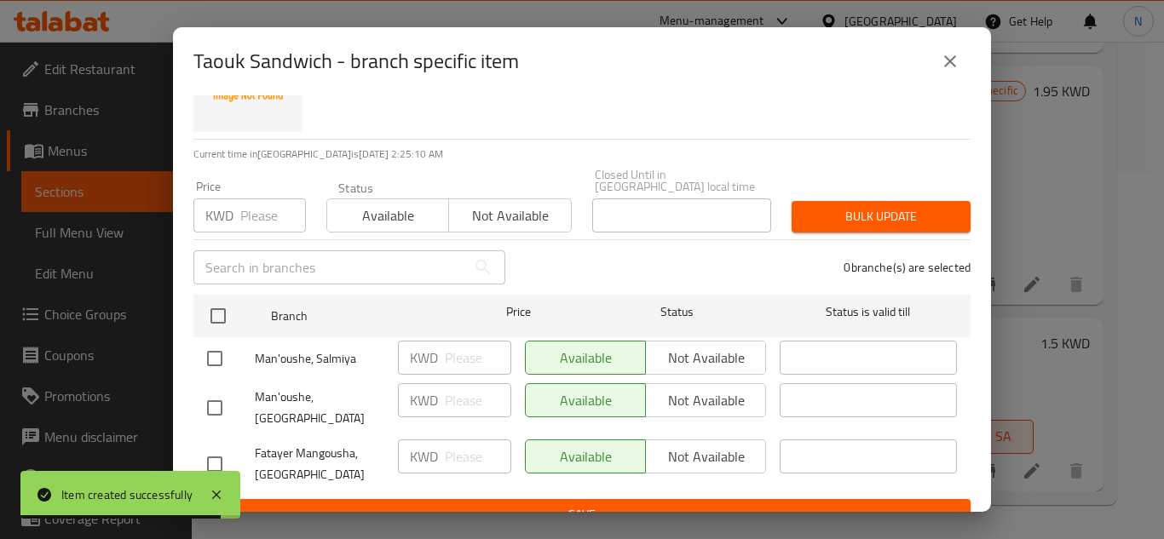
click at [202, 391] on input "checkbox" at bounding box center [215, 408] width 36 height 36
checkbox input "true"
click at [702, 389] on span "Not available" at bounding box center [706, 401] width 107 height 25
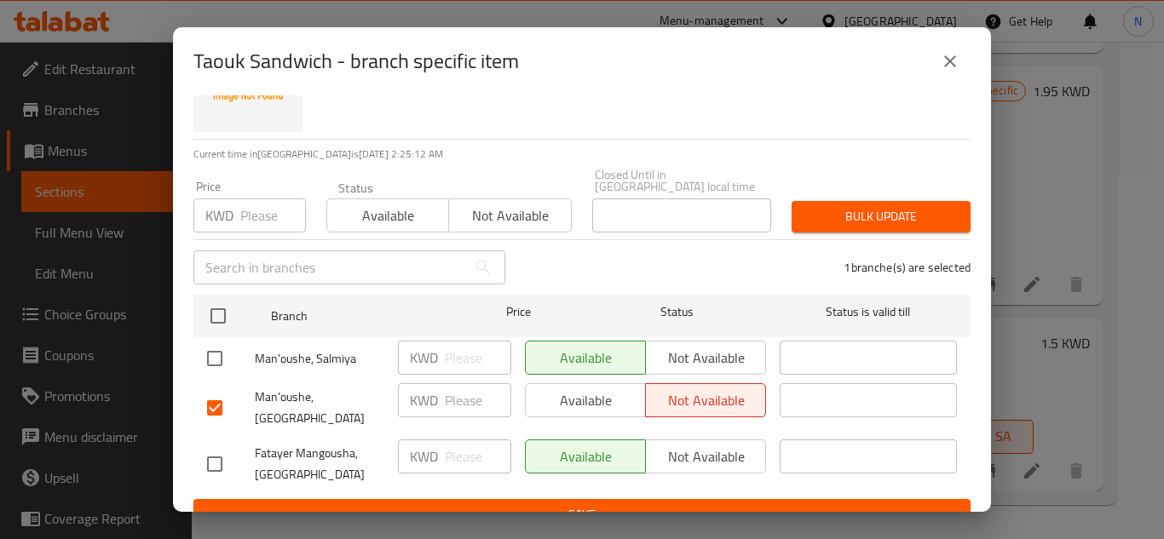
click at [685, 504] on span "Save" at bounding box center [582, 514] width 750 height 21
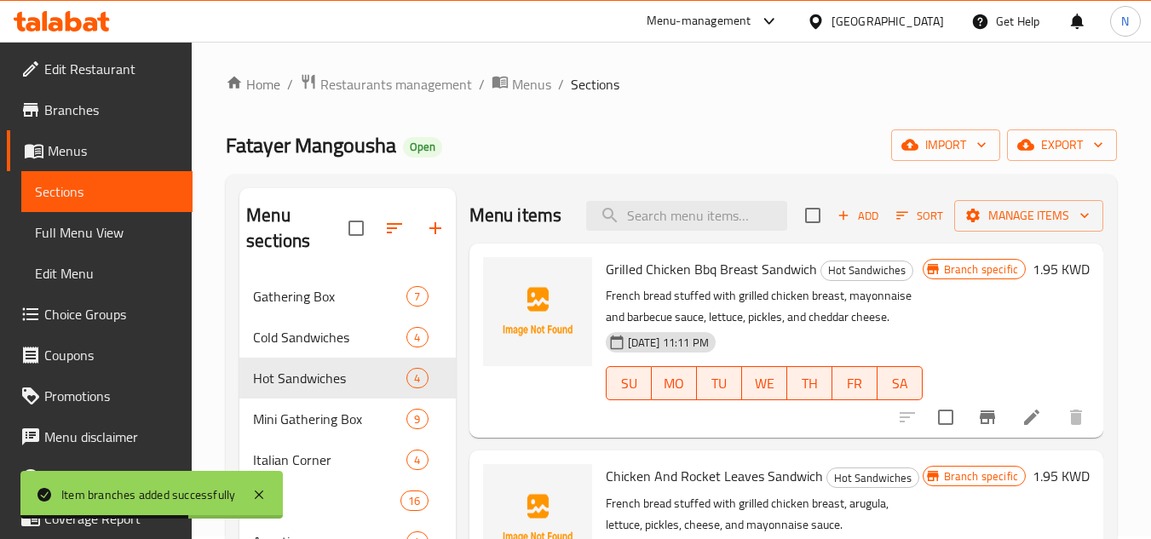
scroll to position [0, 0]
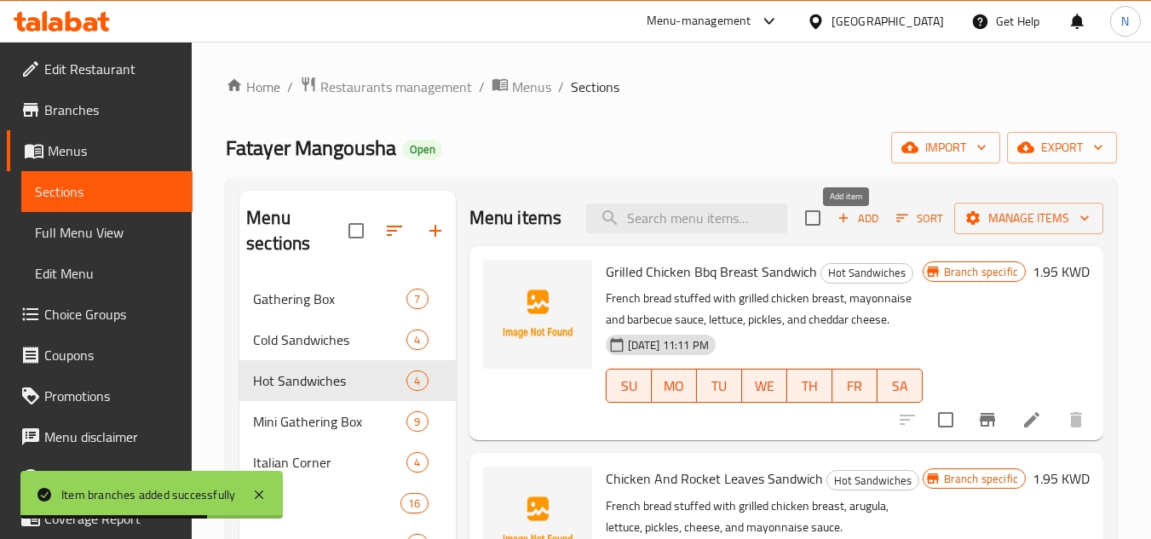
click at [856, 228] on span "Add" at bounding box center [858, 219] width 46 height 20
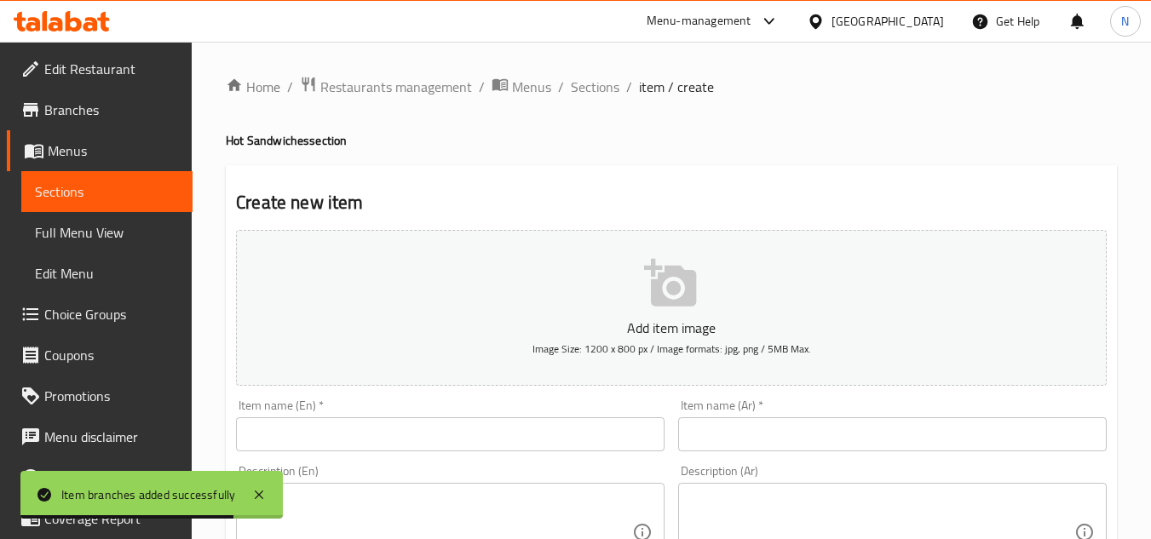
click at [359, 436] on input "text" at bounding box center [450, 435] width 429 height 34
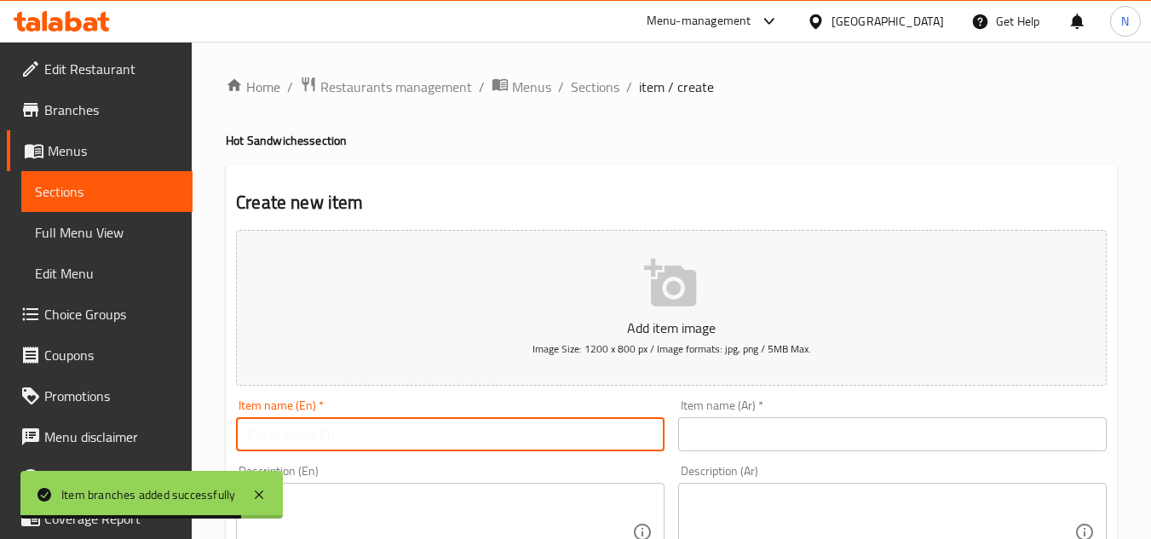
paste input "Kabab Sandwich"
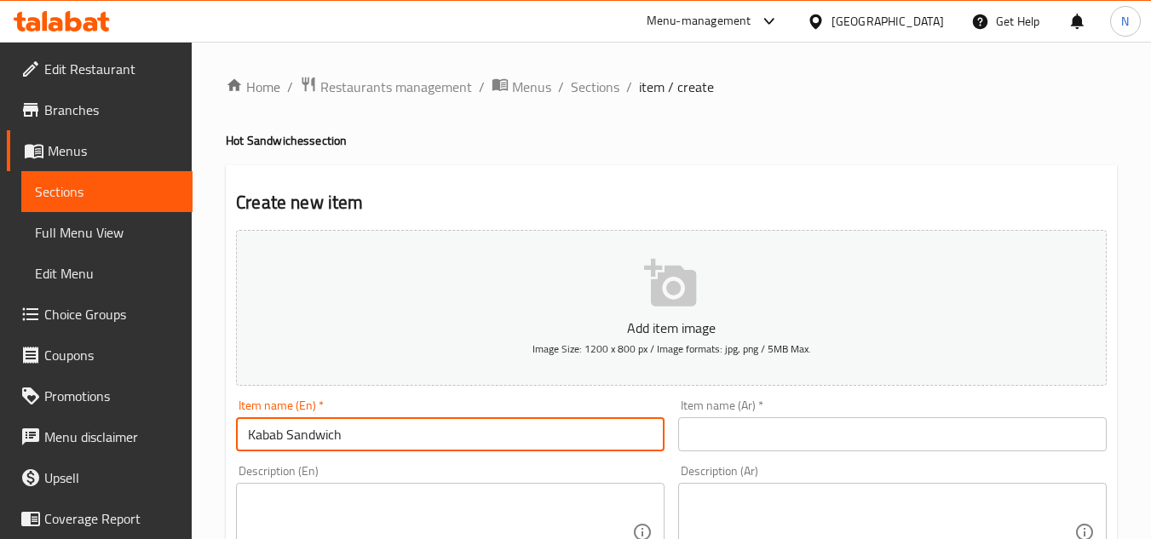
type input "Kabab Sandwich"
click at [729, 429] on input "text" at bounding box center [892, 435] width 429 height 34
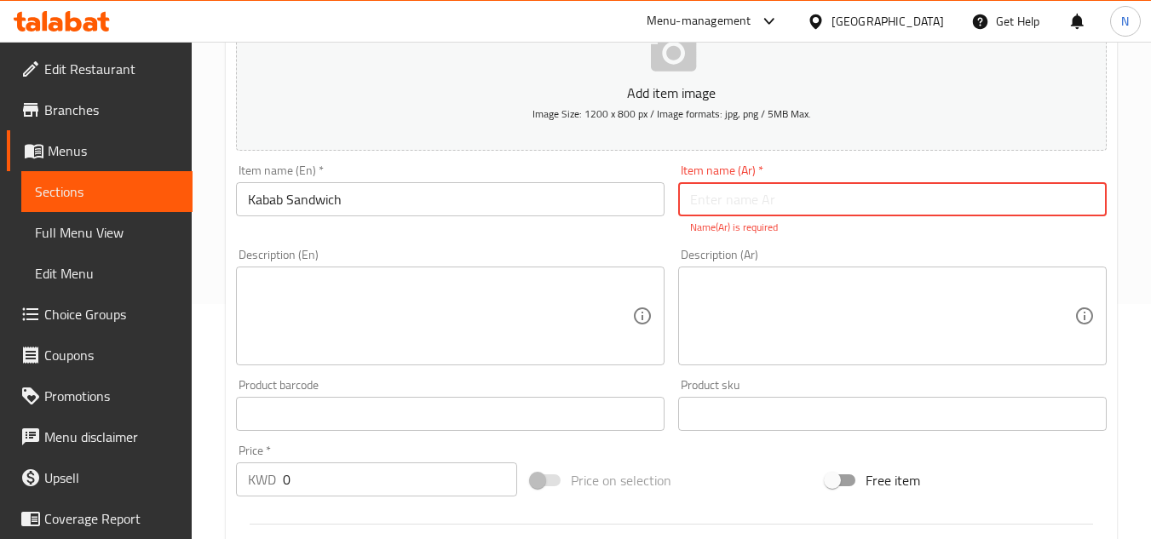
scroll to position [256, 0]
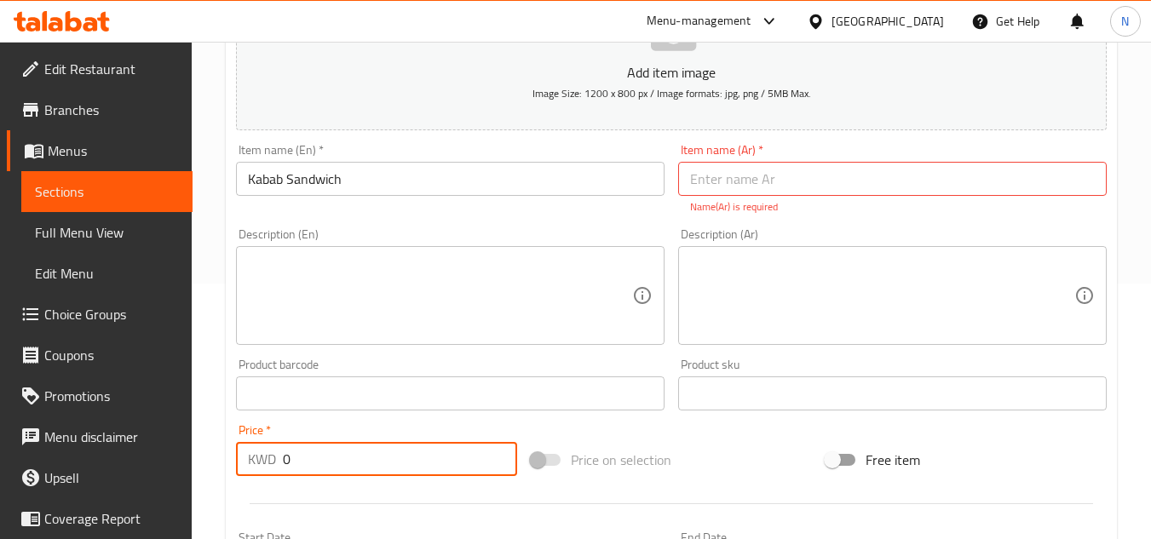
drag, startPoint x: 295, startPoint y: 458, endPoint x: 268, endPoint y: 474, distance: 31.3
click at [268, 474] on div "KWD 0 Price *" at bounding box center [376, 459] width 281 height 34
paste input "1.5"
type input "1.50"
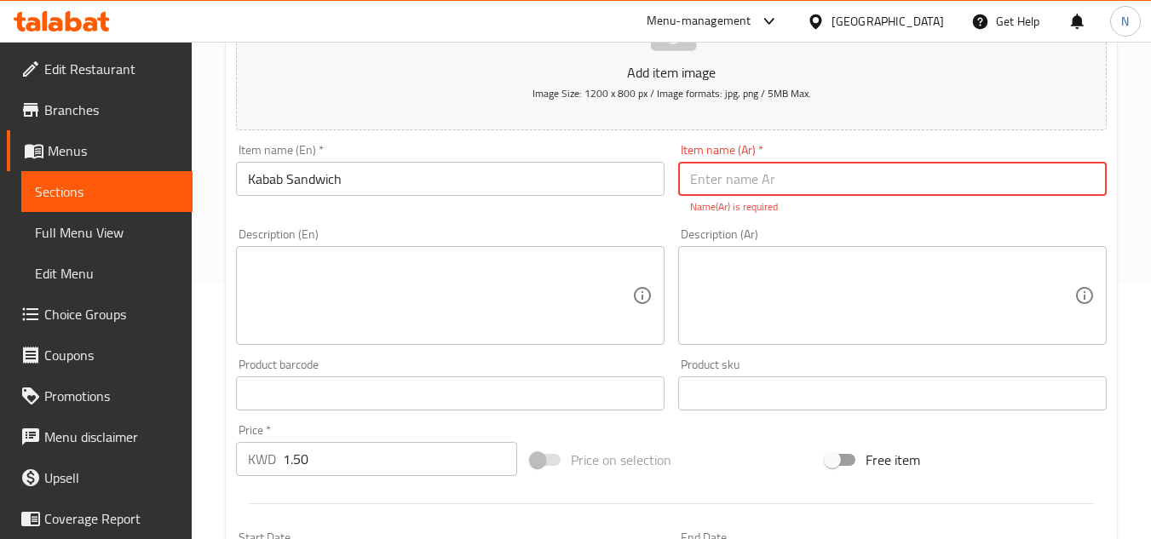
click at [753, 187] on input "text" at bounding box center [892, 179] width 429 height 34
paste input "كباب اللحم"
click at [700, 177] on input "كباب اللحم" at bounding box center [892, 179] width 429 height 34
click at [693, 181] on input "كباب" at bounding box center [892, 179] width 429 height 34
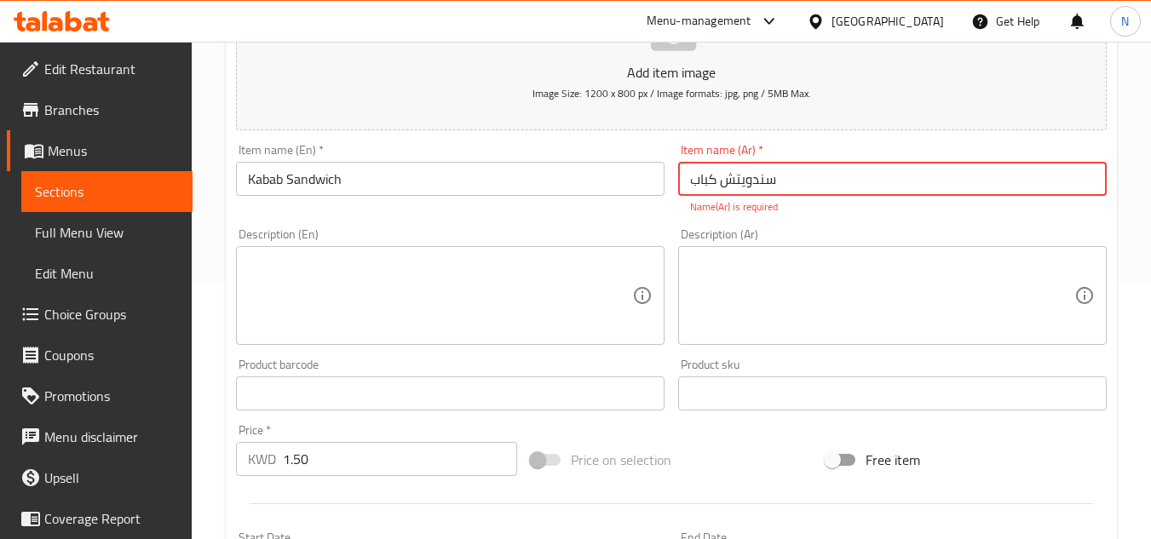
type input "سندويتش كباب"
click at [426, 291] on textarea at bounding box center [440, 296] width 384 height 81
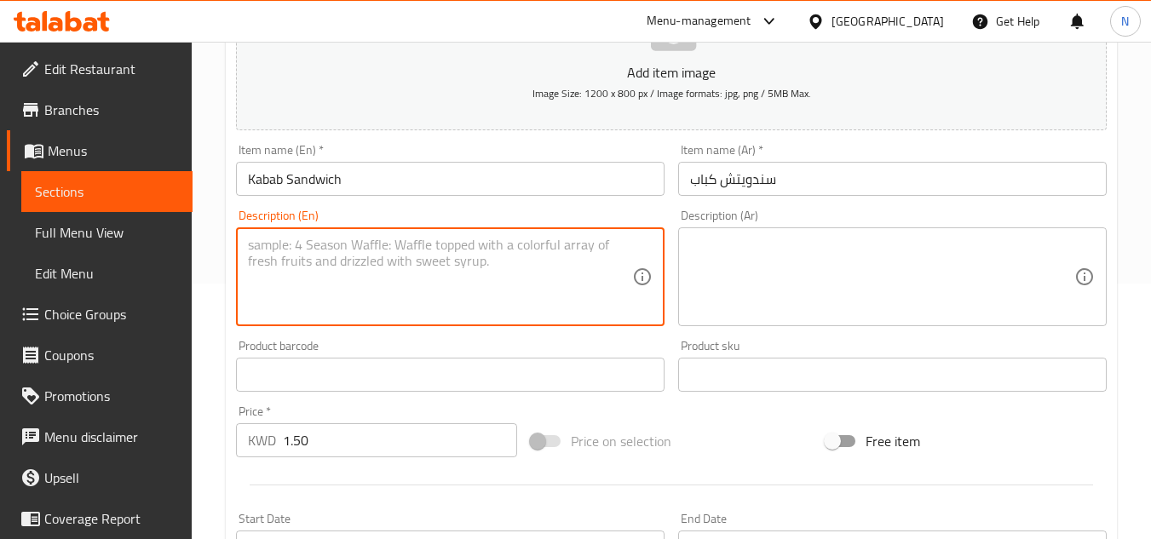
click at [398, 261] on textarea at bounding box center [440, 277] width 384 height 81
paste textarea "Meat, muhammara, red onion"
click at [446, 246] on textarea "Meat, muhammara, red onion" at bounding box center [440, 277] width 384 height 81
type textarea "Meat, muhammara, red onion."
click at [833, 245] on textarea at bounding box center [882, 277] width 384 height 81
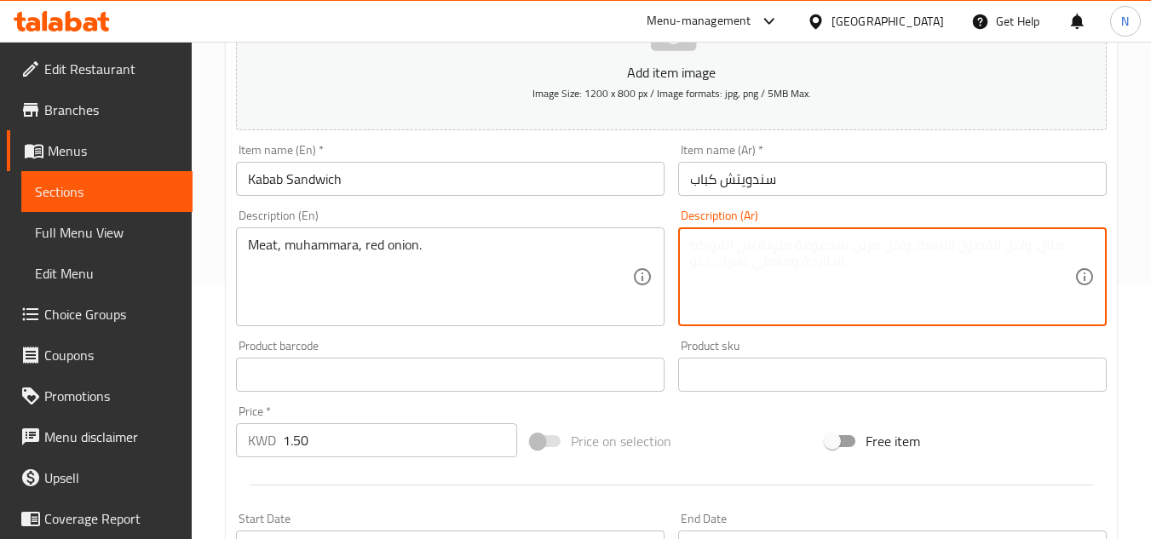
paste textarea "لحم، محمرة، بصل أحمر"
click at [825, 242] on textarea "لحم، محمرة، بصل أحمر" at bounding box center [882, 277] width 384 height 81
type textarea "لحم، محمرة، بصل أحمر."
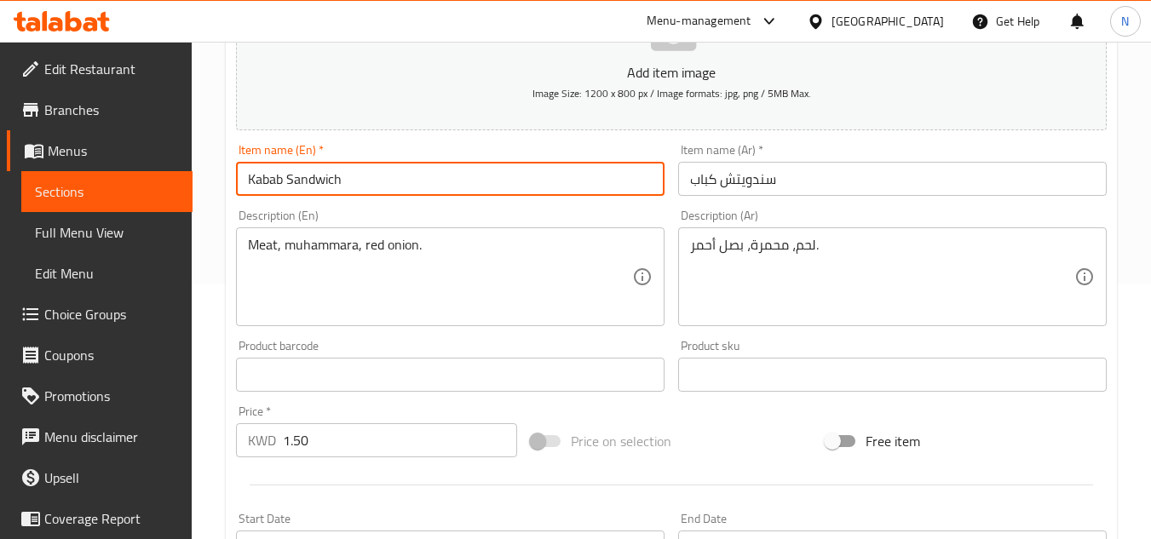
click at [309, 187] on input "Kabab Sandwich" at bounding box center [450, 179] width 429 height 34
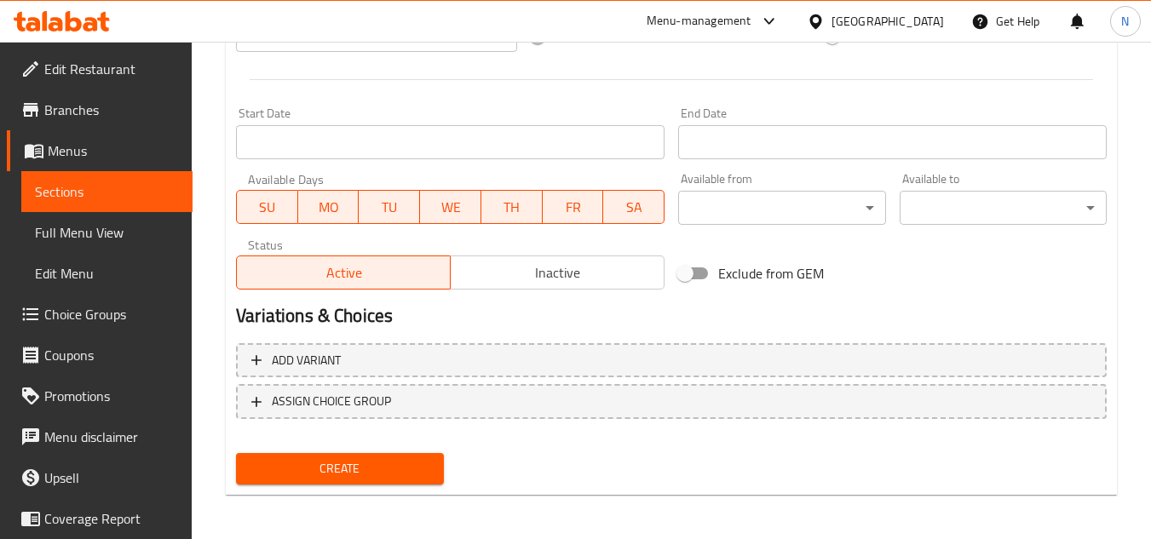
scroll to position [665, 0]
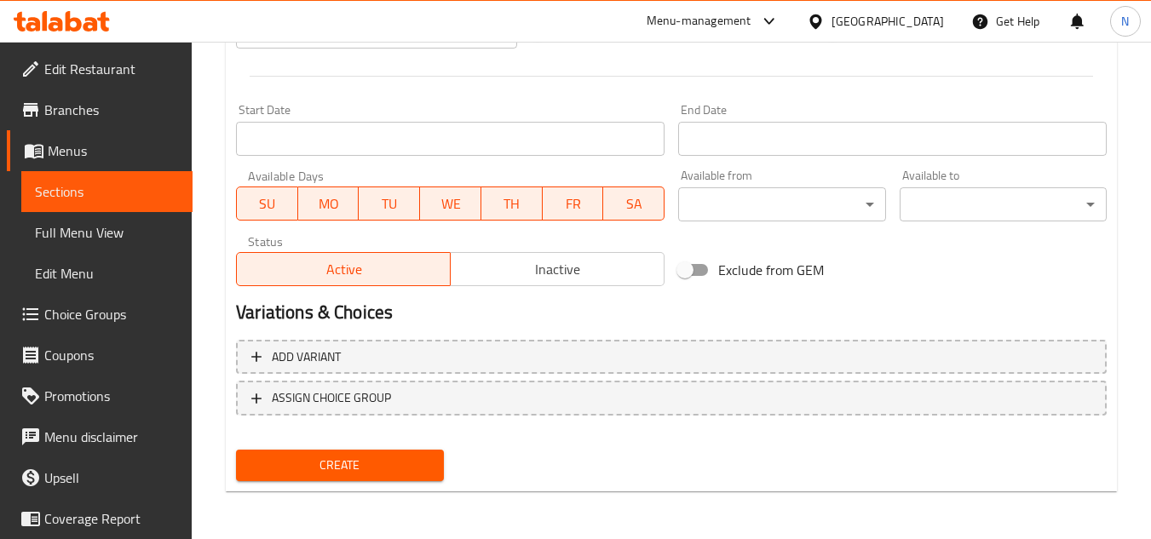
click at [409, 469] on span "Create" at bounding box center [340, 465] width 180 height 21
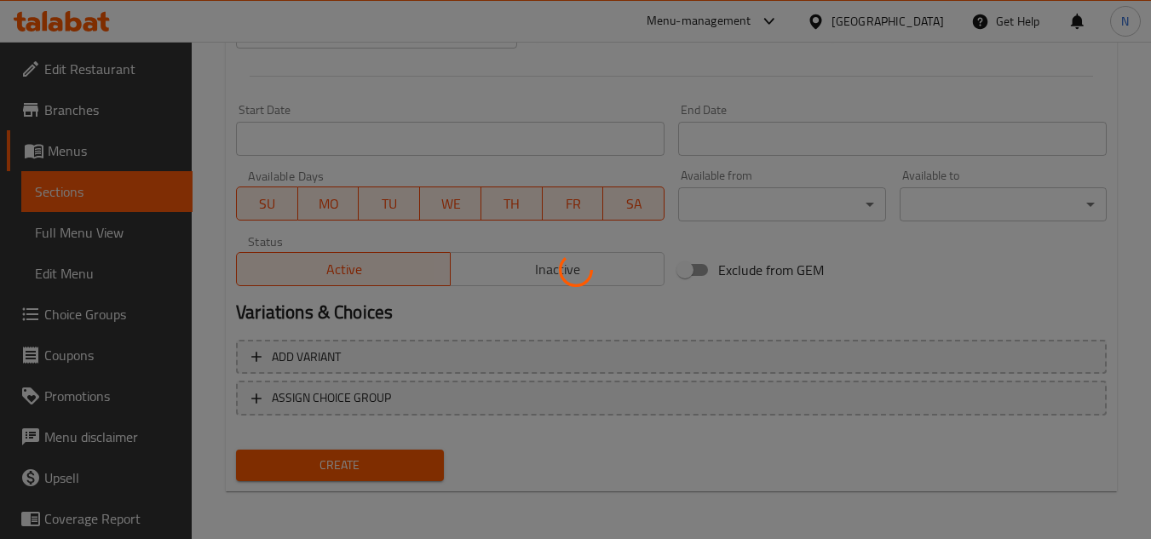
type input "0"
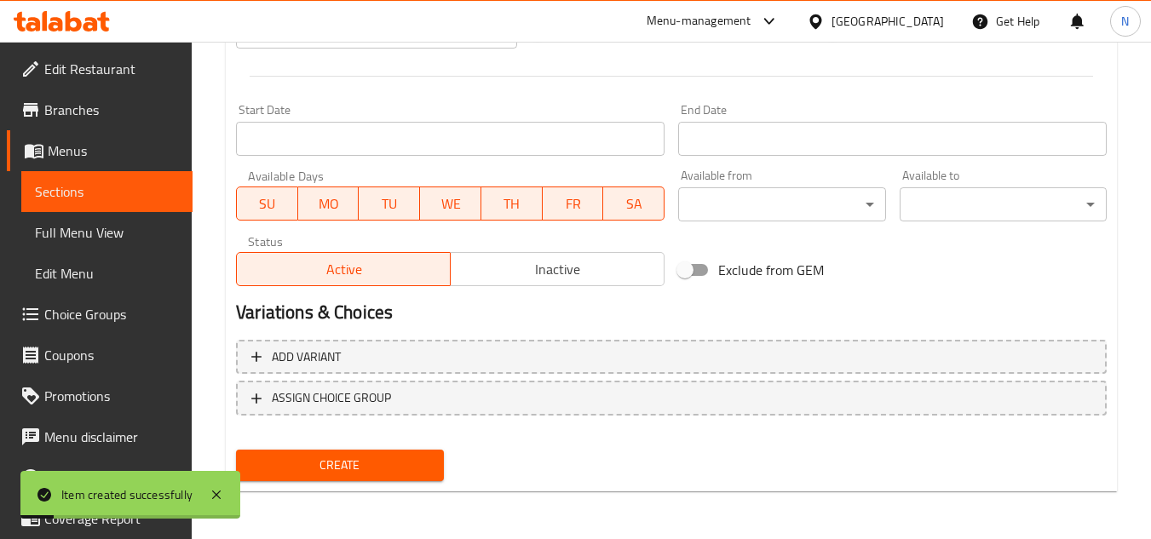
click at [84, 186] on span "Sections" at bounding box center [107, 192] width 144 height 20
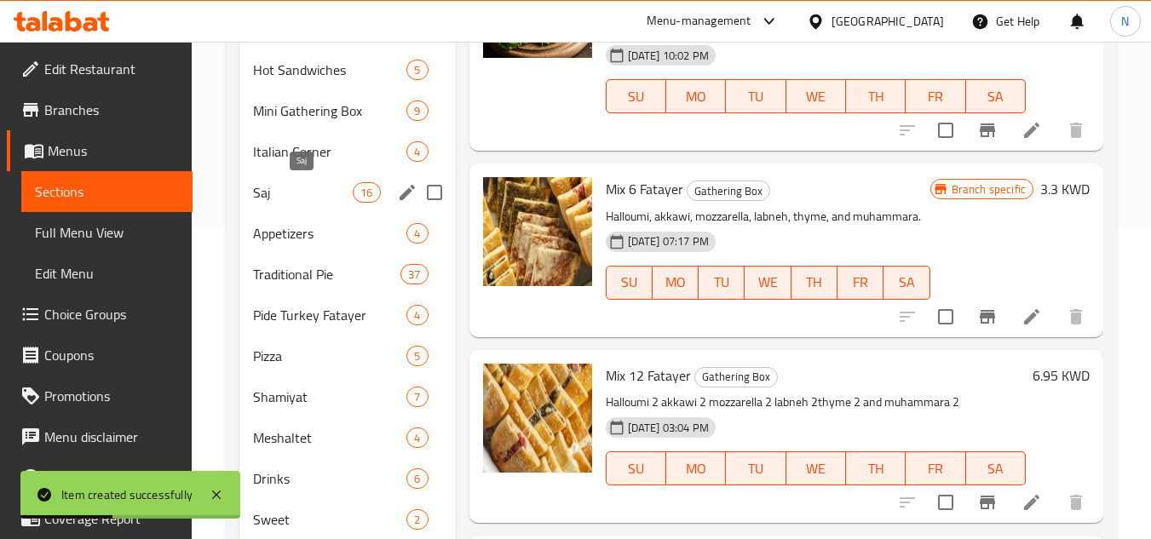
scroll to position [281, 0]
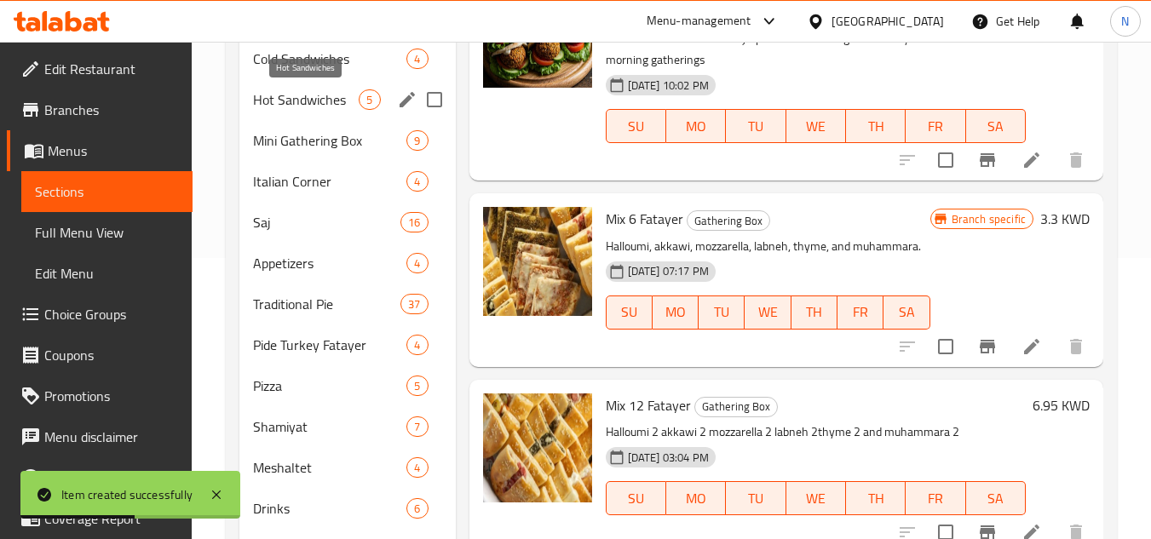
click at [322, 99] on span "Hot Sandwiches" at bounding box center [306, 99] width 106 height 20
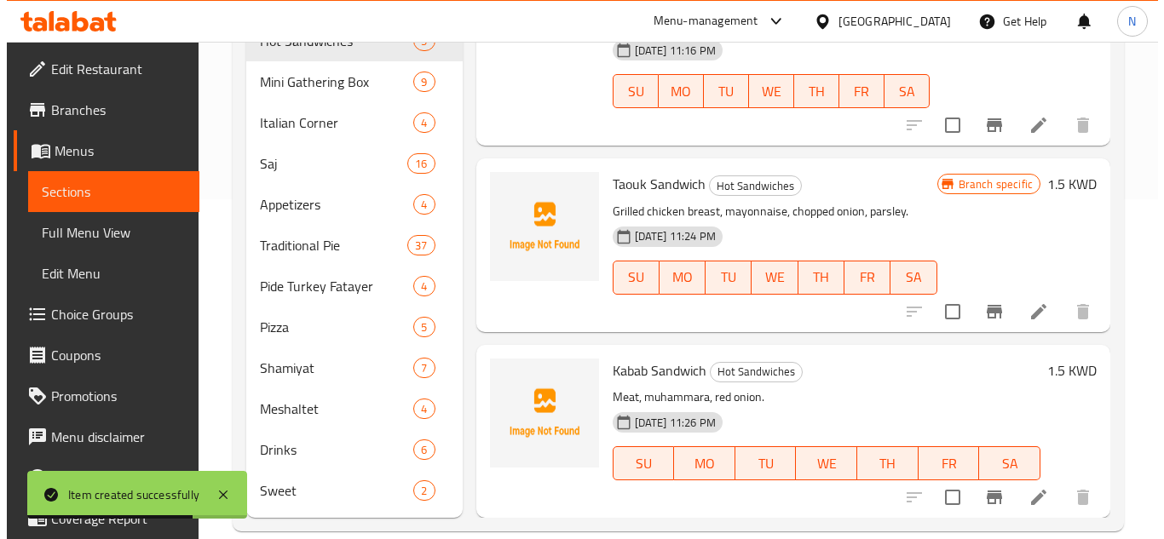
scroll to position [366, 0]
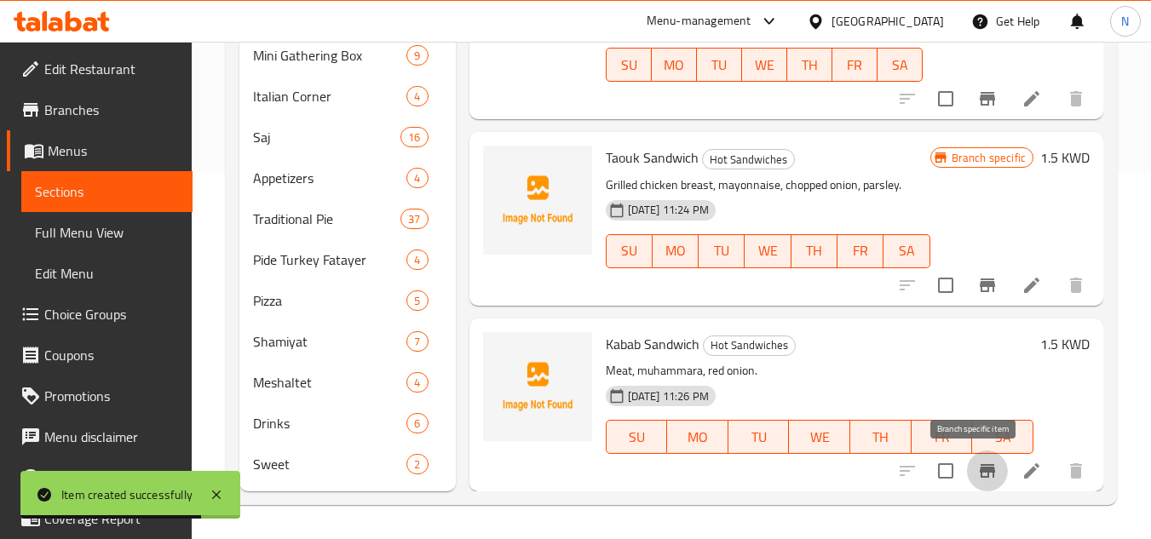
click at [977, 467] on icon "Branch-specific-item" at bounding box center [987, 471] width 20 height 20
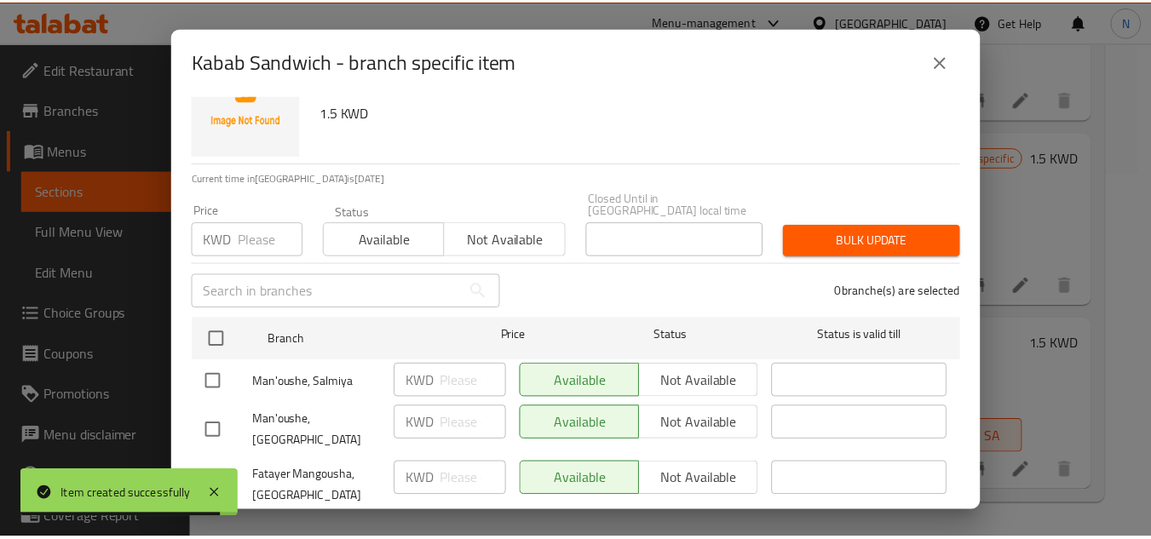
scroll to position [79, 0]
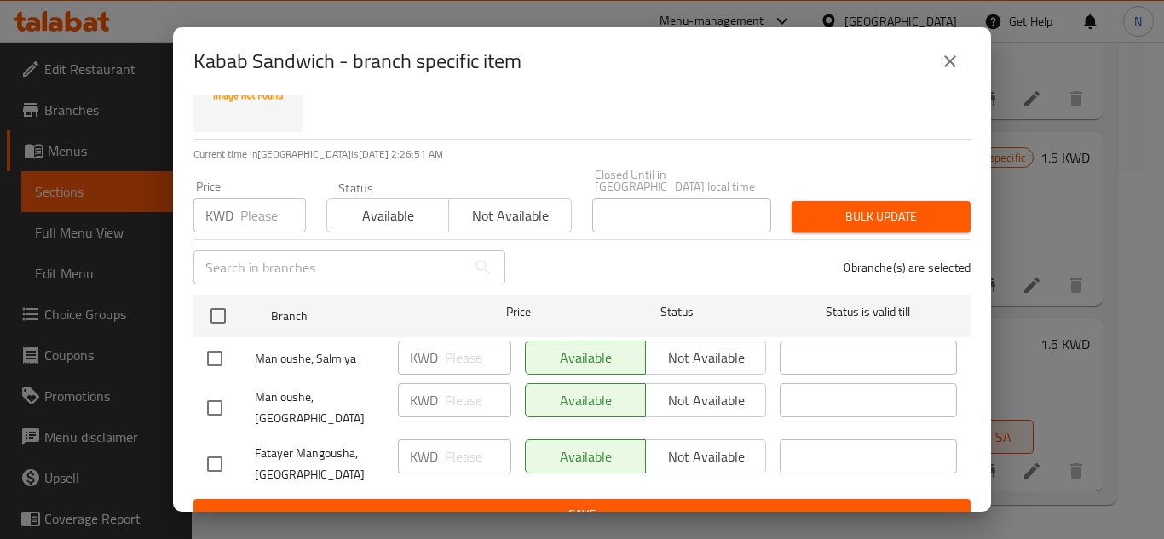
click at [216, 390] on input "checkbox" at bounding box center [215, 408] width 36 height 36
checkbox input "true"
click at [660, 383] on button "Not available" at bounding box center [705, 400] width 121 height 34
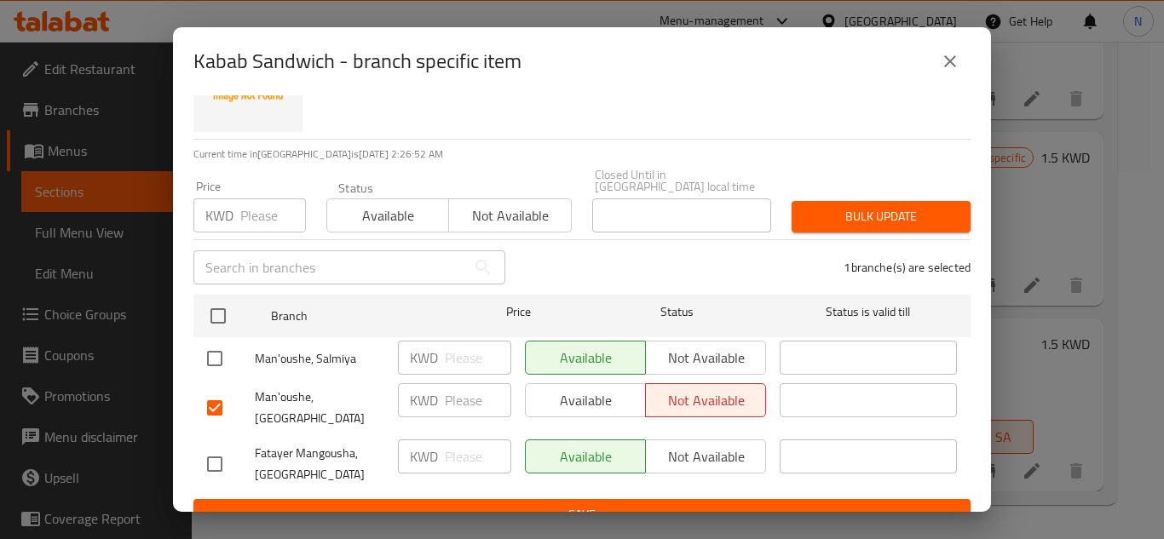
click at [663, 504] on span "Save" at bounding box center [582, 514] width 750 height 21
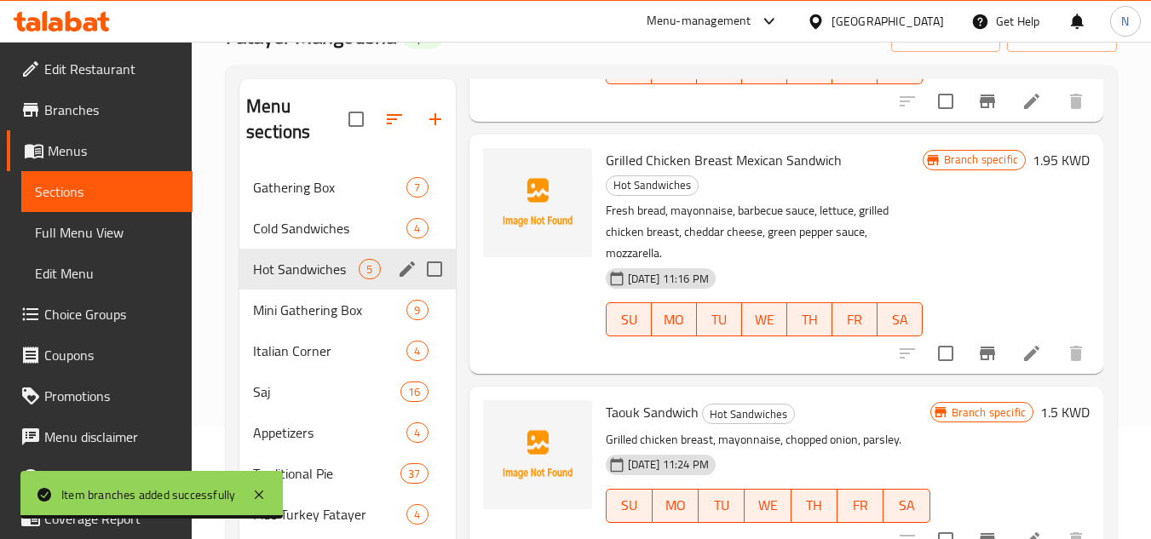
scroll to position [111, 0]
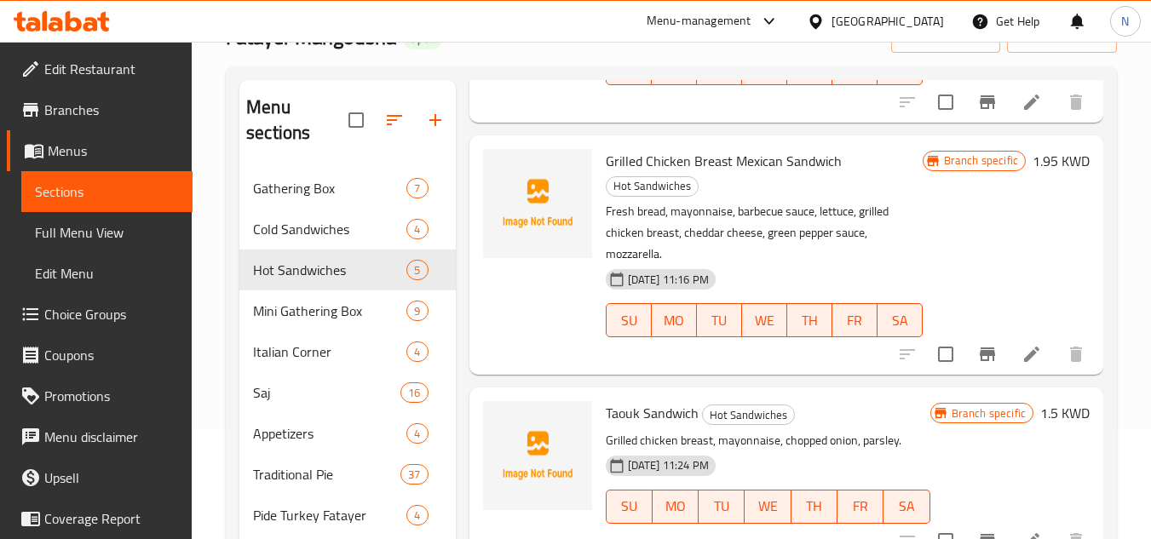
click at [217, 228] on div "Home / Restaurants management / Menus / Sections Fatayer Mangousha Open import …" at bounding box center [672, 363] width 960 height 864
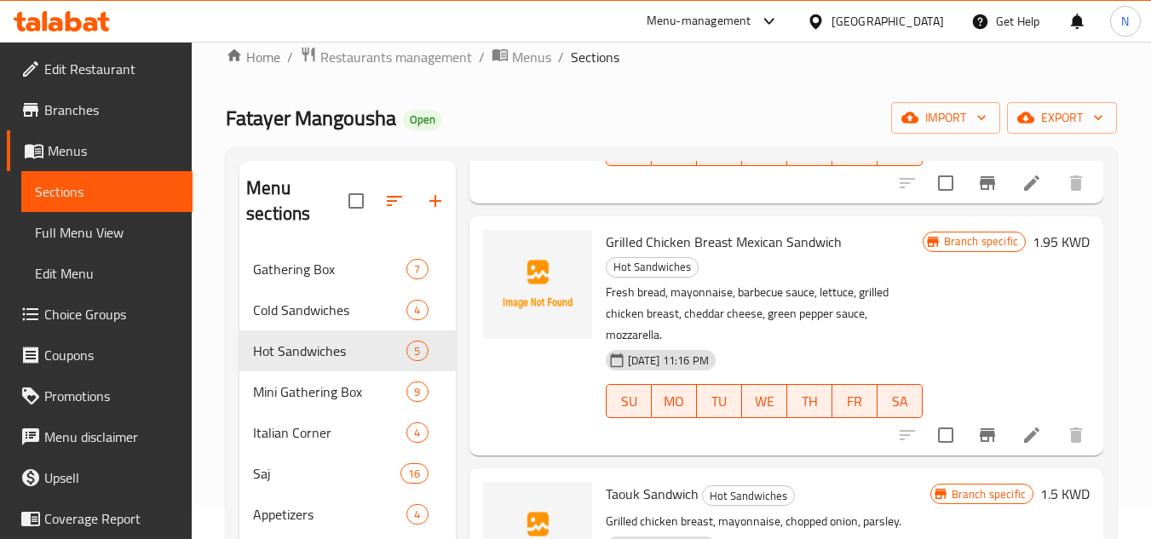
scroll to position [0, 0]
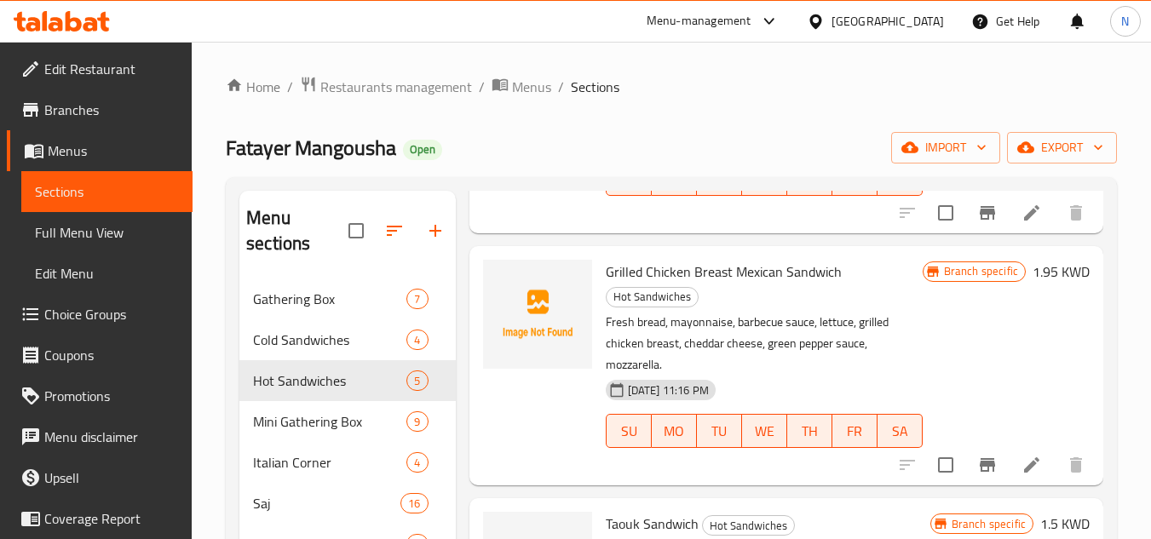
click at [439, 243] on button "button" at bounding box center [435, 230] width 41 height 41
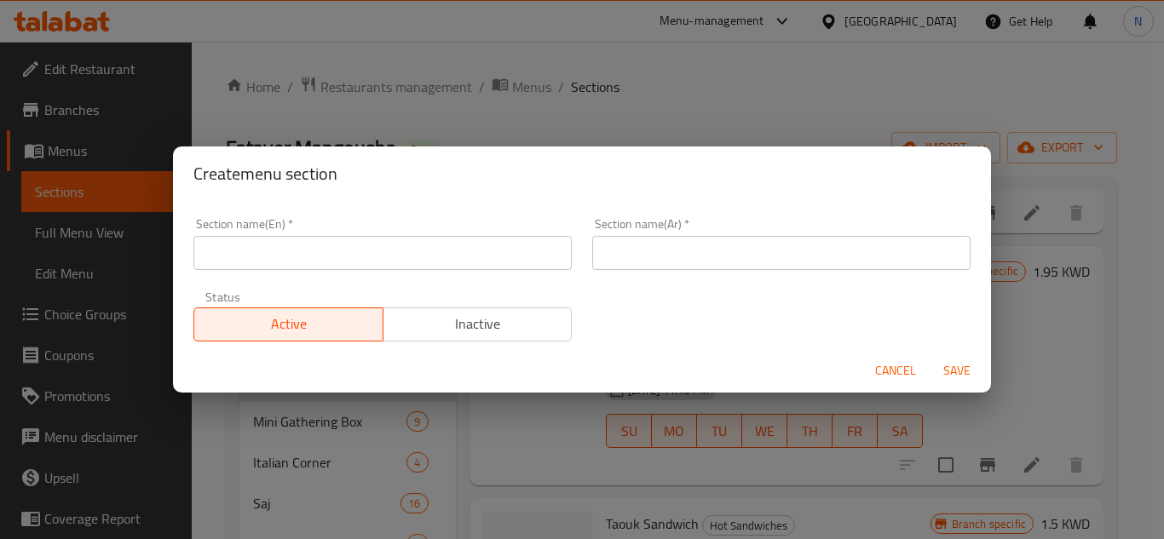
click at [372, 254] on input "text" at bounding box center [382, 253] width 378 height 34
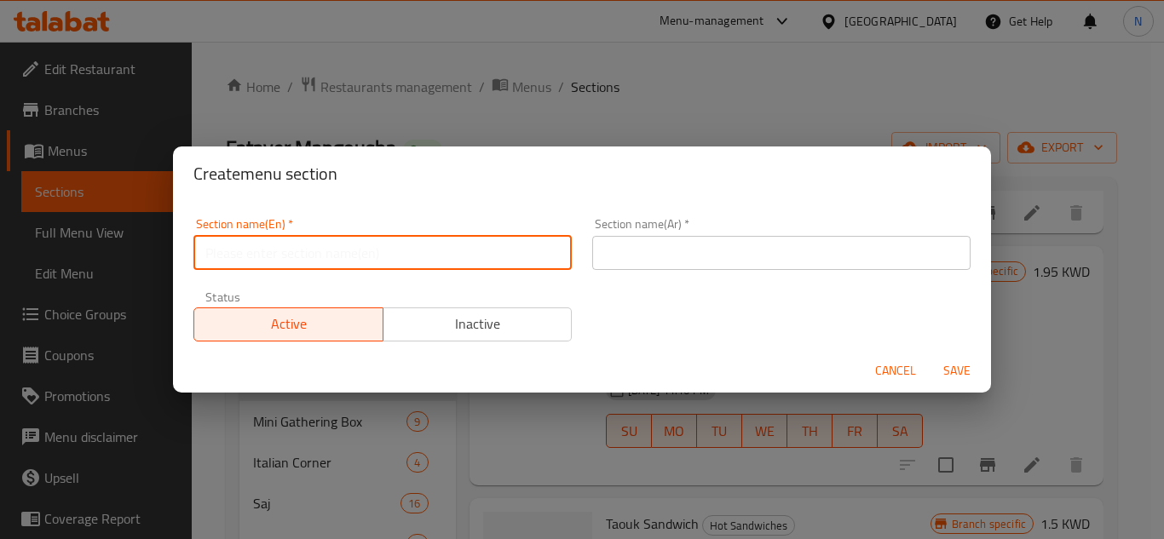
paste input "Burger Combo"
type input "Burger Combo"
click at [738, 262] on input "text" at bounding box center [781, 253] width 378 height 34
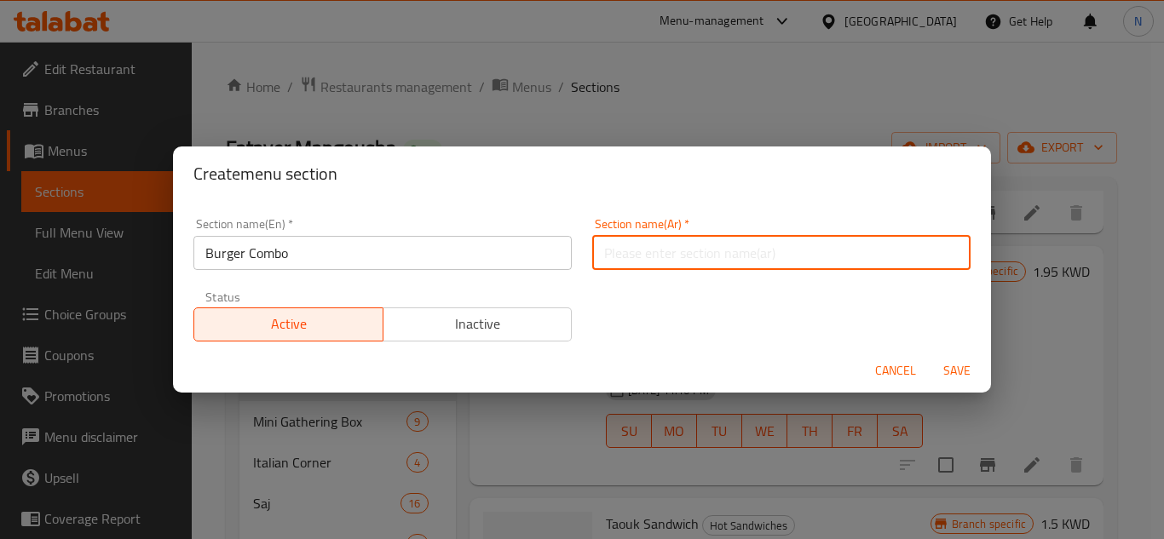
paste input "برجر كومبو"
type input "برجر كومبو"
click at [960, 367] on span "Save" at bounding box center [957, 370] width 41 height 21
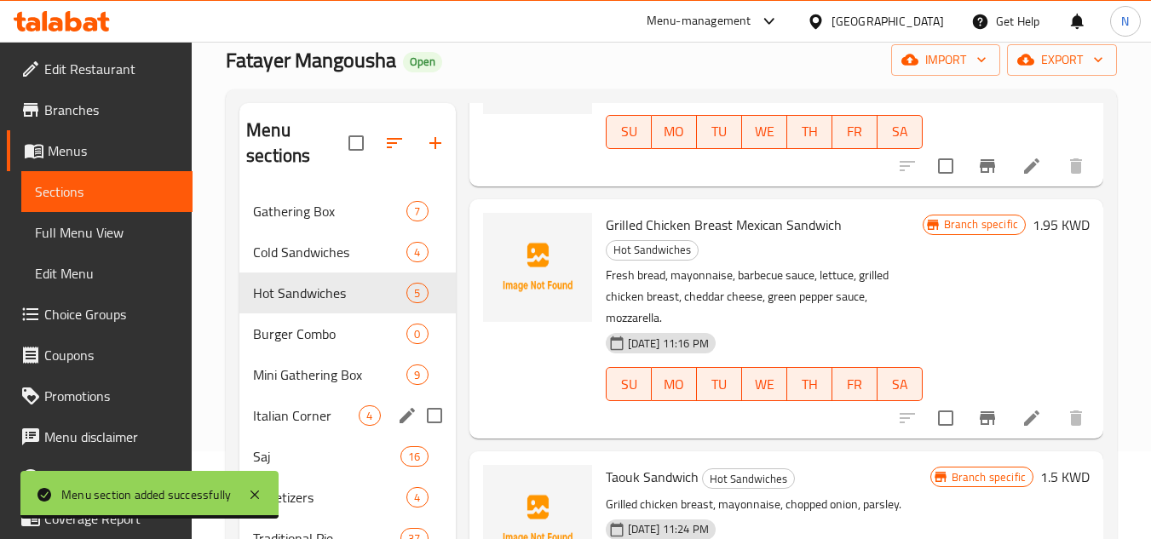
scroll to position [170, 0]
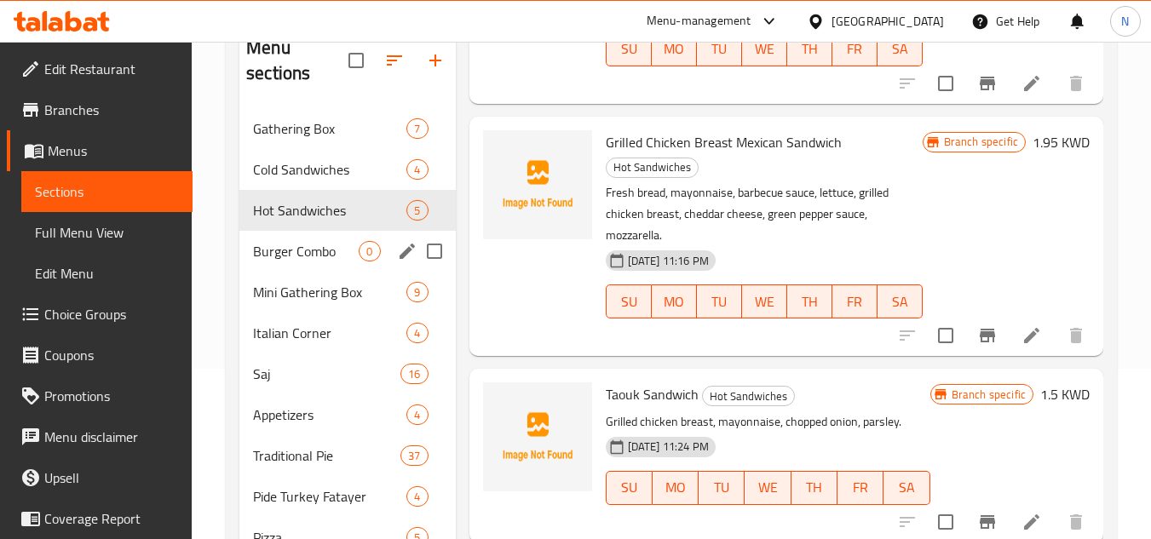
click at [322, 249] on span "Burger Combo" at bounding box center [306, 251] width 106 height 20
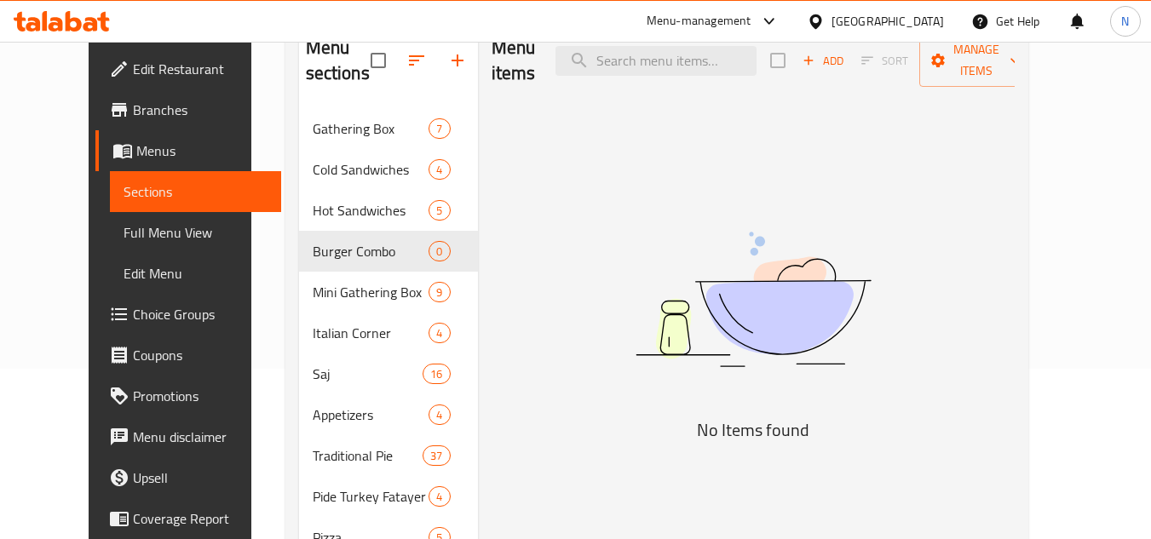
drag, startPoint x: 1109, startPoint y: 187, endPoint x: 1058, endPoint y: 178, distance: 51.1
click at [1029, 187] on div "Menu sections Gathering Box 7 Cold Sandwiches 4 Hot Sandwiches 5 Burger Combo 0…" at bounding box center [656, 374] width 743 height 735
click at [846, 51] on span "Add" at bounding box center [823, 61] width 46 height 20
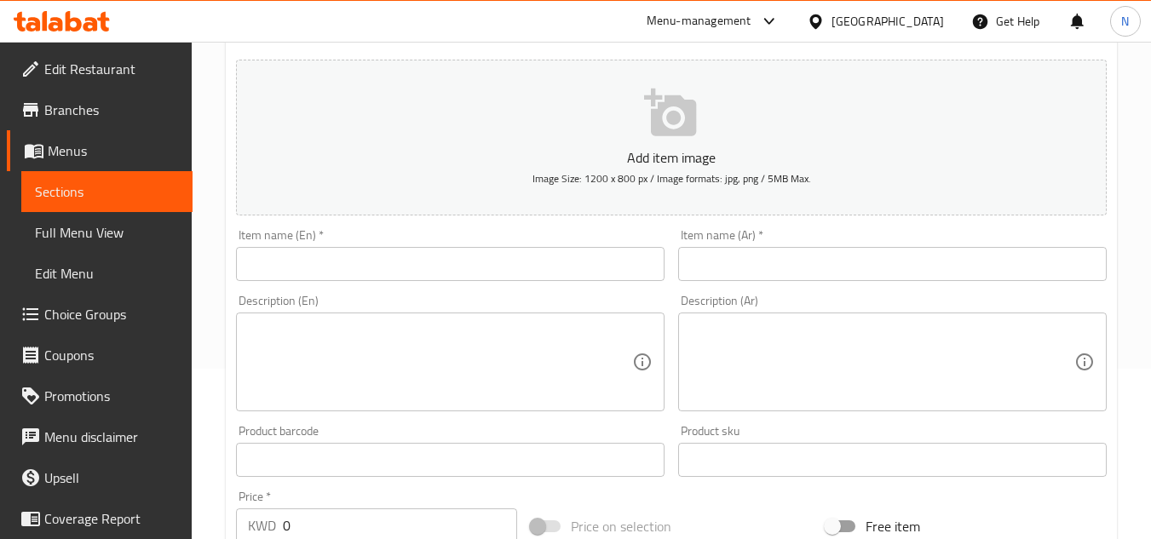
click at [486, 270] on input "text" at bounding box center [450, 264] width 429 height 34
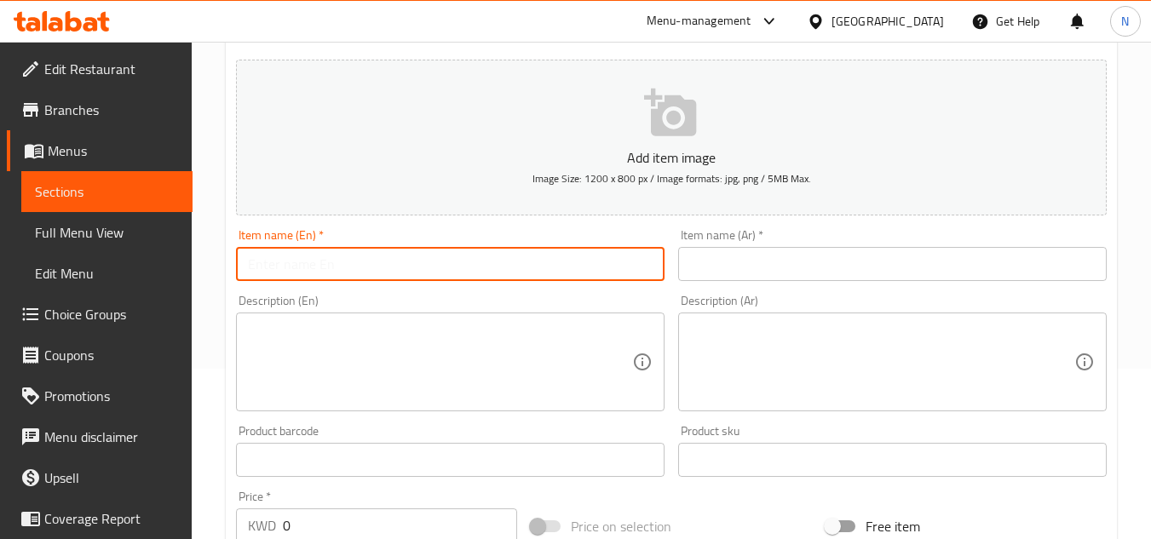
paste input "Manoushe Burger Combo"
type input "Manoushe Burger Combo"
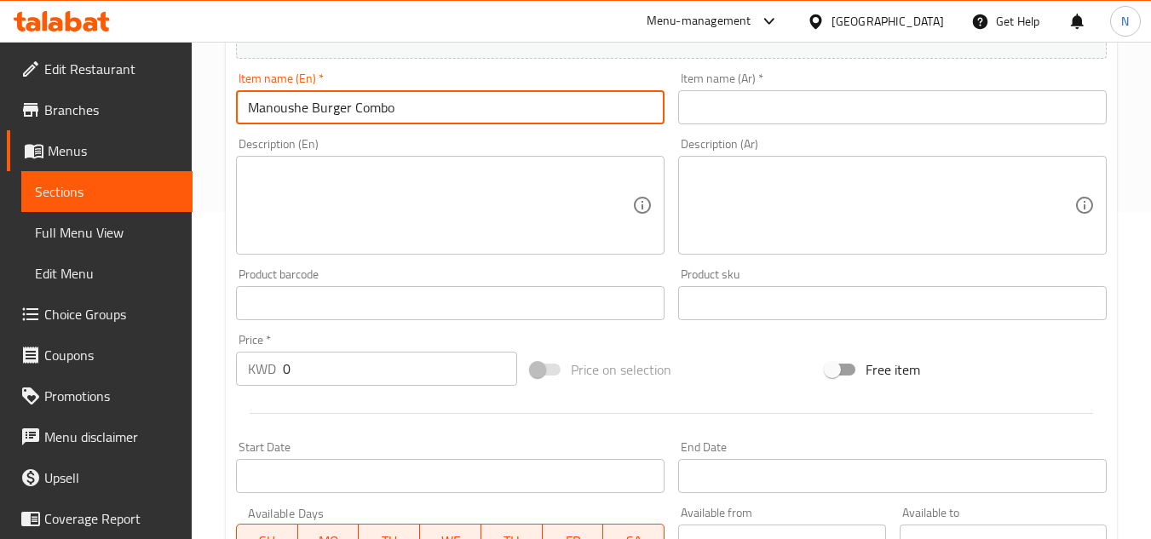
scroll to position [341, 0]
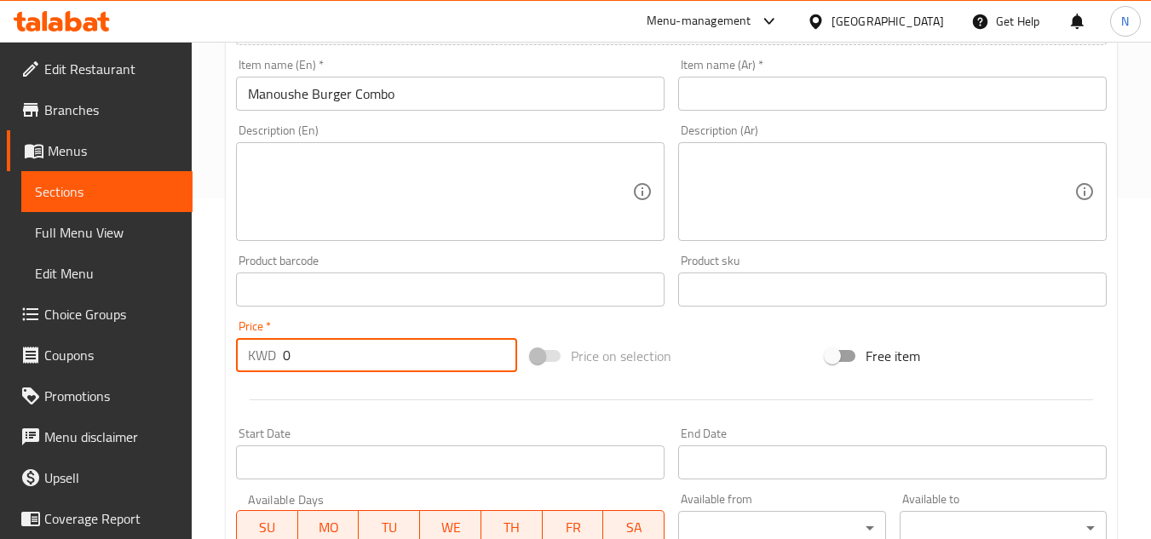
drag, startPoint x: 300, startPoint y: 353, endPoint x: 285, endPoint y: 355, distance: 15.6
click at [285, 355] on input "0" at bounding box center [400, 355] width 234 height 34
paste input "2.5"
type input "2.50"
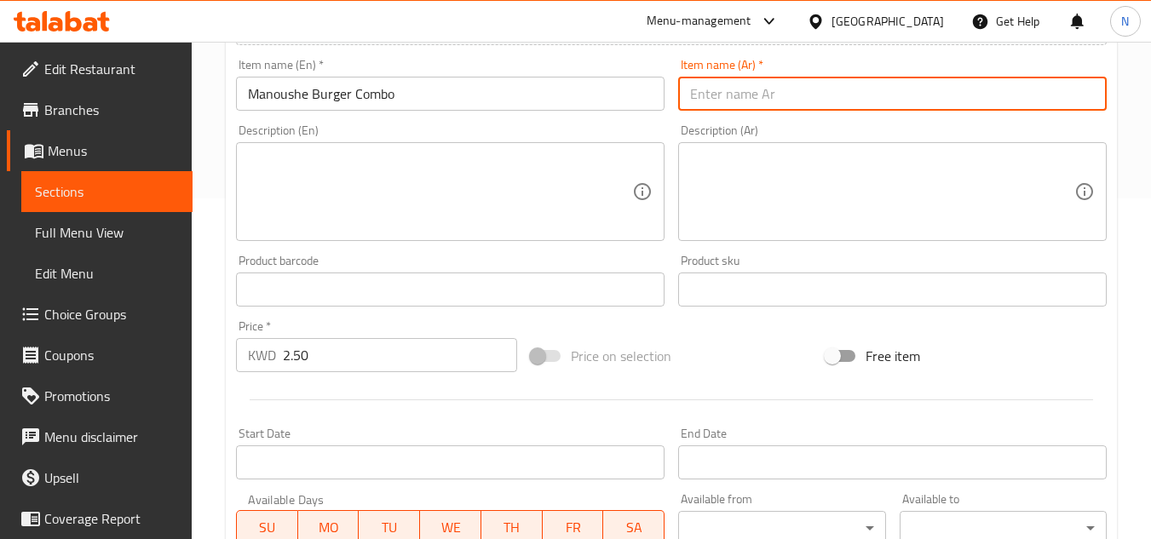
click at [766, 86] on input "text" at bounding box center [892, 94] width 429 height 34
paste input "برجر منقوشة"
type input "كومبو برجر منقوشة"
click at [406, 176] on textarea at bounding box center [440, 192] width 384 height 81
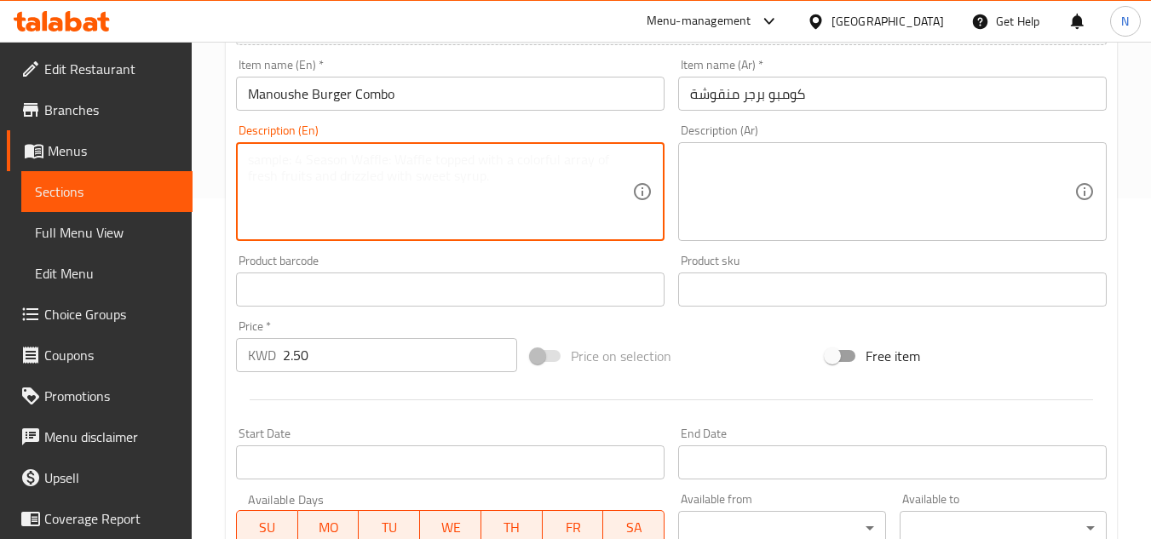
paste textarea "Burger patty with tomatoes, french fries, pickles, onions, and classic sauce, s…"
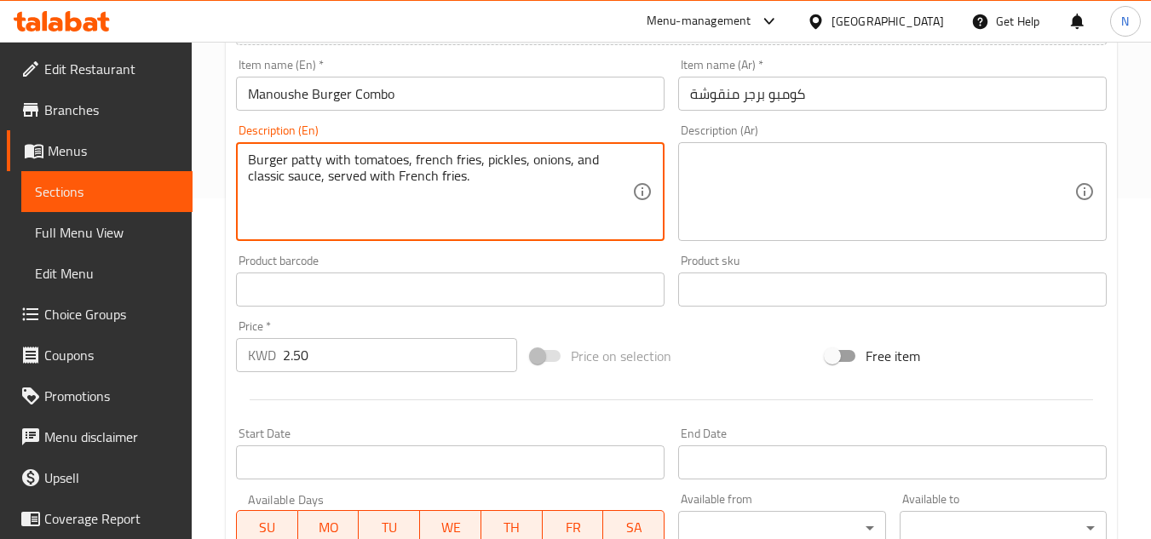
click at [497, 173] on textarea "Burger patty with tomatoes, french fries, pickles, onions, and classic sauce, s…" at bounding box center [440, 192] width 384 height 81
click at [418, 172] on textarea "Burger patty with tomatoes, french fries, pickles, onions, and classic sauce, s…" at bounding box center [440, 192] width 384 height 81
click at [400, 177] on textarea "Burger patty with tomatoes, french fries, pickles, onions, and classic sauce, s…" at bounding box center [440, 192] width 384 height 81
drag, startPoint x: 322, startPoint y: 179, endPoint x: 543, endPoint y: 187, distance: 220.8
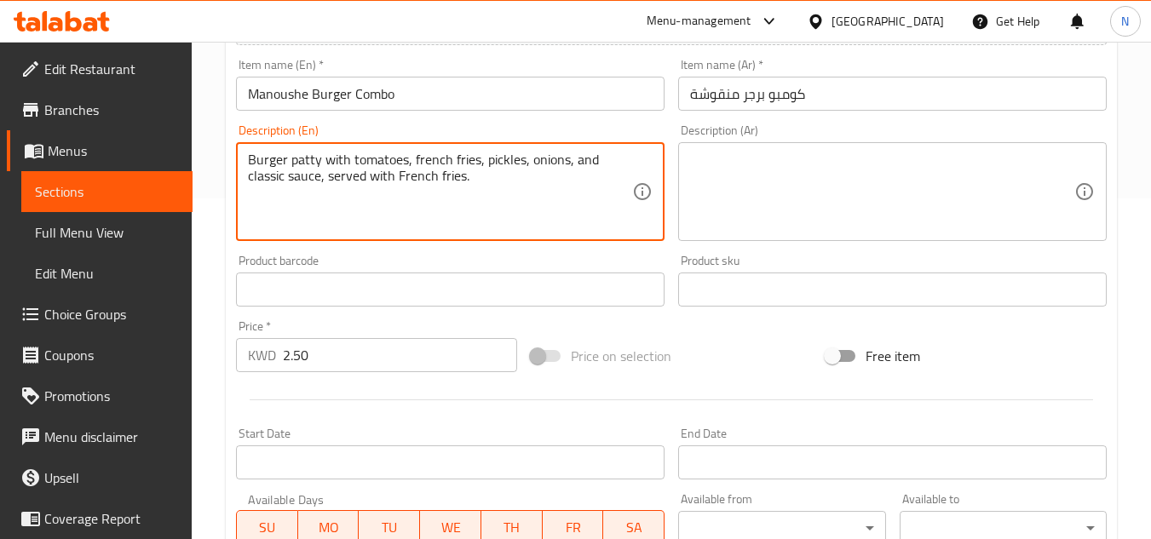
click at [543, 187] on textarea "Burger patty with tomatoes, french fries, pickles, onions, and classic sauce, s…" at bounding box center [440, 192] width 384 height 81
click at [396, 180] on textarea "Burger patty with tomatoes, french fries, pickles, onions, and classic sauce, s…" at bounding box center [440, 192] width 384 height 81
drag, startPoint x: 394, startPoint y: 183, endPoint x: 326, endPoint y: 181, distance: 68.2
click at [326, 181] on textarea "Burger patty with tomatoes, french fries, pickles, onions, and classic sauce, s…" at bounding box center [440, 192] width 384 height 81
drag, startPoint x: 319, startPoint y: 176, endPoint x: 505, endPoint y: 199, distance: 188.0
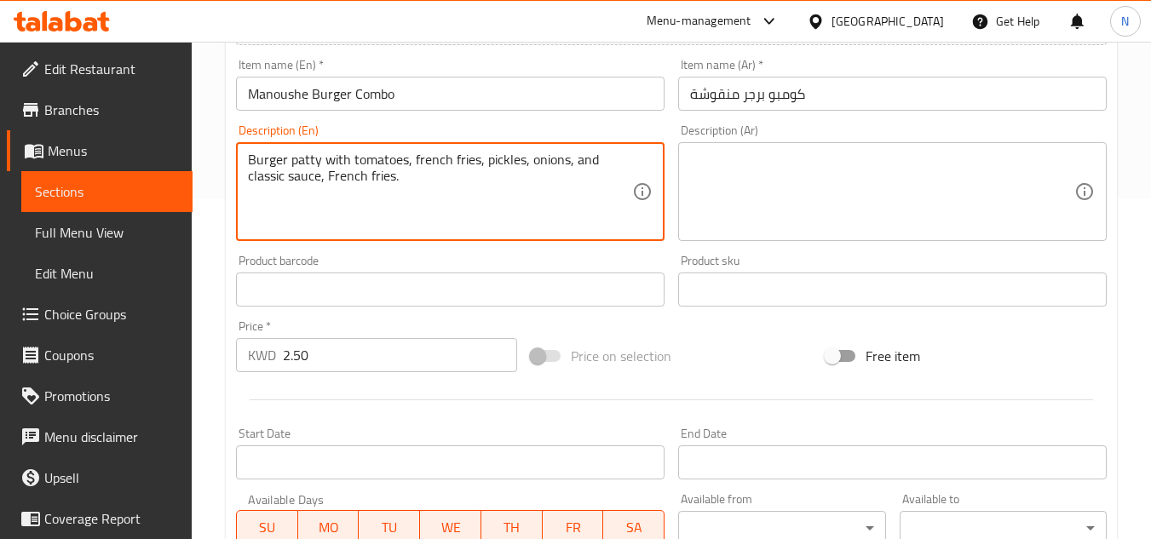
click at [505, 199] on textarea "Burger patty with tomatoes, french fries, pickles, onions, and classic sauce, F…" at bounding box center [440, 192] width 384 height 81
click at [412, 163] on textarea "Burger patty with tomatoes, french fries, pickles, onions, and classic sauce" at bounding box center [440, 192] width 384 height 81
paste textarea "served with"
click at [412, 168] on textarea "Burger patty with tomatoes, served with French fries, pickles, onions, and clas…" at bounding box center [440, 192] width 384 height 81
click at [408, 186] on textarea "Burger patty with tomatoes, served with French fries, pickles, onions, and clas…" at bounding box center [440, 192] width 384 height 81
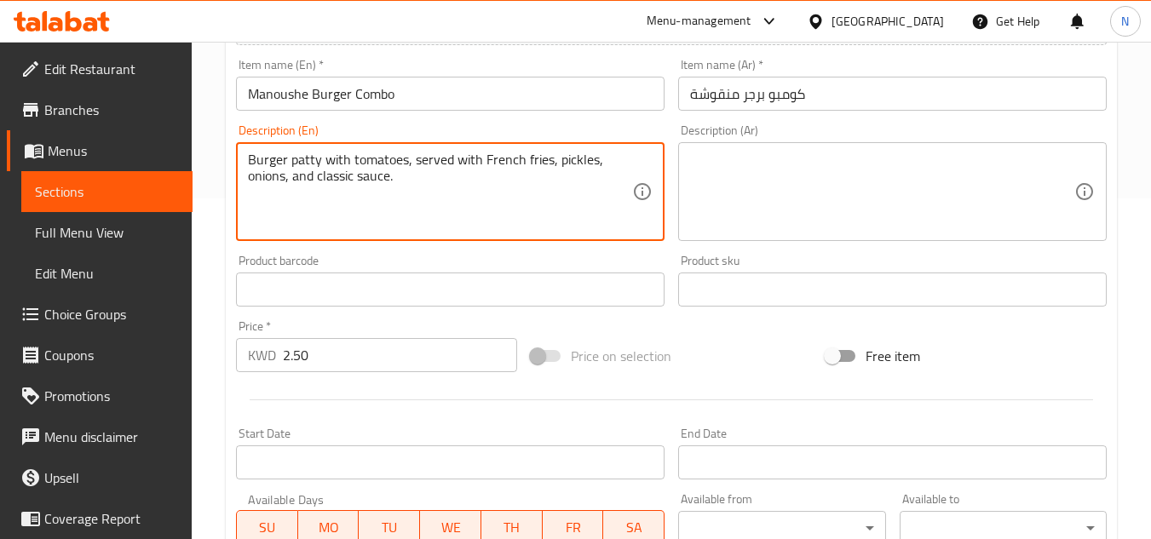
type textarea "Burger patty with tomatoes, served with French fries, pickles, onions, and clas…"
click at [869, 182] on textarea at bounding box center [882, 192] width 384 height 81
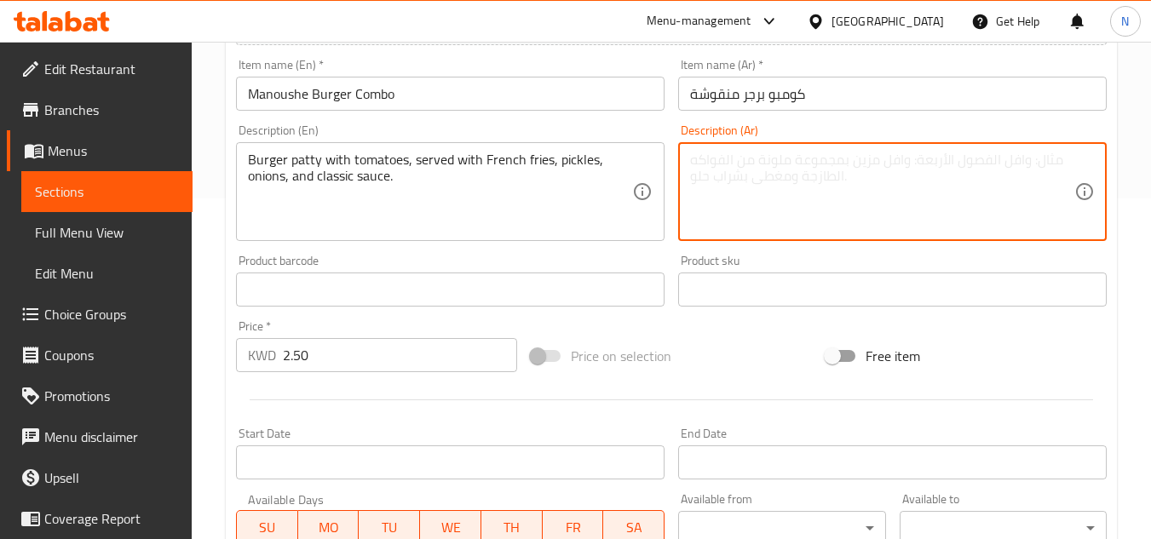
paste textarea "شريحة البرجر مع الطماطم والبطاطس المقلية والمخللات والبصل والصلصة الكلاسيكية وت…"
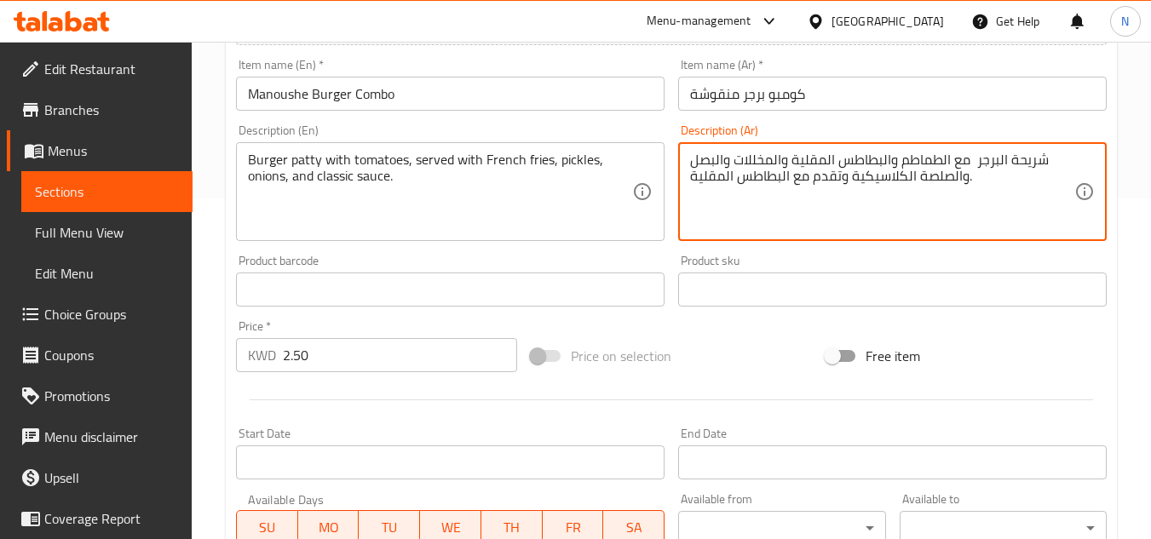
click at [974, 169] on textarea "شريحة البرجر مع الطماطم والبطاطس المقلية والمخللات والبصل والصلصة الكلاسيكية وت…" at bounding box center [882, 192] width 384 height 81
click at [850, 184] on textarea "شريحة البرجر مع الطماطم والبطاطس المقلية والمخللات والبصل والصلصة الكلاسيكية وت…" at bounding box center [882, 192] width 384 height 81
drag, startPoint x: 840, startPoint y: 187, endPoint x: 797, endPoint y: 187, distance: 43.5
click at [797, 187] on textarea "شريحة البرجر مع الطماطم والبطاطس المقلية والمخللات والبصل والصلصة الكلاسيكية وت…" at bounding box center [882, 192] width 384 height 81
click at [840, 176] on textarea "شريحة البرجر مع الطماطم والبطاطس المقلية والمخللات والبصل والصلصة الكلاسيكية وت…" at bounding box center [882, 192] width 384 height 81
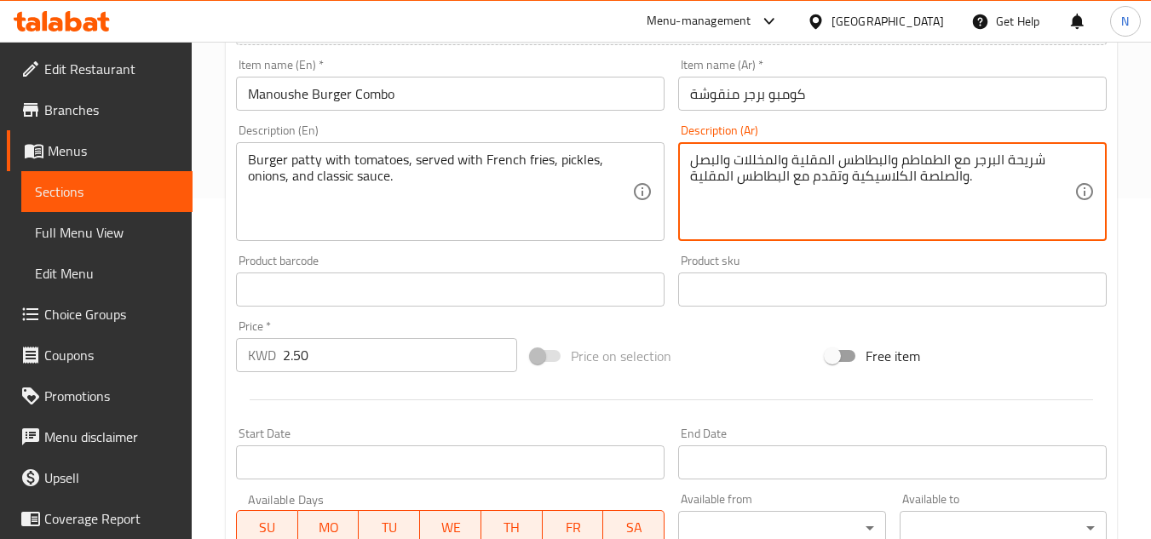
click at [838, 179] on textarea "شريحة البرجر مع الطماطم والبطاطس المقلية والمخللات والبصل والصلصة الكلاسيكية وت…" at bounding box center [882, 192] width 384 height 81
drag, startPoint x: 842, startPoint y: 178, endPoint x: 794, endPoint y: 186, distance: 48.3
click at [794, 186] on textarea "شريحة البرجر مع الطماطم والبطاطس المقلية والمخللات والبصل والصلصة الكلاسيكية وت…" at bounding box center [882, 192] width 384 height 81
click at [893, 161] on textarea "شريحة البرجر مع الطماطم والبطاطس المقلية والمخللات والبصل والصلصة الكلاسيكية و …" at bounding box center [882, 192] width 384 height 81
paste textarea "قدم مع"
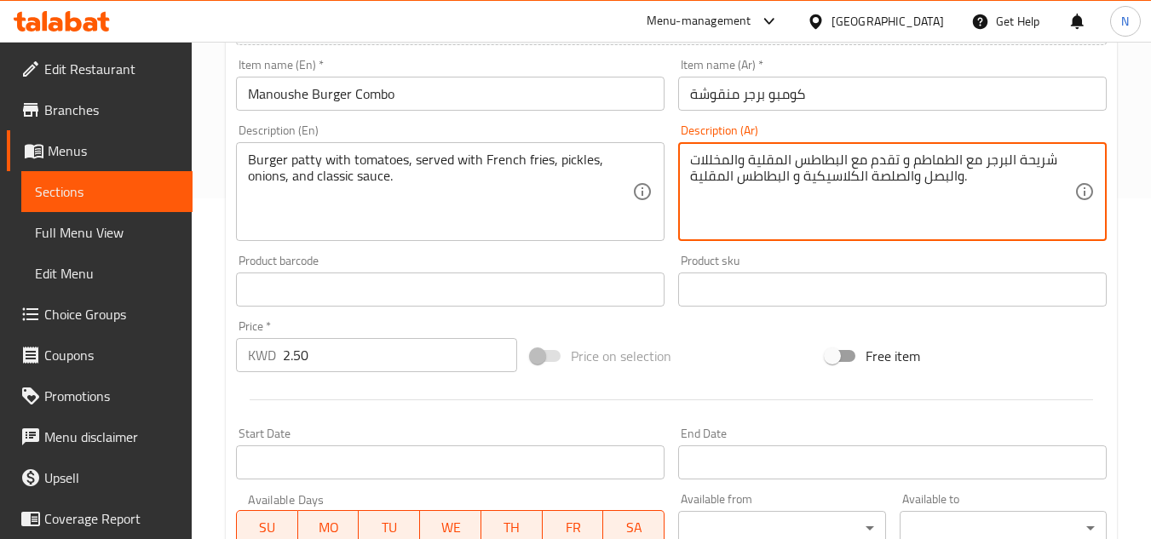
click at [900, 164] on textarea "شريحة البرجر مع الطماطم و تقدم مع البطاطس المقلية والمخللات والبصل والصلصة الكل…" at bounding box center [882, 192] width 384 height 81
drag, startPoint x: 805, startPoint y: 176, endPoint x: 676, endPoint y: 195, distance: 130.9
click at [676, 195] on div "Description (Ar) شريحة البرجر مع الطماطم وتقدم مع البطاطس المقلية والمخللات وال…" at bounding box center [893, 183] width 442 height 130
type textarea "شريحة البرجر مع الطماطم وتقدم مع البطاطس المقلية والمخللات والبصل والصلصة الكلا…"
click at [360, 100] on input "Manoushe Burger Combo" at bounding box center [450, 94] width 429 height 34
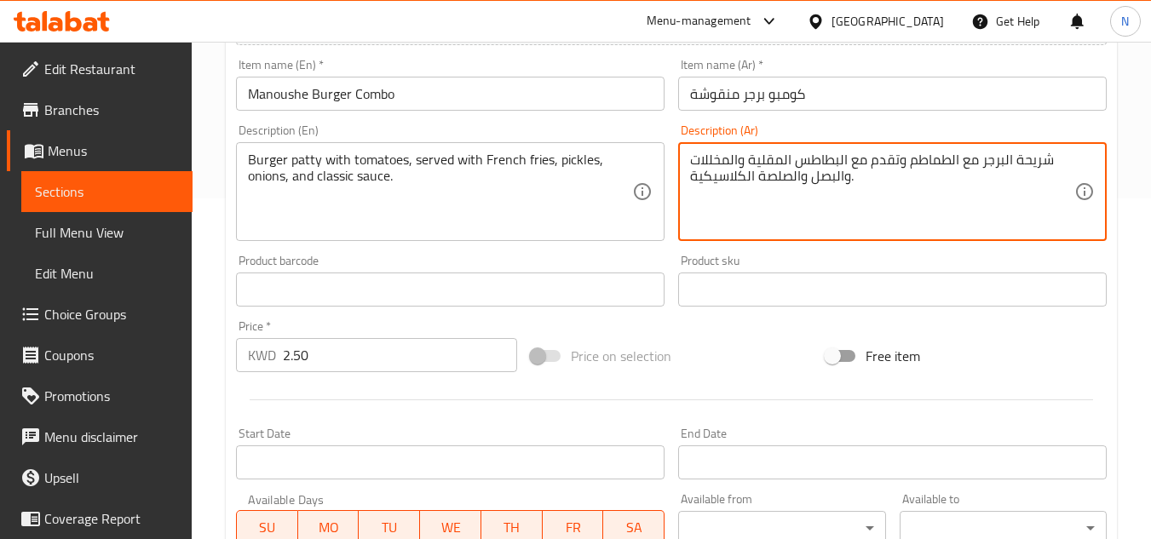
click at [360, 100] on input "Manoushe Burger Combo" at bounding box center [450, 94] width 429 height 34
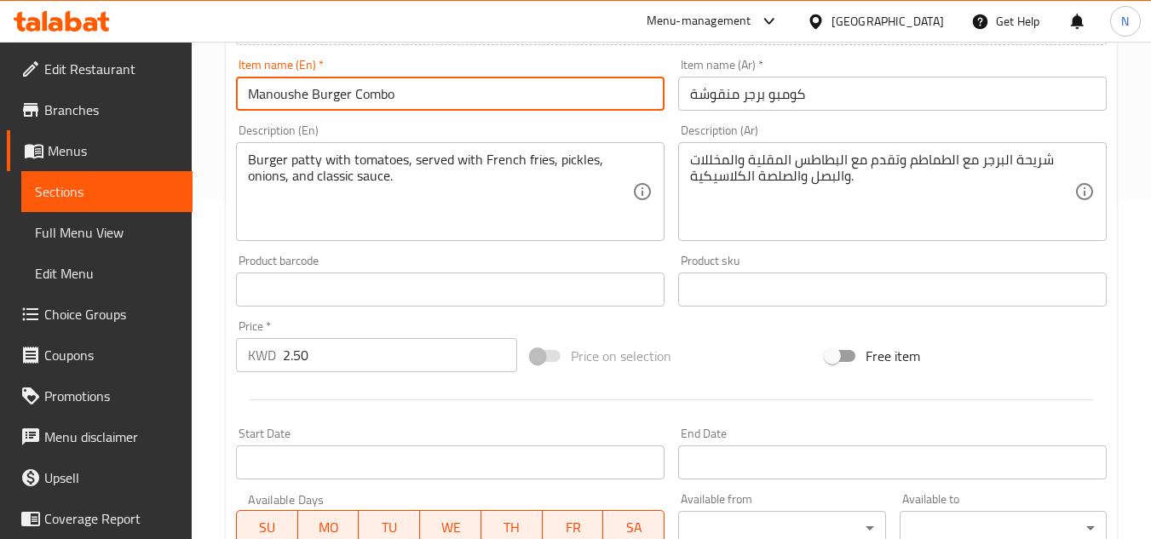
click at [360, 100] on input "Manoushe Burger Combo" at bounding box center [450, 94] width 429 height 34
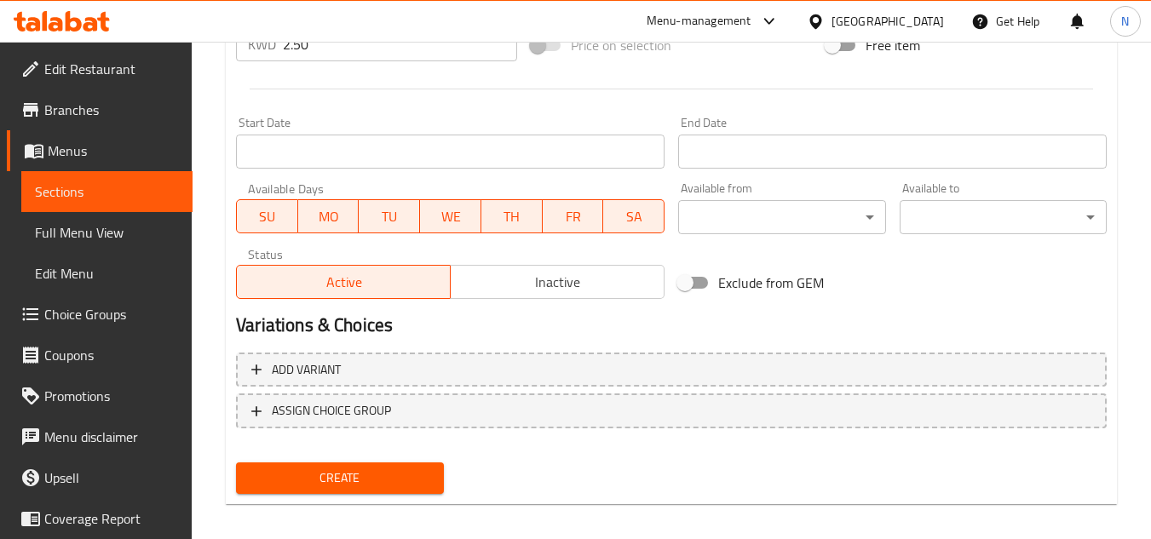
scroll to position [665, 0]
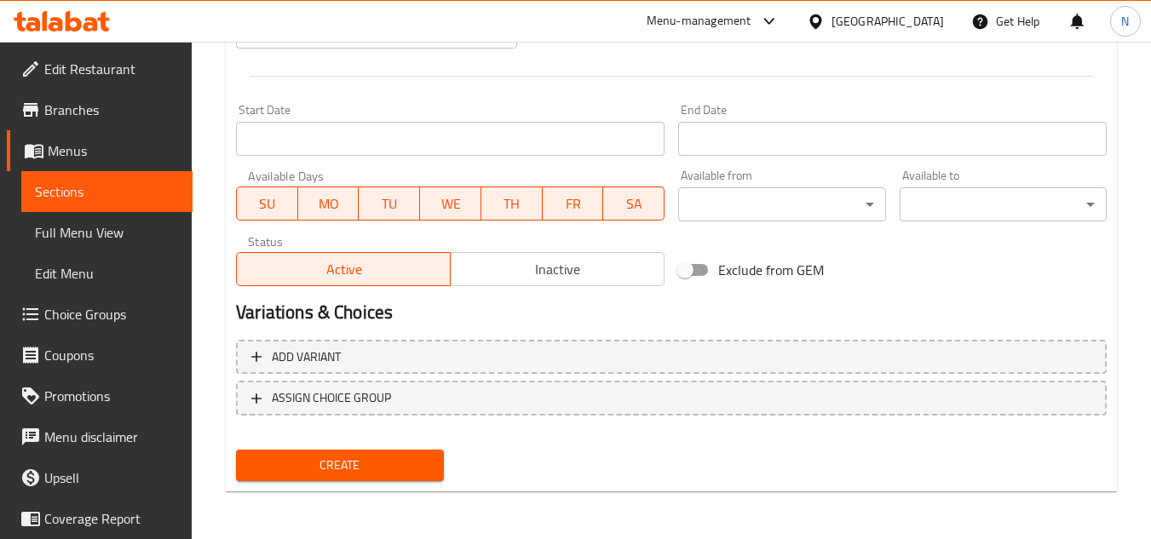
drag, startPoint x: 371, startPoint y: 476, endPoint x: 393, endPoint y: 394, distance: 85.6
click at [371, 477] on button "Create" at bounding box center [339, 466] width 207 height 32
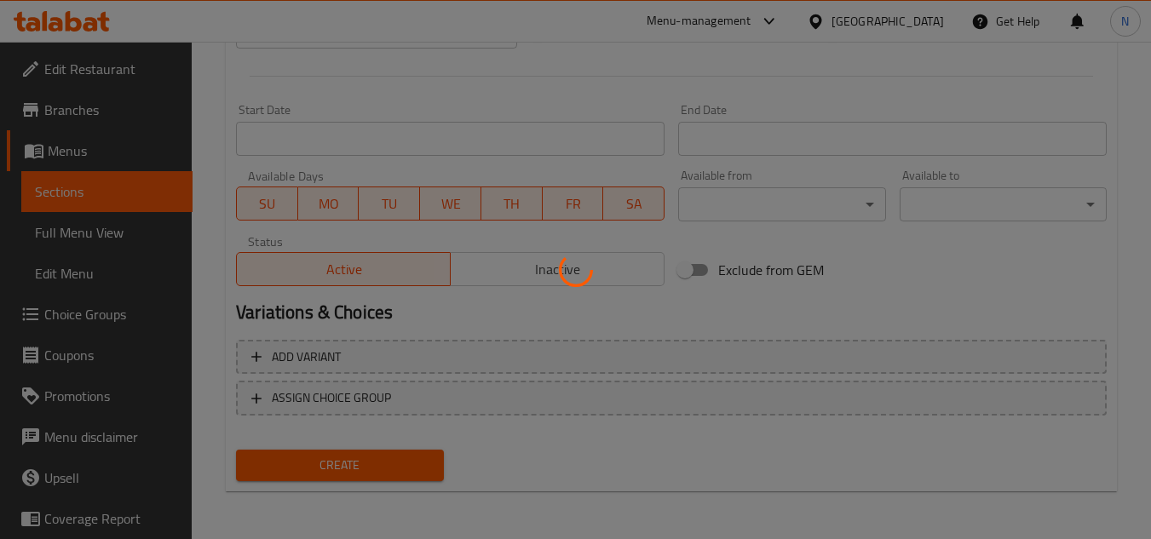
type input "0"
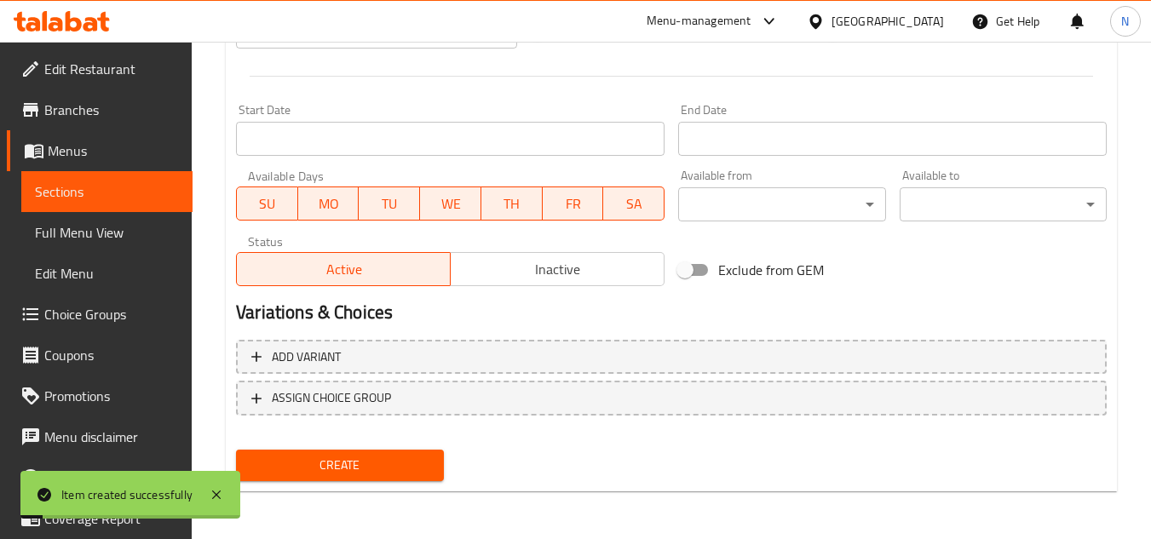
drag, startPoint x: 90, startPoint y: 199, endPoint x: 160, endPoint y: 213, distance: 71.2
click at [91, 199] on span "Sections" at bounding box center [107, 192] width 144 height 20
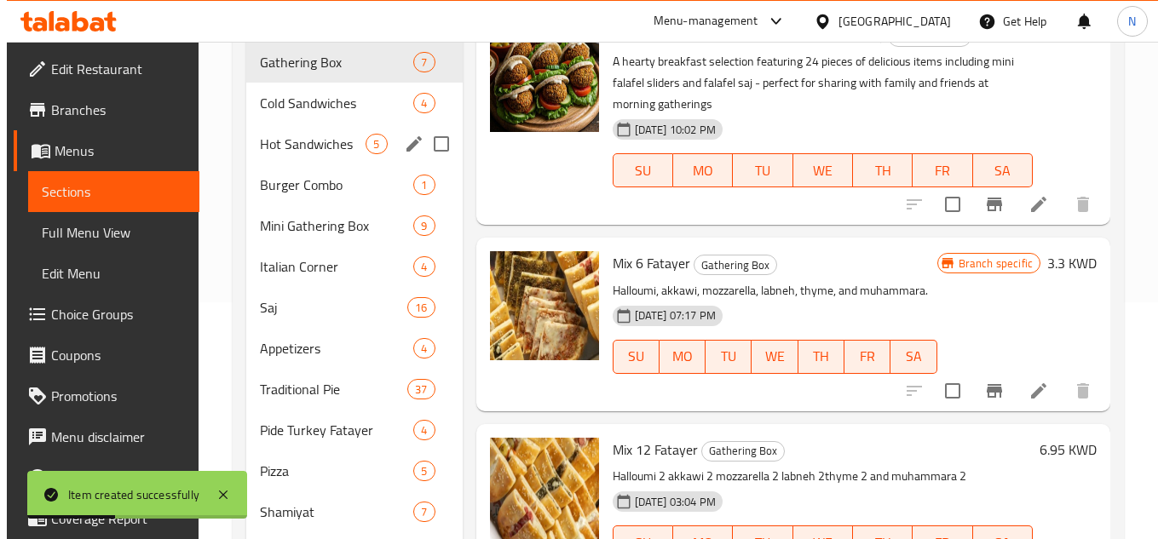
scroll to position [152, 0]
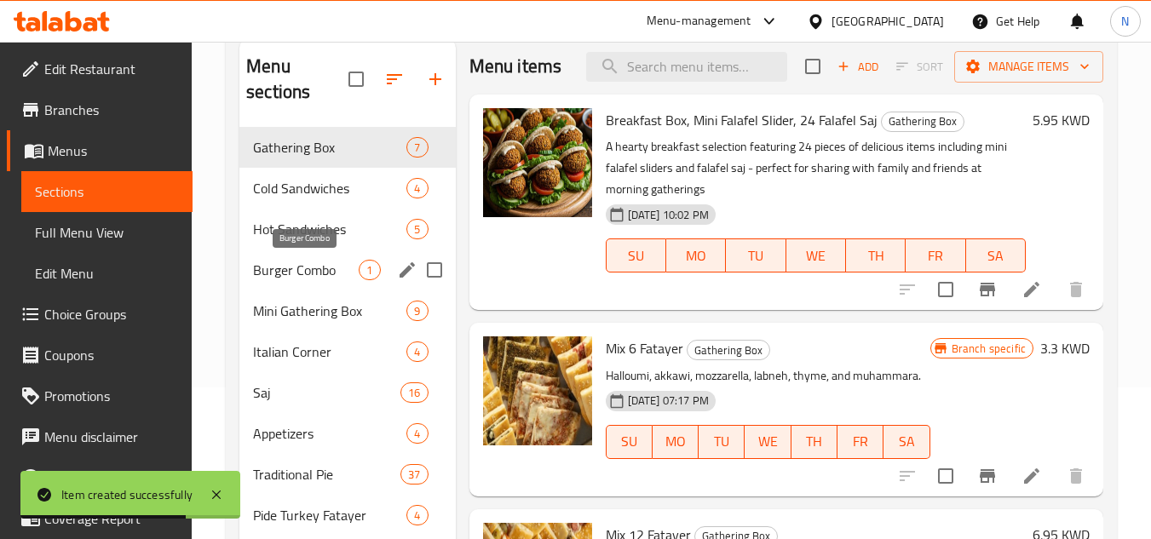
click at [329, 263] on span "Burger Combo" at bounding box center [306, 270] width 106 height 20
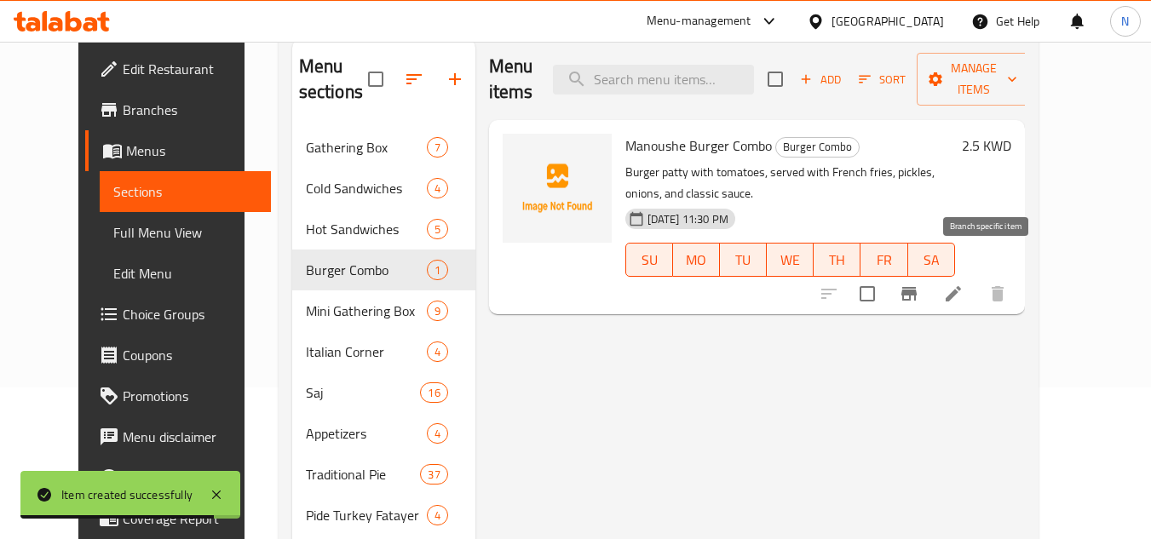
click at [917, 287] on icon "Branch-specific-item" at bounding box center [909, 294] width 15 height 14
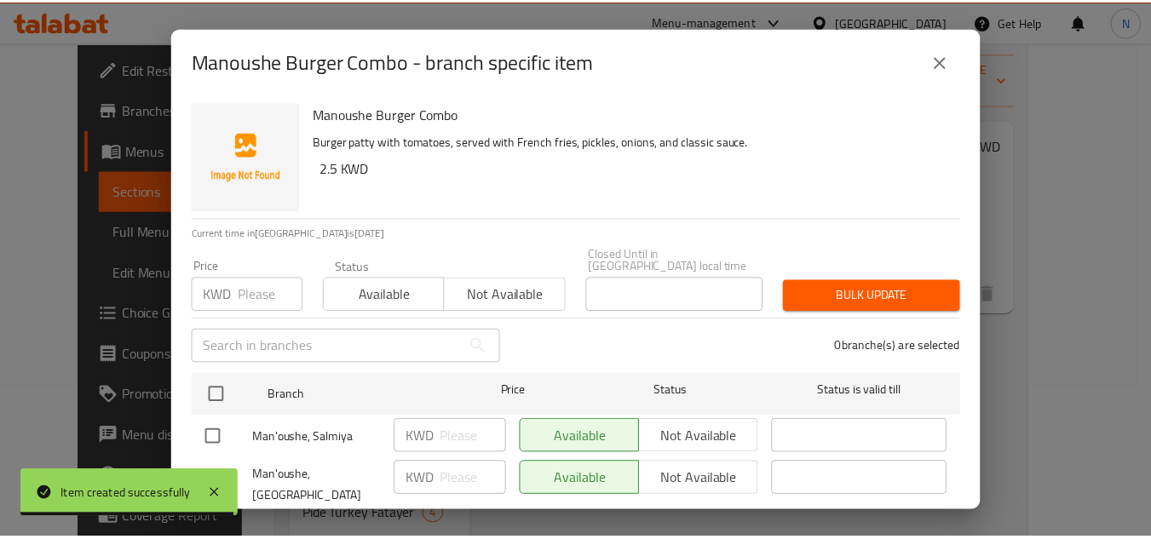
scroll to position [79, 0]
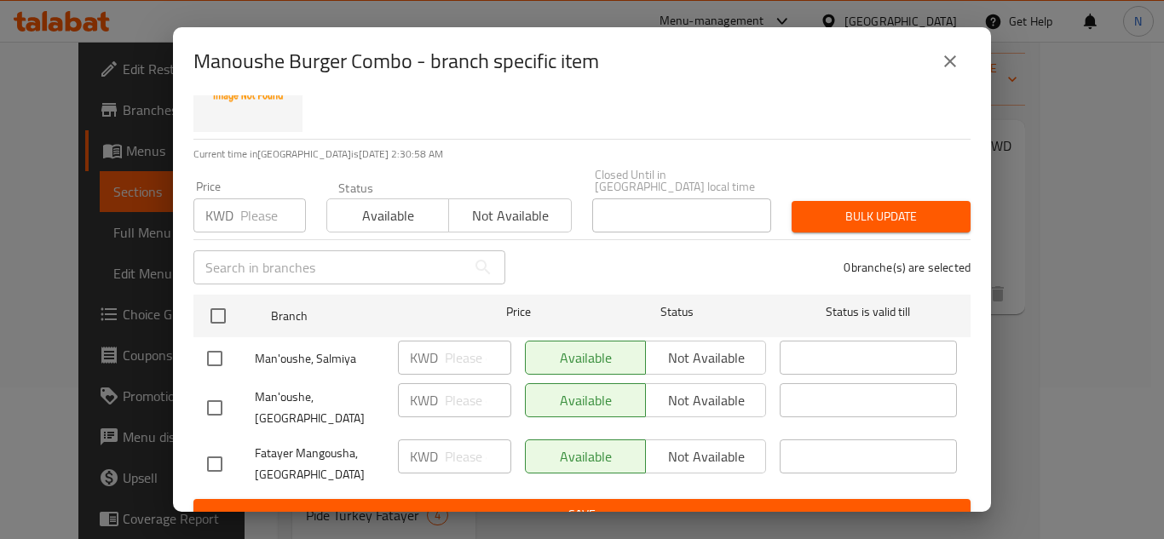
click at [216, 395] on input "checkbox" at bounding box center [215, 408] width 36 height 36
checkbox input "true"
click at [699, 389] on span "Not available" at bounding box center [706, 401] width 107 height 25
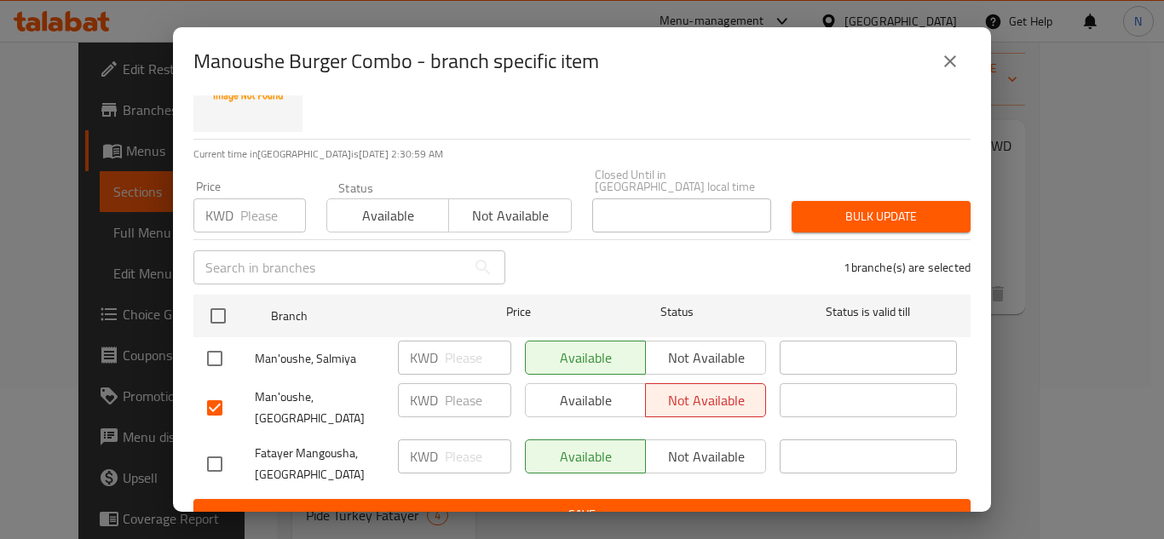
click at [699, 504] on span "Save" at bounding box center [582, 514] width 750 height 21
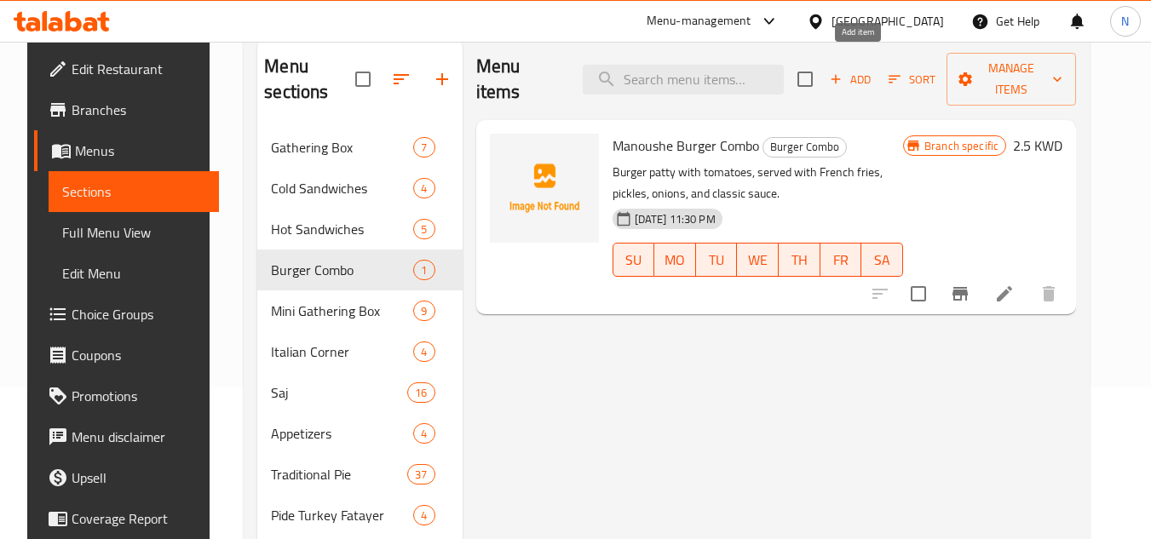
click at [873, 74] on span "Add" at bounding box center [850, 80] width 46 height 20
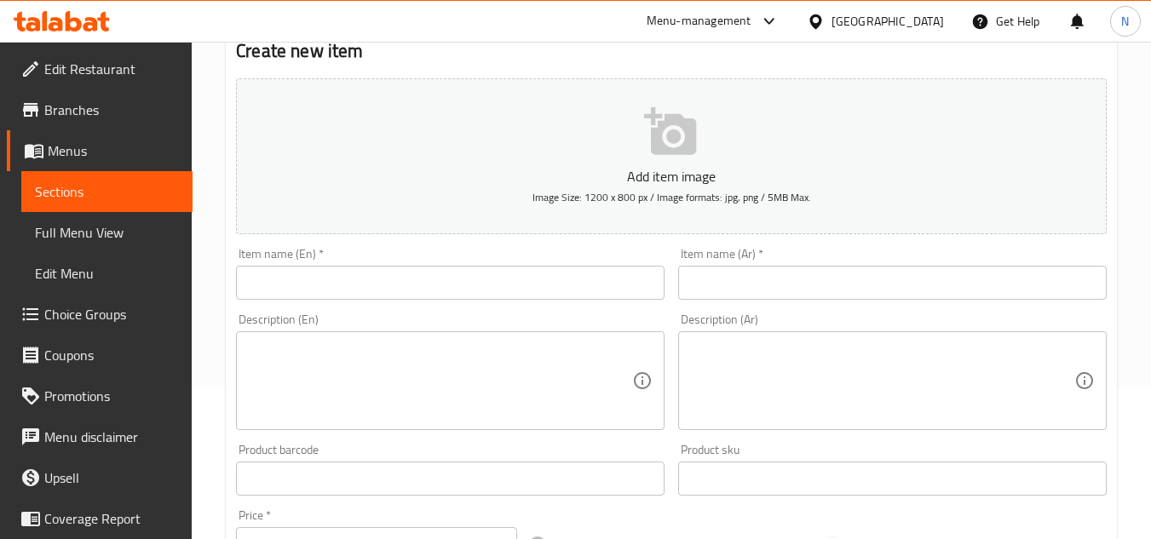
click at [476, 298] on input "text" at bounding box center [450, 283] width 429 height 34
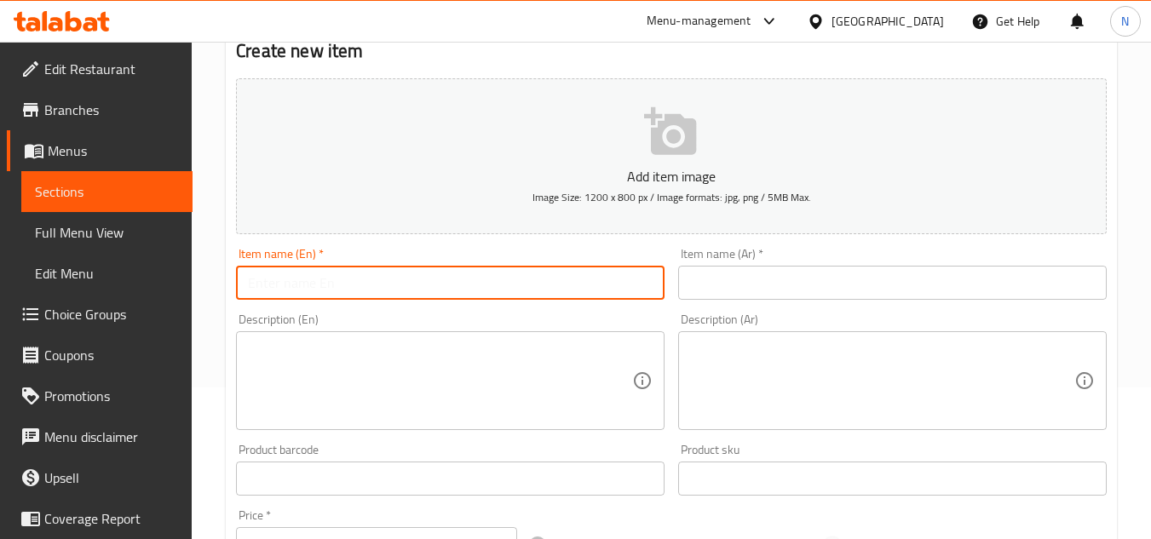
paste
click at [338, 278] on input "Grilled Chicken Burger combo" at bounding box center [450, 283] width 429 height 34
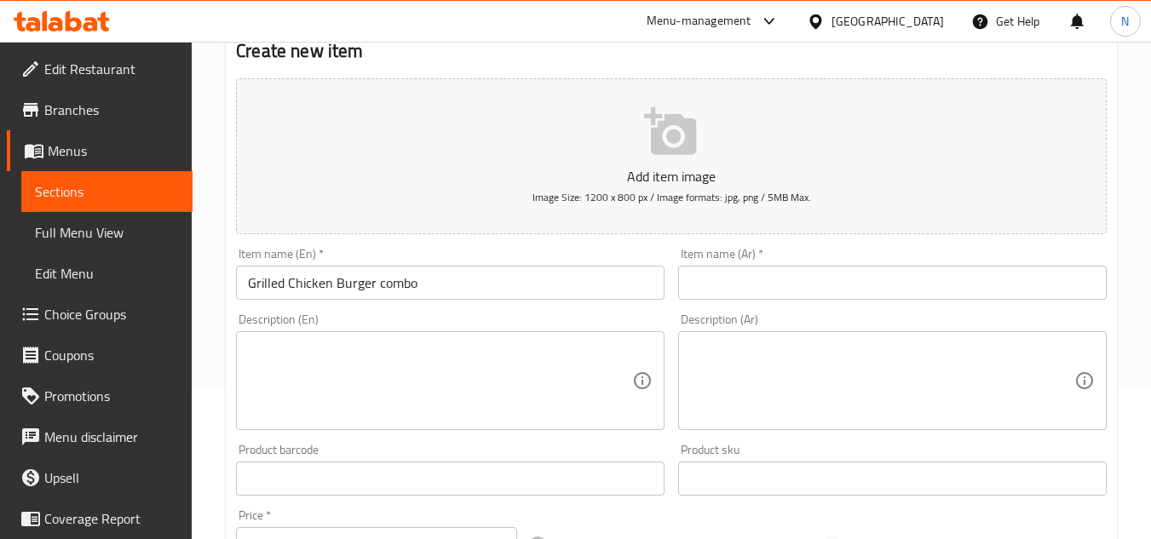
click at [350, 280] on input "Grilled Chicken Burger combo" at bounding box center [450, 283] width 429 height 34
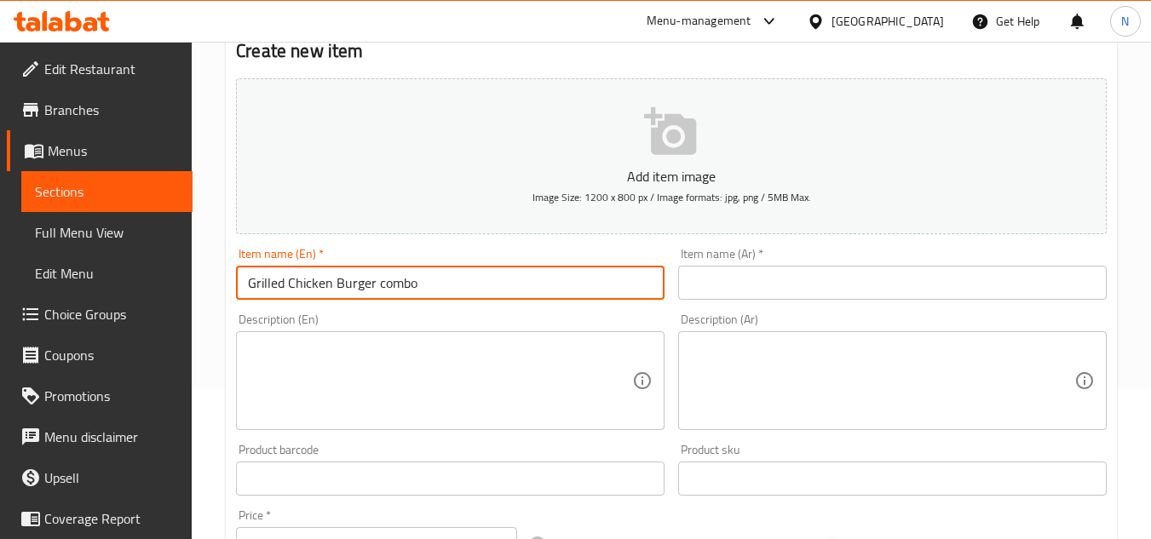
click at [350, 280] on input "Grilled Chicken Burger combo" at bounding box center [450, 283] width 429 height 34
type input "Grilled Chicken Burger Combo"
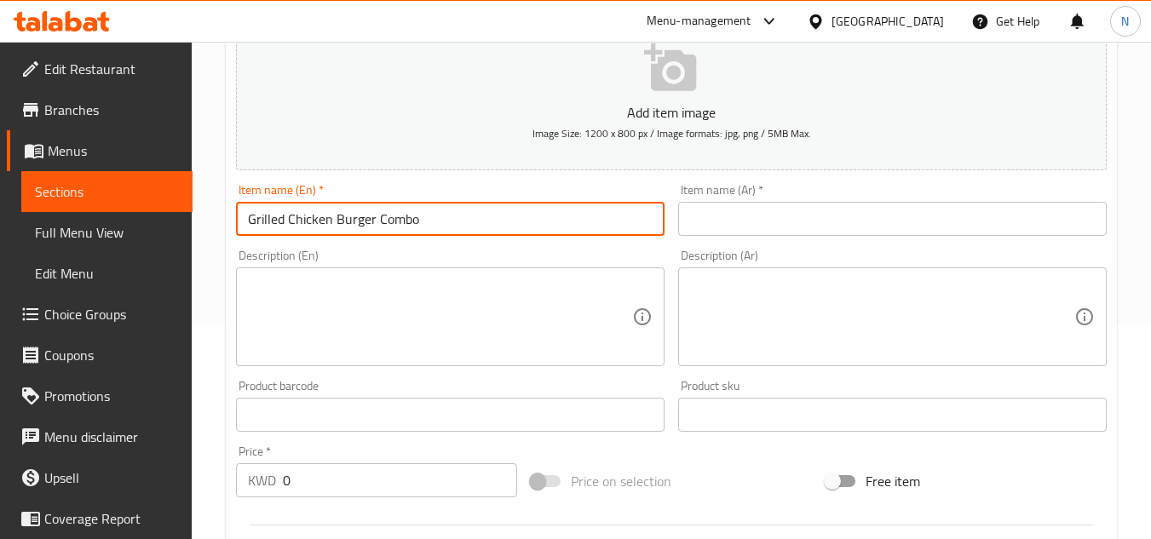
scroll to position [407, 0]
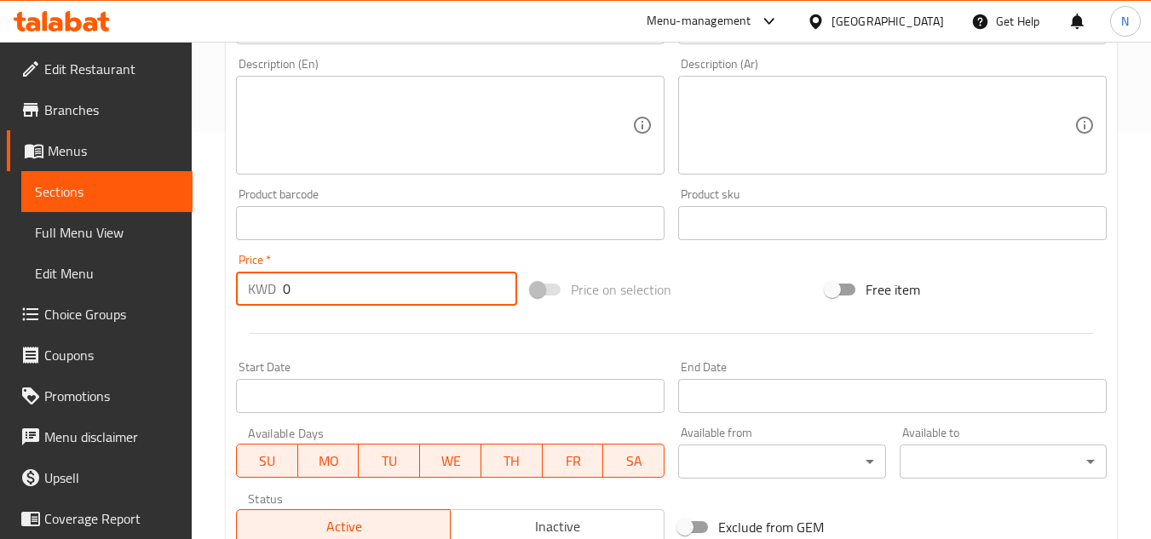
drag, startPoint x: 307, startPoint y: 290, endPoint x: 262, endPoint y: 313, distance: 50.7
click at [262, 313] on div "Add item image Image Size: 1200 x 800 px / Image formats: jpg, png / 5MB Max. I…" at bounding box center [671, 183] width 885 height 735
type input "2.50"
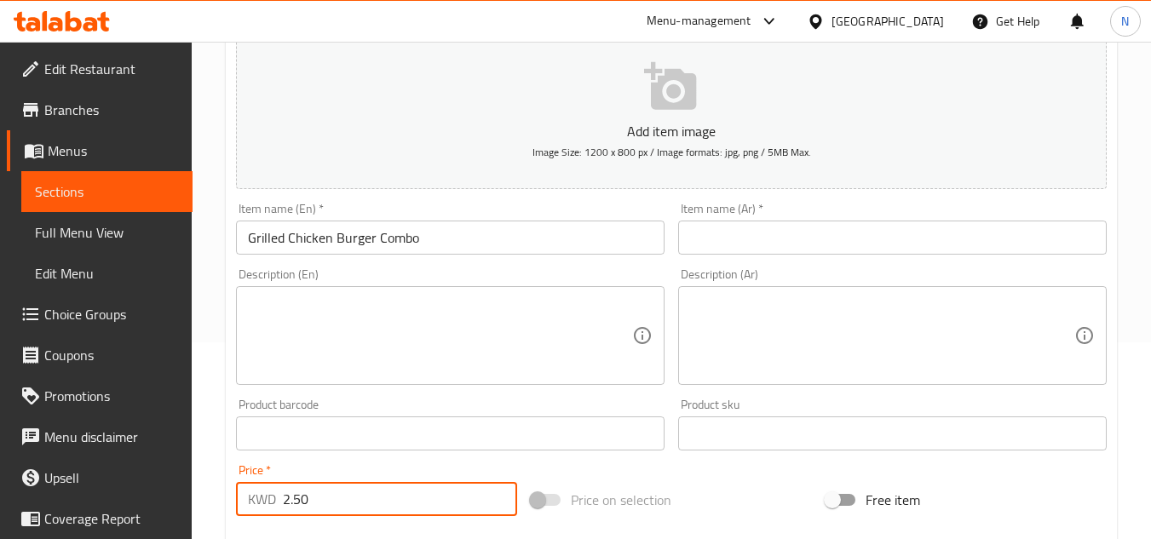
scroll to position [152, 0]
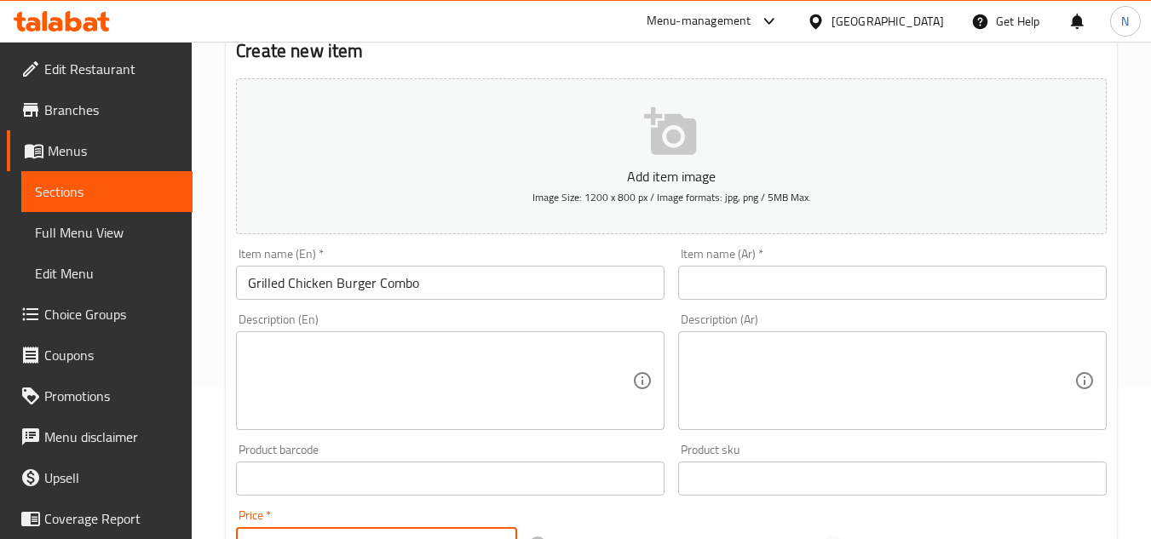
click at [714, 266] on input "text" at bounding box center [892, 283] width 429 height 34
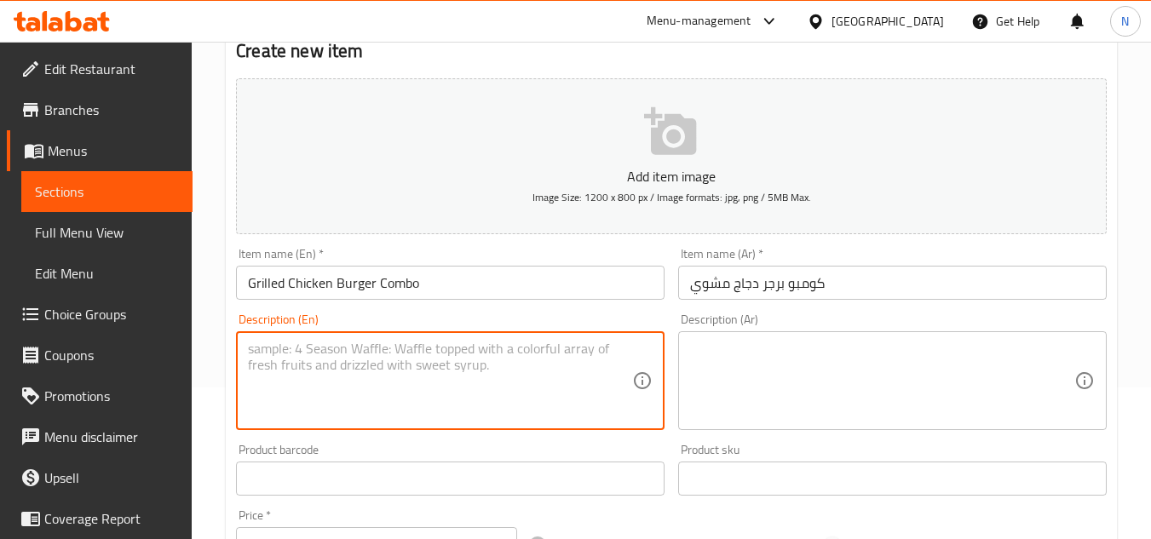
click at [304, 356] on textarea at bounding box center [440, 381] width 384 height 81
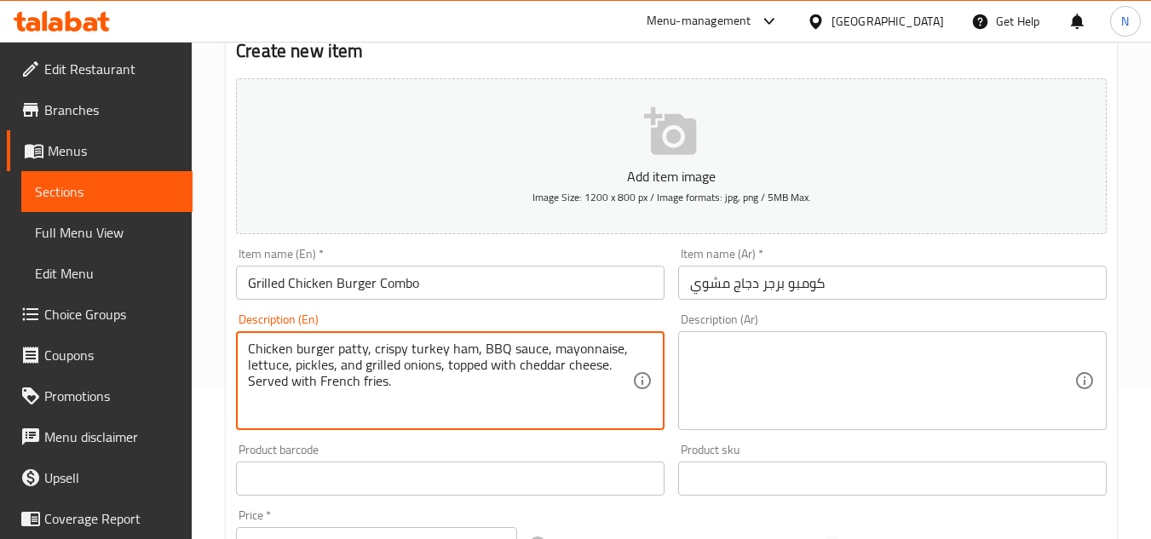
click at [442, 386] on textarea "Chicken burger patty, crispy turkey ham, BBQ sauce, mayonnaise, lettuce, pickle…" at bounding box center [440, 381] width 384 height 81
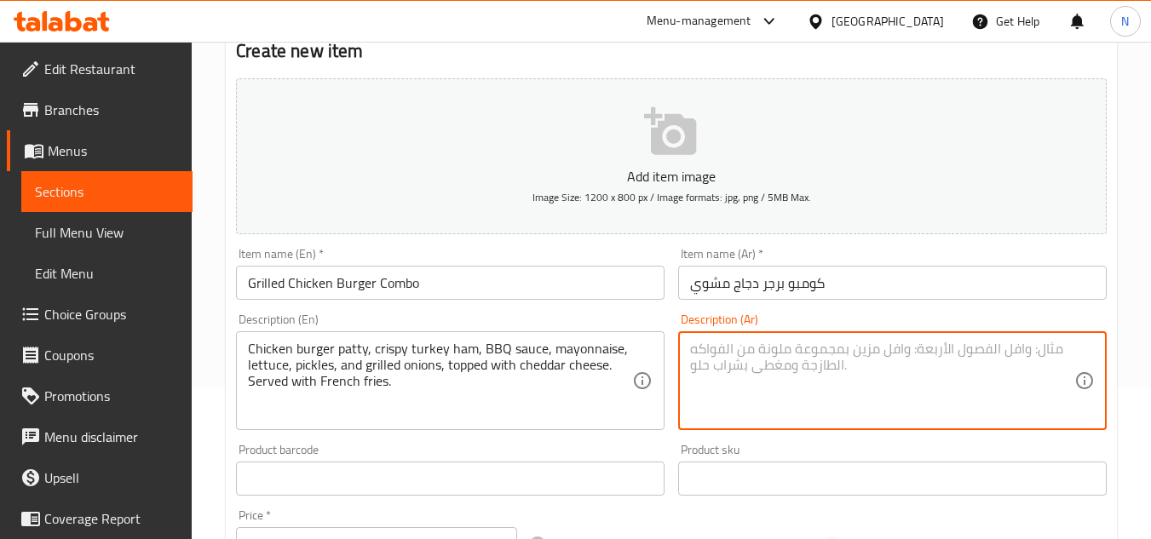
click at [779, 382] on textarea at bounding box center [882, 381] width 384 height 81
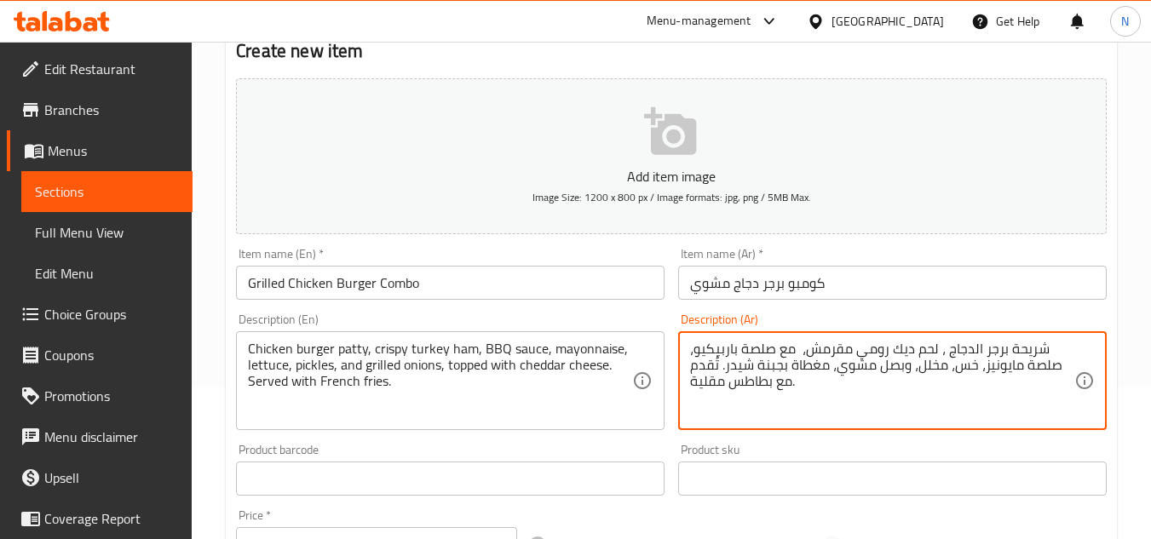
click at [943, 358] on textarea "شريحة برجر الدجاج ، لحم ديك رومي مقرمش، مع صلصة باربيكيو، صلصة مايونيز، خس، مخل…" at bounding box center [882, 381] width 384 height 81
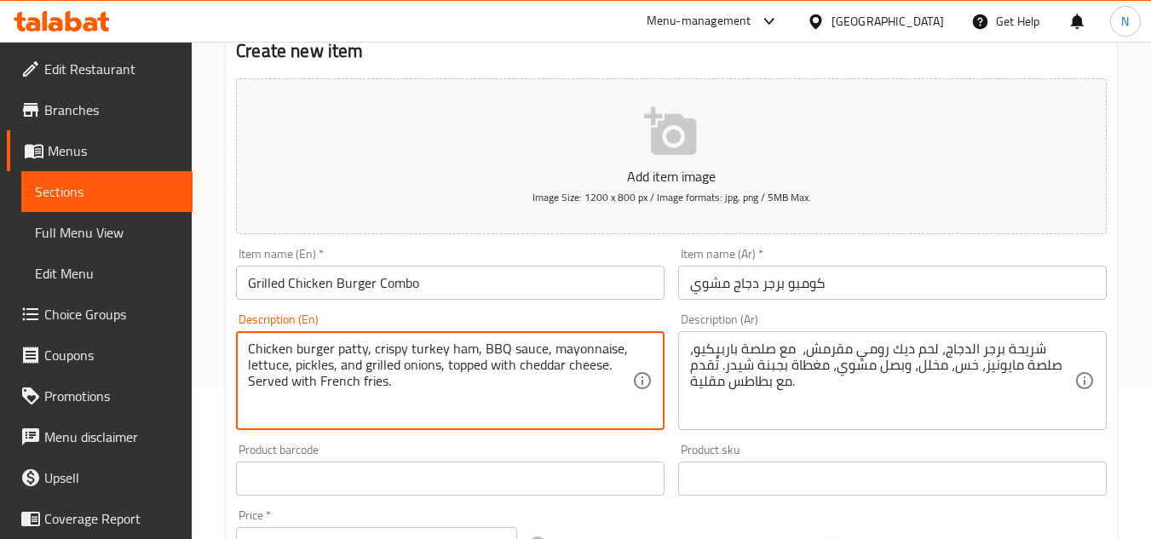
drag, startPoint x: 411, startPoint y: 351, endPoint x: 465, endPoint y: 344, distance: 55.0
click at [491, 360] on textarea "Chicken burger patty, crispy turkey ham, BBQ sauce, mayonnaise, lettuce, pickle…" at bounding box center [440, 381] width 384 height 81
drag, startPoint x: 473, startPoint y: 358, endPoint x: 410, endPoint y: 352, distance: 63.3
click at [410, 352] on textarea "Chicken burger patty, crispy turkey ham, BBQ sauce, mayonnaise, lettuce, pickle…" at bounding box center [440, 381] width 384 height 81
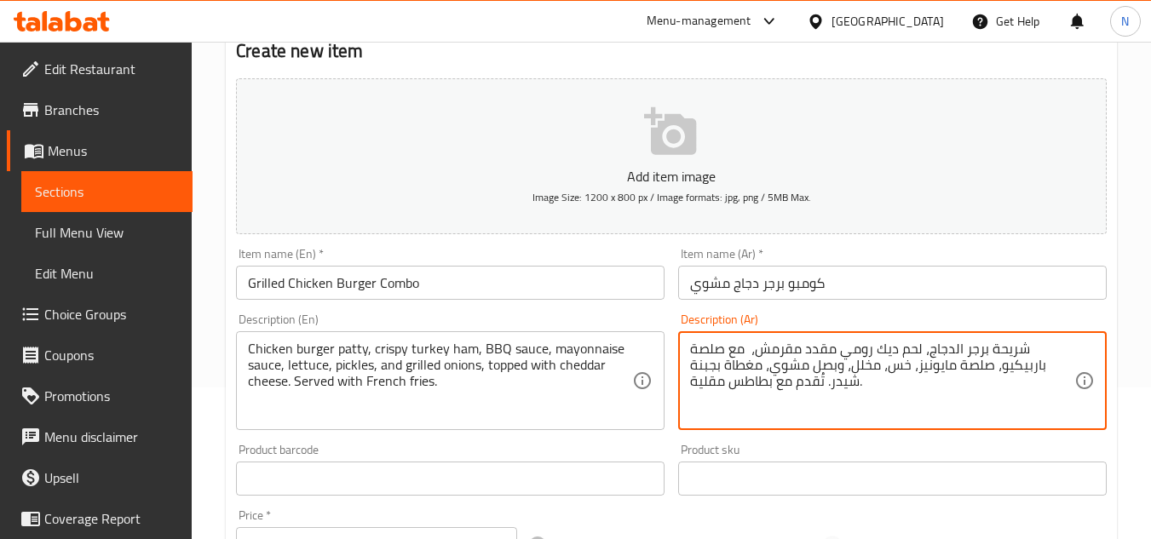
drag, startPoint x: 741, startPoint y: 351, endPoint x: 749, endPoint y: 355, distance: 8.8
click at [453, 360] on textarea "Chicken burger patty, crispy turkey ham, BBQ sauce, mayonnaise sauce, lettuce, …" at bounding box center [440, 381] width 384 height 81
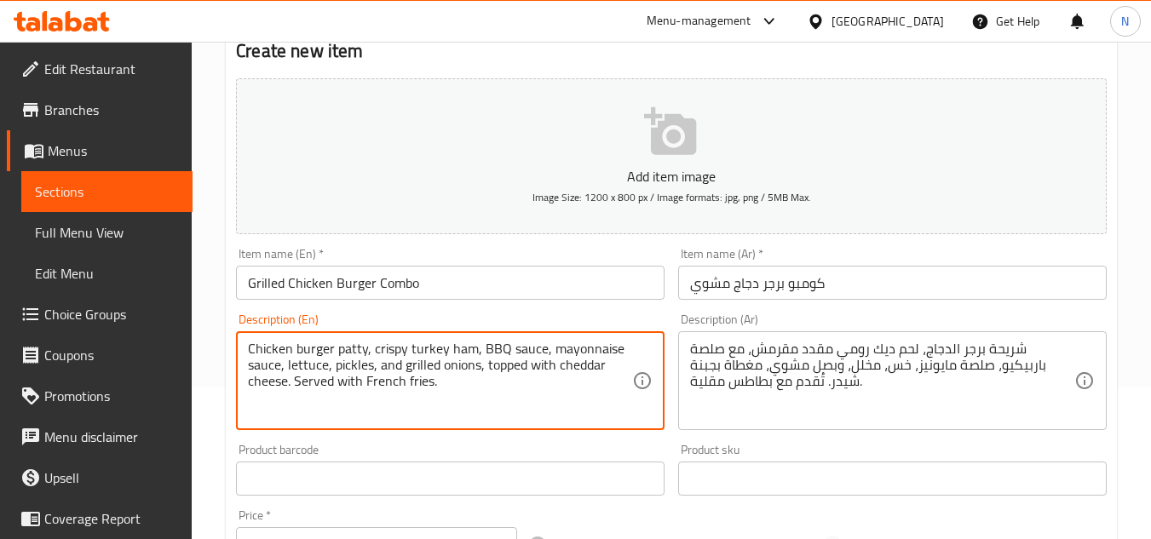
click at [453, 360] on textarea "Chicken burger patty, crispy turkey ham, BBQ sauce, mayonnaise sauce, lettuce, …" at bounding box center [440, 381] width 384 height 81
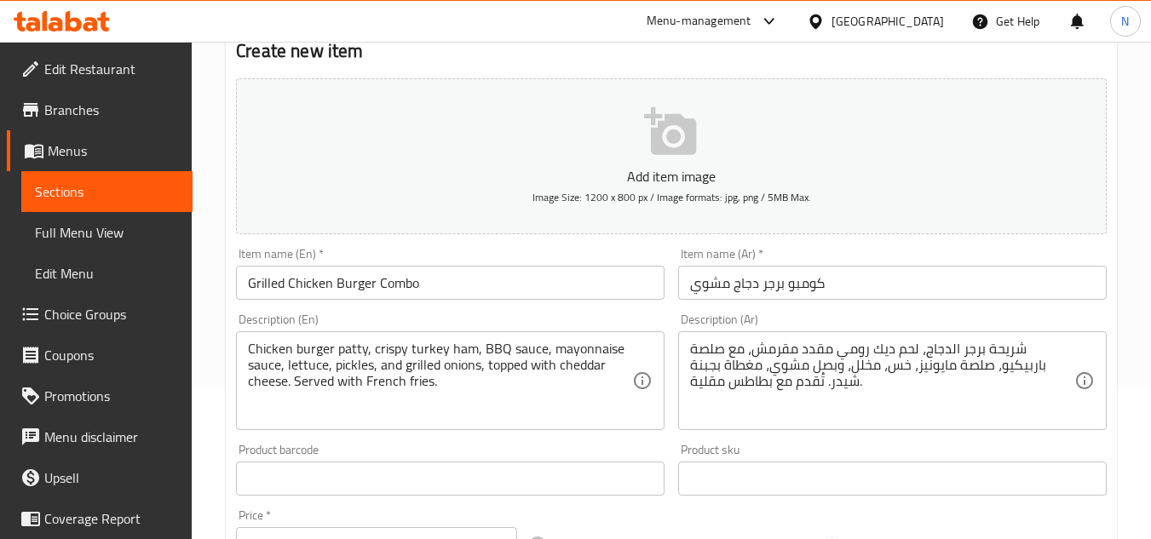
click at [430, 379] on textarea "Chicken burger patty, crispy turkey ham, BBQ sauce, mayonnaise sauce, lettuce, …" at bounding box center [440, 381] width 384 height 81
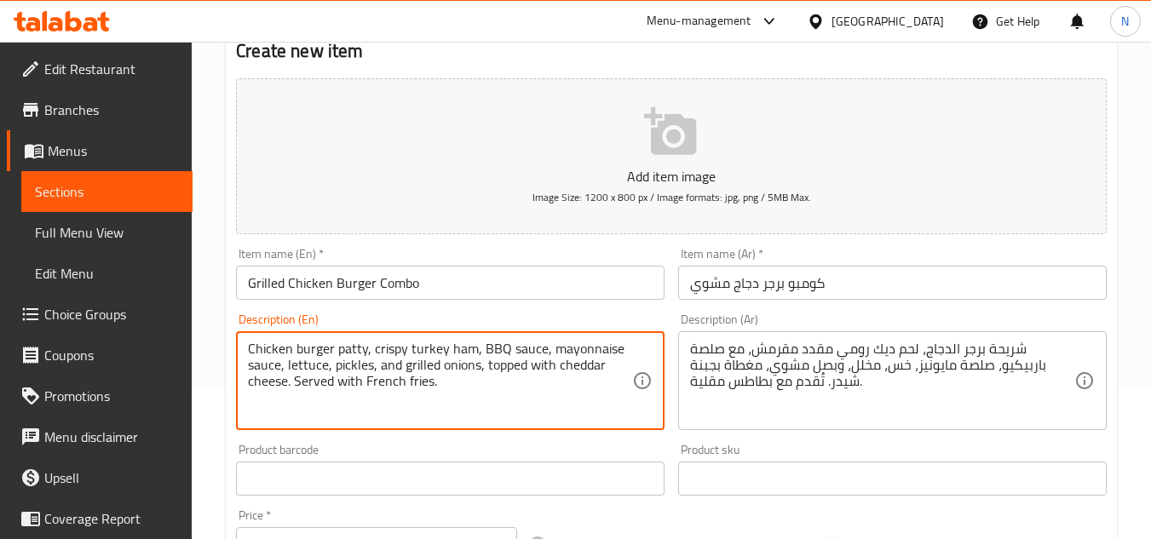
click at [430, 379] on textarea "Chicken burger patty, crispy turkey ham, BBQ sauce, mayonnaise sauce, lettuce, …" at bounding box center [440, 381] width 384 height 81
drag, startPoint x: 384, startPoint y: 383, endPoint x: 352, endPoint y: 392, distance: 33.5
click at [352, 392] on textarea "Chicken burger patty, crispy turkey ham, bbq sauce, mayonnaise sauce, lettuce, …" at bounding box center [440, 381] width 384 height 81
drag, startPoint x: 386, startPoint y: 377, endPoint x: 381, endPoint y: 389, distance: 13.0
click at [381, 389] on textarea "Chicken burger patty, crispy turkey ham, bbq sauce, mayonnaise sauce, lettuce, …" at bounding box center [440, 381] width 384 height 81
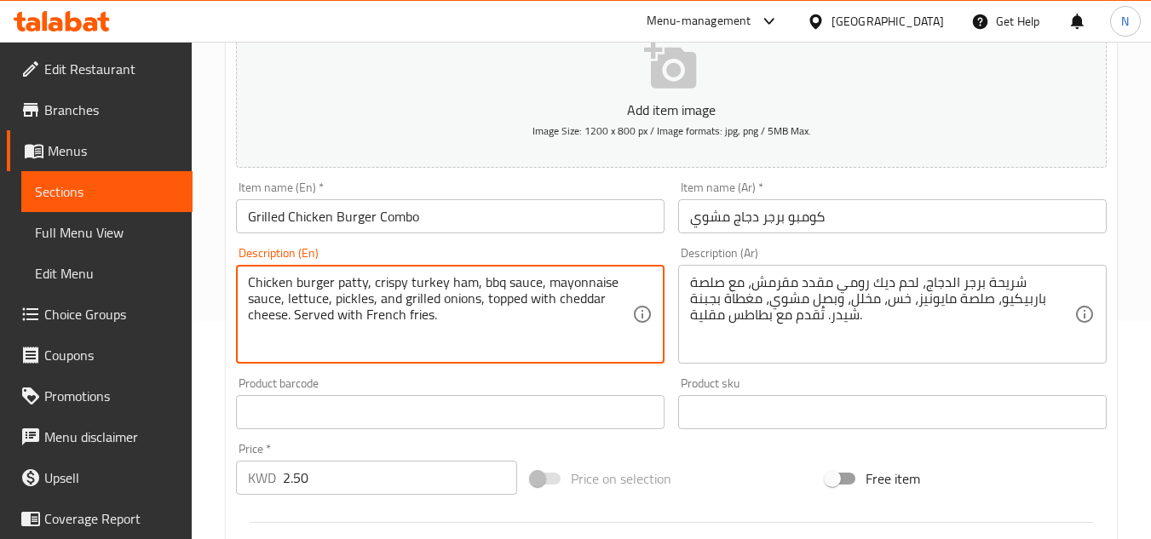
scroll to position [322, 0]
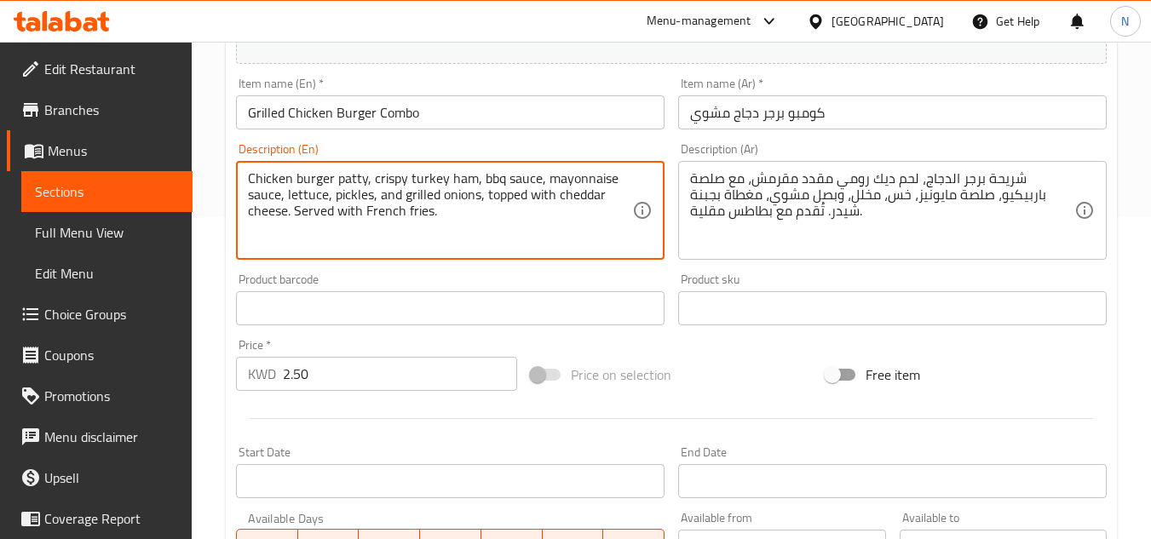
click at [374, 122] on input "Grilled Chicken Burger Combo" at bounding box center [450, 112] width 429 height 34
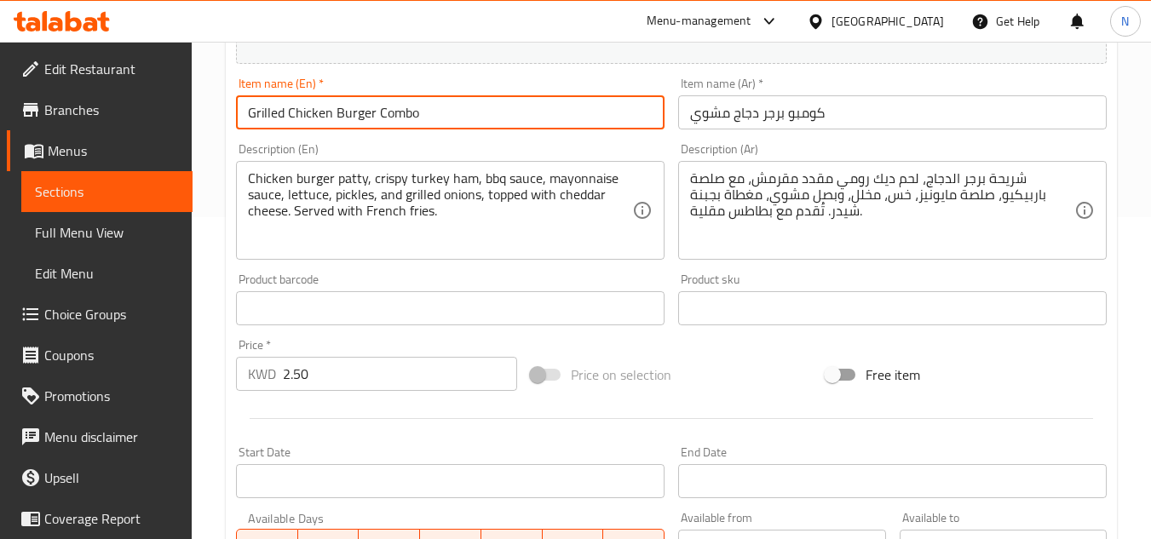
click at [374, 122] on input "Grilled Chicken Burger Combo" at bounding box center [450, 112] width 429 height 34
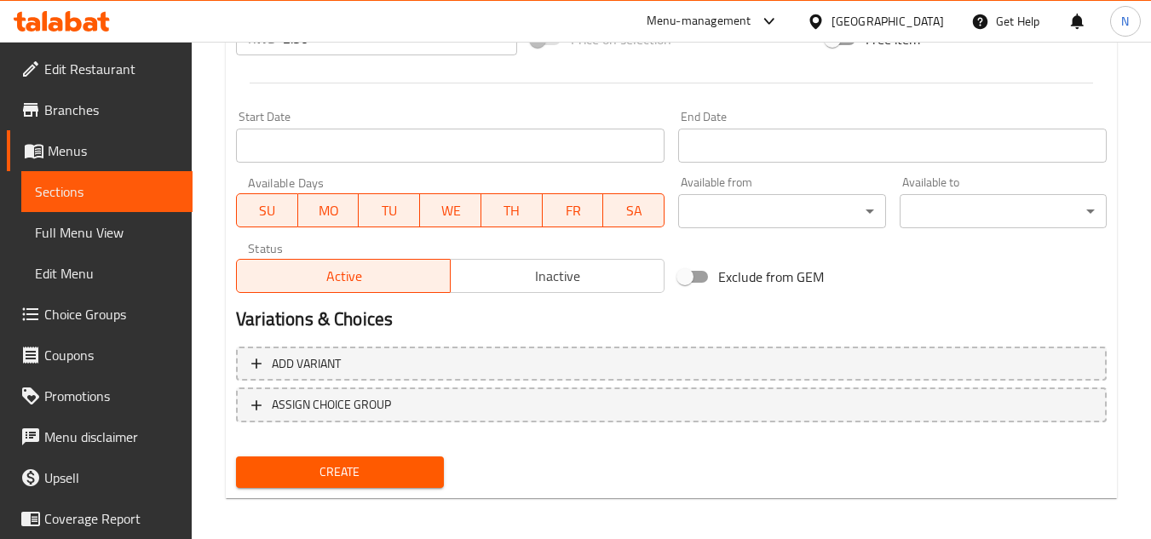
scroll to position [665, 0]
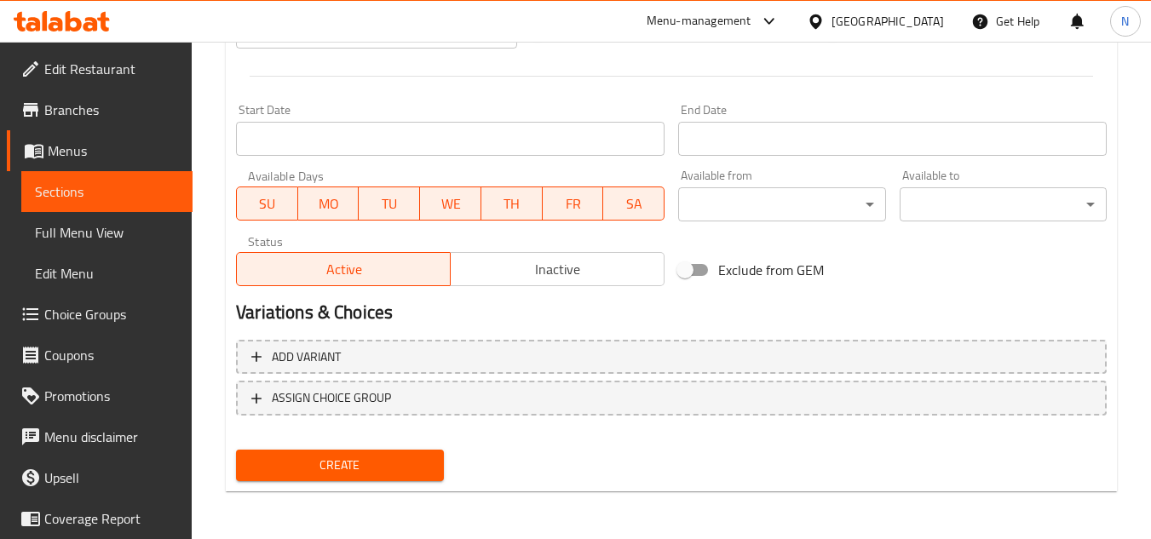
click at [373, 474] on span "Create" at bounding box center [340, 465] width 180 height 21
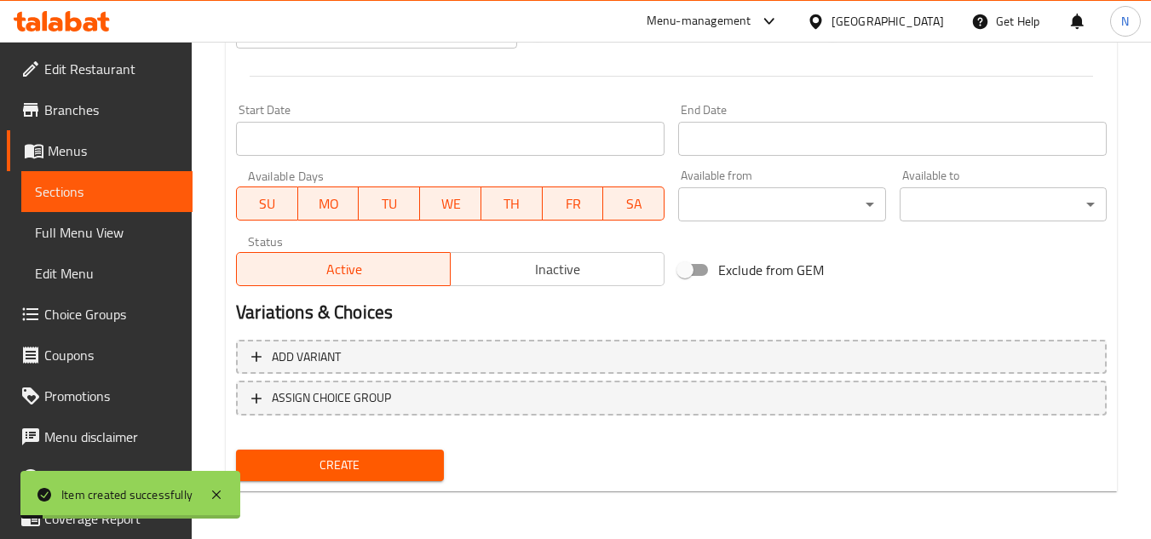
click at [89, 187] on span "Sections" at bounding box center [107, 192] width 144 height 20
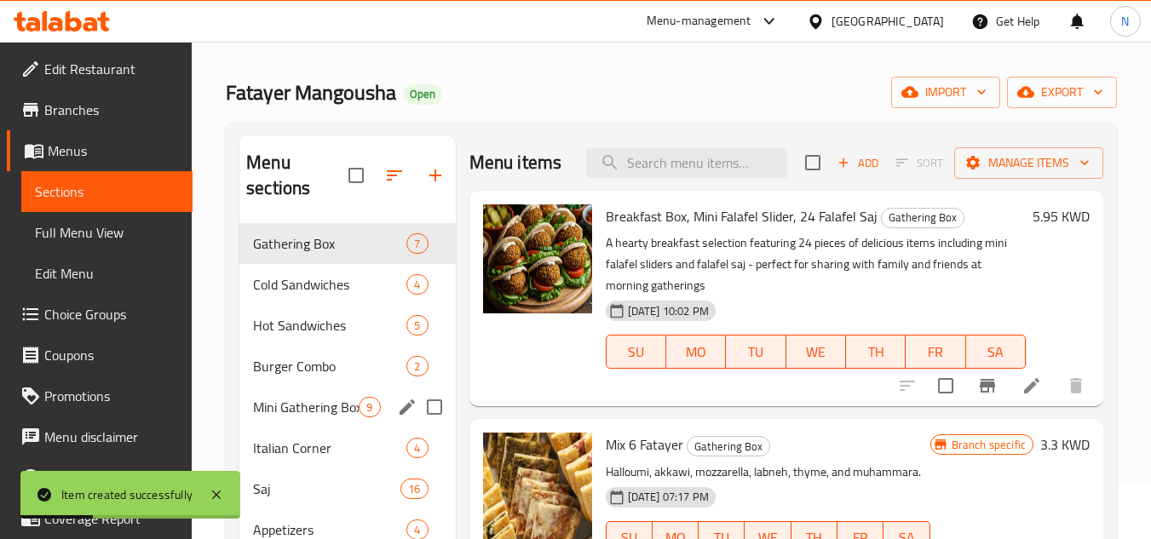
scroll to position [85, 0]
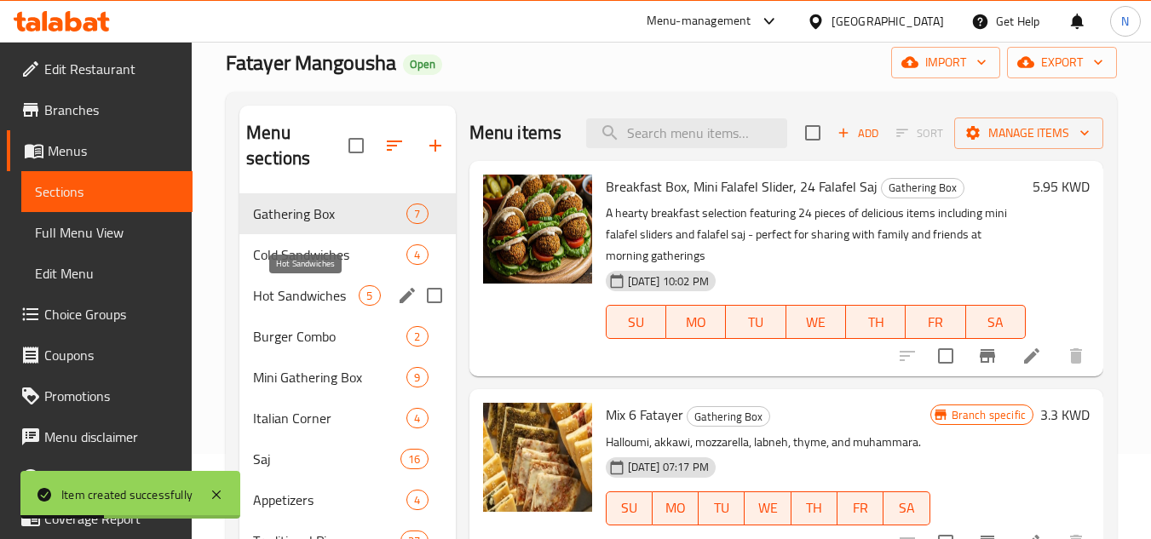
drag, startPoint x: 286, startPoint y: 297, endPoint x: 302, endPoint y: 288, distance: 17.5
click at [286, 297] on span "Hot Sandwiches" at bounding box center [306, 295] width 106 height 20
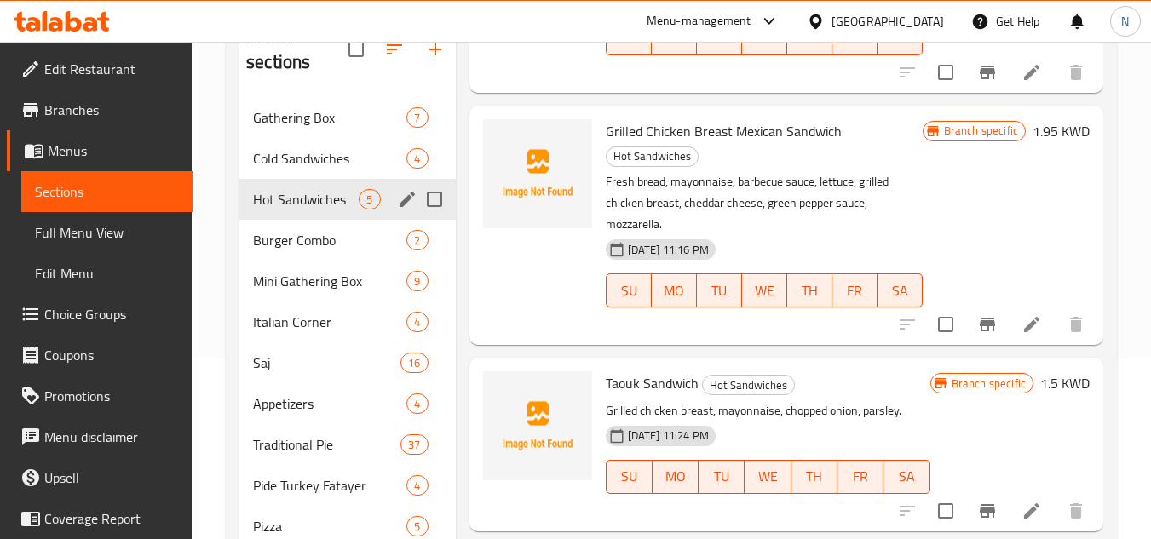
scroll to position [152, 0]
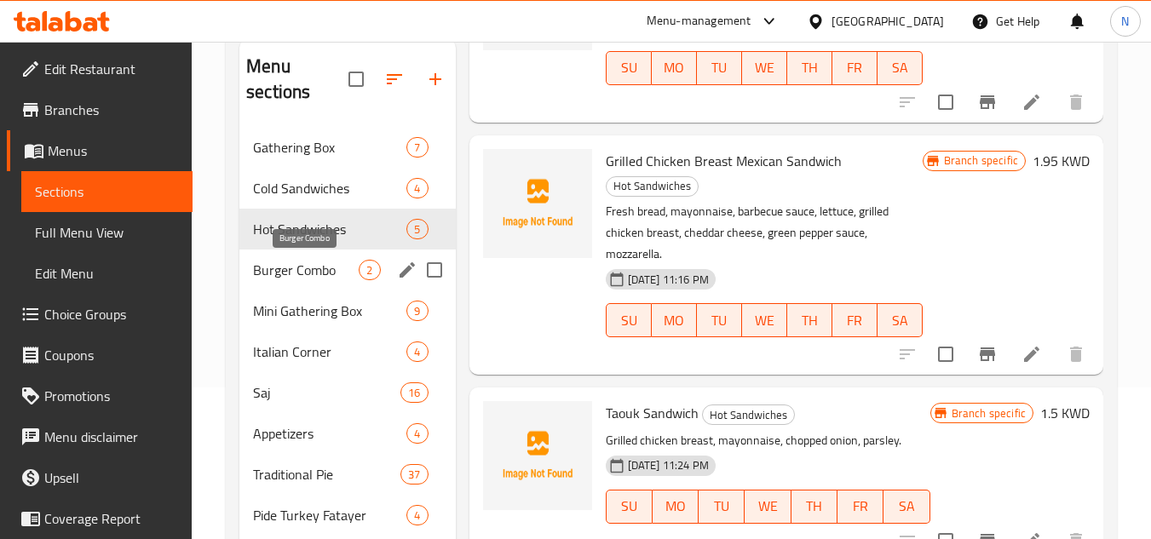
click at [281, 265] on span "Burger Combo" at bounding box center [306, 270] width 106 height 20
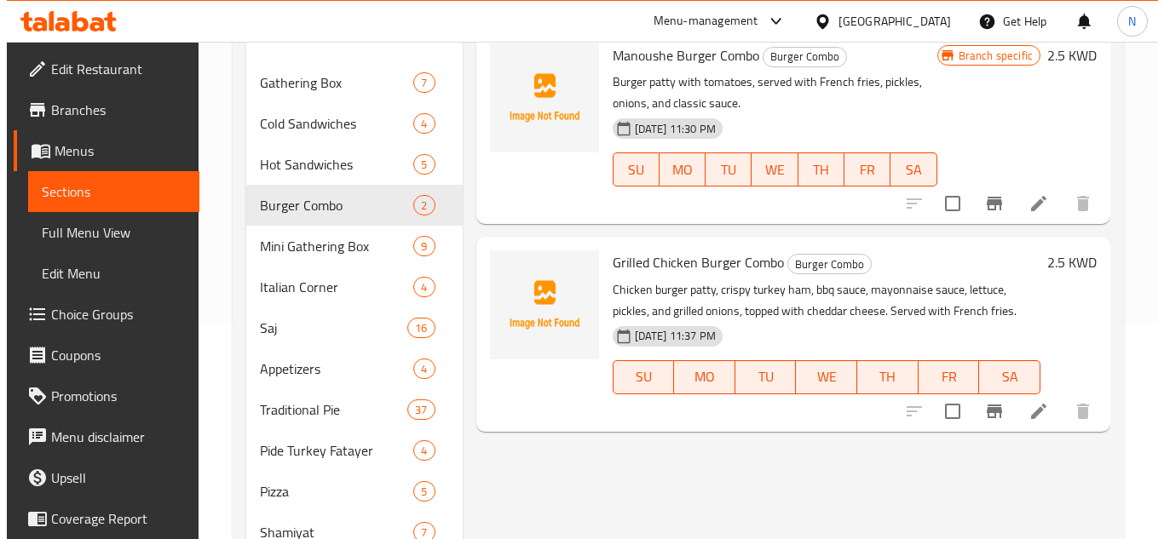
scroll to position [322, 0]
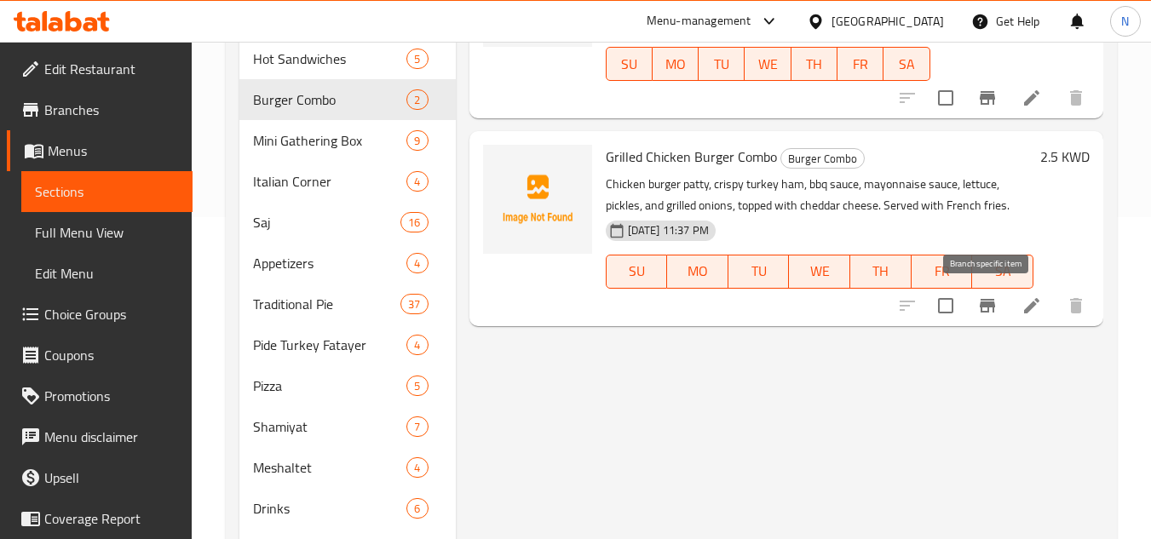
click at [980, 305] on icon "Branch-specific-item" at bounding box center [987, 306] width 20 height 20
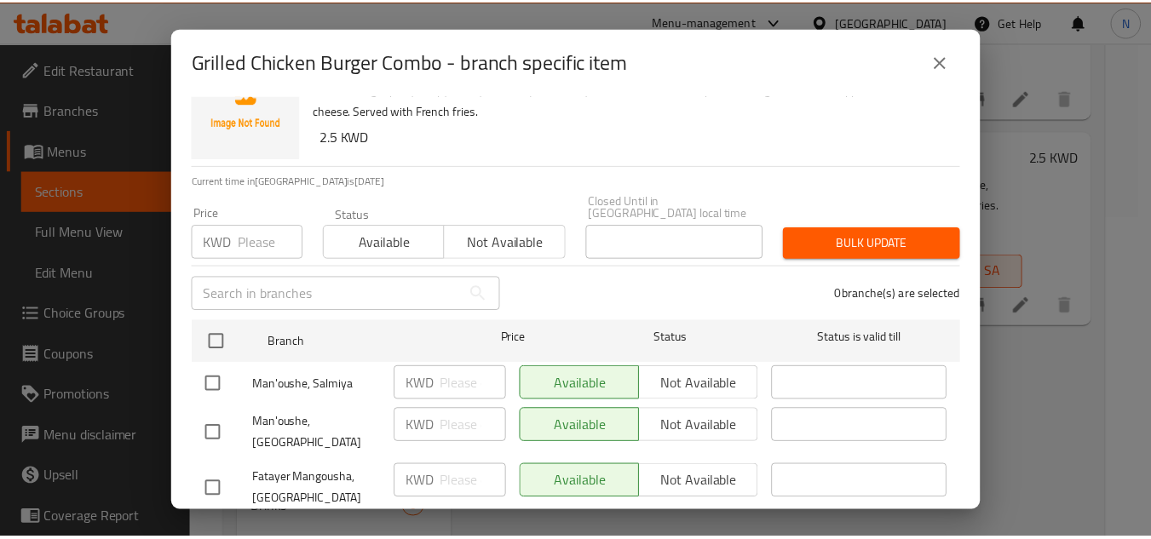
scroll to position [79, 0]
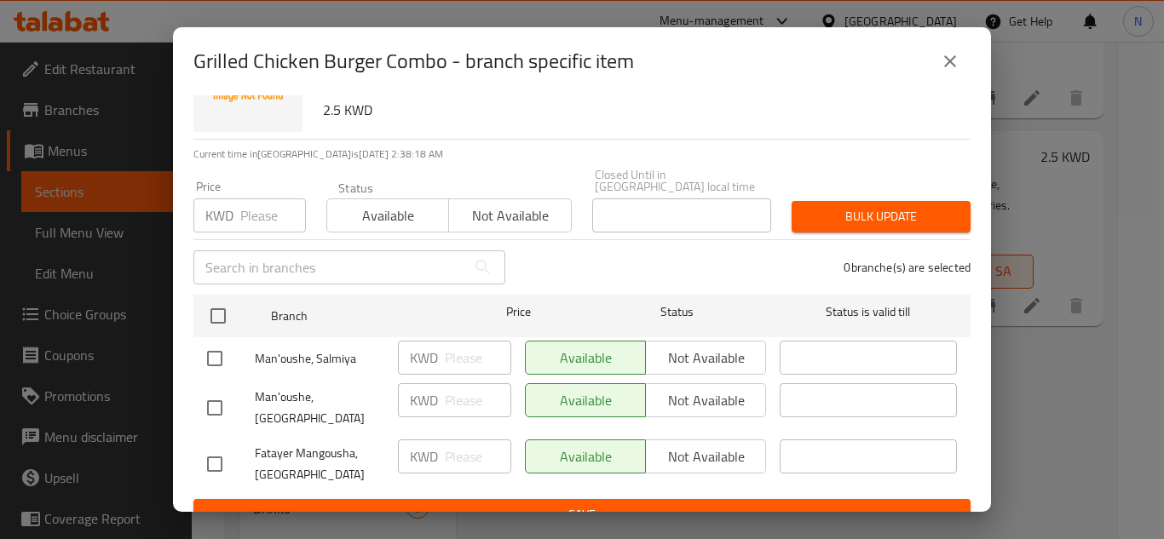
click at [211, 392] on input "checkbox" at bounding box center [215, 408] width 36 height 36
click at [706, 389] on span "Not available" at bounding box center [706, 401] width 107 height 25
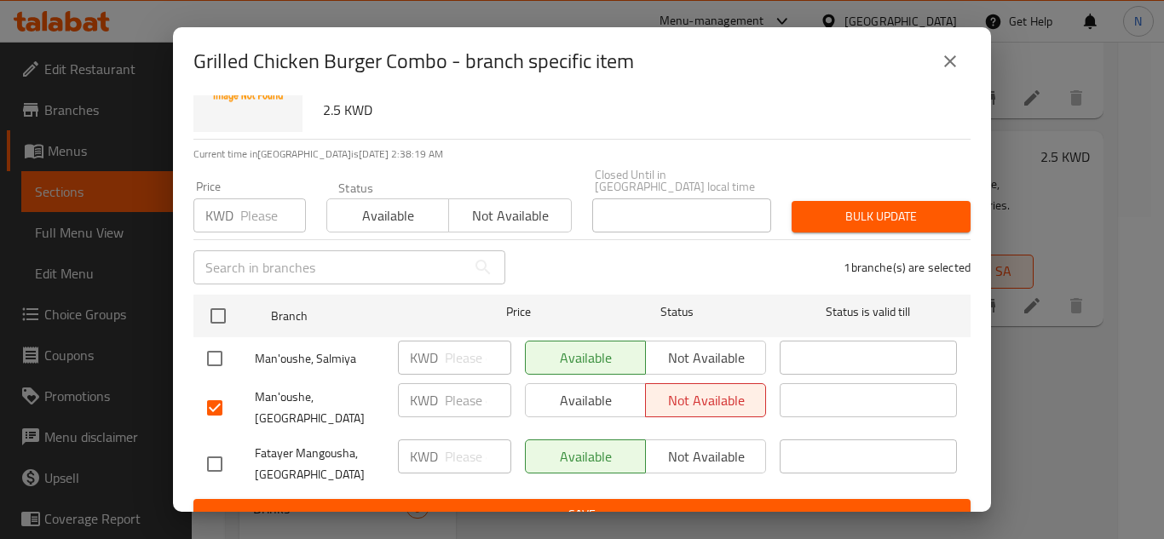
click at [672, 504] on span "Save" at bounding box center [582, 514] width 750 height 21
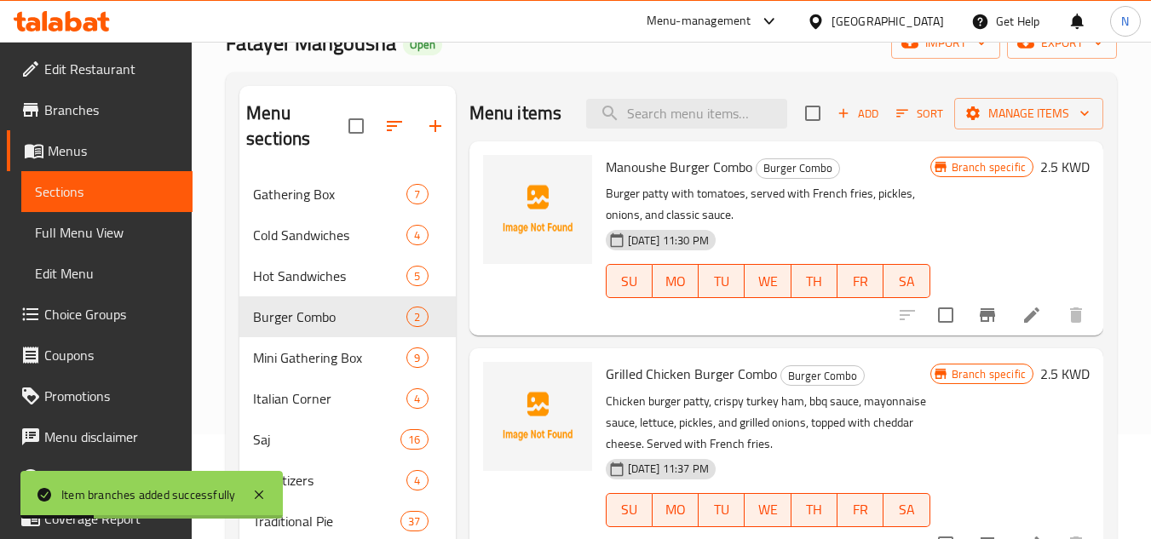
scroll to position [0, 0]
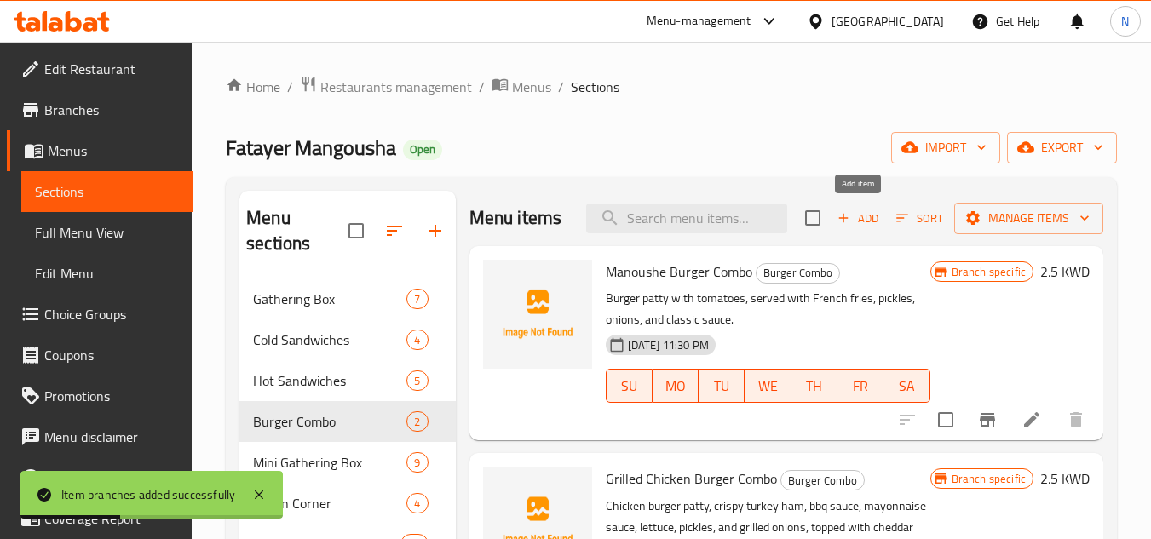
click at [875, 227] on span "Add" at bounding box center [858, 219] width 46 height 20
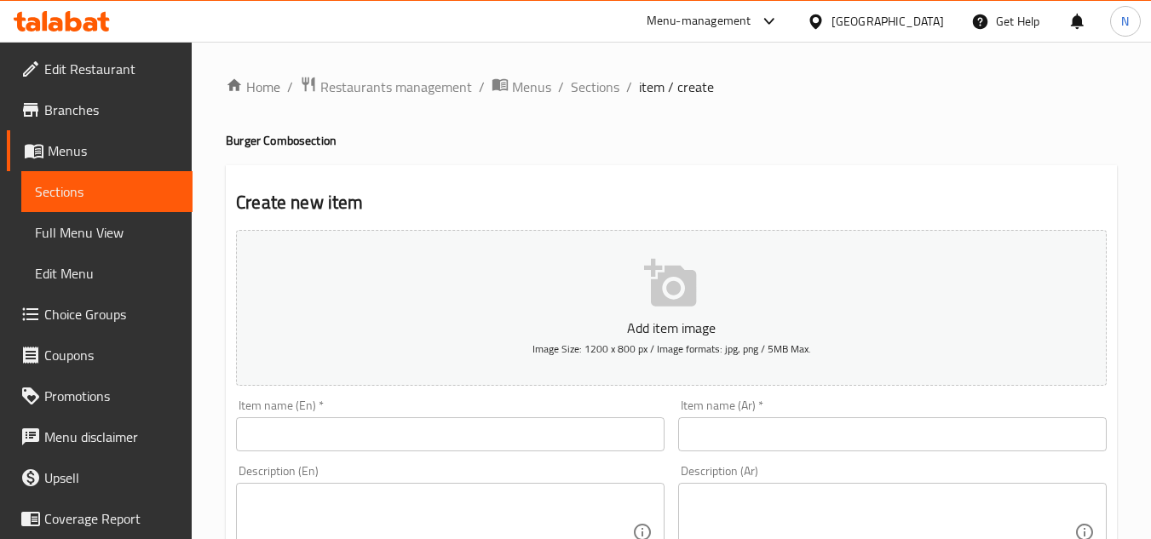
click at [489, 421] on input "text" at bounding box center [450, 435] width 429 height 34
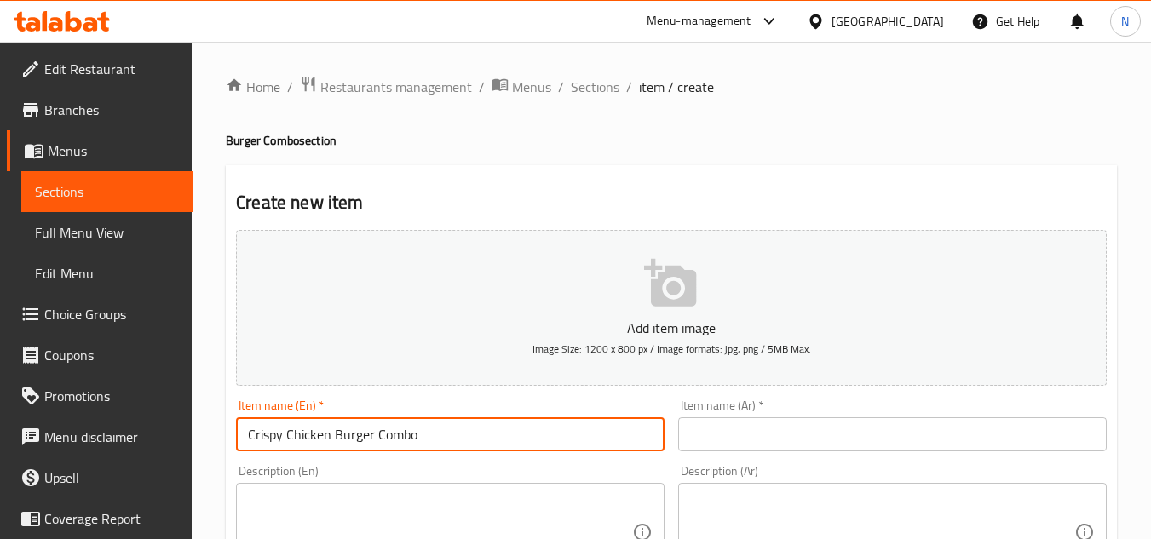
click at [821, 427] on input "text" at bounding box center [892, 435] width 429 height 34
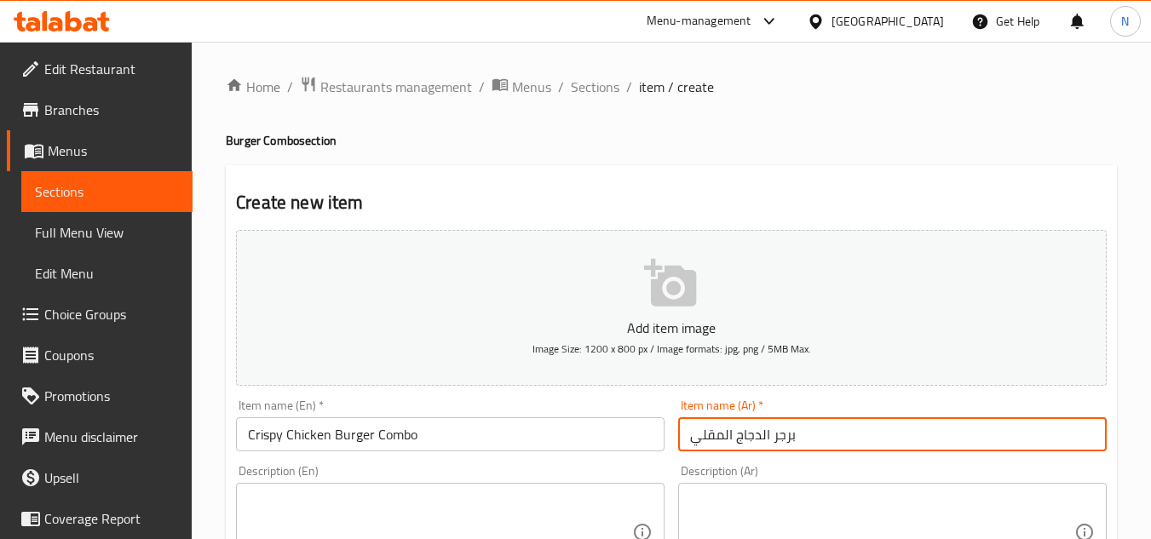
drag, startPoint x: 709, startPoint y: 439, endPoint x: 681, endPoint y: 444, distance: 28.6
click at [681, 444] on input "برجر الدجاج المقلي" at bounding box center [892, 435] width 429 height 34
click at [692, 441] on input "برجر الدجاج المقرمش" at bounding box center [892, 435] width 429 height 34
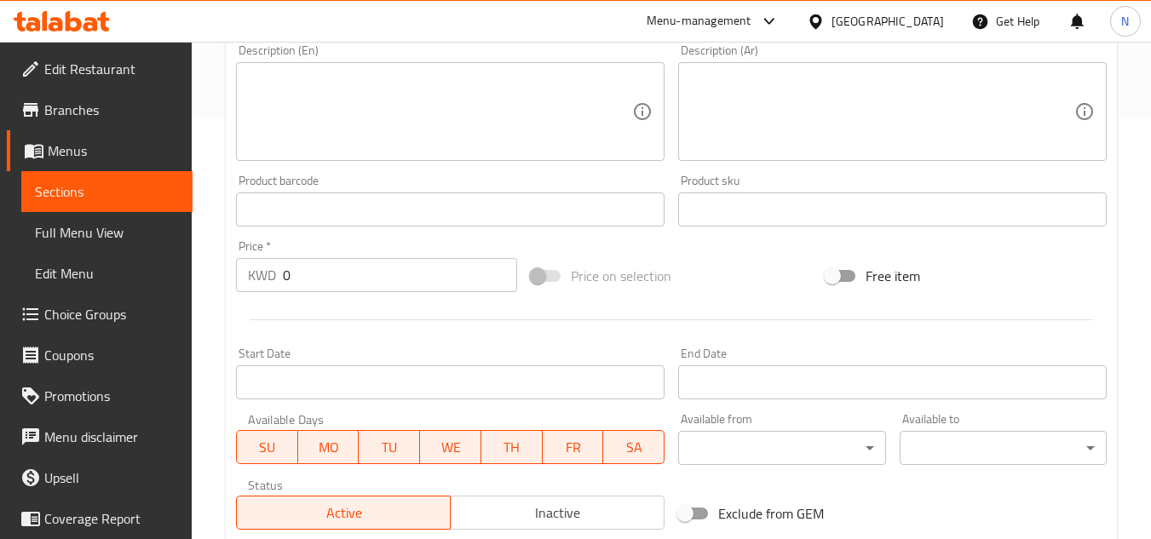
scroll to position [426, 0]
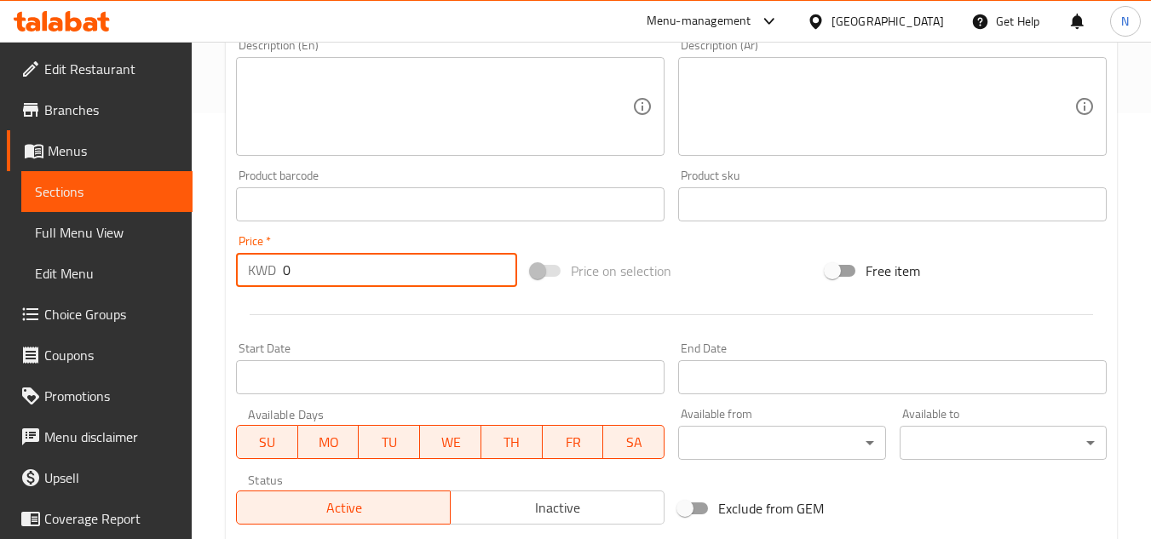
drag, startPoint x: 301, startPoint y: 269, endPoint x: 275, endPoint y: 291, distance: 33.8
click at [275, 291] on div "Price   * KWD 0 Price *" at bounding box center [376, 261] width 295 height 66
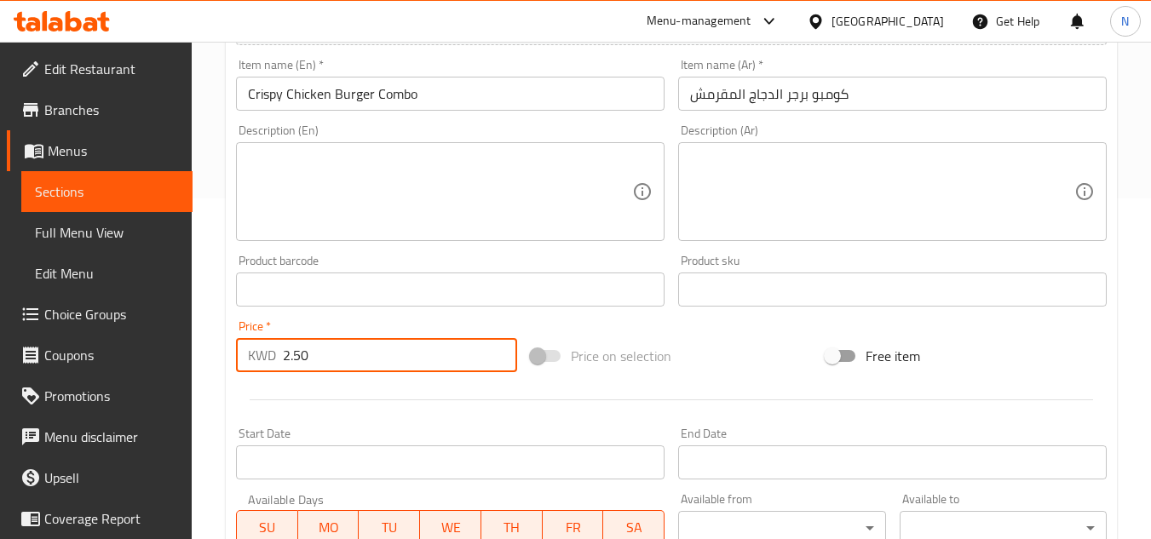
click at [331, 159] on textarea at bounding box center [440, 192] width 384 height 81
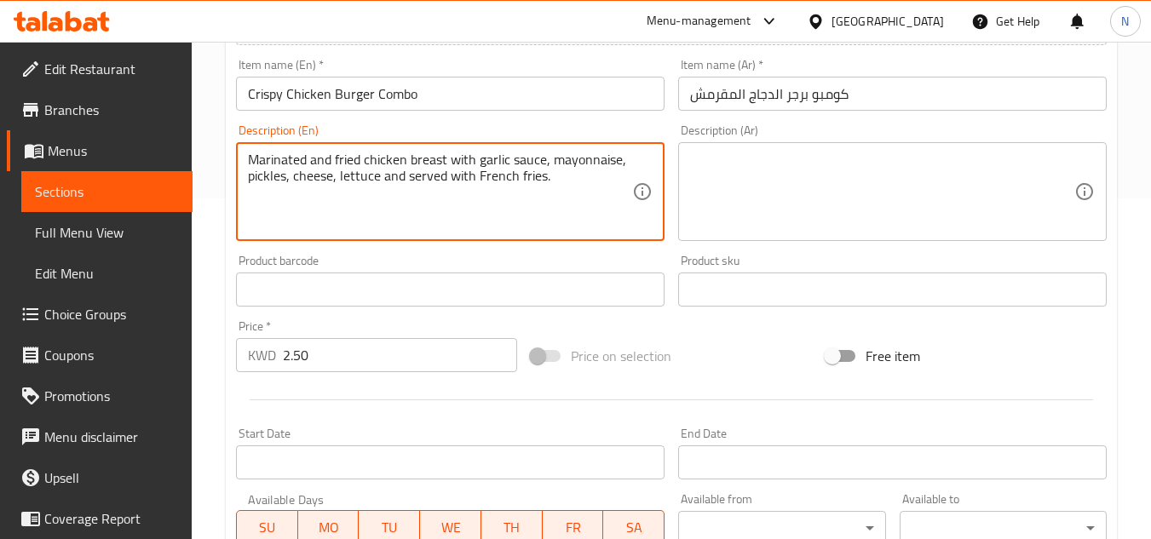
click at [568, 180] on textarea "Marinated and fried chicken breast with garlic sauce, mayonnaise, pickles, chee…" at bounding box center [440, 192] width 384 height 81
click at [855, 182] on textarea at bounding box center [882, 192] width 384 height 81
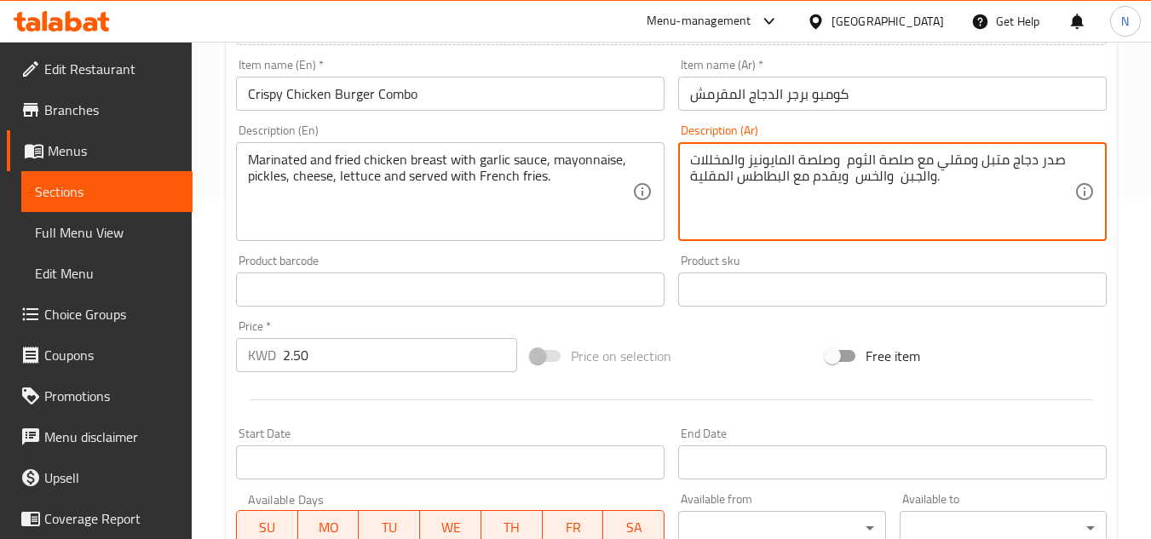
click at [843, 166] on textarea "صدر دجاج متبل ومقلي مع صلصة الثوم وصلصة المايونيز والمخللات والجبن والخس ويقدم …" at bounding box center [882, 192] width 384 height 81
click at [896, 187] on textarea "صدر دجاج متبل ومقلي مع صلصة الثوم وصلصة المايونيز والمخللات والجبن والخس ويقدم …" at bounding box center [882, 192] width 384 height 81
drag, startPoint x: 851, startPoint y: 177, endPoint x: 846, endPoint y: 187, distance: 10.7
click at [846, 187] on textarea "صدر دجاج متبل ومقلي مع صلصة الثوم وصلصة المايونيز والمخللات والجبن والخس ويقدم …" at bounding box center [882, 192] width 384 height 81
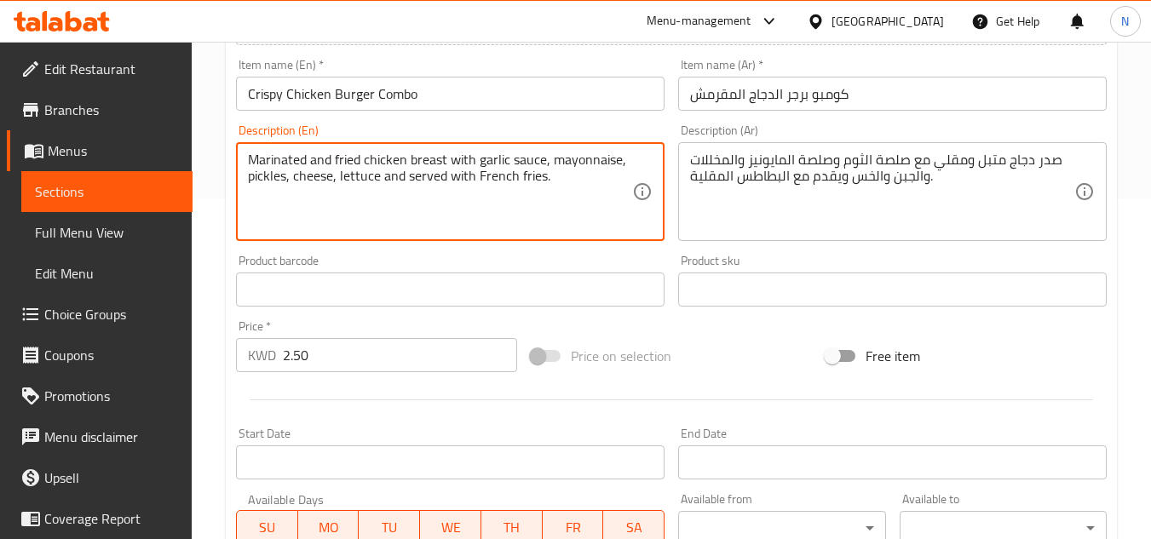
click at [529, 168] on textarea "Marinated and fried chicken breast with garlic sauce, mayonnaise, pickles, chee…" at bounding box center [440, 192] width 384 height 81
click at [616, 161] on textarea "Marinated and fried chicken breast with garlic sauce, mayonnaise, pickles, chee…" at bounding box center [440, 192] width 384 height 81
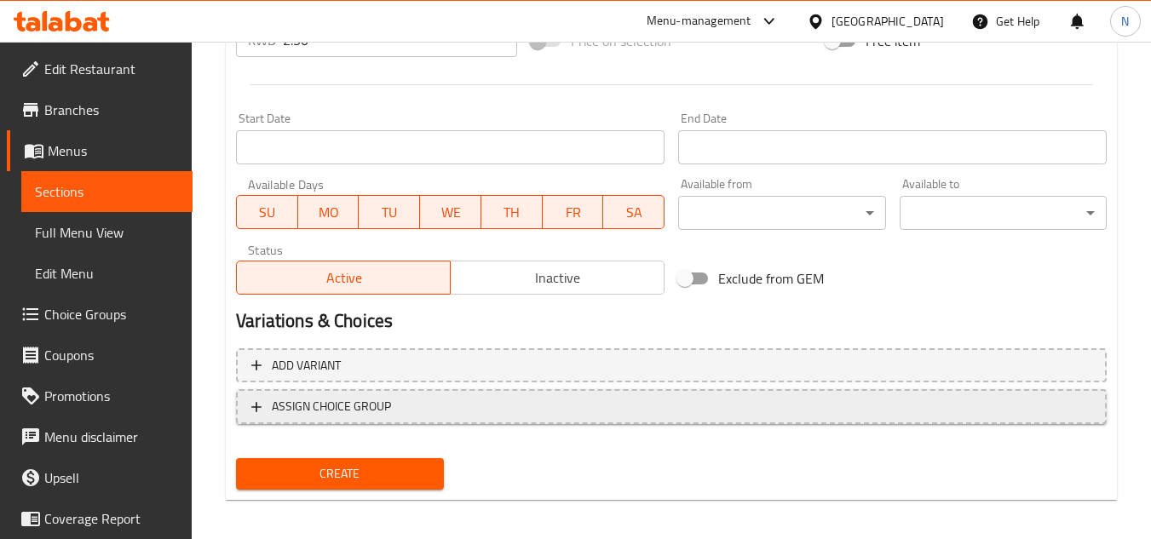
scroll to position [665, 0]
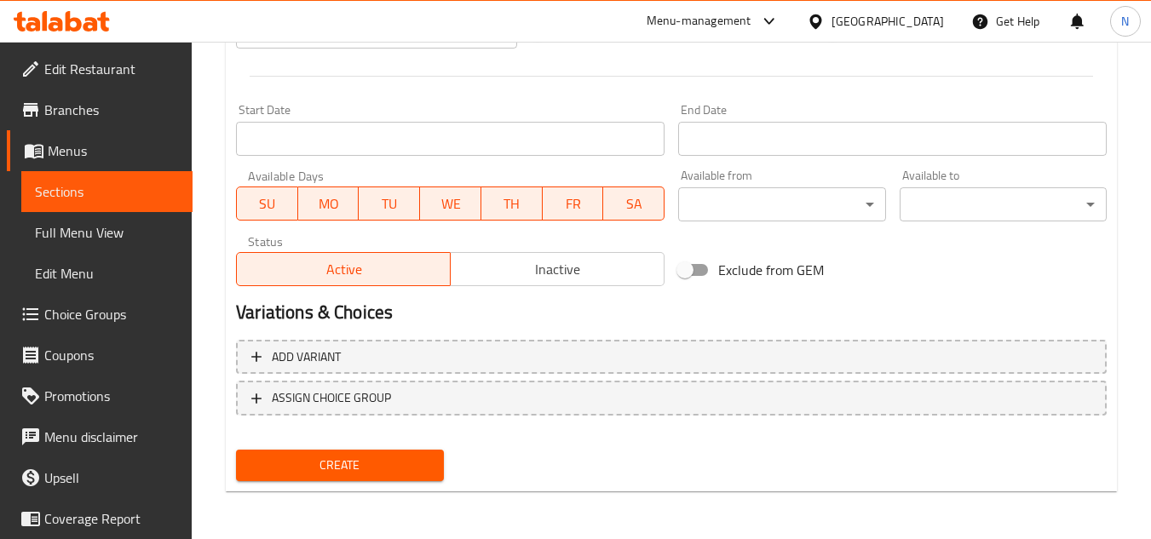
click at [389, 460] on span "Create" at bounding box center [340, 465] width 180 height 21
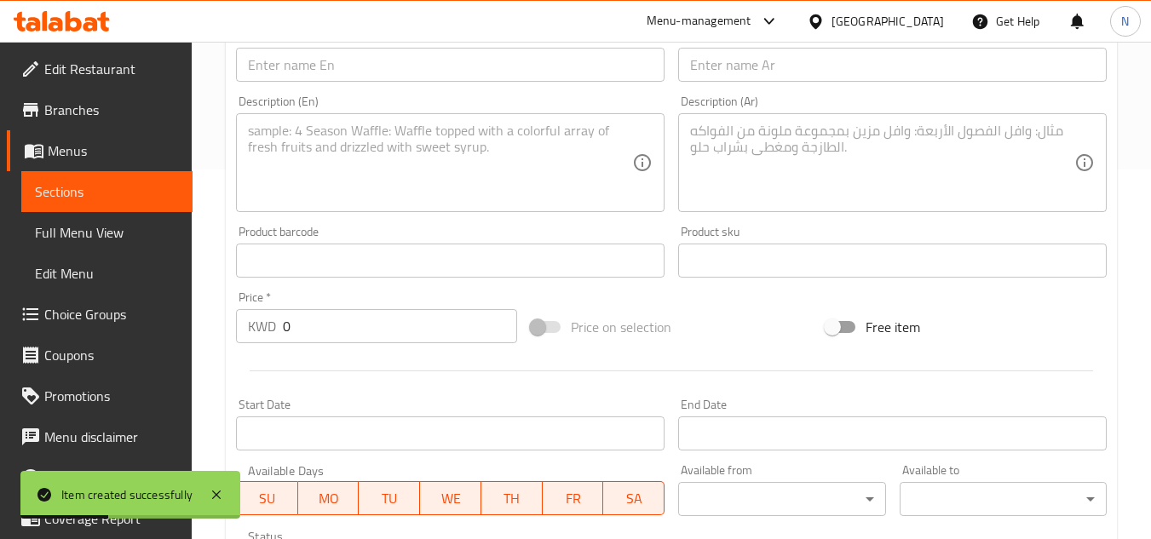
scroll to position [324, 0]
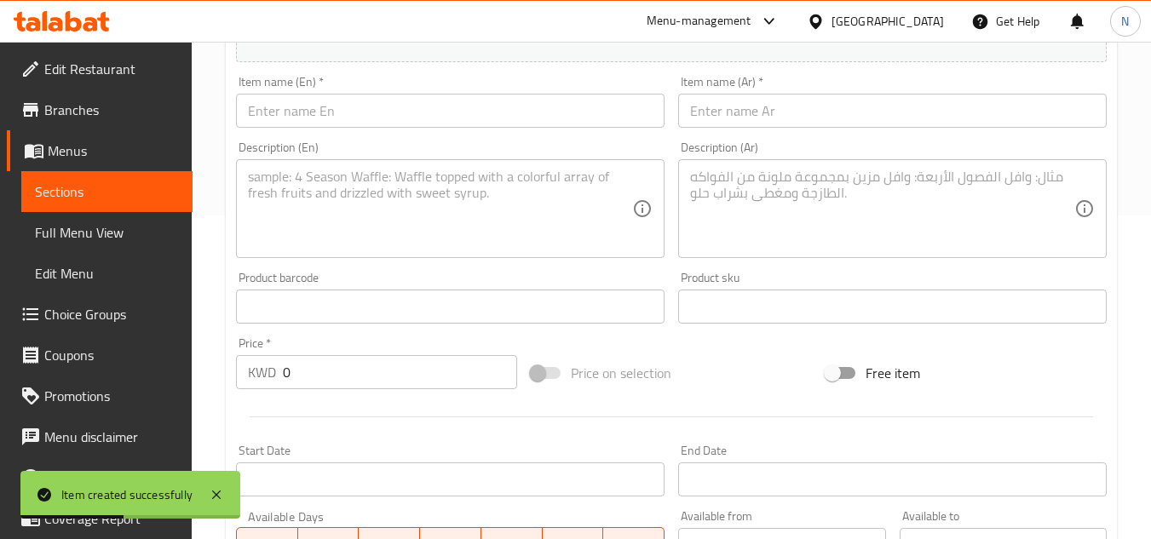
click at [469, 104] on input "text" at bounding box center [450, 111] width 429 height 34
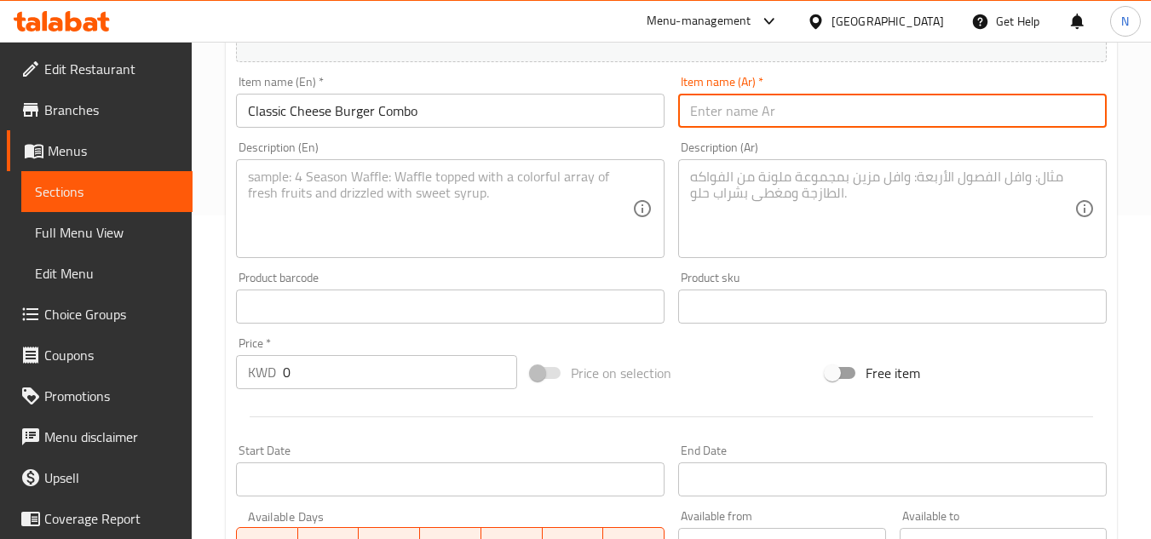
click at [730, 109] on input "text" at bounding box center [892, 111] width 429 height 34
drag, startPoint x: 695, startPoint y: 118, endPoint x: 686, endPoint y: 118, distance: 8.6
click at [686, 118] on input "كومبة" at bounding box center [892, 111] width 429 height 34
click at [727, 118] on input "كومبو تشيز برجر ديلوكس" at bounding box center [892, 111] width 429 height 34
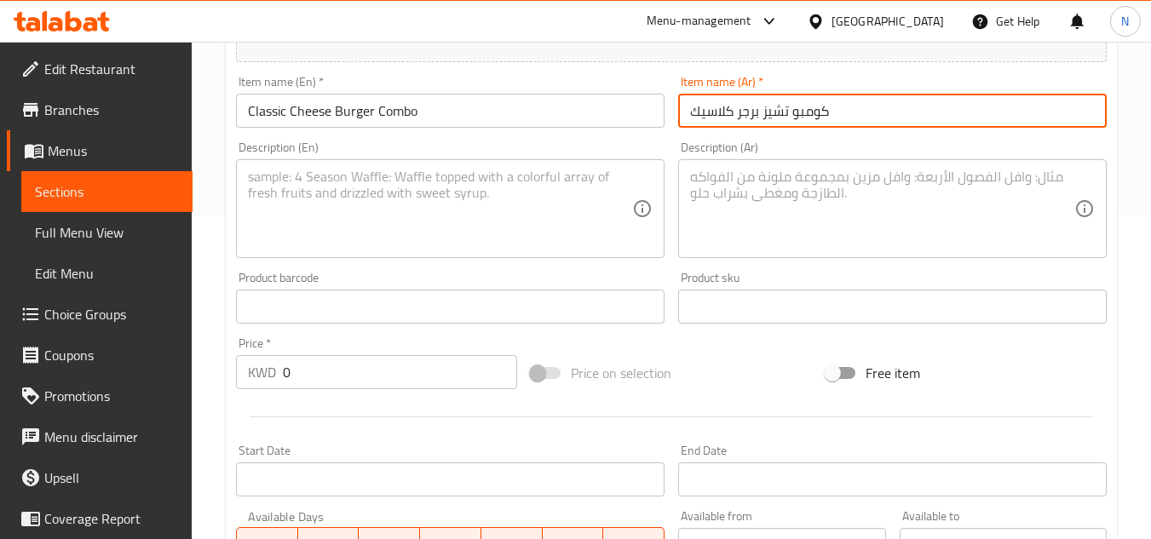
click at [372, 206] on textarea at bounding box center [440, 209] width 384 height 81
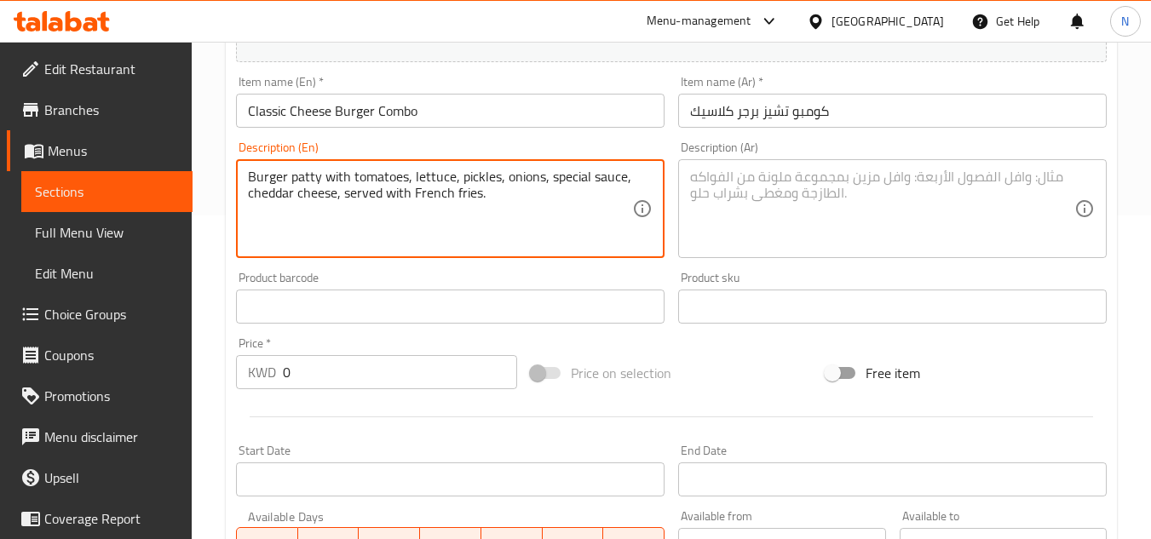
click at [510, 194] on textarea "Burger patty with tomatoes, lettuce, pickles, onions, special sauce, cheddar ch…" at bounding box center [440, 209] width 384 height 81
click at [835, 199] on textarea at bounding box center [882, 209] width 384 height 81
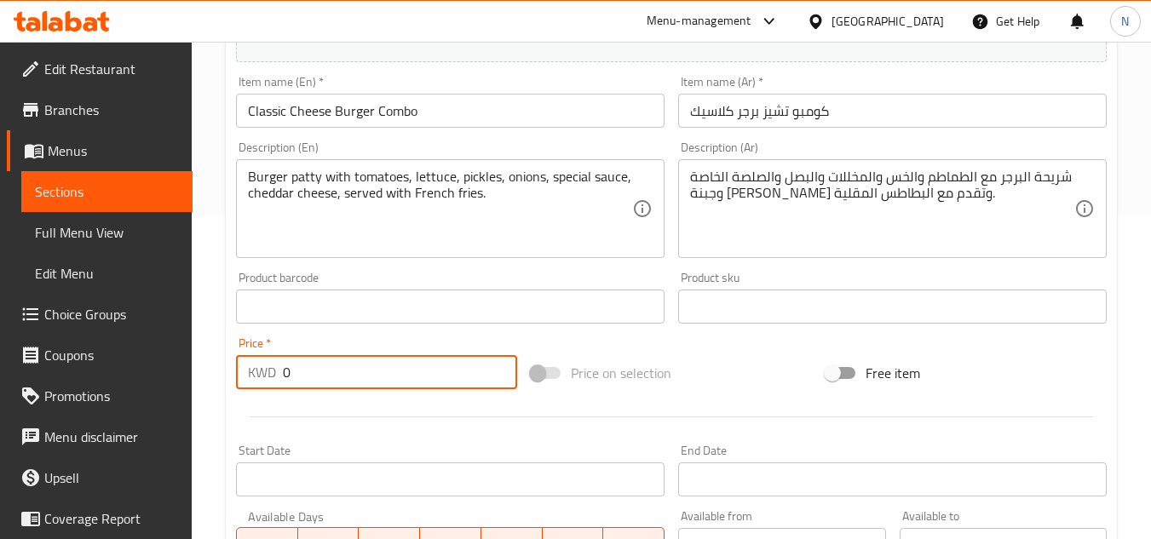
drag, startPoint x: 301, startPoint y: 386, endPoint x: 251, endPoint y: 394, distance: 50.0
click at [251, 394] on div "Price   * KWD 0 Price *" at bounding box center [376, 364] width 295 height 66
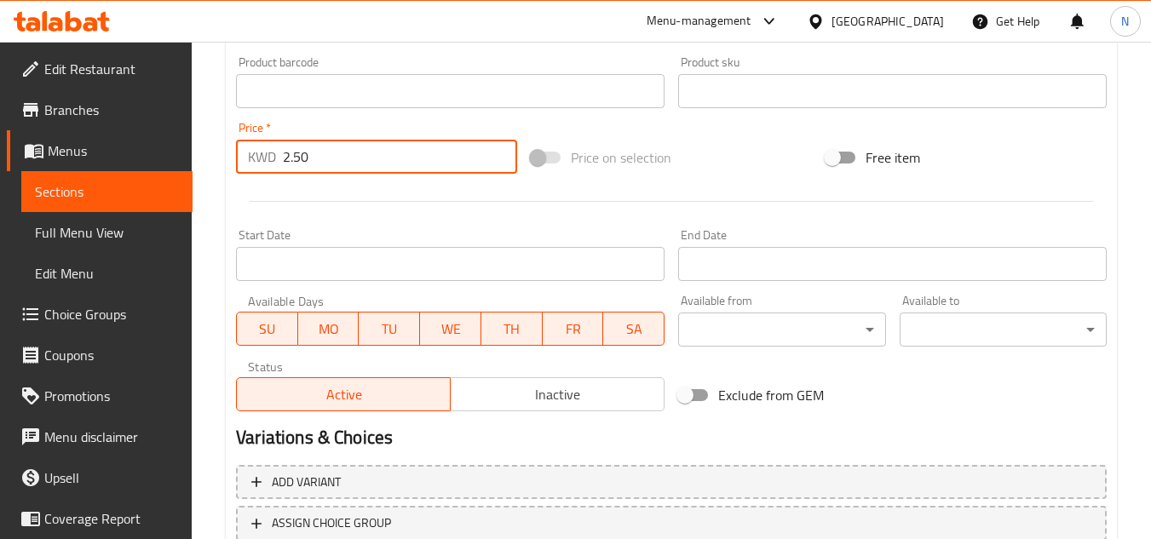
scroll to position [665, 0]
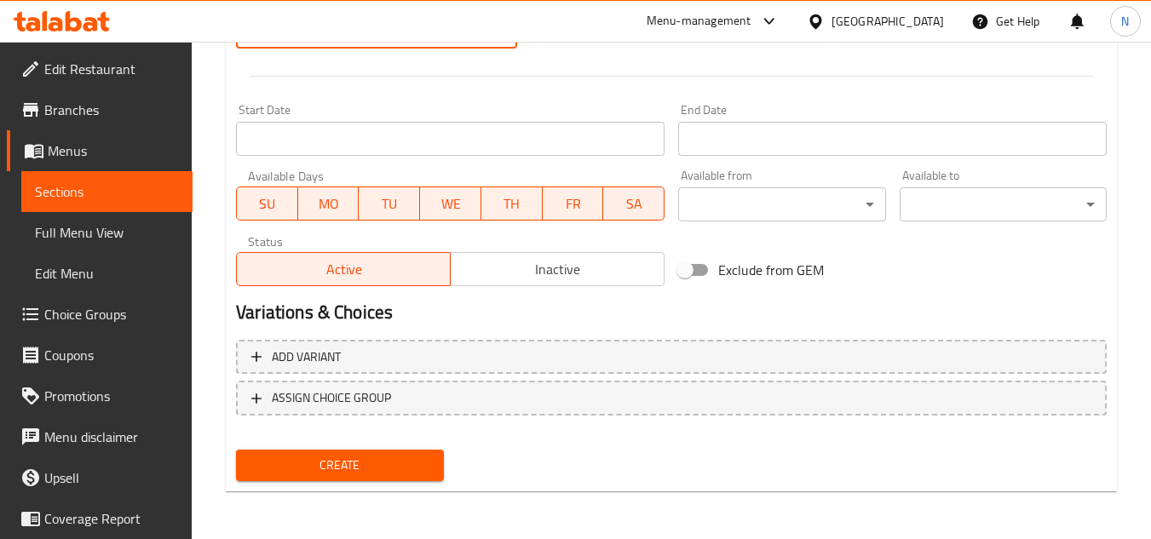
click at [357, 470] on span "Create" at bounding box center [340, 465] width 180 height 21
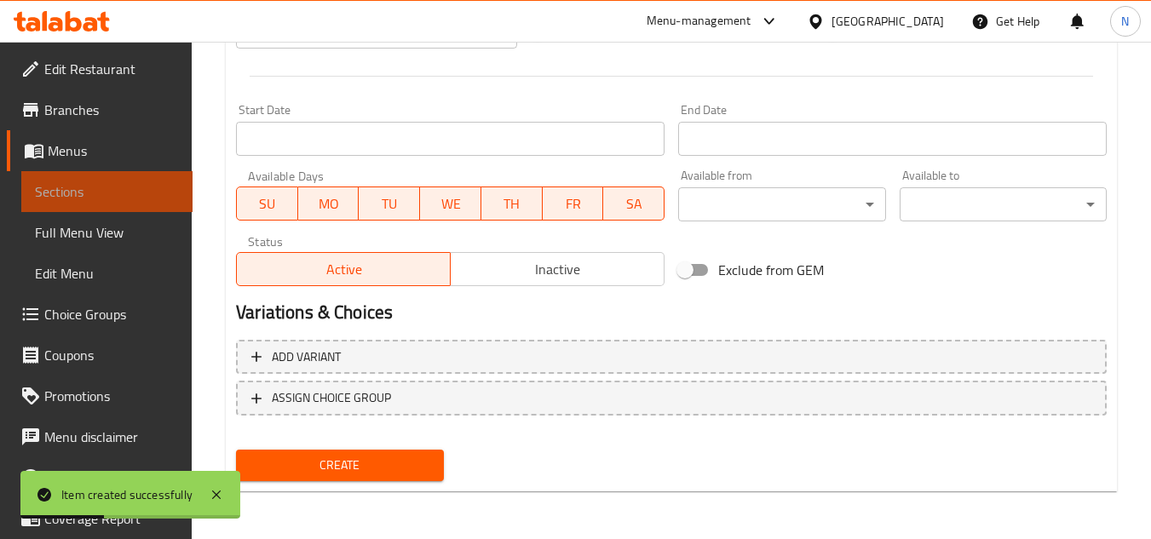
click at [126, 187] on span "Sections" at bounding box center [107, 192] width 144 height 20
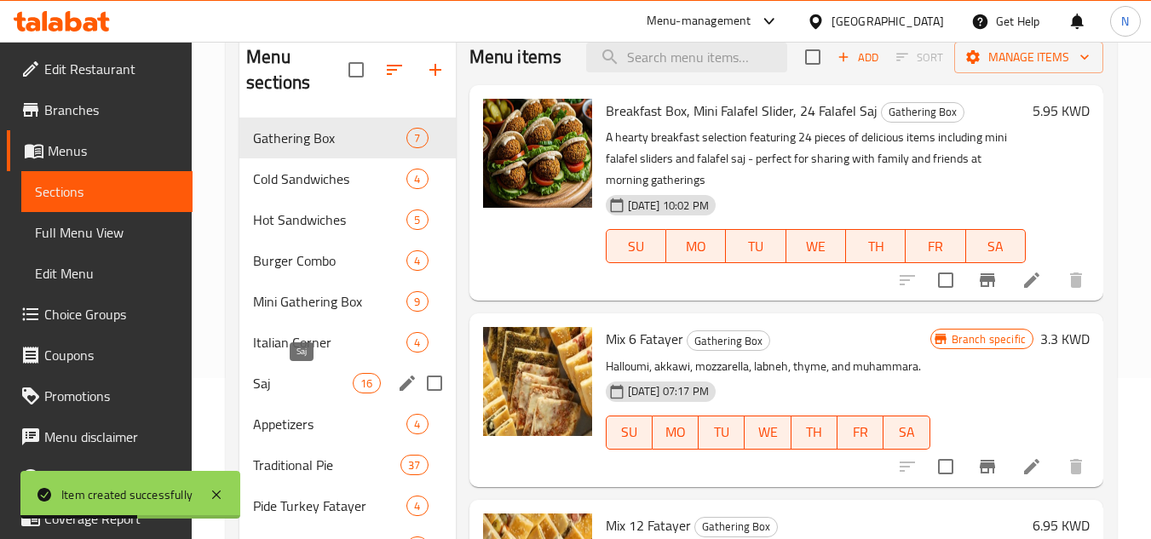
scroll to position [152, 0]
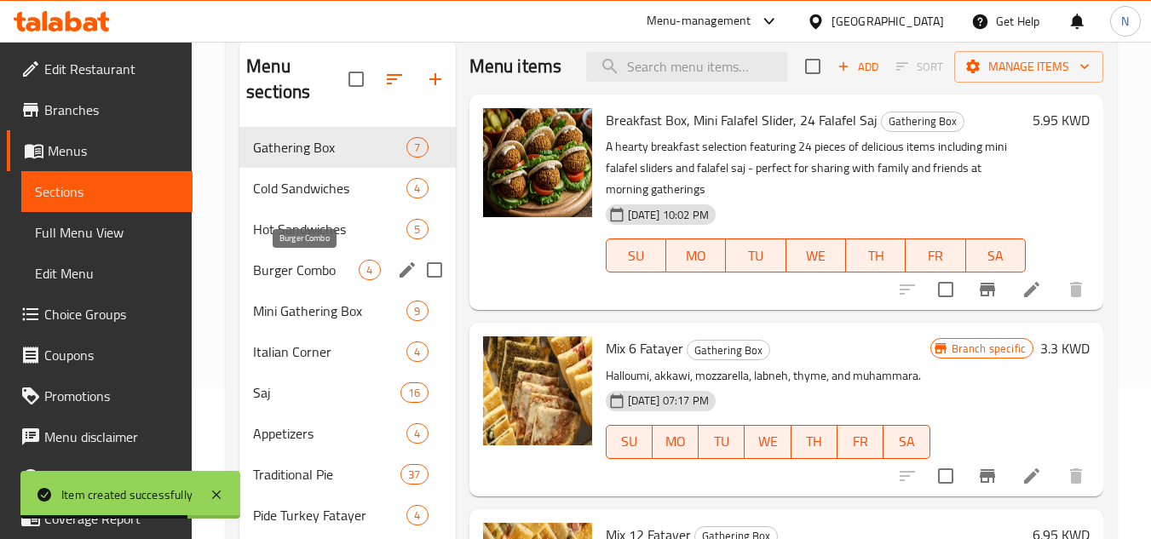
click at [313, 270] on span "Burger Combo" at bounding box center [306, 270] width 106 height 20
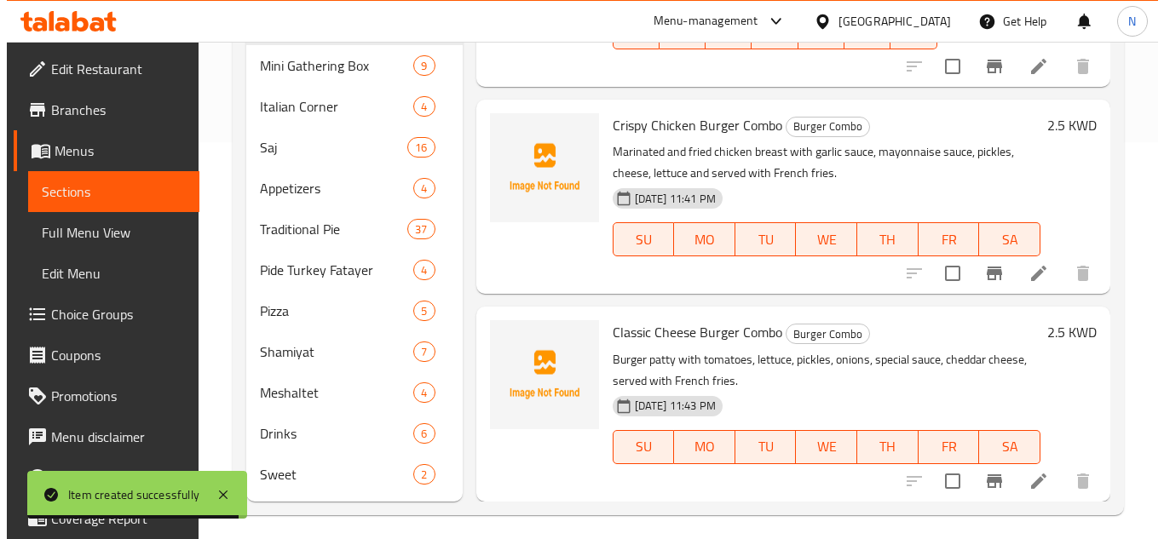
scroll to position [407, 0]
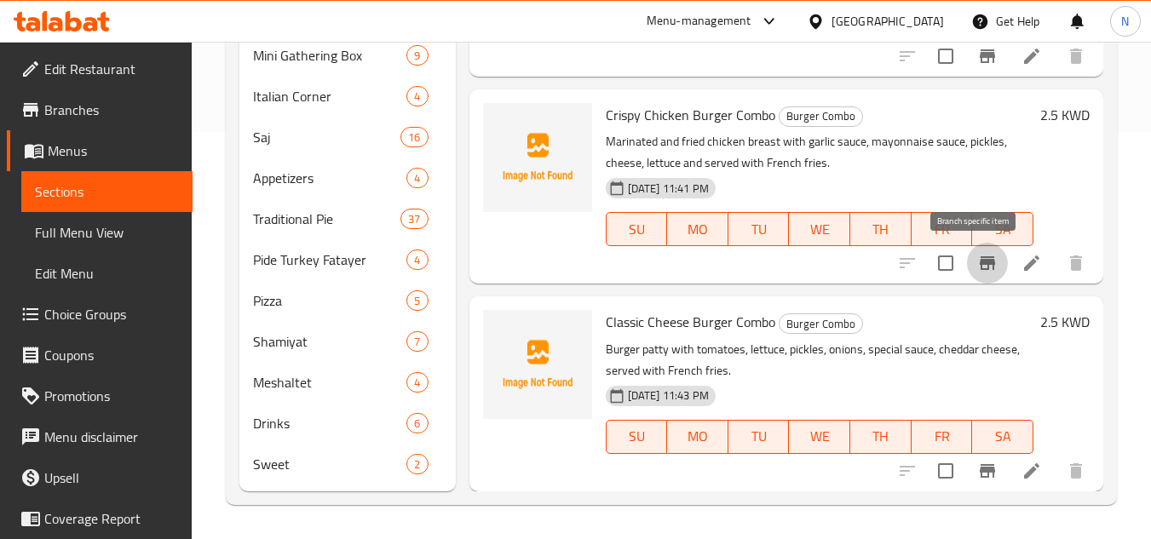
click at [980, 264] on icon "Branch-specific-item" at bounding box center [987, 264] width 15 height 14
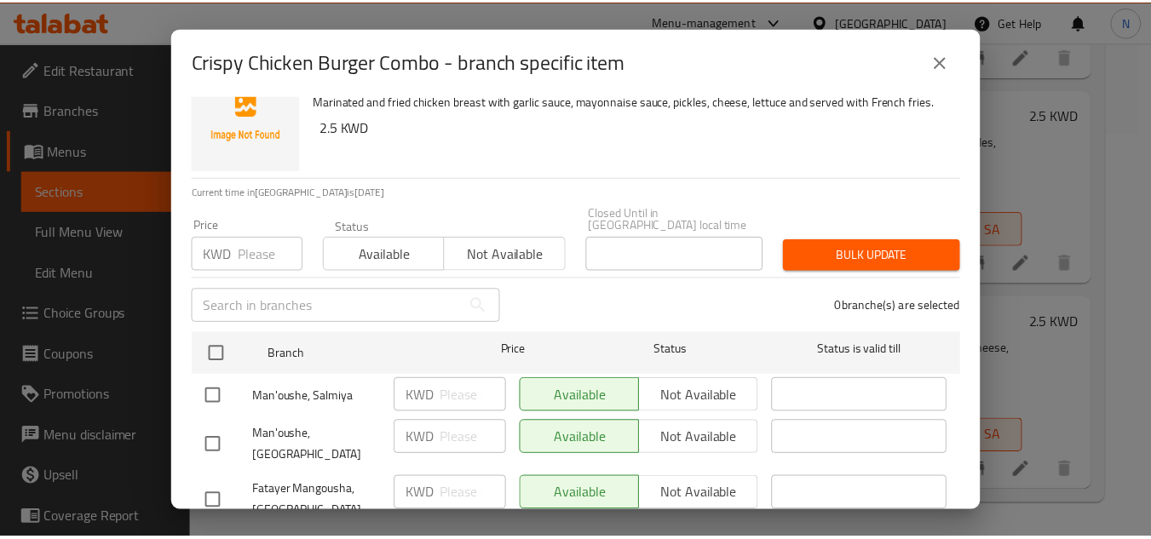
scroll to position [79, 0]
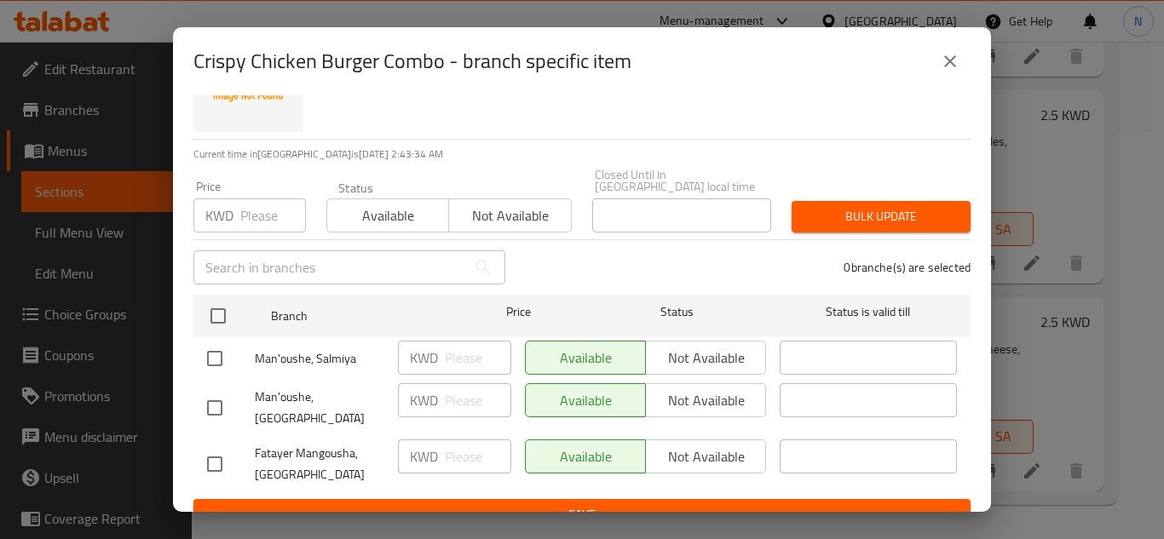
click at [213, 396] on input "checkbox" at bounding box center [215, 408] width 36 height 36
click at [712, 390] on span "Not available" at bounding box center [706, 401] width 107 height 25
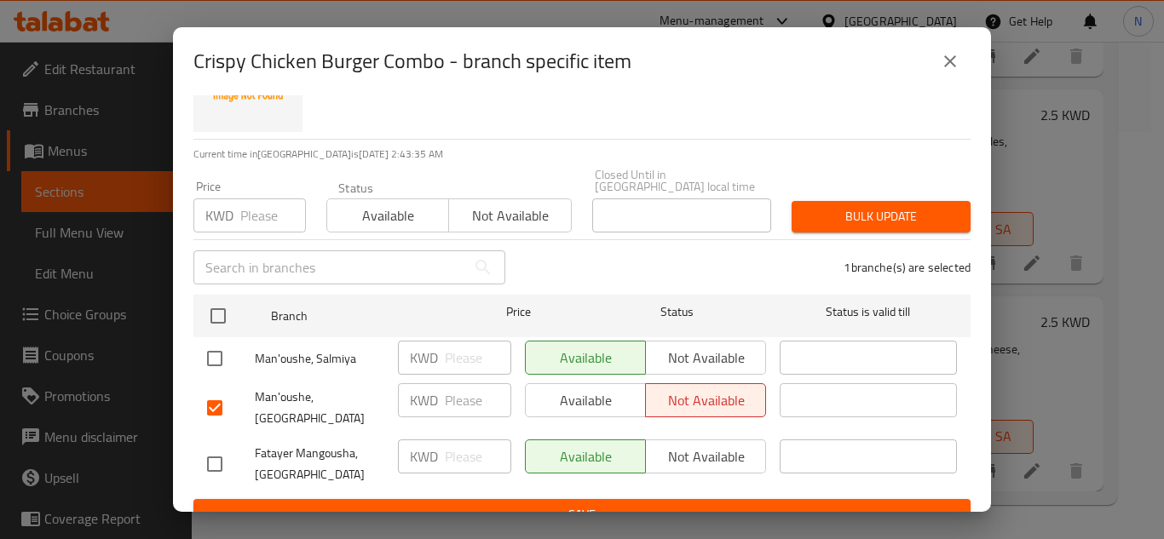
click at [646, 504] on span "Save" at bounding box center [582, 514] width 750 height 21
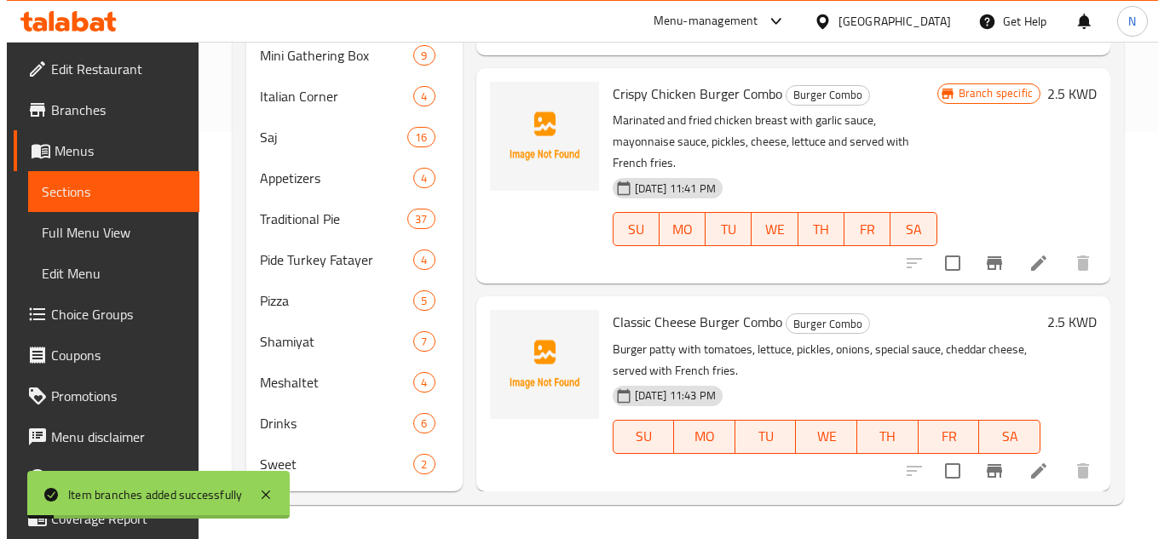
scroll to position [233, 0]
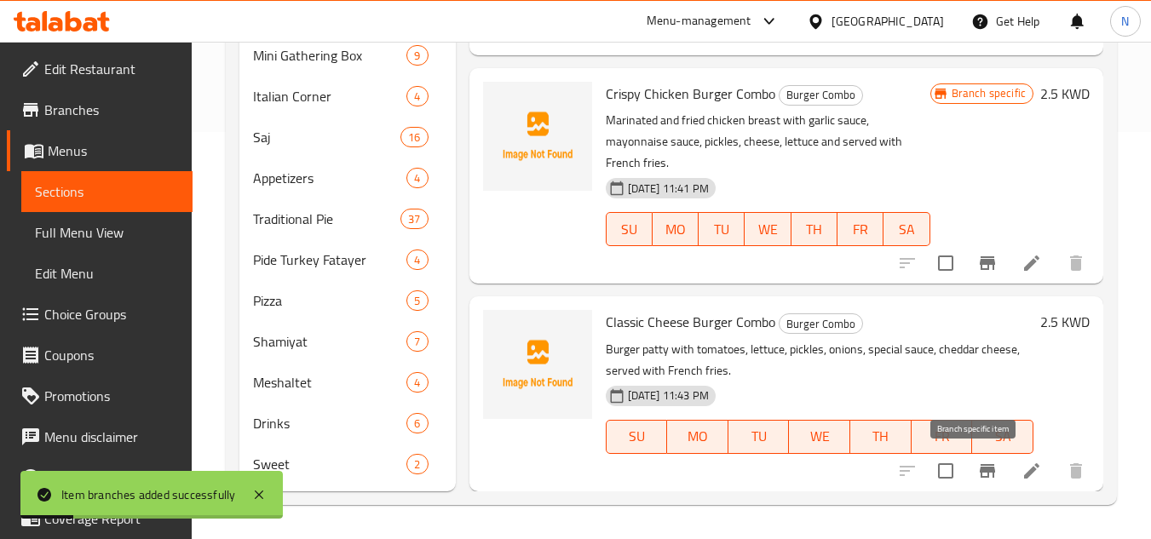
click at [983, 479] on icon "Branch-specific-item" at bounding box center [987, 471] width 20 height 20
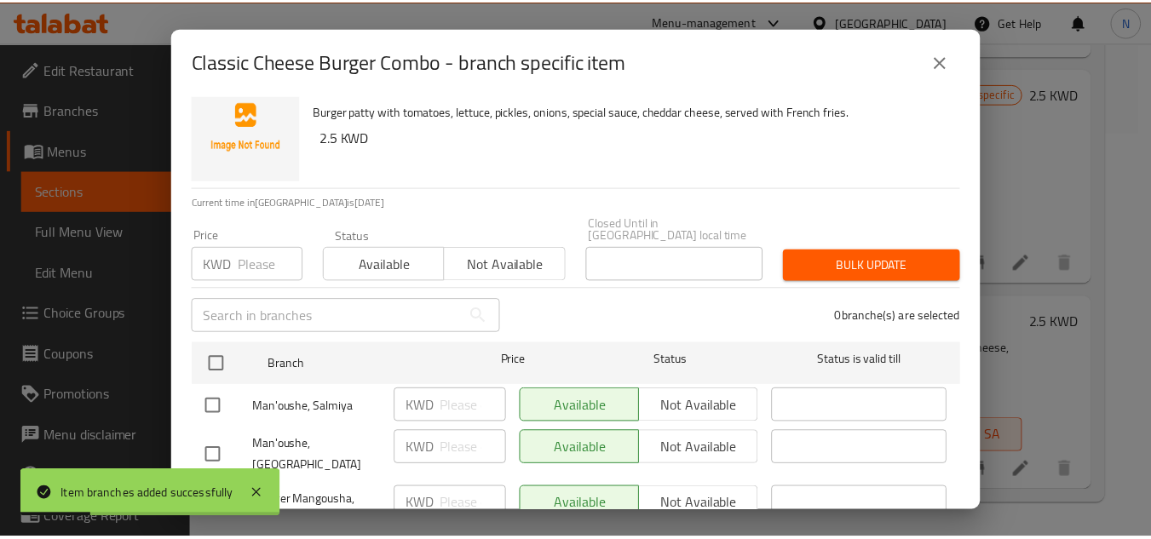
scroll to position [79, 0]
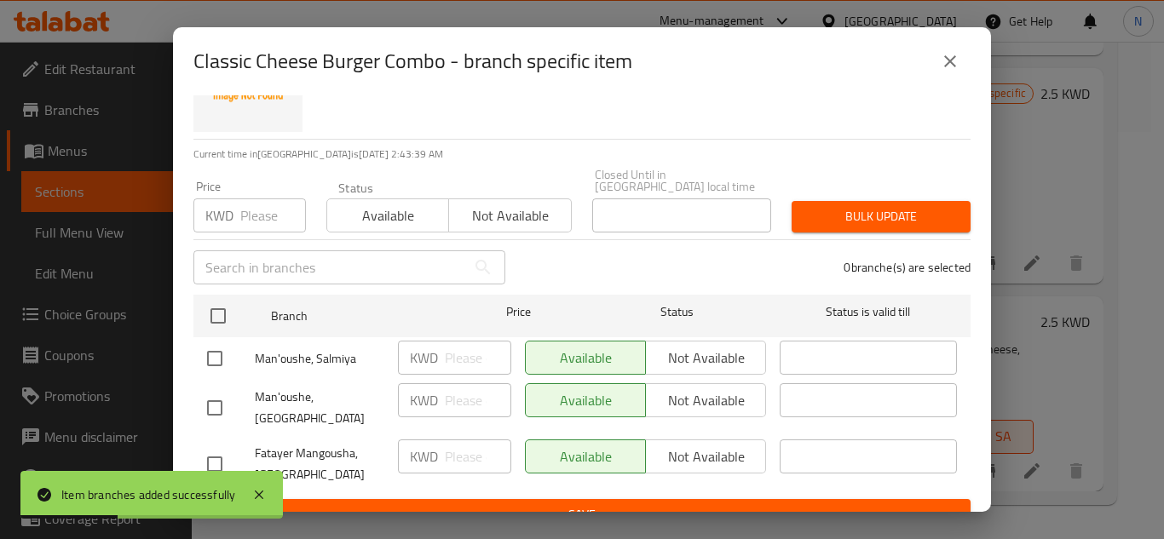
click at [215, 400] on input "checkbox" at bounding box center [215, 408] width 36 height 36
click at [683, 389] on span "Not available" at bounding box center [706, 401] width 107 height 25
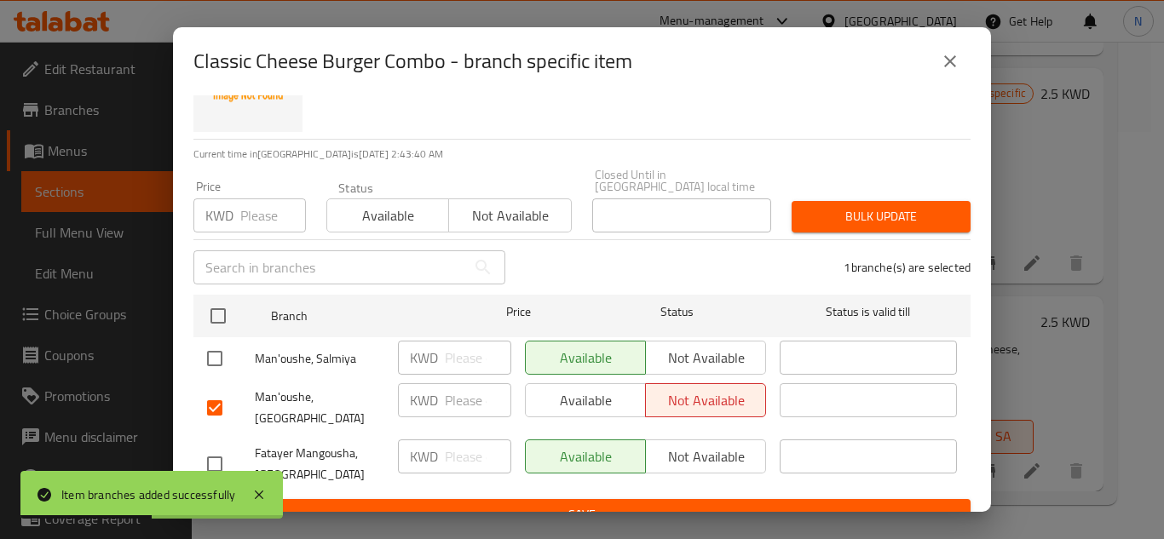
click at [650, 504] on span "Save" at bounding box center [582, 514] width 750 height 21
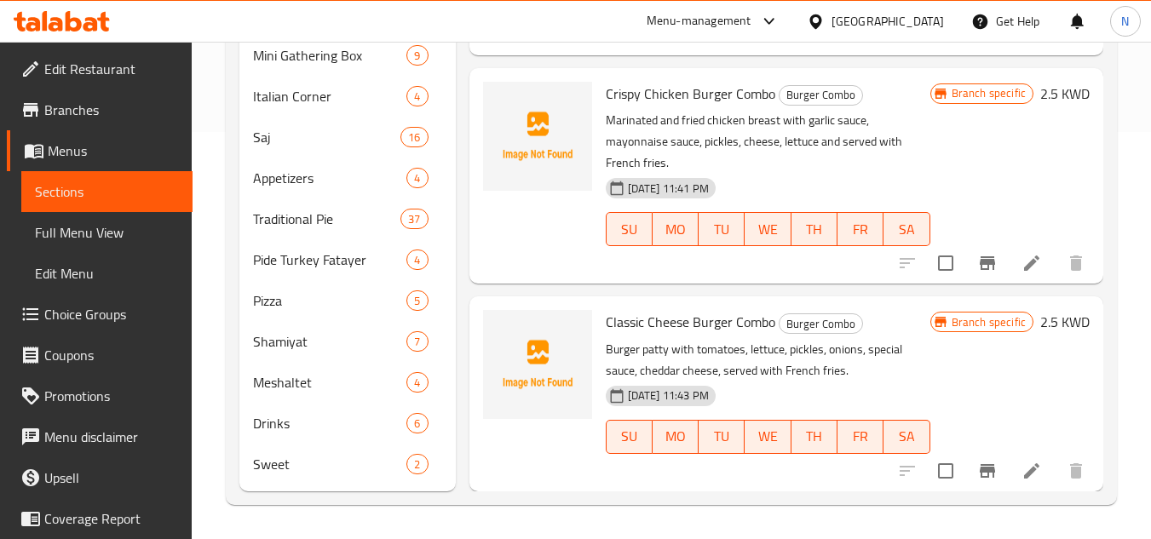
click at [1136, 273] on div "Home / Restaurants management / Menus / Sections Fatayer Mangousha Open import …" at bounding box center [672, 86] width 960 height 905
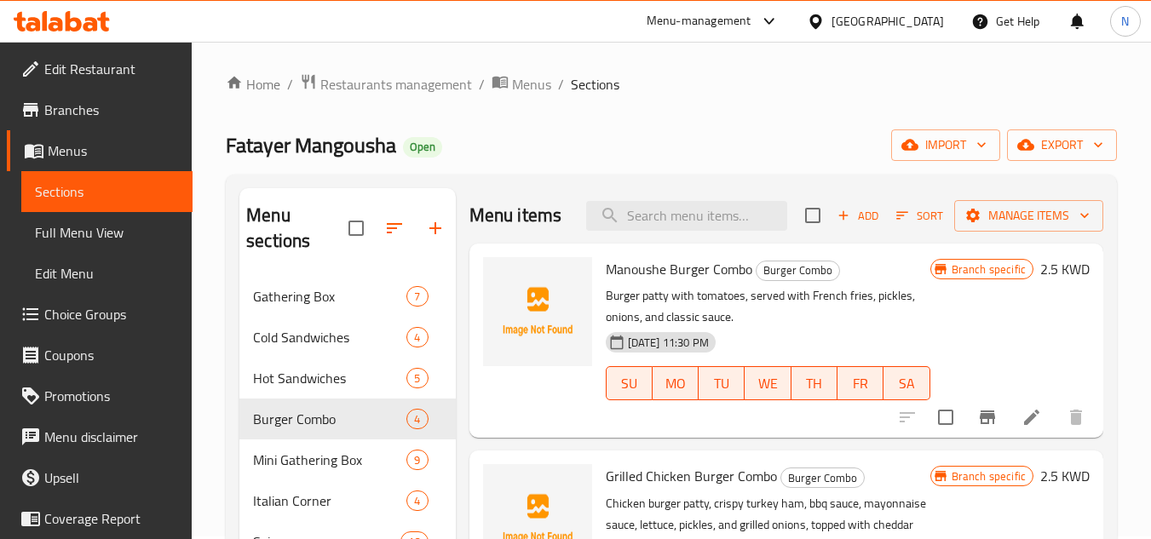
scroll to position [0, 0]
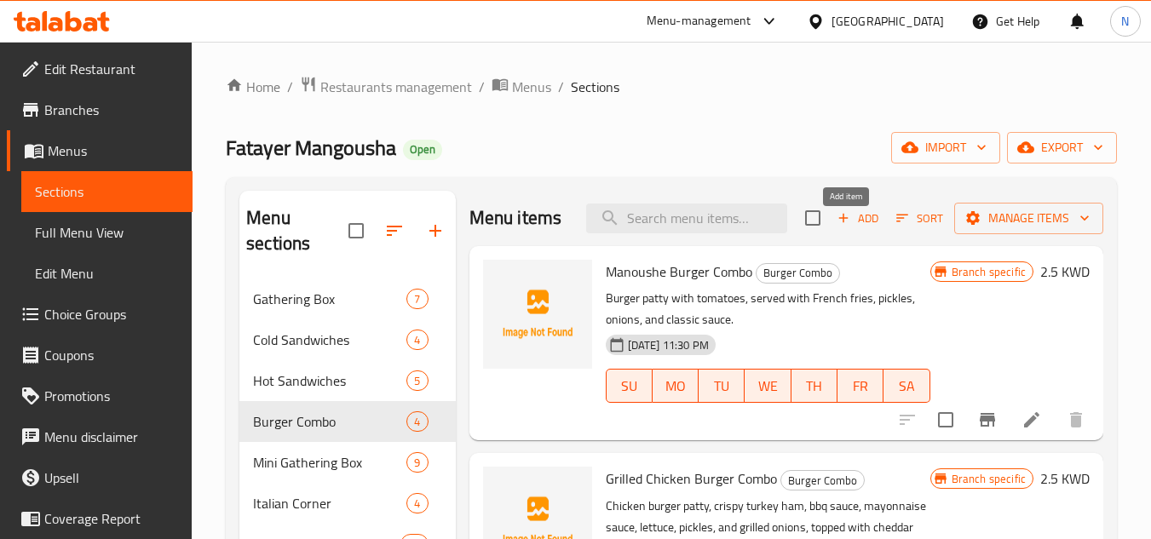
click at [869, 228] on span "Add" at bounding box center [858, 219] width 46 height 20
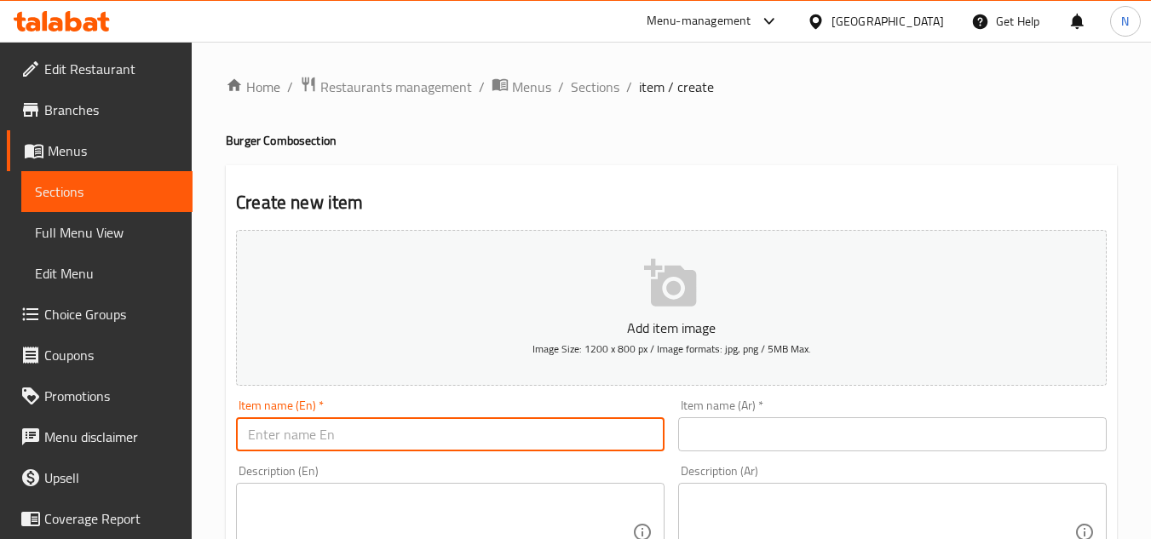
click at [400, 438] on input "text" at bounding box center [450, 435] width 429 height 34
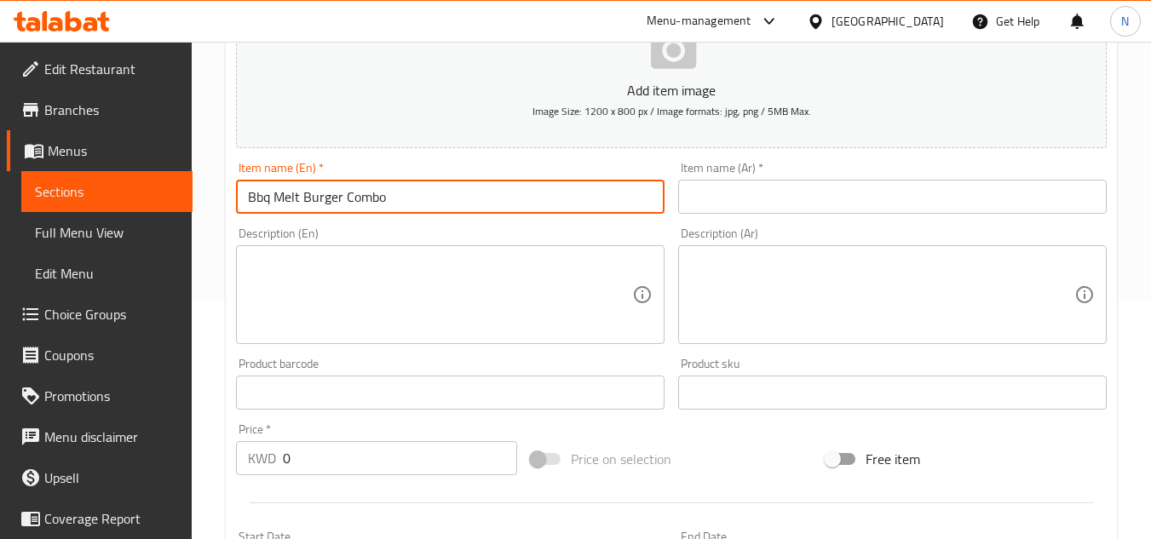
scroll to position [256, 0]
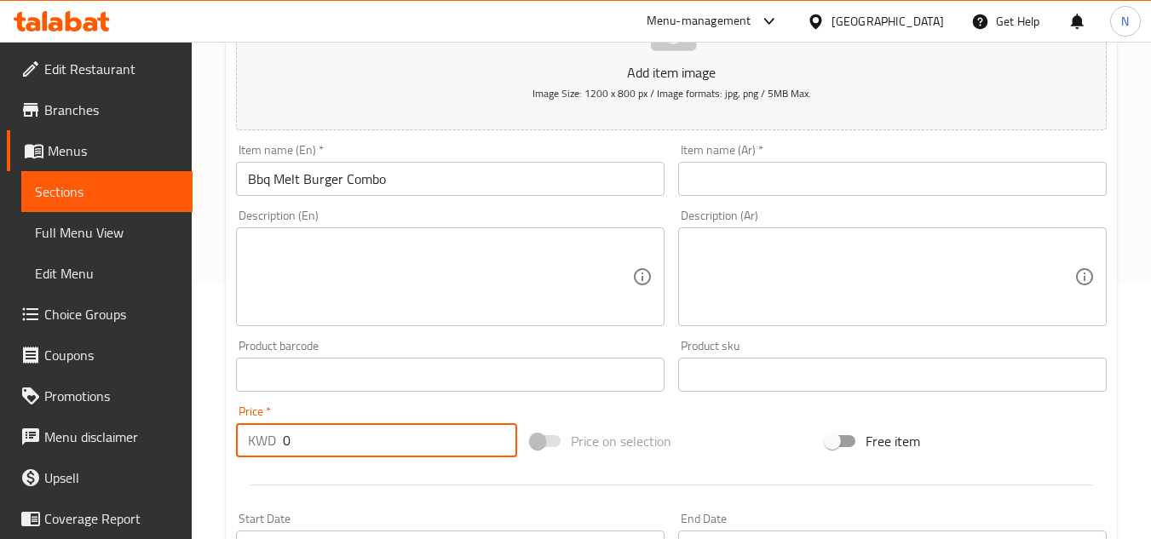
drag, startPoint x: 304, startPoint y: 447, endPoint x: 272, endPoint y: 453, distance: 32.9
click at [272, 453] on div "KWD 0 Price *" at bounding box center [376, 441] width 281 height 34
click at [414, 254] on textarea at bounding box center [440, 277] width 384 height 81
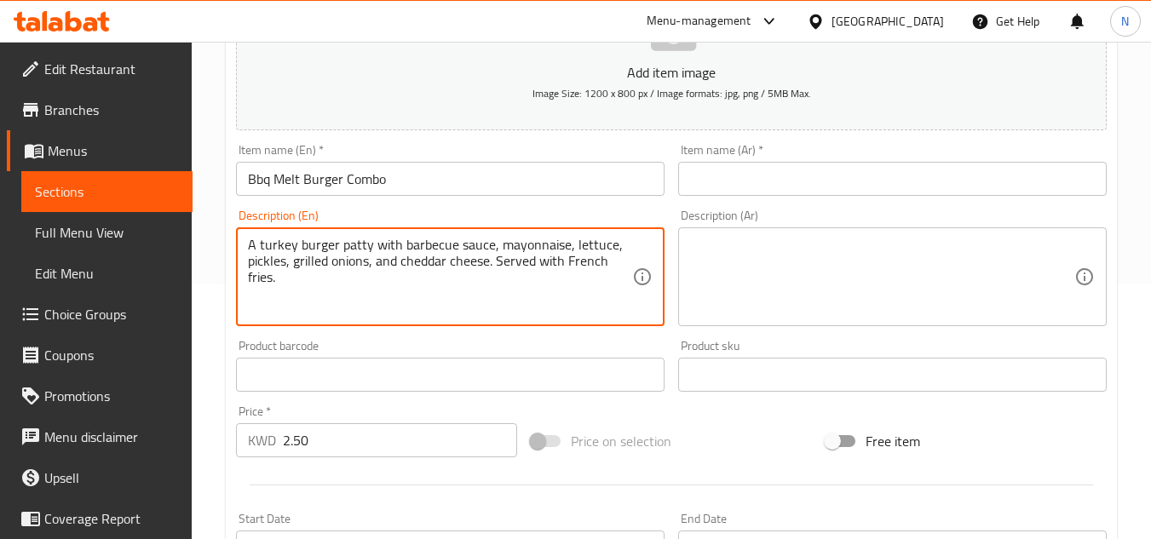
click at [759, 239] on textarea at bounding box center [882, 277] width 384 height 81
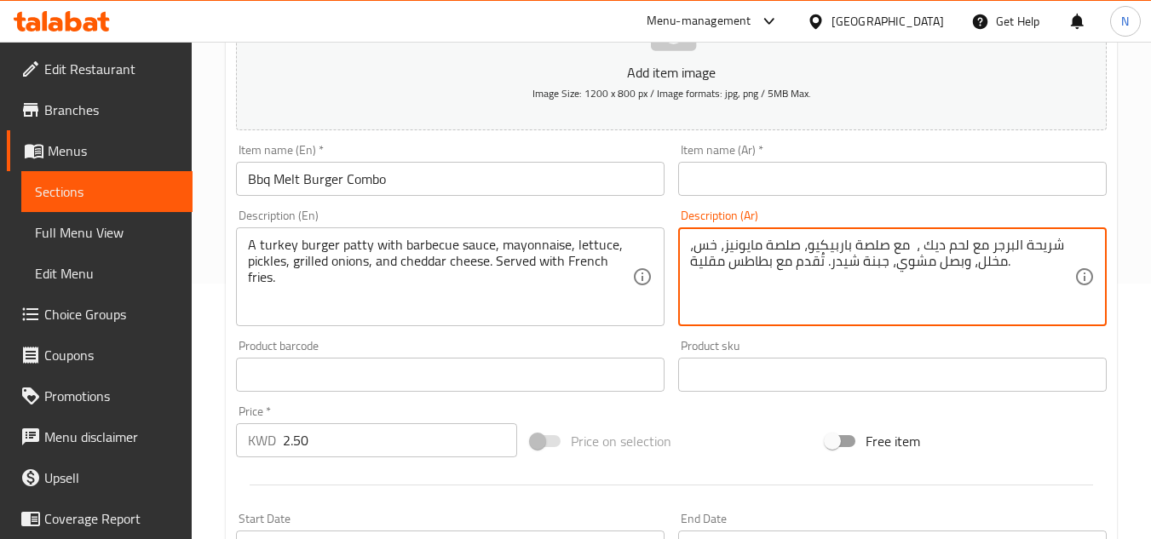
click at [918, 255] on textarea "شريحة البرجر مع لحم ديك ، مع صلصة باربيكيو، صلصة مايونيز، خس، مخلل، وبصل مشوي، …" at bounding box center [882, 277] width 384 height 81
click at [907, 251] on textarea "شريحة البرجر مع لحم ديك، مع صلصة باربيكيو، صلصة مايونيز، خس، مخلل، وبصل مشوي، ج…" at bounding box center [882, 277] width 384 height 81
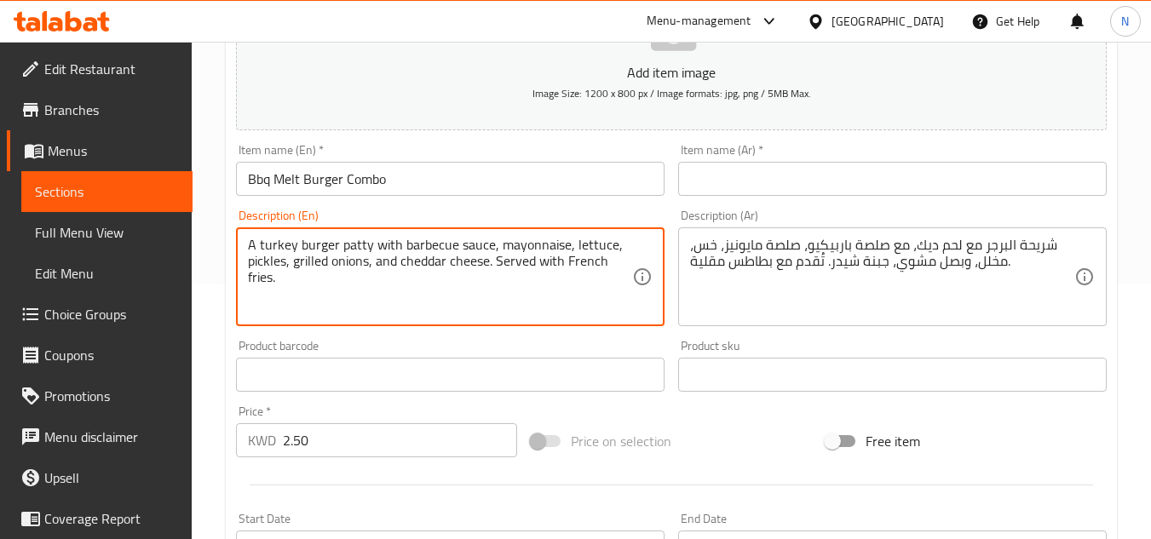
click at [477, 248] on textarea "A turkey burger patty with barbecue sauce, mayonnaise, lettuce, pickles, grille…" at bounding box center [440, 277] width 384 height 81
click at [564, 246] on textarea "A turkey burger patty with barbecue sauce, mayonnaise, lettuce, pickles, grille…" at bounding box center [440, 277] width 384 height 81
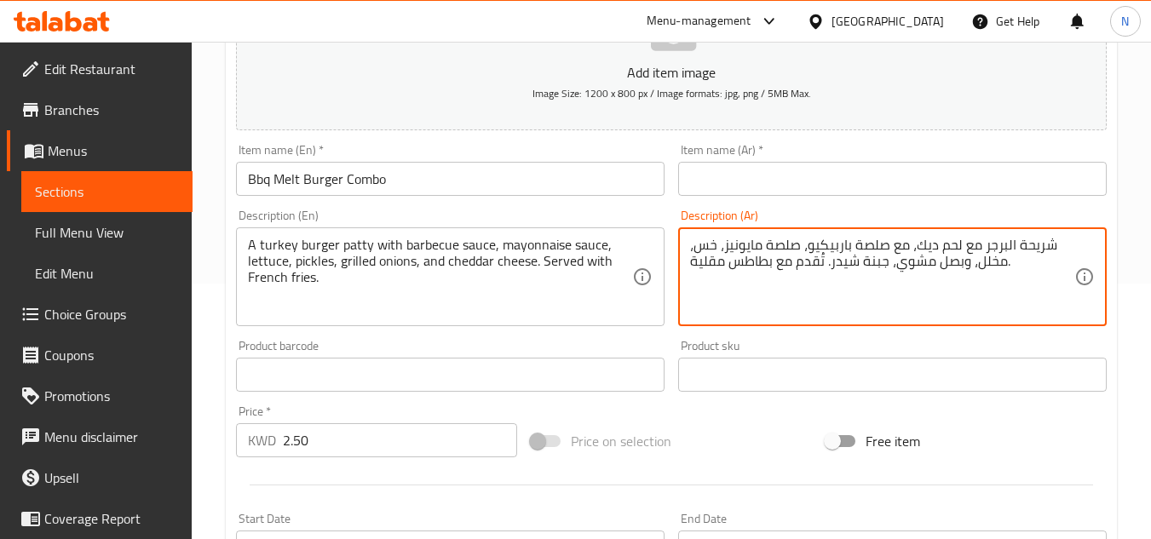
click at [335, 187] on input "Bbq Melt Burger Combo" at bounding box center [450, 179] width 429 height 34
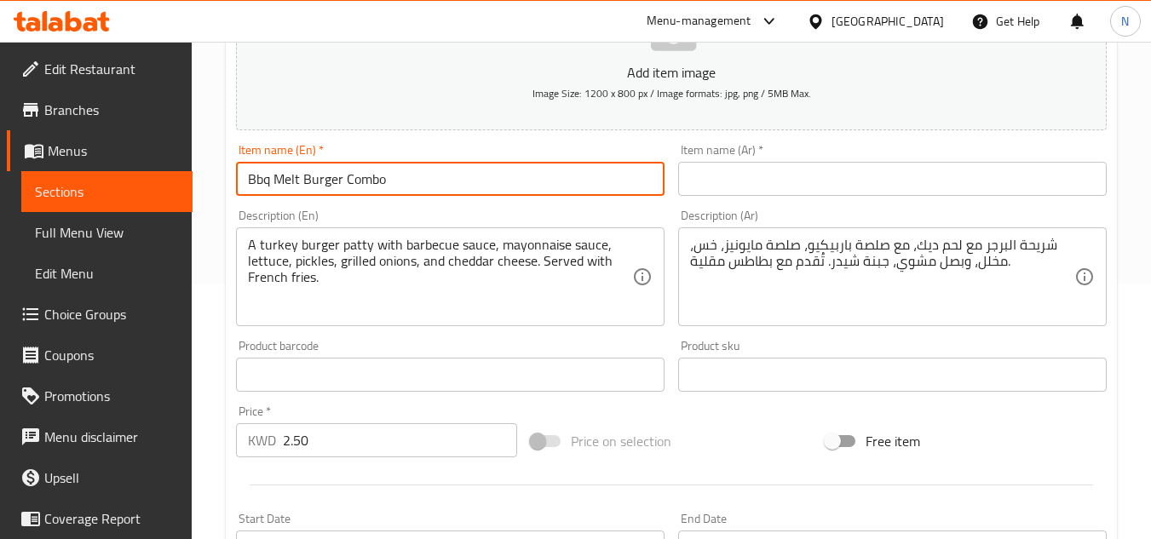
click at [335, 187] on input "Bbq Melt Burger Combo" at bounding box center [450, 179] width 429 height 34
click at [764, 171] on input "text" at bounding box center [892, 179] width 429 height 34
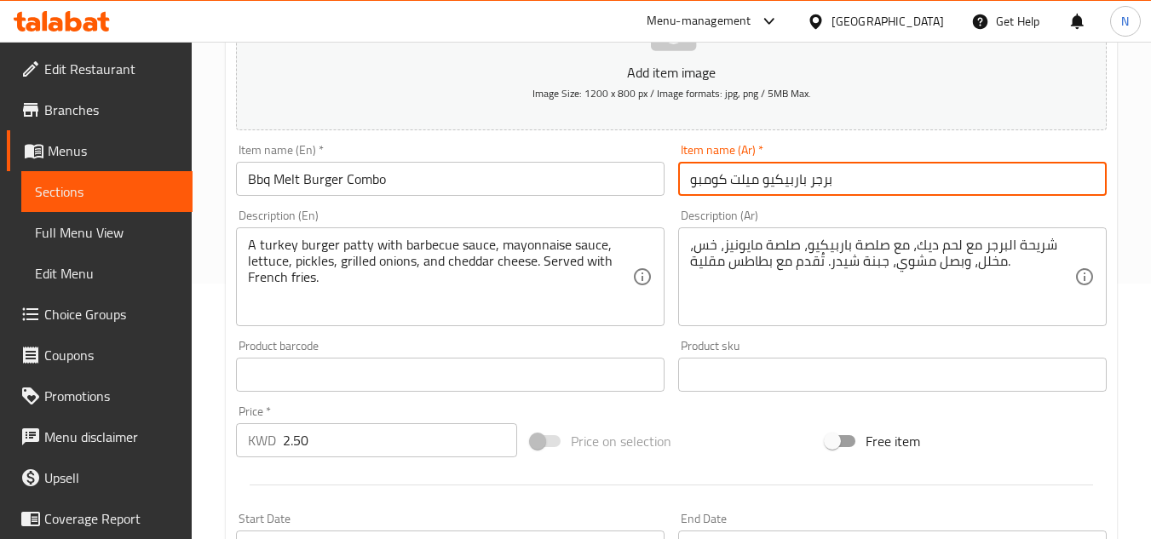
click at [741, 177] on input "برجر باربيكيو ميلت كومبو" at bounding box center [892, 179] width 429 height 34
click at [717, 174] on input "برجر باربيكيو ذائب كومبو" at bounding box center [892, 179] width 429 height 34
click at [697, 178] on input "برجر باربيكيو ذائب" at bounding box center [892, 179] width 429 height 34
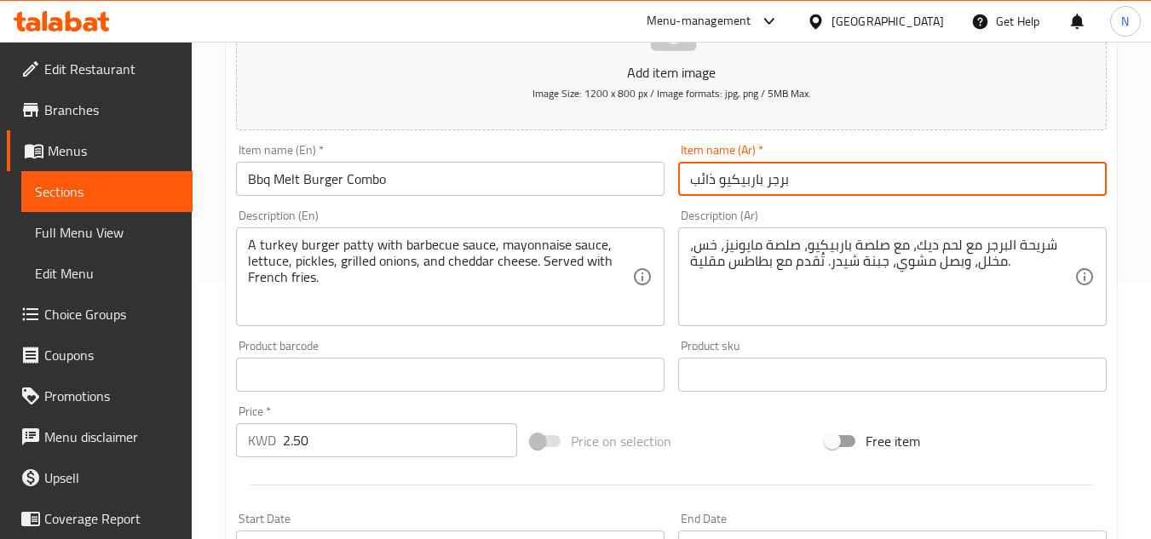
click at [692, 181] on input "برجر باربيكيو ذائب" at bounding box center [892, 179] width 429 height 34
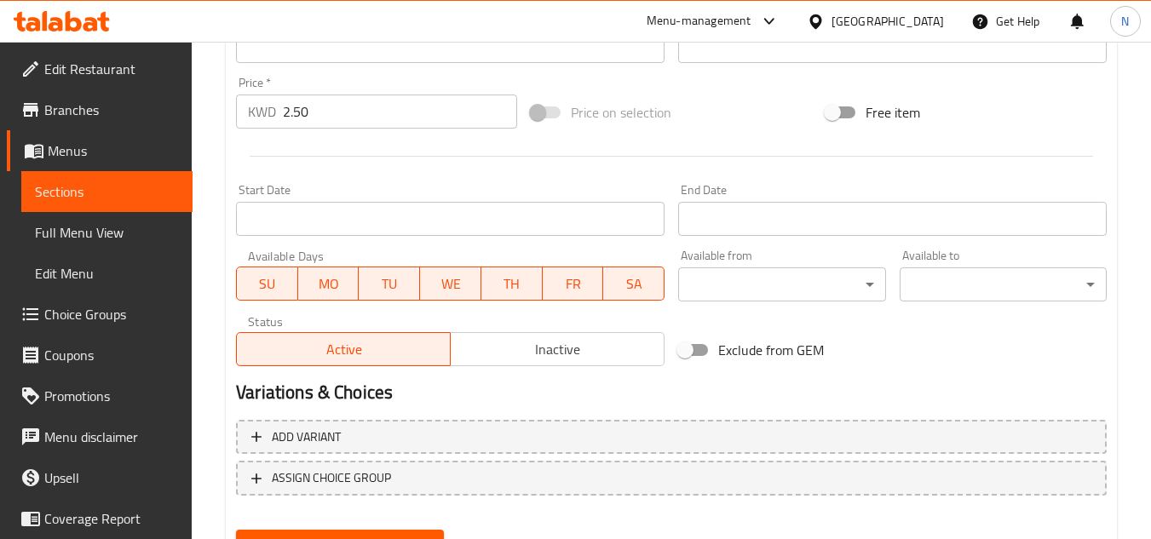
scroll to position [597, 0]
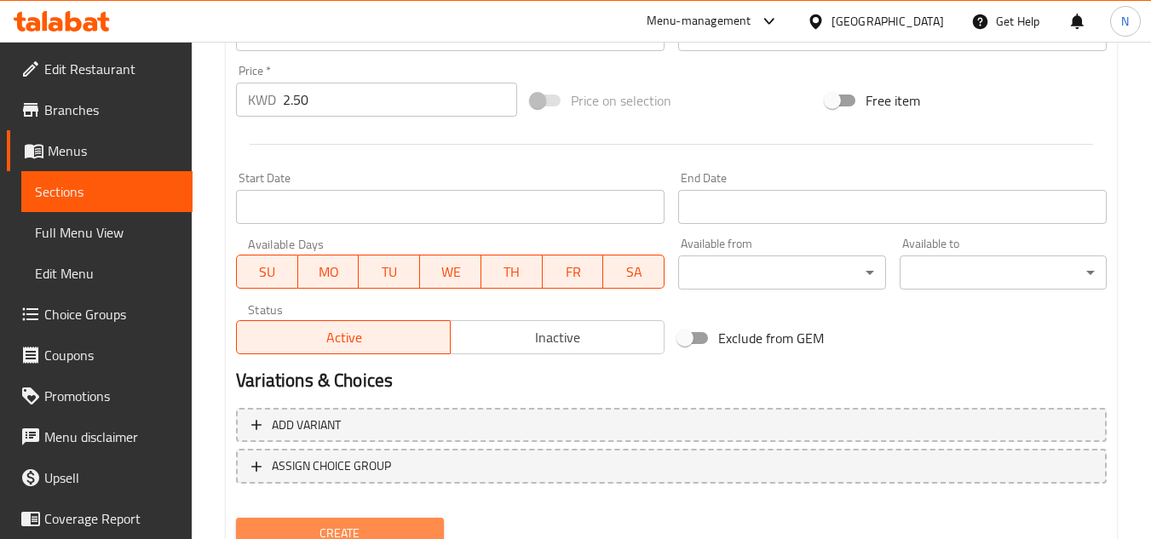
click at [382, 519] on button "Create" at bounding box center [339, 534] width 207 height 32
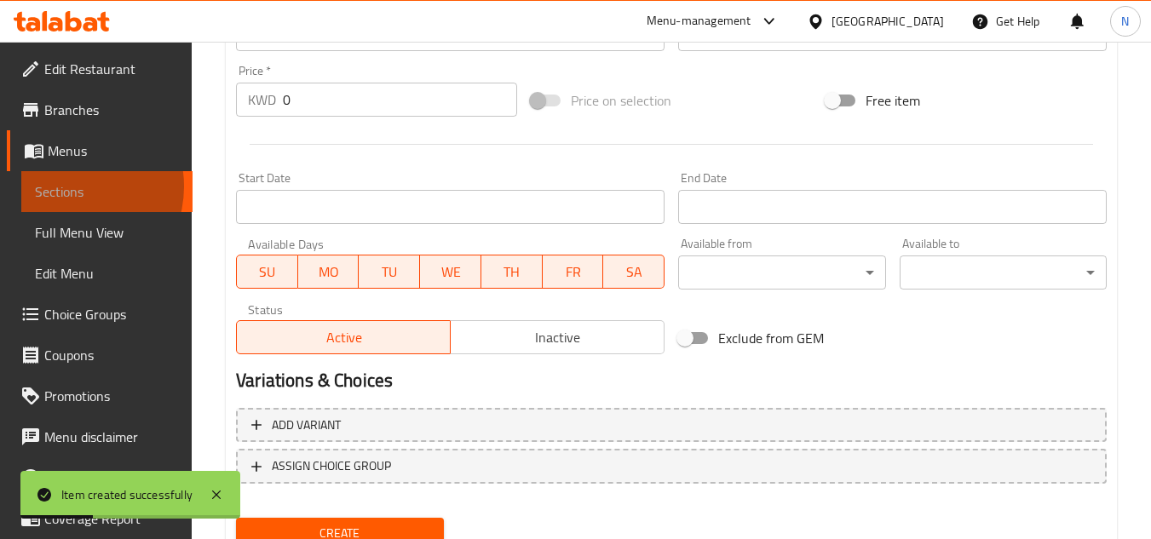
click at [70, 187] on span "Sections" at bounding box center [107, 192] width 144 height 20
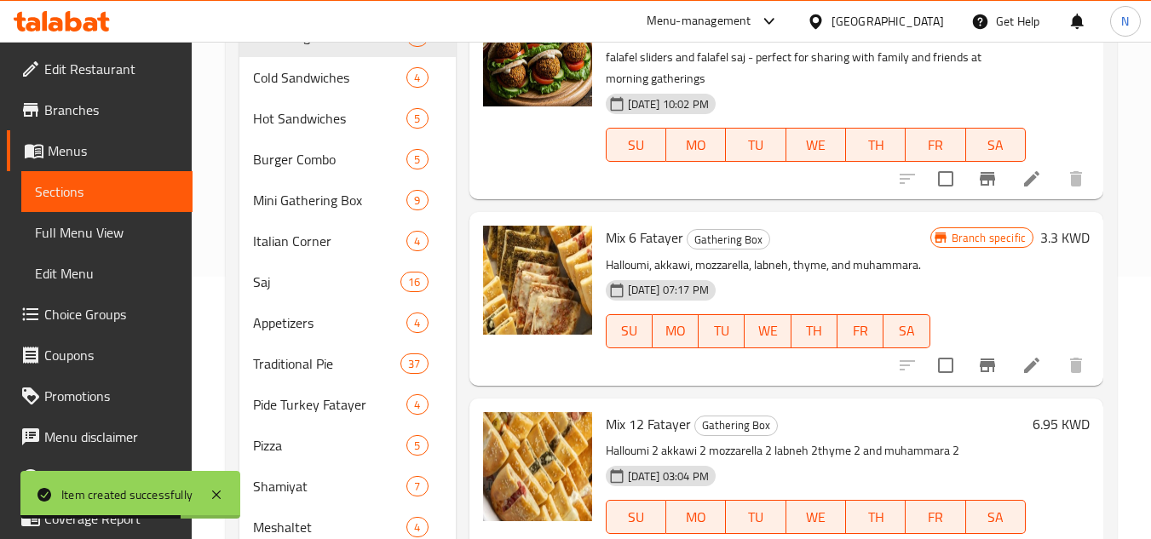
scroll to position [152, 0]
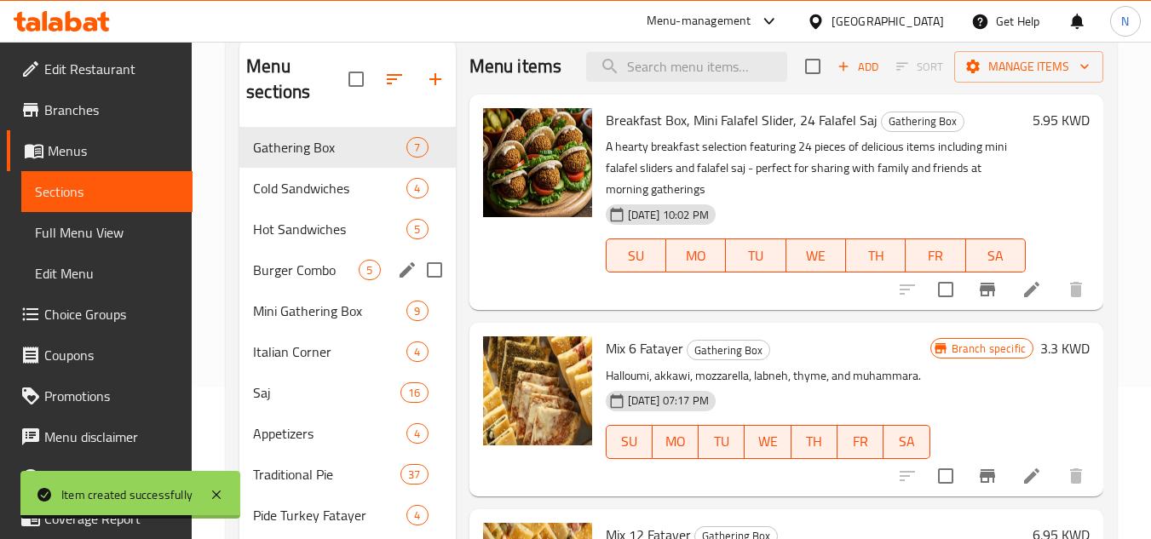
click at [274, 265] on span "Burger Combo" at bounding box center [306, 270] width 106 height 20
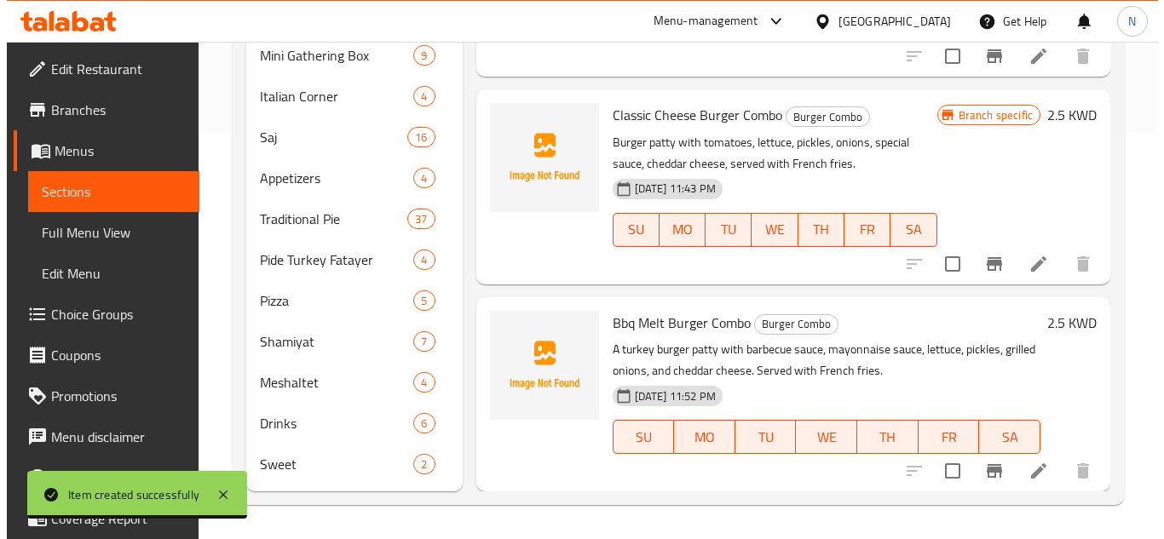
scroll to position [440, 0]
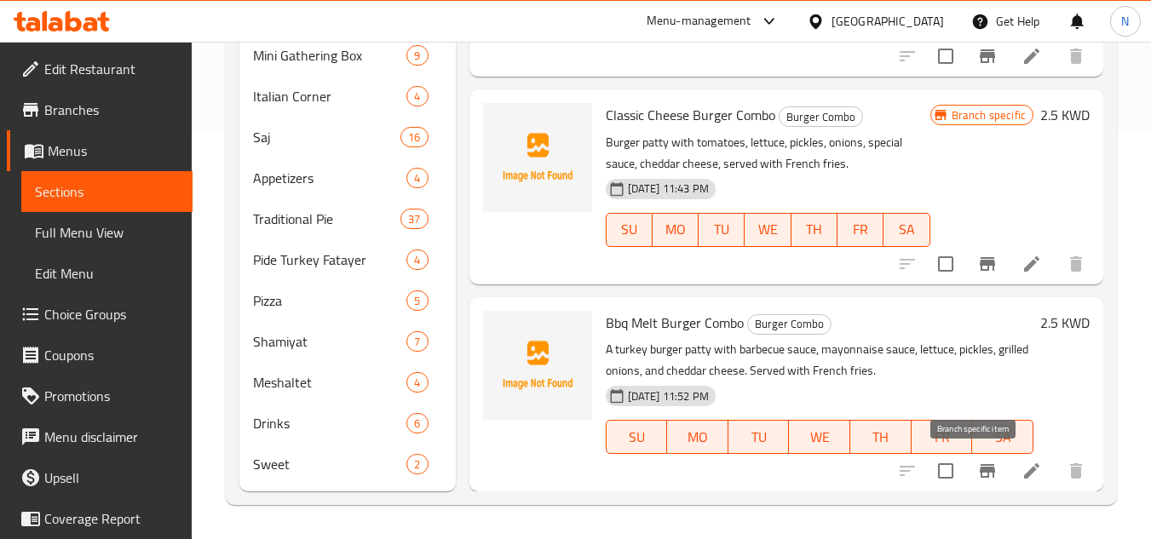
click at [980, 472] on icon "Branch-specific-item" at bounding box center [987, 471] width 15 height 14
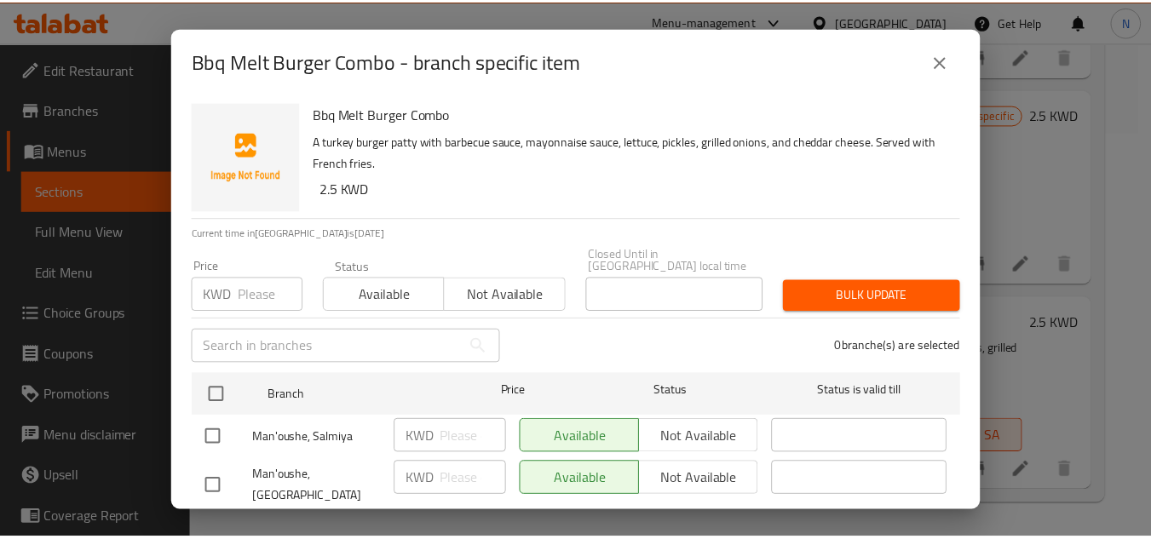
scroll to position [79, 0]
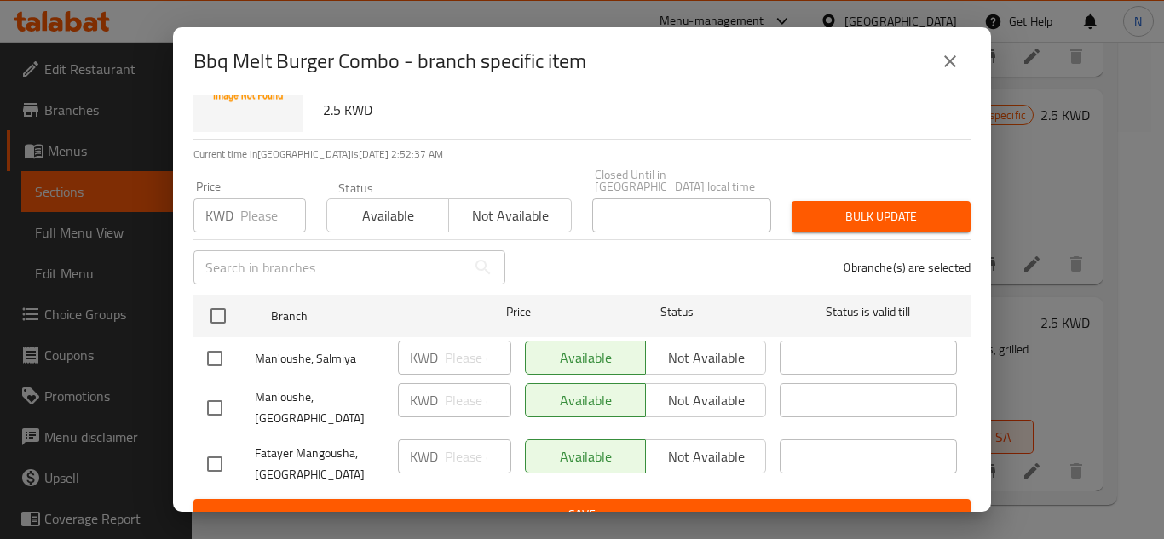
click at [211, 390] on input "checkbox" at bounding box center [215, 408] width 36 height 36
click at [698, 389] on span "Not available" at bounding box center [706, 401] width 107 height 25
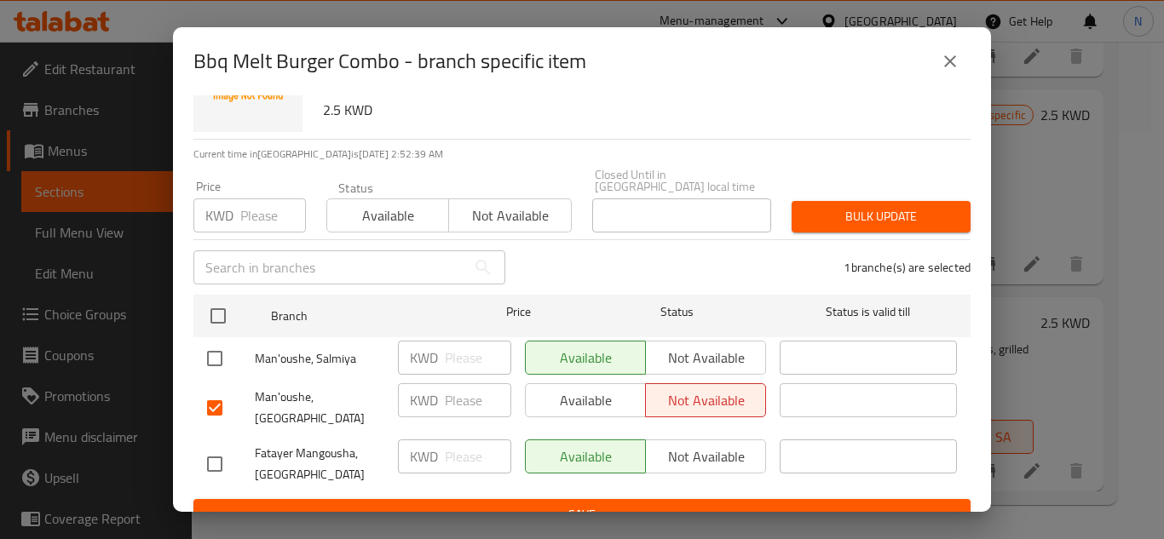
click at [642, 499] on button "Save" at bounding box center [581, 515] width 777 height 32
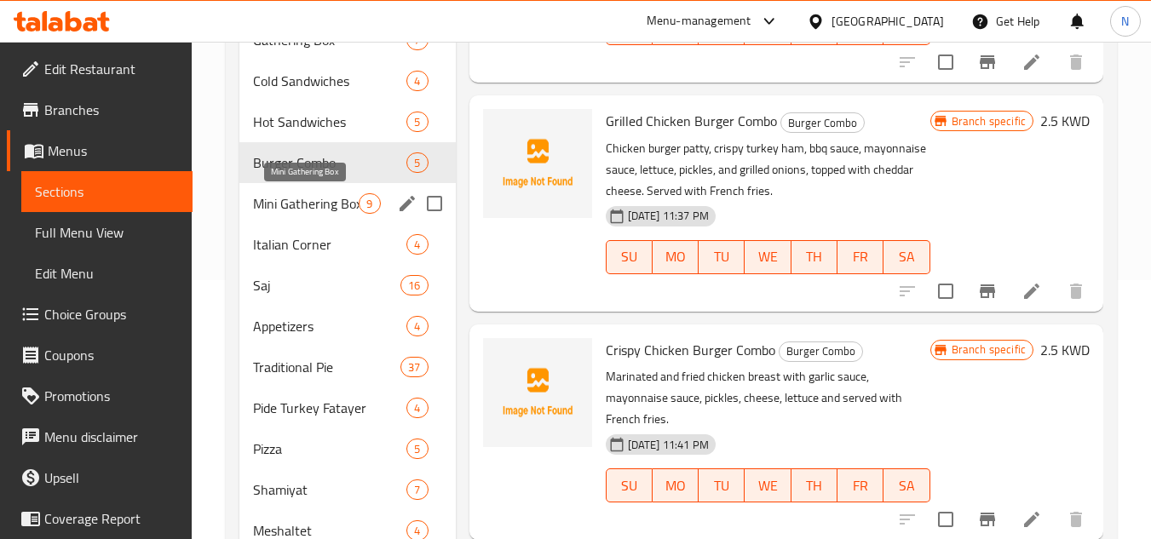
scroll to position [152, 0]
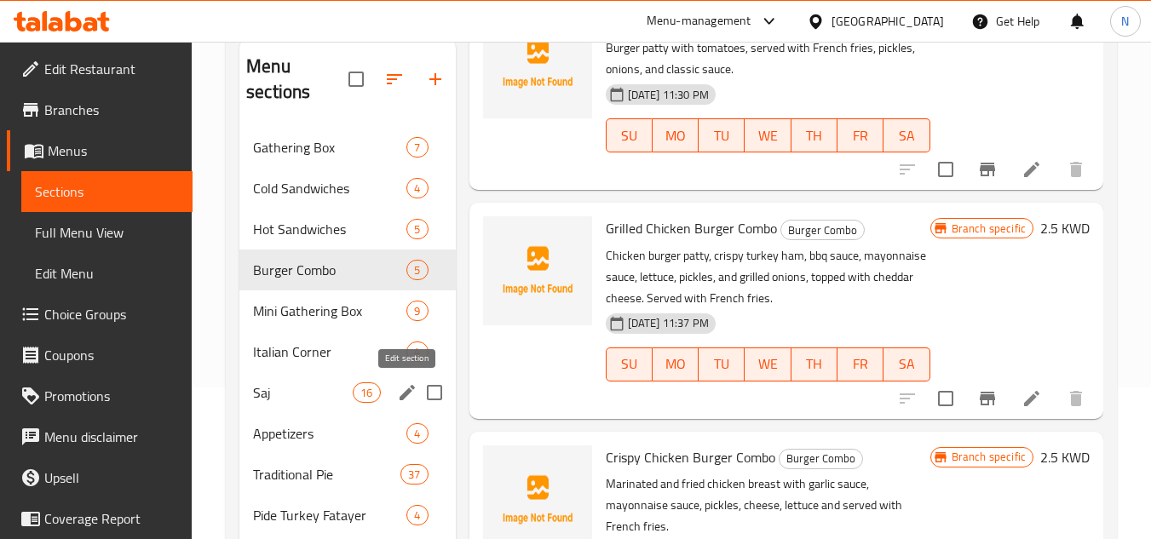
click at [405, 394] on icon "edit" at bounding box center [407, 392] width 15 height 15
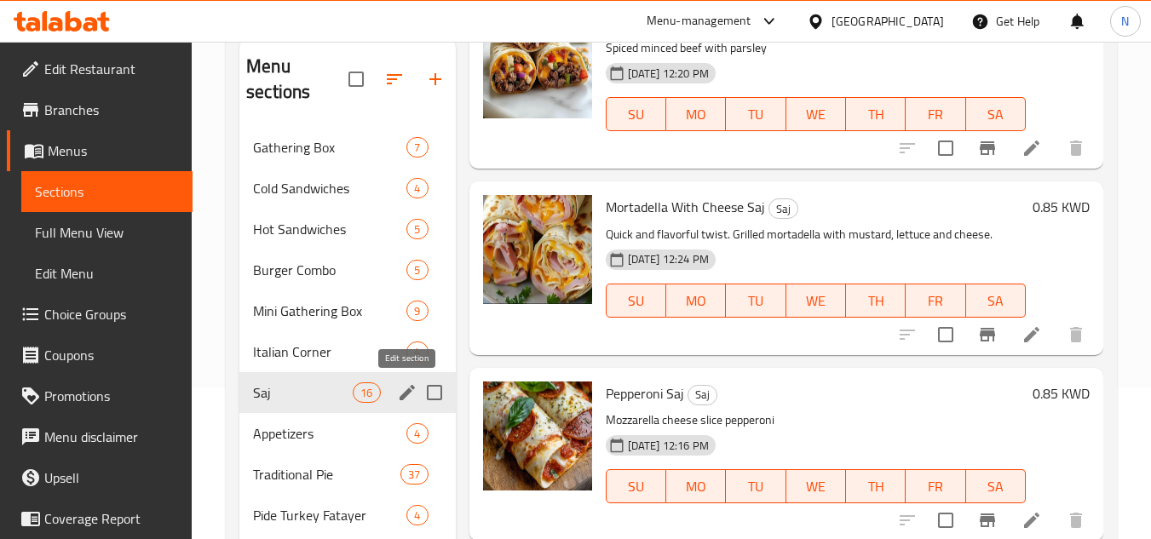
click at [398, 386] on icon "edit" at bounding box center [407, 393] width 20 height 20
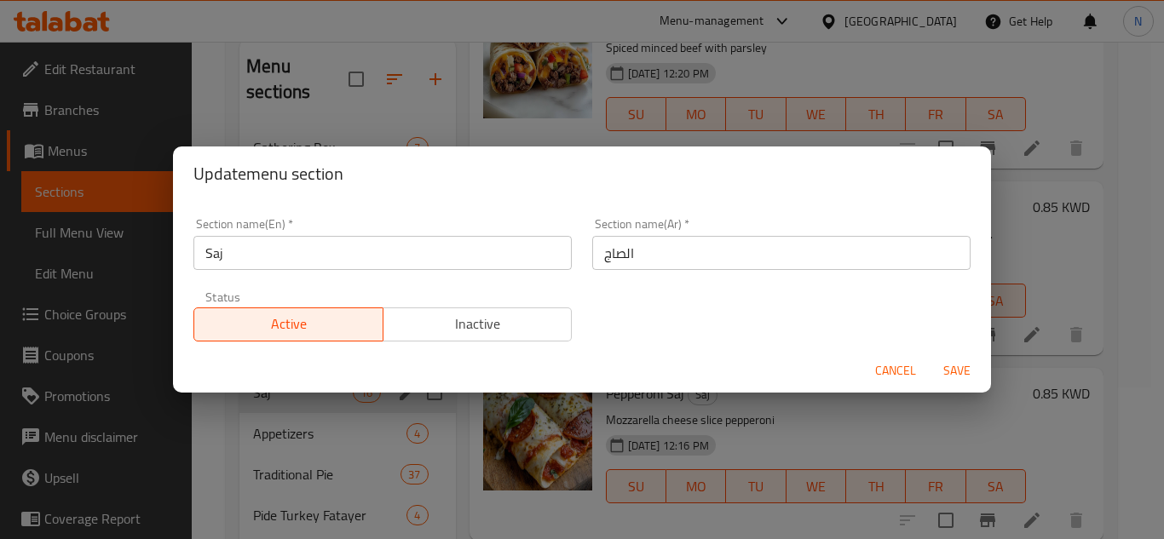
click at [352, 251] on input "Saj" at bounding box center [382, 253] width 378 height 34
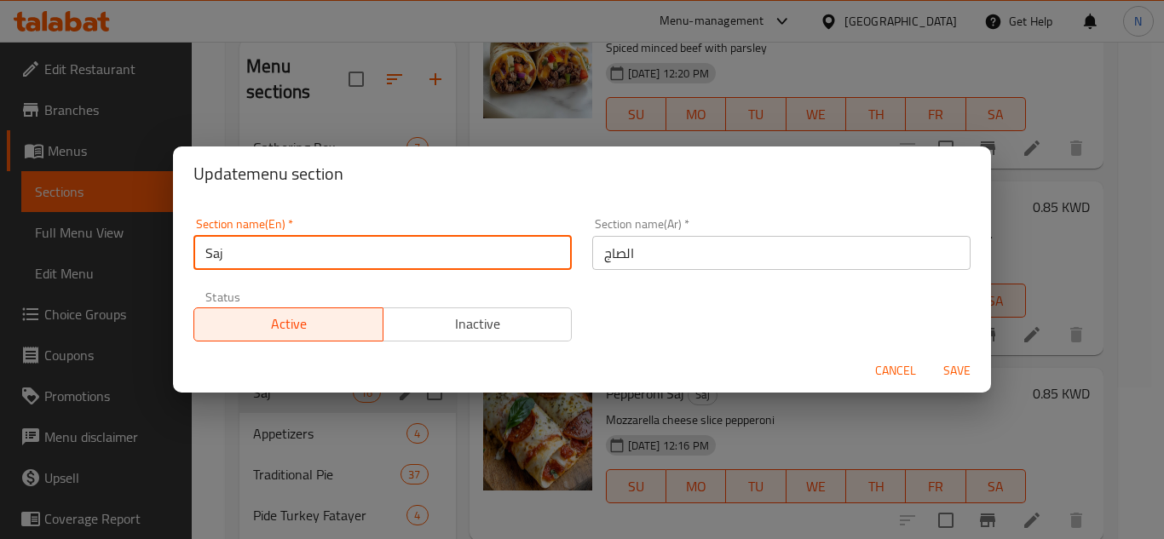
click at [352, 251] on input "Saj" at bounding box center [382, 253] width 378 height 34
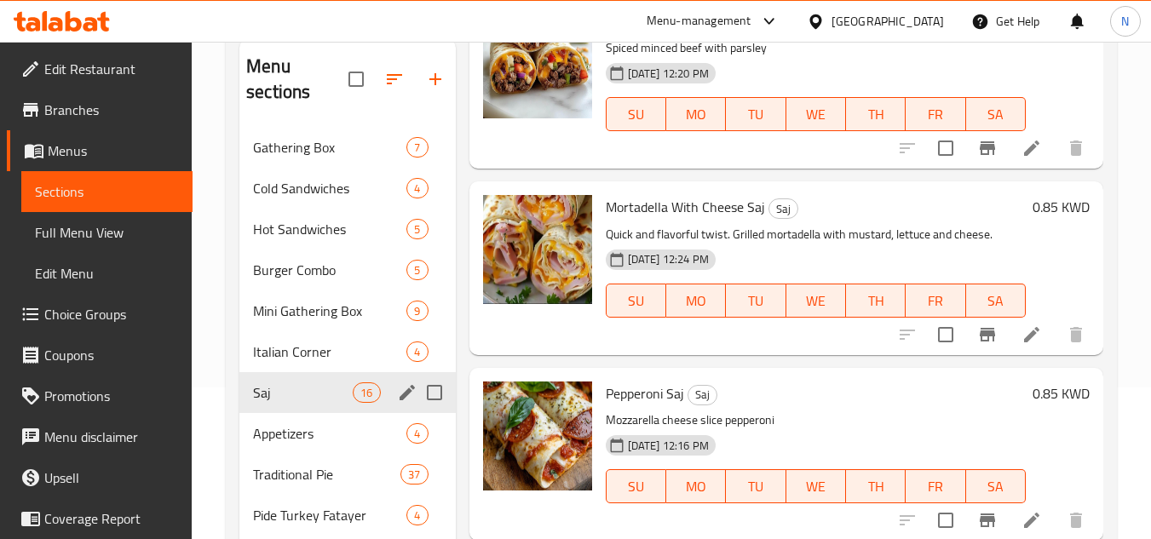
click at [405, 388] on icon "edit" at bounding box center [407, 393] width 20 height 20
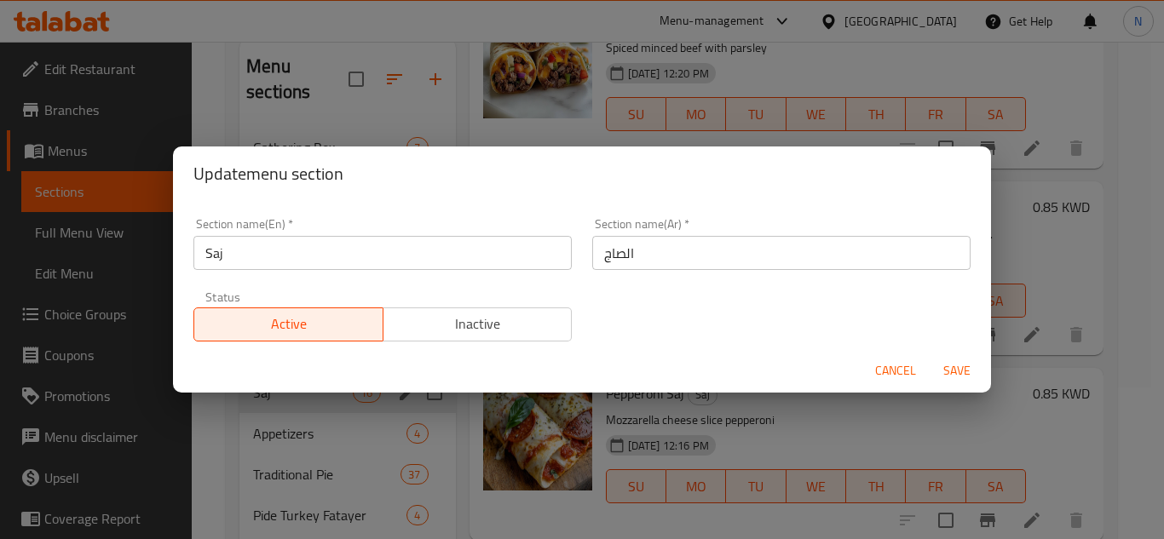
click at [339, 237] on input "Saj" at bounding box center [382, 253] width 378 height 34
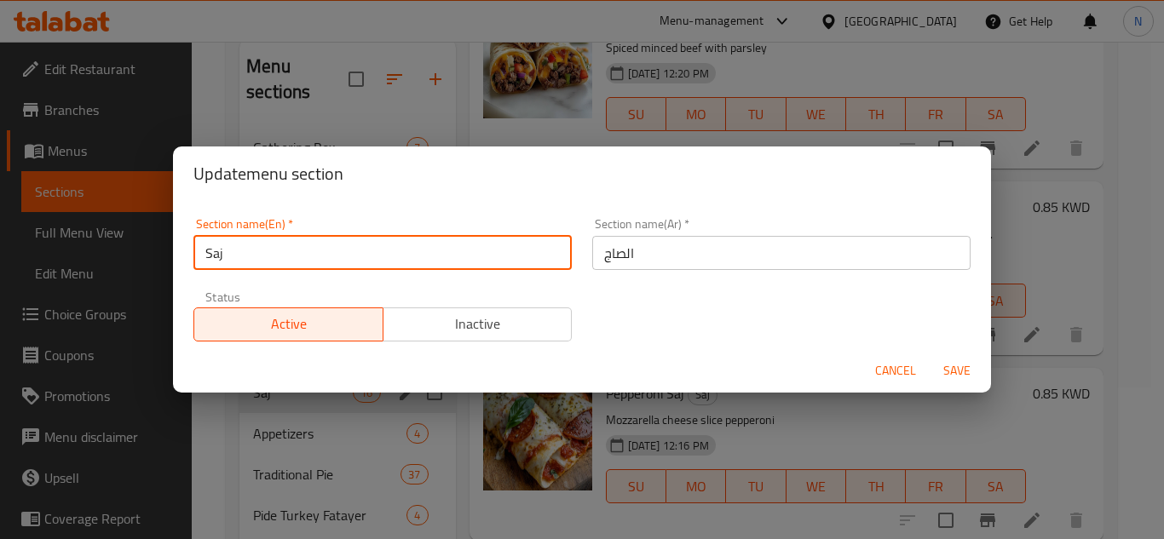
click at [334, 240] on input "Saj" at bounding box center [382, 253] width 378 height 34
click at [307, 263] on input "Saj" at bounding box center [382, 253] width 378 height 34
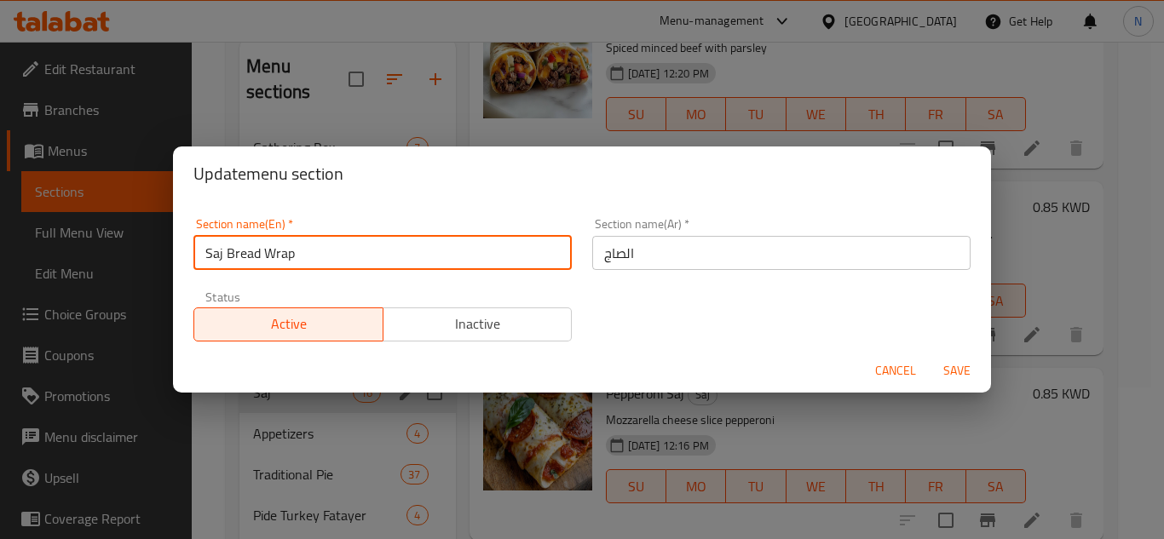
click at [930, 355] on button "Save" at bounding box center [957, 371] width 55 height 32
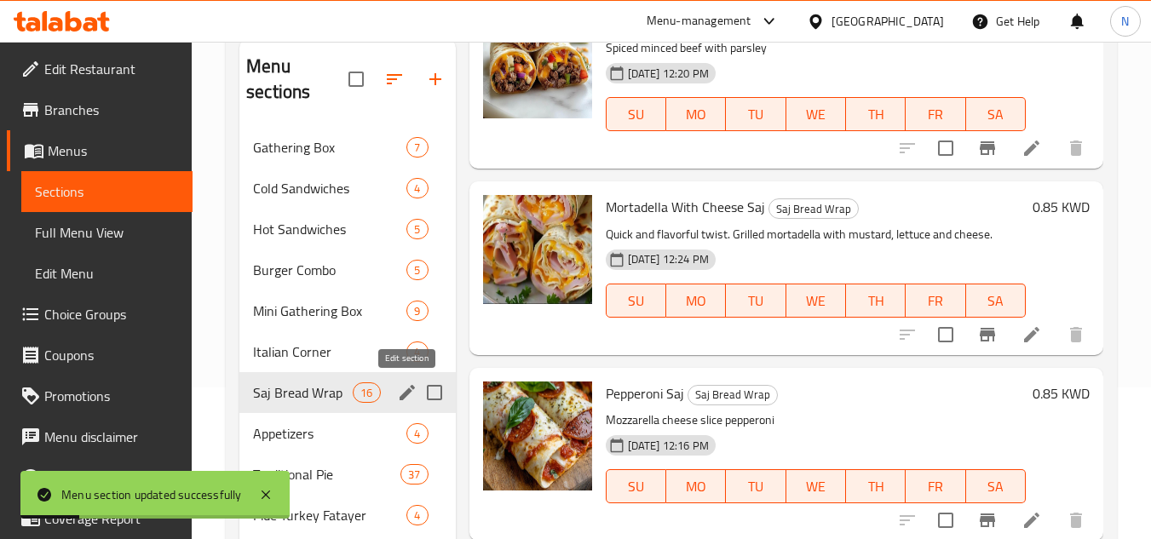
click at [407, 393] on icon "edit" at bounding box center [407, 392] width 15 height 15
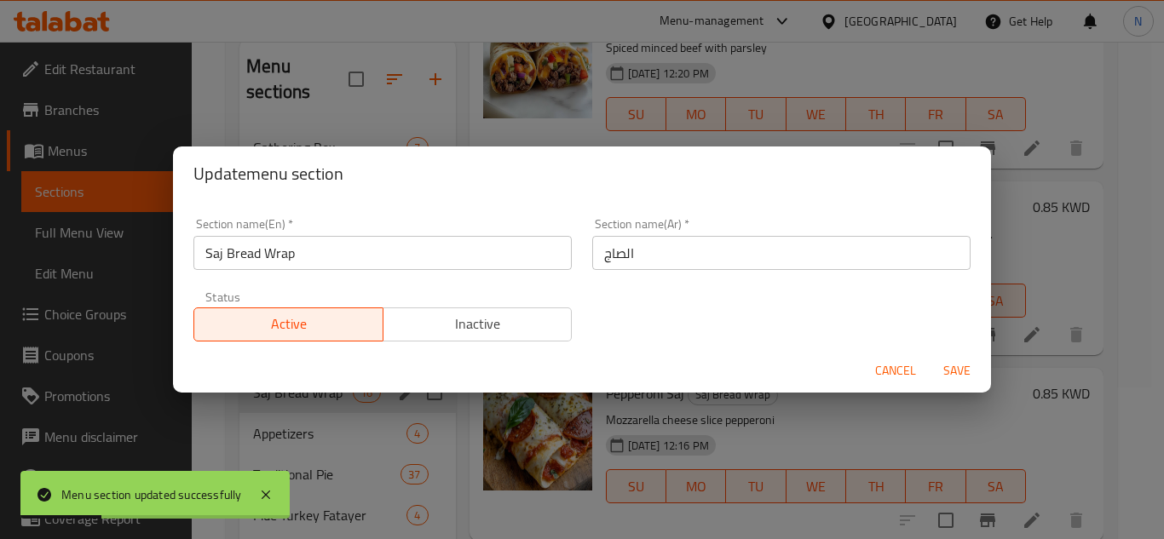
click at [636, 258] on input "الصاج" at bounding box center [781, 253] width 378 height 34
click at [965, 372] on span "Save" at bounding box center [957, 370] width 41 height 21
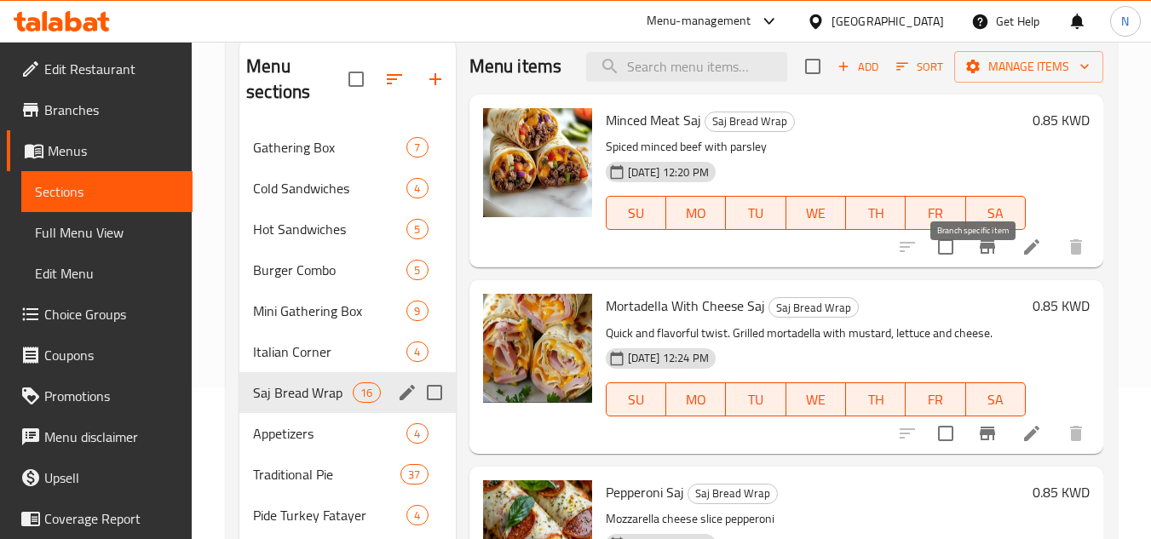
click at [981, 254] on icon "Branch-specific-item" at bounding box center [987, 247] width 15 height 14
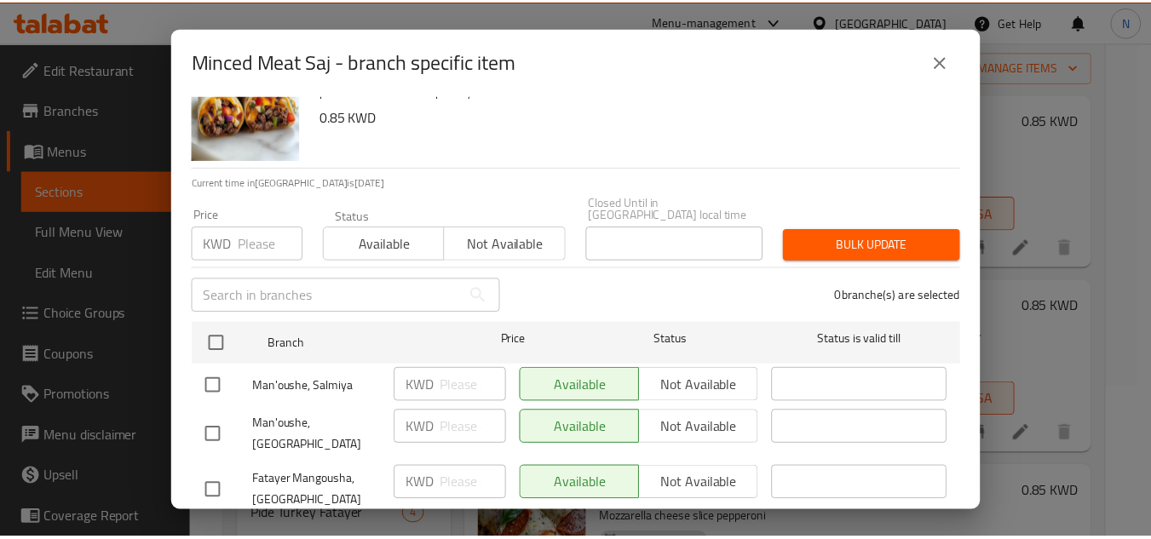
scroll to position [79, 0]
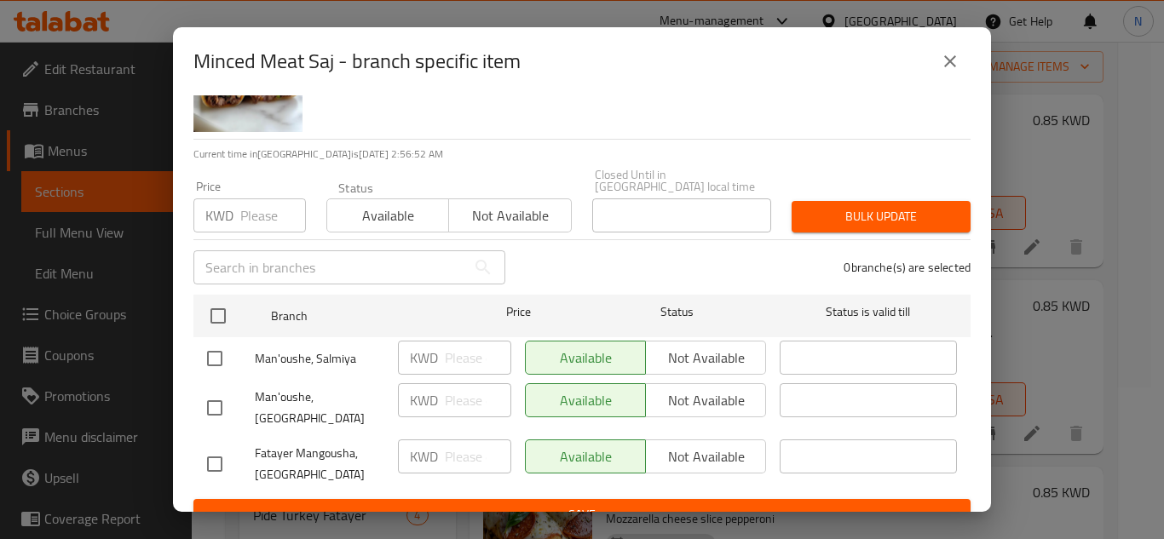
drag, startPoint x: 218, startPoint y: 439, endPoint x: 357, endPoint y: 419, distance: 140.3
click at [218, 447] on input "checkbox" at bounding box center [215, 465] width 36 height 36
click at [217, 347] on input "checkbox" at bounding box center [215, 359] width 36 height 36
click at [464, 357] on input "number" at bounding box center [478, 358] width 66 height 34
click at [448, 440] on input "number" at bounding box center [478, 457] width 66 height 34
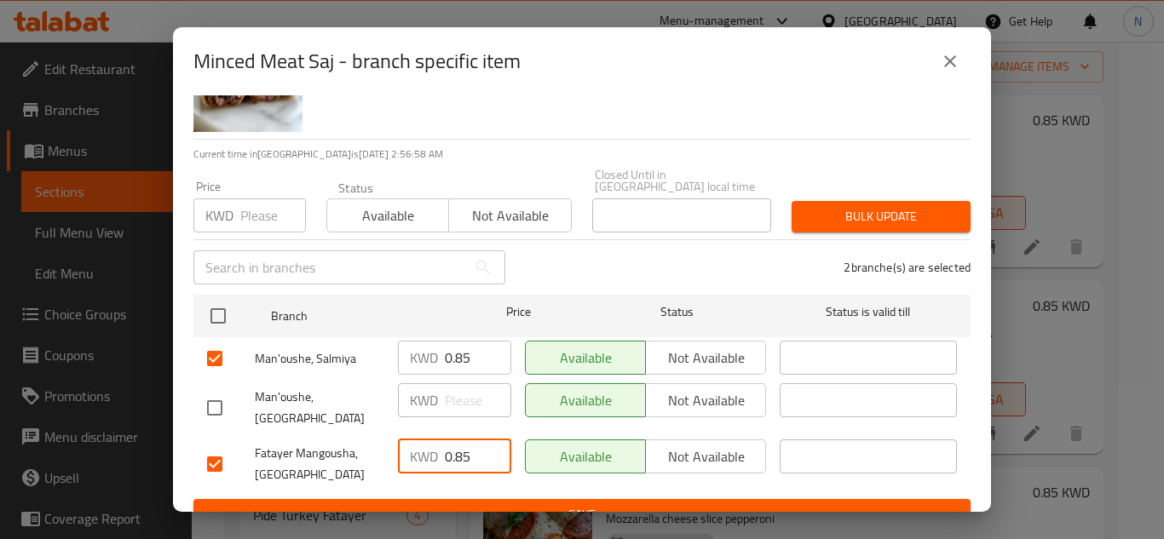
click at [537, 504] on span "Save" at bounding box center [582, 514] width 750 height 21
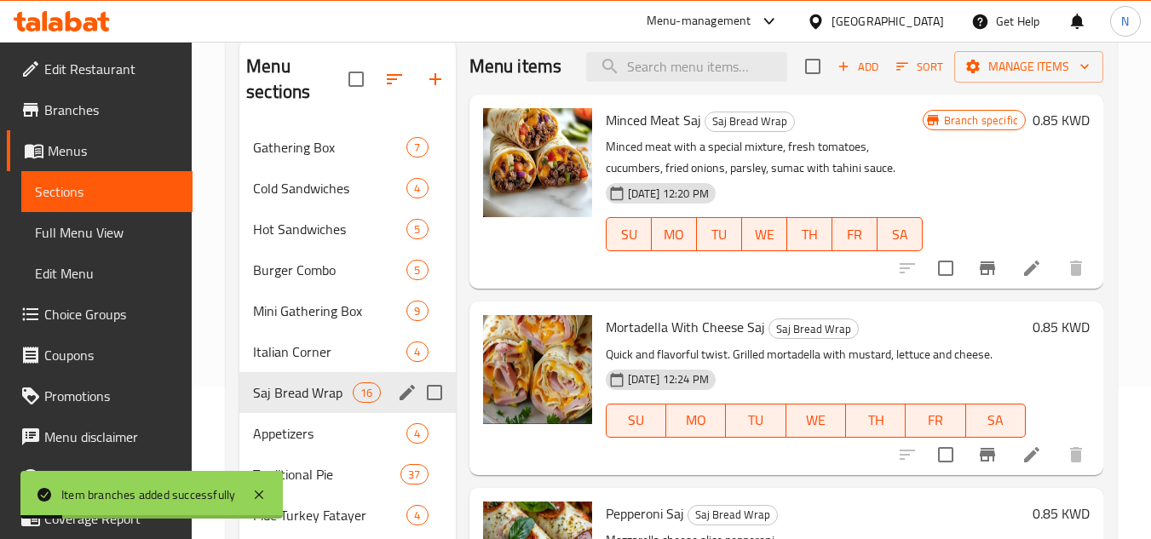
click at [94, 228] on span "Full Menu View" at bounding box center [107, 232] width 144 height 20
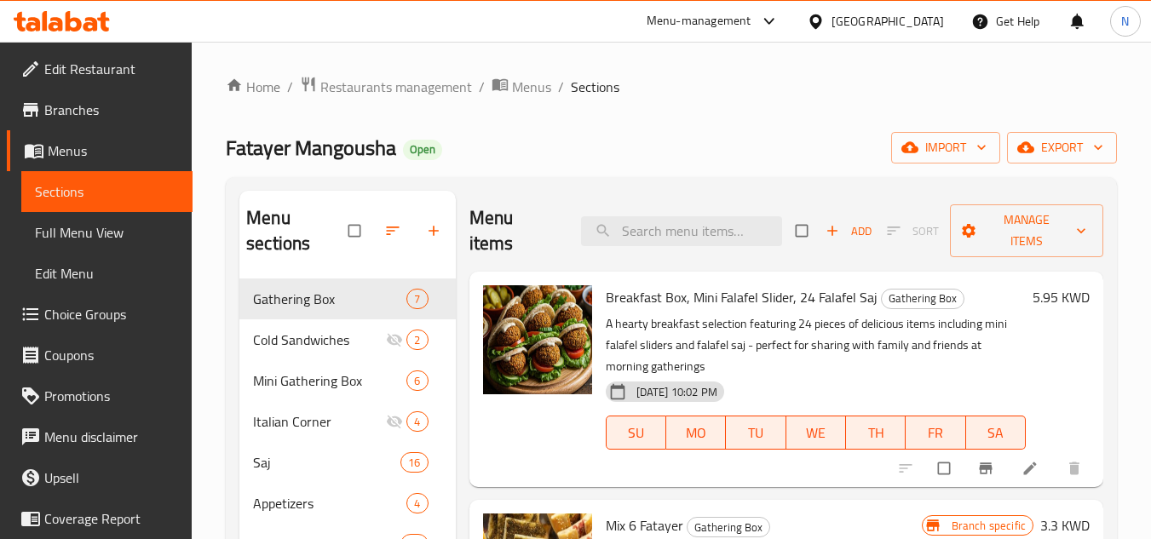
drag, startPoint x: 118, startPoint y: 239, endPoint x: 793, endPoint y: 127, distance: 683.3
click at [118, 239] on span "Full Menu View" at bounding box center [107, 232] width 144 height 20
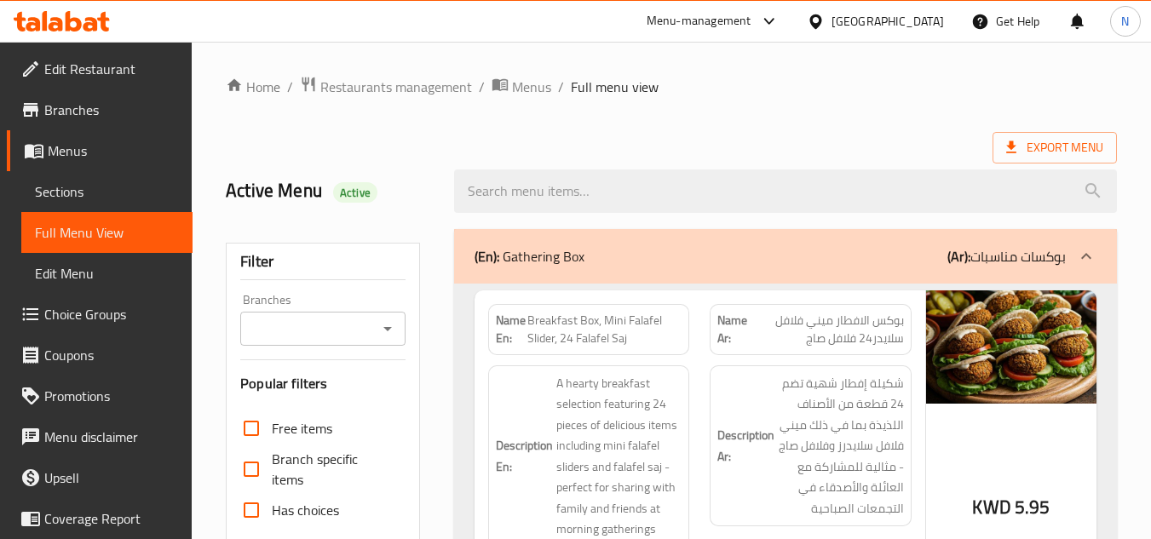
click at [774, 141] on div "Export Menu" at bounding box center [671, 148] width 891 height 32
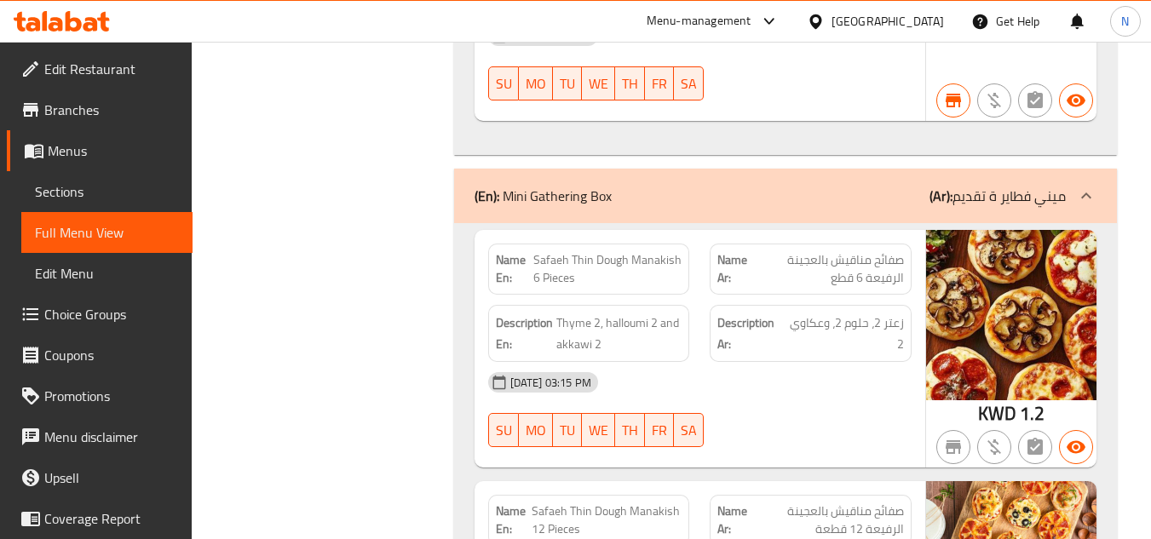
click at [581, 264] on span "Safaeh Thin Dough Manakish 6 Pieces" at bounding box center [607, 269] width 149 height 36
click at [582, 264] on span "Safaeh Thin Dough Manakish 6 Pieces" at bounding box center [607, 269] width 149 height 36
click at [583, 263] on span "Safaeh Thin Dough Manakish 6 Pieces" at bounding box center [607, 269] width 149 height 36
copy span "Safaeh Thin Dough Manakish 6 Pieces"
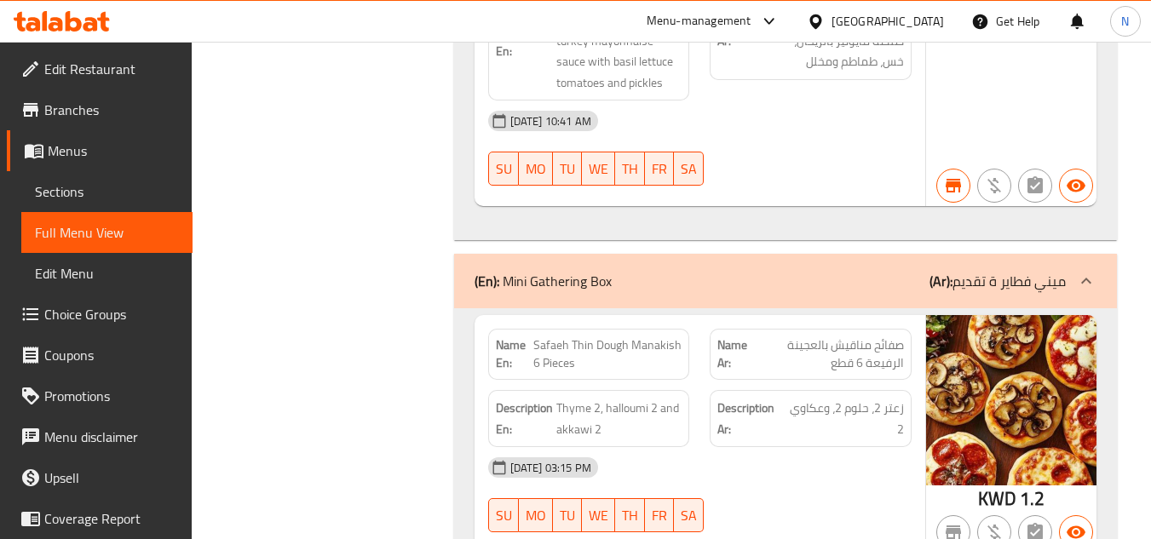
scroll to position [0, 0]
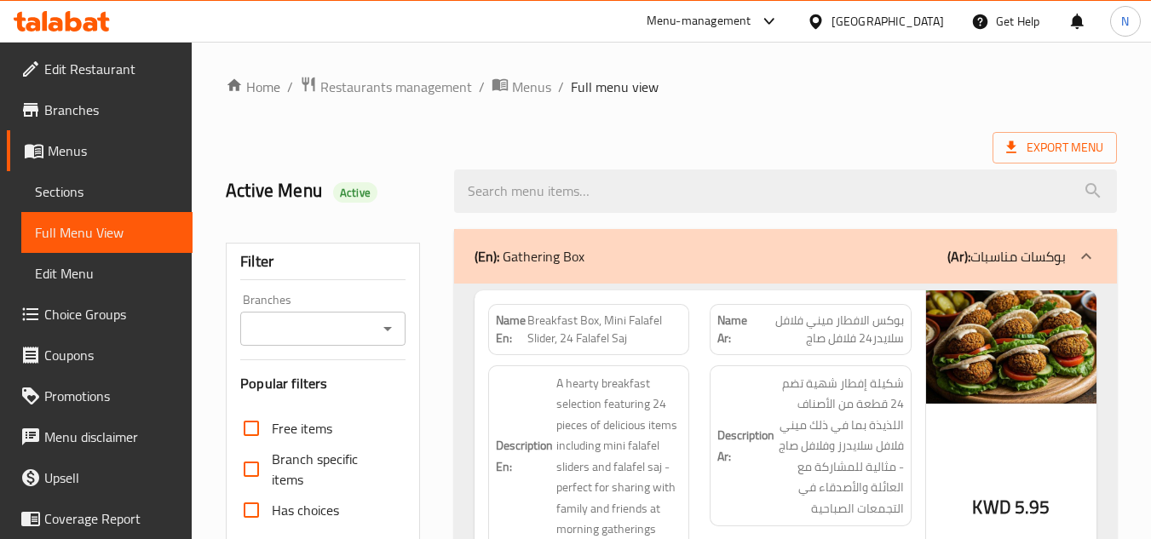
drag, startPoint x: 515, startPoint y: 123, endPoint x: 541, endPoint y: 107, distance: 30.5
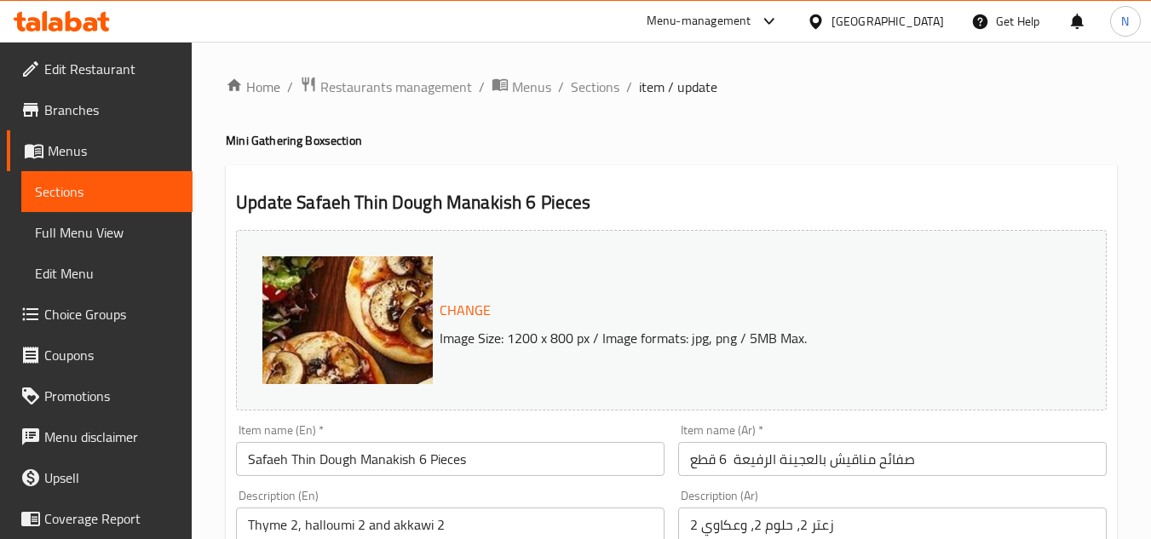
click at [844, 457] on input "صفائح مناقيش بالعجينة الرفيعة 6 قطع" at bounding box center [892, 459] width 429 height 34
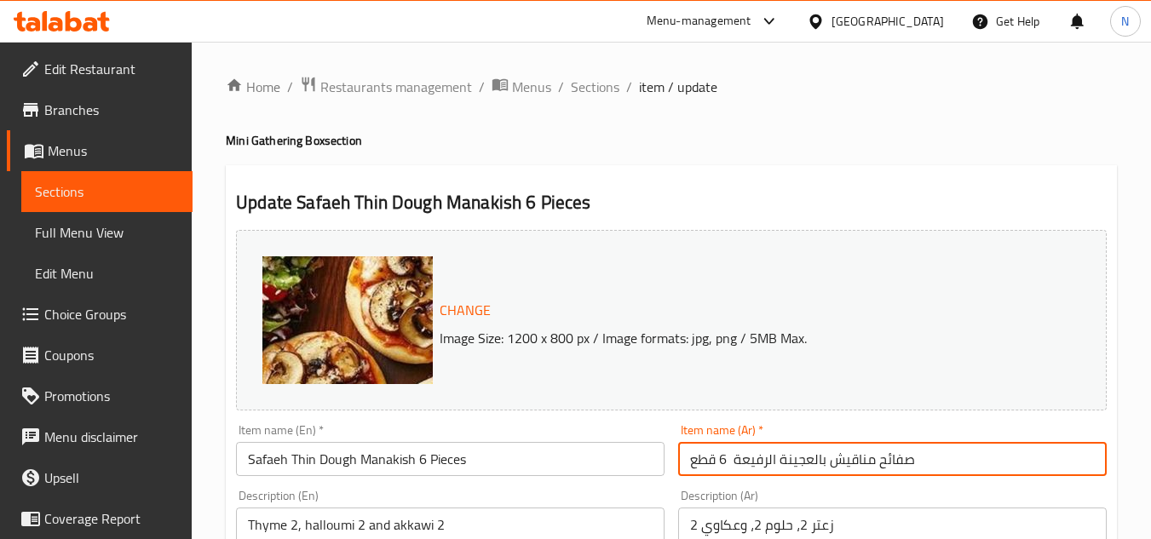
click at [844, 457] on input "صفائح مناقيش بالعجينة الرفيعة 6 قطع" at bounding box center [892, 459] width 429 height 34
paste input "-"
click at [735, 458] on input "صفائح مناقيش بالعجينة الرفيعة - 6 قطع" at bounding box center [892, 459] width 429 height 34
type input "صفائح مناقيش بالعجينة الرفيعة 6 قطع"
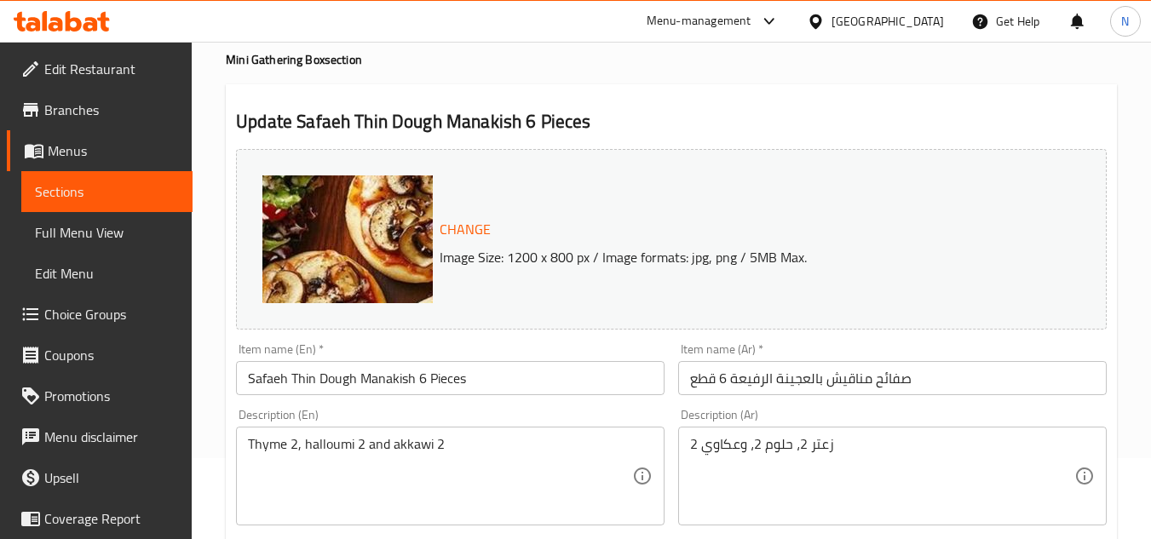
scroll to position [170, 0]
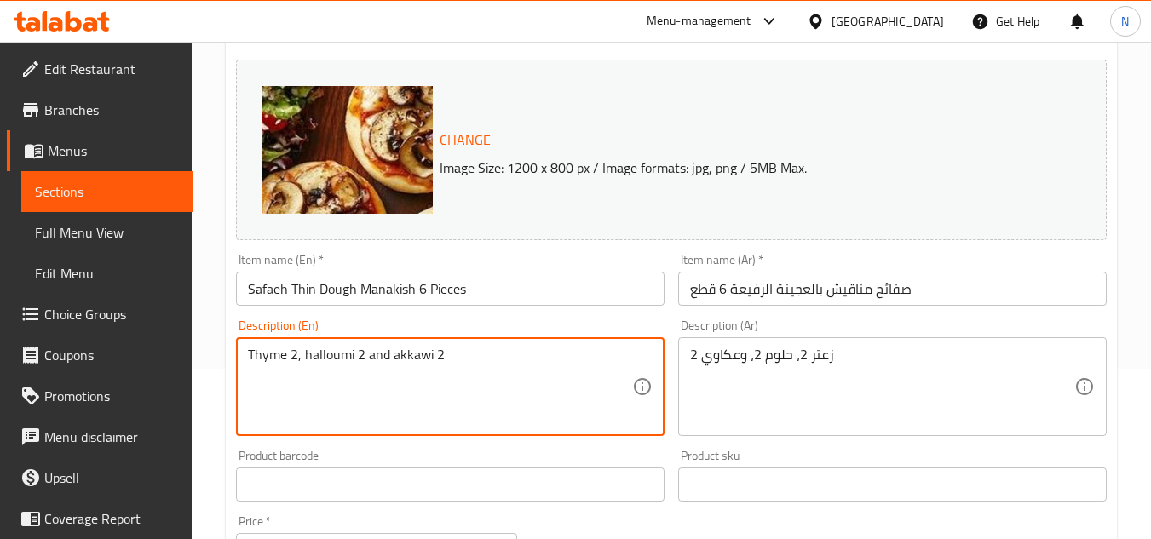
click at [499, 360] on textarea "Thyme 2, halloumi 2 and akkawi 2" at bounding box center [440, 387] width 384 height 81
paste textarea "Thyme 2, halloumi 2, akkawi 2."
click at [525, 354] on textarea "Thyme 2, halloumi 2, akkawi 2." at bounding box center [440, 387] width 384 height 81
type textarea "Thyme 2, halloumi 2, akkawi 2."
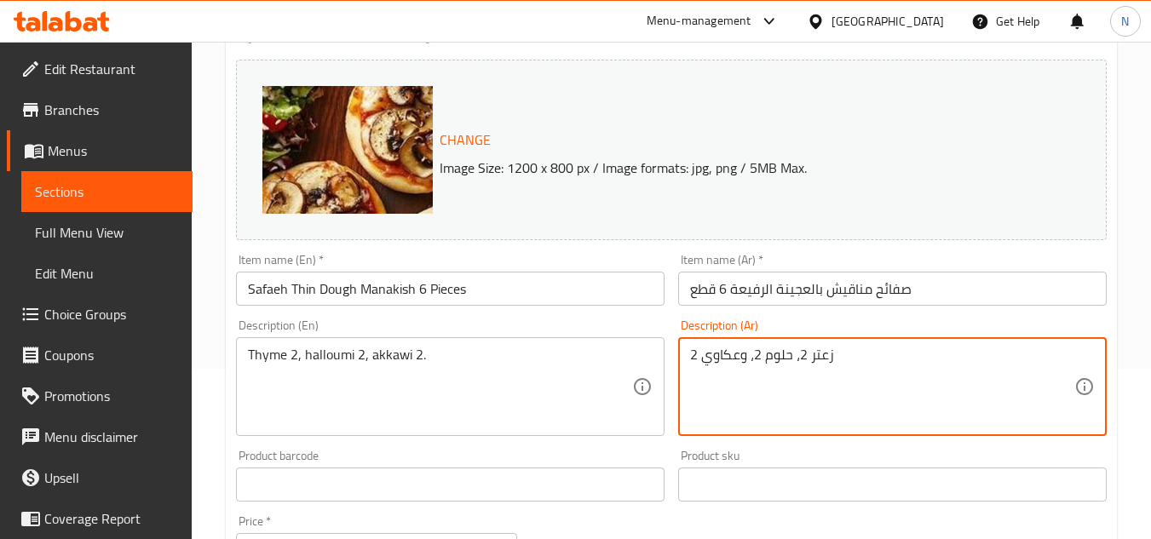
click at [776, 361] on textarea "زعتر 2، حلوم 2، وعكاوي 2" at bounding box center [882, 387] width 384 height 81
paste textarea "عكاوي 2."
click at [859, 348] on textarea "زعتر 2، حلوم 2، عكاوي 2." at bounding box center [882, 387] width 384 height 81
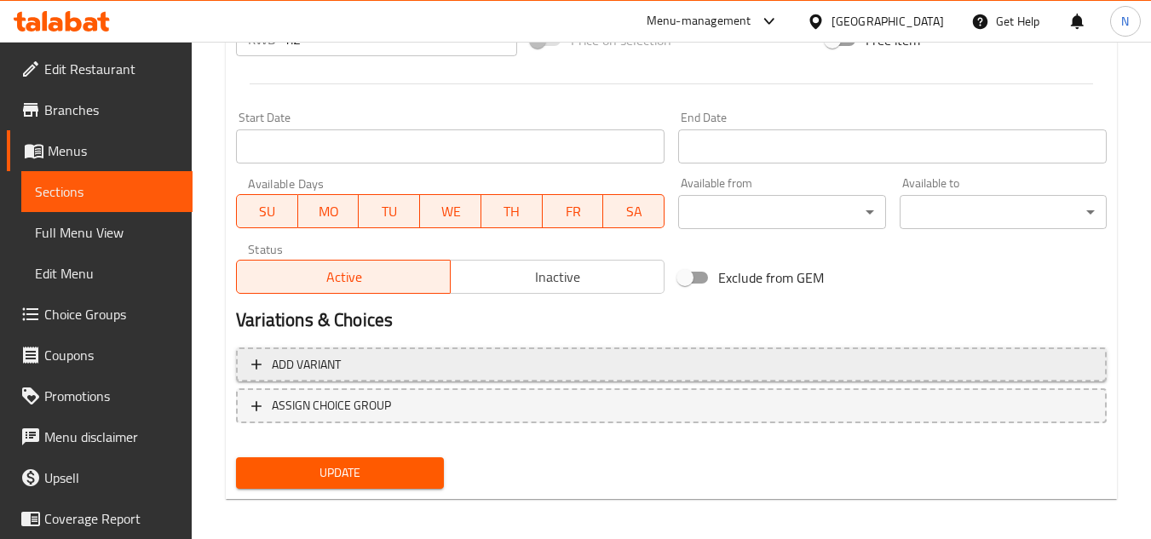
scroll to position [689, 0]
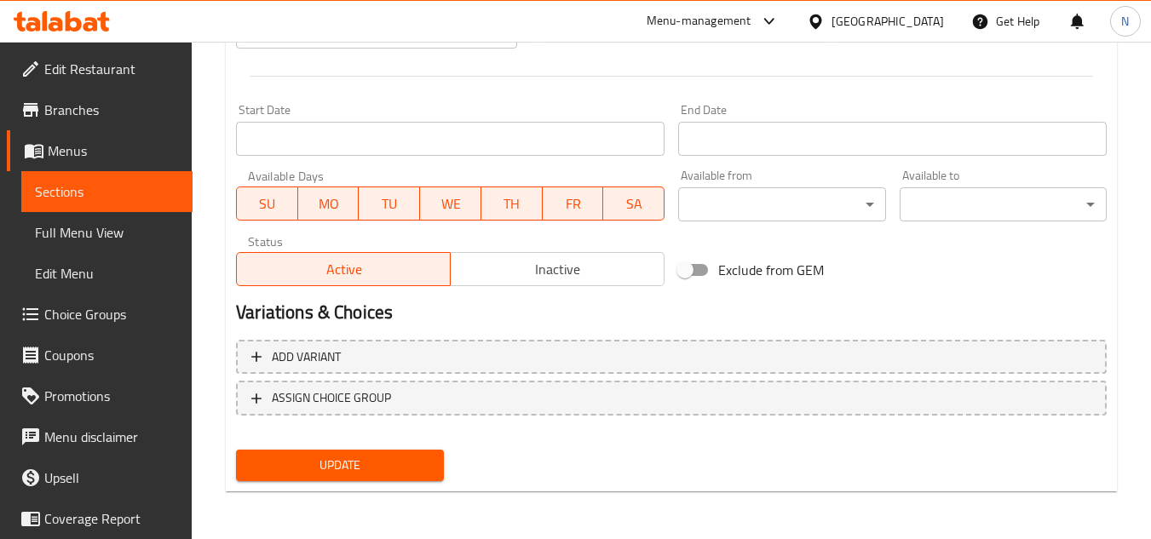
type textarea "زعتر 2، حلوم 2، عكاوي 2."
click at [365, 471] on span "Update" at bounding box center [340, 465] width 180 height 21
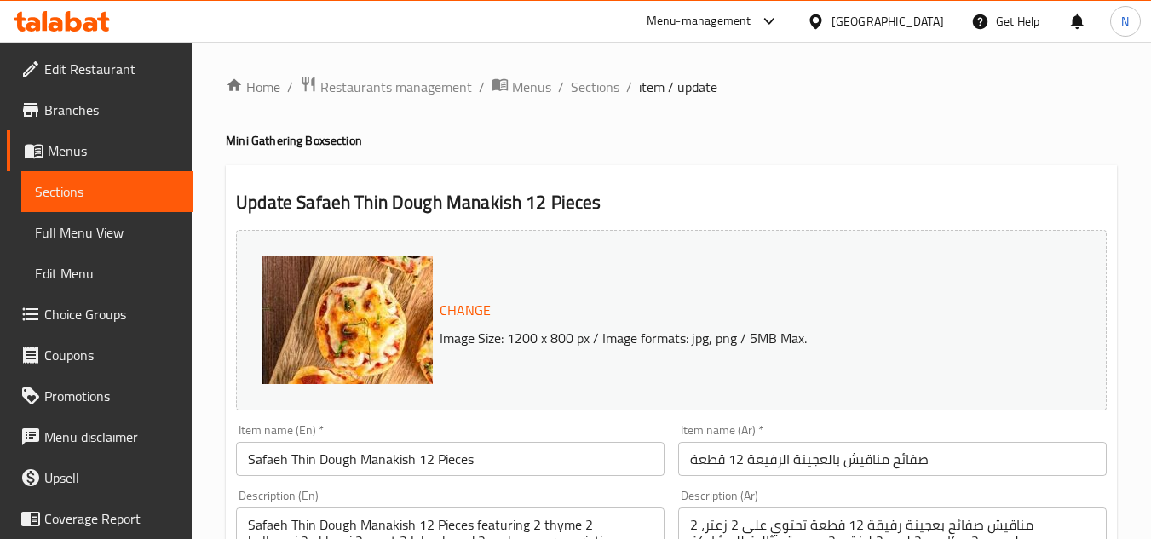
click at [807, 459] on input "صفائح مناقيش بالعجينة الرفيعة 12 قطعة" at bounding box center [892, 459] width 429 height 34
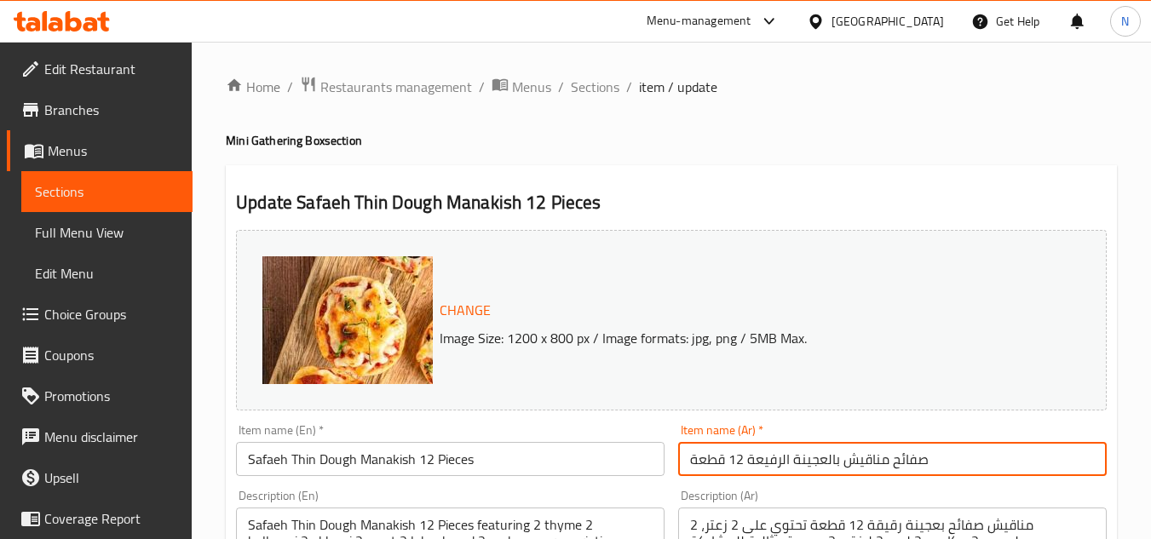
click at [807, 459] on input "صفائح مناقيش بالعجينة الرفيعة 12 قطعة" at bounding box center [892, 459] width 429 height 34
paste input "-"
drag, startPoint x: 748, startPoint y: 465, endPoint x: 757, endPoint y: 460, distance: 9.9
click at [757, 460] on input "صفائح مناقيش بالعجينة الرفيعة - 12 قطعة" at bounding box center [892, 459] width 429 height 34
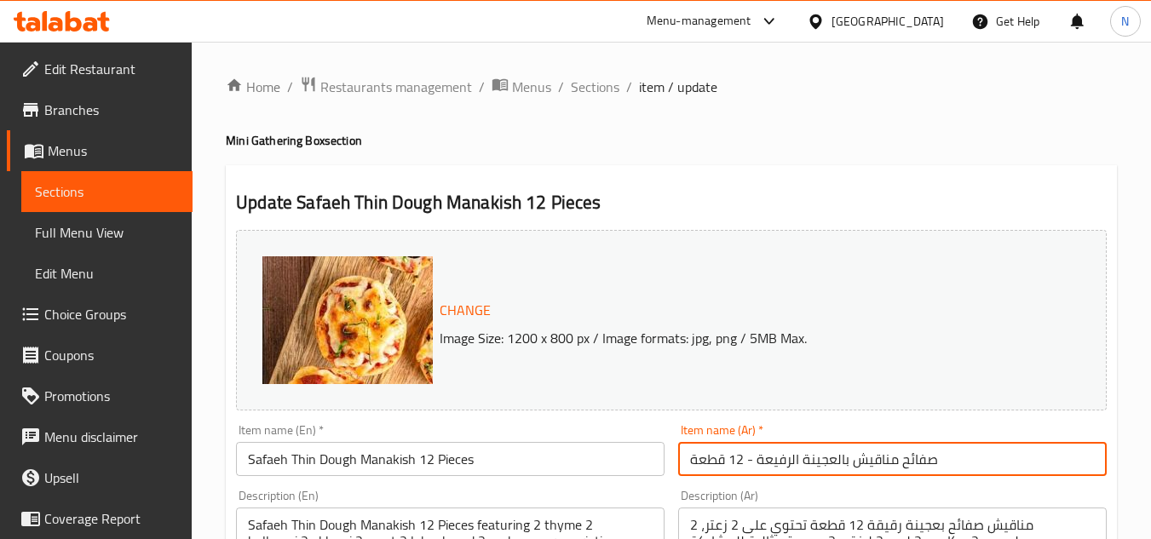
type input "صفائح مناقيش بالعجينة الرفيعة 12 قطعة"
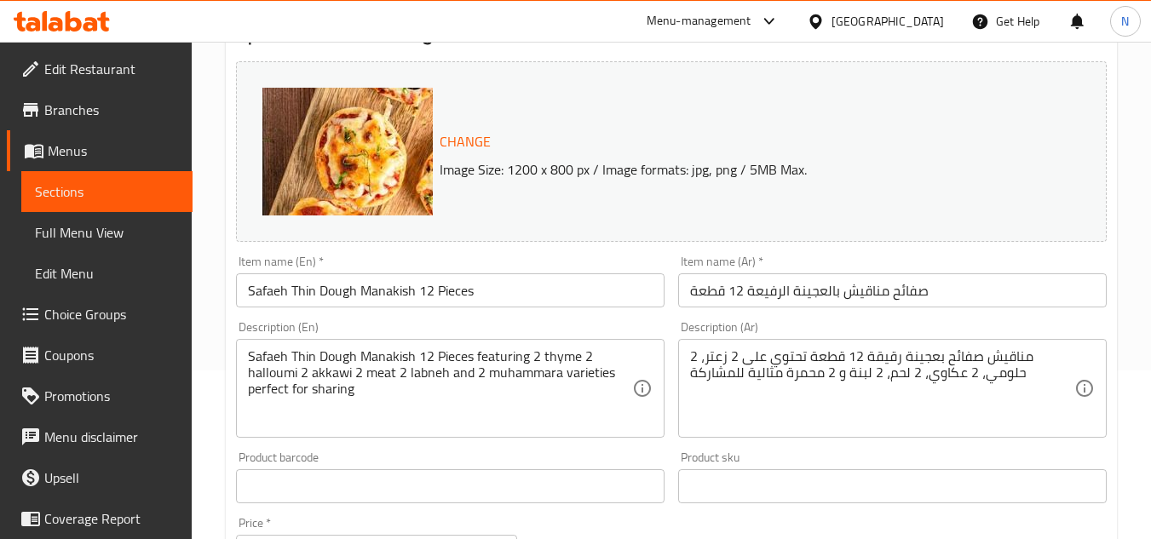
scroll to position [170, 0]
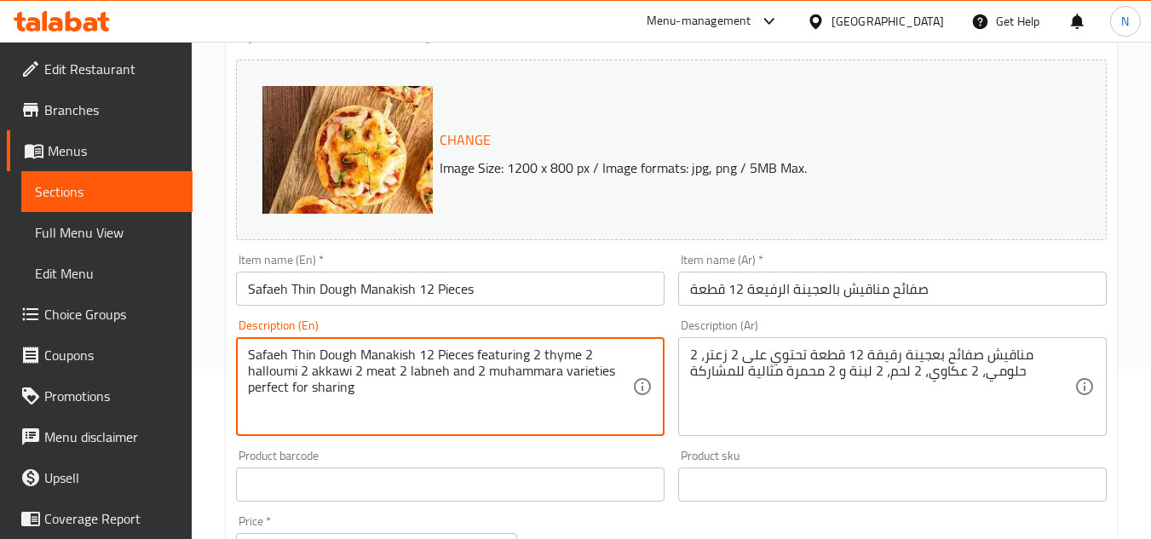
click at [433, 361] on textarea "Safaeh Thin Dough Manakish 12 Pieces featuring 2 thyme 2 halloumi 2 akkawi 2 me…" at bounding box center [440, 387] width 384 height 81
paste textarea "Thyme 2, halloumi 2, akkawi 2, meat 2, labneh 2, muhammara 2."
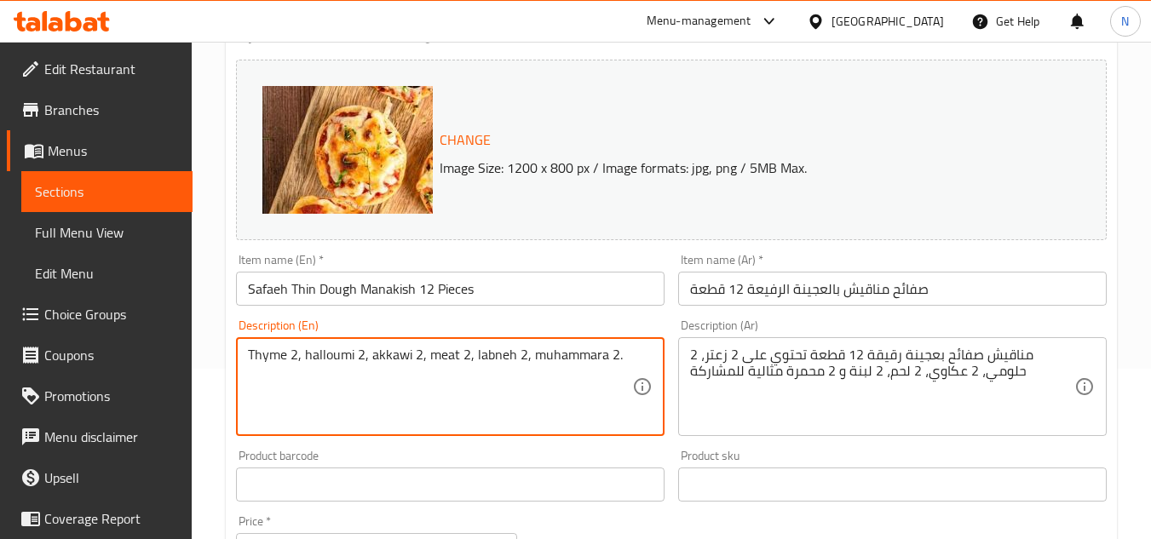
type textarea "Thyme 2, halloumi 2, akkawi 2, meat 2, labneh 2, muhammara 2."
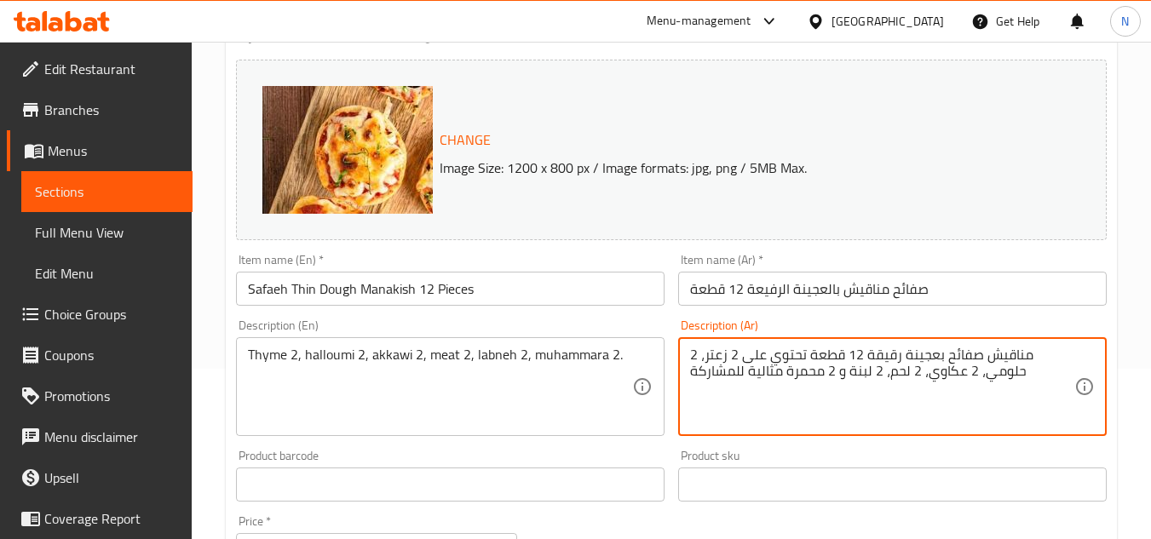
click at [959, 355] on textarea "مناقيش صفائح بعجينة رقيقة 12 قطعة تحتوي على 2 زعتر، 2 حلومي، 2 عكاوي، 2 لحم، 2 …" at bounding box center [882, 387] width 384 height 81
paste textarea "زعتر 2، حلوم 2، عكاوي 2، لحم 2، لبنة 2، ومحَمّرة 2."
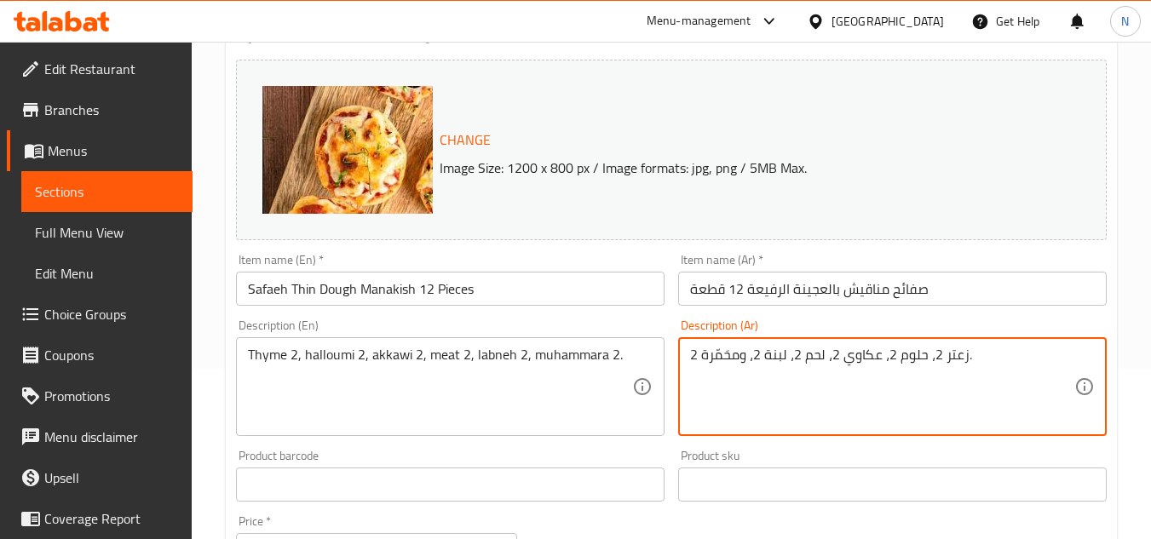
click at [1012, 360] on textarea "زعتر 2، حلوم 2، عكاوي 2، لحم 2، لبنة 2، ومحَمّرة 2." at bounding box center [882, 387] width 384 height 81
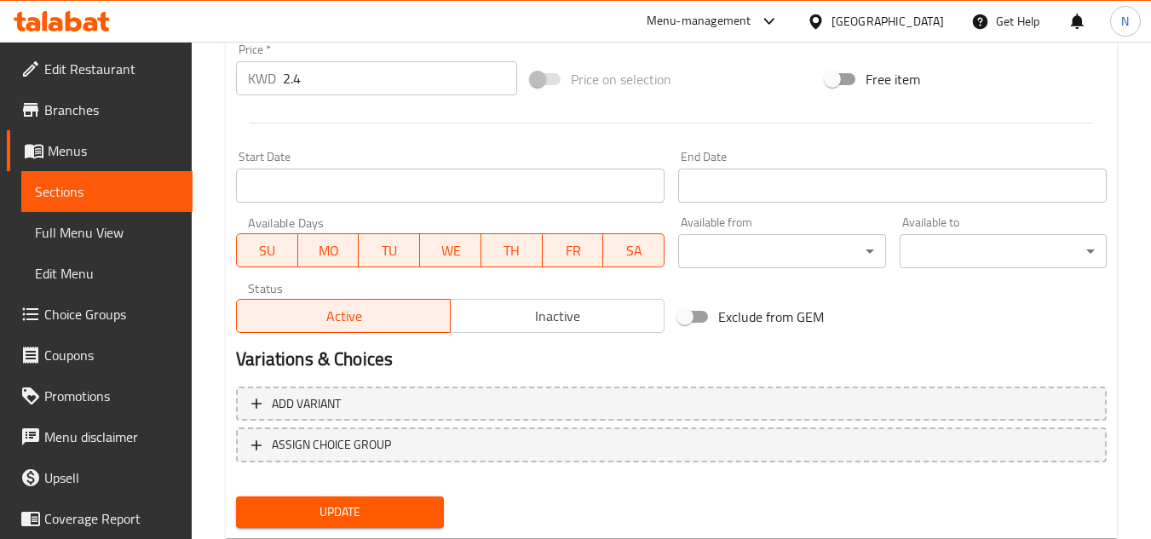
scroll to position [689, 0]
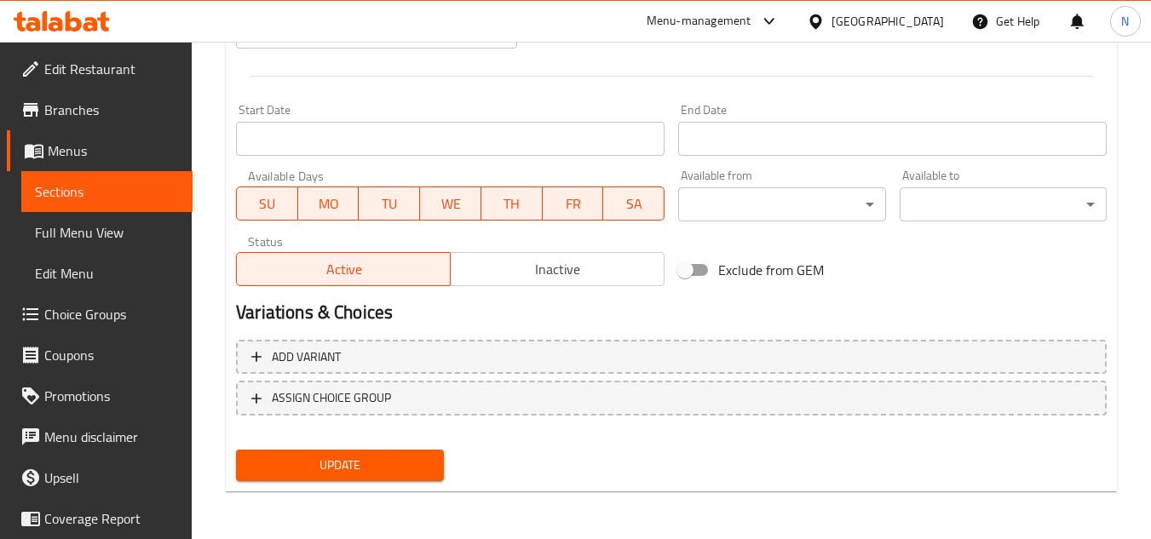
type textarea "زعتر 2، حلوم 2، عكاوي 2، لحم 2، لبنة 2، ومحَمّرة 2."
click at [360, 463] on span "Update" at bounding box center [340, 465] width 180 height 21
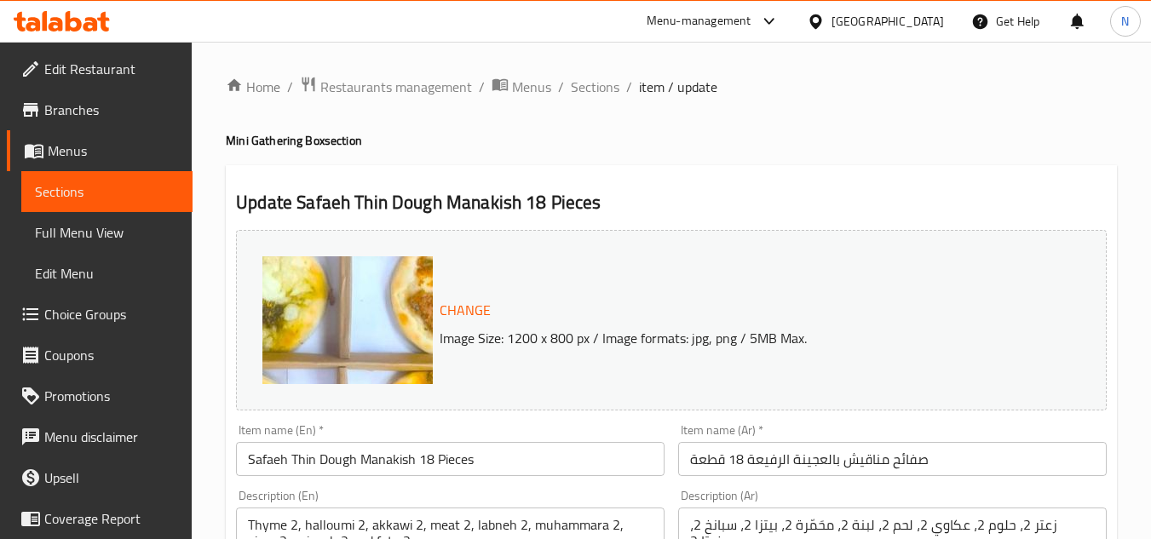
click at [853, 464] on input "صفائح مناقيش بالعجينة الرفيعة 18 قطعة" at bounding box center [892, 459] width 429 height 34
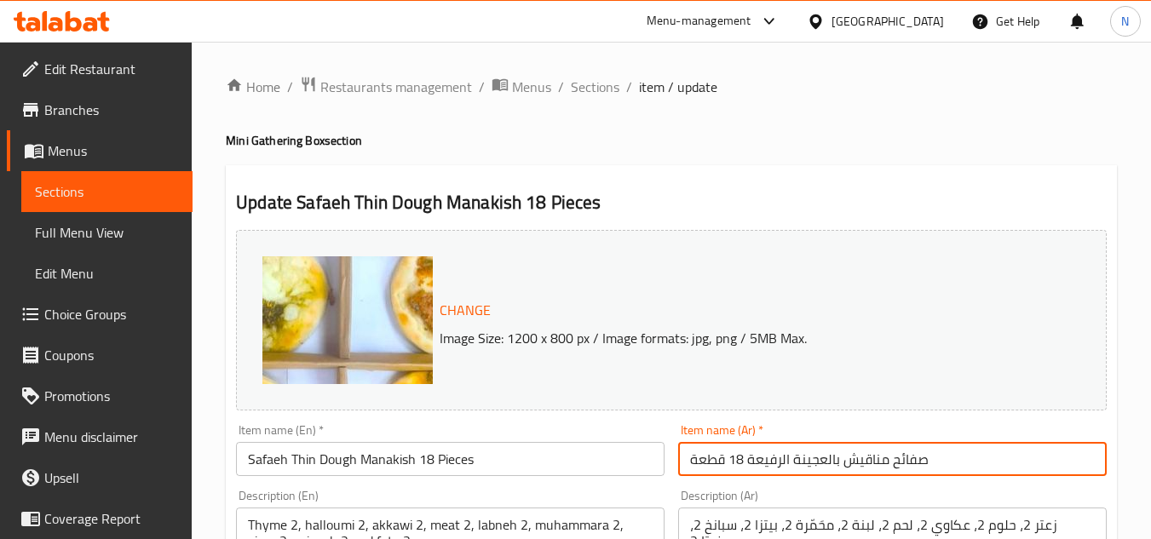
click at [853, 464] on input "صفائح مناقيش بالعجينة الرفيعة 18 قطعة" at bounding box center [892, 459] width 429 height 34
paste input "-"
click at [752, 464] on input "صفائح مناقيش بالعجينة الرفيعة - 18 قطعة" at bounding box center [892, 459] width 429 height 34
type input "صفائح مناقيش بالعجينة الرفيعة 18 قطعة"
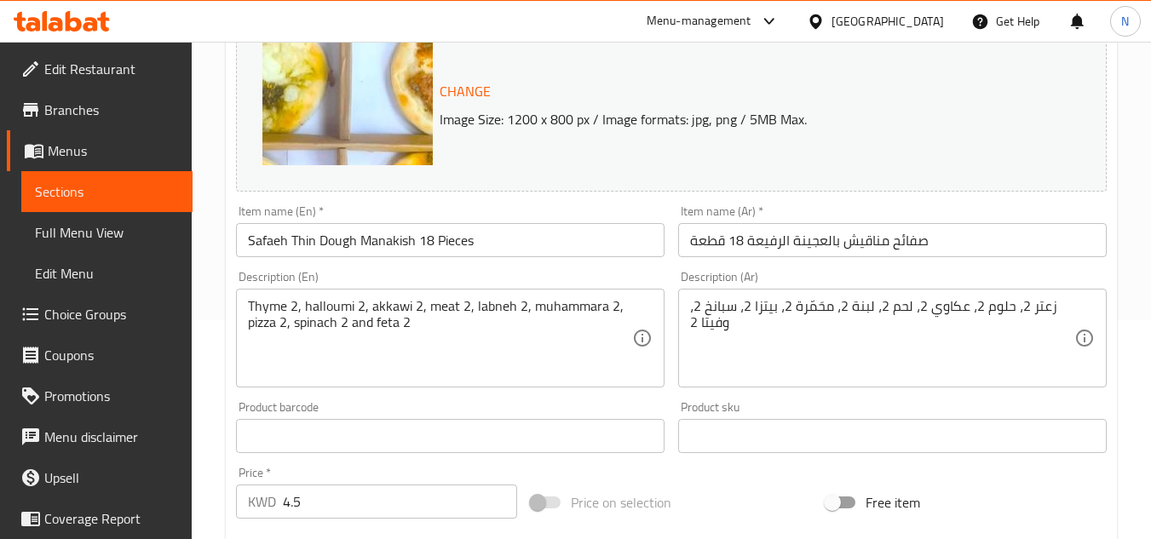
scroll to position [256, 0]
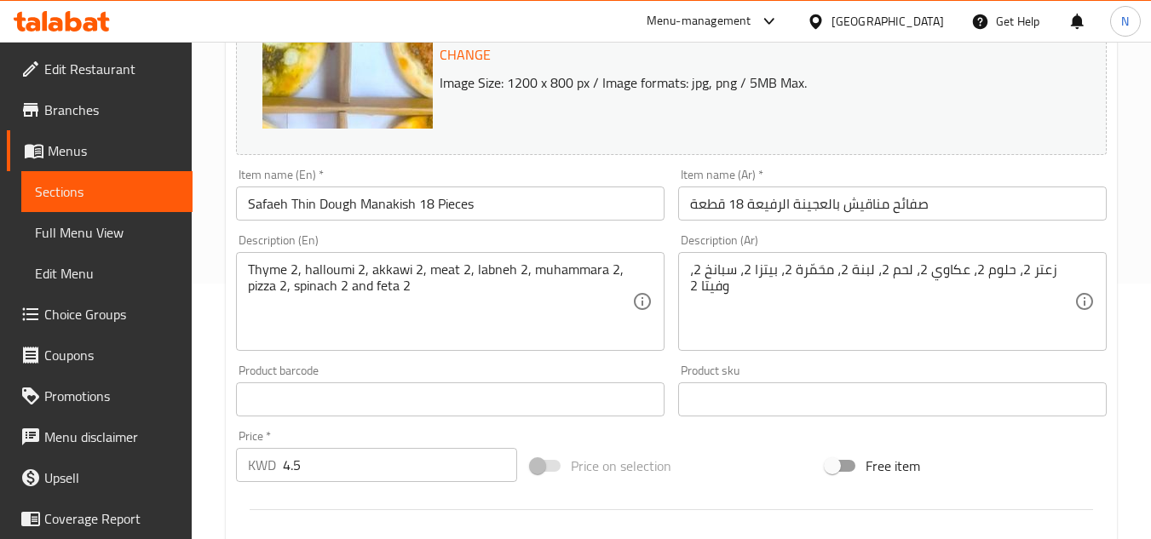
click at [426, 278] on textarea "Thyme 2, halloumi 2, akkawi 2, meat 2, labneh 2, muhammara 2, pizza 2, spinach …" at bounding box center [440, 302] width 384 height 81
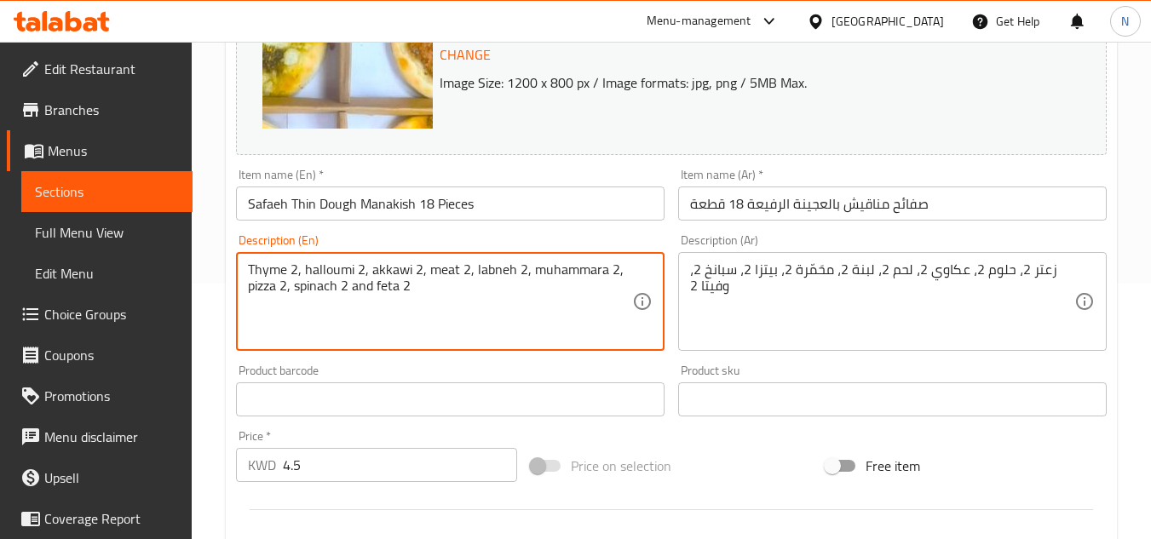
click at [426, 278] on textarea "Thyme 2, halloumi 2, akkawi 2, meat 2, labneh 2, muhammara 2, pizza 2, spinach …" at bounding box center [440, 302] width 384 height 81
paste textarea ", feta 2."
click at [423, 284] on textarea "Thyme 2, halloumi 2, akkawi 2, meat 2, labneh 2, muhammara 2, pizza 2, spinach …" at bounding box center [440, 302] width 384 height 81
type textarea "Thyme 2, halloumi 2, akkawi 2, meat 2, labneh 2, muhammara 2, pizza 2, spinach …"
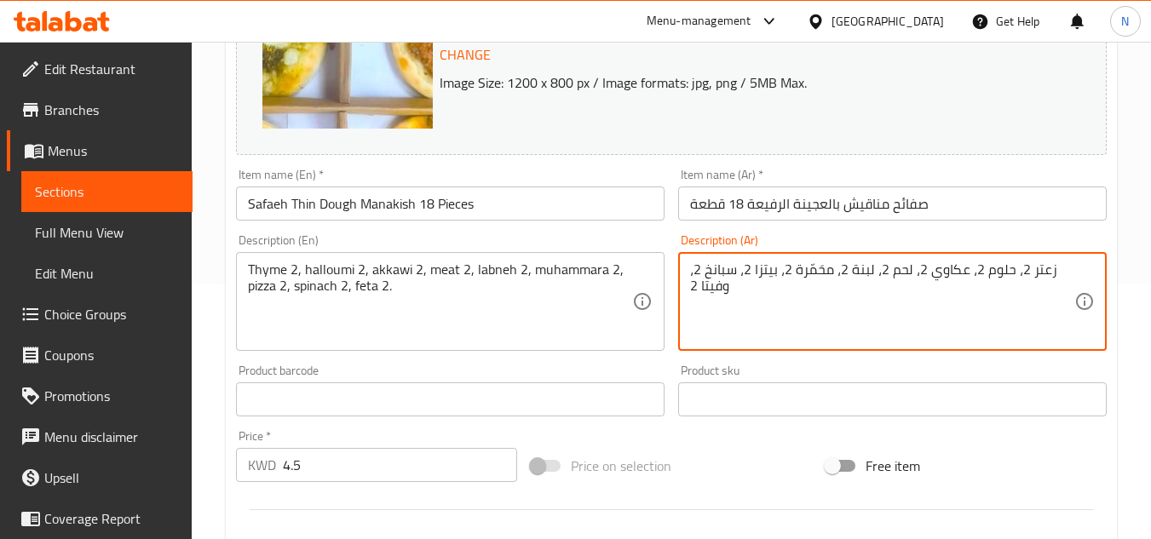
click at [916, 268] on textarea "زعتر 2، حلوم 2، عكاوي 2، لحم 2، لبنة 2، محَمّرة 2، بيتزا 2، سبانخ 2، وفيتا 2" at bounding box center [882, 302] width 384 height 81
paste textarea "يتا 2."
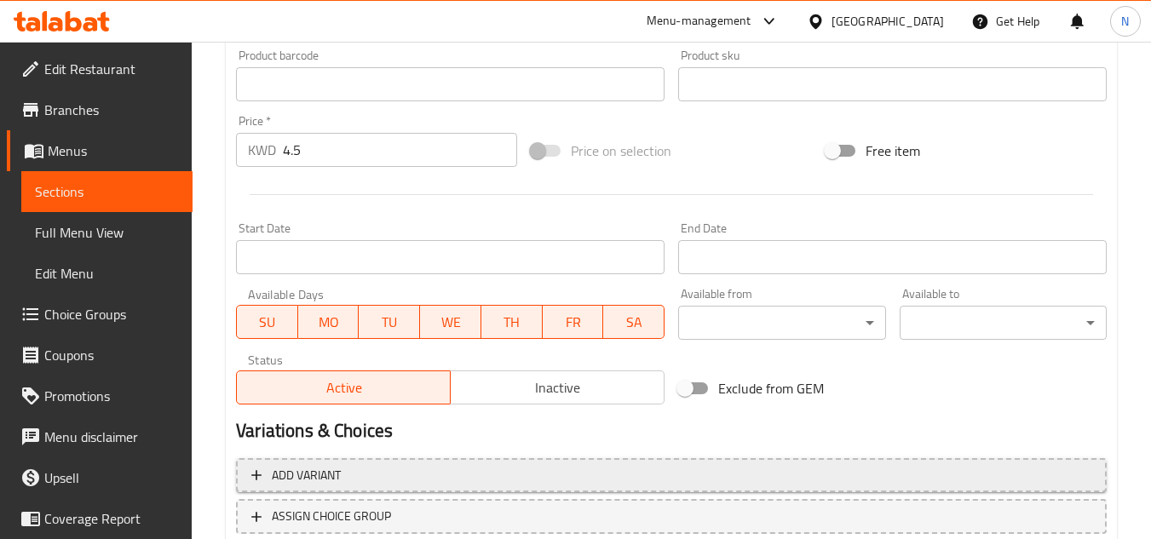
scroll to position [689, 0]
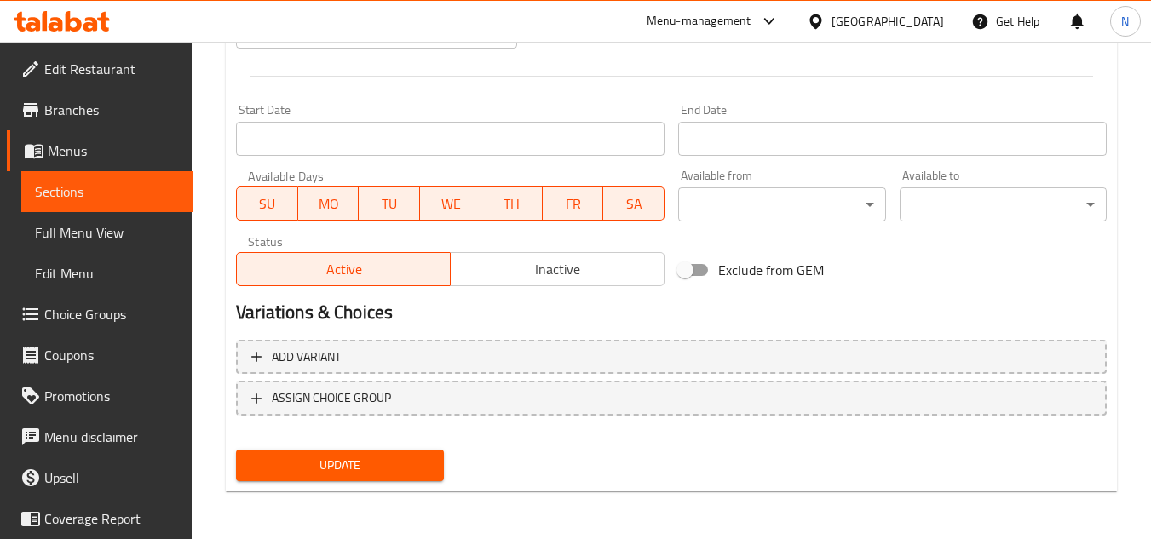
type textarea "زعتر 2، حلوم 2، عكاوي 2، لحم 2، لبنة 2، محَمّرة 2، [PERSON_NAME] 2، سبانخ 2، في…"
click at [365, 455] on span "Update" at bounding box center [340, 465] width 180 height 21
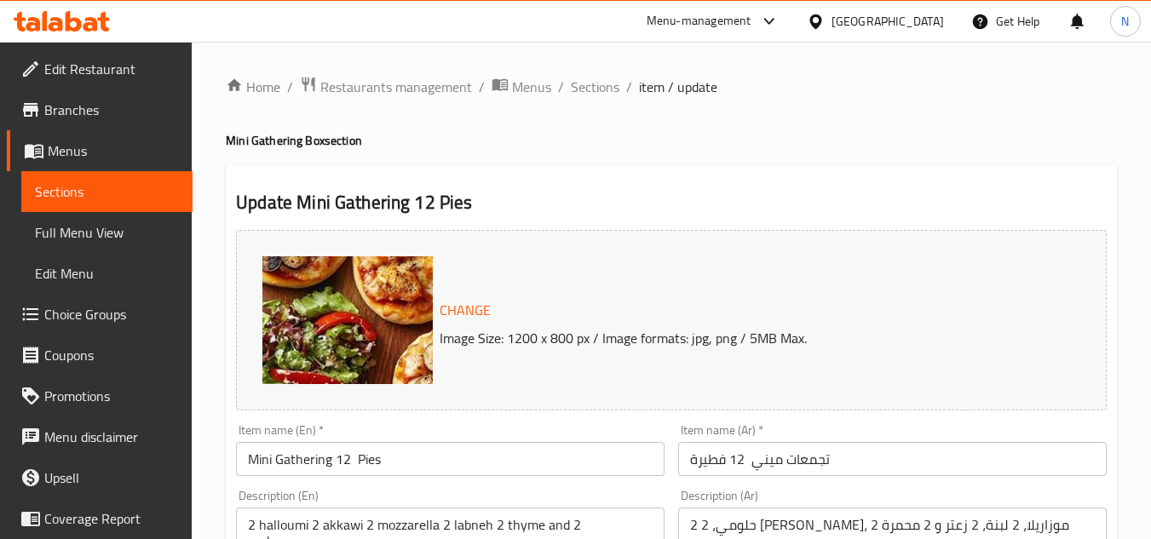
click at [815, 145] on h4 "Mini Gathering Box section" at bounding box center [671, 140] width 891 height 17
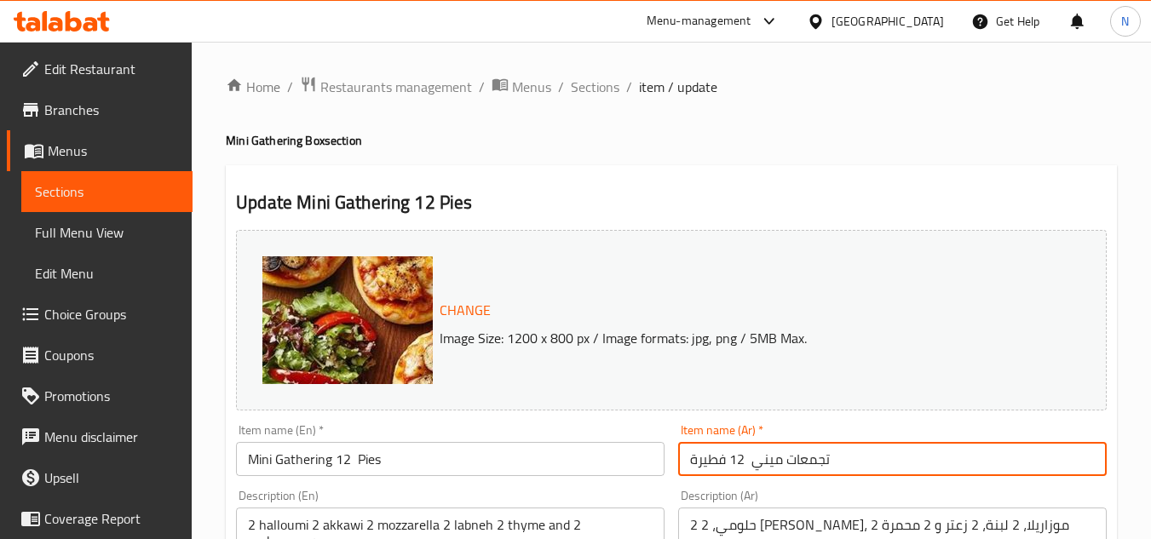
click at [759, 465] on input "تجمعات ميني 12 فطيرة" at bounding box center [892, 459] width 429 height 34
paste input "ميتي فطاير تقديم 12 حبة"
click at [753, 468] on input "ميتي فطاير تقديم 12 حبة" at bounding box center [892, 459] width 429 height 34
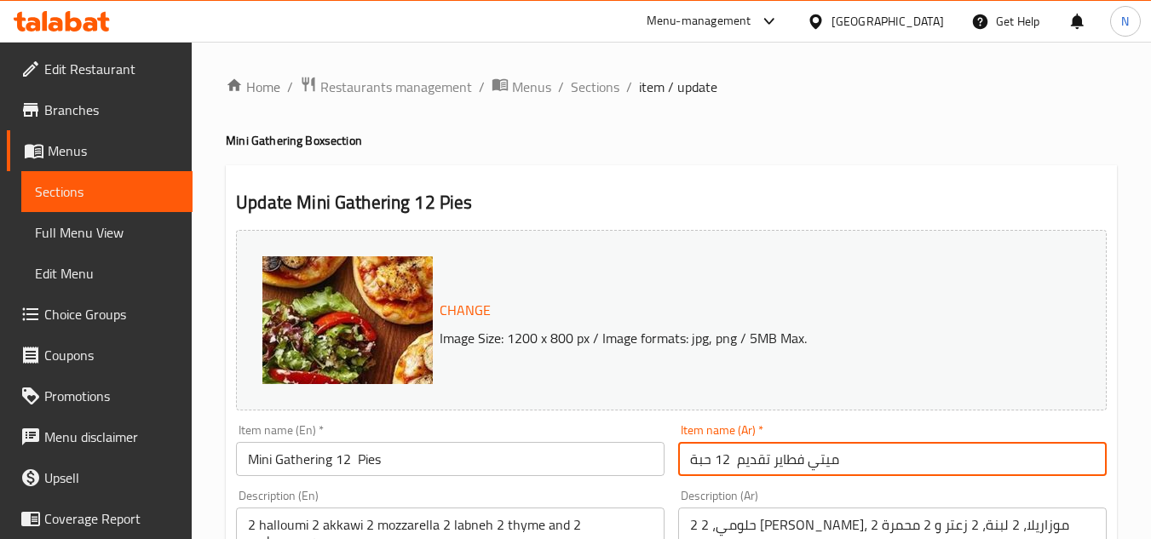
click at [753, 468] on input "ميتي فطاير تقديم 12 حبة" at bounding box center [892, 459] width 429 height 34
type input "ميتي فطاير تجمعات 12 حبة"
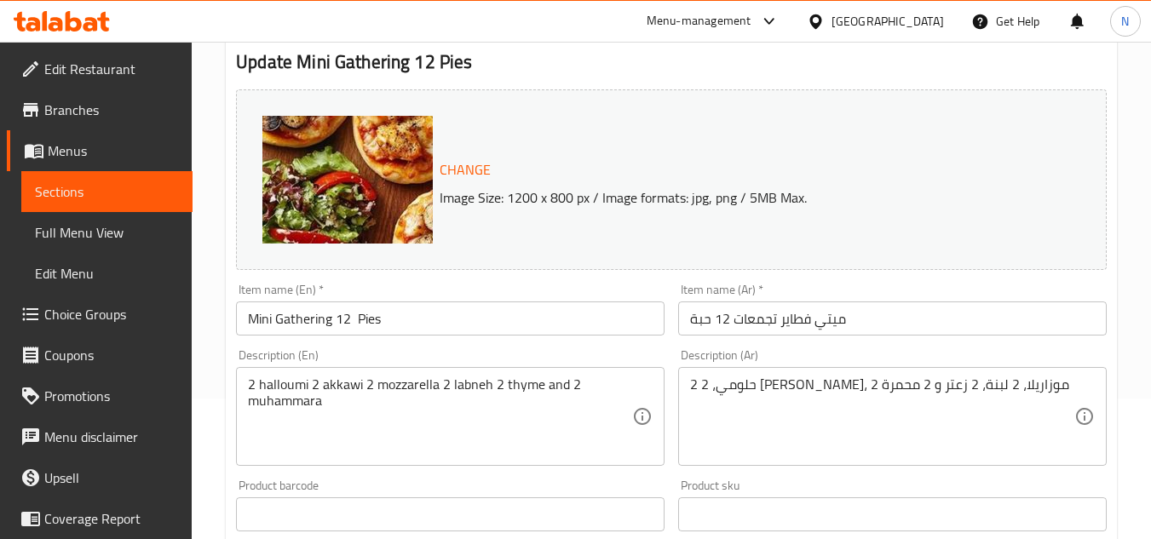
scroll to position [170, 0]
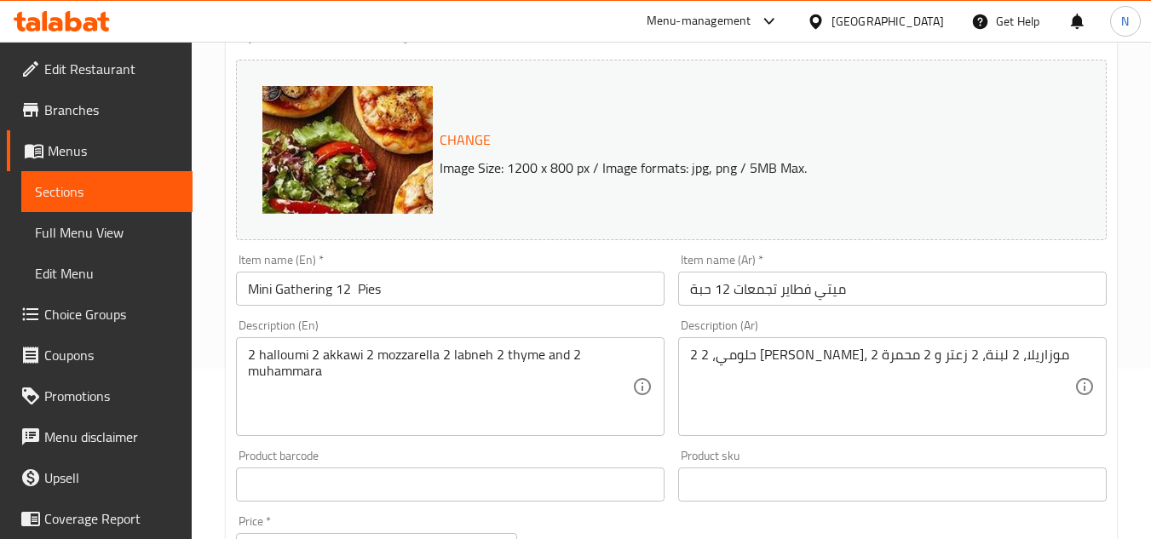
click at [510, 356] on textarea "2 halloumi 2 akkawi 2 mozzarella 2 labneh 2 thyme and 2 muhammara" at bounding box center [440, 387] width 384 height 81
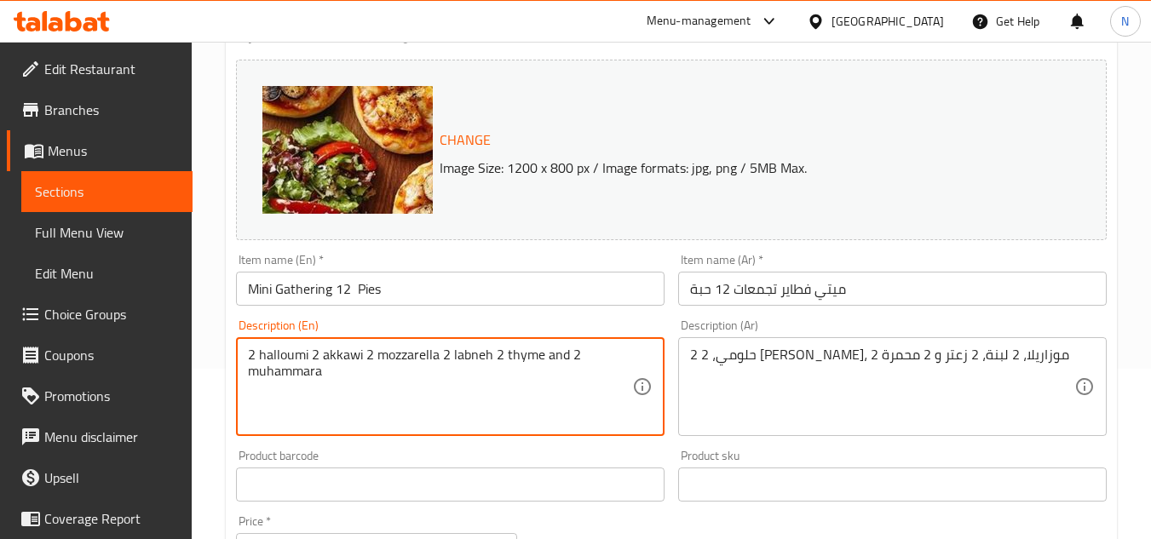
click at [510, 356] on textarea "2 halloumi 2 akkawi 2 mozzarella 2 labneh 2 thyme and 2 muhammara" at bounding box center [440, 387] width 384 height 81
paste textarea "Halloume 2, akkawi2, mozarella2, labnah2, zattar 2, mohamara 2."
click at [510, 357] on textarea "2 halloumi 2 akkawi 2 mozzarella 2 labneh 2 tHalloume 2, akkawi2, mozarella2, l…" at bounding box center [440, 387] width 384 height 81
click at [510, 358] on textarea "2 halloumi 2 akkawi 2 mozzarella 2 labneh 2 tHalloume 2, akkawi2, mozarella2, l…" at bounding box center [440, 387] width 384 height 81
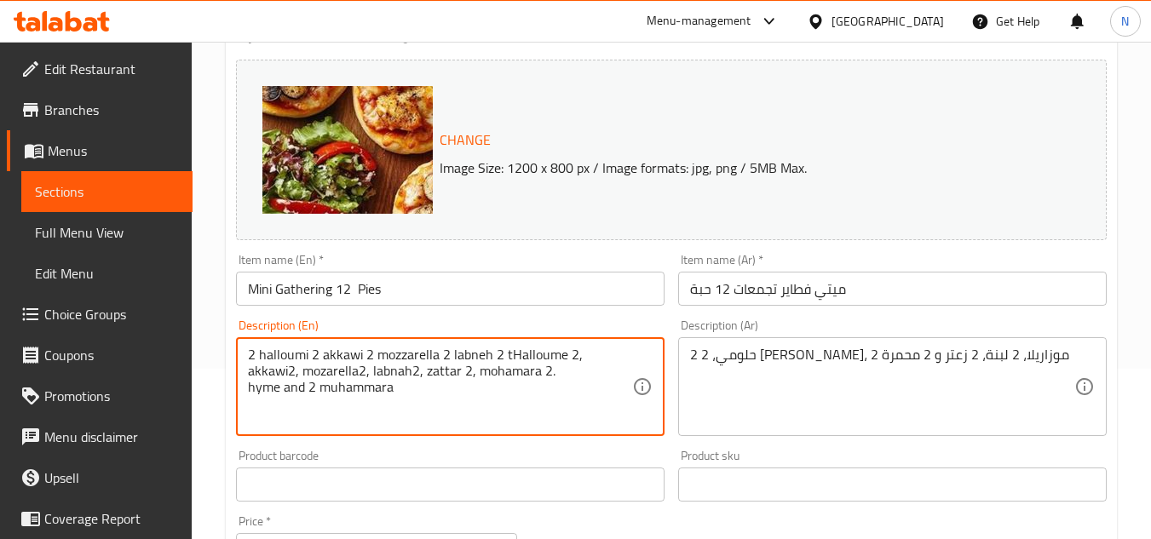
paste textarea
click at [510, 358] on textarea "Halloume 2, akkawi2, mozarella2, labnah2, zattar 2, mohamara 2. hyme and 2 muha…" at bounding box center [440, 387] width 384 height 81
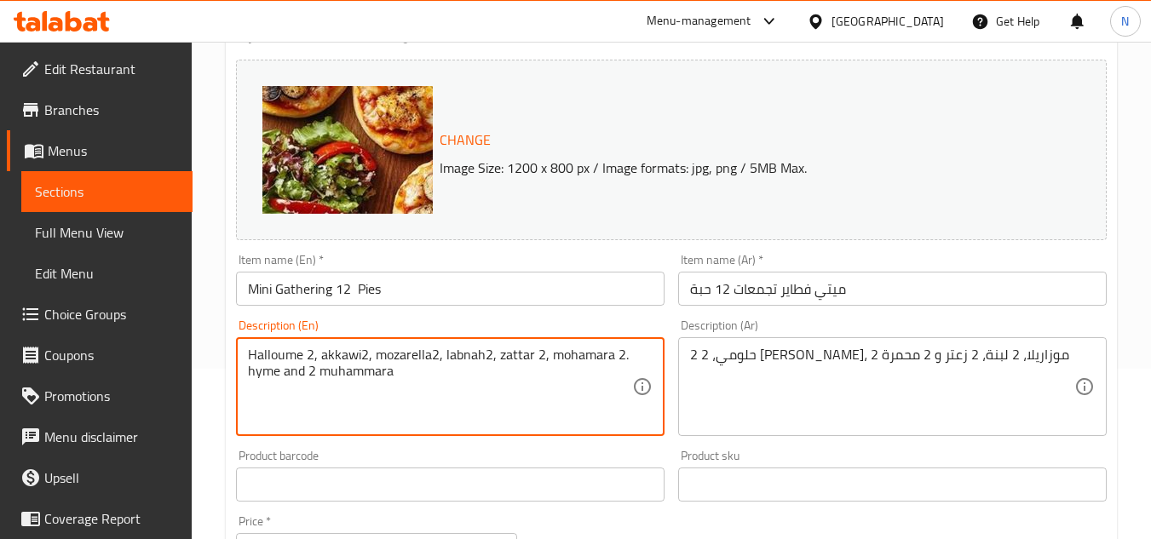
click at [510, 358] on textarea "Halloume 2, akkawi2, mozarella2, labnah2, zattar 2, mohamara 2. hyme and 2 muha…" at bounding box center [440, 387] width 384 height 81
drag, startPoint x: 510, startPoint y: 358, endPoint x: 517, endPoint y: 424, distance: 66.9
click at [517, 424] on textarea "Halloume 2, akkawi2, mozarella2, labnah2, zattar 2, mohamara 2. hyme and 2 muha…" at bounding box center [440, 387] width 384 height 81
paste textarea
type textarea "Halloume 2, akkawi2, mozarella2, labnah2, zattar 2, mohamara 2."
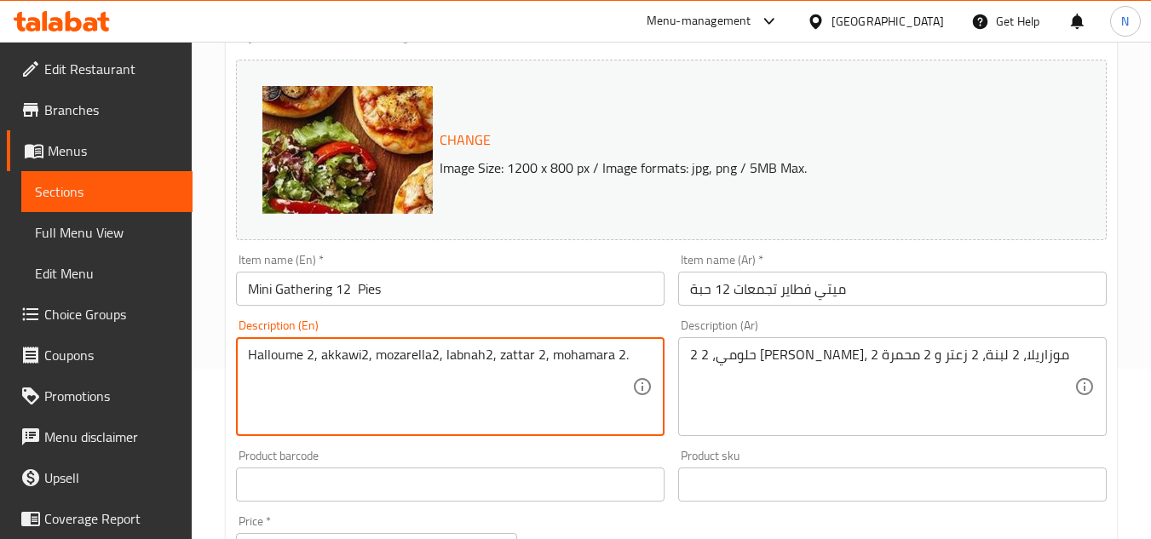
click at [872, 345] on div "2 حلومي، 2 عكاوي، 2 موزاريلا، 2 لبنة، 2 زعتر و 2 محمرة Description (Ar)" at bounding box center [892, 386] width 429 height 99
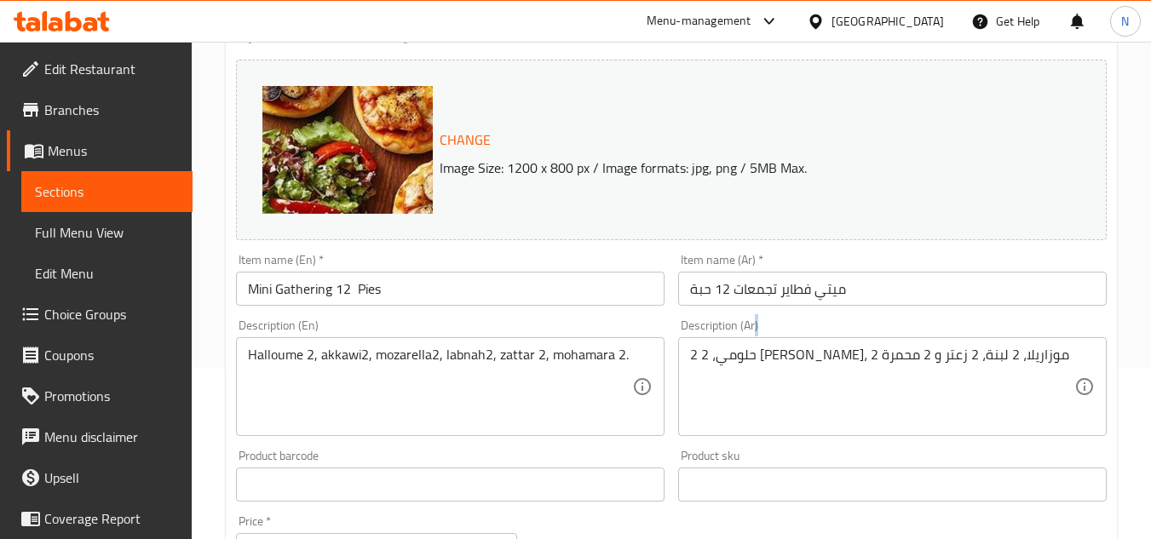
click at [872, 345] on div "2 حلومي، 2 عكاوي، 2 موزاريلا، 2 لبنة، 2 زعتر و 2 محمرة Description (Ar)" at bounding box center [892, 386] width 429 height 99
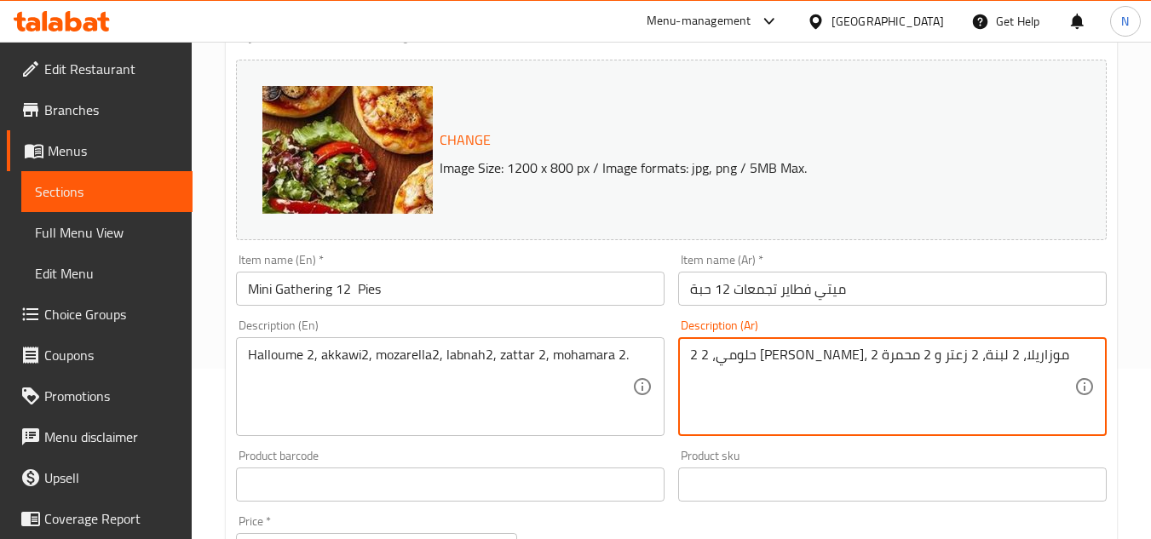
click at [907, 355] on textarea "2 حلومي، 2 عكاوي، 2 موزاريلا، 2 لبنة، 2 زعتر و 2 محمرة" at bounding box center [882, 387] width 384 height 81
paste textarea "حلوم ٢، عكاوي ٢، موزاريلا ٢، لبنة ٢، زعتر ٢، محمرة ٢"
click at [948, 362] on textarea "حلوم ٢، عكاوي ٢، موزاريلا ٢، لبنة ٢، زعتر ٢، محمرة ٢" at bounding box center [882, 387] width 384 height 81
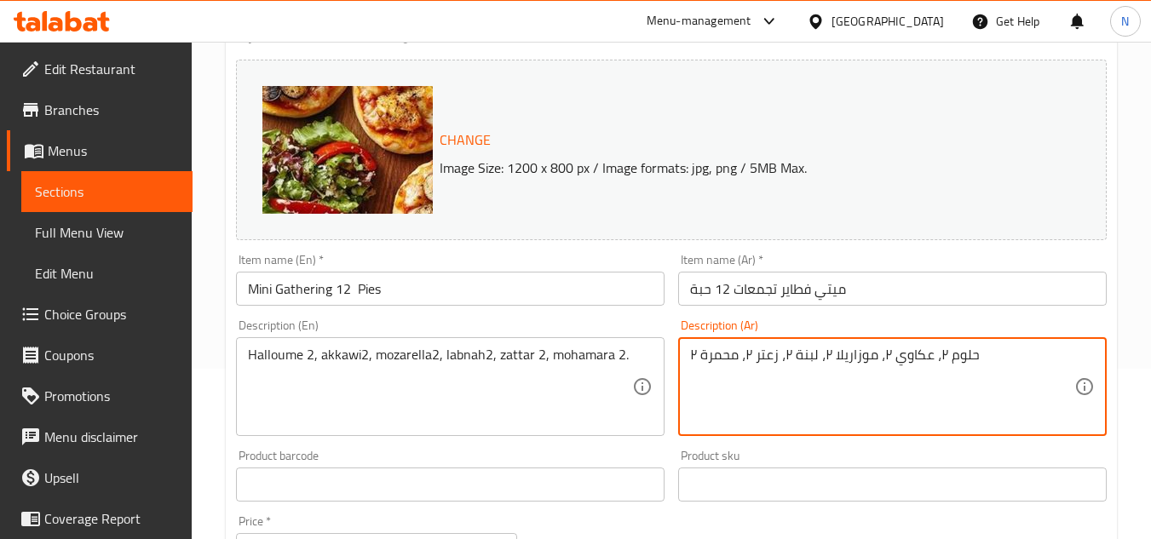
click at [944, 360] on textarea "حلوم ٢، عكاوي ٢، موزاريلا ٢، لبنة ٢، زعتر ٢، محمرة ٢" at bounding box center [882, 387] width 384 height 81
click at [952, 358] on textarea "حلوم ٢، عكاوي ٢، موزاريلا ٢، لبنة ٢، زعتر ٢، محمرة ٢" at bounding box center [882, 387] width 384 height 81
click at [943, 360] on textarea "حلوم ٢، عكاوي ٢، موزاريلا ٢، لبنة ٢، زعتر ٢، محمرة ٢" at bounding box center [882, 387] width 384 height 81
click at [956, 359] on textarea "حلوم ٢، عكاوي ٢، موزاريلا ٢، لبنة ٢، زعتر ٢، محمرة ٢" at bounding box center [882, 387] width 384 height 81
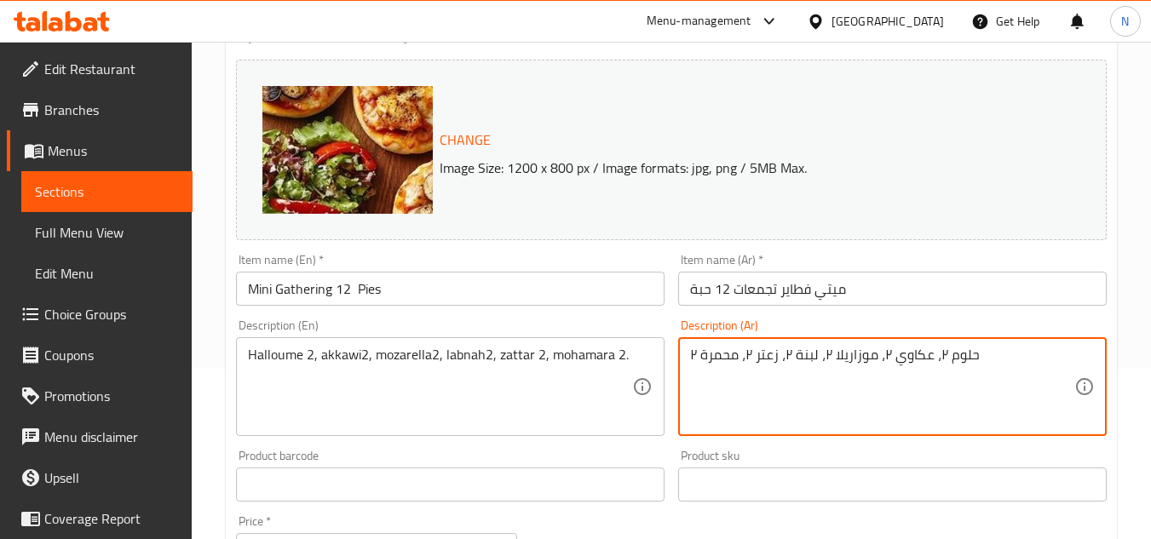
click at [944, 360] on textarea "حلوم ٢، عكاوي ٢، موزاريلا ٢، لبنة ٢، زعتر ٢، محمرة ٢" at bounding box center [882, 387] width 384 height 81
click at [945, 360] on textarea "حلوم ٢، عكاوي ٢، موزاريلا ٢، لبنة ٢، زعتر ٢، محمرة ٢" at bounding box center [882, 387] width 384 height 81
click at [946, 359] on textarea "حلوم ٢، عكاوي ٢، موزاريلا ٢، لبنة ٢، زعتر ٢، محمرة ٢" at bounding box center [882, 387] width 384 height 81
click at [1006, 347] on textarea "حلوم ٢، عكاوي ٢، موزاريلا ٢، لبنة ٢، زعتر ٢، محمرة ٢" at bounding box center [882, 387] width 384 height 81
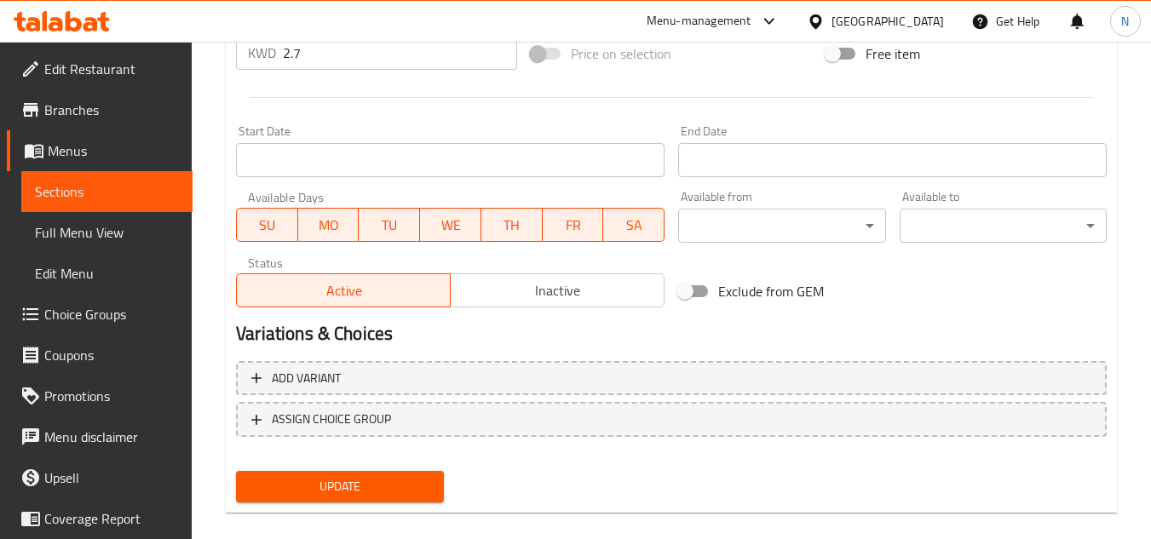
scroll to position [689, 0]
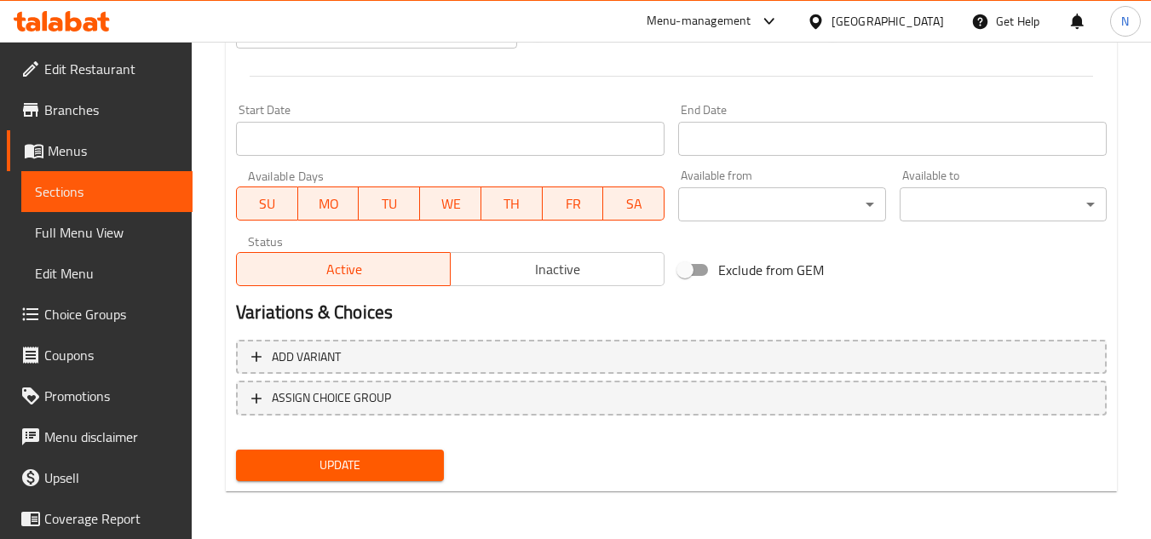
type textarea "حلوم ٢، عكاوي ٢، موزاريلا ٢، لبنة ٢، زعتر ٢، محمرة ٢."
click at [403, 480] on button "Update" at bounding box center [339, 466] width 207 height 32
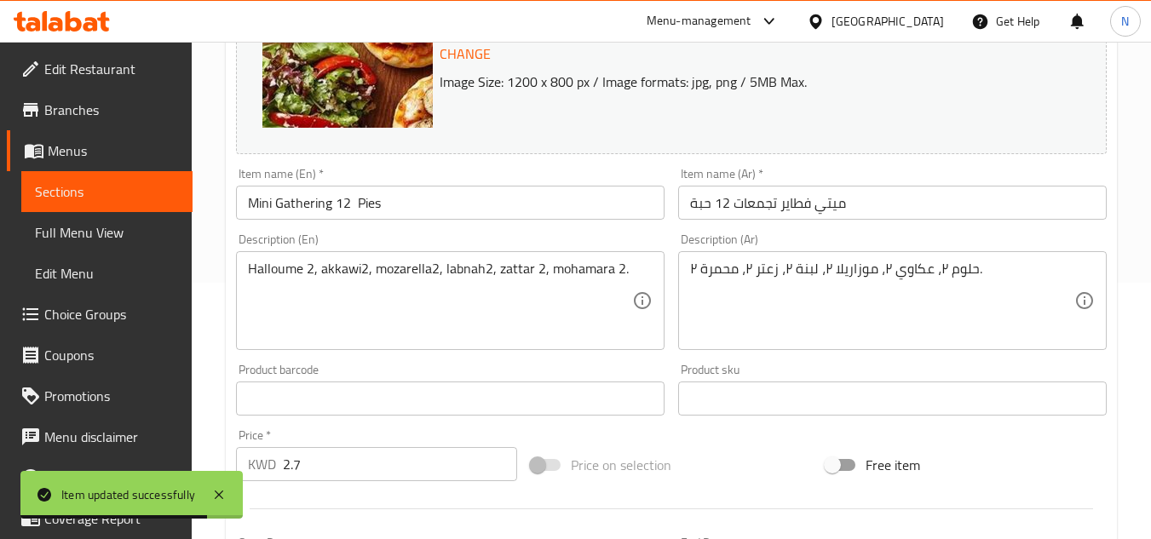
scroll to position [178, 0]
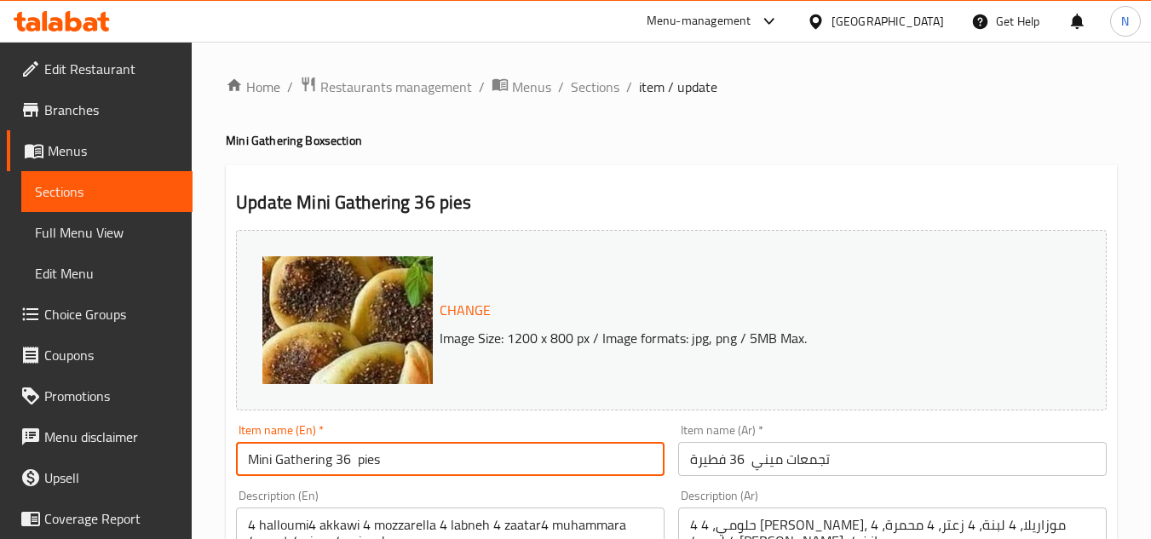
click at [469, 454] on input "Mini Gathering 36 pies" at bounding box center [450, 459] width 429 height 34
paste input "P"
type input "Mini Gathering 36 Pies"
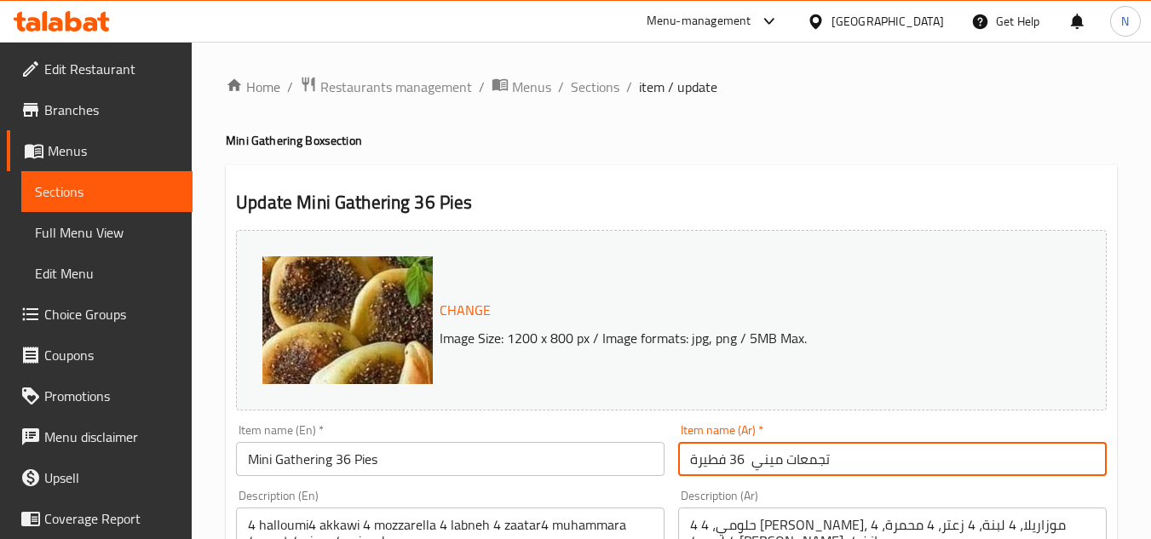
click at [779, 464] on input "تجمعات ميني 36 فطيرة" at bounding box center [892, 459] width 429 height 34
paste input "ميتي فطاير تقديم 36 حبة"
click at [764, 464] on input "ميتي فطاير تقديم 36 حبة" at bounding box center [892, 459] width 429 height 34
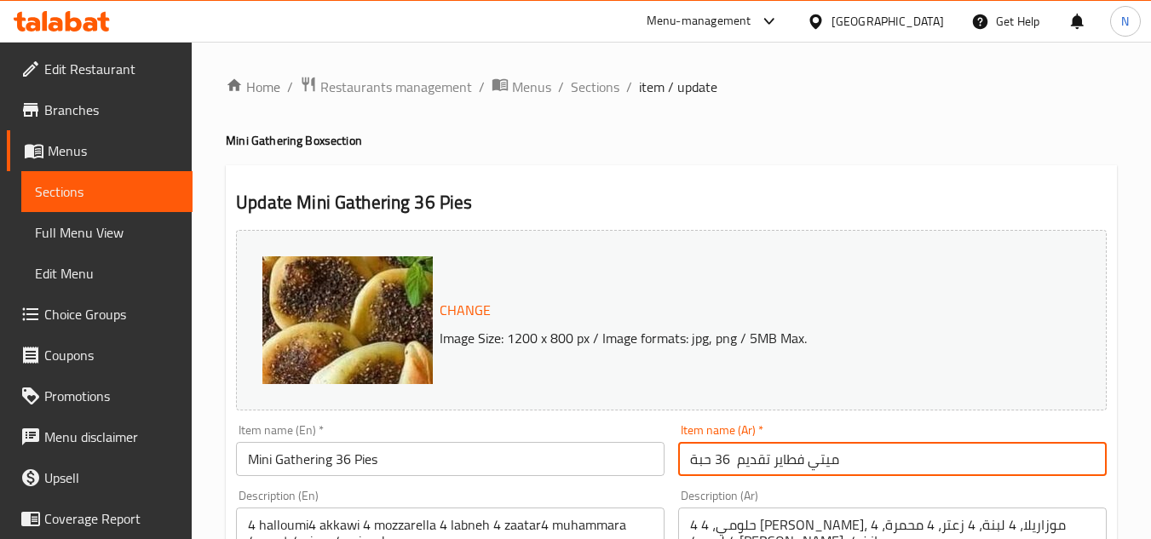
click at [764, 464] on input "ميتي فطاير تقديم 36 حبة" at bounding box center [892, 459] width 429 height 34
type input "ميتي فطاير تجمعات 36 حبة"
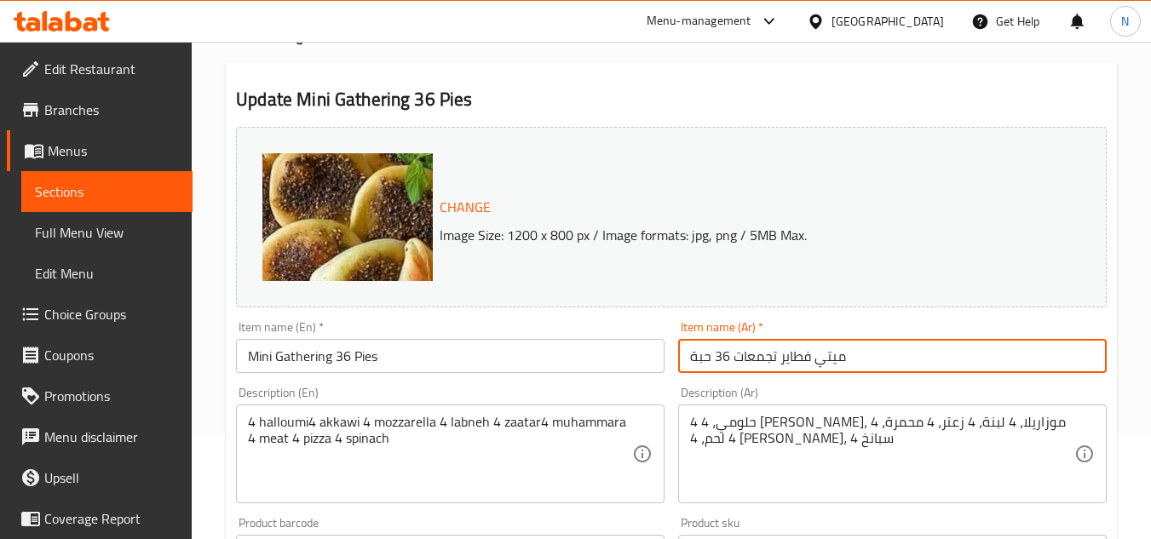
scroll to position [170, 0]
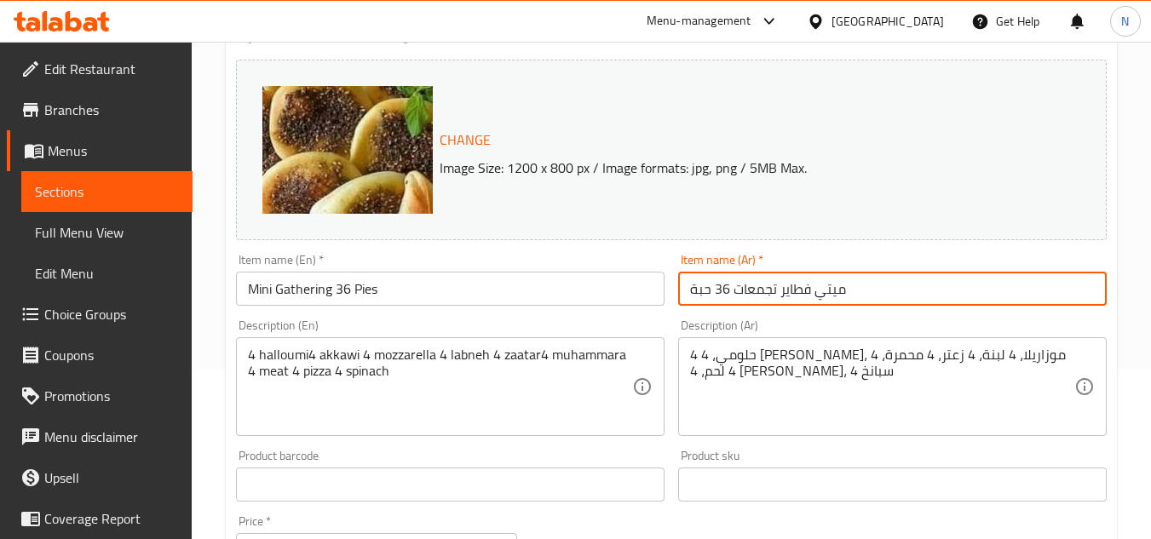
click at [349, 360] on textarea "4 halloumi4 akkawi 4 mozzarella 4 labneh 4 zaatar4 muhammara 4 meat 4 pizza 4 s…" at bounding box center [440, 387] width 384 height 81
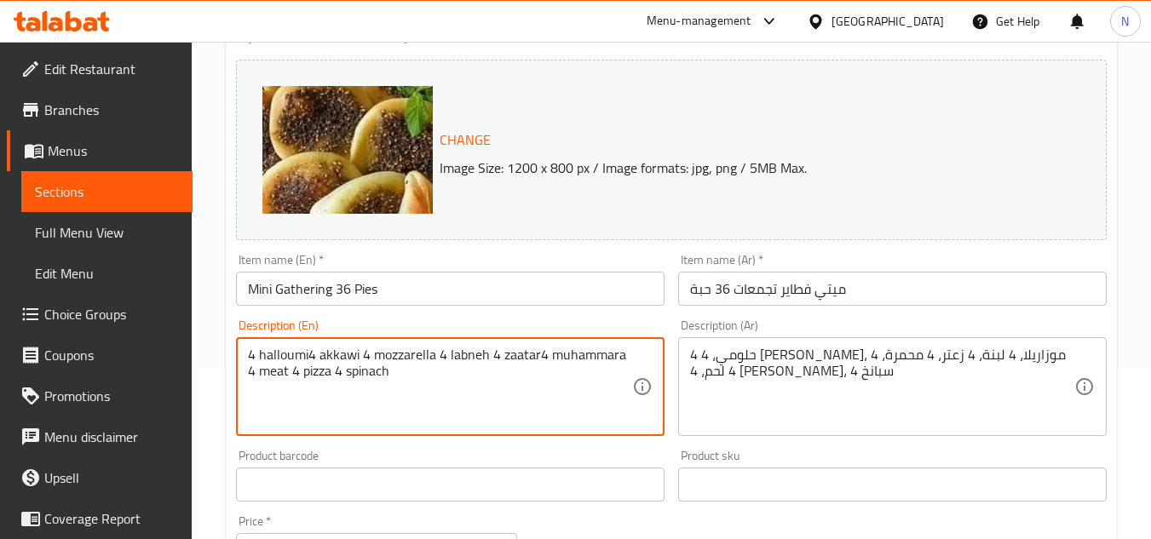
click at [349, 360] on textarea "4 halloumi4 akkawi 4 mozzarella 4 labneh 4 zaatar4 muhammara 4 meat 4 pizza 4 s…" at bounding box center [440, 387] width 384 height 81
paste textarea "halloume4, akkawi4, mozarella4, labnah4,zattar4,mohamara4,meat4,pizza4,spanch4"
click at [304, 359] on textarea "halloume4, akkawi4, mozarella4, labnah4,zattar4,mohamara4,meat4,pizza4,spanch4" at bounding box center [440, 387] width 384 height 81
click at [361, 360] on textarea "halloume 4, akkawi4, mozarella4, labnah4,zattar4,mohamara4,meat4,pizza4,spanch4" at bounding box center [440, 387] width 384 height 81
click at [429, 355] on textarea "halloume 4, akkawi 4, mozarella4, labnah4,zattar4,mohamara4,meat4,pizza4,spanch4" at bounding box center [440, 387] width 384 height 81
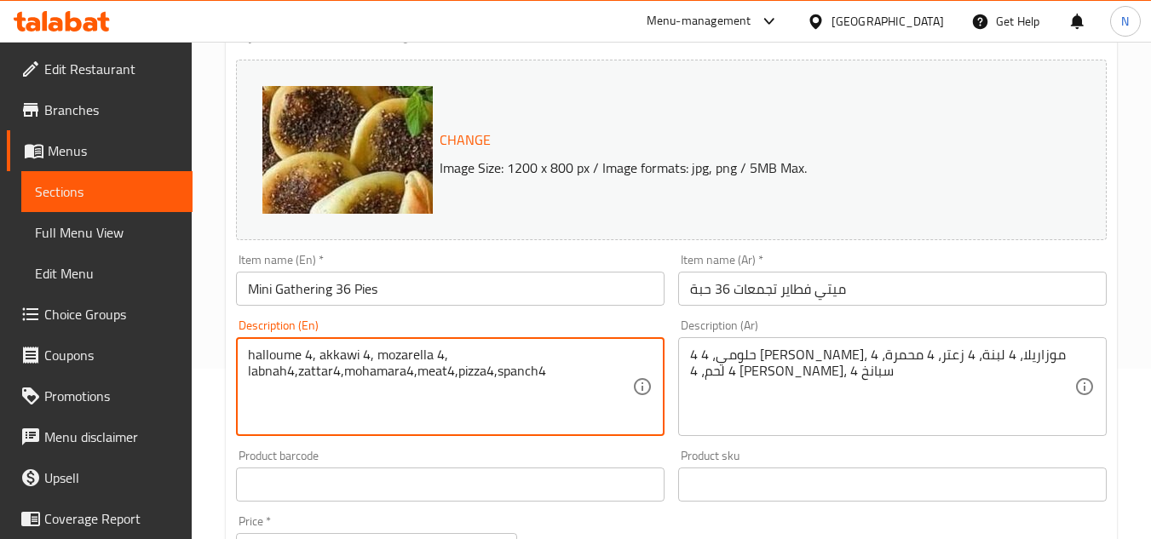
click at [480, 357] on textarea "halloume 4, akkawi 4, mozarella 4, labnah4,zattar4,mohamara4,meat4,pizza4,spanc…" at bounding box center [440, 387] width 384 height 81
click at [300, 373] on textarea "halloume 4, akkawi 4, mozarella 4, labnah4,zattar4,mohamara4,meat4,pizza4,spanc…" at bounding box center [440, 387] width 384 height 81
click at [487, 364] on textarea "halloume 4, akkawi 4, mozarella 4, labnah4, zattar4,mohamara4,meat4,pizza4,span…" at bounding box center [440, 387] width 384 height 81
click at [512, 359] on textarea "halloume 4, akkawi 4, mozarella 4, labnah 4, zattar4,mohamara4,meat4,pizza4,spa…" at bounding box center [440, 387] width 384 height 81
click at [279, 376] on textarea "halloume 4, akkawi 4, mozarella 4, labnah 4, zattar4,mohamara4,meat4,pizza4,spa…" at bounding box center [440, 387] width 384 height 81
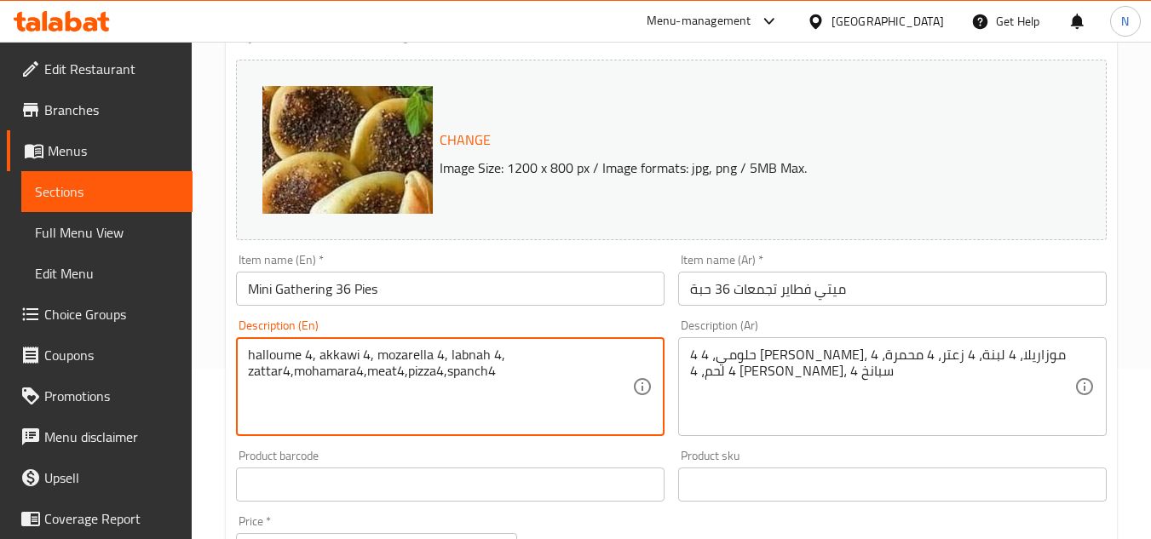
click at [285, 372] on textarea "halloume 4, akkawi 4, mozarella 4, labnah 4, zattar4,mohamara4,meat4,pizza4,spa…" at bounding box center [440, 387] width 384 height 81
click at [262, 372] on textarea "halloume 4, akkawi 4, mozarella 4, labnah 4, zattar 4,mohamara4,meat4,pizza4,sp…" at bounding box center [440, 387] width 384 height 81
click at [308, 374] on textarea "halloume 4, akkawi 4, mozarella 4, labnah 4, zattar 4, mohamara4,meat4,pizza4,s…" at bounding box center [440, 387] width 384 height 81
click at [262, 366] on textarea "halloume 4, akkawi 4, mozarella 4, labnah 4, zattar 4, mohamara 4,meat4,pizza4,…" at bounding box center [440, 387] width 384 height 81
click at [258, 374] on textarea "halloume 4, akkawi 4, mozarella 4, labnah 4, zattar 4, mohamara 4,meat4,pizza4,…" at bounding box center [440, 387] width 384 height 81
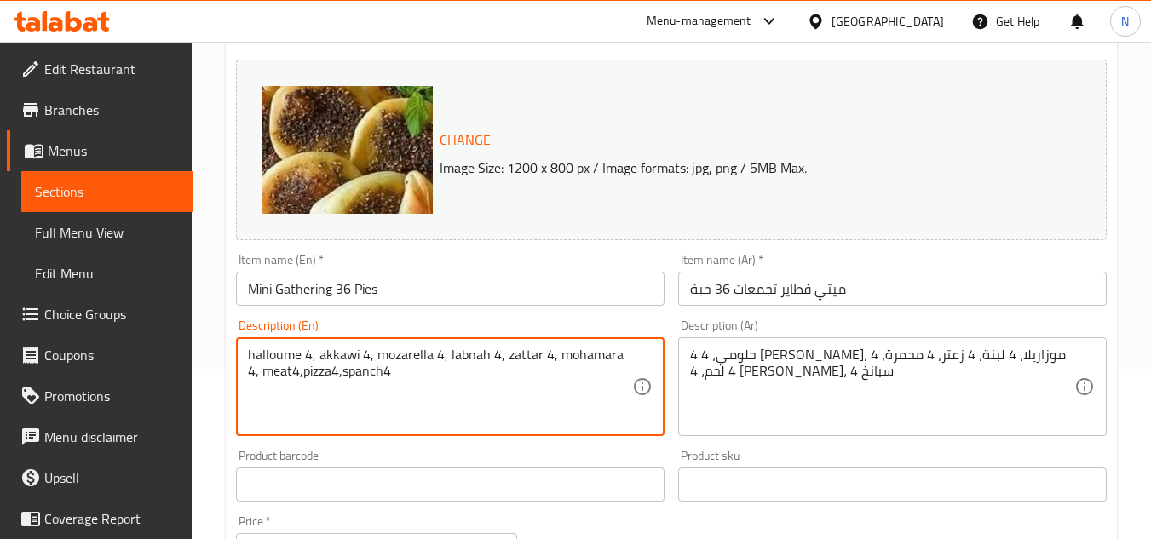
click at [281, 372] on textarea "halloume 4, akkawi 4, mozarella 4, labnah 4, zattar 4, mohamara 4, meat4,pizza4…" at bounding box center [440, 387] width 384 height 81
click at [296, 377] on textarea "halloume 4, akkawi 4, mozarella 4, labnah 4, zattar 4, mohamara 4, meat 4,pizza…" at bounding box center [440, 387] width 384 height 81
click at [291, 377] on textarea "halloume 4, akkawi 4, mozarella 4, labnah 4, zattar 4, mohamara 4, meat 4,pizza…" at bounding box center [440, 387] width 384 height 81
click at [323, 378] on textarea "halloume 4, akkawi 4, mozarella 4, labnah 4, zattar 4, mohamara 4, meat 4, pizz…" at bounding box center [440, 387] width 384 height 81
click at [340, 378] on textarea "halloume 4, akkawi 4, mozarella 4, labnah 4, zattar 4, mohamara 4, meat 4, pizz…" at bounding box center [440, 387] width 384 height 81
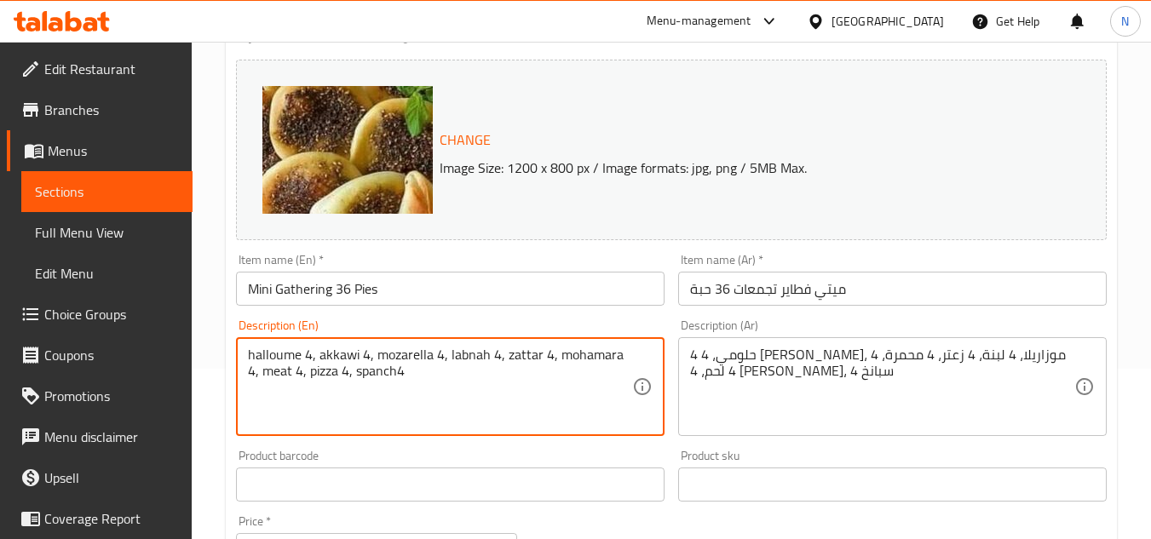
click at [400, 378] on textarea "halloume 4, akkawi 4, mozarella 4, labnah 4, zattar 4, mohamara 4, meat 4, pizz…" at bounding box center [440, 387] width 384 height 81
click at [383, 375] on textarea "halloume 4, akkawi 4, mozarella 4, labnah 4, zattar 4, mohamara 4, meat 4, pizz…" at bounding box center [440, 387] width 384 height 81
click at [394, 376] on textarea "halloume 4, akkawi 4, mozarella 4, labnah 4, zattar 4, mohamara 4, meat 4, pizz…" at bounding box center [440, 387] width 384 height 81
click at [366, 355] on textarea "halloume 4, akkawi 4, mozarella 4, labnah 4, zattar 4, mohamara 4, meat 4, pizz…" at bounding box center [440, 387] width 384 height 81
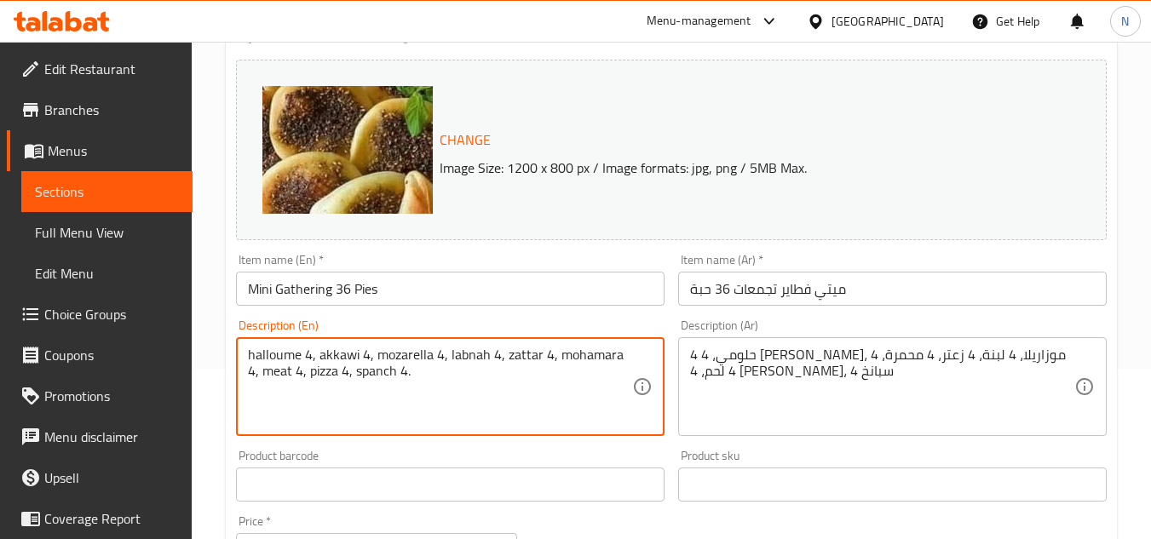
click at [366, 355] on textarea "halloume 4, akkawi 4, mozarella 4, labnah 4, zattar 4, mohamara 4, meat 4, pizz…" at bounding box center [440, 387] width 384 height 81
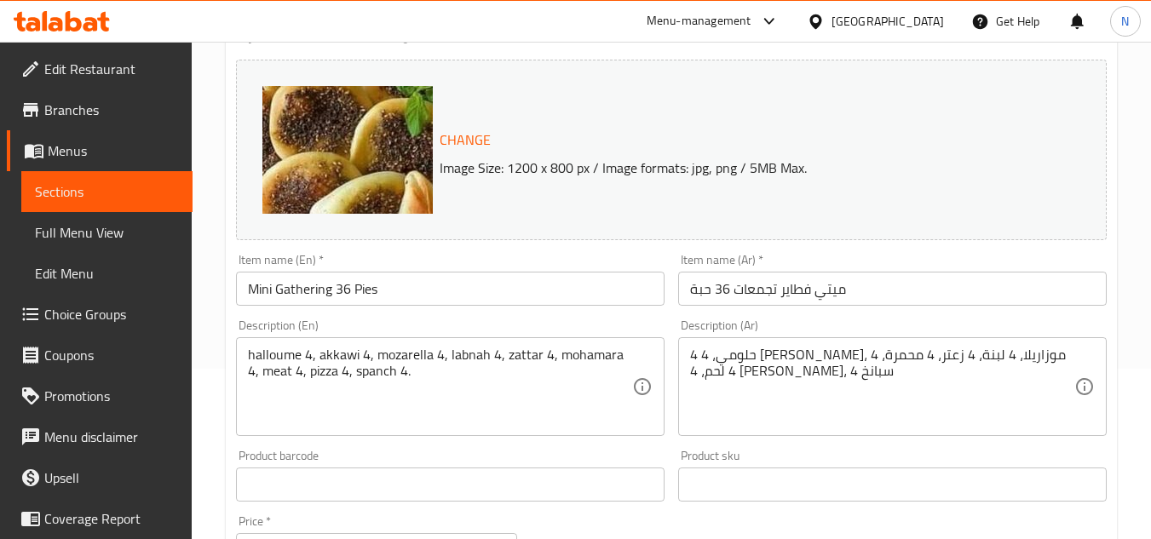
click at [401, 372] on textarea "halloume 4, akkawi 4, mozarella 4, labnah 4, zattar 4, mohamara 4, meat 4, pizz…" at bounding box center [440, 387] width 384 height 81
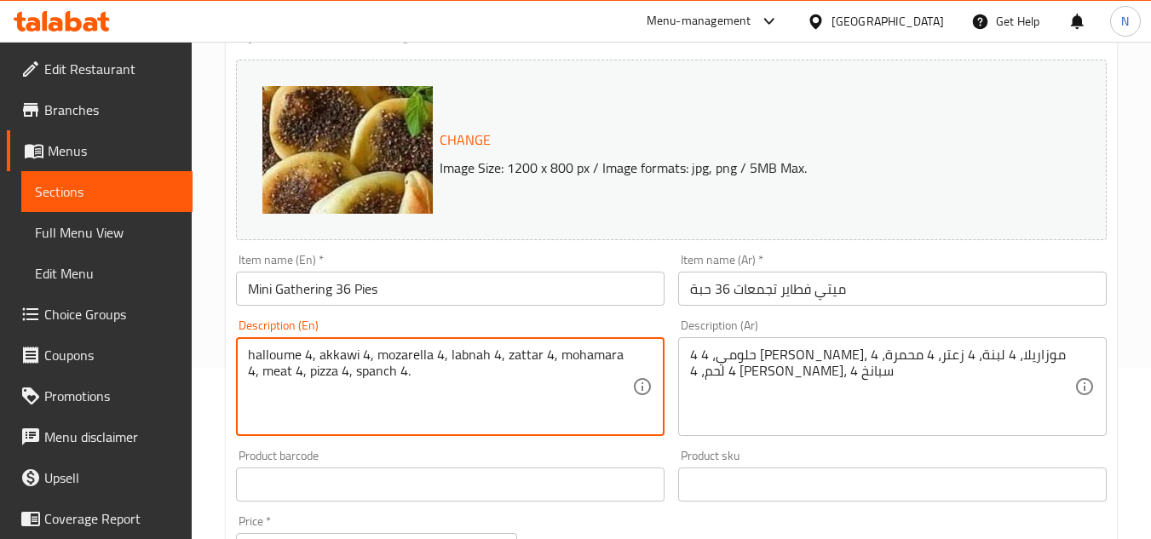
click at [401, 372] on textarea "halloume 4, akkawi 4, mozarella 4, labnah 4, zattar 4, mohamara 4, meat 4, pizz…" at bounding box center [440, 387] width 384 height 81
paste textarea "H"
type textarea "Halloume 4, akkawi 4, mozarella 4, labnah 4, zattar 4, mohamara 4, meat 4, pizz…"
click at [829, 365] on textarea "4 حلومي، 4 عكاوي، 4 موزاريلا، 4 لبنة، 4 زعتر، 4 محمرة، 4 لحم، 4 بيتزا، 4 سبانخ" at bounding box center [882, 387] width 384 height 81
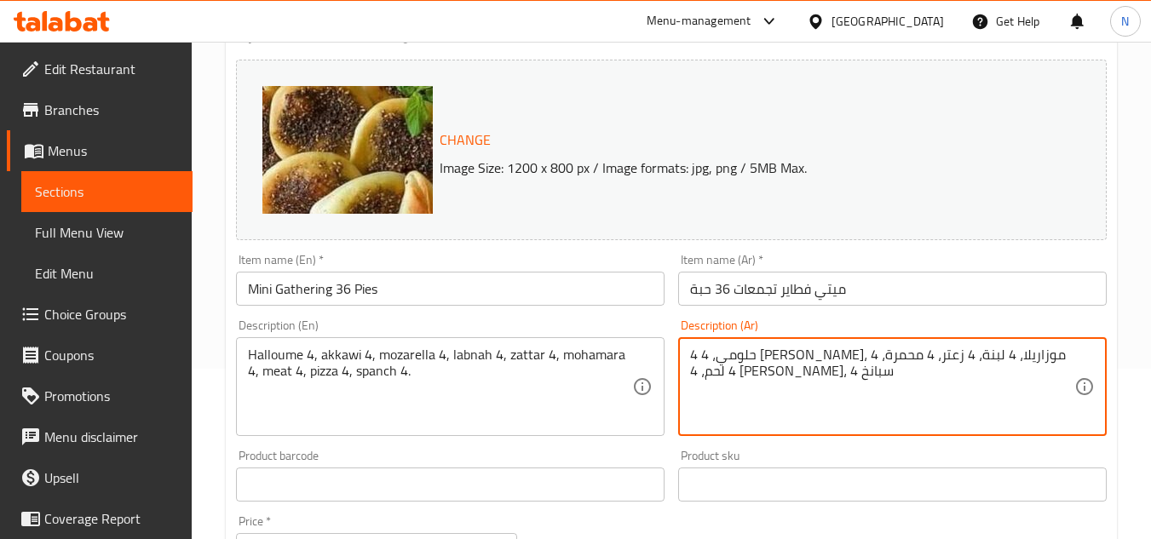
click at [829, 365] on textarea "4 حلومي، 4 عكاوي، 4 موزاريلا، 4 لبنة، 4 زعتر، 4 محمرة، 4 لحم، 4 بيتزا، 4 سبانخ" at bounding box center [882, 387] width 384 height 81
paste textarea "حلوم ٤، عكاوي ٤، موزاريلا ٤، لبنة ٤، زعتر ٤، محمرة ٤، لحم ٤، بيتزا ٤، سبانخ ٤"
click at [741, 374] on textarea "حلوم ٤، عكاوي ٤، موزاريلا ٤، لبنة ٤، زعتر ٤، محمرة ٤، لحم ٤، بيتزا ٤، سبانخ ٤" at bounding box center [882, 387] width 384 height 81
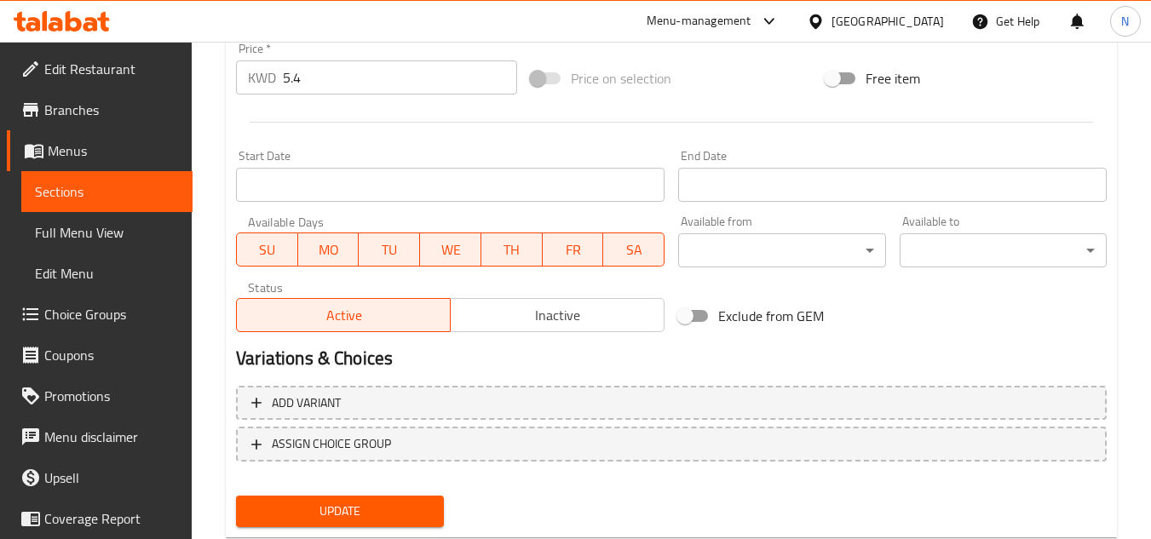
scroll to position [689, 0]
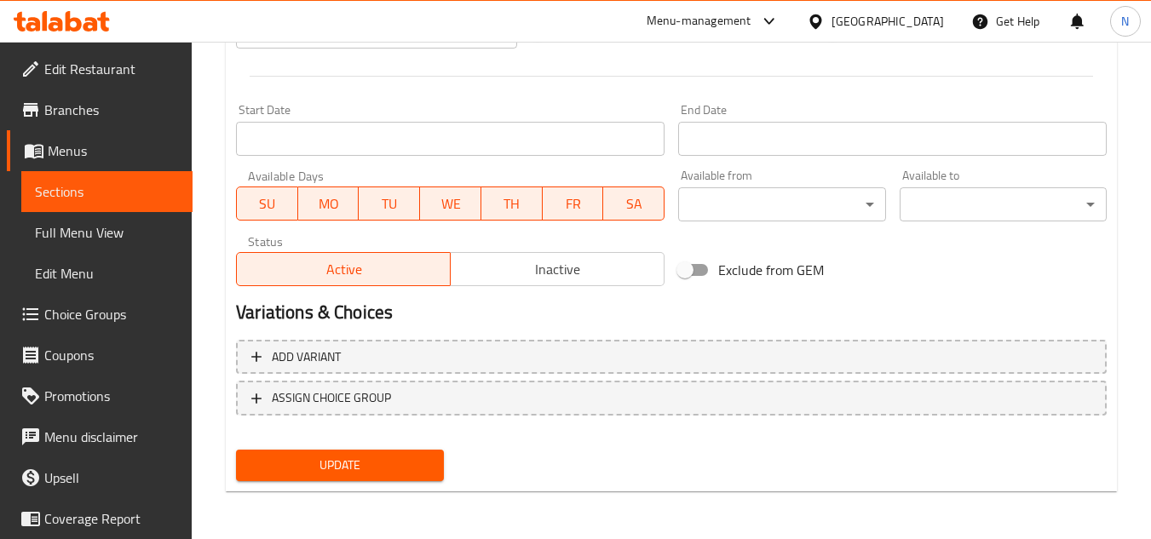
type textarea "حلوم ٤، عكاوي ٤، موزاريلا ٤، لبنة ٤، زعتر ٤، محمرة ٤، لحم ٤، بيتزا ٤، سبانخ ٤."
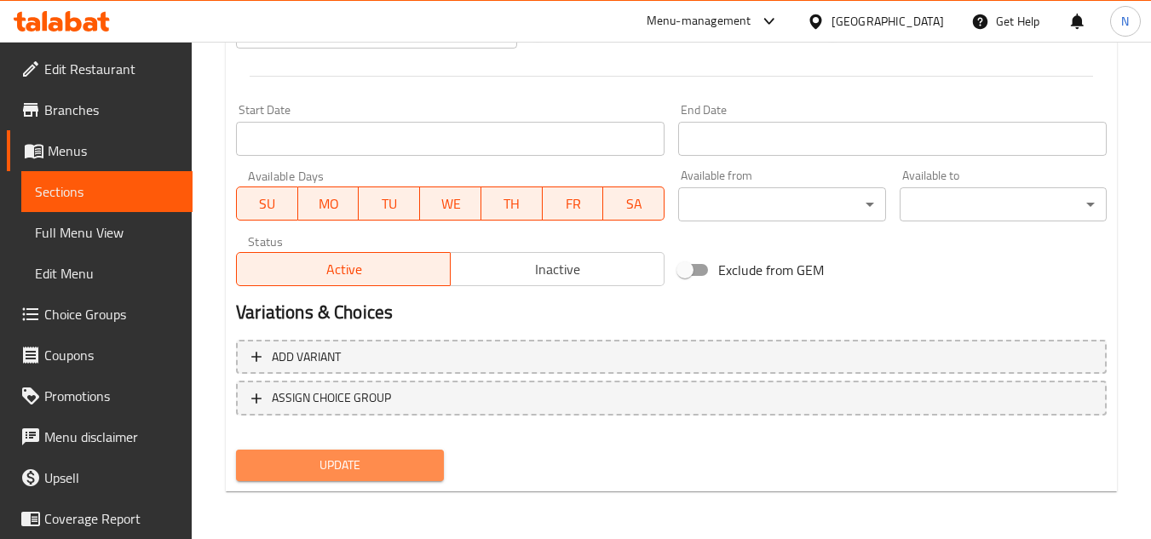
click at [388, 465] on span "Update" at bounding box center [340, 465] width 180 height 21
click at [423, 470] on span "Update" at bounding box center [340, 465] width 180 height 21
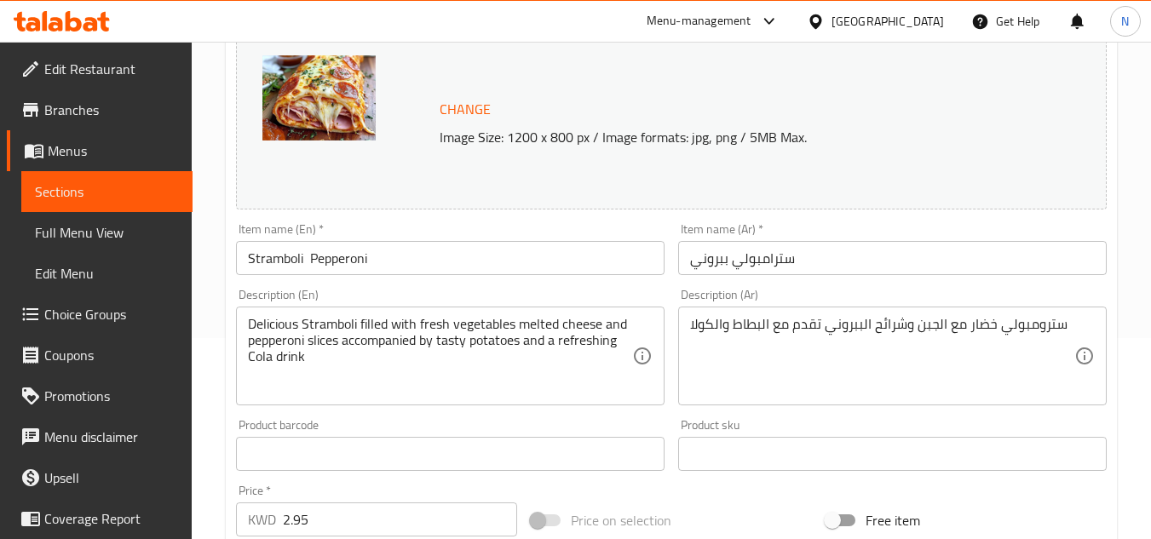
scroll to position [256, 0]
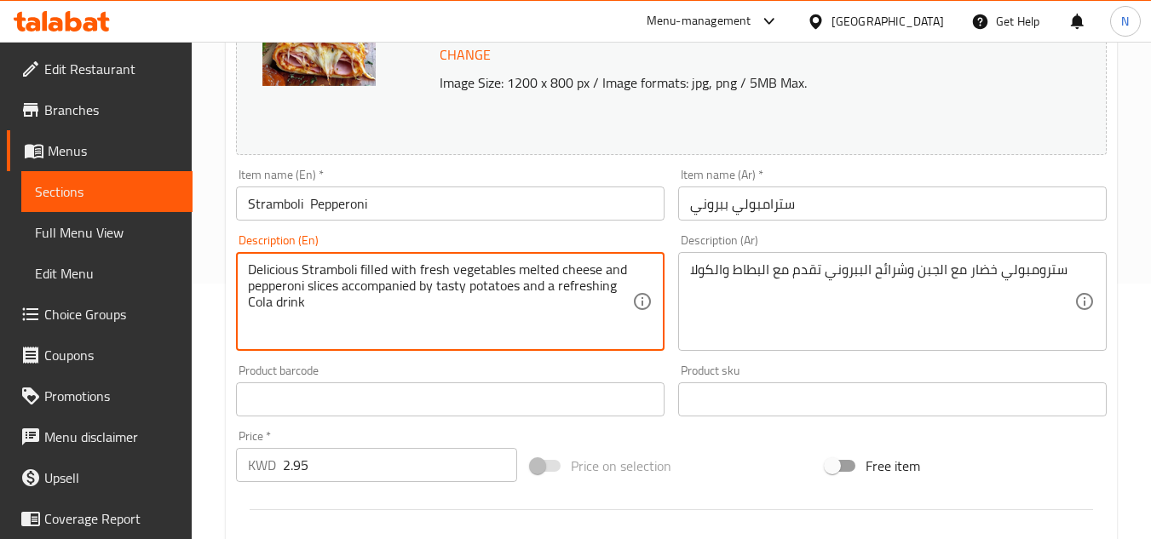
click at [401, 274] on textarea "Delicious Stramboli filled with fresh vegetables melted cheese and pepperoni sl…" at bounding box center [440, 302] width 384 height 81
paste textarea "Vegetable Stromboli, with cheese , pepperoni ,slices served with, potatoes and …"
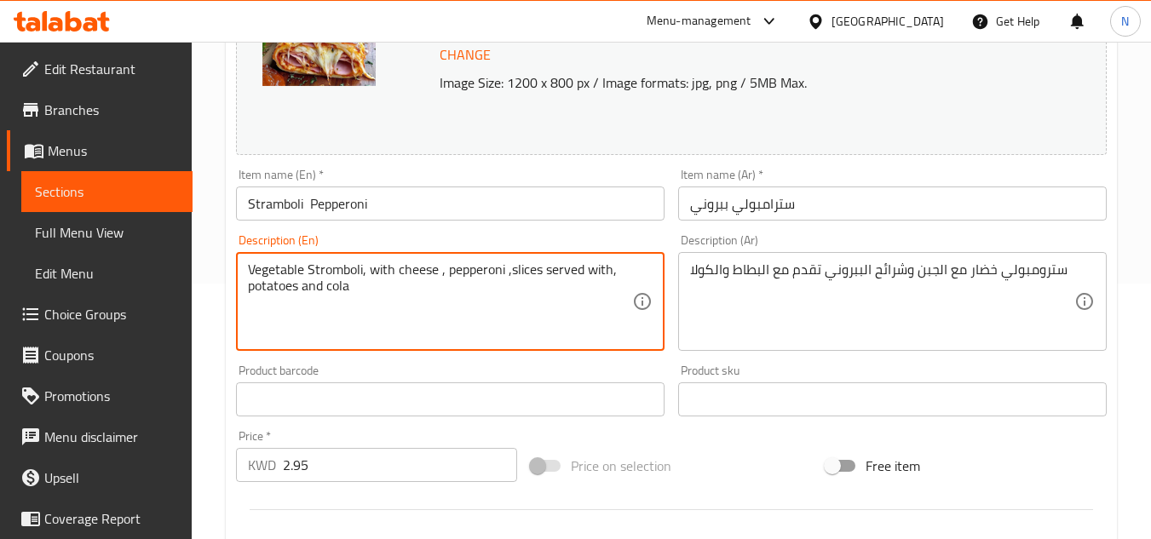
click at [320, 274] on textarea "Vegetable Stromboli, with cheese , pepperoni ,slices served with, potatoes and …" at bounding box center [440, 302] width 384 height 81
click at [355, 268] on textarea "Vegetable Stromboli, with cheese , pepperoni ,slices served with, potatoes and …" at bounding box center [440, 302] width 384 height 81
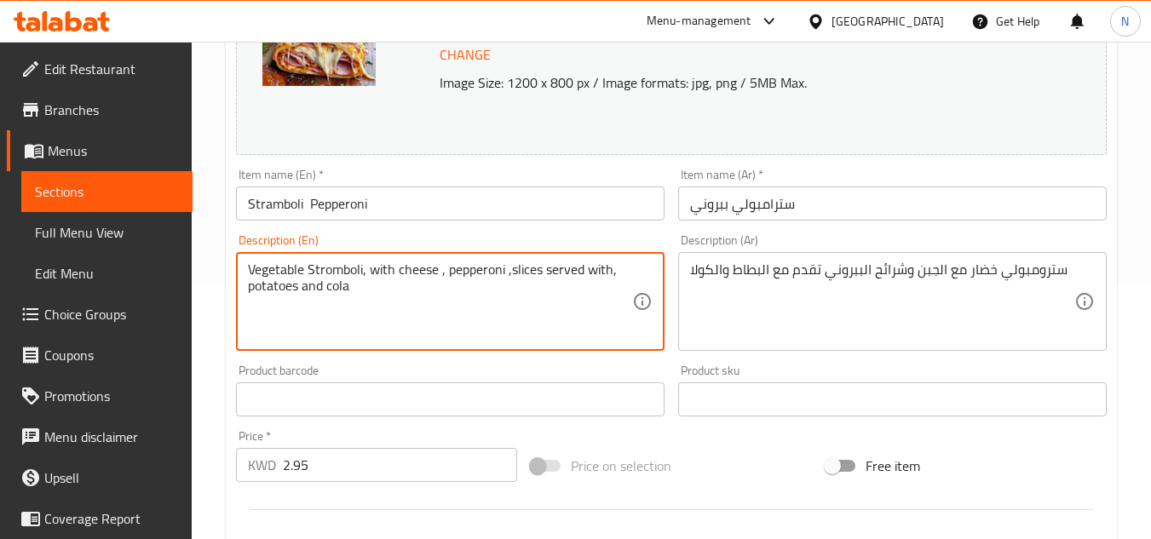
click at [355, 268] on textarea "Vegetable Stromboli, with cheese , pepperoni ,slices served with, potatoes and …" at bounding box center [440, 302] width 384 height 81
paste textarea "s"
click at [365, 292] on textarea "Vegetable stromboli, with cheese , pepperoni ,slices served with, potatoes and …" at bounding box center [440, 302] width 384 height 81
type textarea "Vegetable stromboli, with cheese , pepperoni ,slices served with, potatoes and …"
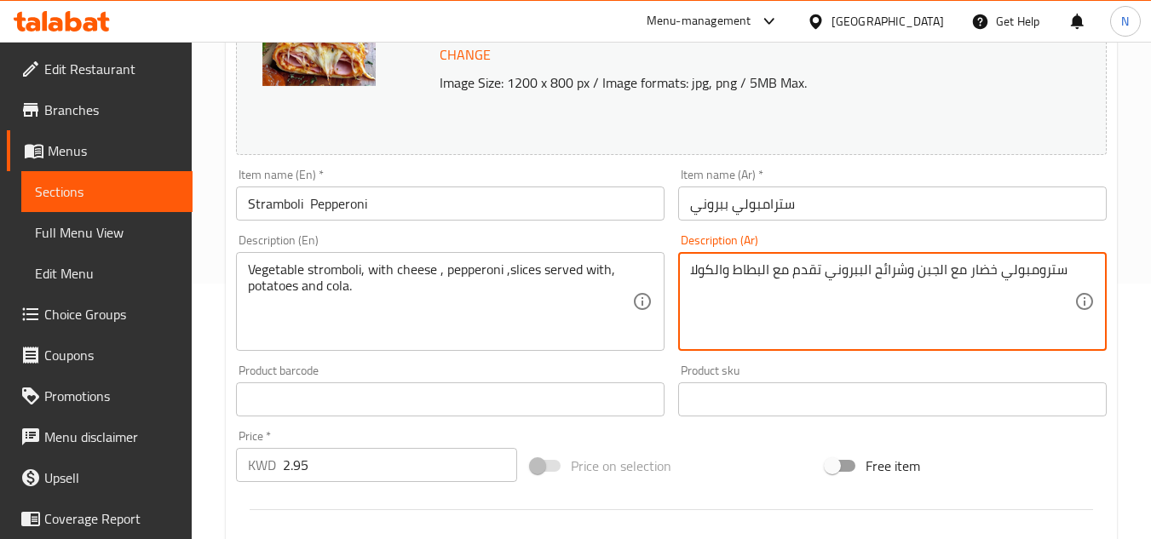
click at [833, 268] on textarea "سترومبولي خضار مع الجبن وشرائح الببروني تقدم مع البطاط والكولا" at bounding box center [882, 302] width 384 height 81
click at [833, 267] on textarea "سترومبولي خضار مع الجبن وشرائح الببروني تقدم مع البطاط والكولا" at bounding box center [882, 302] width 384 height 81
paste textarea "ضار مع الجبن وشرائح الببروني"
click at [1002, 271] on textarea "خضار مع الجبن وشرائح الببروني تقدم مع البطاط والكولا" at bounding box center [882, 302] width 384 height 81
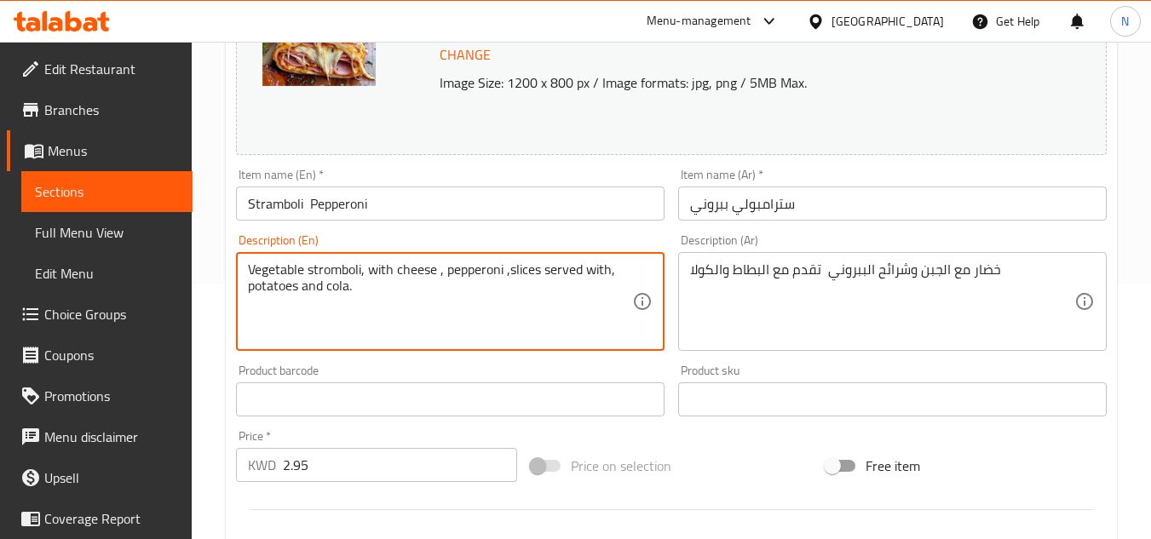
click at [287, 273] on textarea "Vegetable stromboli, with cheese , pepperoni ,slices served with, potatoes and …" at bounding box center [440, 302] width 384 height 81
click at [689, 272] on div "خضار مع الجبن وشرائح الببروني تقدم مع البطاط والكولا Description (Ar)" at bounding box center [892, 301] width 429 height 99
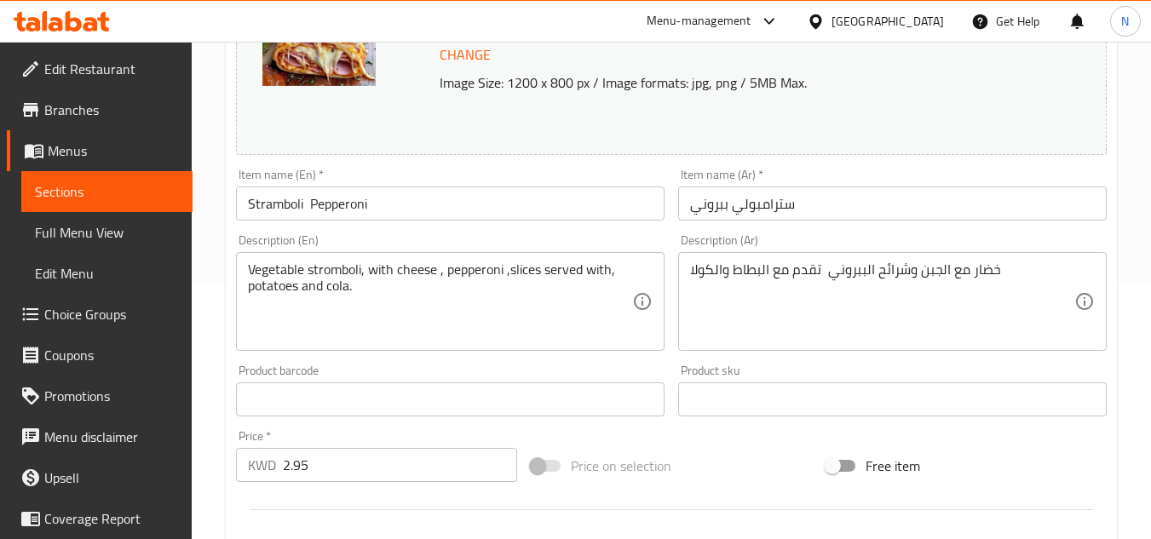
click at [689, 268] on div "خضار مع الجبن وشرائح الببروني تقدم مع البطاط والكولا Description (Ar)" at bounding box center [892, 301] width 429 height 99
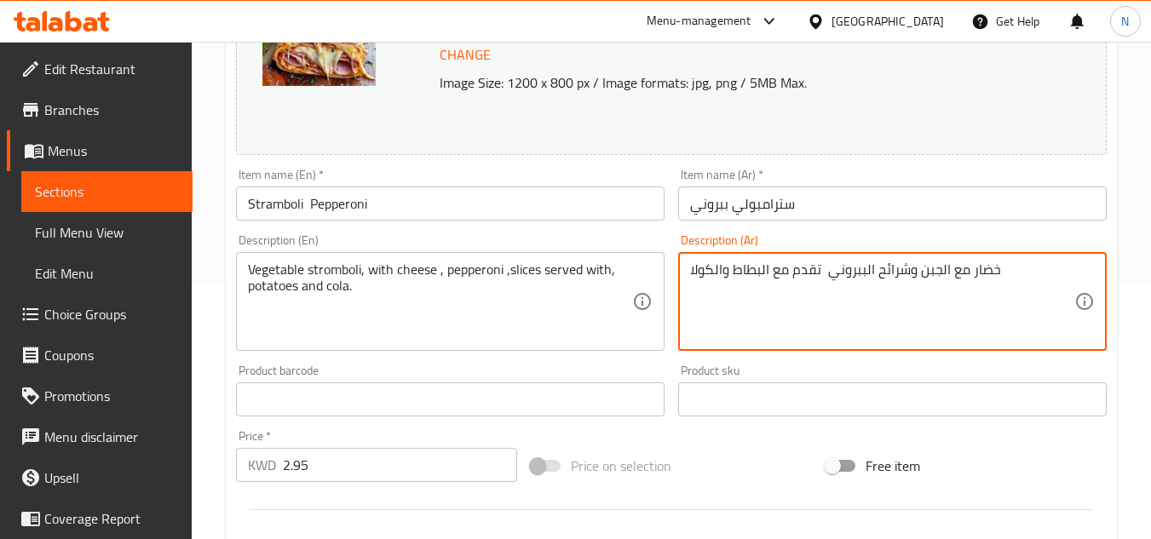
click at [693, 274] on textarea "خضار مع الجبن وشرائح الببروني تقدم مع البطاط والكولا" at bounding box center [882, 302] width 384 height 81
click at [691, 274] on textarea "خضار مع الجبن وشرائح الببروني تقدم مع البطاط والكولا" at bounding box center [882, 302] width 384 height 81
paste textarea "سترومبولي"
type textarea "سترومبولي خضار مع الجبن وشرائح الببروني تقدم مع البطاط والكولا"
click at [308, 210] on input "Stramboli Pepperoni" at bounding box center [450, 204] width 429 height 34
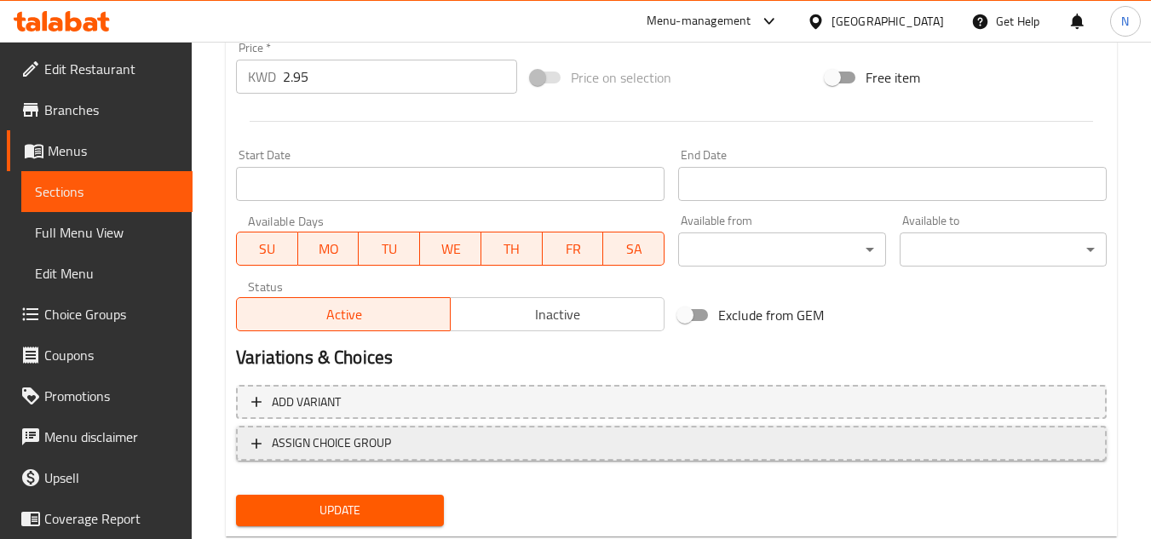
scroll to position [689, 0]
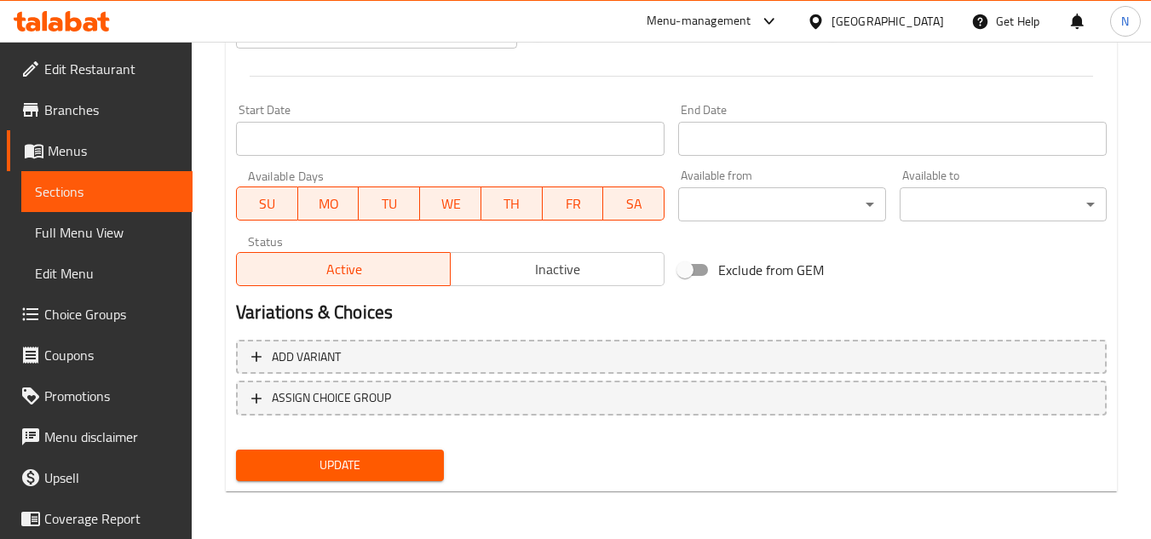
type input "Stramboli Pepperoni"
click at [355, 477] on button "Update" at bounding box center [339, 466] width 207 height 32
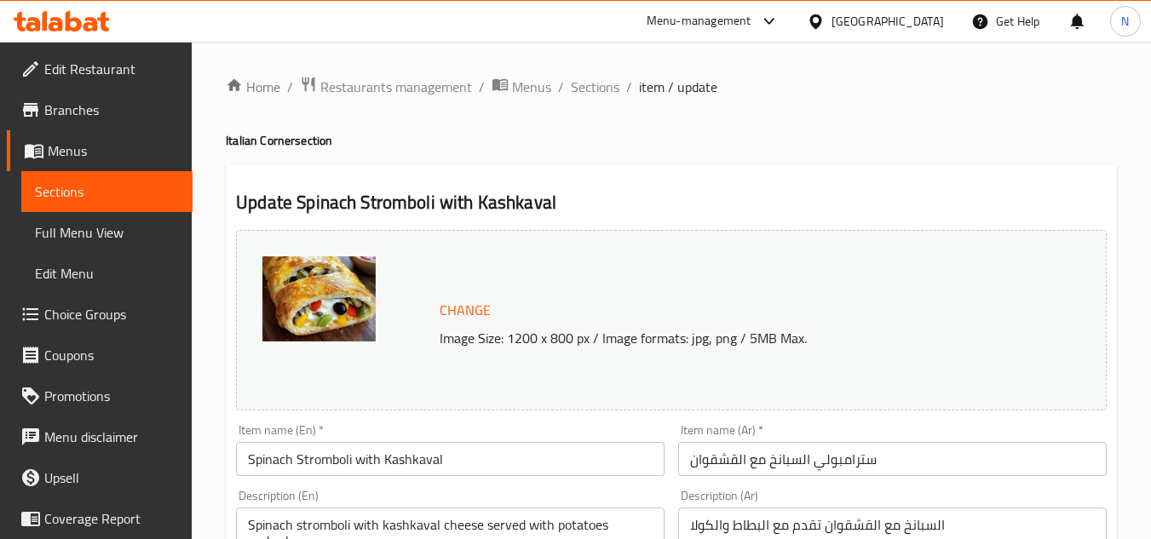
click at [382, 466] on input "Spinach Stromboli with Kashkaval" at bounding box center [450, 459] width 429 height 34
click at [381, 466] on input "Spinach Stromboli with Kashkaval" at bounding box center [450, 459] width 429 height 34
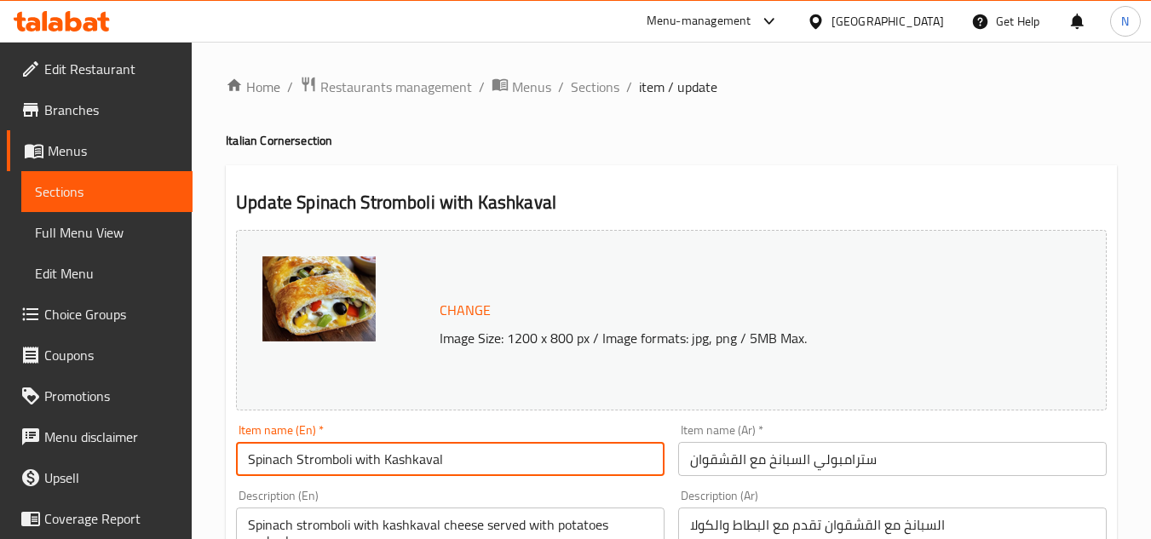
click at [381, 465] on input "Spinach Stromboli with Kashkaval" at bounding box center [450, 459] width 429 height 34
paste input "W"
type input "Spinach Stromboli With Kashkaval"
click at [763, 472] on input "سترامبولي السبانخ مع القشقوان" at bounding box center [892, 459] width 429 height 34
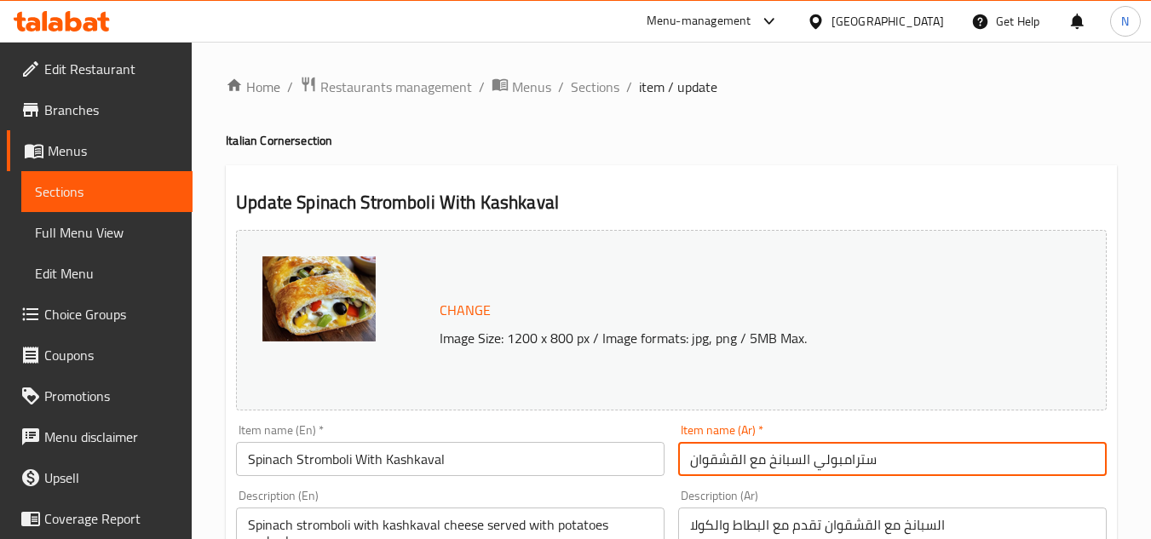
click at [763, 472] on input "سترامبولي السبانخ مع القشقوان" at bounding box center [892, 459] width 429 height 34
paste input "text"
type input "سترامبولي السبانخ مع القشقوان"
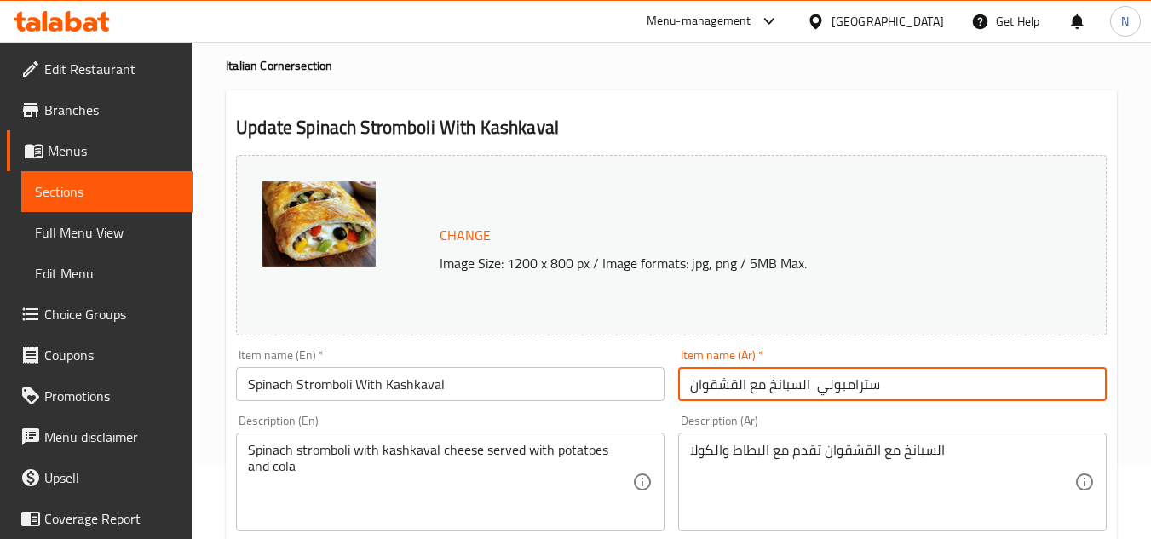
scroll to position [170, 0]
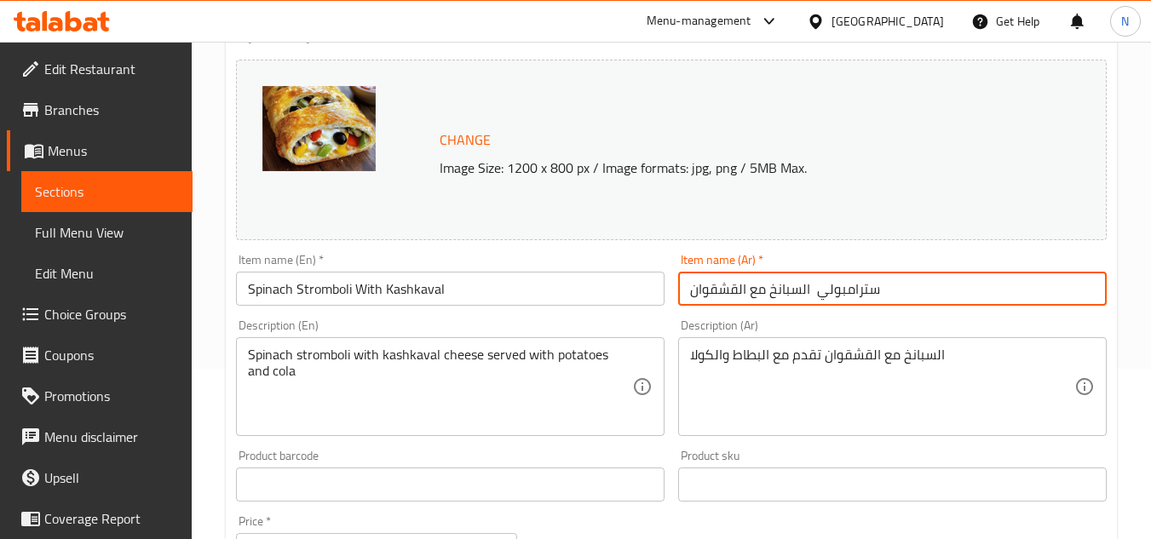
click at [371, 350] on textarea "Spinach stromboli with kashkaval cheese served with potatoes and cola" at bounding box center [440, 387] width 384 height 81
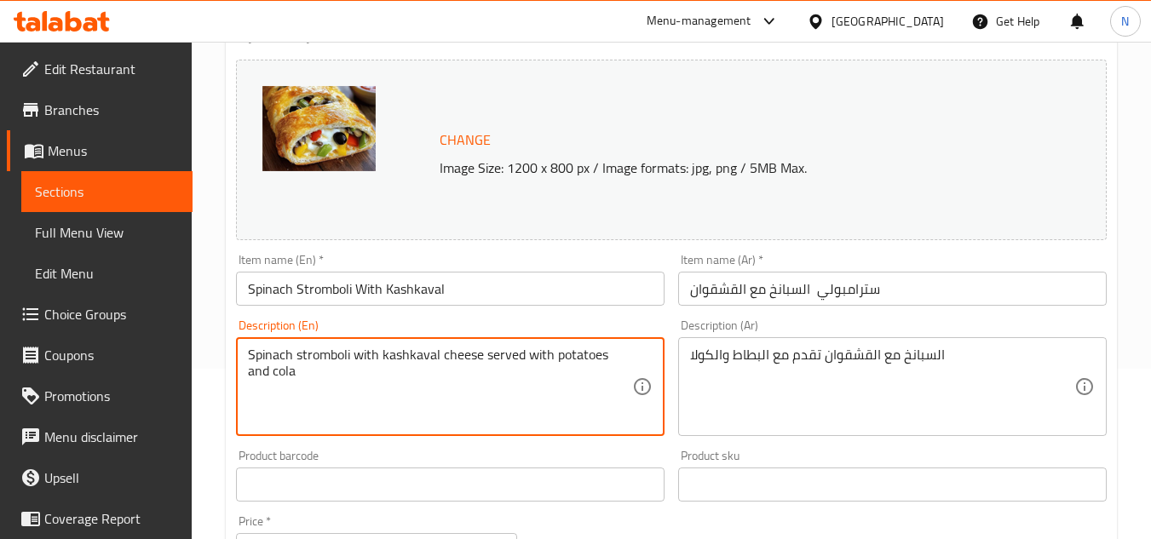
click at [371, 350] on textarea "Spinach stromboli with kashkaval cheese served with potatoes and cola" at bounding box center [440, 387] width 384 height 81
paste textarea ", kashkaval ,served with potatoes and cola"
drag, startPoint x: 353, startPoint y: 355, endPoint x: 350, endPoint y: 366, distance: 10.5
click at [350, 366] on textarea "Spinach stromboli , kashkaval ,served with potatoes and cola" at bounding box center [440, 387] width 384 height 81
click at [606, 354] on textarea "Spinach stromboli, kashkaval ,served with potatoes and cola" at bounding box center [440, 387] width 384 height 81
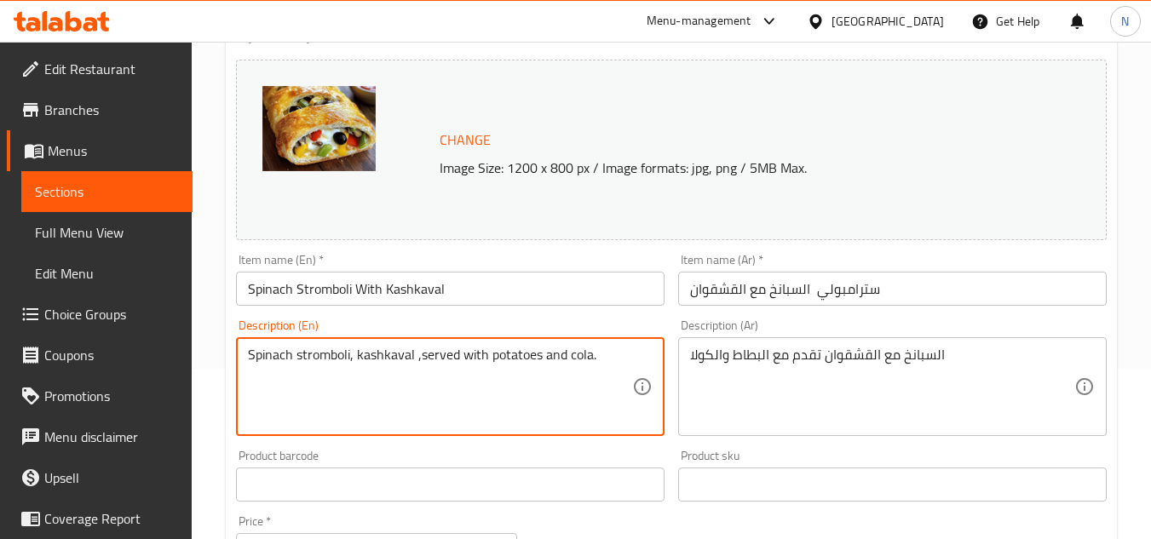
type textarea "Spinach stromboli, kashkaval ,served with potatoes and cola."
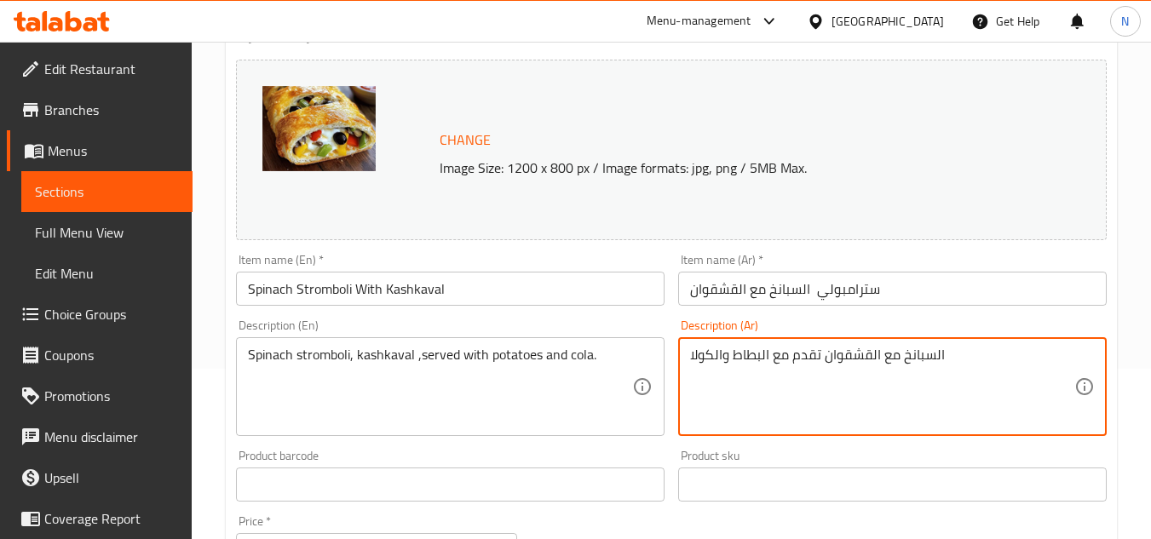
click at [845, 350] on textarea "السبانخ مع القشقوان تقدم مع البطاط والكولا" at bounding box center [882, 387] width 384 height 81
paste textarea
click at [824, 361] on textarea "السبانخ مع القشقوان تقدم مع البطاط والكولا" at bounding box center [882, 387] width 384 height 81
click at [984, 349] on textarea "السبانخ مع القشقوان تقدم مع البطاط والكولا" at bounding box center [882, 387] width 384 height 81
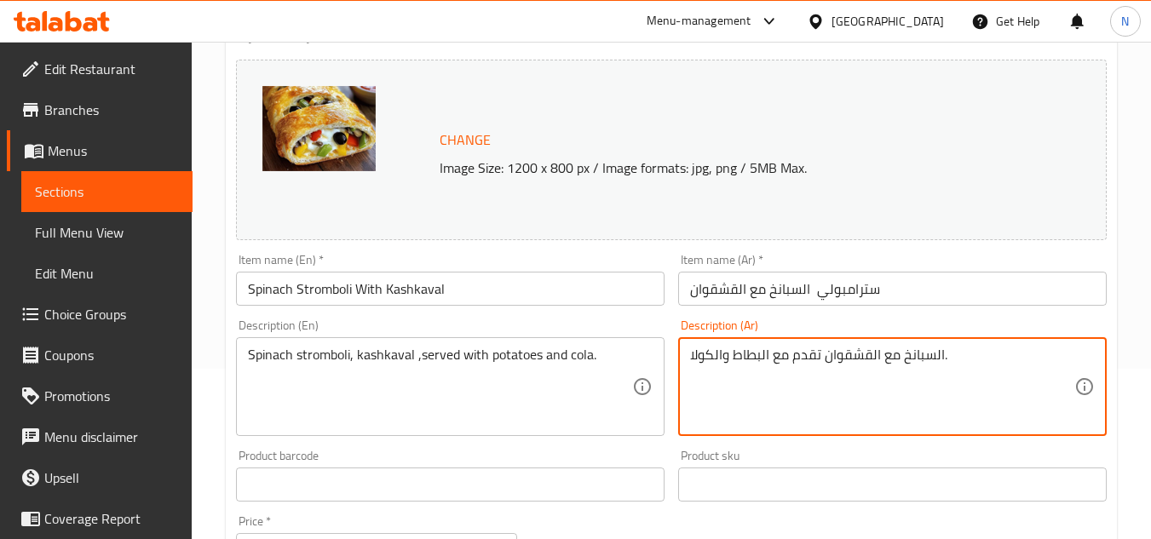
type textarea "السبانخ مع القشقوان تقدم مع البطاط والكولا."
click at [809, 301] on input "سترامبولي السبانخ مع القشقوان" at bounding box center [892, 289] width 429 height 34
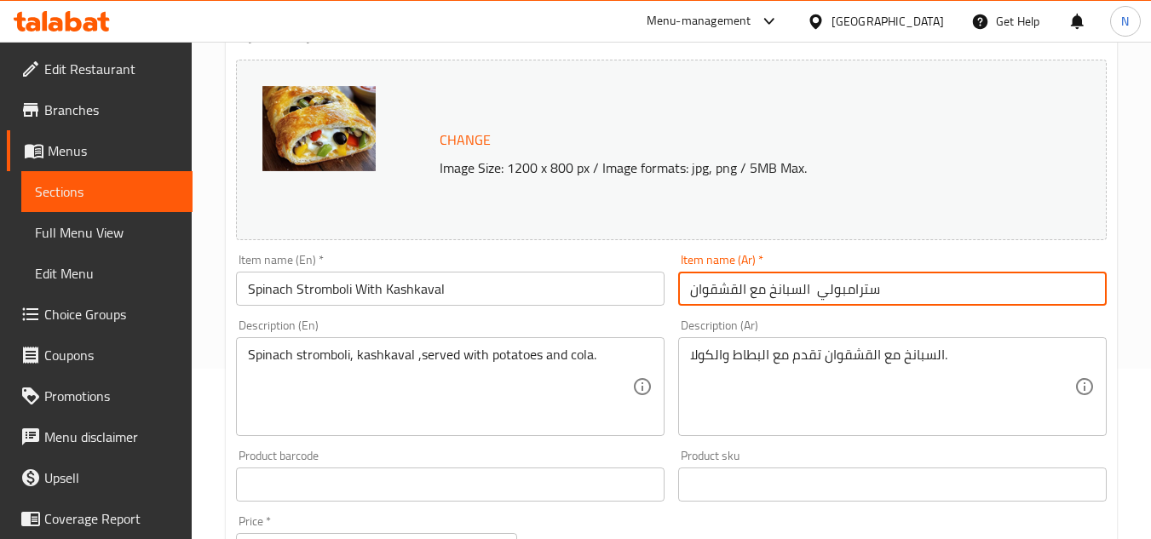
click at [815, 297] on input "سترامبولي السبانخ مع القشقوان" at bounding box center [892, 289] width 429 height 34
click at [812, 296] on input "سترامبولي السبانخ مع القشقوان" at bounding box center [892, 289] width 429 height 34
click at [856, 283] on input "سترامبولي السبانخ مع القشقوان" at bounding box center [892, 289] width 429 height 34
type input "سترامبولي السبانخ مع القشقوان"
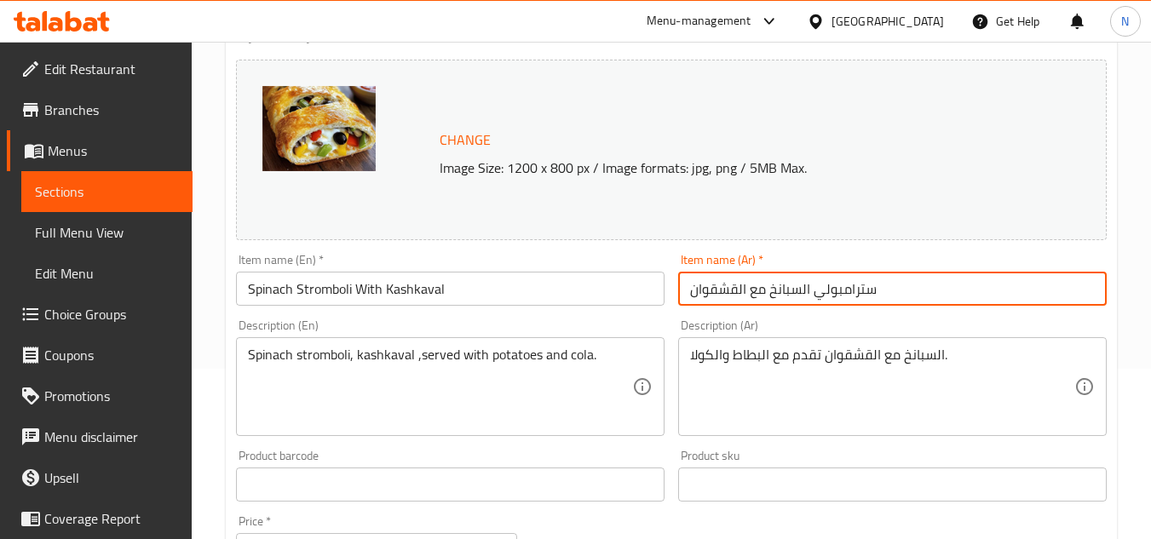
click at [689, 359] on div "السبانخ مع القشقوان تقدم مع البطاط والكولا. Description (Ar)" at bounding box center [892, 386] width 429 height 99
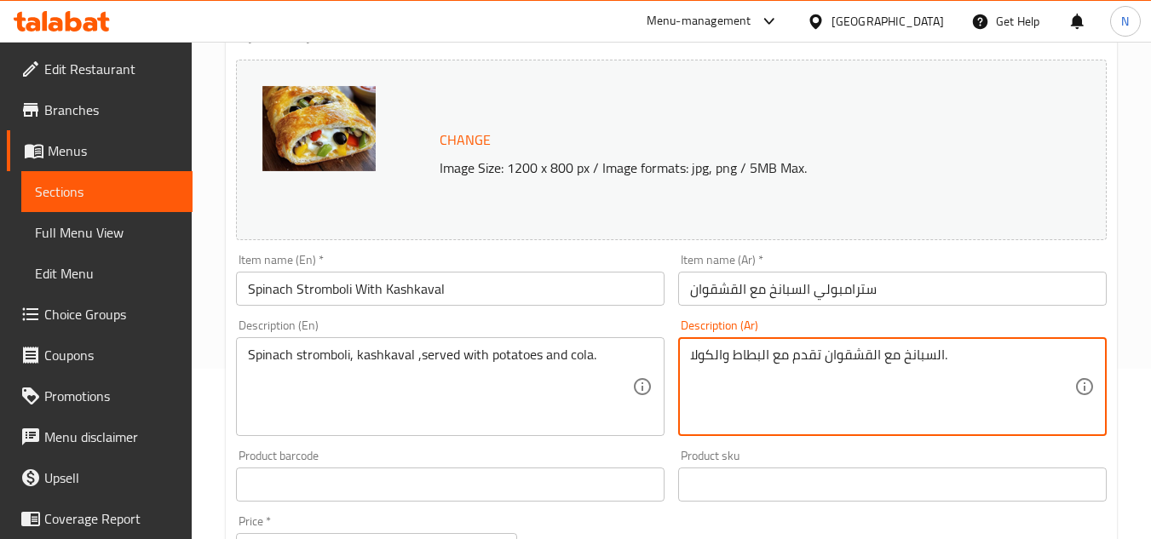
click at [692, 360] on textarea "السبانخ مع القشقوان تقدم مع البطاط والكولا." at bounding box center [882, 387] width 384 height 81
paste textarea "سترامبولي"
type textarea "سترامبولي السبانخ مع القشقوان تقدم مع البطاط والكولا."
click at [377, 294] on input "Spinach Stromboli With Kashkaval" at bounding box center [450, 289] width 429 height 34
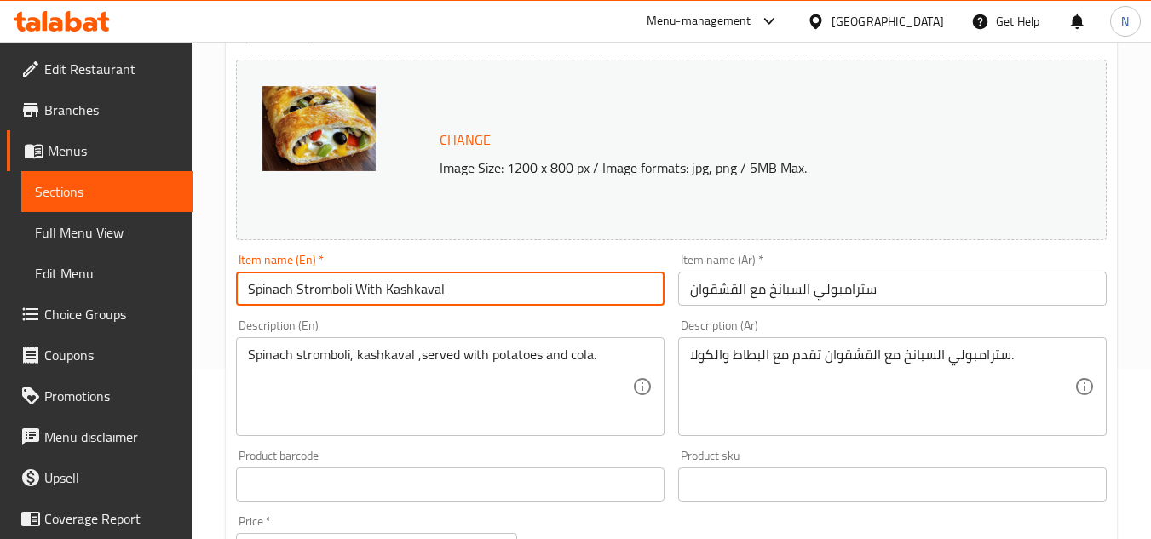
click at [377, 294] on input "Spinach Stromboli With Kashkaval" at bounding box center [450, 289] width 429 height 34
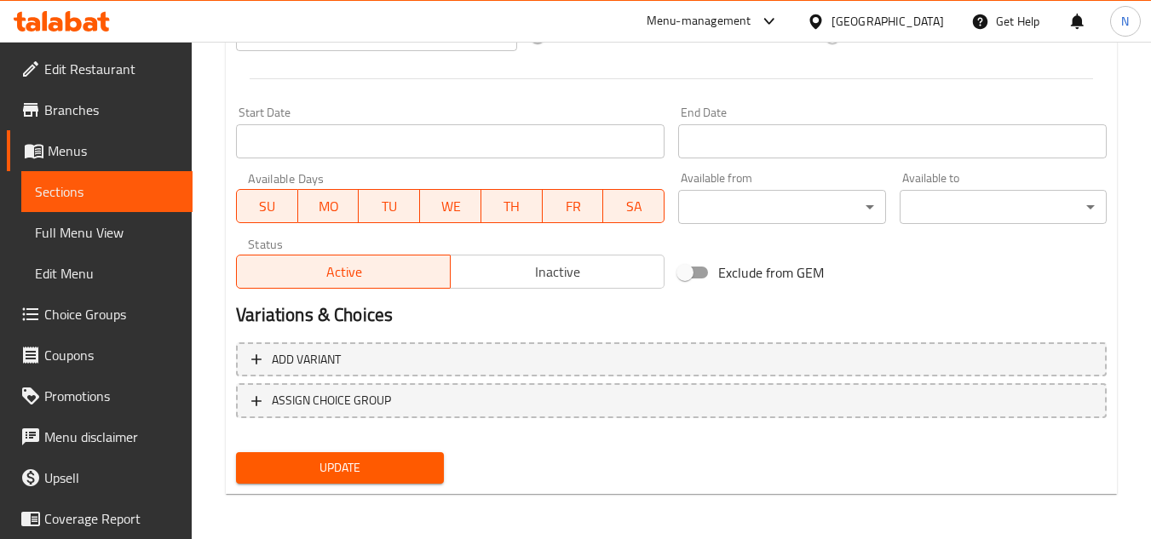
scroll to position [689, 0]
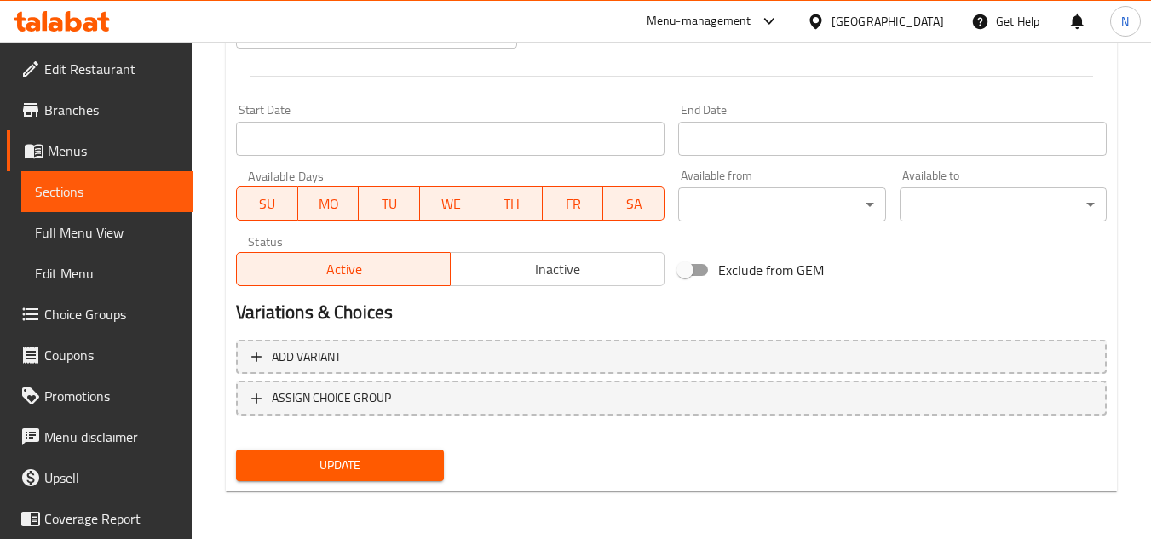
drag, startPoint x: 333, startPoint y: 461, endPoint x: 435, endPoint y: 292, distance: 196.9
click at [333, 462] on span "Update" at bounding box center [340, 465] width 180 height 21
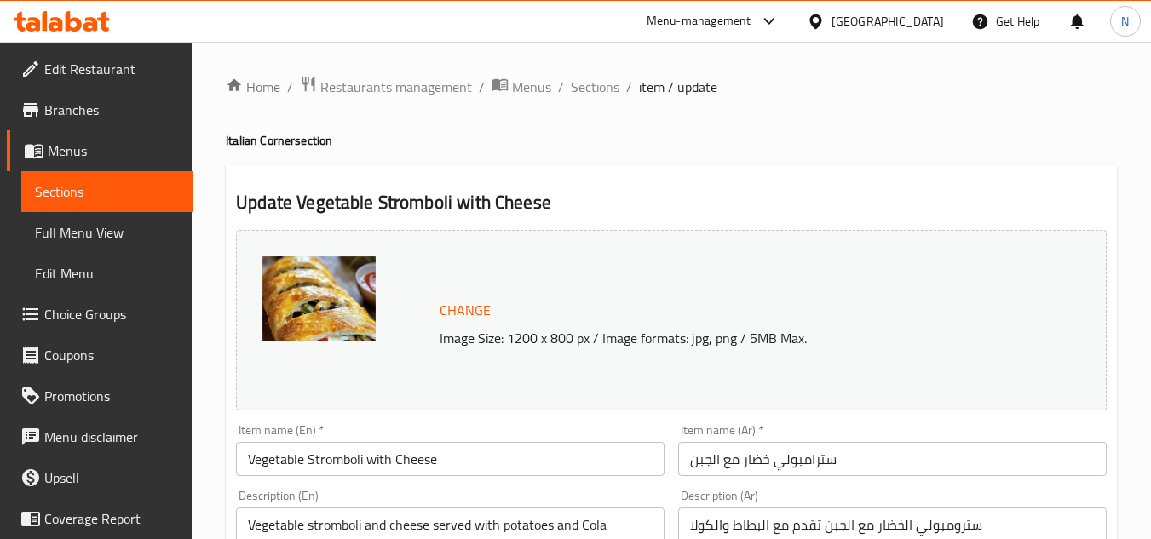
click at [324, 469] on input "Vegetable Stromboli with Cheese" at bounding box center [450, 459] width 429 height 34
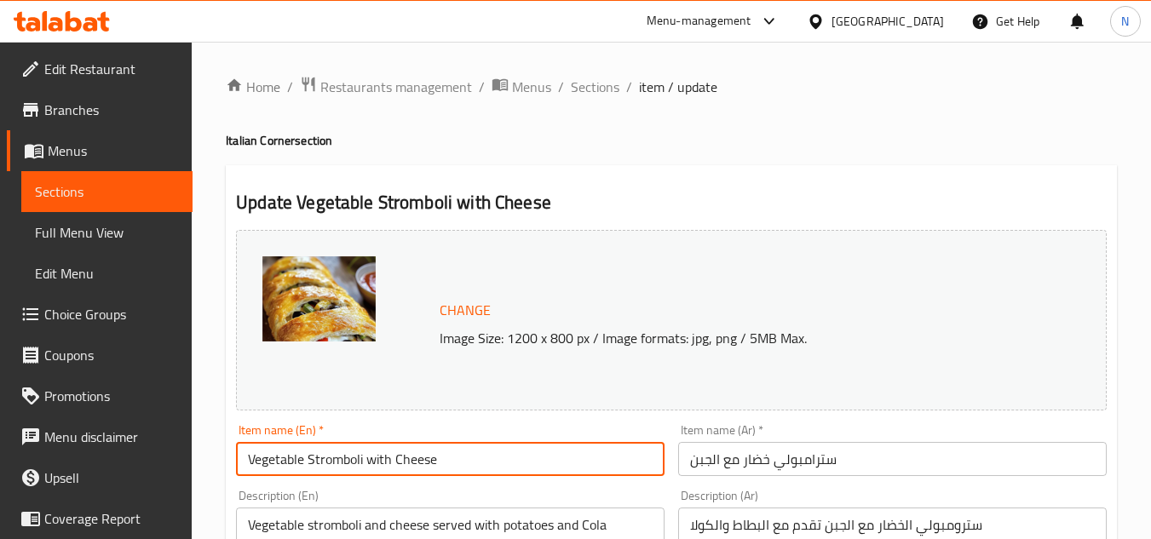
click at [324, 469] on input "Vegetable Stromboli with Cheese" at bounding box center [450, 459] width 429 height 34
paste input "W"
type input "Vegetable Stromboli With Cheese"
click at [729, 462] on input "سترامبولي خضار مع الجبن" at bounding box center [892, 459] width 429 height 34
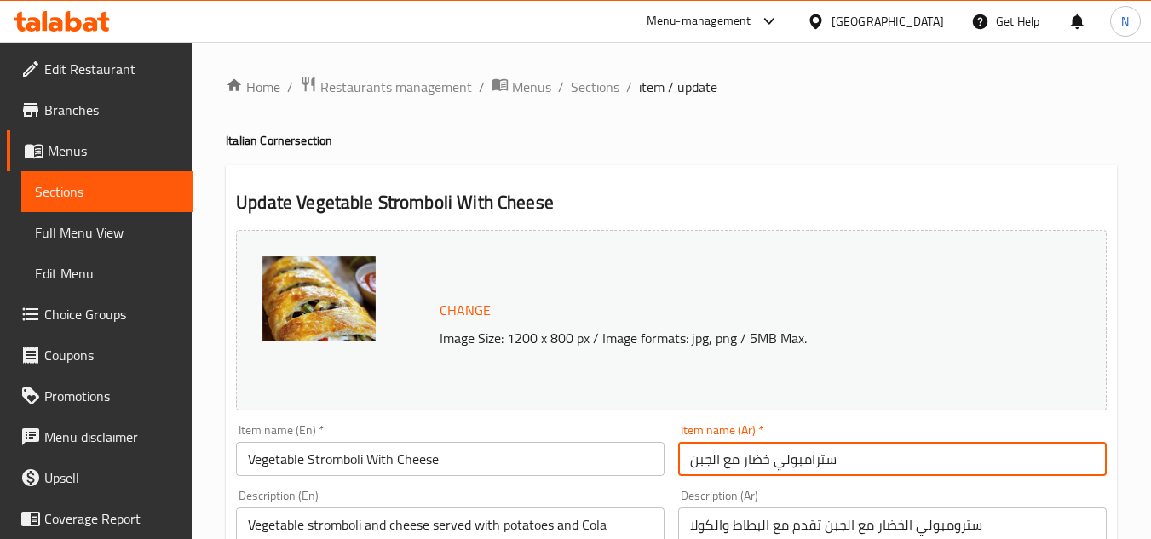
click at [729, 462] on input "سترامبولي خضار مع الجبن" at bounding box center [892, 459] width 429 height 34
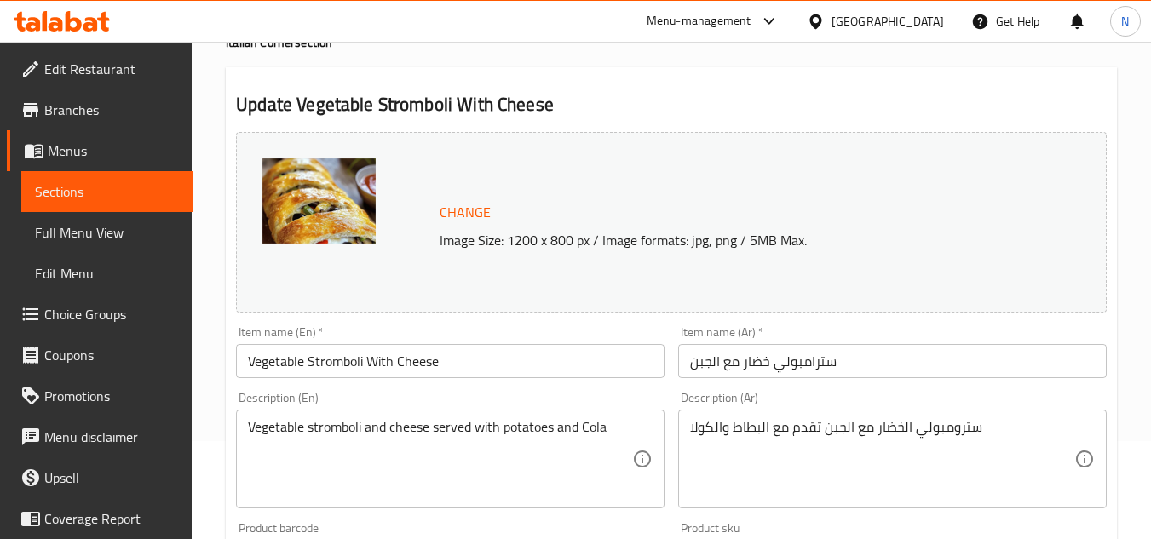
scroll to position [170, 0]
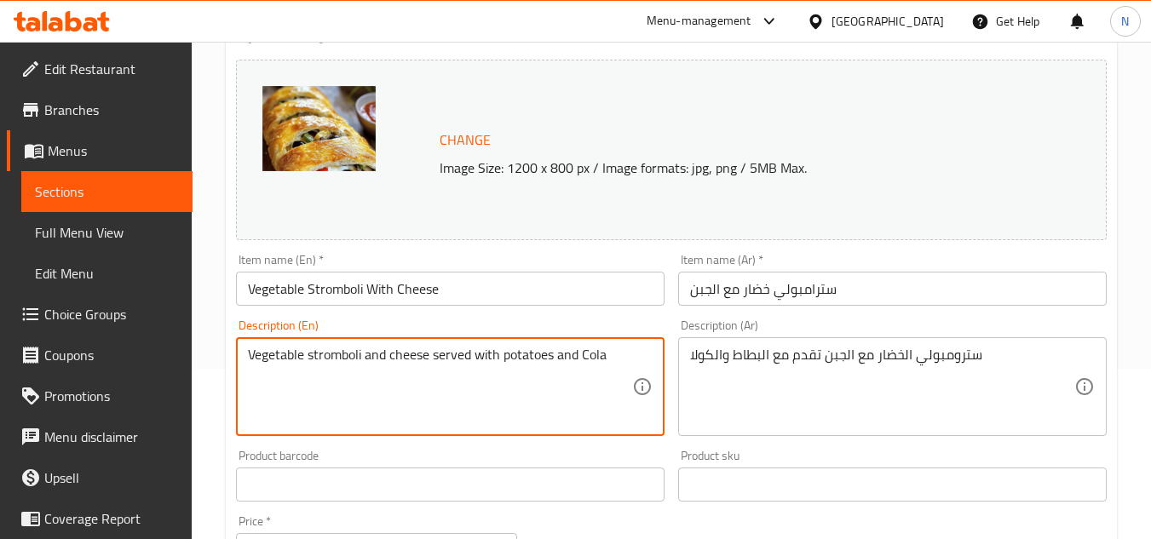
click at [378, 351] on textarea "Vegetable stromboli and cheese served with potatoes and Cola" at bounding box center [440, 387] width 384 height 81
click at [378, 352] on textarea "Vegetable stromboli and cheese served with potatoes and Cola" at bounding box center [440, 387] width 384 height 81
paste textarea ", cheese served with potatoes and c"
click at [592, 349] on textarea "Vegetable stromboli, cheese served with potatoes and cola" at bounding box center [440, 387] width 384 height 81
type textarea "Vegetable stromboli, cheese served with potatoes and cola."
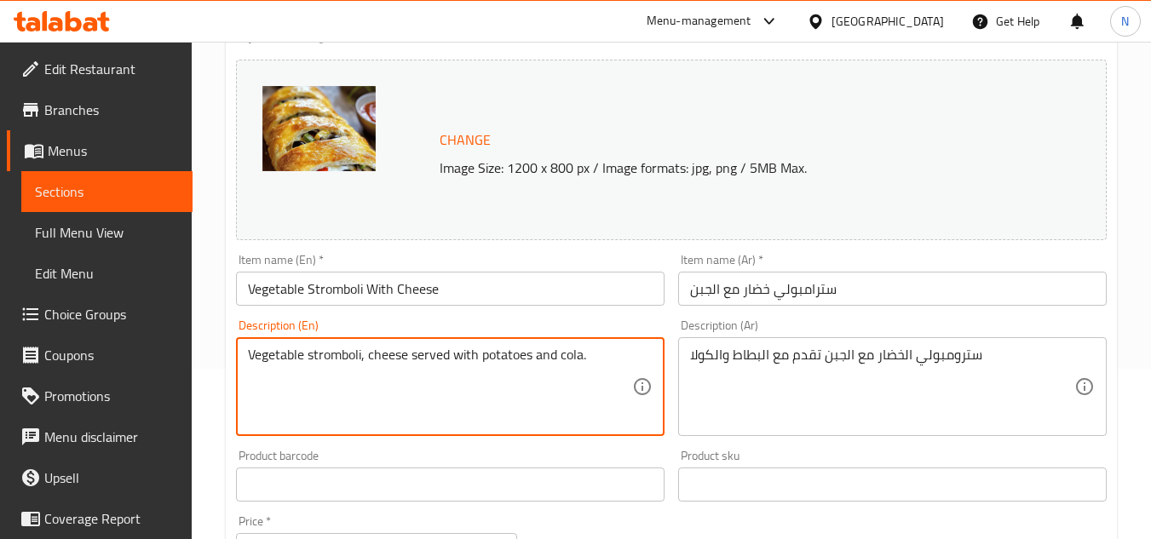
click at [917, 362] on textarea "سترومبولي الخضار مع الجبن تقدم مع البطاط والكولا" at bounding box center [882, 387] width 384 height 81
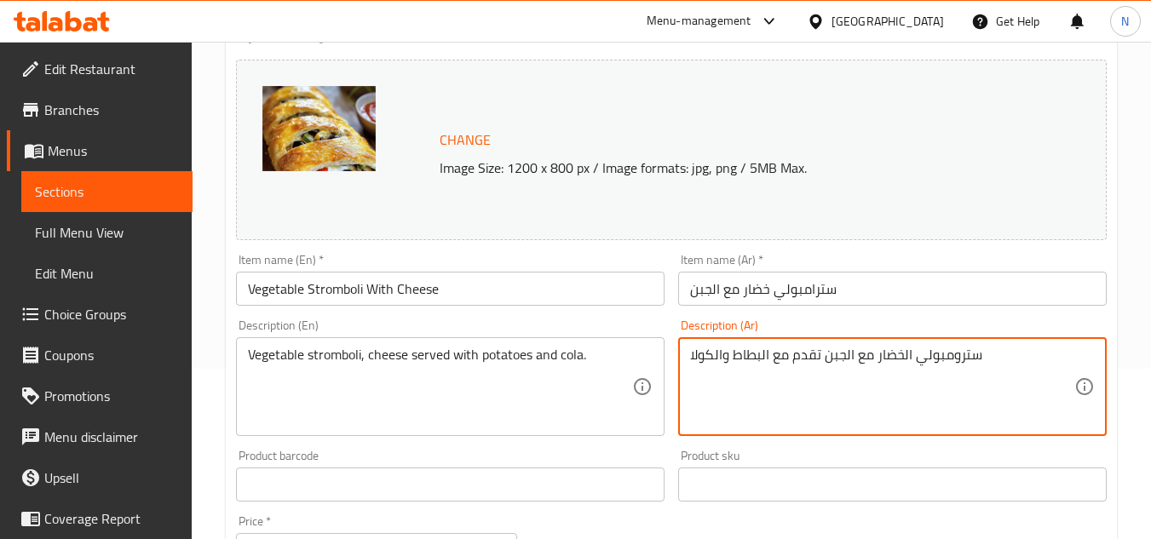
click at [917, 362] on textarea "سترومبولي الخضار مع الجبن تقدم مع البطاط والكولا" at bounding box center [882, 387] width 384 height 81
paste textarea
click at [811, 293] on input "سترامبولي خضار مع الجبن" at bounding box center [892, 289] width 429 height 34
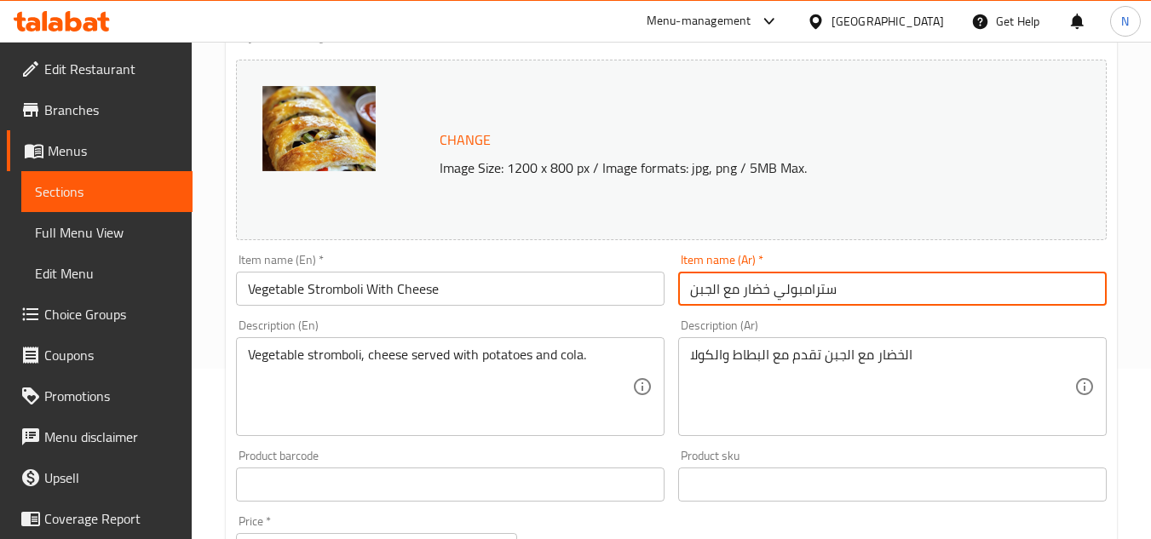
click at [811, 293] on input "سترامبولي خضار مع الجبن" at bounding box center [892, 289] width 429 height 34
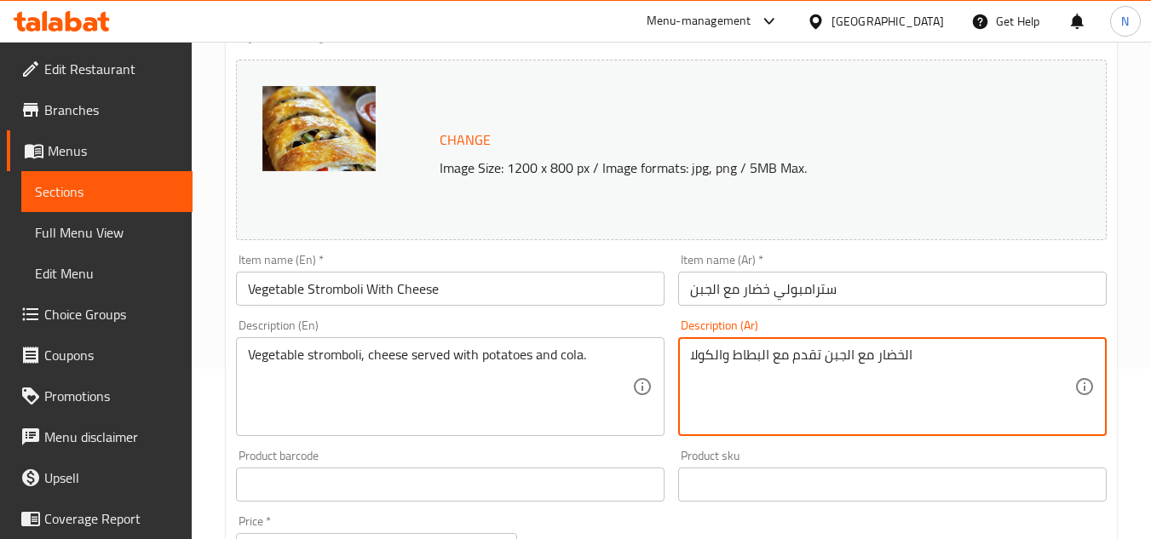
paste textarea "سترامبولي"
click at [997, 360] on textarea "سترامبولي الخضار مع الجبن تقدم مع البطاط والكولا" at bounding box center [882, 387] width 384 height 81
click at [977, 355] on textarea "سترامبولي الخضار مع الجبن تقدم مع البطاط والكولا" at bounding box center [882, 387] width 384 height 81
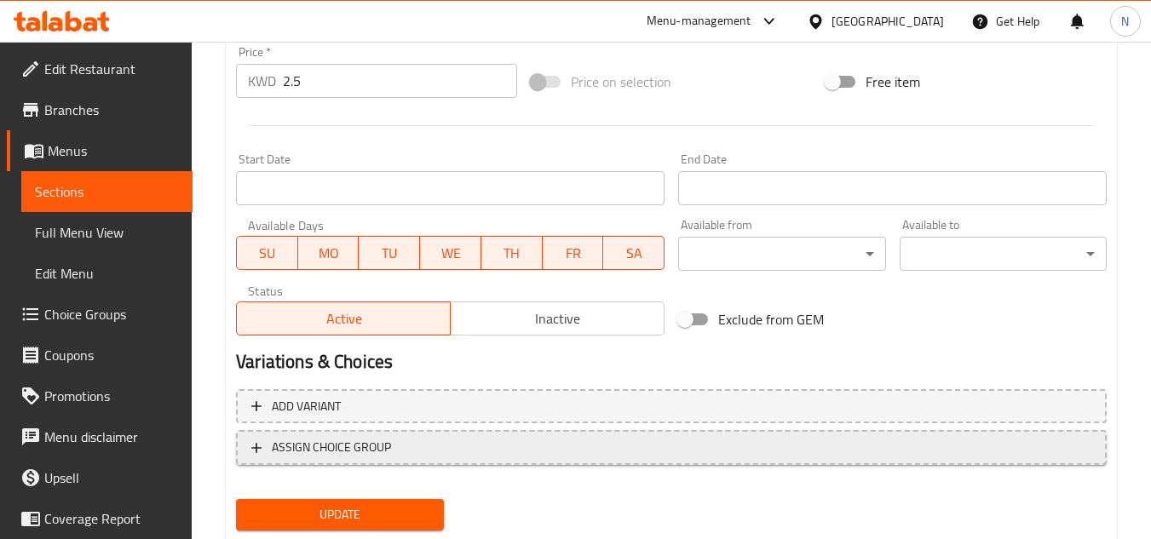
scroll to position [689, 0]
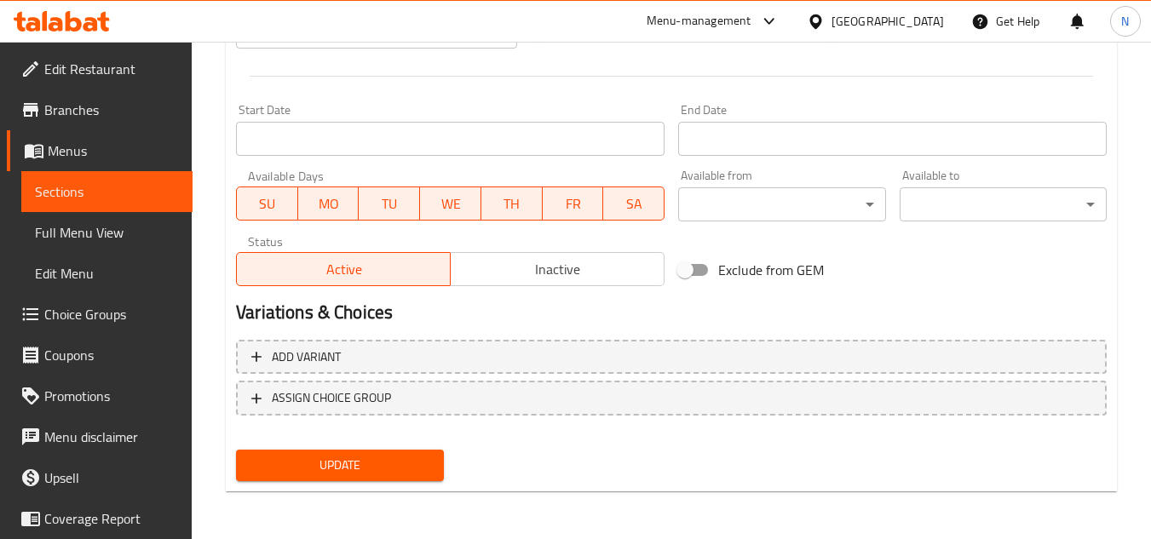
type textarea "سترامبولي الخضار مع الجبن تقدم مع البطاط والكولا."
drag, startPoint x: 378, startPoint y: 470, endPoint x: 393, endPoint y: 392, distance: 78.9
click at [378, 470] on span "Update" at bounding box center [340, 465] width 180 height 21
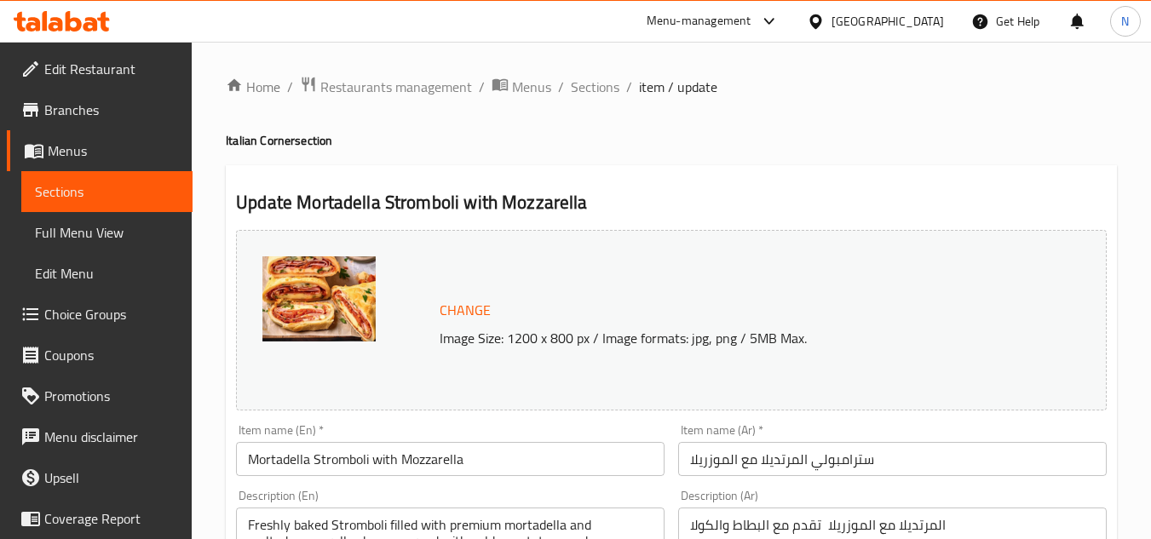
click at [395, 451] on input "Mortadella Stromboli with Mozzarella" at bounding box center [450, 459] width 429 height 34
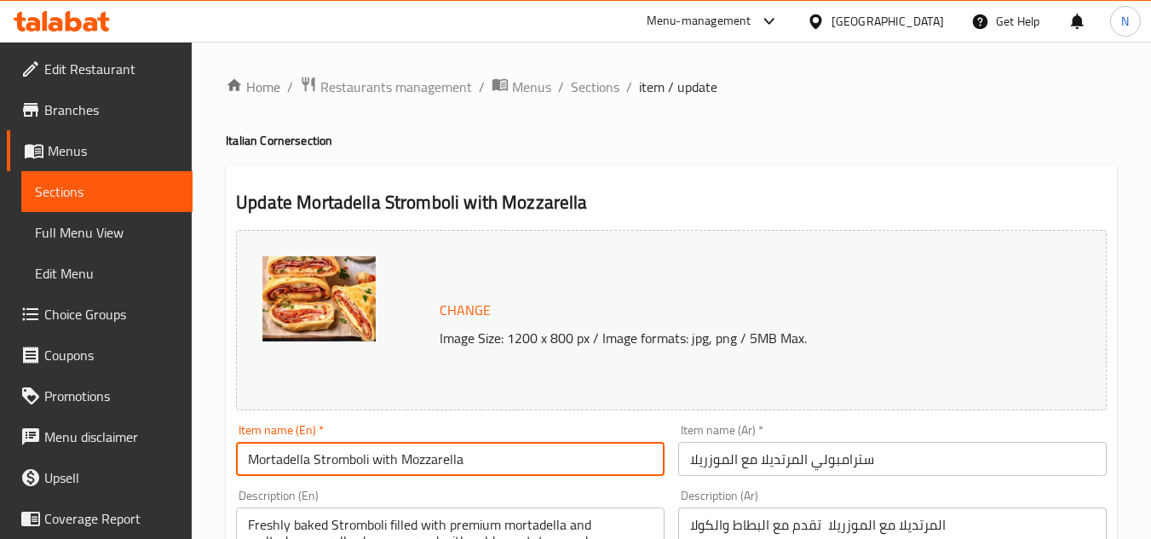
click at [395, 451] on input "Mortadella Stromboli with Mozzarella" at bounding box center [450, 459] width 429 height 34
paste input "W"
type input "Mortadella Stromboli With Mozzarella"
click at [741, 464] on input "سترامبولي المرتديلا مع الموزريلا" at bounding box center [892, 459] width 429 height 34
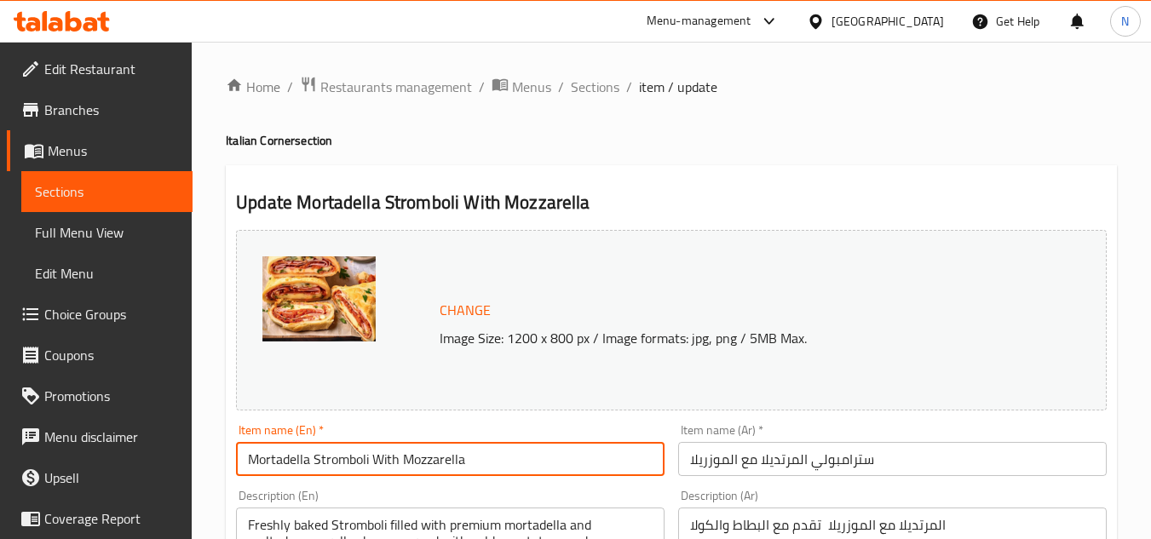
click at [741, 464] on input "سترامبولي المرتديلا مع الموزريلا" at bounding box center [892, 459] width 429 height 34
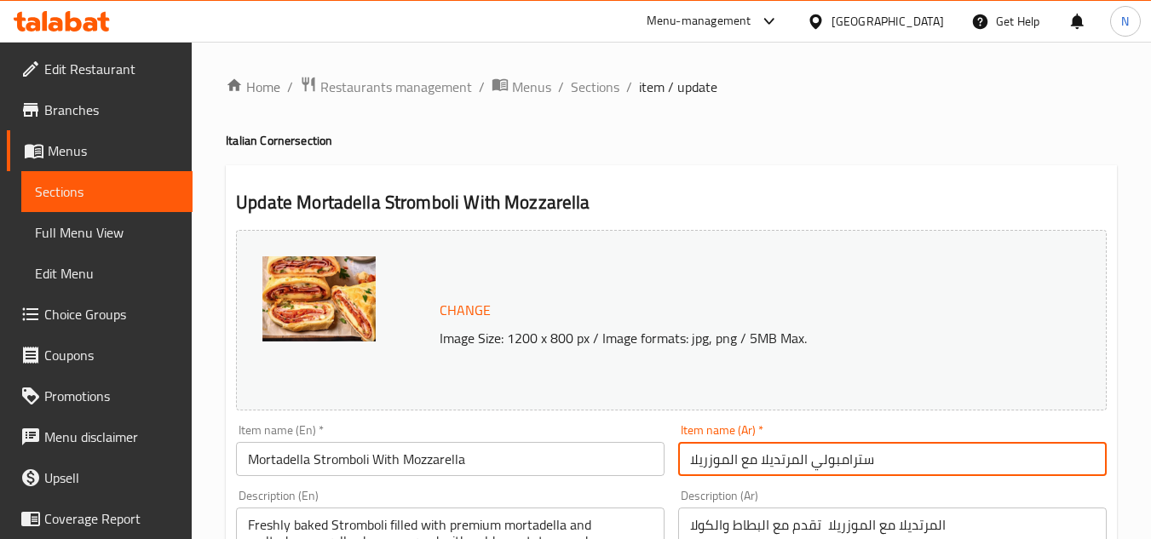
click at [741, 464] on input "سترامبولي المرتديلا مع الموزريلا" at bounding box center [892, 459] width 429 height 34
paste input "text"
click at [808, 466] on input "سترامبولي المرتديلا مع الموزريلا" at bounding box center [892, 459] width 429 height 34
type input "سترامبولي المرتديلا مع الموزريلا"
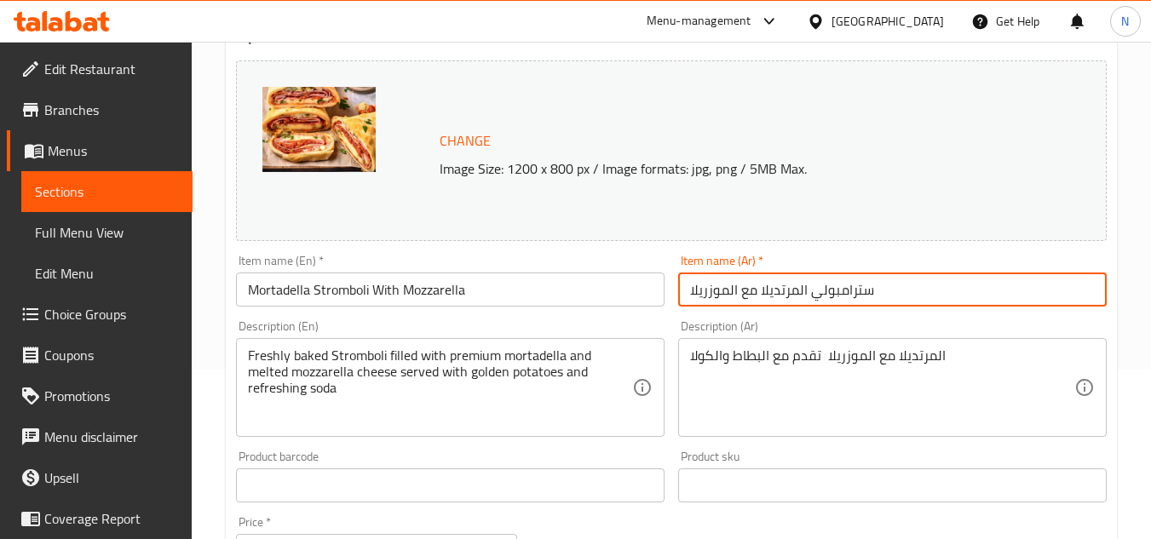
scroll to position [170, 0]
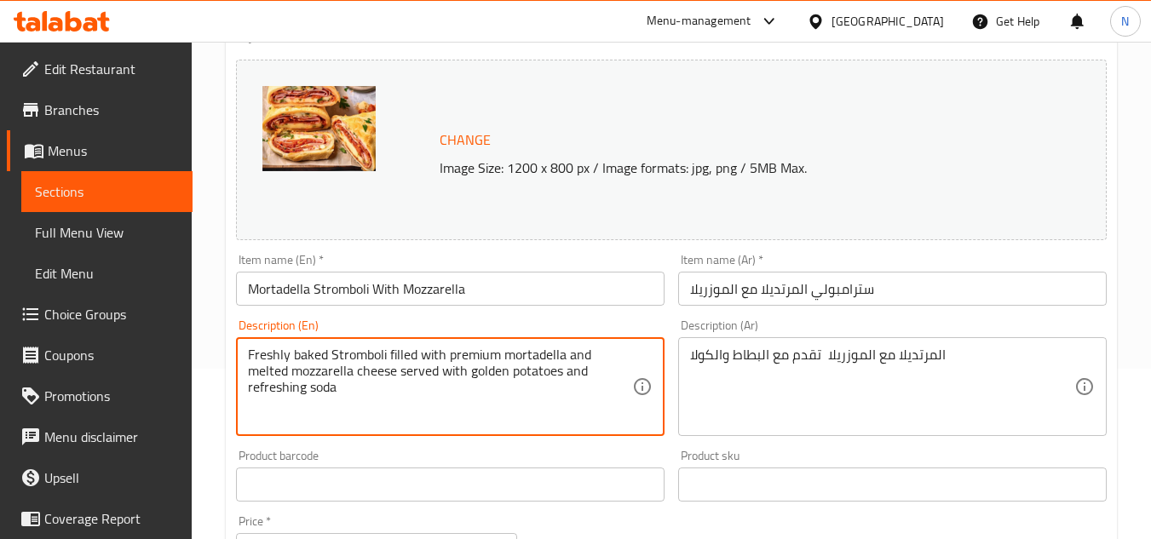
click at [512, 375] on textarea "Freshly baked Stromboli filled with premium mortadella and melted mozzarella ch…" at bounding box center [440, 387] width 384 height 81
paste textarea "Stromboli with mortadella , [PERSON_NAME] served with potatoes and cola"
click at [401, 363] on textarea "Stromboli with mortadella , [PERSON_NAME] served with potatoes and cola" at bounding box center [440, 387] width 384 height 81
click at [402, 363] on textarea "Stromboli with mortadella , [PERSON_NAME] served with potatoes and cola" at bounding box center [440, 387] width 384 height 81
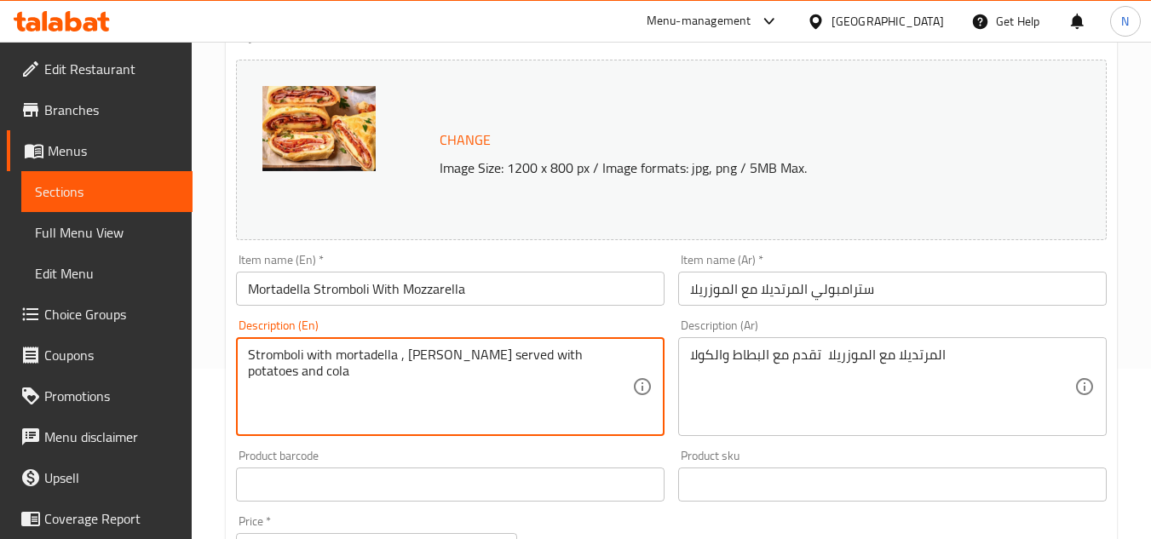
click at [396, 362] on textarea "Stromboli with mortadella , [PERSON_NAME] served with potatoes and cola" at bounding box center [440, 387] width 384 height 81
click at [395, 365] on textarea "Stromboli with mortadella , [PERSON_NAME] served with potatoes and cola" at bounding box center [440, 387] width 384 height 81
click at [276, 382] on textarea "Stromboli with mortadella, [PERSON_NAME] served with potatoes and cola" at bounding box center [440, 387] width 384 height 81
click at [278, 370] on textarea "Stromboli with mortadella, [PERSON_NAME] served with potatoes and cola" at bounding box center [440, 387] width 384 height 81
type textarea "Stromboli with mortadella, [PERSON_NAME] served with potatoes and cola."
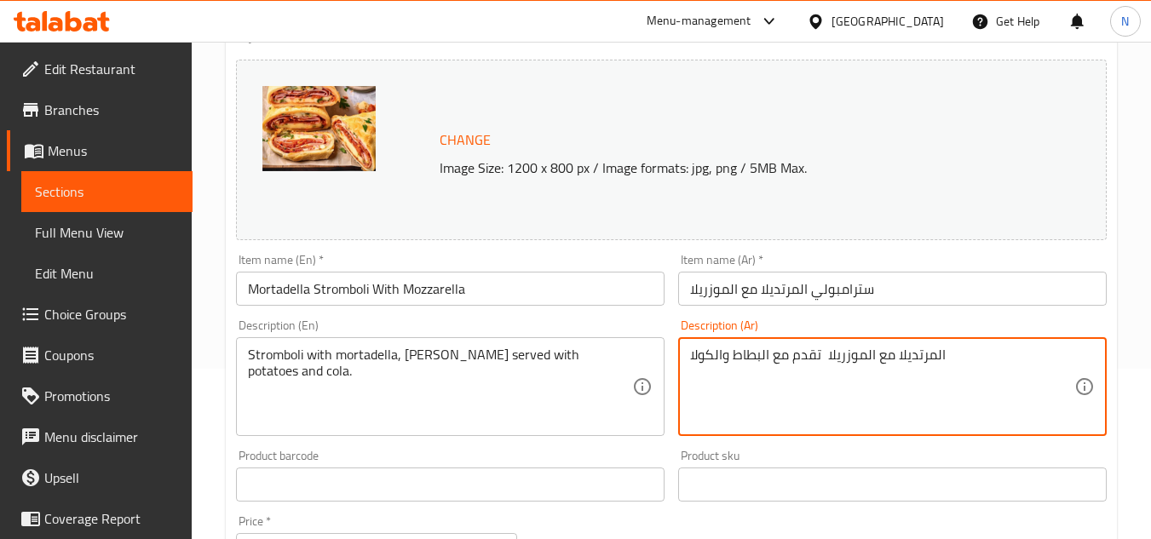
click at [908, 365] on textarea "المرتديلا مع الموزريلا تقدم مع البطاط والكولا" at bounding box center [882, 387] width 384 height 81
click at [848, 292] on input "سترامبولي المرتديلا مع الموزريلا" at bounding box center [892, 289] width 429 height 34
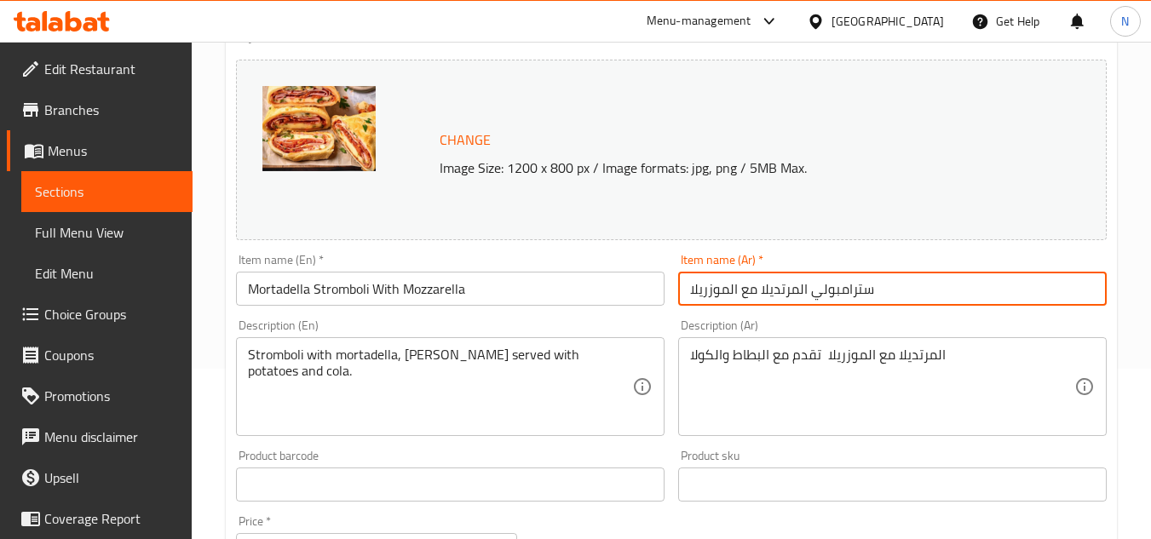
click at [848, 292] on input "سترامبولي المرتديلا مع الموزريلا" at bounding box center [892, 289] width 429 height 34
click at [686, 359] on div "المرتديلا مع [PERSON_NAME] تقدم مع البطاط والكولا Description (Ar)" at bounding box center [892, 386] width 429 height 99
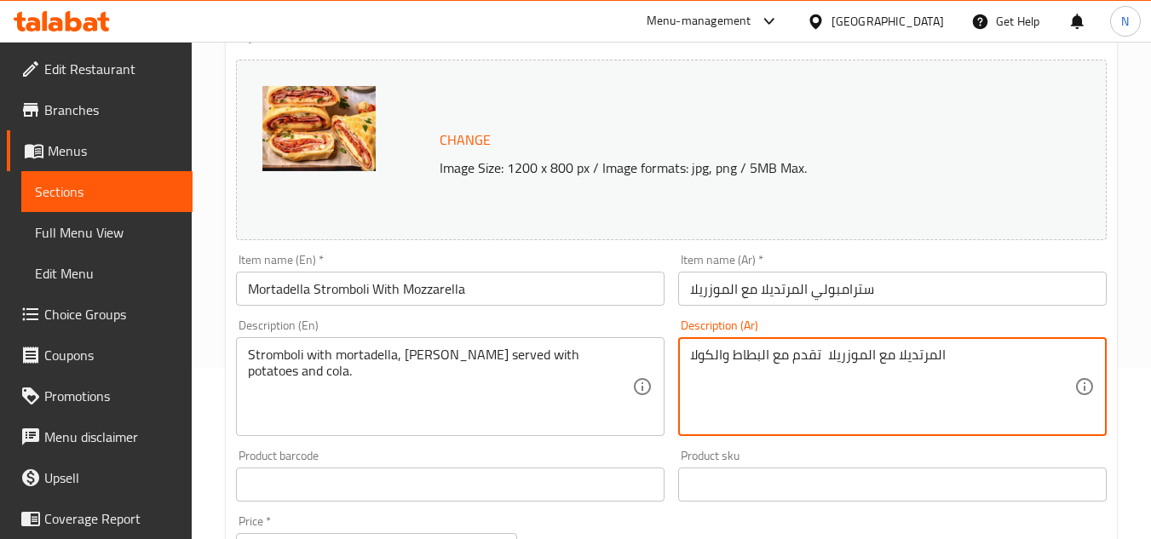
click at [689, 357] on div "المرتديلا مع [PERSON_NAME] تقدم مع البطاط والكولا Description (Ar)" at bounding box center [892, 386] width 429 height 99
click at [694, 350] on textarea "المرتديلا مع الموزريلا تقدم مع البطاط والكولا" at bounding box center [882, 387] width 384 height 81
click at [689, 356] on div "المرتديلا مع [PERSON_NAME] تقدم مع البطاط والكولا Description (Ar)" at bounding box center [892, 386] width 429 height 99
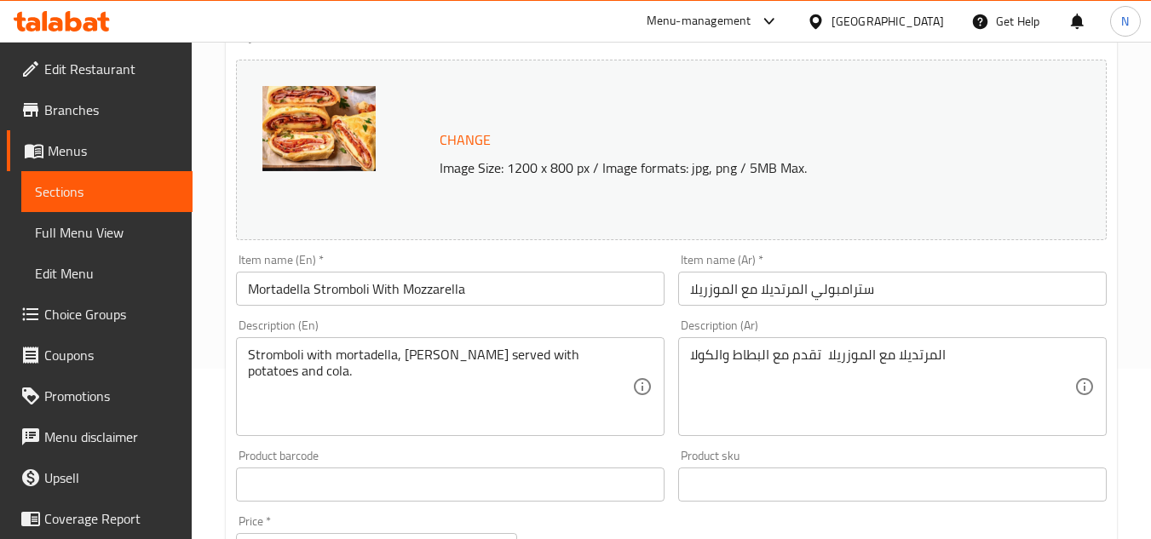
click at [689, 356] on div "المرتديلا مع [PERSON_NAME] تقدم مع البطاط والكولا Description (Ar)" at bounding box center [892, 386] width 429 height 99
click at [689, 355] on div "المرتديلا مع [PERSON_NAME] تقدم مع البطاط والكولا Description (Ar)" at bounding box center [892, 386] width 429 height 99
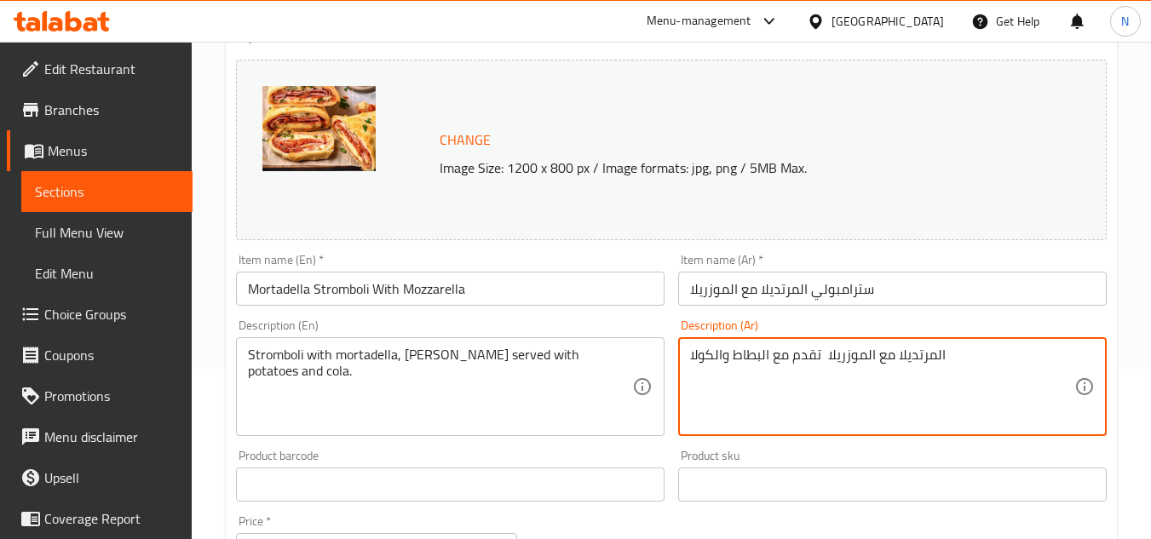
click at [697, 355] on textarea "المرتديلا مع الموزريلا تقدم مع البطاط والكولا" at bounding box center [882, 387] width 384 height 81
click at [694, 356] on textarea "المرتديلا مع الموزريلا تقدم مع البطاط والكولا" at bounding box center [882, 387] width 384 height 81
paste textarea "سترامبولي"
click at [1023, 362] on textarea "سترامبولي المرتديلا مع [PERSON_NAME] تقدم مع البطاط والكولا" at bounding box center [882, 387] width 384 height 81
click at [822, 360] on textarea "سترامبولي المرتديلا مع [PERSON_NAME] تقدم مع البطاط والكولا." at bounding box center [882, 387] width 384 height 81
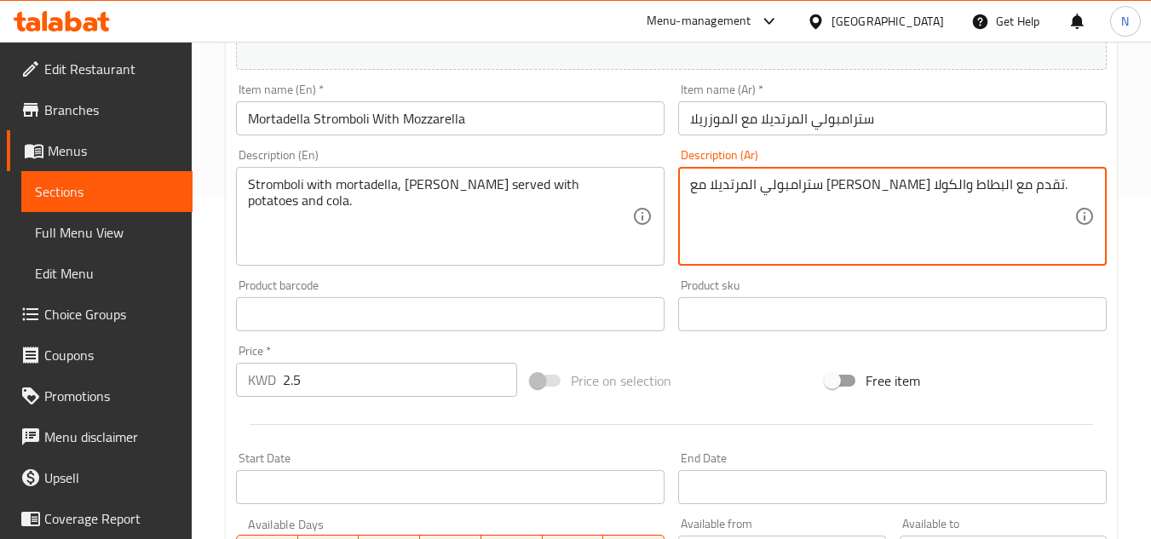
scroll to position [426, 0]
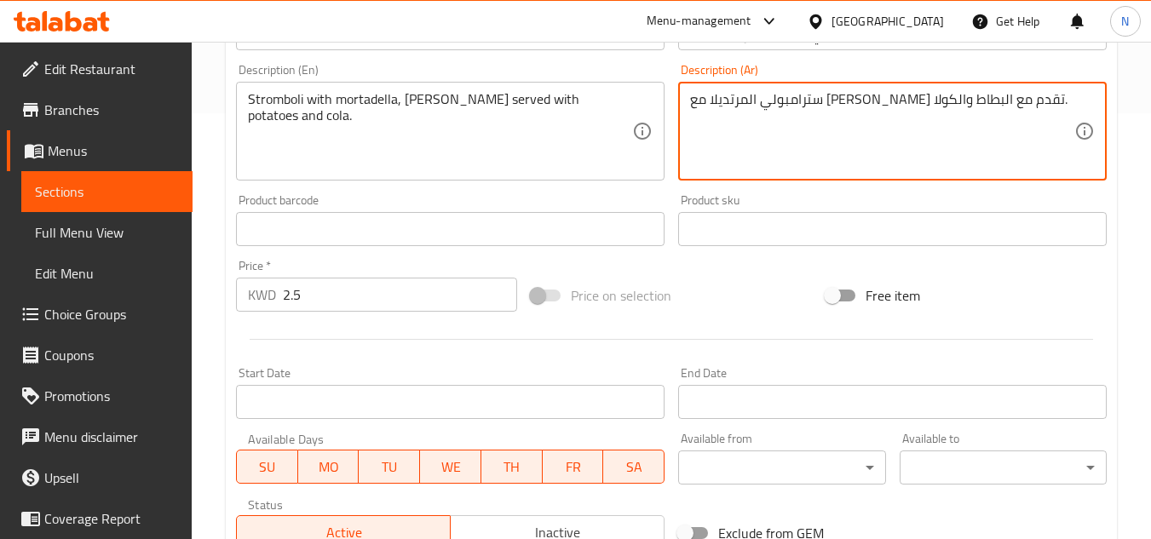
type textarea "سترامبولي المرتديلا مع [PERSON_NAME] تقدم مع البطاط والكولا."
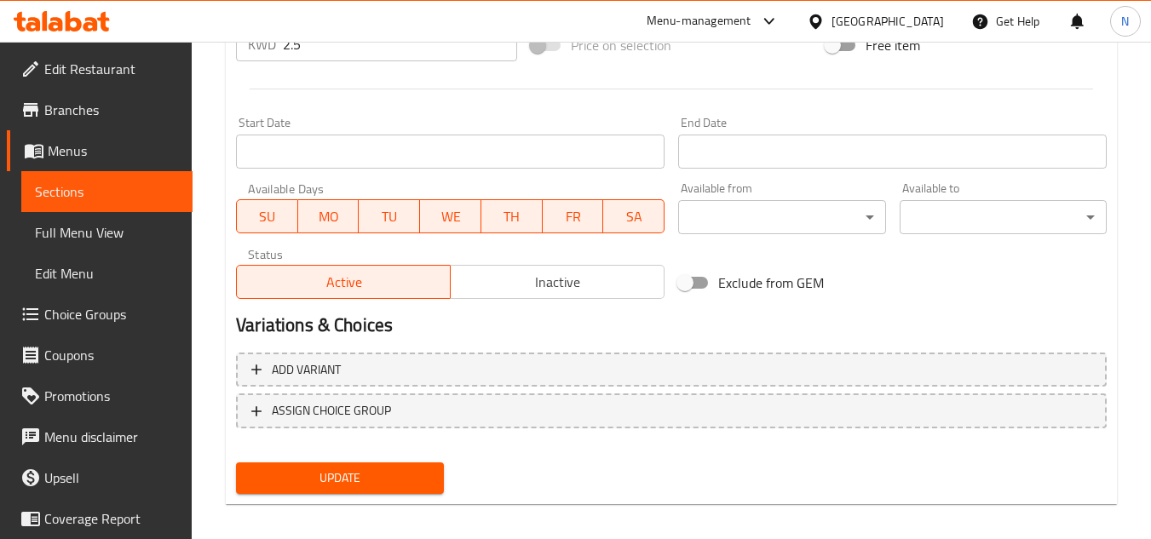
scroll to position [689, 0]
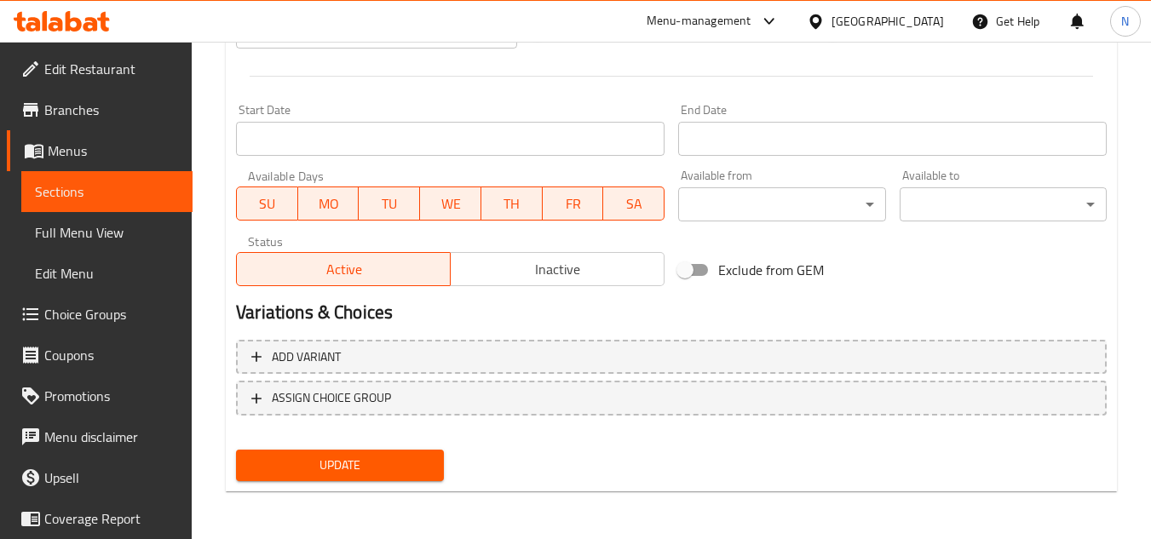
click at [350, 462] on span "Update" at bounding box center [340, 465] width 180 height 21
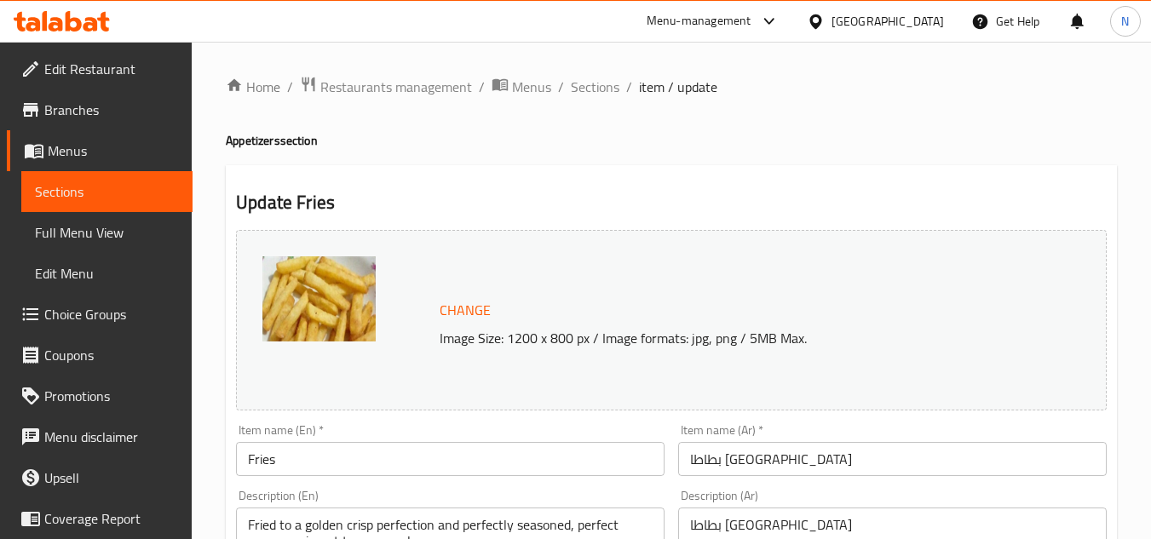
scroll to position [85, 0]
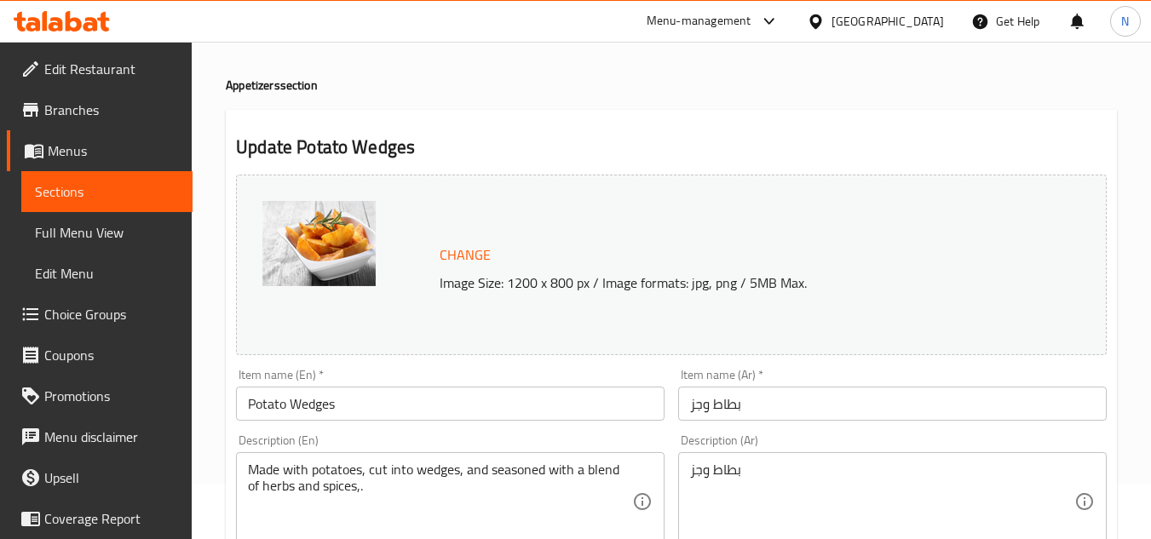
scroll to position [85, 0]
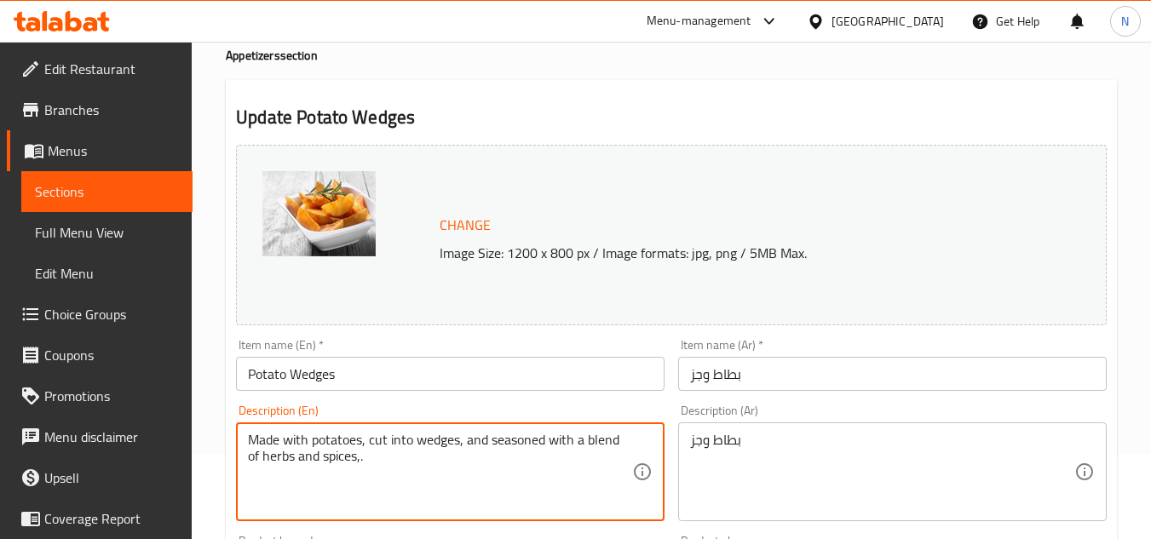
click at [326, 463] on textarea "Made with potatoes, cut into wedges, and seasoned with a blend of herbs and spi…" at bounding box center [440, 472] width 384 height 81
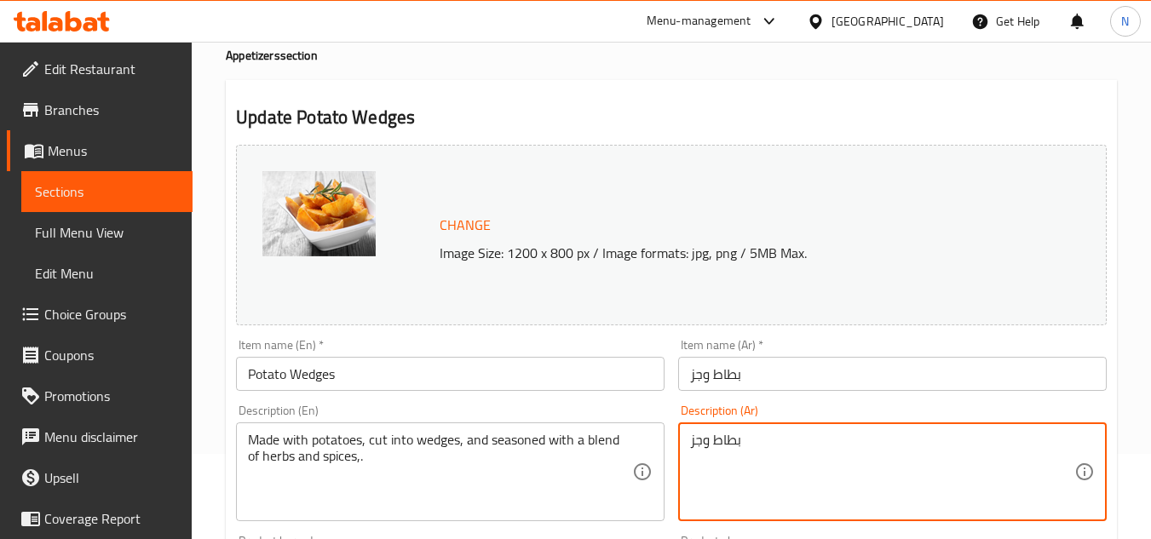
click at [761, 452] on textarea "بطاط وجز" at bounding box center [882, 472] width 384 height 81
paste textarea "مصنوعة من البطاطس، مقطعة إلى أسافين، ومتبلة بمزيج من الأعشاب والتوابل."
click at [953, 448] on textarea "مصنوعة من البطاطس، مقطعة إلى أسافين، ومتبلة بمزيج من الأعشاب والتوابل." at bounding box center [882, 472] width 384 height 81
drag, startPoint x: 959, startPoint y: 446, endPoint x: 951, endPoint y: 452, distance: 9.7
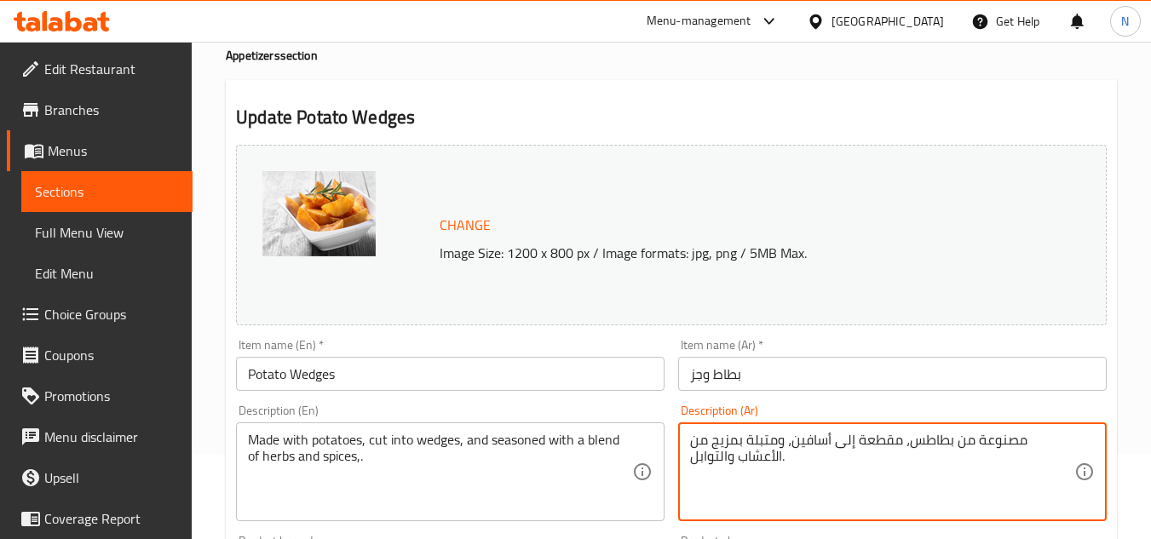
click at [951, 452] on textarea "مصنوعة من بطاطس، مقطعة إلى أسافين، ومتبلة بمزيج من الأعشاب والتوابل." at bounding box center [882, 472] width 384 height 81
click at [859, 441] on textarea "مصنوعة من بطاطس مقطعة إلى أسافين، ومتبلة بمزيج من الأعشاب والتوابل." at bounding box center [882, 472] width 384 height 81
click at [861, 439] on textarea "مصنوعة من بطاطس مقطعة إلى أسافين، ومتبلة بمزيج من الأعشاب والتوابل." at bounding box center [882, 472] width 384 height 81
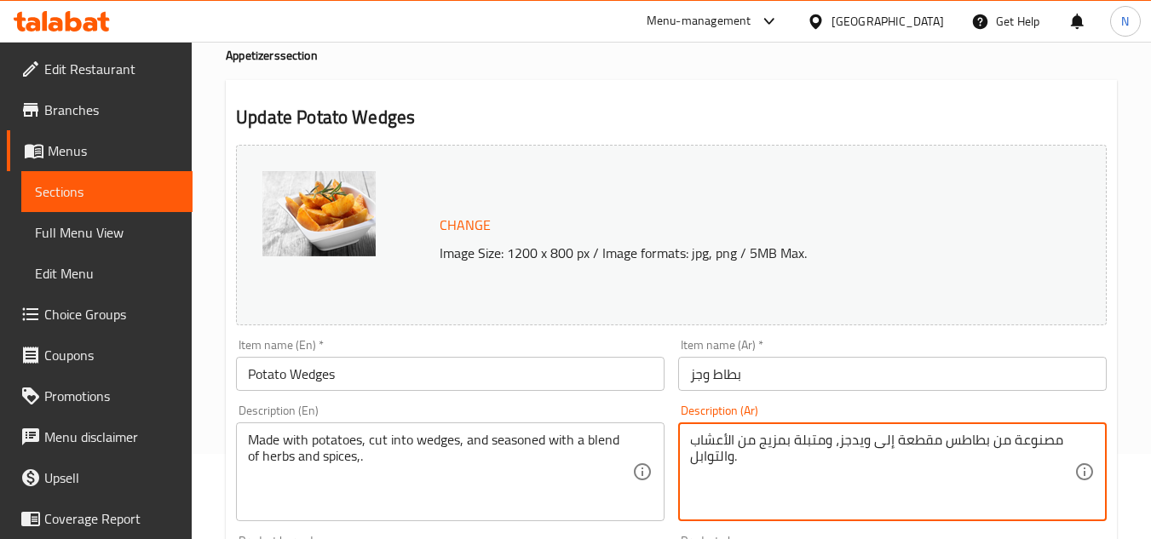
click at [833, 449] on textarea "مصنوعة من بطاطس مقطعة إلى ويدجز، ومتبلة بمزيج من الأعشاب والتوابل." at bounding box center [882, 472] width 384 height 81
drag, startPoint x: 840, startPoint y: 447, endPoint x: 823, endPoint y: 448, distance: 17.1
click at [823, 448] on textarea "مصنوعة من بطاطس مقطعة إلى ويدجز، ومتبلة بمزيج من الأعشاب والتوابل." at bounding box center [882, 472] width 384 height 81
click at [727, 450] on textarea "مصنوعة من بطاطس مقطعة إلى ويدجز متبلة بمزيج من الأعشاب والتوابل." at bounding box center [882, 472] width 384 height 81
click at [720, 466] on textarea "مصنوعة من بطاطس مقطعة إلى ويدجز متبلة بمزيج من أعشاب والتوابل." at bounding box center [882, 472] width 384 height 81
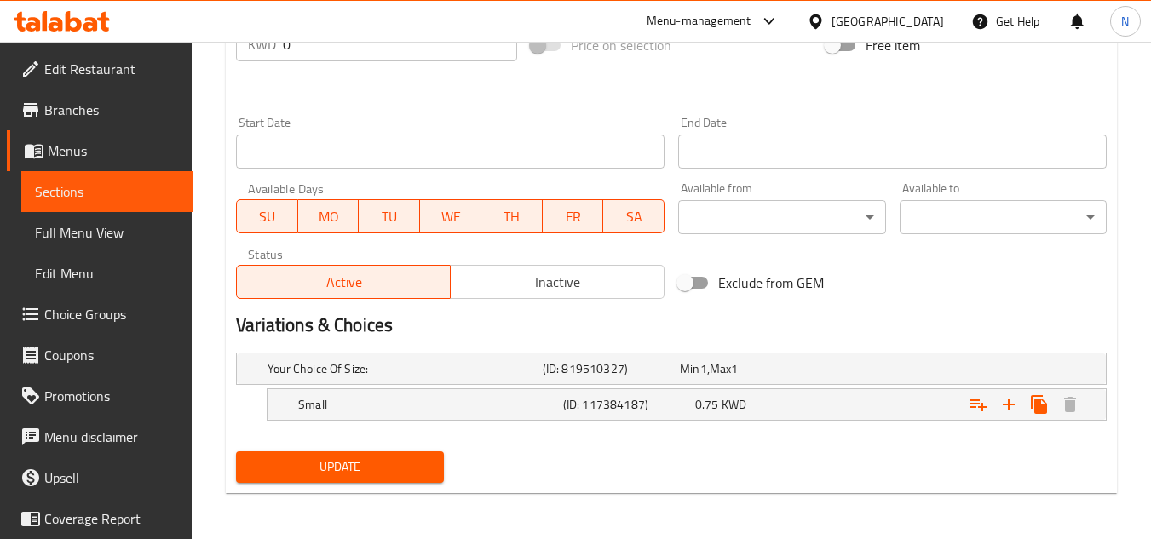
scroll to position [678, 0]
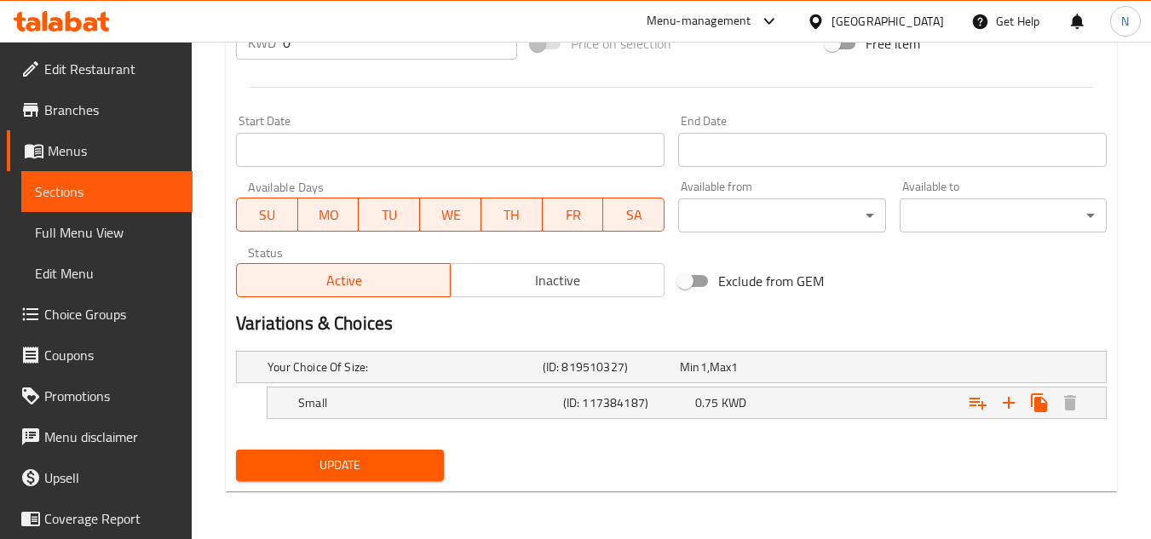
type textarea "مصنوعة من بطاطس مقطعة إلى ويدجز متبلة بمزيج من أعشاب وتوابل."
click at [355, 473] on span "Update" at bounding box center [340, 465] width 180 height 21
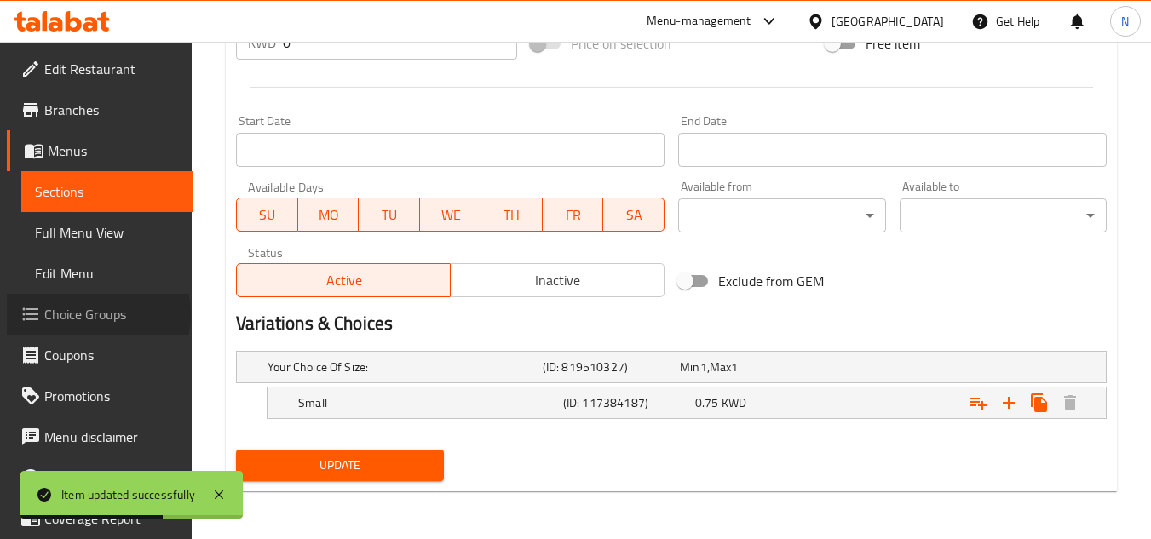
click at [97, 314] on span "Choice Groups" at bounding box center [111, 314] width 135 height 20
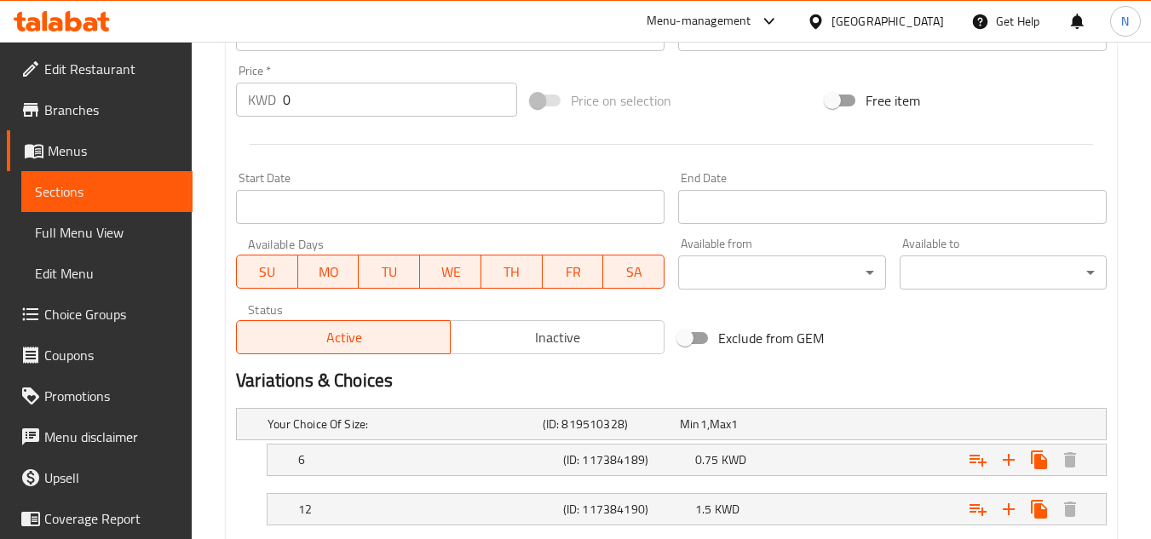
scroll to position [728, 0]
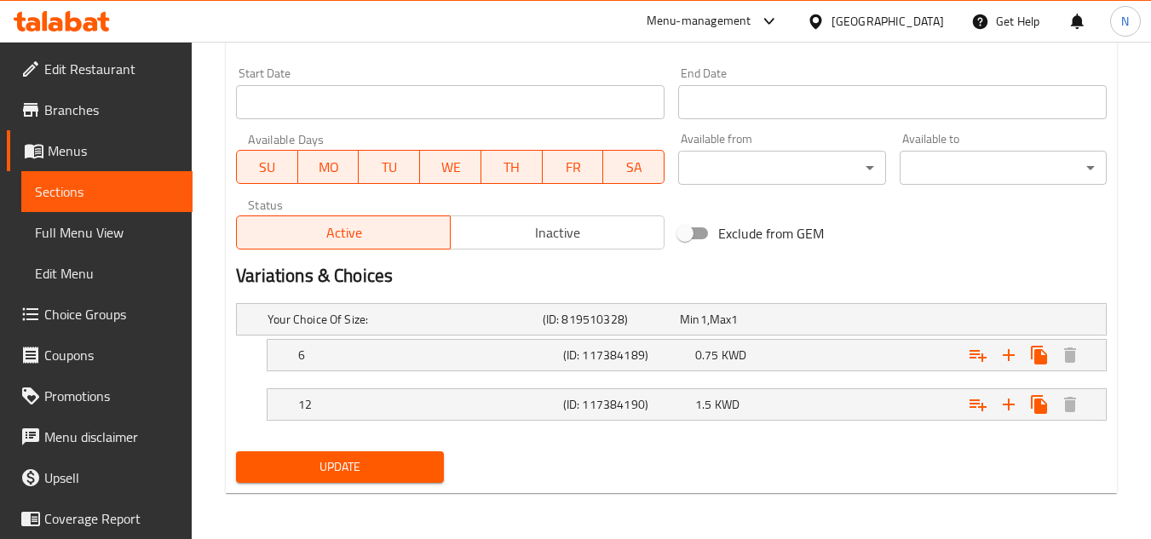
scroll to position [728, 0]
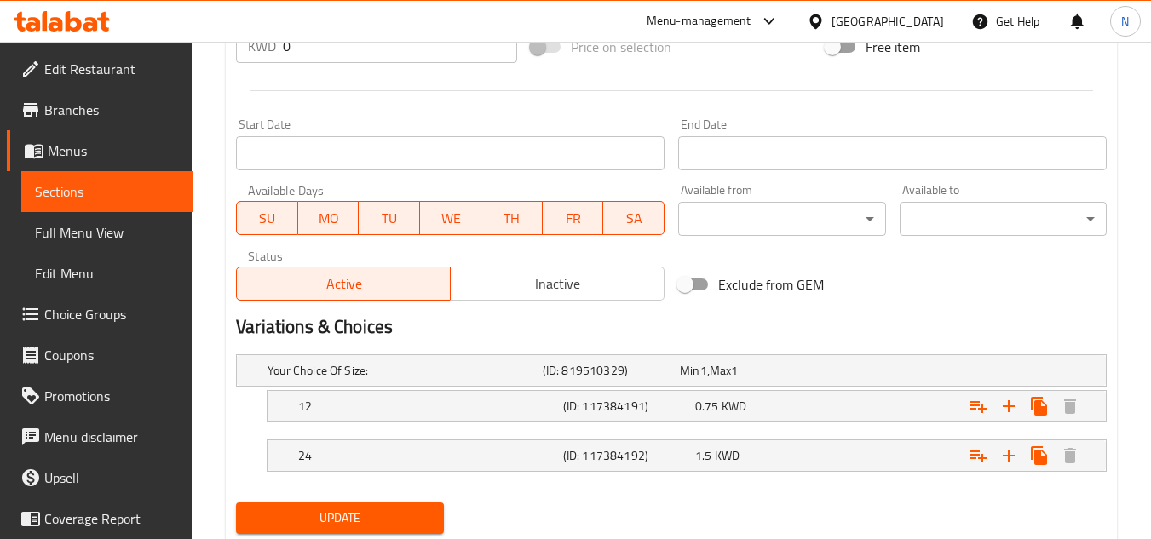
scroll to position [682, 0]
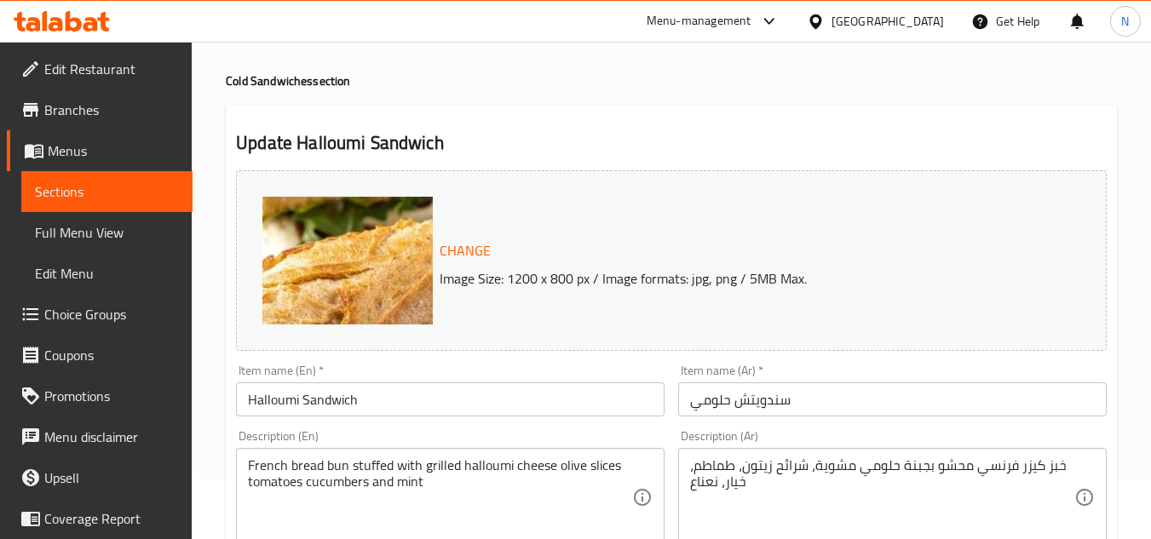
scroll to position [85, 0]
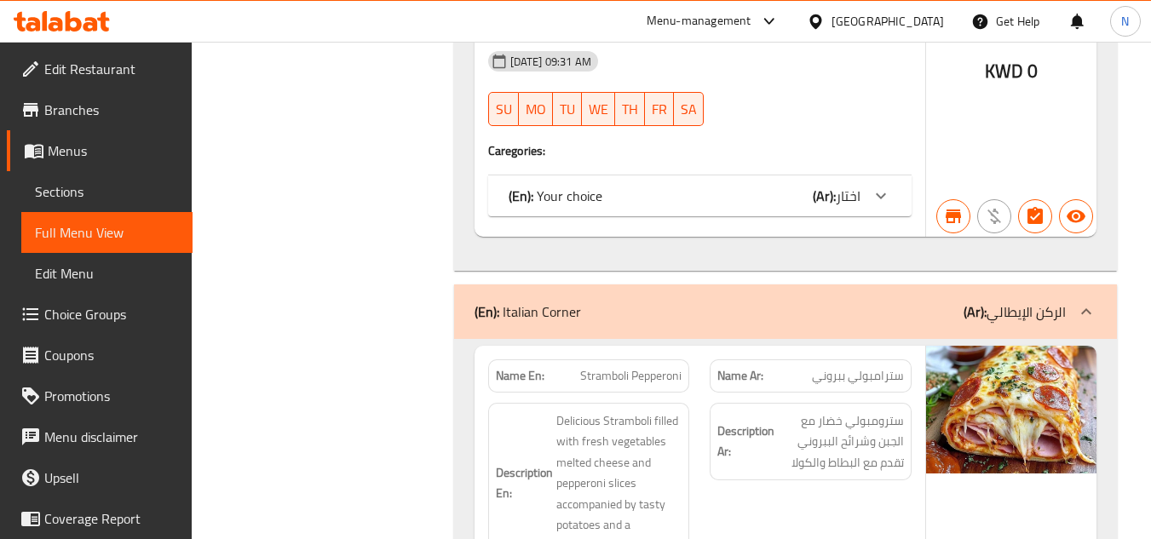
scroll to position [6083, 0]
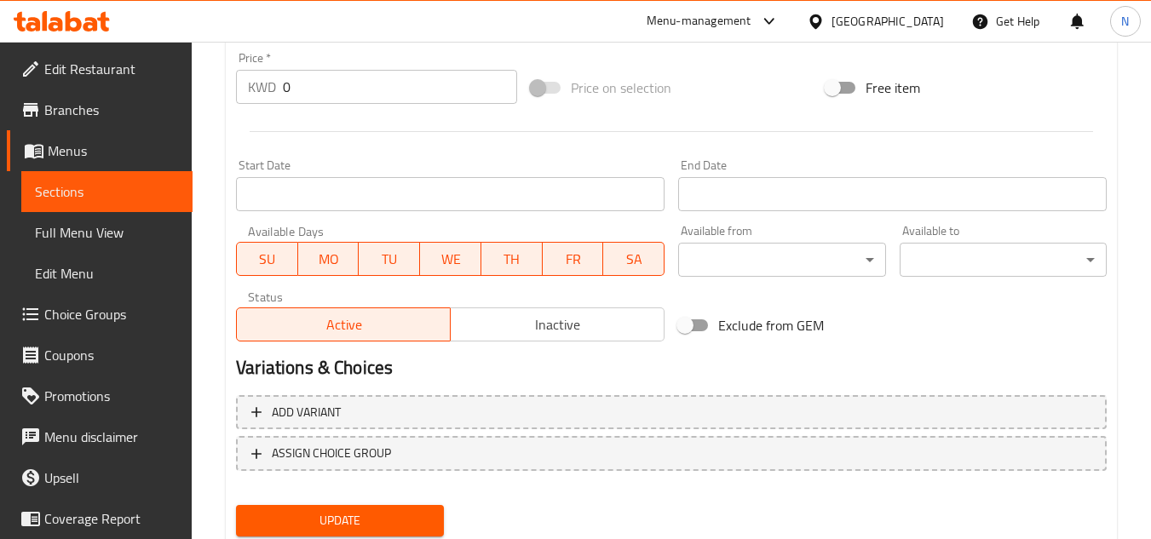
scroll to position [604, 0]
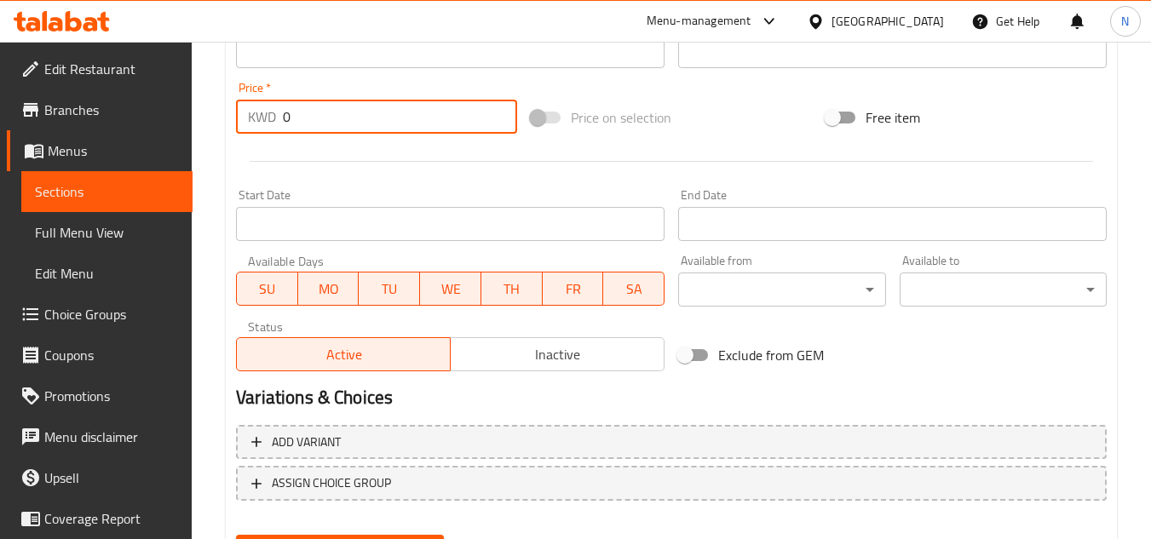
drag, startPoint x: 300, startPoint y: 118, endPoint x: 266, endPoint y: 130, distance: 36.4
click at [266, 130] on div "KWD 0 Price *" at bounding box center [376, 117] width 281 height 34
paste input "1.0"
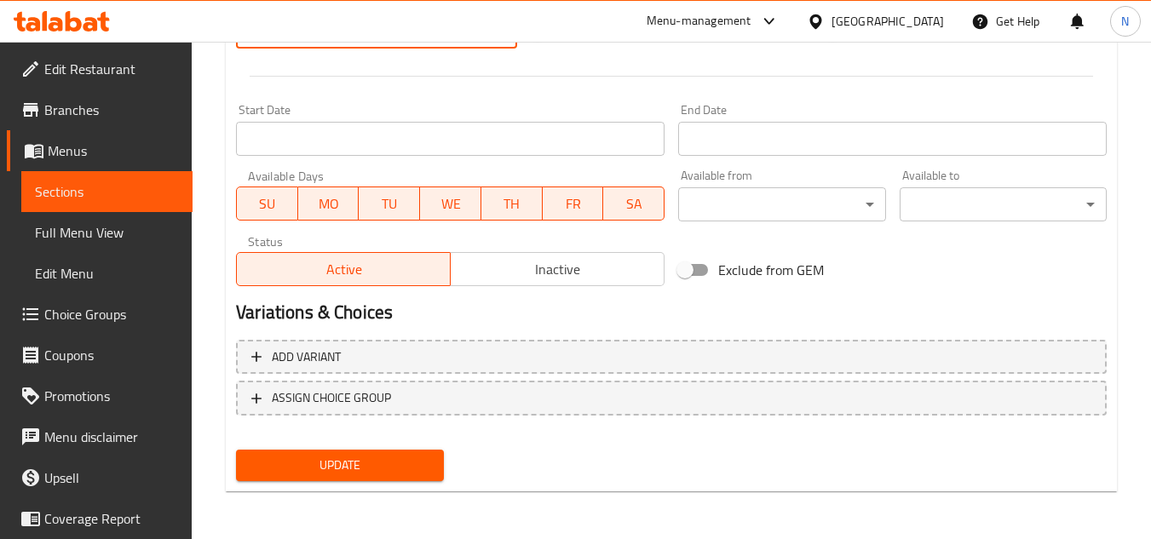
type input "1.00"
click at [390, 477] on button "Update" at bounding box center [339, 466] width 207 height 32
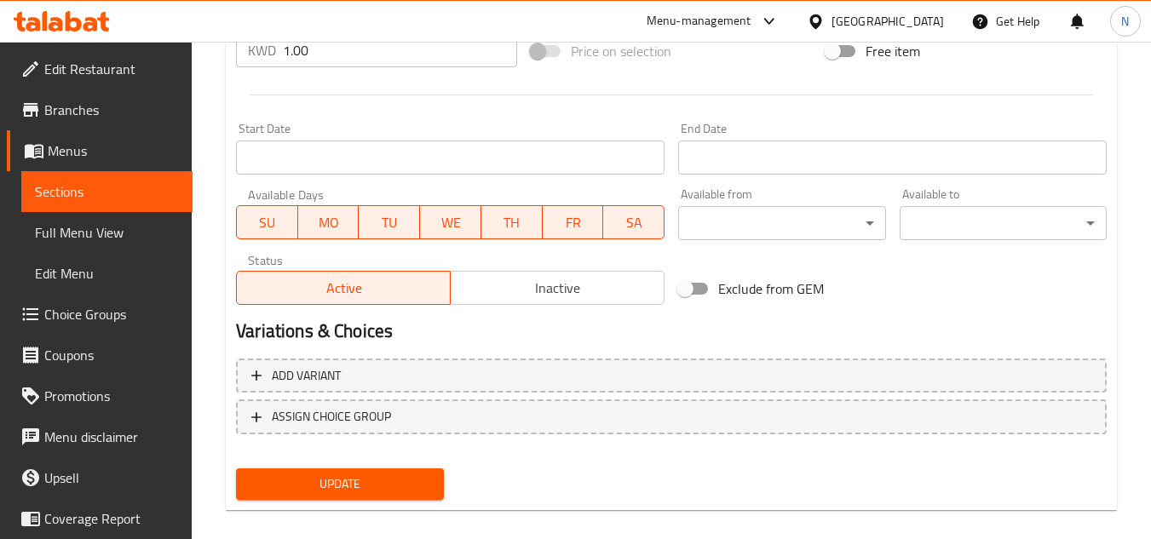
scroll to position [257, 0]
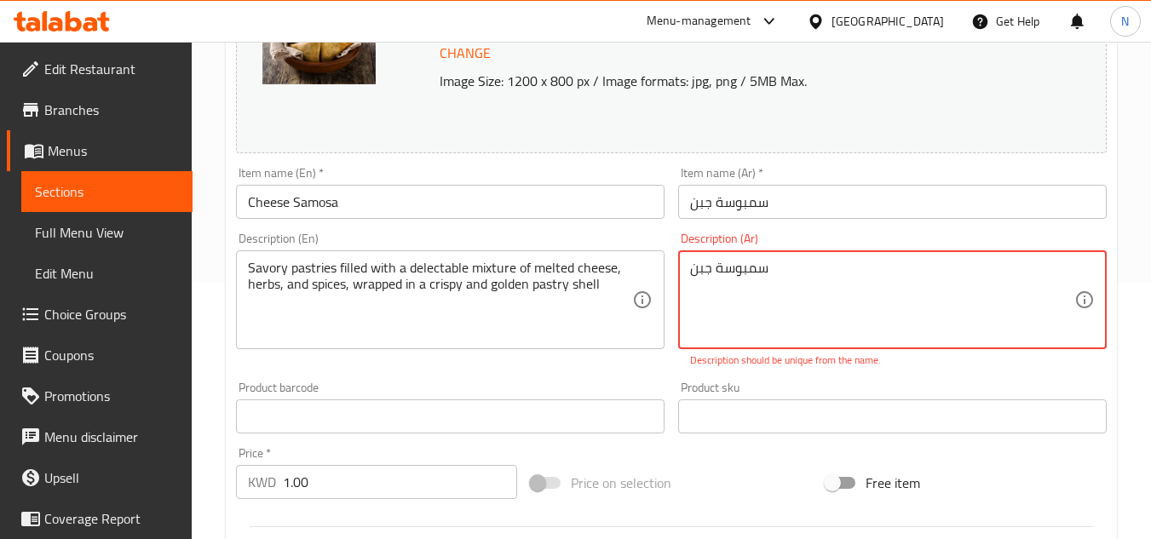
click at [385, 264] on textarea "Savory pastries filled with a delectable mixture of melted cheese, herbs, and s…" at bounding box center [440, 300] width 384 height 81
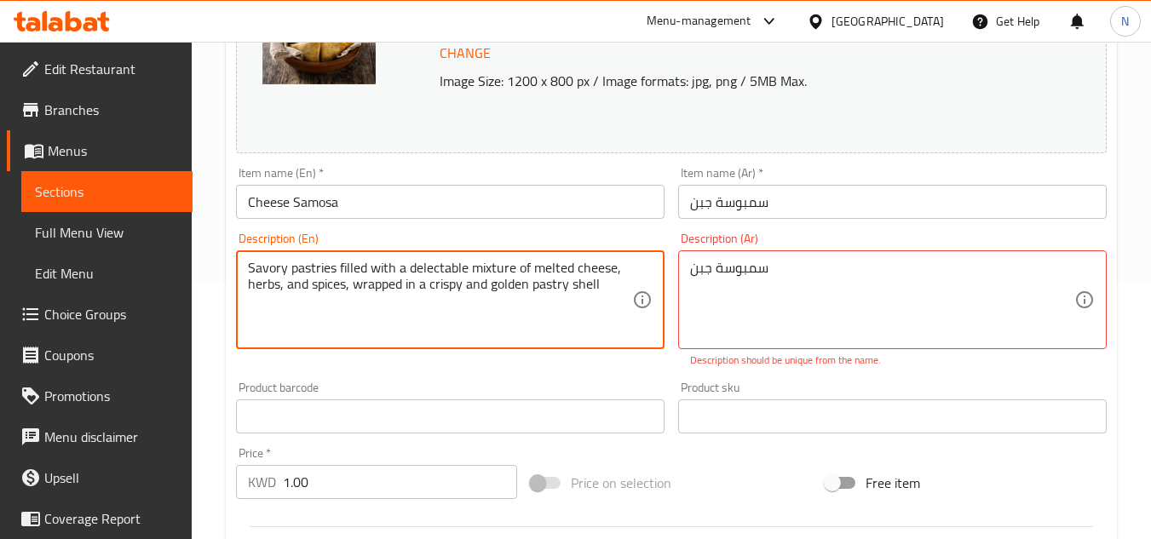
click at [385, 264] on textarea "Savory pastries filled with a delectable mixture of melted cheese, herbs, and s…" at bounding box center [440, 300] width 384 height 81
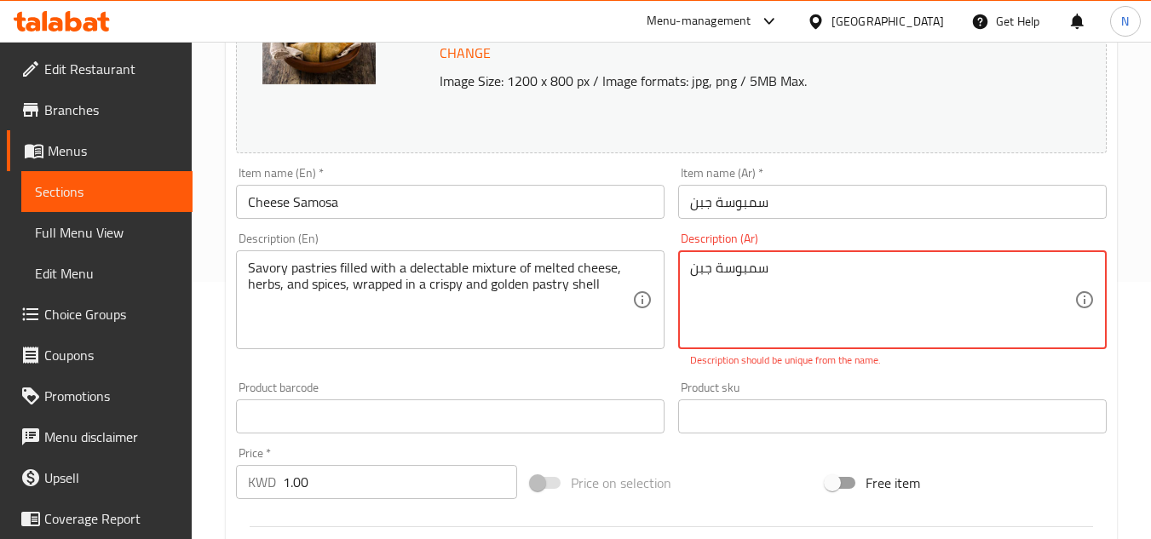
click at [777, 275] on textarea "سمبوسة جبن" at bounding box center [882, 300] width 384 height 81
click at [777, 274] on textarea "سمبوسة جبن" at bounding box center [882, 300] width 384 height 81
paste textarea "معجنات لذيذة محشوة بمزيج لذيذ من الجبن المذاب والأعشاب والتوابل، ملفوفة في قشرة…"
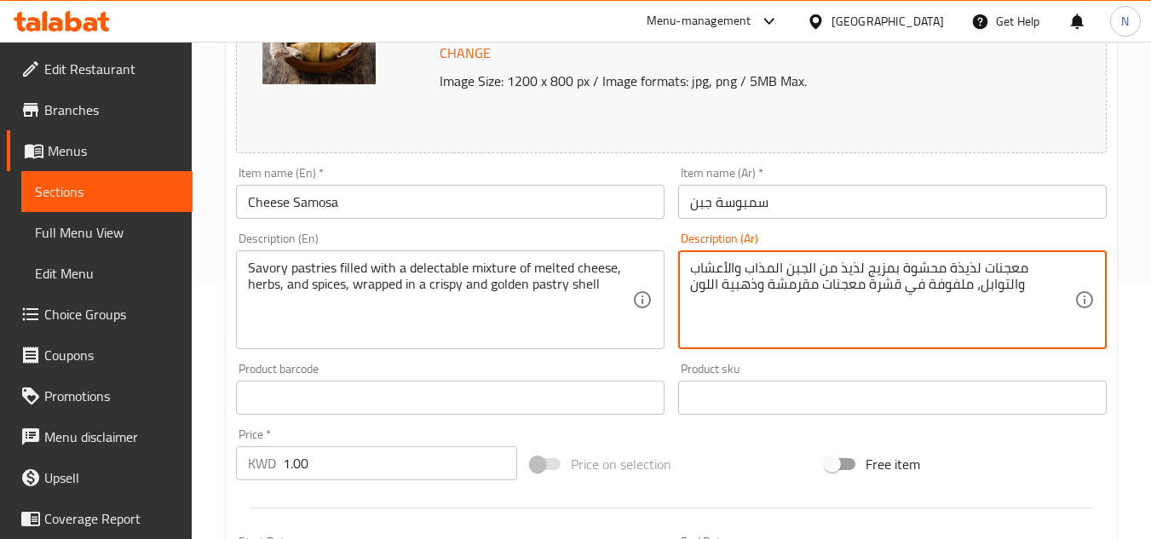
click at [863, 271] on textarea "معجنات لذيذة محشوة بمزيج لذيذ من الجبن المذاب والأعشاب والتوابل، ملفوفة في قشرة…" at bounding box center [882, 300] width 384 height 81
click at [859, 270] on textarea "معجنات لذيذة محشوة بمزيج لذيذ من الجبن المذاب والأعشاب والتوابل، ملفوفة في قشرة…" at bounding box center [882, 300] width 384 height 81
click at [834, 262] on textarea "معجنات لذيذة محشوة بمزيج لذيذ من جبن المذاب والأعشاب والتوابل، ملفوفة في قشرة م…" at bounding box center [882, 300] width 384 height 81
click at [839, 268] on textarea "معجنات لذيذة محشوة بمزيج لذيذ من جبن المذاب والأعشاب والتوابل، ملفوفة في قشرة م…" at bounding box center [882, 300] width 384 height 81
click at [824, 273] on textarea "معجنات لذيذة محشوة بمزيج لذيذ من جبنة المذاب والأعشاب والتوابل، ملفوفة في قشرة …" at bounding box center [882, 300] width 384 height 81
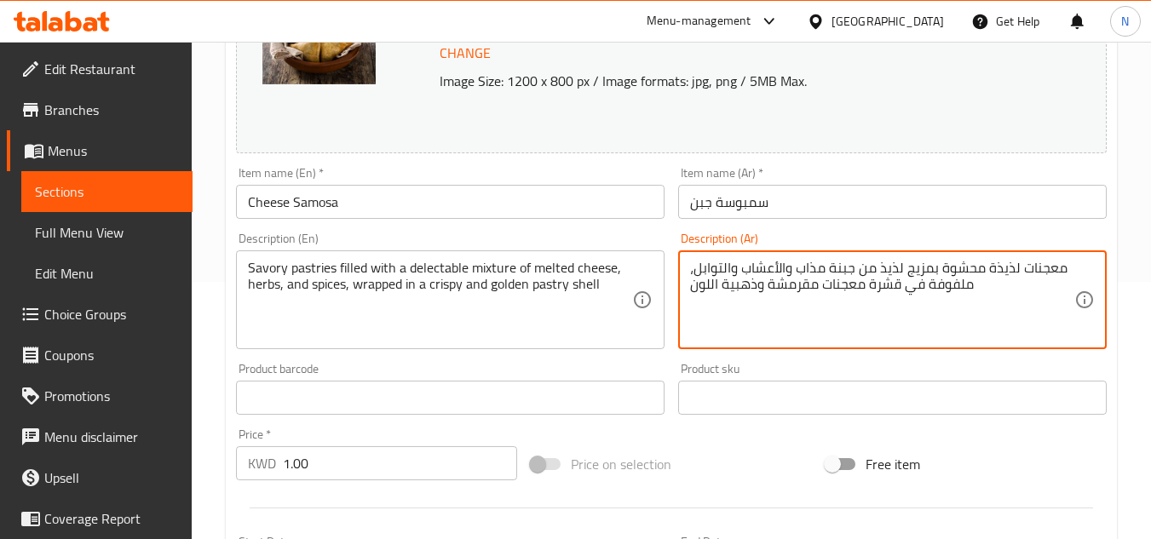
click at [798, 268] on textarea "معجنات لذيذة محشوة بمزيج لذيذ من جبنة مذاب والأعشاب والتوابل، ملفوفة في قشرة مع…" at bounding box center [882, 300] width 384 height 81
click at [795, 278] on textarea "معجنات لذيذة محشوة بمزيج لذيذ من جبنة مذابو والأعشاب والتوابل، ملفوفة في قشرة م…" at bounding box center [882, 300] width 384 height 81
drag, startPoint x: 779, startPoint y: 272, endPoint x: 795, endPoint y: 273, distance: 16.2
click at [795, 273] on textarea "معجنات لذيذة محشوة بمزيج لذيذ من جبنة مذابة والأعشاب والتوابل، ملفوفة في قشرة م…" at bounding box center [882, 300] width 384 height 81
drag, startPoint x: 723, startPoint y: 274, endPoint x: 742, endPoint y: 277, distance: 19.9
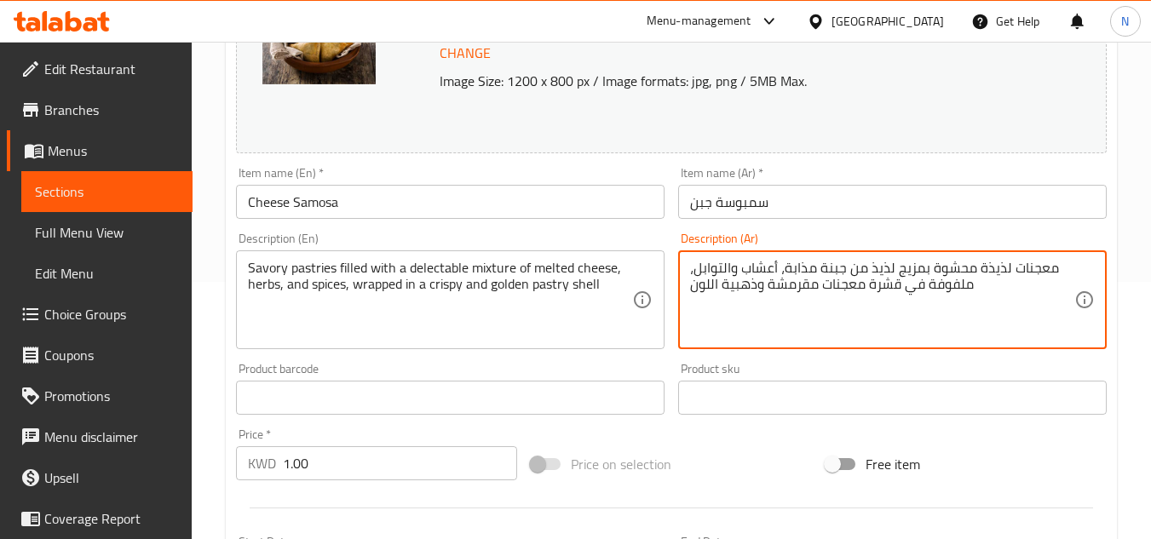
click at [742, 277] on textarea "معجنات لذيذة محشوة بمزيج لذيذ من جبنة مذابة، أعشاب والتوابل، ملفوفة في قشرة معج…" at bounding box center [882, 300] width 384 height 81
click at [689, 274] on div "معجنات لذيذة محشوة بمزيج لذيذ من جبنة مذابة، أعشاب، توابل، ملفوفة في قشرة معجنا…" at bounding box center [892, 300] width 429 height 99
drag, startPoint x: 720, startPoint y: 291, endPoint x: 709, endPoint y: 294, distance: 11.4
click at [709, 294] on textarea "معجنات لذيذة محشوة بمزيج لذيذ من جبنة مذابة، أعشاب، توابل ملفوفة في قشرة معجنات…" at bounding box center [882, 300] width 384 height 81
click at [992, 289] on textarea "معجنات لذيذة محشوة بمزيج لذيذ من جبنة مذابة، أعشاب، توابل ملفوفة في قشرة معجنات…" at bounding box center [882, 300] width 384 height 81
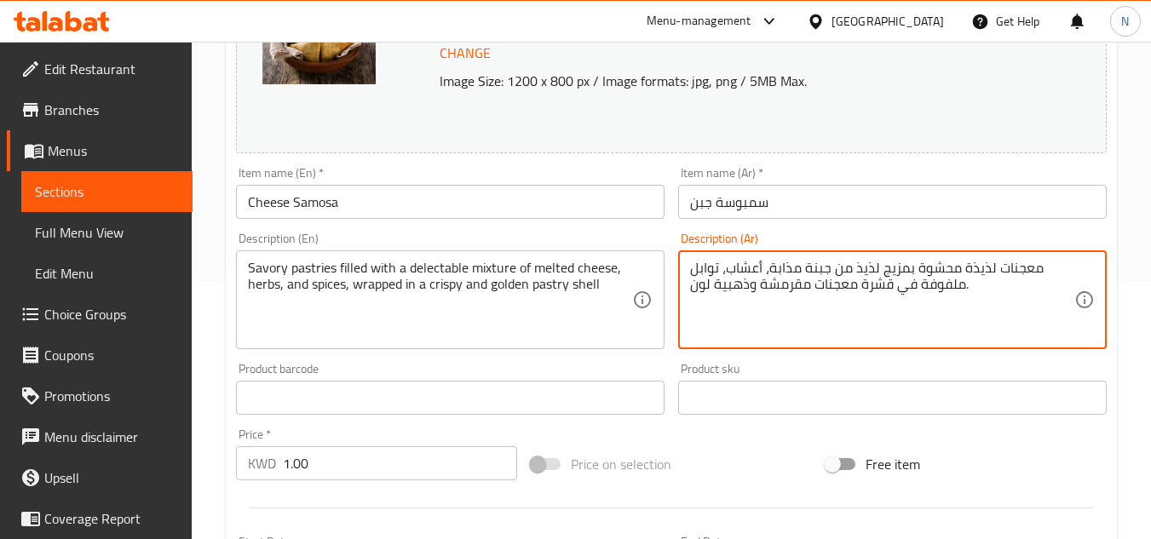
type textarea "معجنات لذيذة محشوة بمزيج لذيذ من جبنة مذابة، أعشاب، توابل ملفوفة في قشرة معجنات…"
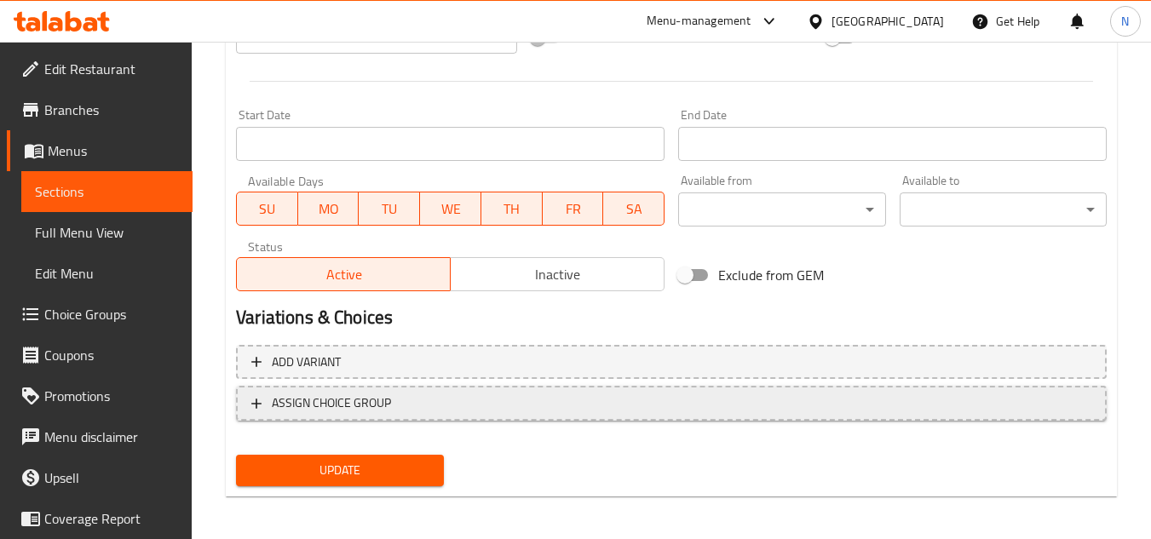
scroll to position [689, 0]
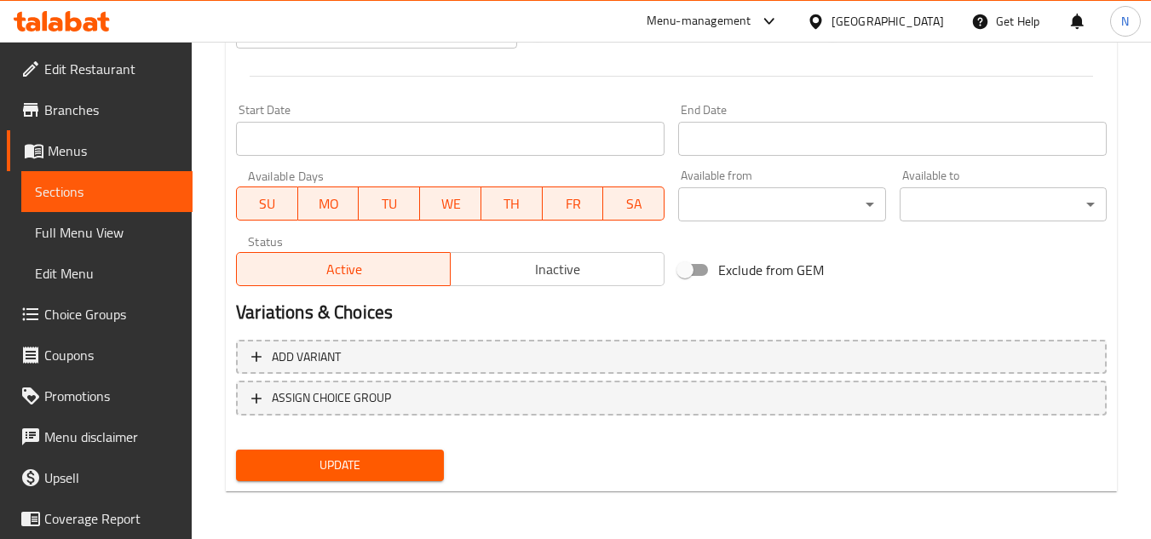
type textarea "Savory pastries filled with a delectable mixture of melted cheese, herbs, and s…"
click at [384, 462] on span "Update" at bounding box center [340, 465] width 180 height 21
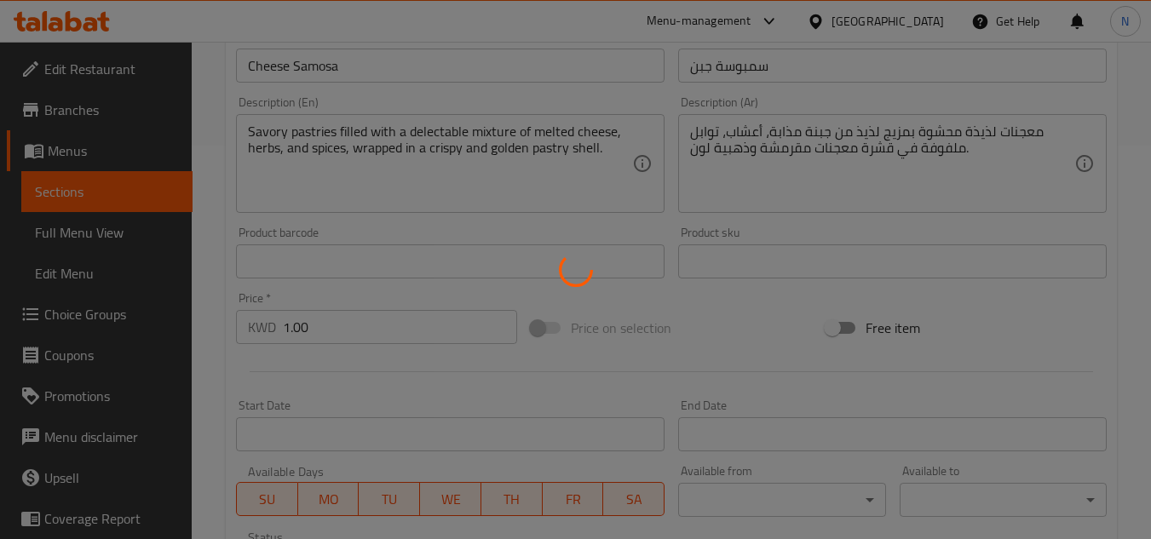
scroll to position [349, 0]
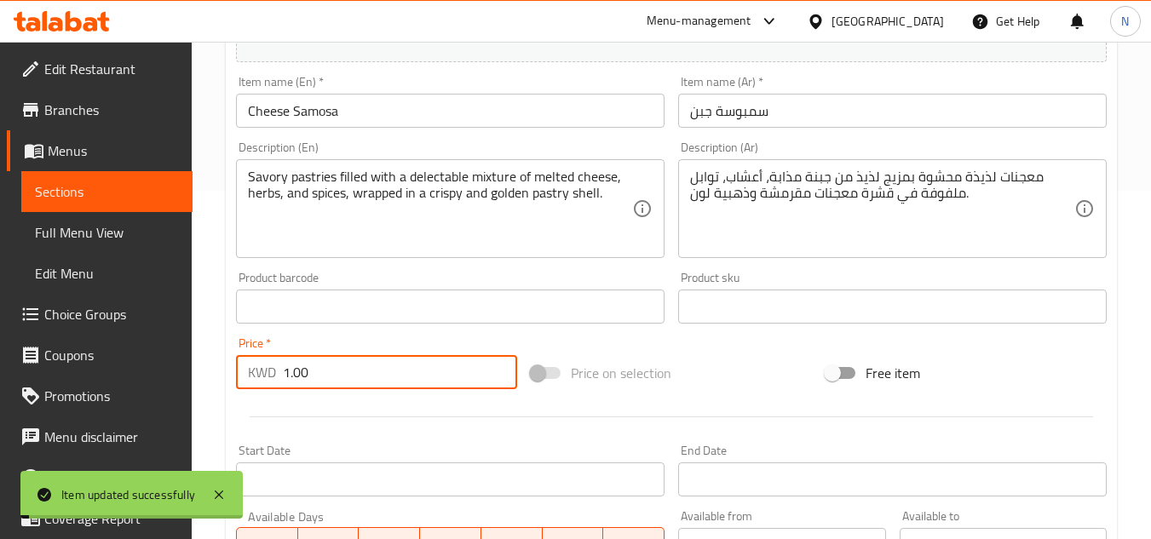
click at [297, 383] on input "1.00" at bounding box center [400, 372] width 234 height 34
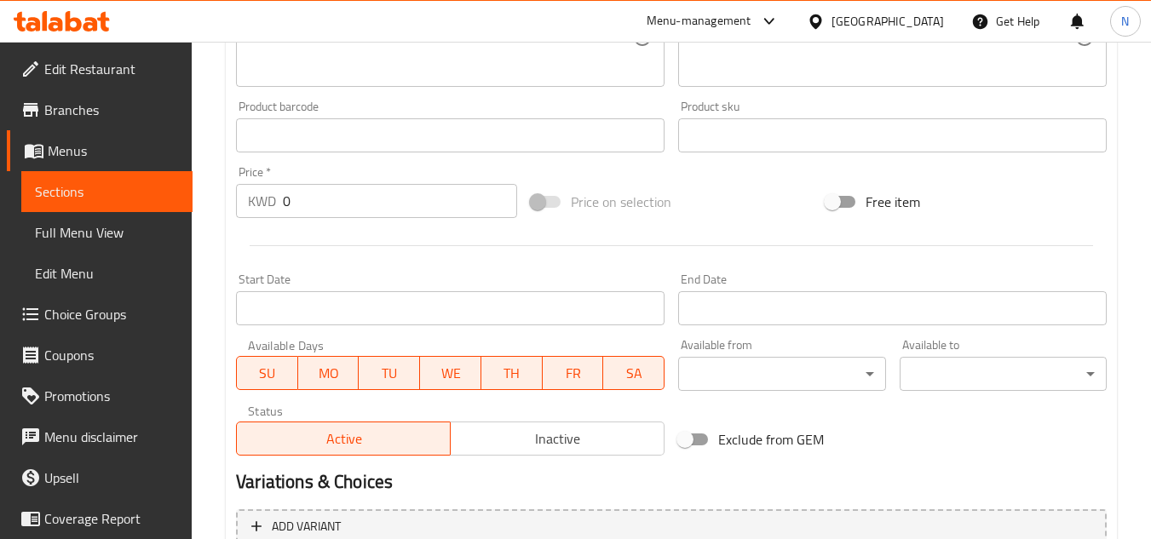
scroll to position [519, 0]
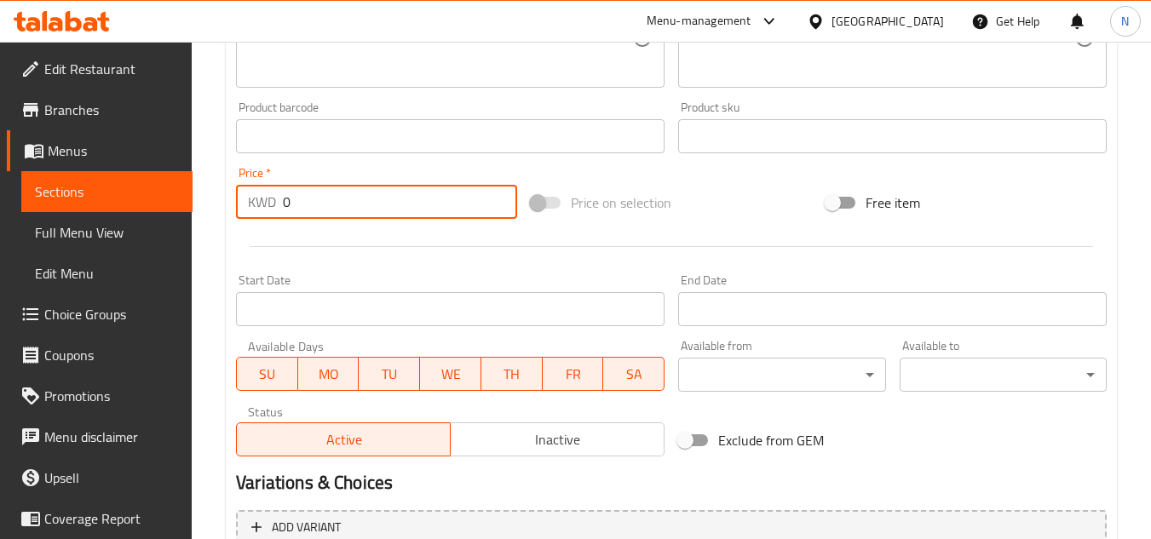
drag, startPoint x: 296, startPoint y: 199, endPoint x: 254, endPoint y: 213, distance: 43.9
click at [254, 213] on div "KWD 0 Price *" at bounding box center [376, 202] width 281 height 34
paste input "1.0"
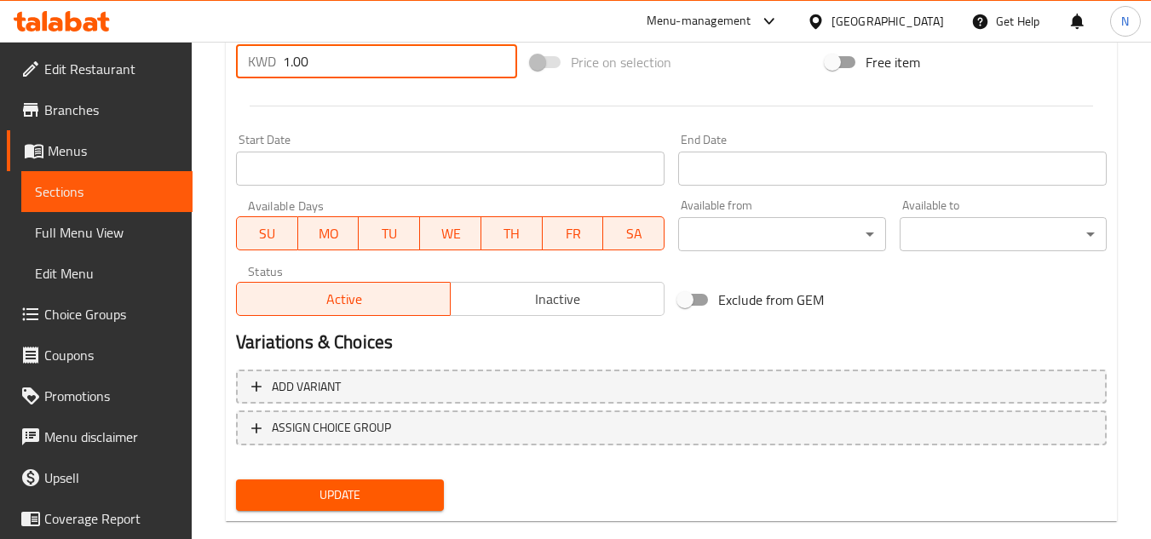
scroll to position [689, 0]
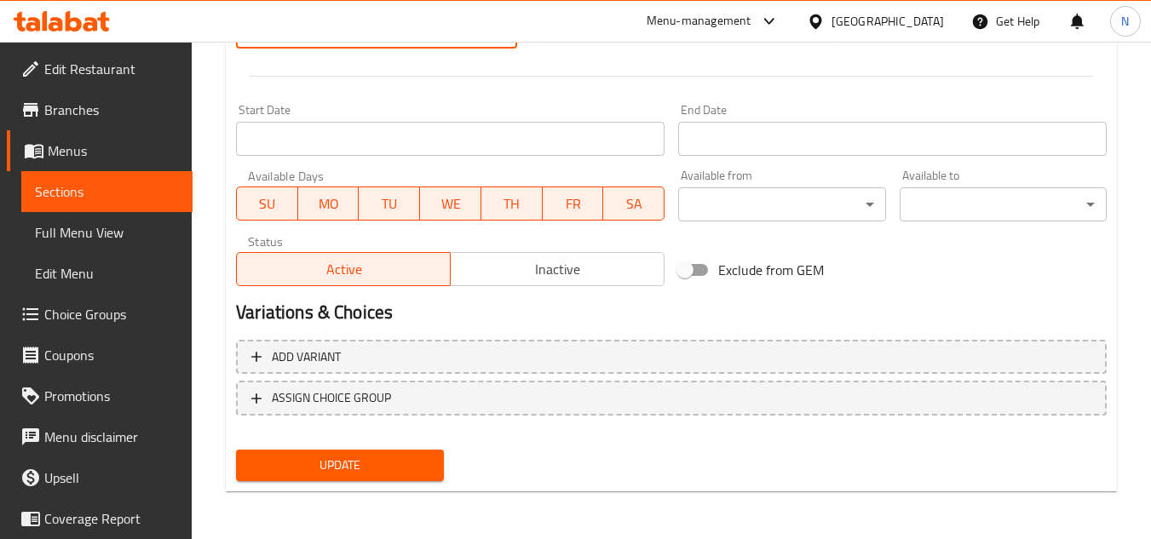
type input "1.00"
drag, startPoint x: 414, startPoint y: 469, endPoint x: 443, endPoint y: 274, distance: 196.4
click at [414, 470] on span "Update" at bounding box center [340, 465] width 180 height 21
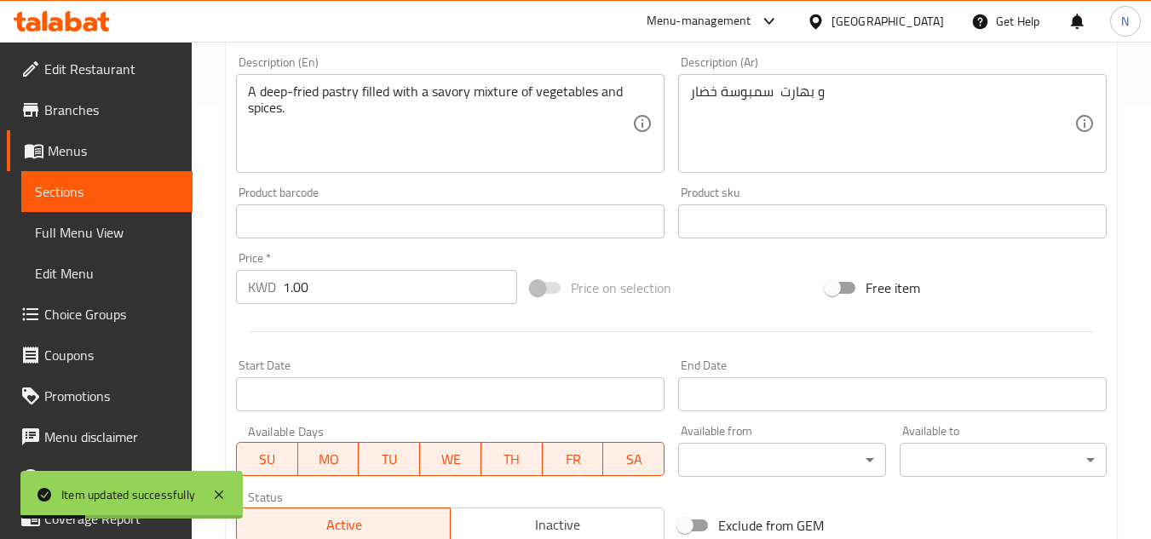
scroll to position [349, 0]
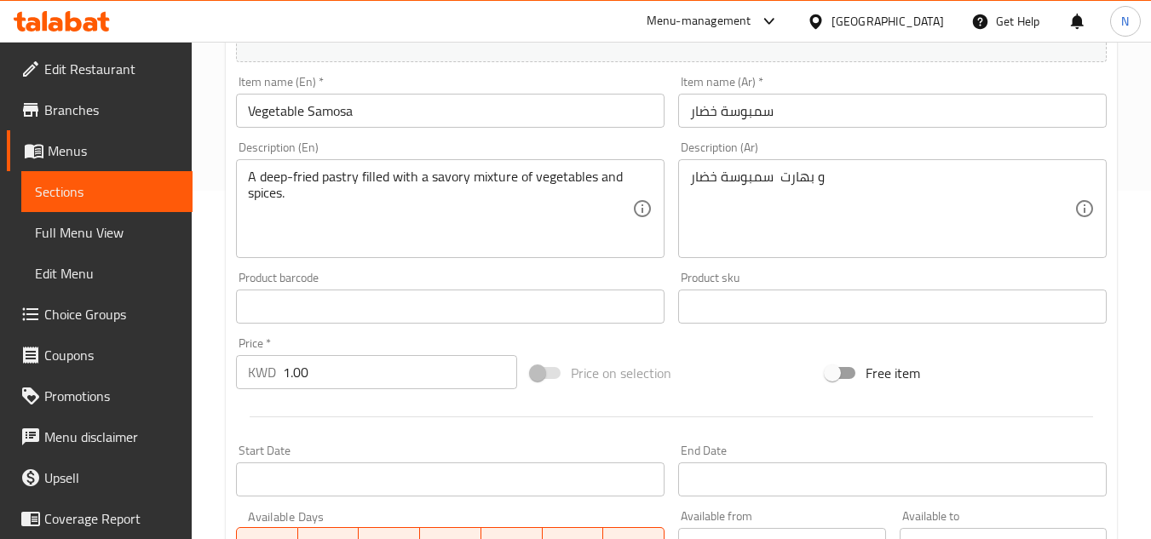
click at [429, 170] on textarea "A deep-fried pastry filled with a savory mixture of vegetables and spices." at bounding box center [440, 209] width 384 height 81
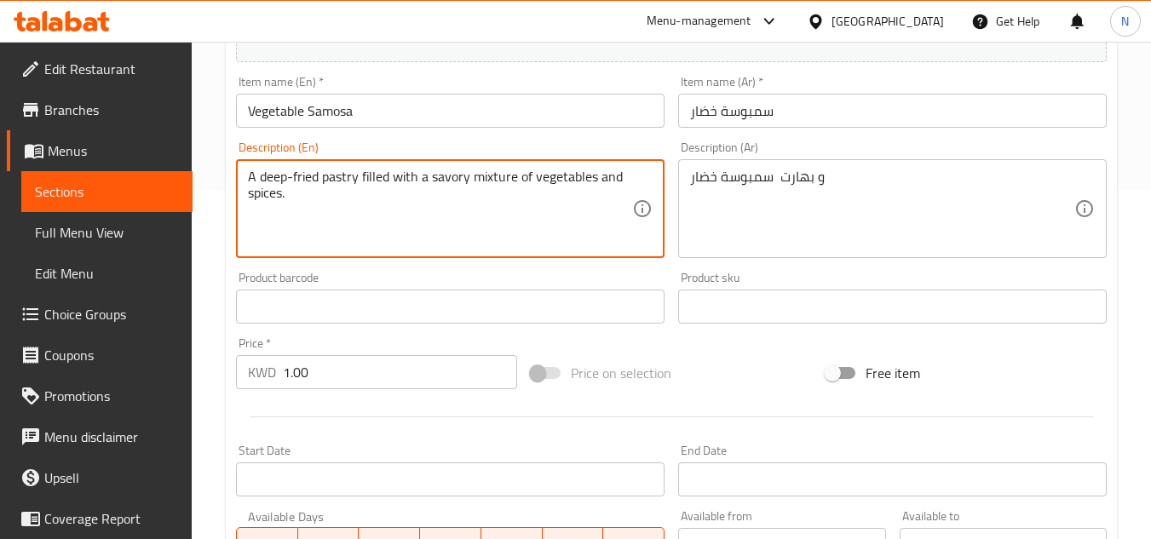
click at [429, 170] on textarea "A deep-fried pastry filled with a savory mixture of vegetables and spices." at bounding box center [440, 209] width 384 height 81
paste textarea "Vegetable samosa 6 picese."
type textarea "Vegetable samosa 6 picese."
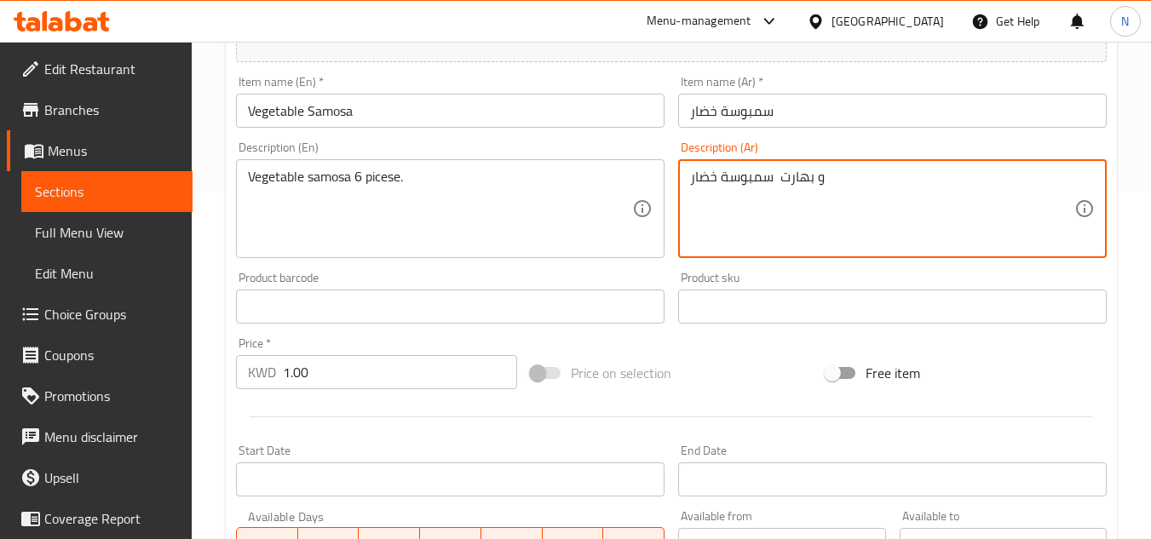
click at [722, 170] on textarea "و بهارت سمبوسة خضار" at bounding box center [882, 209] width 384 height 81
paste textarea "سمبوسة خضار 6 حبة"
click at [853, 174] on textarea "سمبوسة خضار 6 حبة" at bounding box center [882, 209] width 384 height 81
click at [725, 186] on textarea "سمبوسة خضار 6 حبة." at bounding box center [882, 209] width 384 height 81
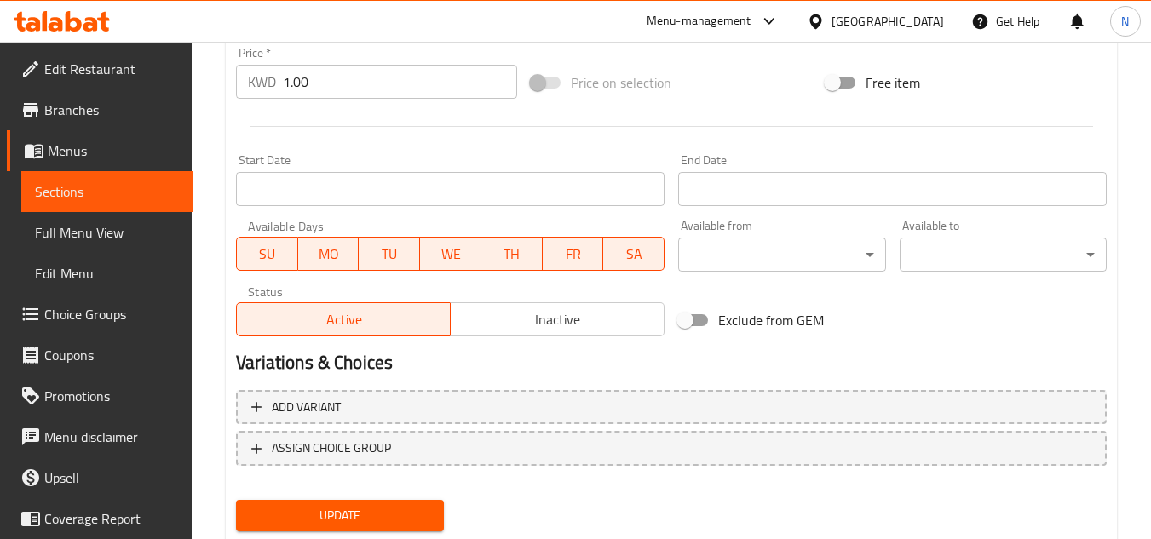
scroll to position [689, 0]
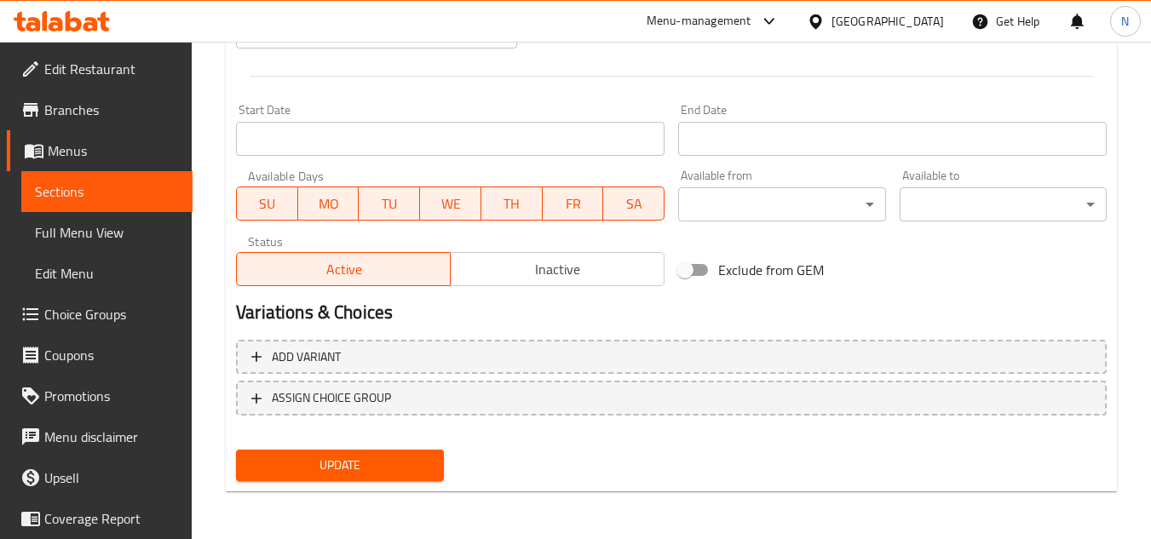
type textarea "سمبوسة خضار 6 حبة."
click at [325, 471] on span "Update" at bounding box center [340, 465] width 180 height 21
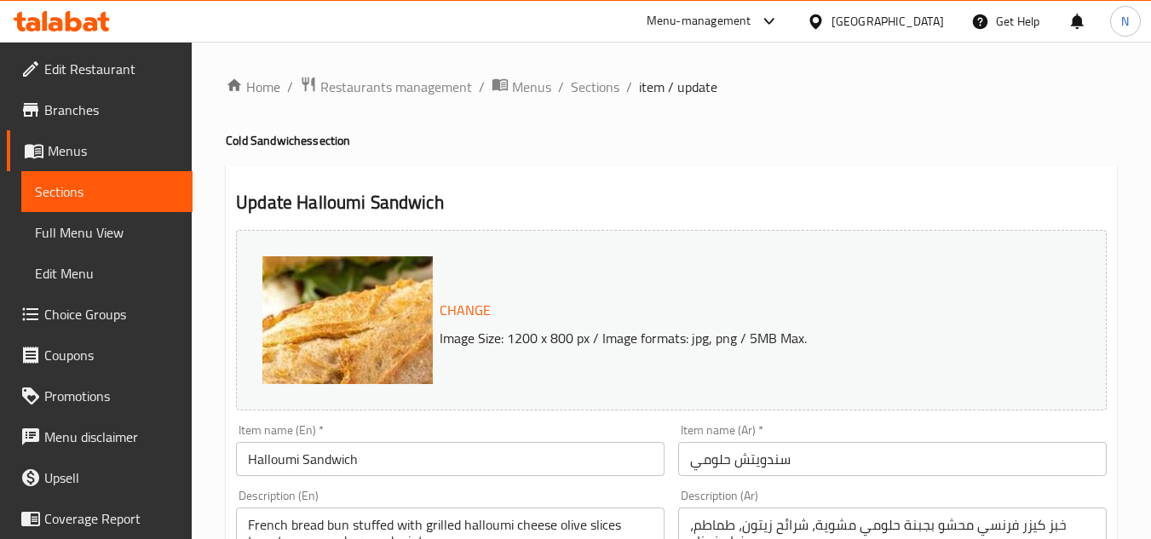
click at [792, 458] on input "سندويتش حلومي" at bounding box center [892, 459] width 429 height 34
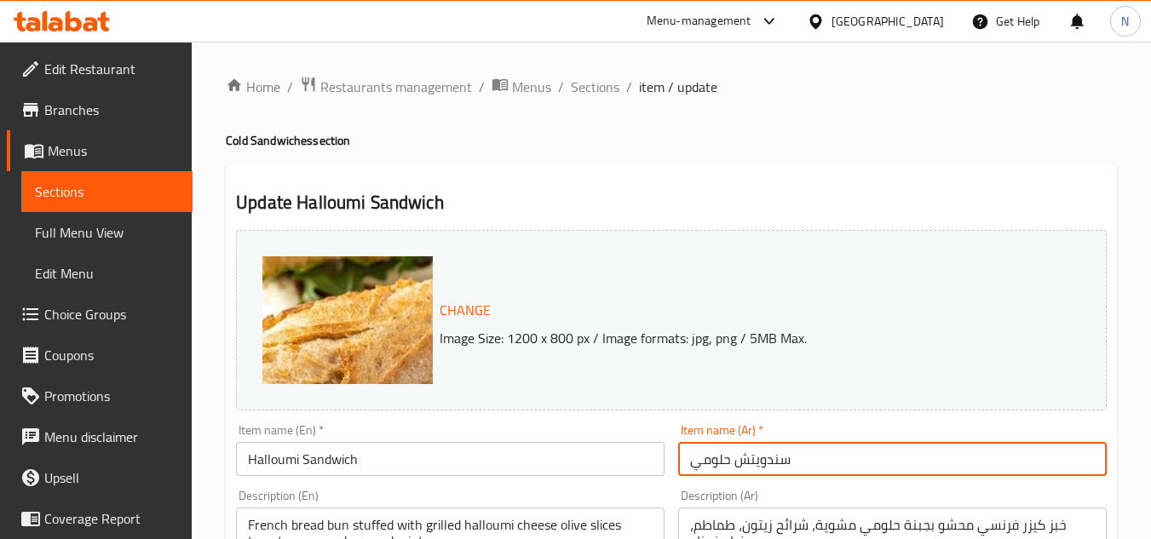
click at [792, 458] on input "سندويتش حلومي" at bounding box center [892, 459] width 429 height 34
paste input "ممون الحلوم الفرنس"
type input "صممون الحلوم الفرنسي"
click at [778, 453] on input "صممون الحلوم الفرنسي" at bounding box center [892, 459] width 429 height 34
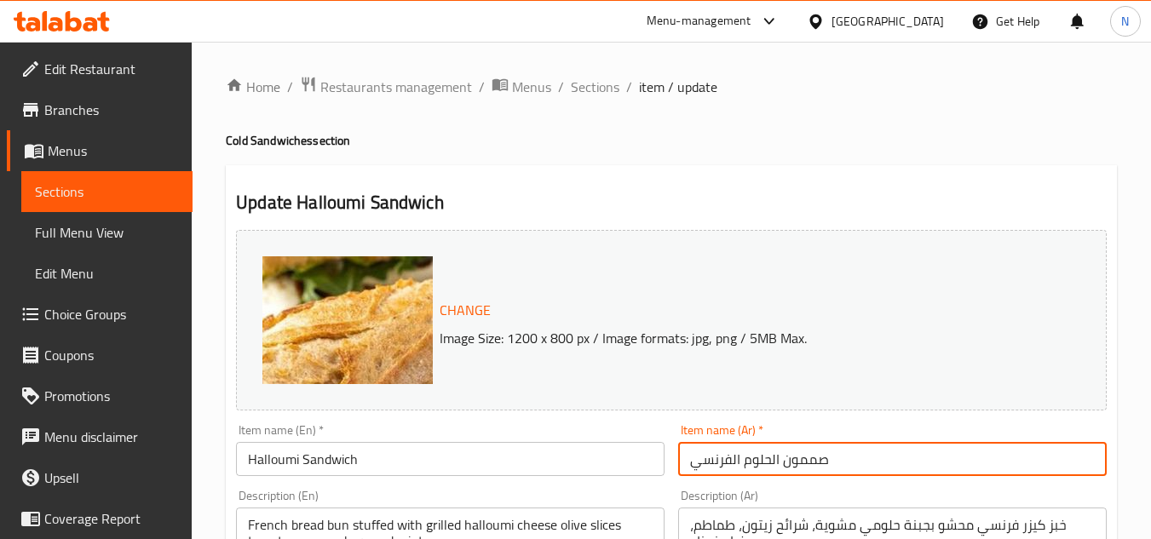
click at [778, 453] on input "صممون الحلوم الفرنسي" at bounding box center [892, 459] width 429 height 34
click at [270, 470] on input "Halloumi Sandwich" at bounding box center [450, 459] width 429 height 34
click at [269, 470] on input "Halloumi Sandwich" at bounding box center [450, 459] width 429 height 34
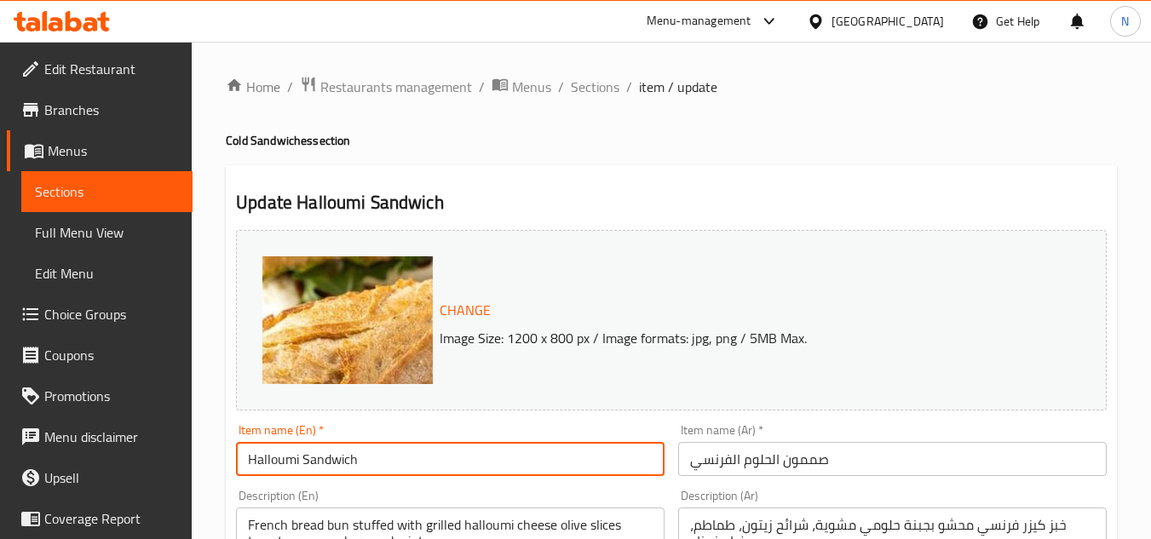
paste input "French"
type input "French Halloumi Sandwich"
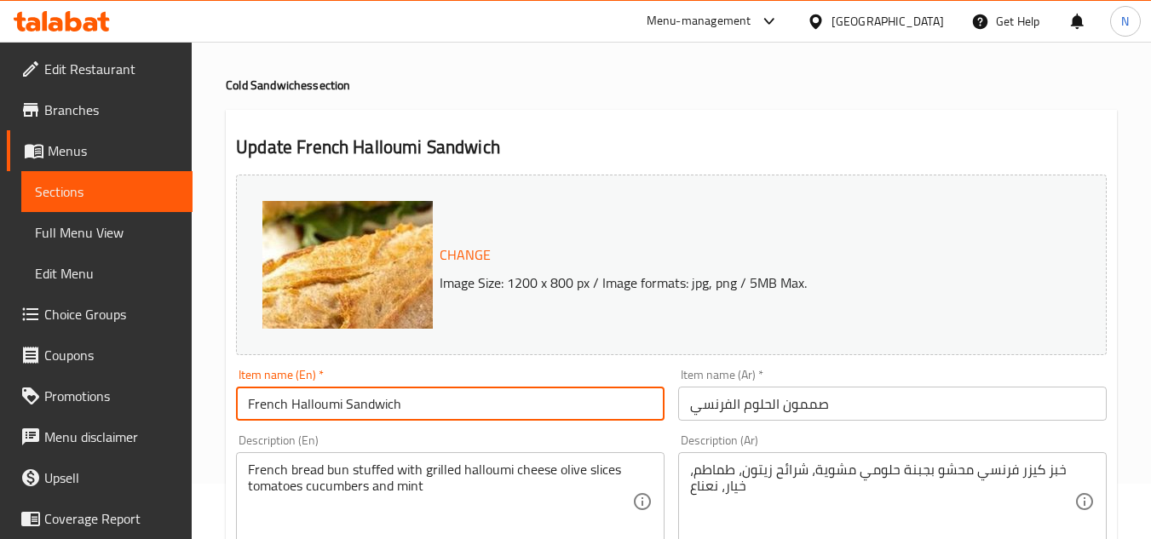
scroll to position [85, 0]
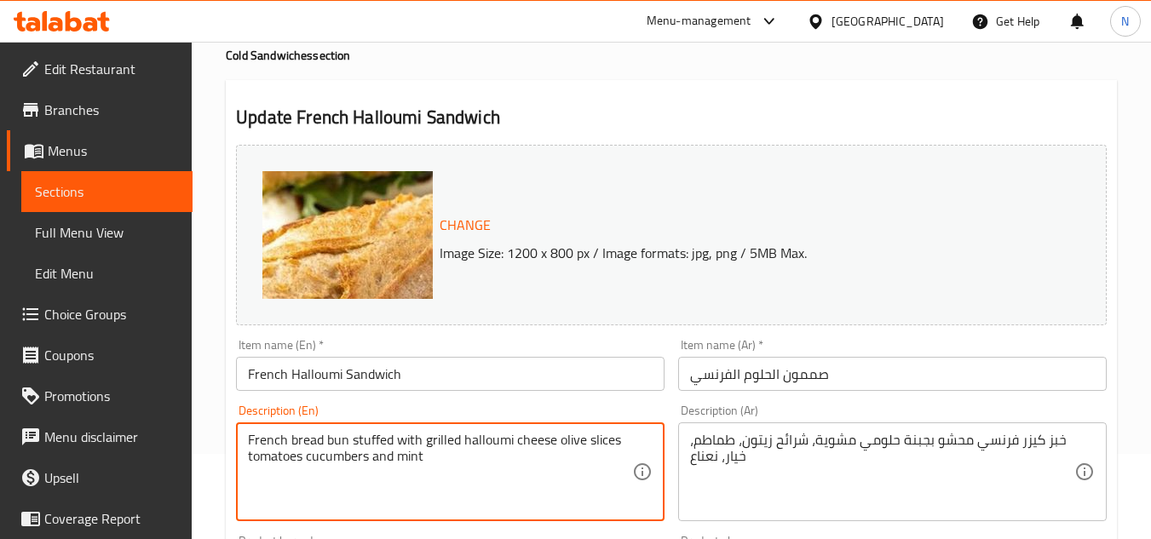
click at [371, 453] on textarea "French bread bun stuffed with grilled halloumi cheese olive slices tomatoes cuc…" at bounding box center [440, 472] width 384 height 81
paste textarea ", olive slices, tomatoes, cucumbers, and mint"
click at [465, 474] on textarea "French bread bun stuffed with grilled halloumi cheese, olive slices, tomatoes, …" at bounding box center [440, 472] width 384 height 81
click at [430, 458] on textarea "French bread bun stuffed with grilled halloumi cheese, olive slices, tomatoes, …" at bounding box center [440, 472] width 384 height 81
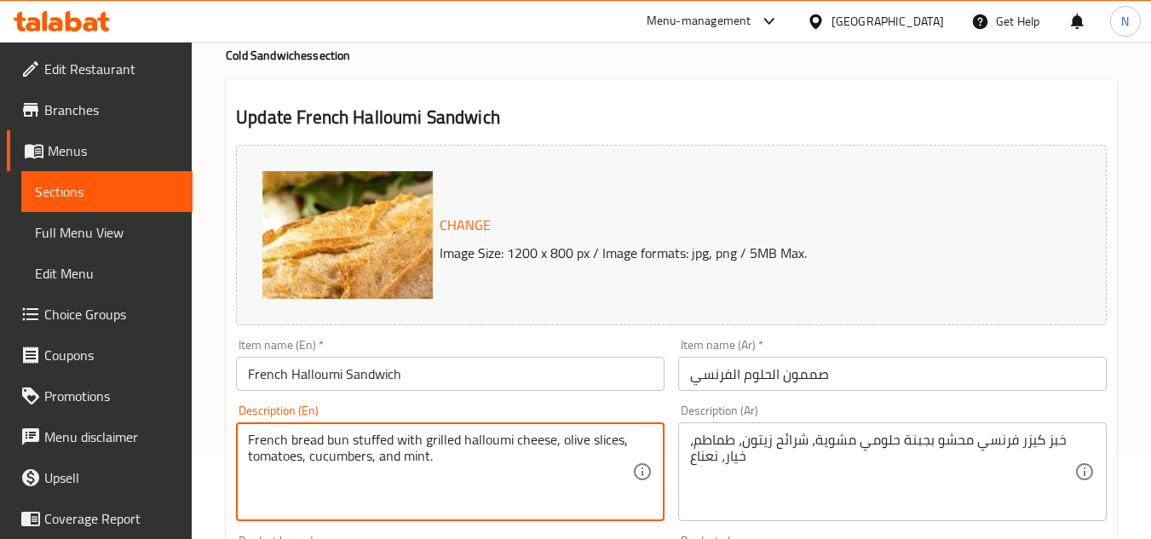
type textarea "French bread bun stuffed with grilled halloumi cheese, olive slices, tomatoes, …"
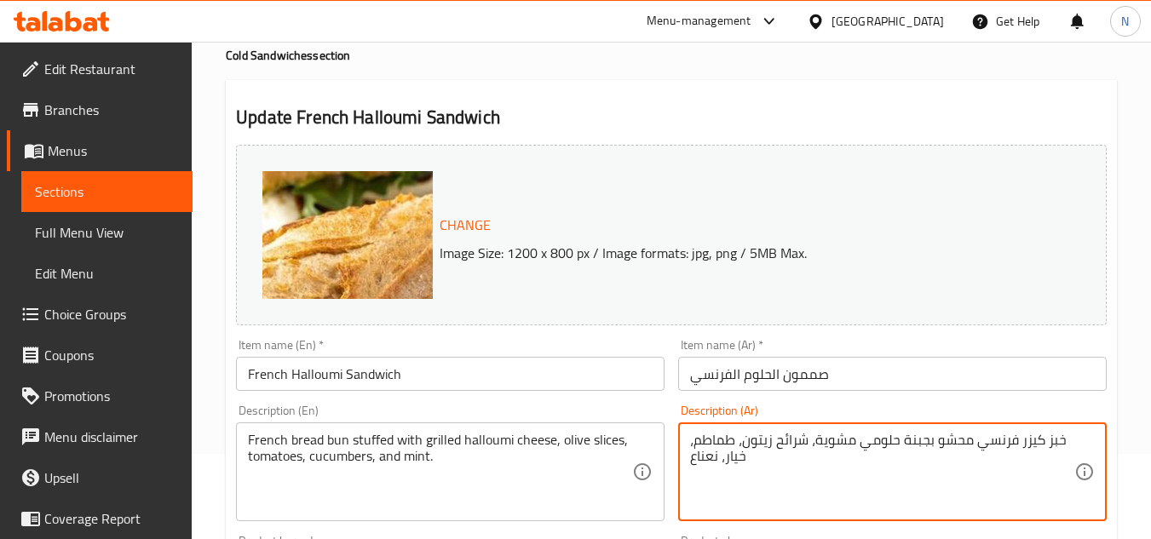
click at [932, 441] on textarea "خبز كيزر فرنسي محشو بجبنة حلومي مشوية، شرائح زيتون، طماطم، خيار، نعناع" at bounding box center [882, 472] width 384 height 81
paste textarea "مون الخبز الفرنسي محشو بجبنة حلومي مشوية، شرائح زيتون، طماطم، خيار، نعناع"
click at [835, 458] on textarea "صمون الخبز الفرنسي محشو بجبنة حلومي مشوية، شرائح زيتون، طماطم، خيار، نعناع" at bounding box center [882, 472] width 384 height 81
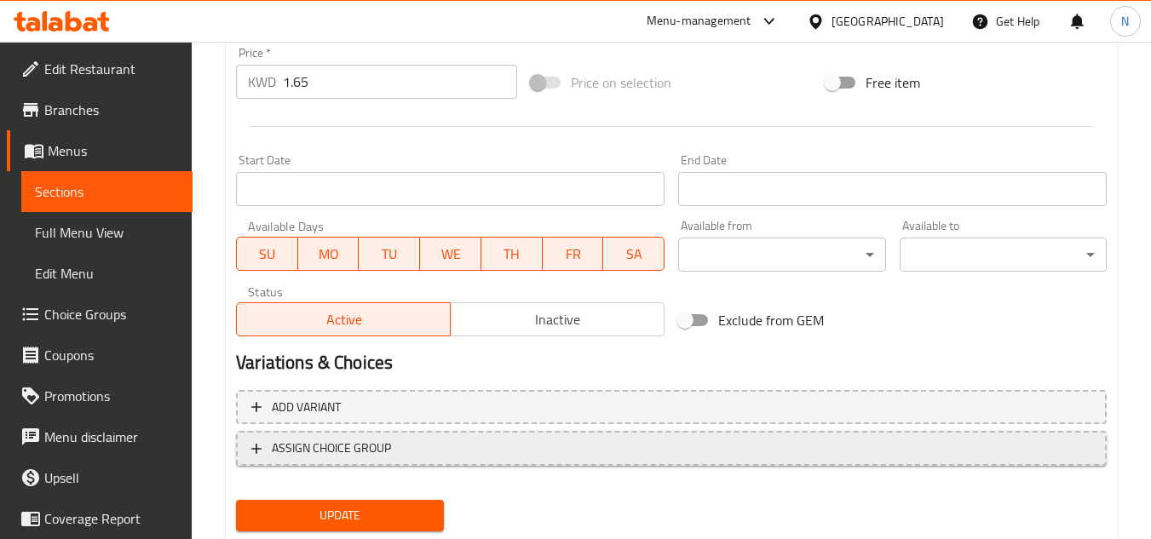
scroll to position [689, 0]
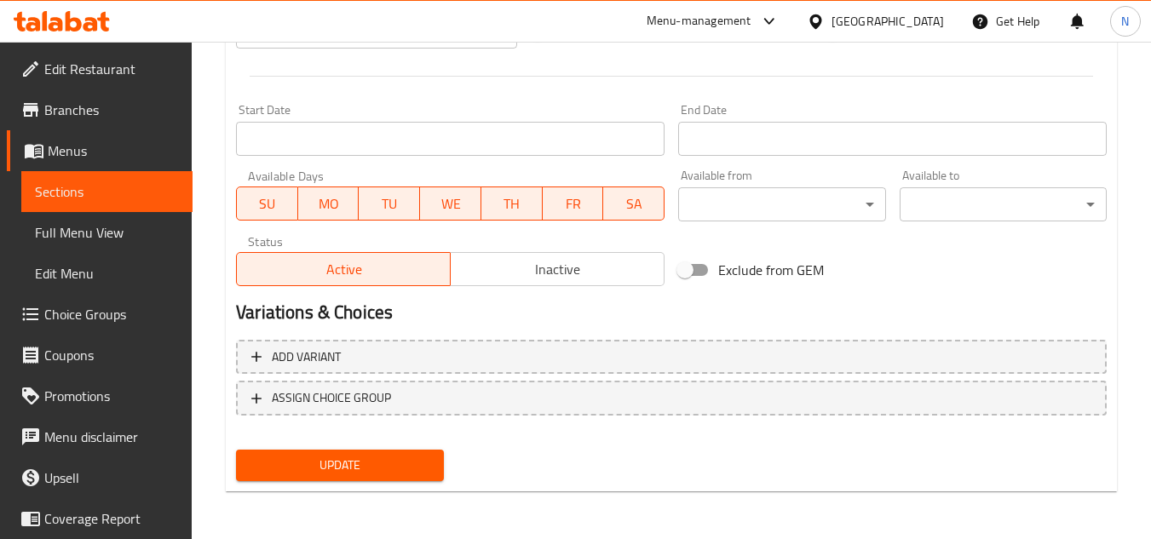
type textarea "صمون الخبز الفرنسي محشو بجبنة حلومي مشوية، شرائح زيتون، طماطم، خيار، نعناع."
click at [331, 458] on span "Update" at bounding box center [340, 465] width 180 height 21
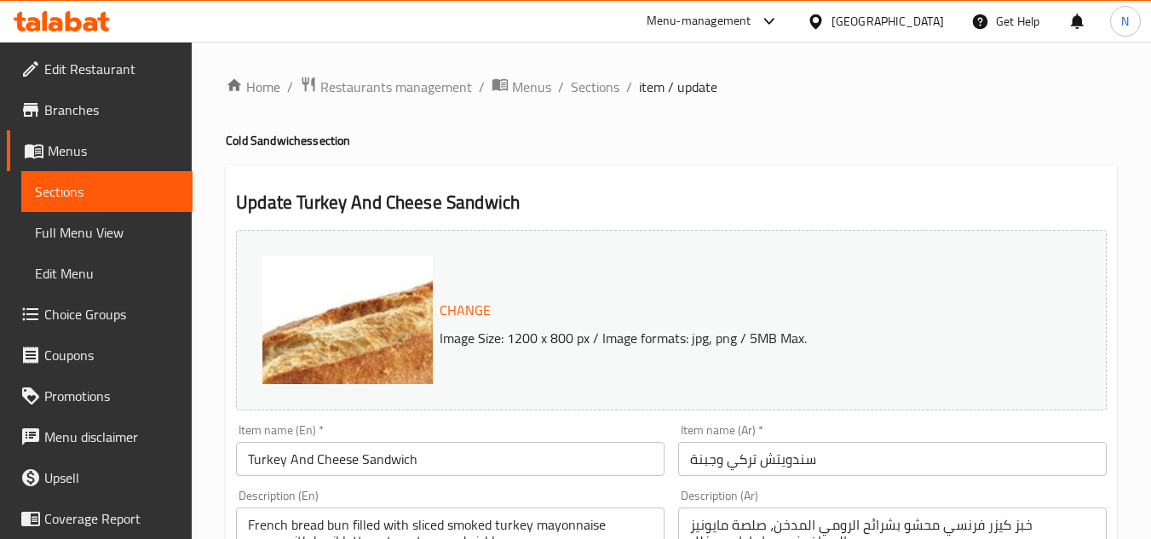
scroll to position [170, 0]
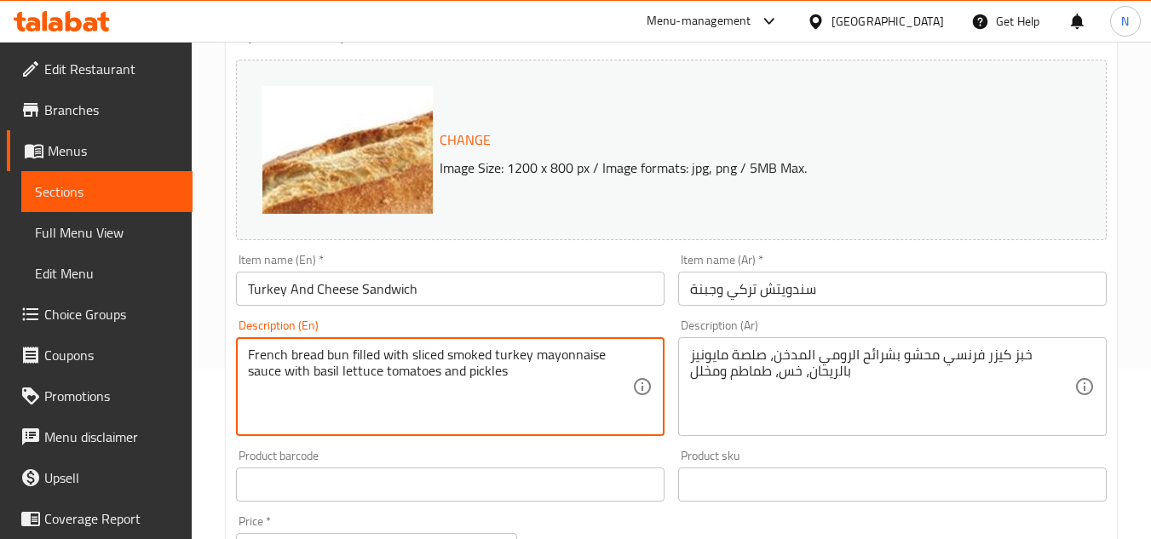
click at [371, 379] on textarea "French bread bun filled with sliced smoked turkey mayonnaise sauce with basil l…" at bounding box center [440, 387] width 384 height 81
paste textarea "​​smoked turkey, mayonnaise sauce with basil, lettuce, tomatoes and pickles"
click at [531, 374] on textarea "French bread bun filled with sliced ​​smoked turkey, mayonnaise sauce with basi…" at bounding box center [440, 387] width 384 height 81
click at [428, 367] on textarea "French bread bun filled with sliced ​​smoked turkey, mayonnaise sauce with basi…" at bounding box center [440, 387] width 384 height 81
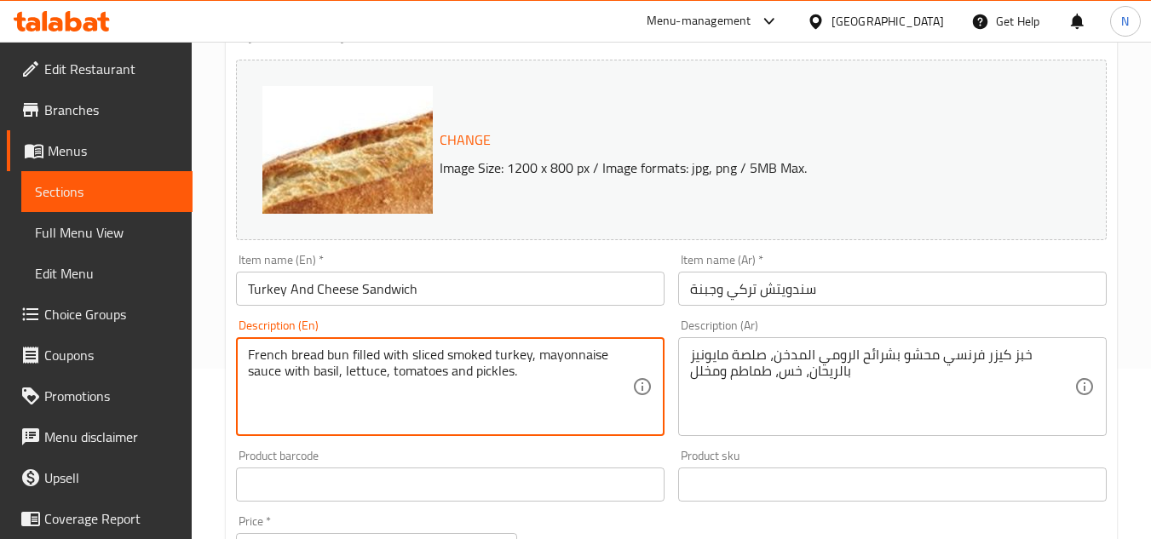
click at [427, 367] on textarea "French bread bun filled with sliced ​​smoked turkey, mayonnaise sauce with basi…" at bounding box center [440, 387] width 384 height 81
type textarea "French bread bun filled with sliced ​​smoked turkey, mayonnaise sauce with basi…"
click at [929, 342] on div "خبز كيزر فرنسي محشو بشرائح الرومي المدخن، صلصة مايونيز بالريحان، خس، طماطم ومخل…" at bounding box center [892, 386] width 429 height 99
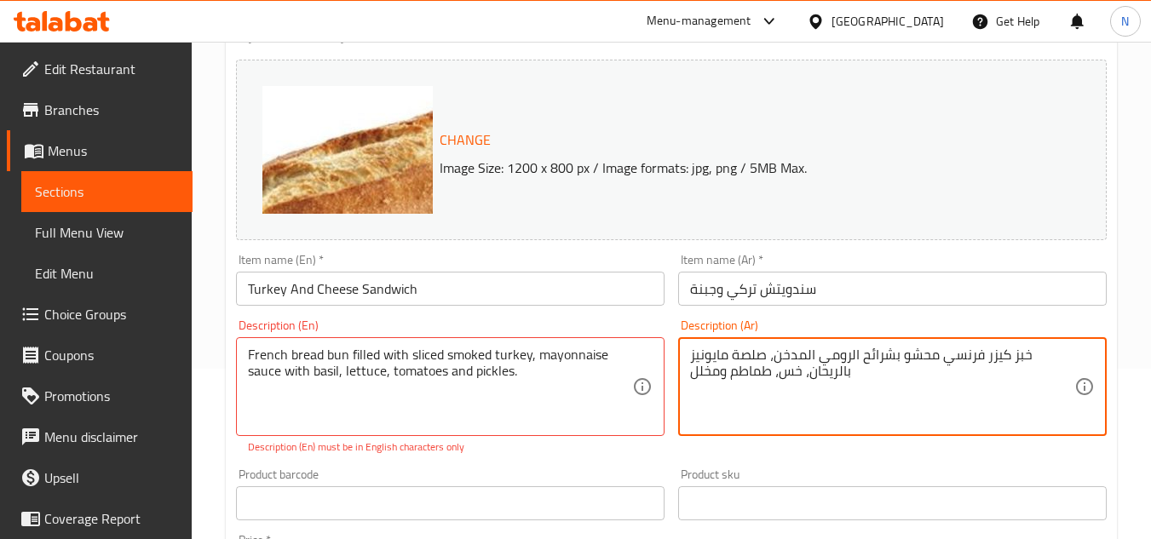
click at [888, 360] on textarea "خبز كيزر فرنسي محشو بشرائح الرومي المدخن، صلصة مايونيز بالريحان، خس، طماطم ومخلل" at bounding box center [882, 387] width 384 height 81
paste textarea "مون الخبز الفرنسي محشو بشرائح الرومي المدخن مقطع، صلصة مايونيز مع ريحان، خس، طم…"
click at [920, 374] on textarea "صمون الخبز الفرنسي محشو بشرائح الرومي المدخن مقطع، صلصة مايونيز مع ريحان، خس، ط…" at bounding box center [882, 387] width 384 height 81
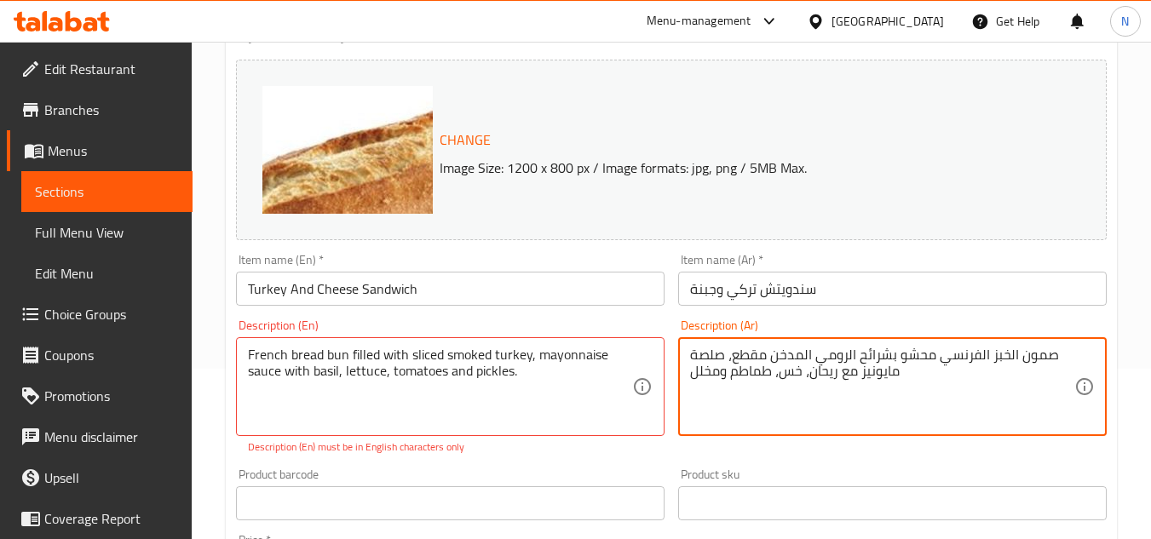
type textarea "صمون الخبز الفرنسي محشو بشرائح الرومي المدخن مقطع، صلصة مايونيز مع ريحان، خس، ط…"
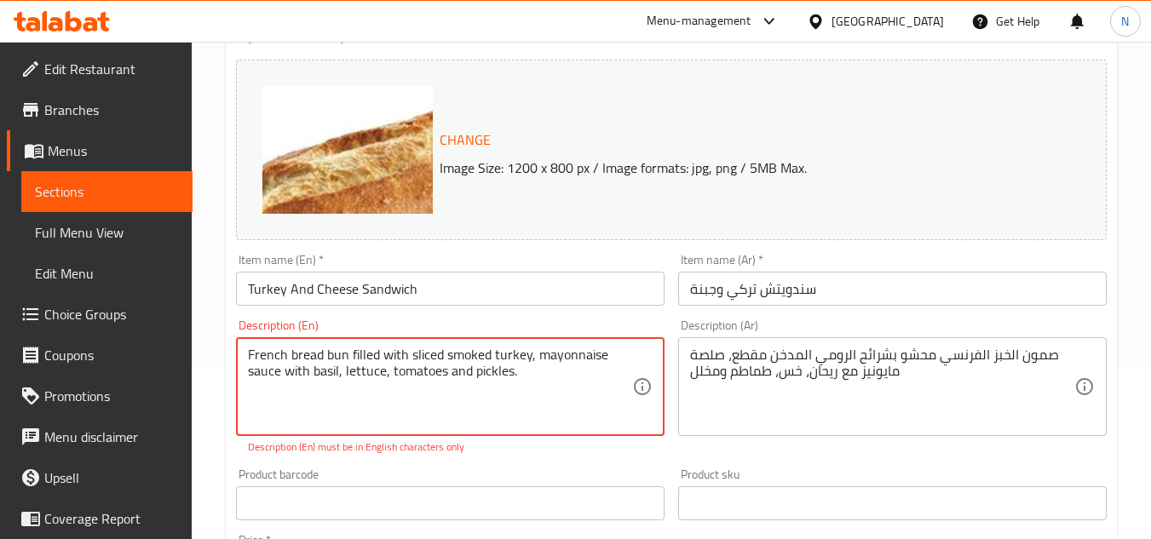
click at [347, 375] on textarea "French bread bun filled with sliced ​​smoked turkey, mayonnaise sauce with basi…" at bounding box center [440, 387] width 384 height 81
click at [441, 372] on textarea "French bread bun filled with sliced ​​smoked turkey, mayonnaise sauce with basi…" at bounding box center [440, 387] width 384 height 81
click at [495, 372] on textarea "French bread bun filled with sliced ​​smoked turkey, mayonnaise sauce with basi…" at bounding box center [440, 387] width 384 height 81
drag, startPoint x: 313, startPoint y: 372, endPoint x: 543, endPoint y: 383, distance: 230.4
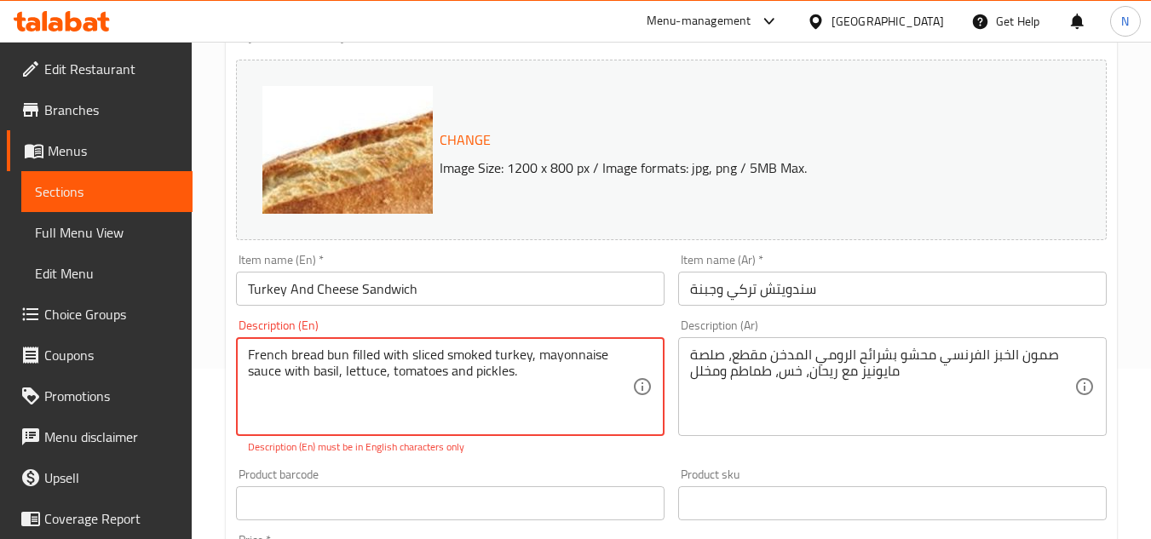
click at [543, 383] on textarea "French bread bun filled with sliced ​​smoked turkey, mayonnaise sauce with basi…" at bounding box center [440, 387] width 384 height 81
click at [445, 370] on textarea "French bread bun filled with sliced ​​smoked turkey, mayonnaise sauce with" at bounding box center [440, 387] width 384 height 81
click at [374, 364] on textarea "French bread bun filled with sliced ​​smoked turkey, mayonnaise sauce with" at bounding box center [440, 387] width 384 height 81
drag, startPoint x: 289, startPoint y: 353, endPoint x: 378, endPoint y: 386, distance: 94.7
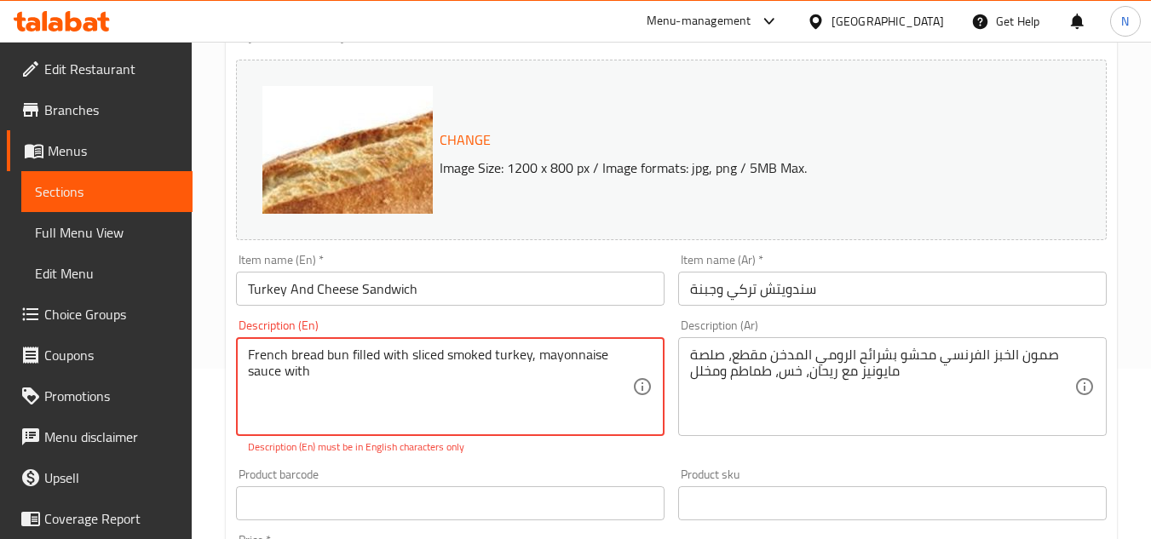
click at [378, 386] on textarea "French bread bun filled with sliced ​​smoked turkey, mayonnaise sauce with" at bounding box center [440, 387] width 384 height 81
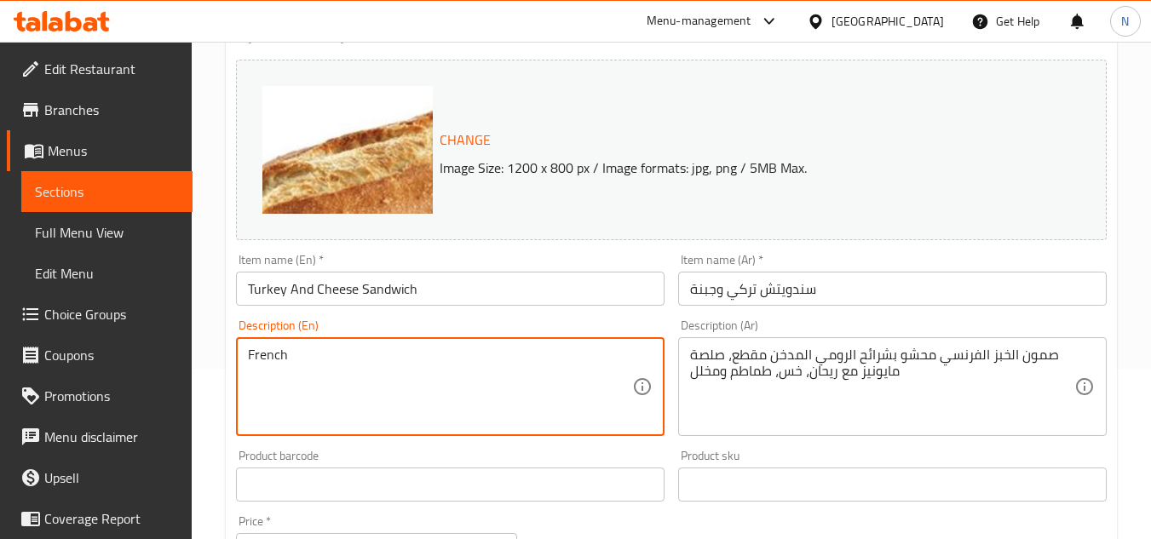
paste textarea "bread bun filled with sliced ​​smoked turkey, mayonnaise sauce with"
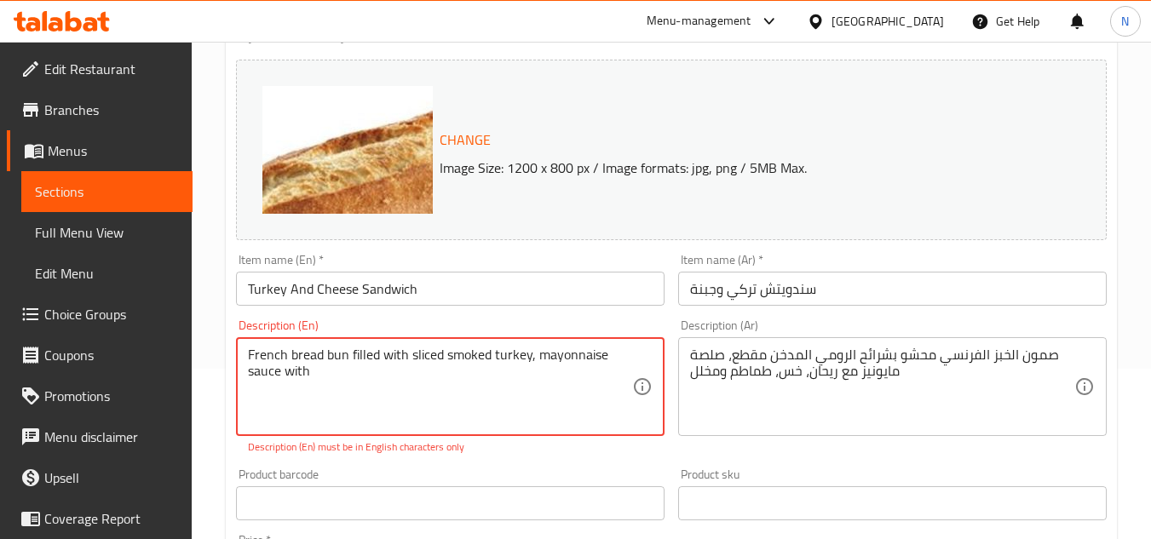
drag, startPoint x: 443, startPoint y: 358, endPoint x: 506, endPoint y: 405, distance: 78.6
click at [506, 405] on textarea "French bread bun filled with sliced ​​smoked turkey, mayonnaise sauce with" at bounding box center [440, 387] width 384 height 81
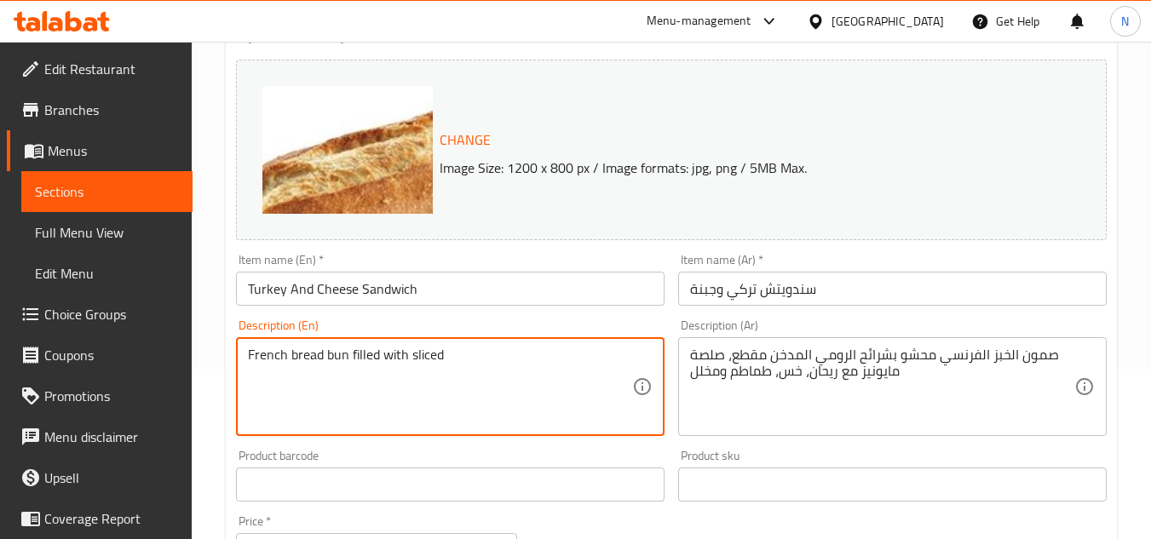
paste textarea "smoked turkey, mayonnaise sauce with"
paste textarea "basil, lettuce, tomatoes and pickles"
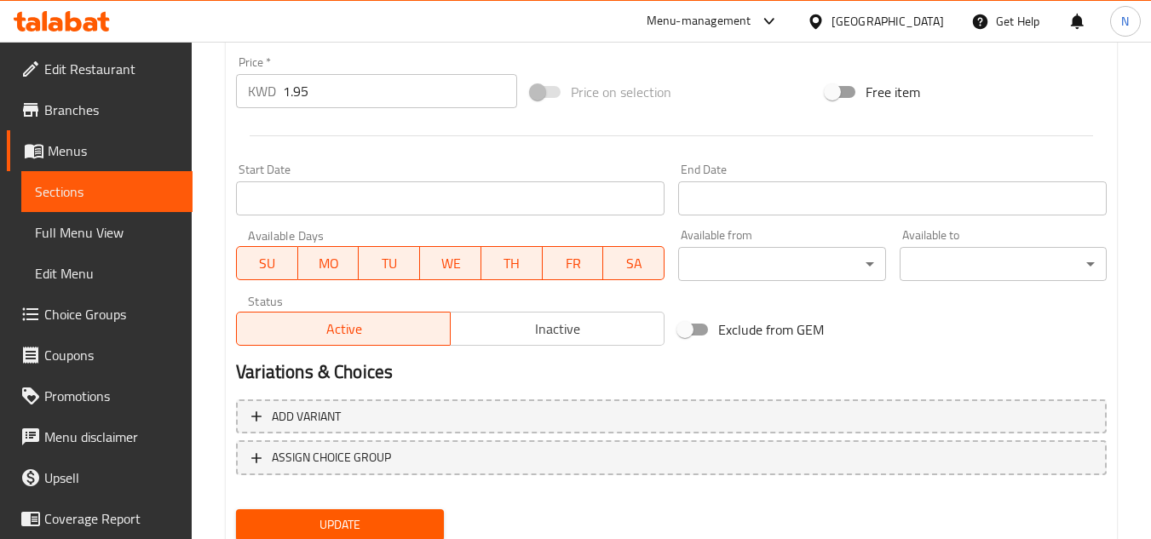
scroll to position [689, 0]
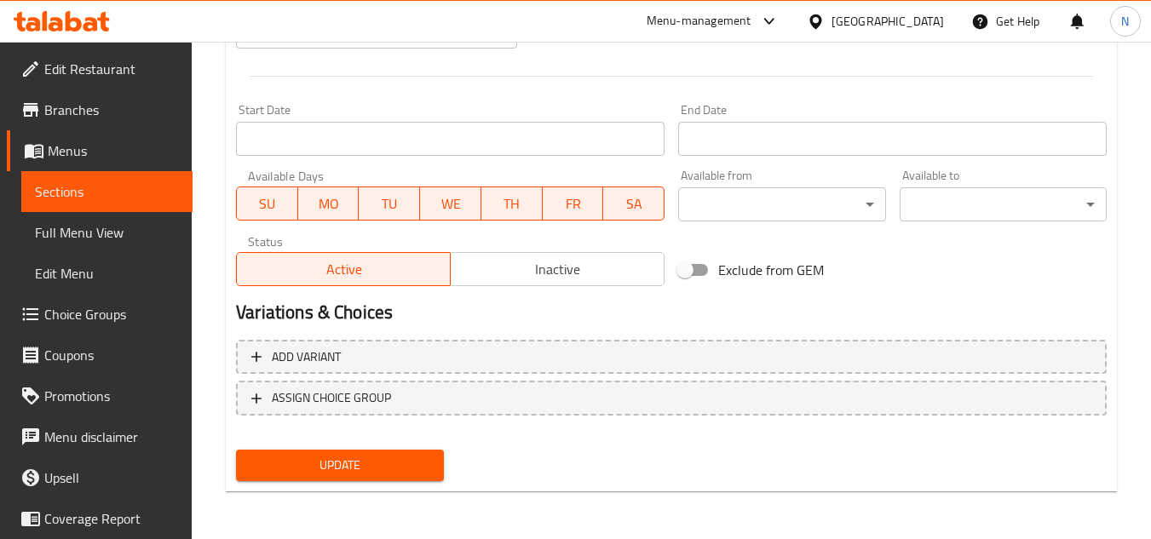
type textarea "French bread bun filled with sliced smoked turkey, mayonnaise sauce with basil,…"
click at [361, 458] on span "Update" at bounding box center [340, 465] width 180 height 21
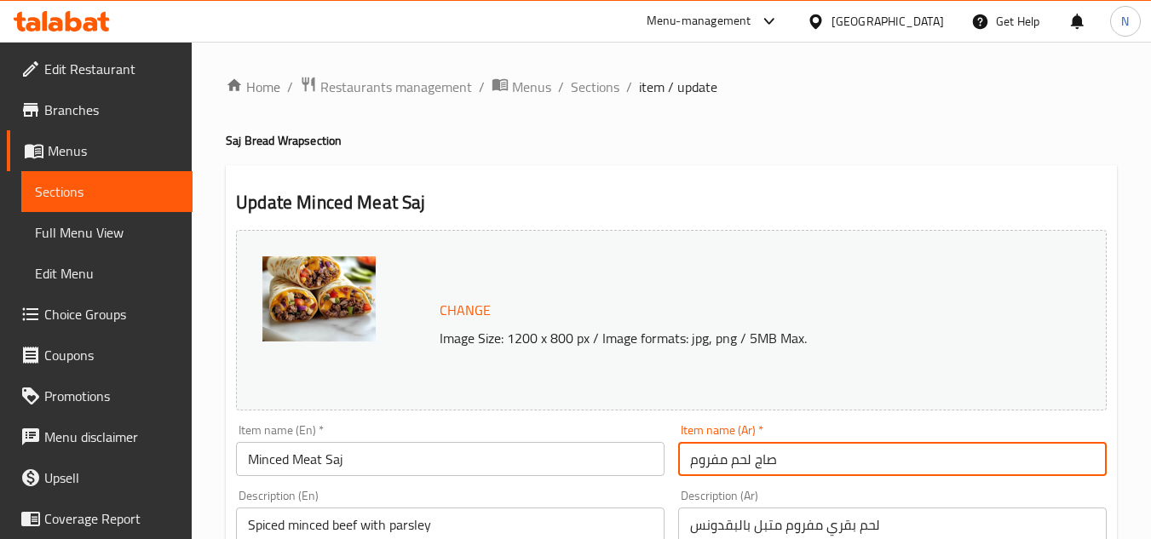
drag, startPoint x: 731, startPoint y: 467, endPoint x: 841, endPoint y: 468, distance: 109.9
click at [841, 468] on input "صاج لحم مفروم" at bounding box center [892, 459] width 429 height 34
paste input "ال"
click at [727, 464] on input "صاج اللحم مفروم" at bounding box center [892, 459] width 429 height 34
type input "صاج اللحم المفروم"
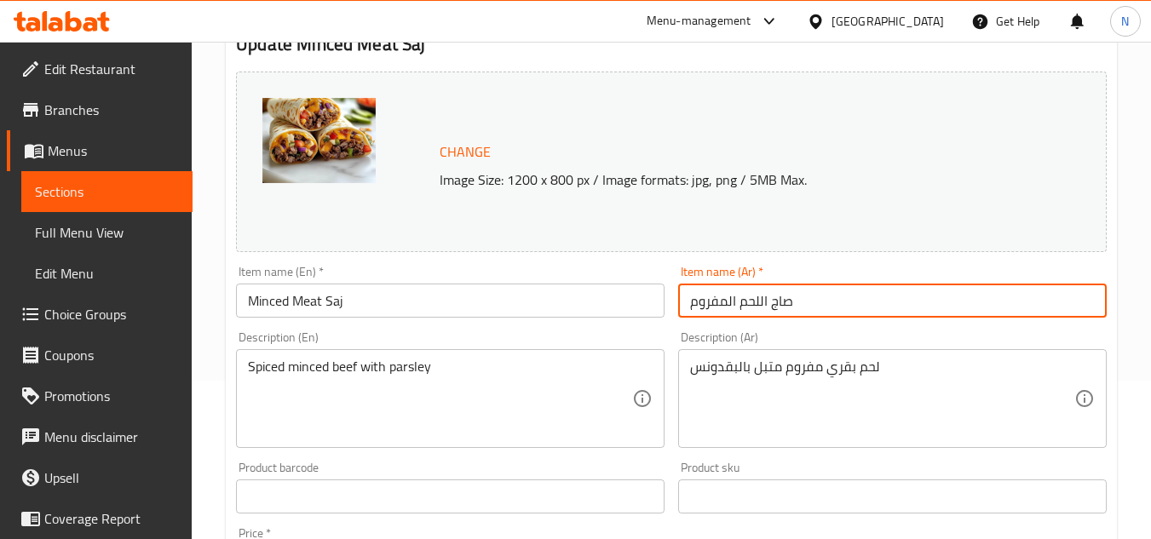
scroll to position [170, 0]
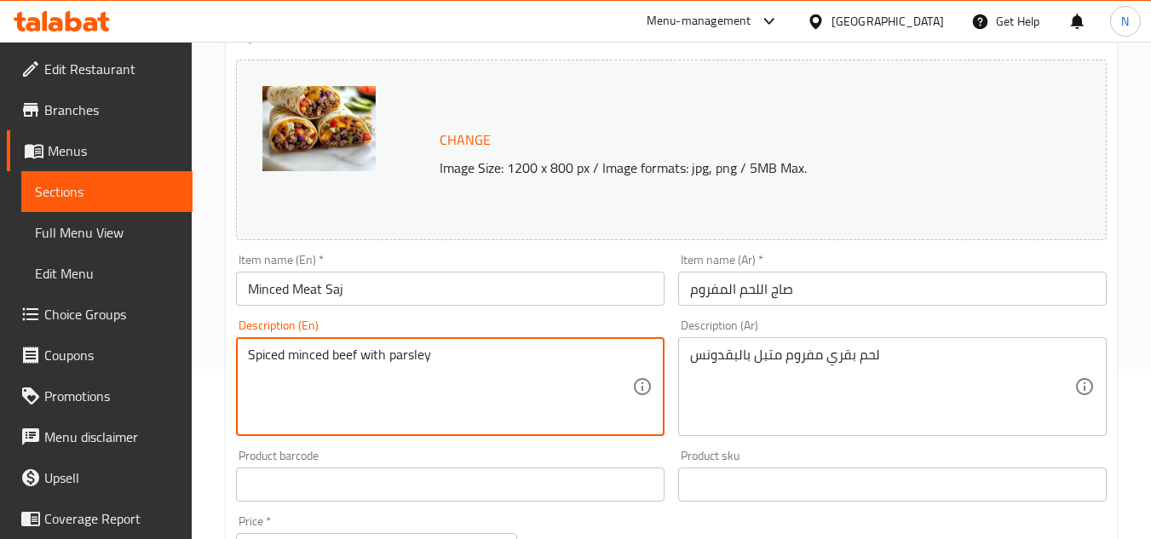
click at [359, 361] on textarea "Spiced minced beef with parsley" at bounding box center [440, 387] width 384 height 81
paste textarea "Minced meat with a special mixture, fresh tomatoes, cucumbers, fried onions, pa…"
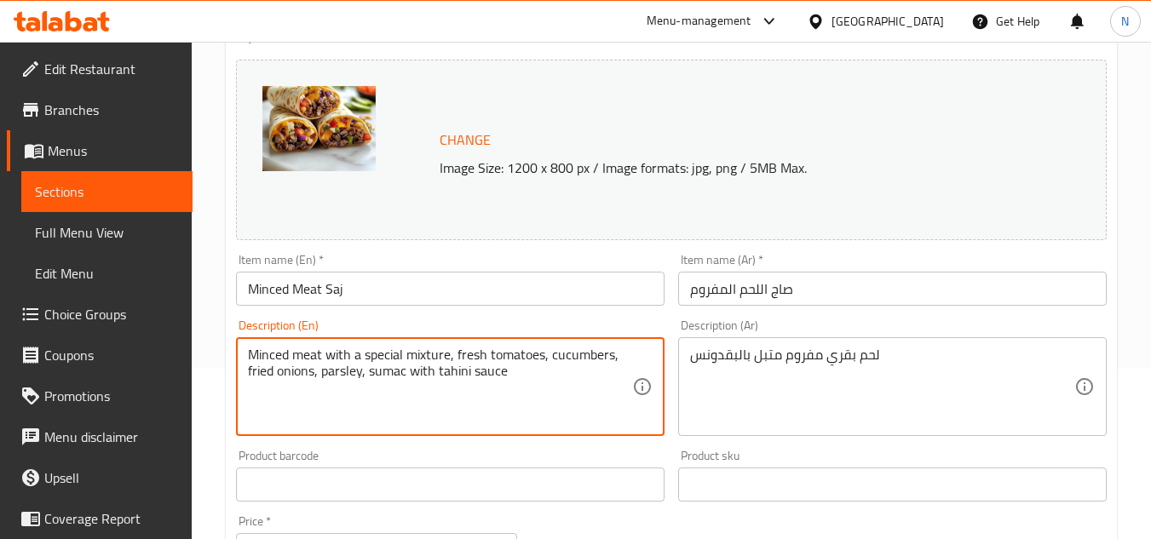
click at [511, 360] on textarea "Minced meat with a special mixture, fresh tomatoes, cucumbers, fried onions, pa…" at bounding box center [440, 387] width 384 height 81
click at [507, 376] on textarea "Minced meat with a special mixture, fresh tomatoes, cucumbers, fried onions, pa…" at bounding box center [440, 387] width 384 height 81
type textarea "Minced meat with a special mixture, fresh tomatoes, cucumbers, fried onions, pa…"
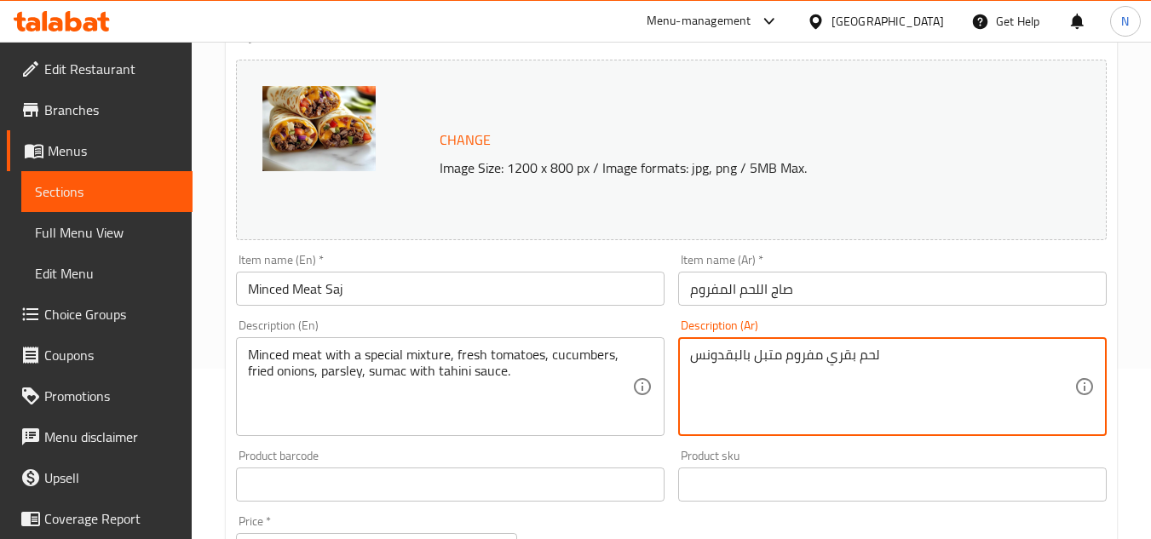
click at [760, 366] on textarea "لحم بقري مفروم متبل بالبقدونس" at bounding box center [882, 387] width 384 height 81
paste textarea "مفروم بخلطة خاصة طماط طازج خيار بصل فرايد وبقدزنس سماق مع صوص الطحينة"
click at [784, 365] on textarea "لحم مفروم بخلطة خاصة طماط طازج خيار بصل فرايد وبقدزنس سماق مع صوص الطحينة" at bounding box center [882, 387] width 384 height 81
click at [1006, 357] on textarea "لحم مفروم بخلطة خاصة طماط طازج خيار بصل فرايد وبقدزنس سماق مع صوص الطحينة" at bounding box center [882, 387] width 384 height 81
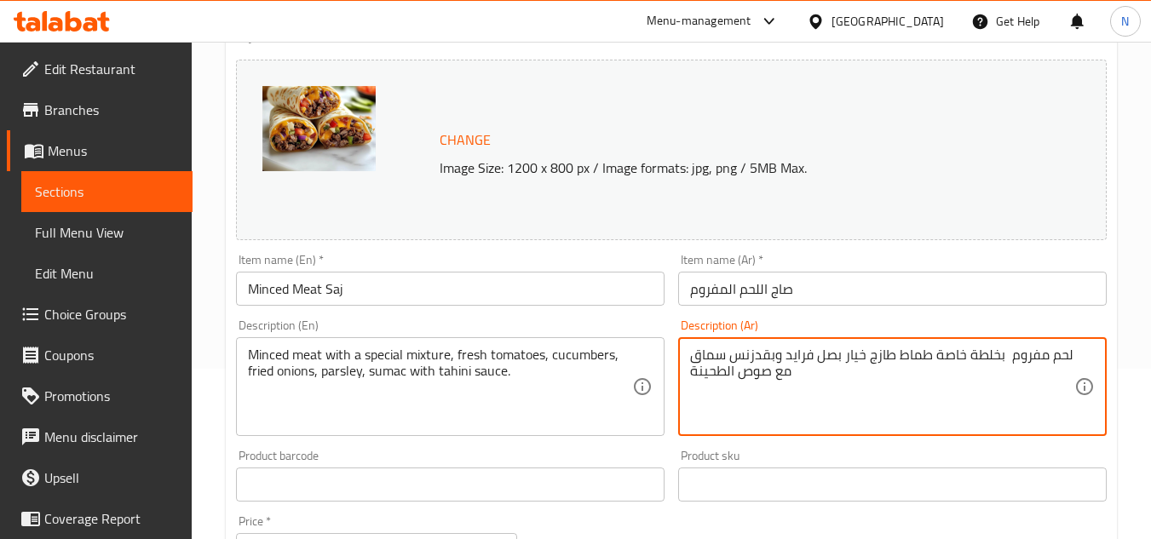
click at [1004, 363] on textarea "لحم مفروم بخلطة خاصة طماط طازج خيار بصل فرايد وبقدزنس سماق مع صوص الطحينة" at bounding box center [882, 387] width 384 height 81
click at [791, 379] on textarea "لحم مفروم بخلطة خاصة طماط طازج خيار بصل فرايد وبقدزنس سماق مع صوص الطحينة" at bounding box center [882, 387] width 384 height 81
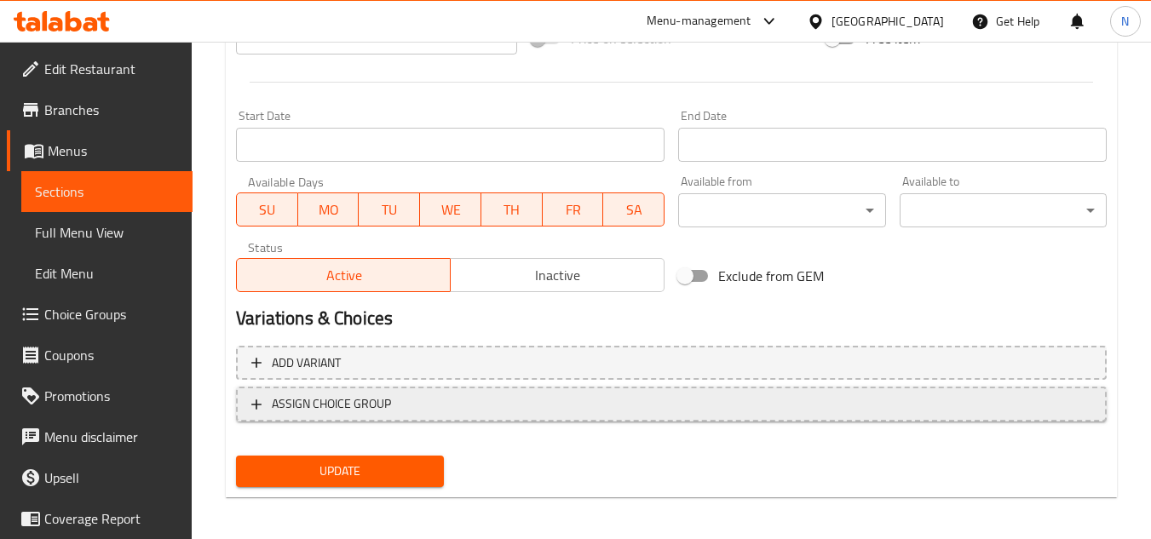
scroll to position [689, 0]
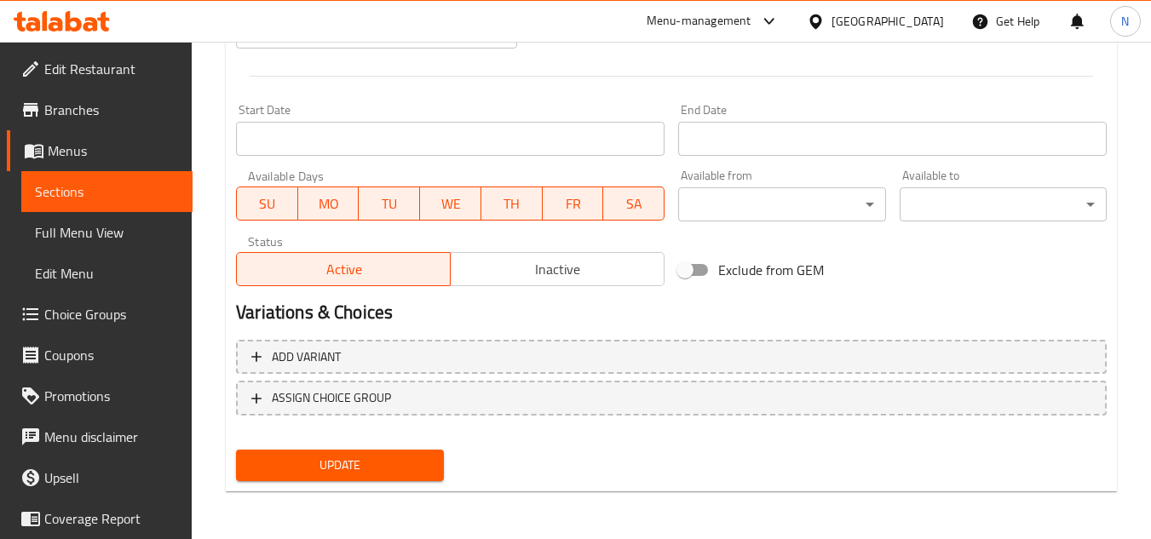
type textarea "لحم مفروم بخلطة خاصة طماط طازج خيار بصل فرايد وبقدزنس سماق مع صوص الطحينة."
click at [336, 461] on span "Update" at bounding box center [340, 465] width 180 height 21
click at [125, 193] on span "Sections" at bounding box center [107, 192] width 144 height 20
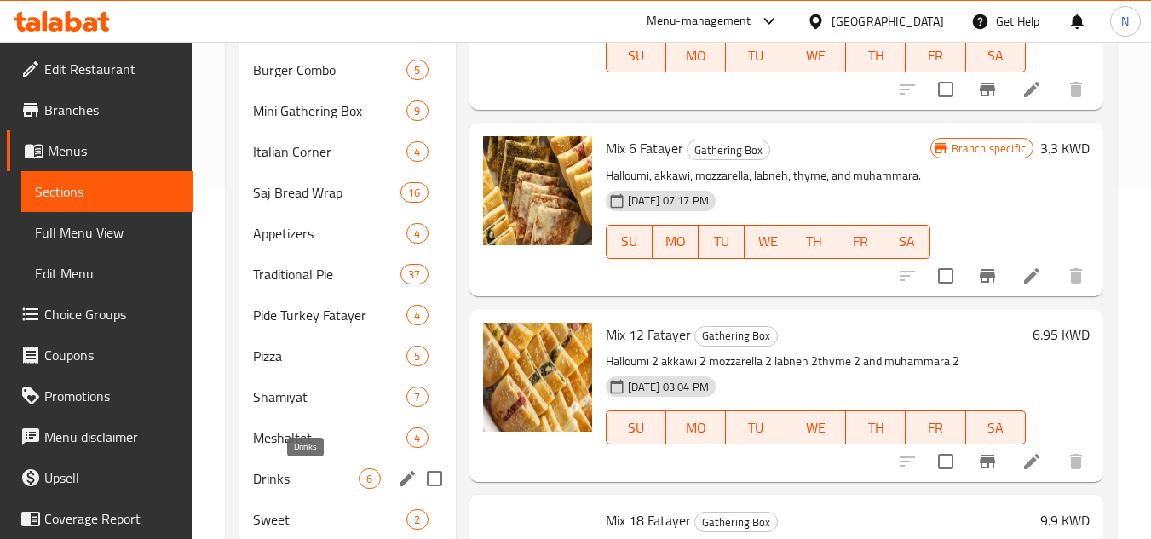
scroll to position [322, 0]
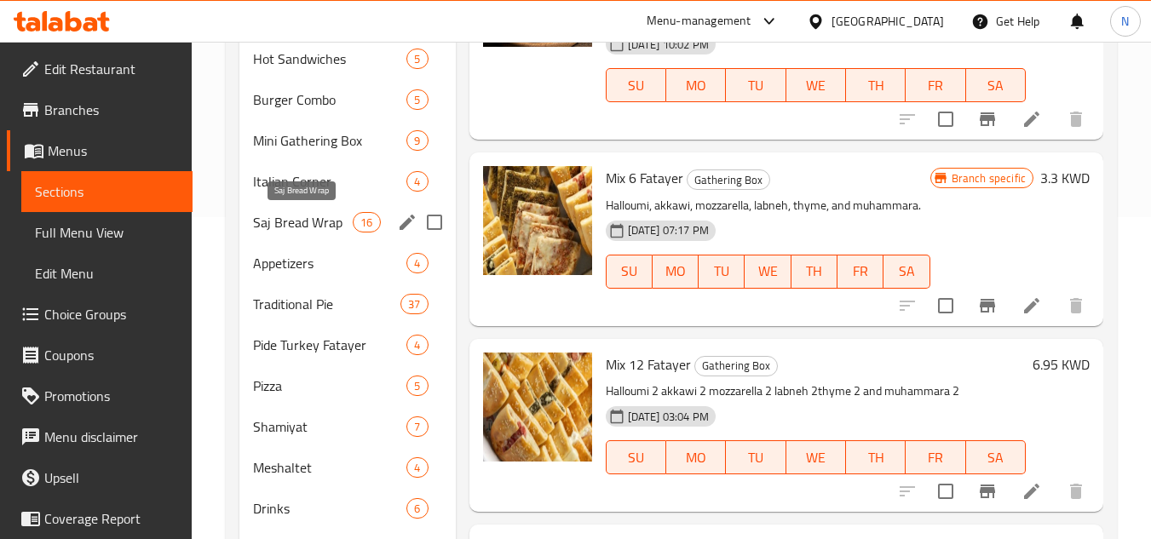
click at [286, 228] on span "Saj Bread Wrap" at bounding box center [303, 222] width 100 height 20
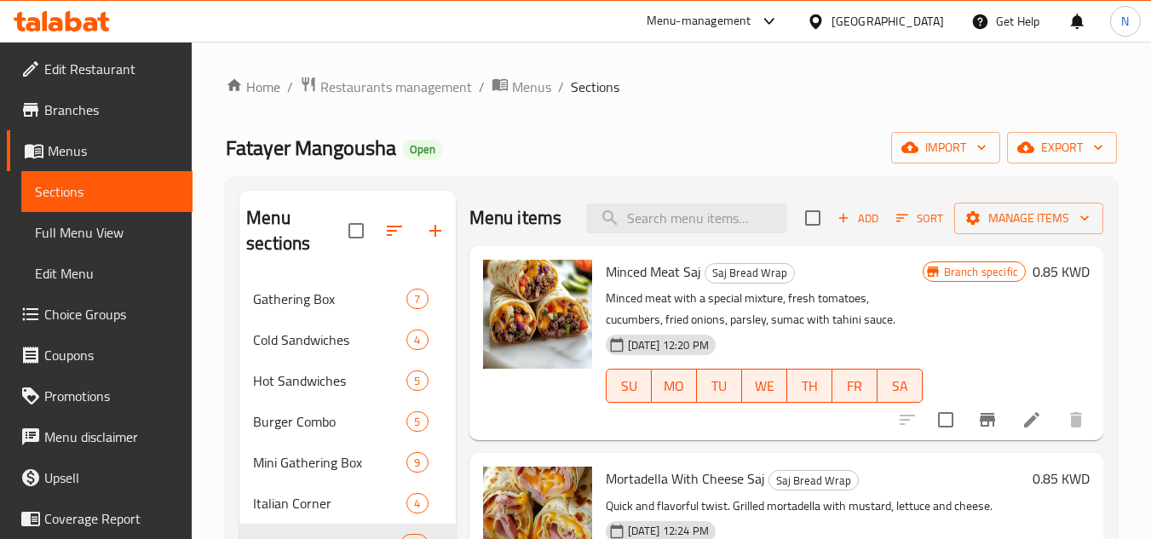
click at [793, 146] on div "Fatayer Mangousha Open import export" at bounding box center [671, 148] width 891 height 32
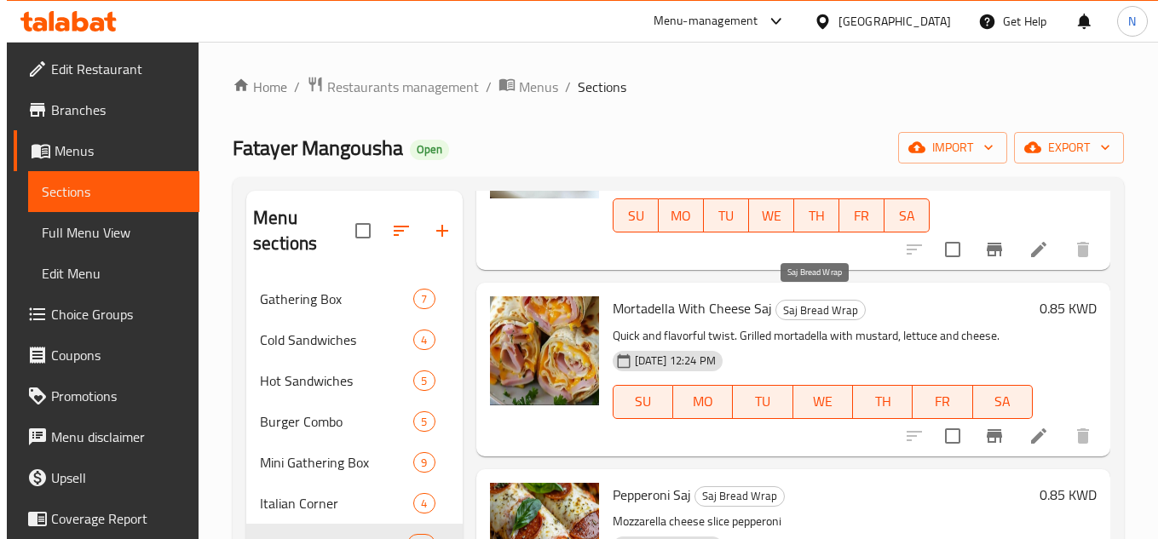
scroll to position [256, 0]
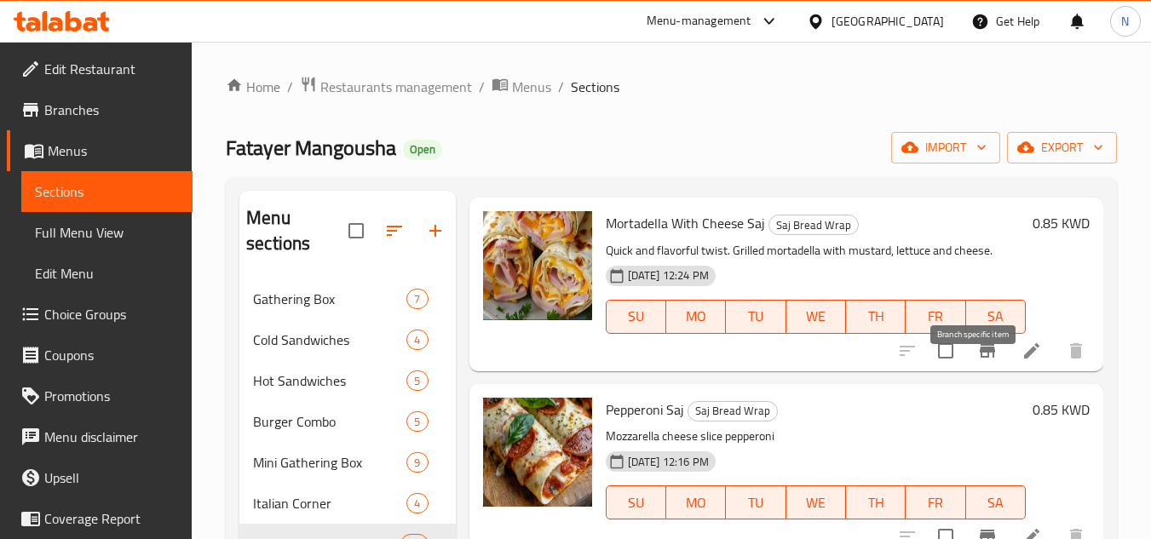
click at [980, 358] on icon "Branch-specific-item" at bounding box center [987, 351] width 15 height 14
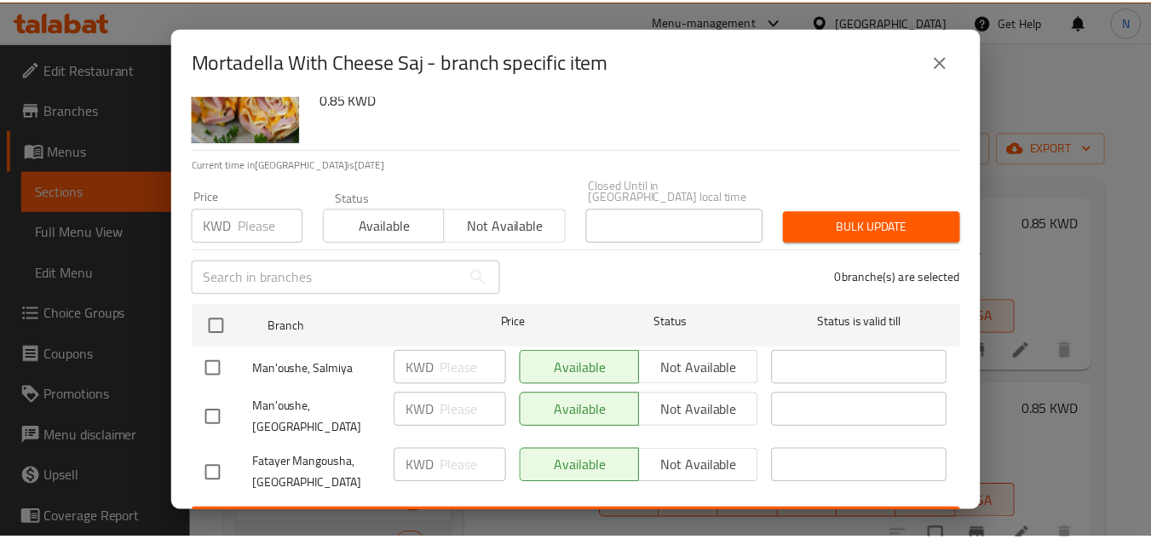
scroll to position [79, 0]
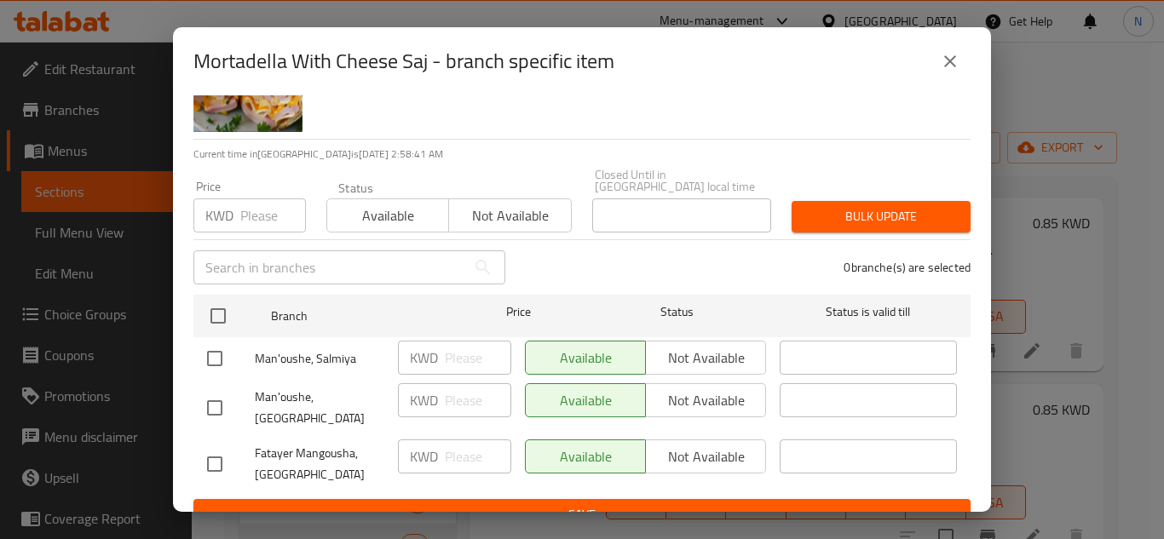
click at [214, 347] on input "checkbox" at bounding box center [215, 359] width 36 height 36
checkbox input "true"
click at [220, 447] on input "checkbox" at bounding box center [215, 465] width 36 height 36
checkbox input "true"
click at [451, 349] on input "number" at bounding box center [478, 358] width 66 height 34
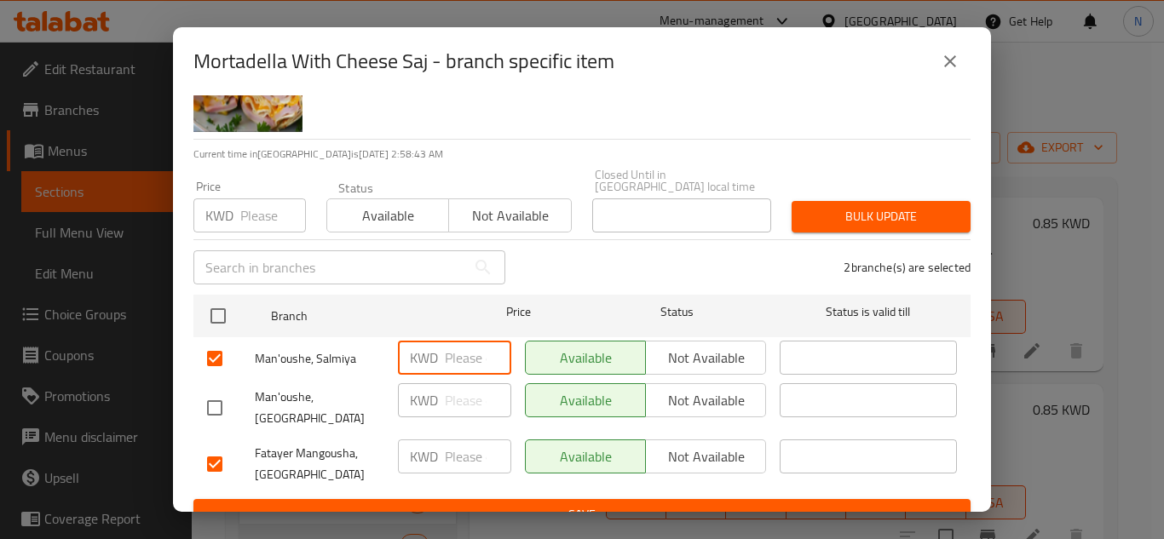
paste input "0.85"
type input "0.85"
click at [470, 440] on input "number" at bounding box center [478, 457] width 66 height 34
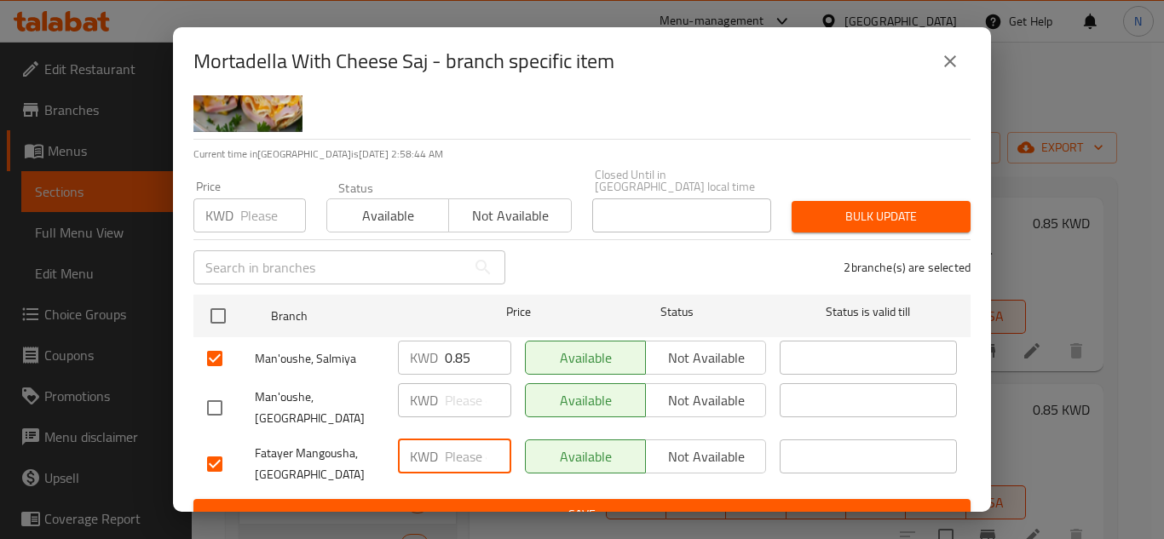
paste input "0.85"
type input "0.85"
click at [562, 504] on span "Save" at bounding box center [582, 514] width 750 height 21
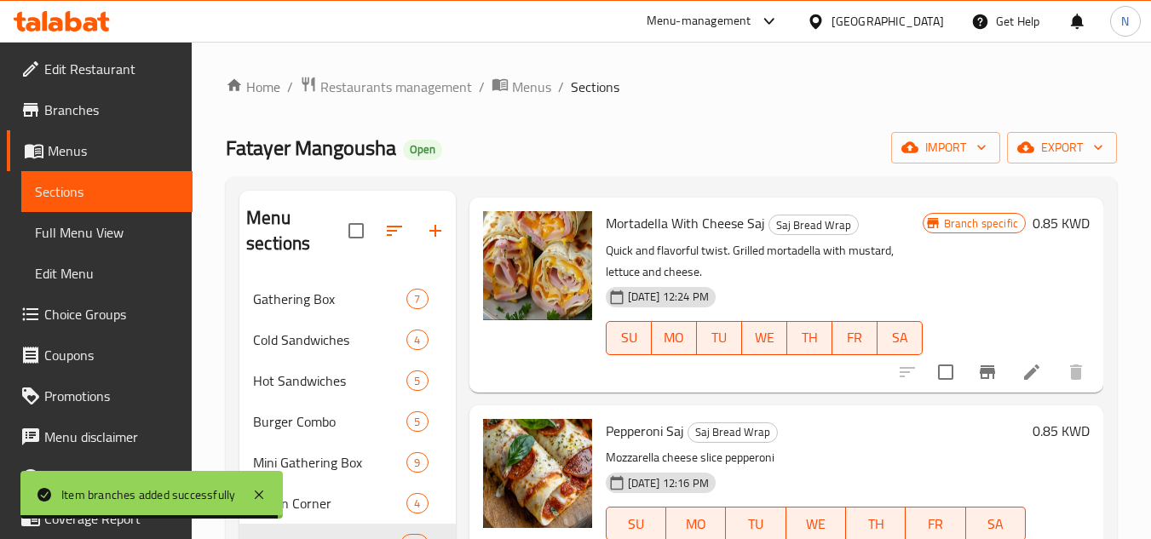
click at [114, 231] on span "Full Menu View" at bounding box center [107, 232] width 144 height 20
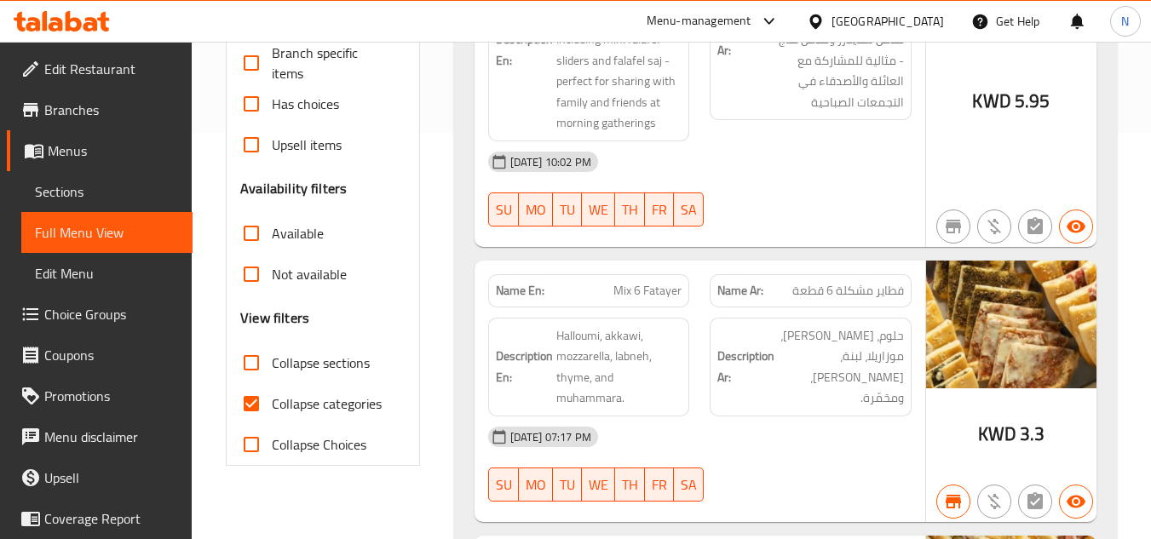
scroll to position [511, 0]
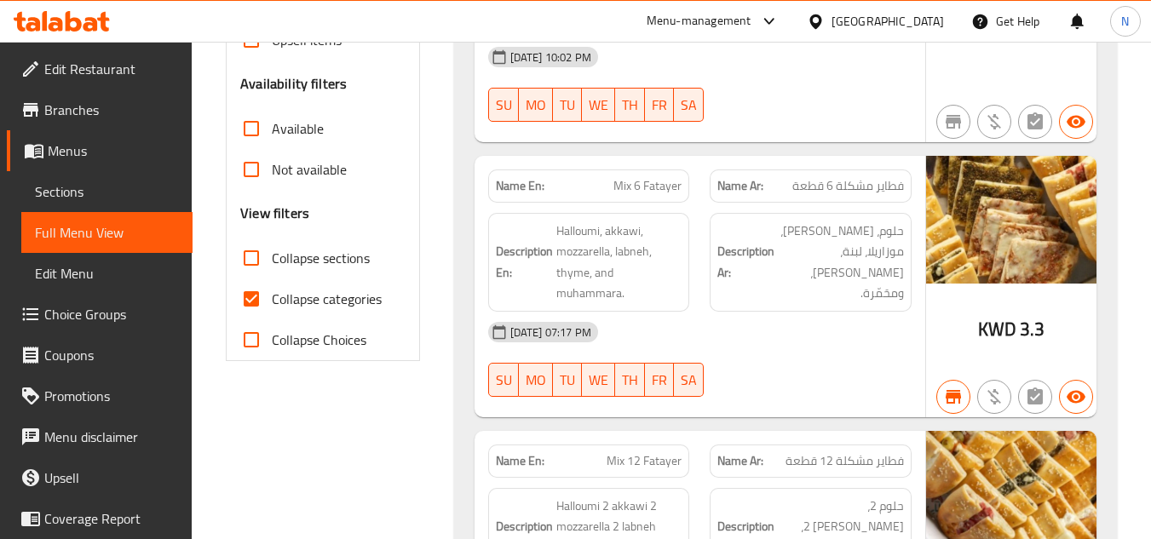
click at [252, 301] on input "Collapse categories" at bounding box center [251, 299] width 41 height 41
checkbox input "false"
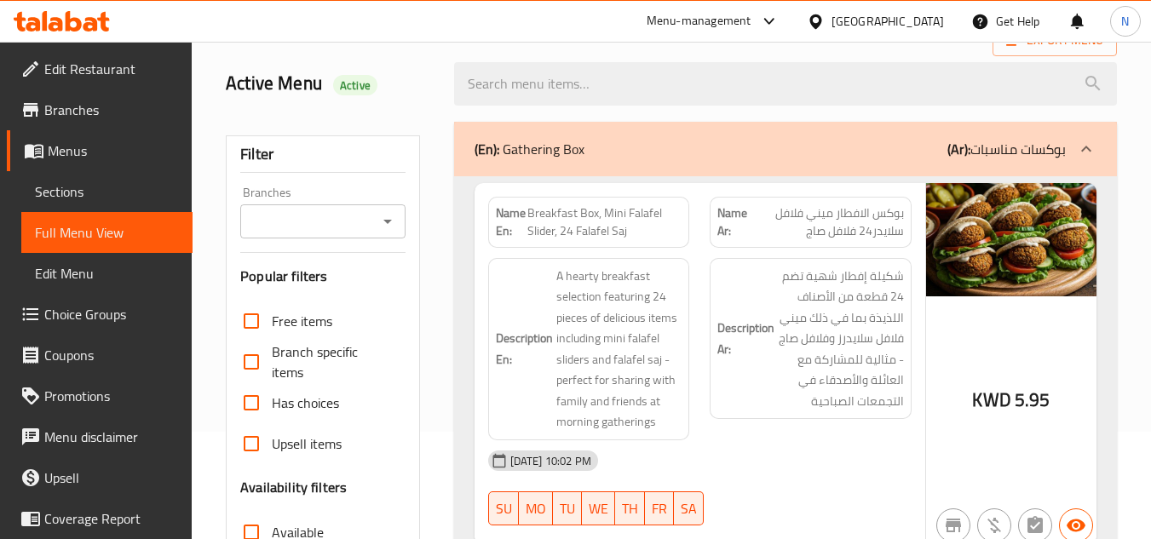
scroll to position [85, 0]
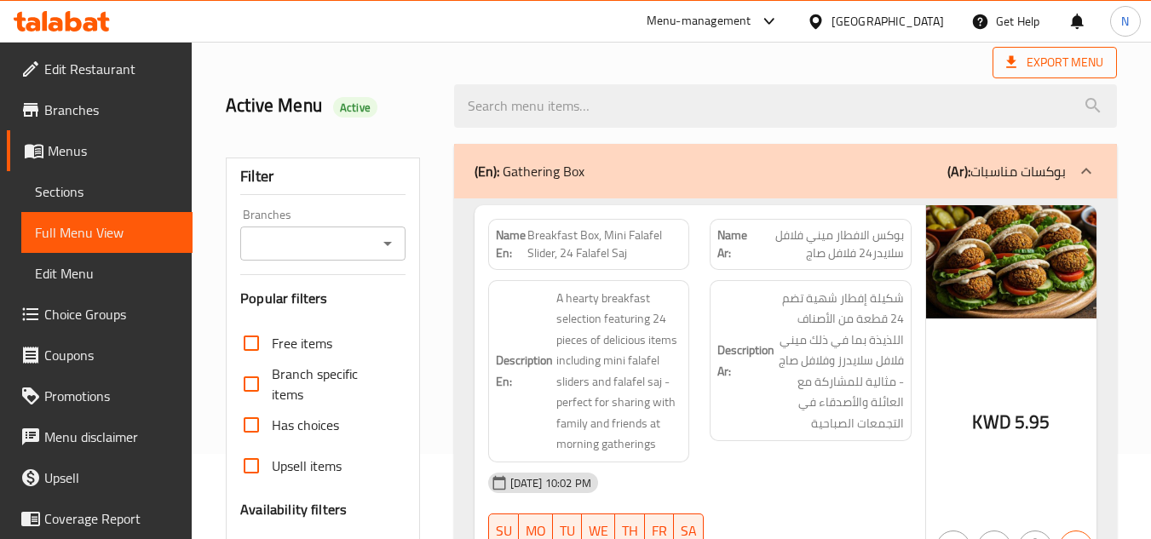
click at [1043, 65] on span "Export Menu" at bounding box center [1054, 62] width 97 height 21
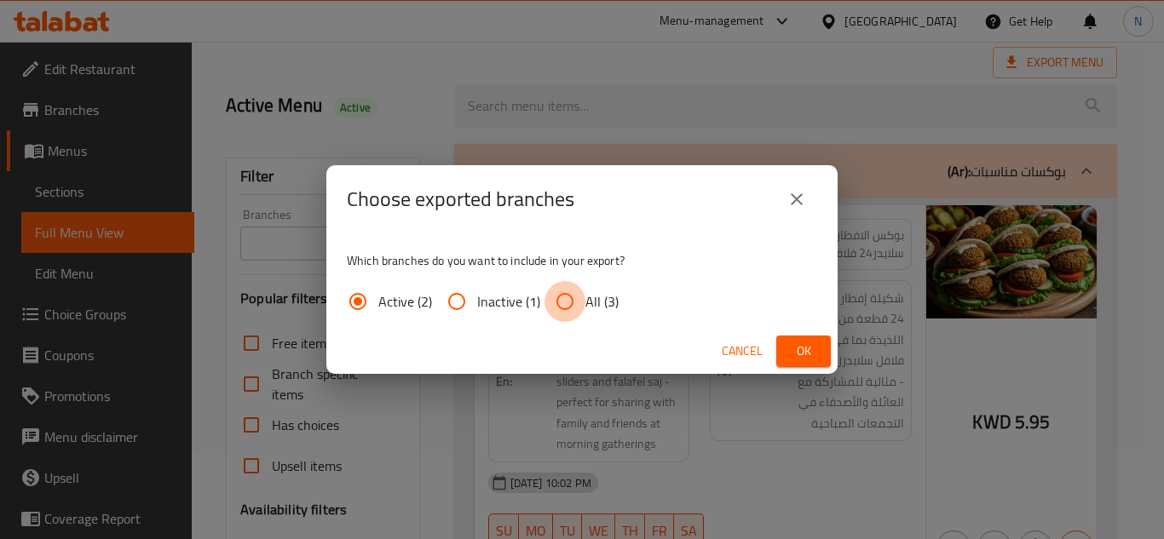
click at [568, 309] on input "All (3)" at bounding box center [565, 301] width 41 height 41
radio input "true"
click at [802, 349] on span "Ok" at bounding box center [803, 351] width 27 height 21
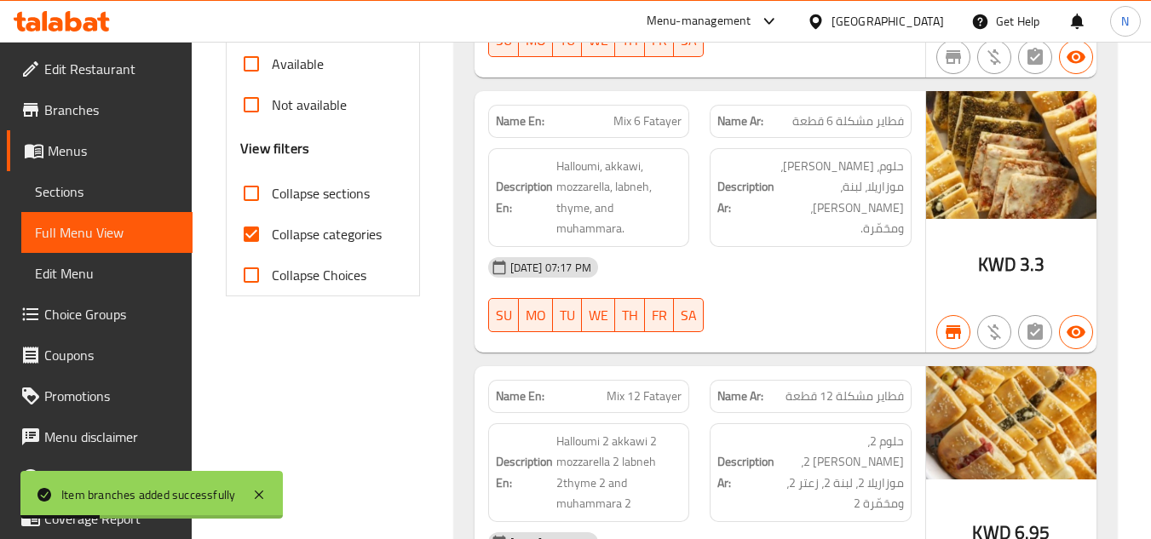
scroll to position [578, 0]
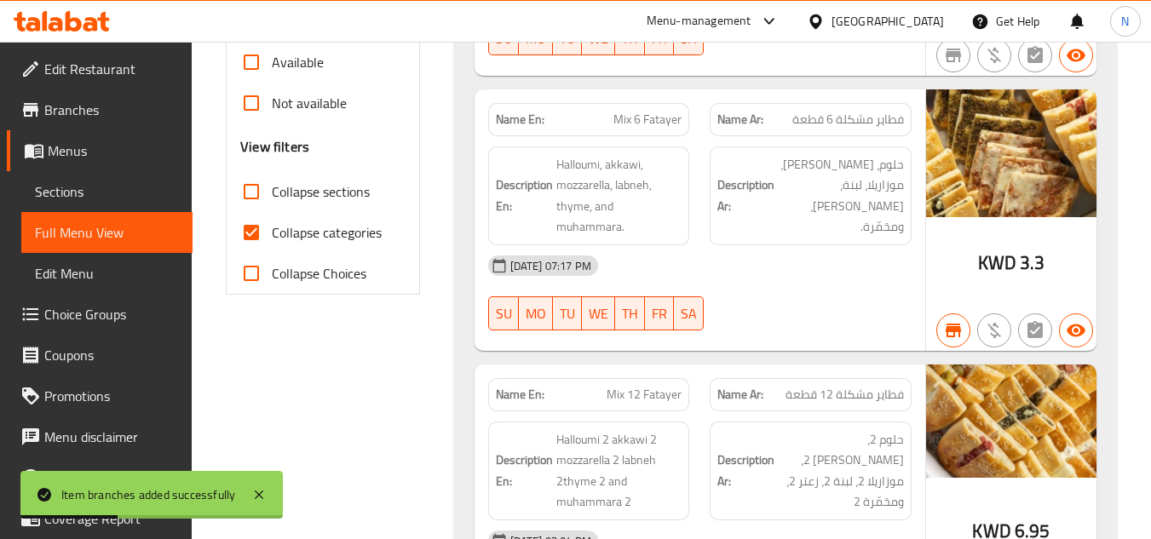
click at [254, 225] on input "Collapse categories" at bounding box center [251, 232] width 41 height 41
checkbox input "false"
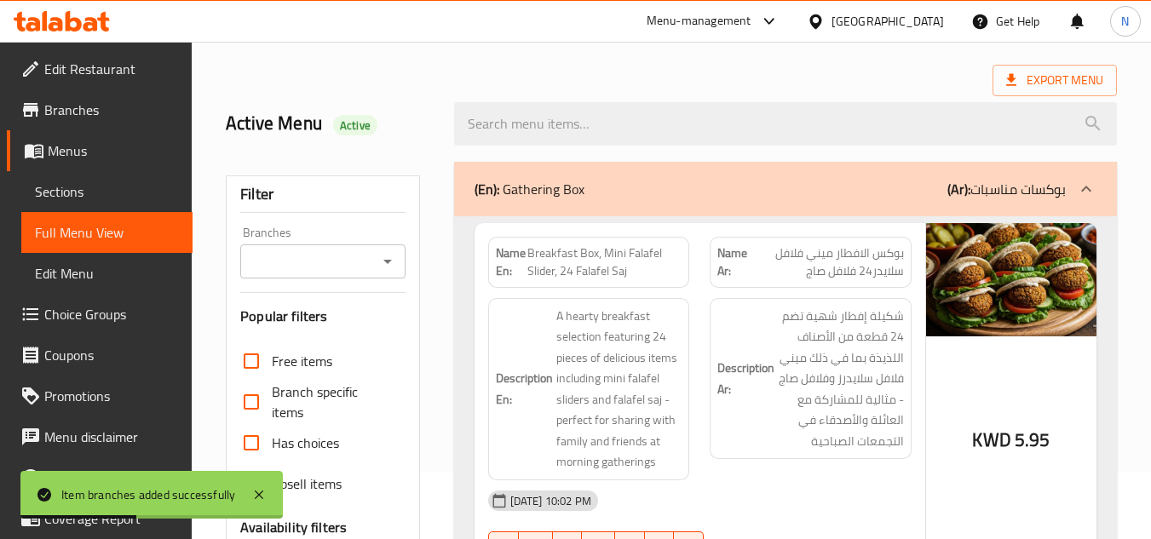
scroll to position [66, 0]
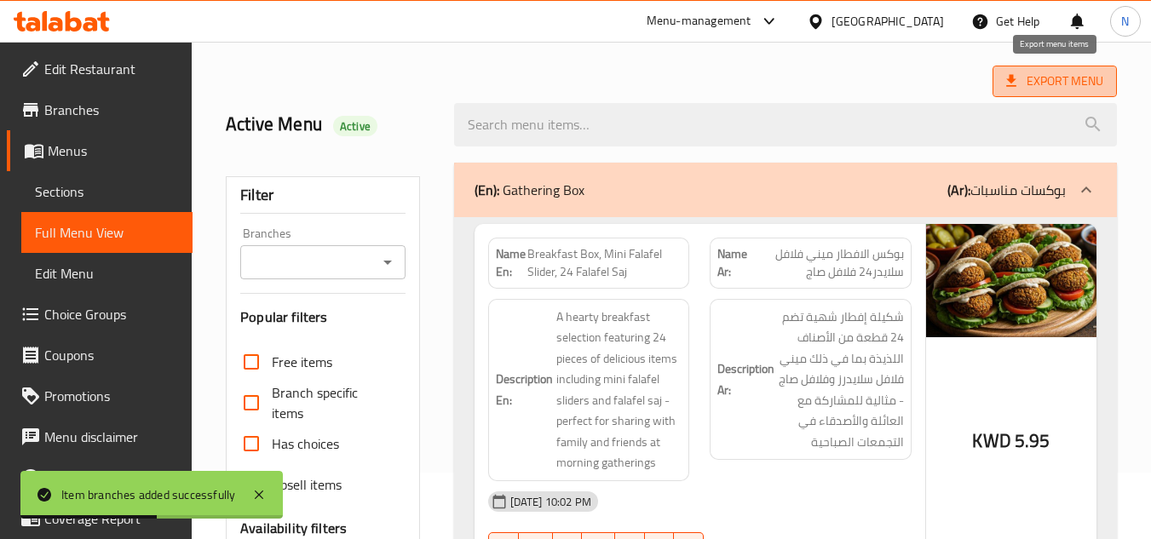
click at [1049, 75] on span "Export Menu" at bounding box center [1054, 81] width 97 height 21
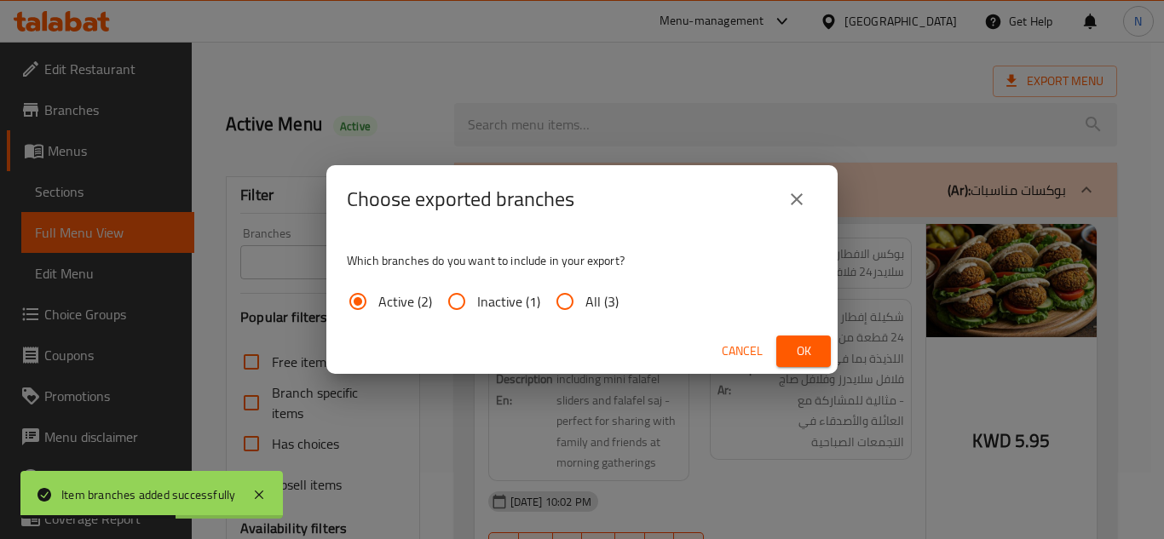
click at [577, 302] on input "All (3)" at bounding box center [565, 301] width 41 height 41
radio input "true"
click at [796, 355] on span "Ok" at bounding box center [803, 351] width 27 height 21
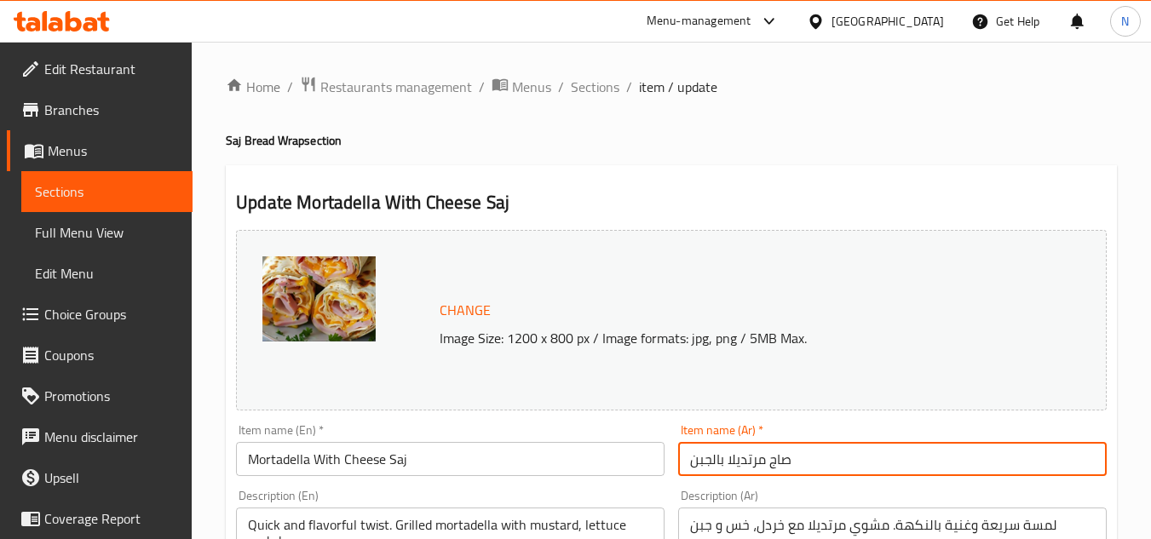
click at [729, 463] on input "صاج مرتديلا بالجبن" at bounding box center [892, 459] width 429 height 34
click at [724, 470] on input "صاج مرتديلا بالجبن" at bounding box center [892, 459] width 429 height 34
click at [728, 466] on input "صاج مرتديلا بالجبن" at bounding box center [892, 459] width 429 height 34
click at [724, 472] on input "صاج مرتديلا بالجبن" at bounding box center [892, 459] width 429 height 34
drag, startPoint x: 729, startPoint y: 463, endPoint x: 883, endPoint y: 474, distance: 154.6
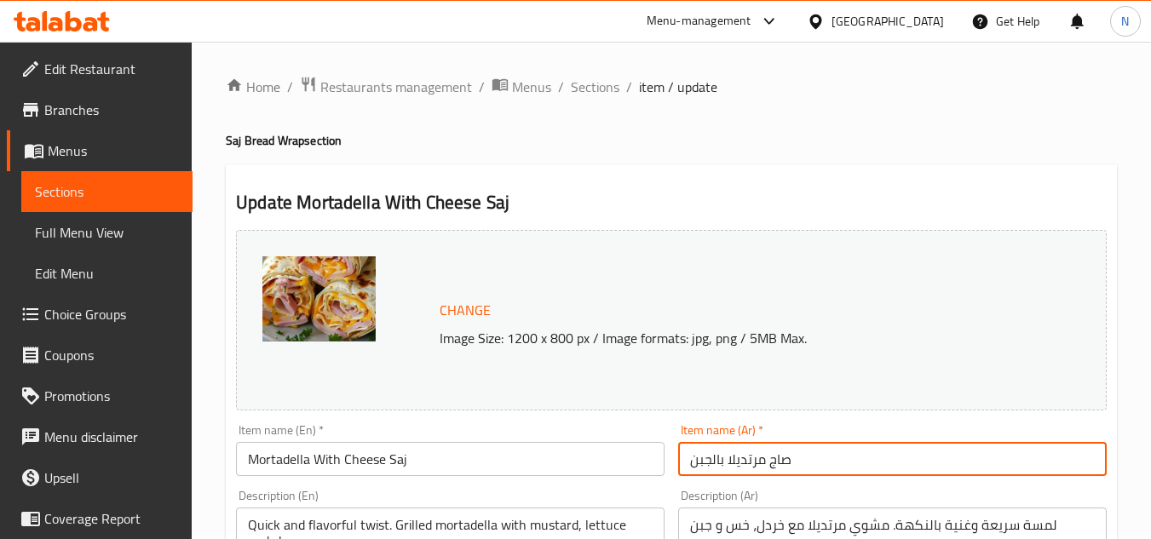
click at [883, 474] on input "صاج مرتديلا بالجبن" at bounding box center [892, 459] width 429 height 34
paste input "ال"
type input "صاج المرتديلا بالجبن"
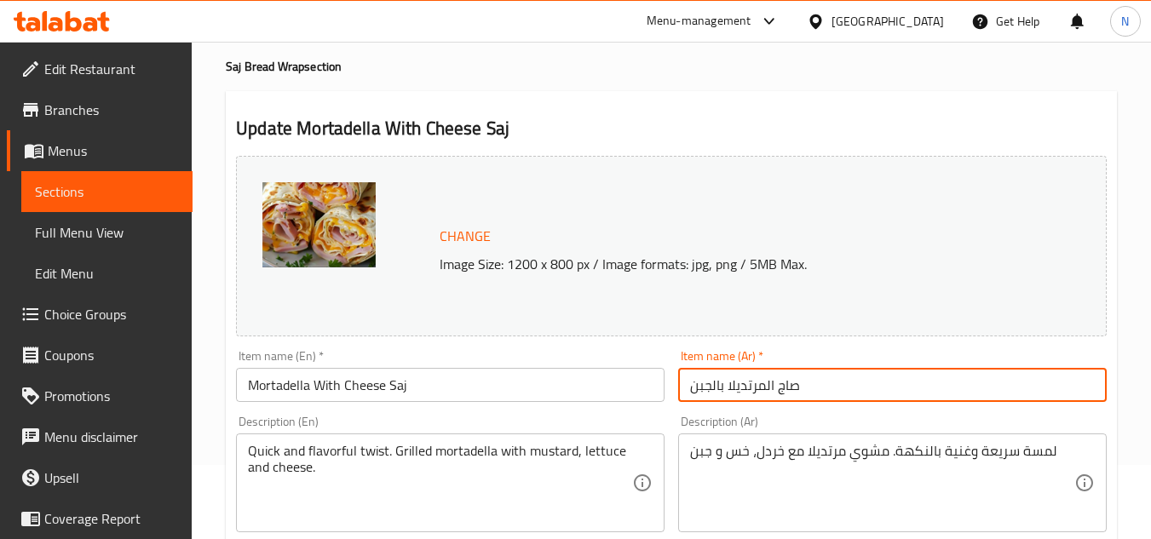
scroll to position [170, 0]
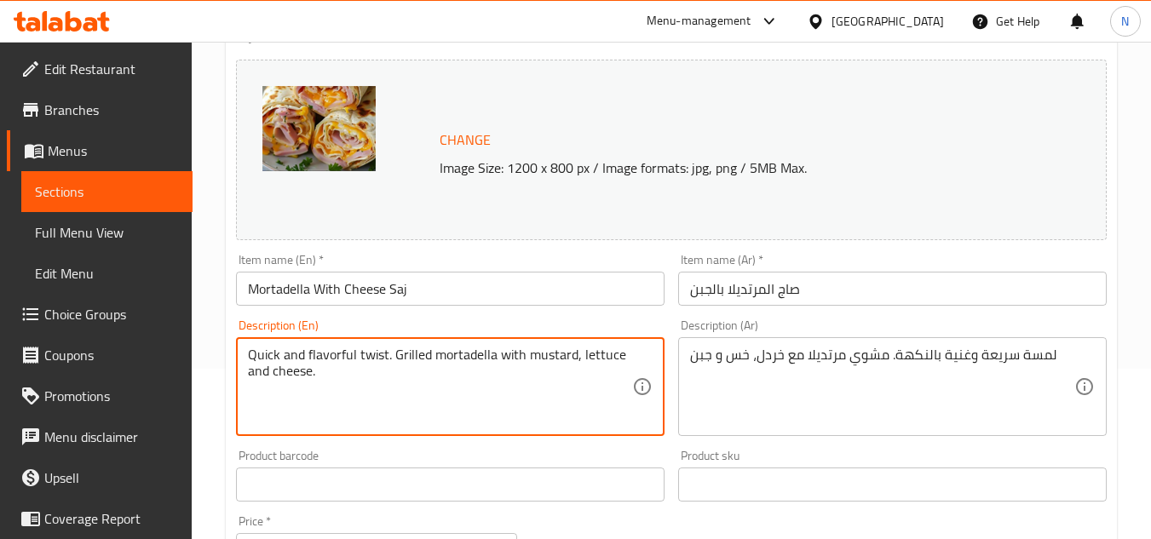
click at [400, 364] on textarea "Quick and flavorful twist. Grilled mortadella with mustard, lettuce and cheese." at bounding box center [440, 387] width 384 height 81
paste textarea "Mortadella, fresh tomatoes, fried onions, cucumbers and parsley"
click at [615, 349] on textarea "Mortadella, fresh tomatoes, fried onions, cucumbers and parsley" at bounding box center [440, 387] width 384 height 81
type textarea "Mortadella, fresh tomatoes, fried onions, cucumbers and parsley."
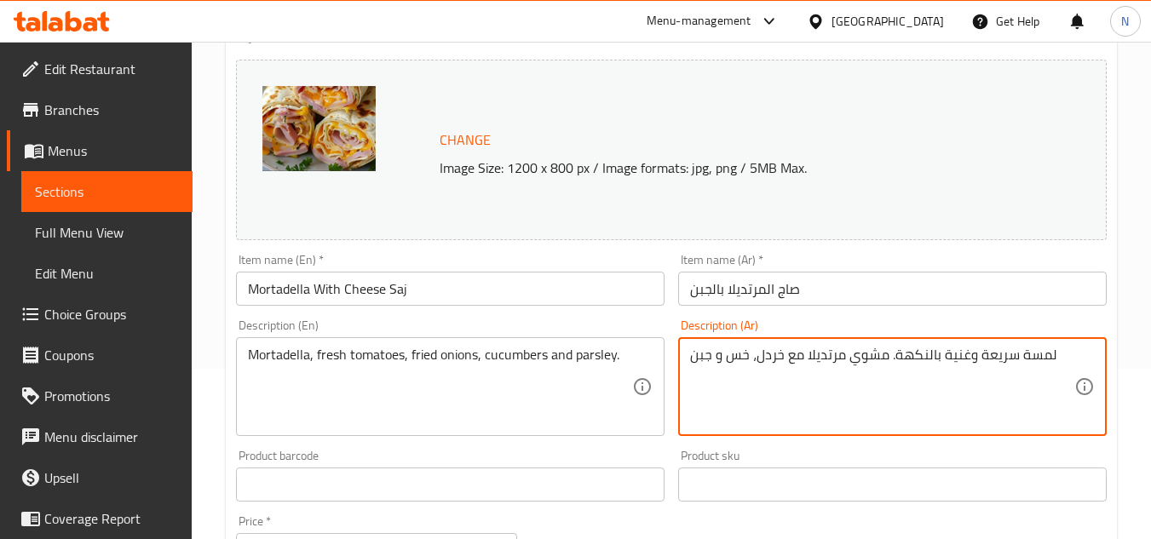
click at [927, 349] on textarea "لمسة سريعة وغنية بالنكهة. مشوي مرتديلا مع خردل، خس و جبن" at bounding box center [882, 387] width 384 height 81
paste textarea "رتديلا طماط طازج بصل فرايد خيار وبقدونس"
click at [956, 360] on textarea "مرتديلا طماط طازج بصل فرايد خيار وبقدونس" at bounding box center [882, 387] width 384 height 81
click at [932, 350] on textarea "مرتديلا طماط طازج بصل فرايد خيار وبقدونس" at bounding box center [882, 387] width 384 height 81
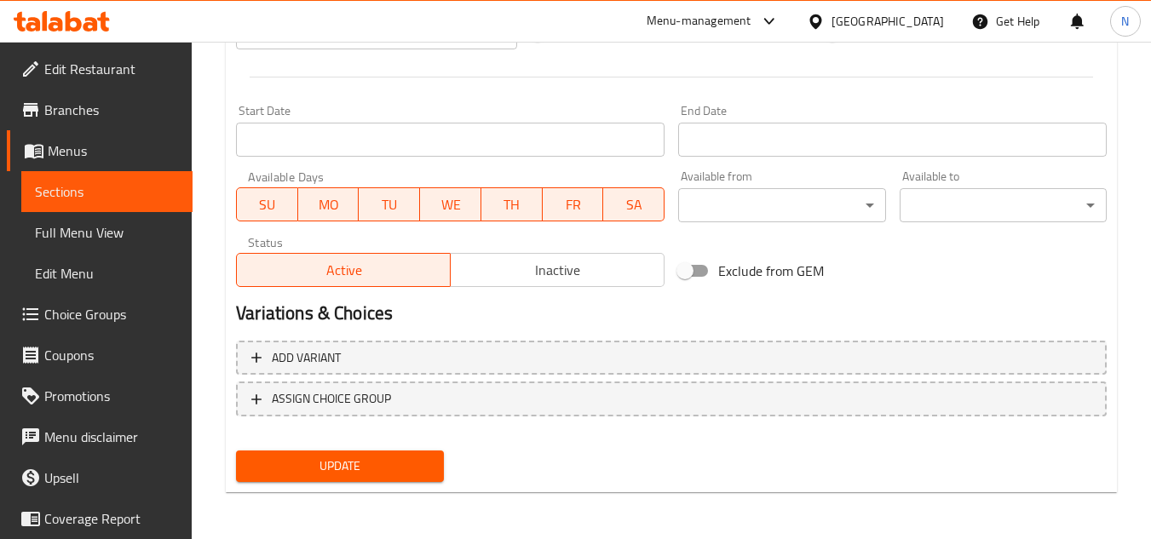
scroll to position [689, 0]
type textarea "مرتديلا طماط طازج بصل فرايد خيار وبقدونس."
click at [384, 463] on span "Update" at bounding box center [340, 465] width 180 height 21
